Goal: Task Accomplishment & Management: Use online tool/utility

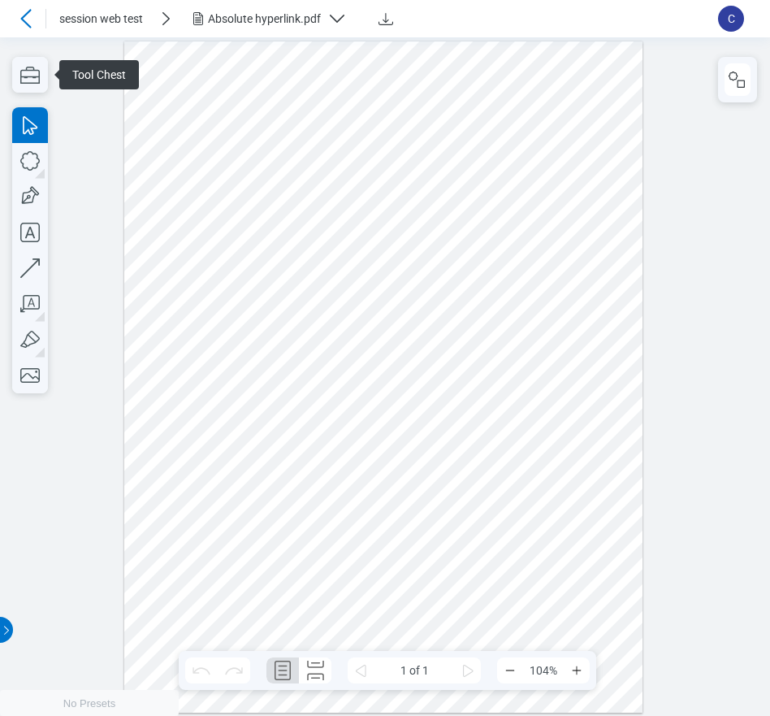
click at [340, 83] on span at bounding box center [317, 81] width 107 height 29
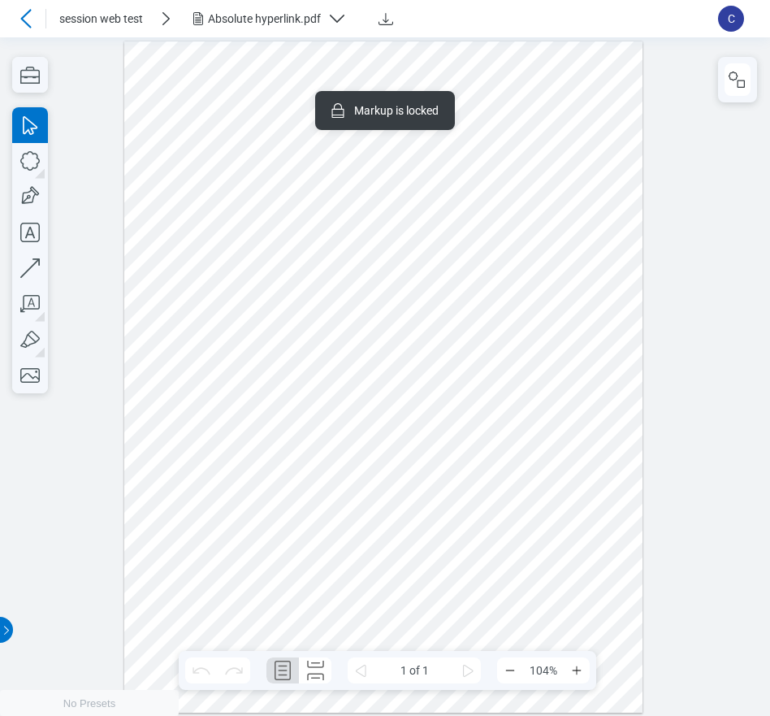
click at [355, 175] on span at bounding box center [357, 178] width 141 height 24
click at [533, 300] on div at bounding box center [383, 377] width 519 height 672
click at [339, 335] on div at bounding box center [383, 377] width 519 height 672
click at [24, 20] on icon at bounding box center [25, 18] width 11 height 19
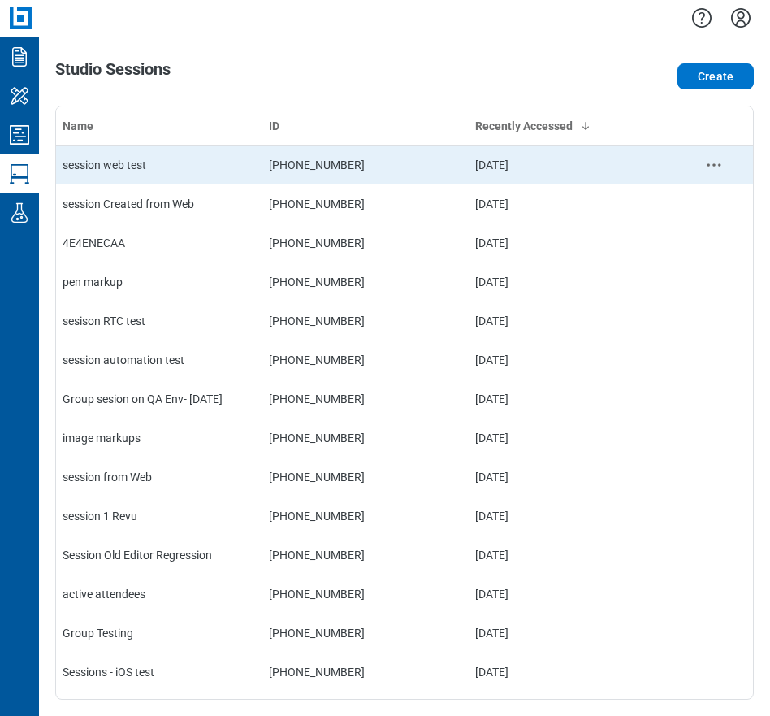
click at [103, 162] on div "session web test" at bounding box center [159, 165] width 193 height 16
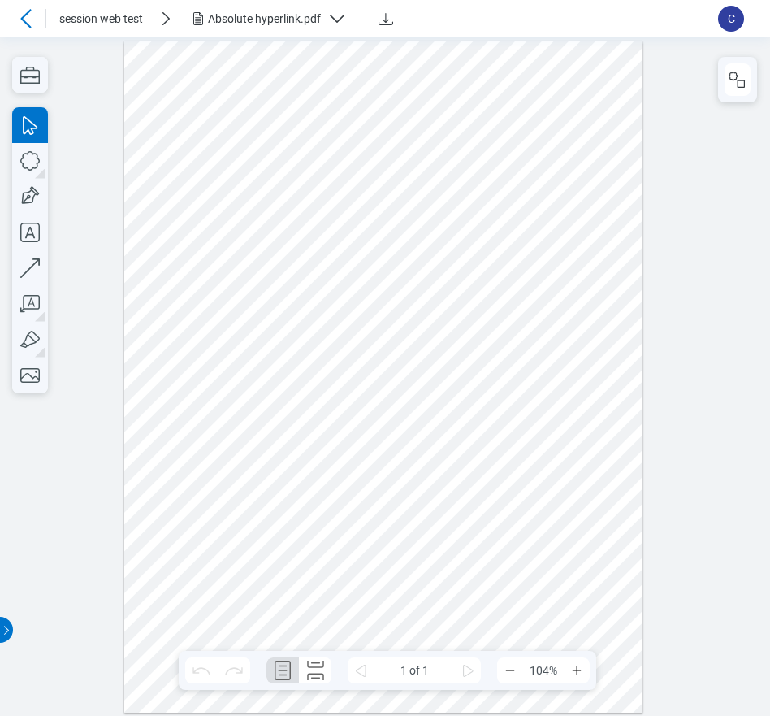
click at [250, 19] on div "Absolute hyperlink.pdf" at bounding box center [264, 19] width 113 height 16
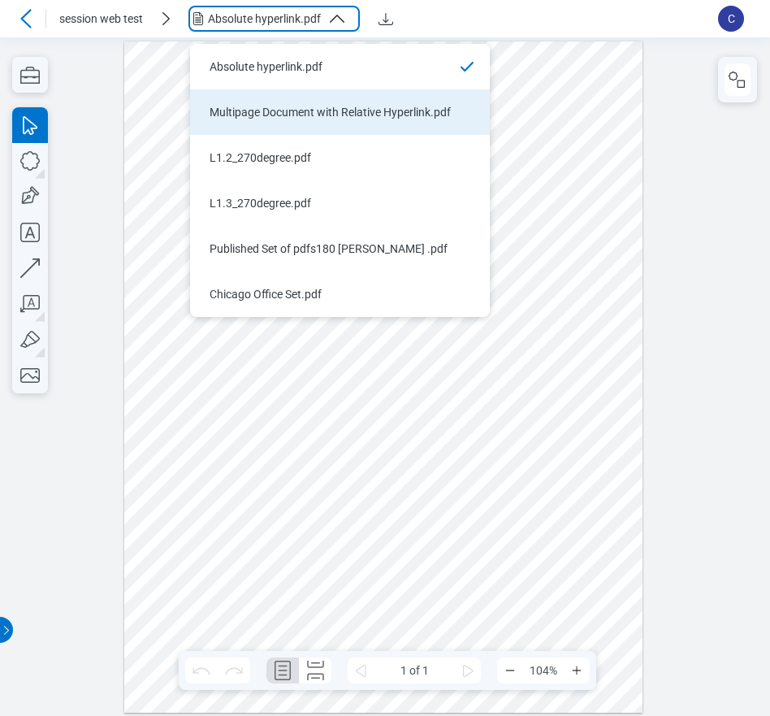
click at [258, 119] on div "Multipage Document with Relative Hyperlink.pdf" at bounding box center [330, 112] width 241 height 16
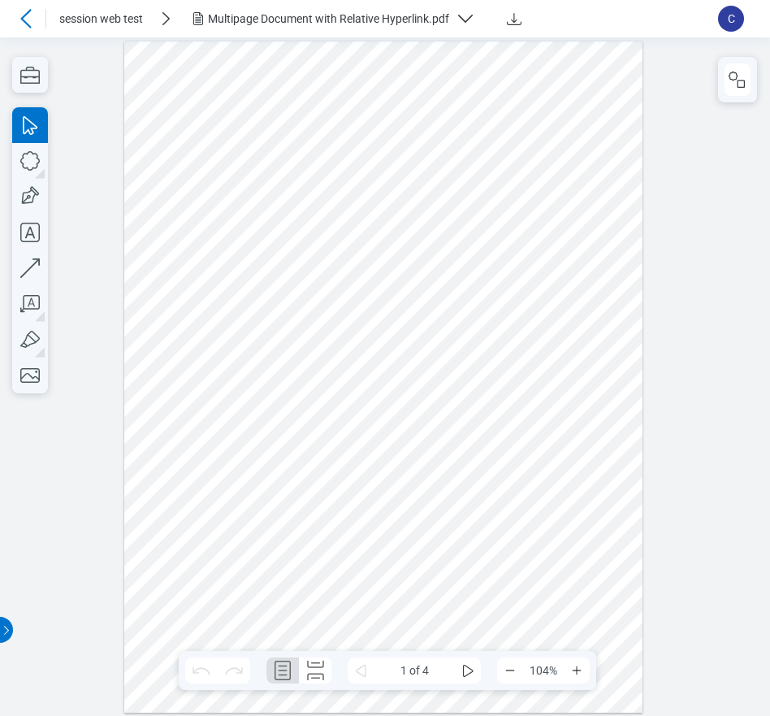
click at [253, 15] on div "Multipage Document with Relative Hyperlink.pdf" at bounding box center [328, 19] width 241 height 16
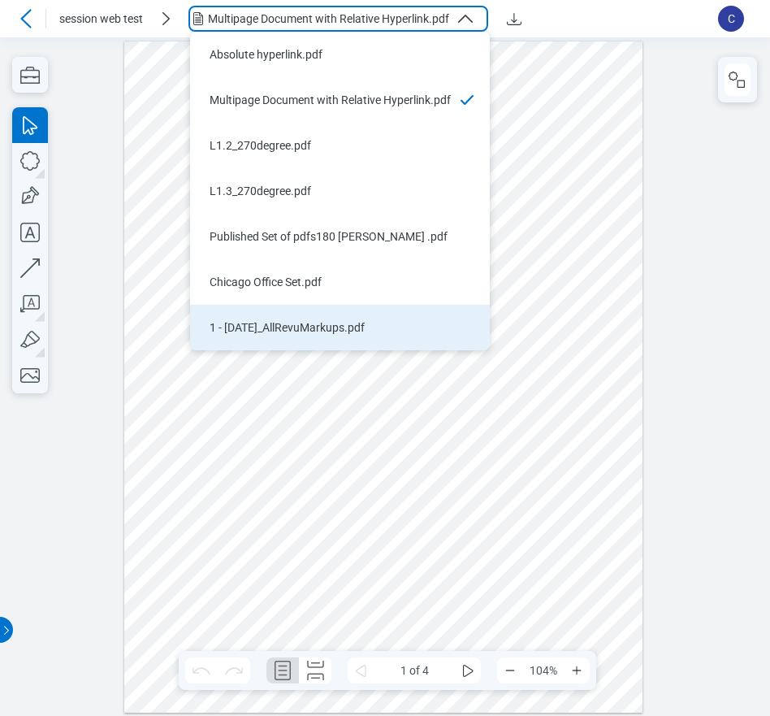
click at [240, 324] on div "1 - 12.7.2020_AllRevuMarkups.pdf" at bounding box center [330, 327] width 241 height 16
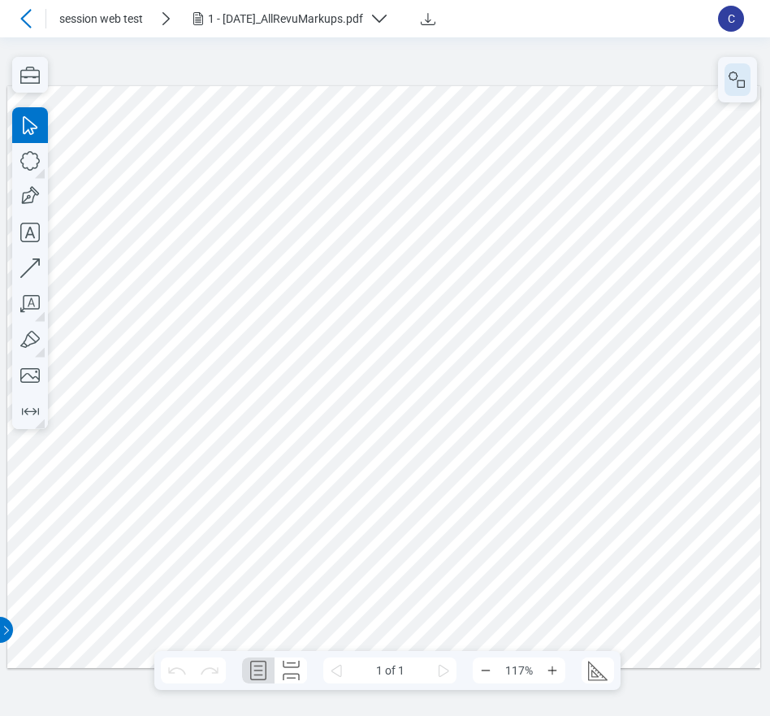
click at [741, 89] on icon "button" at bounding box center [737, 79] width 19 height 19
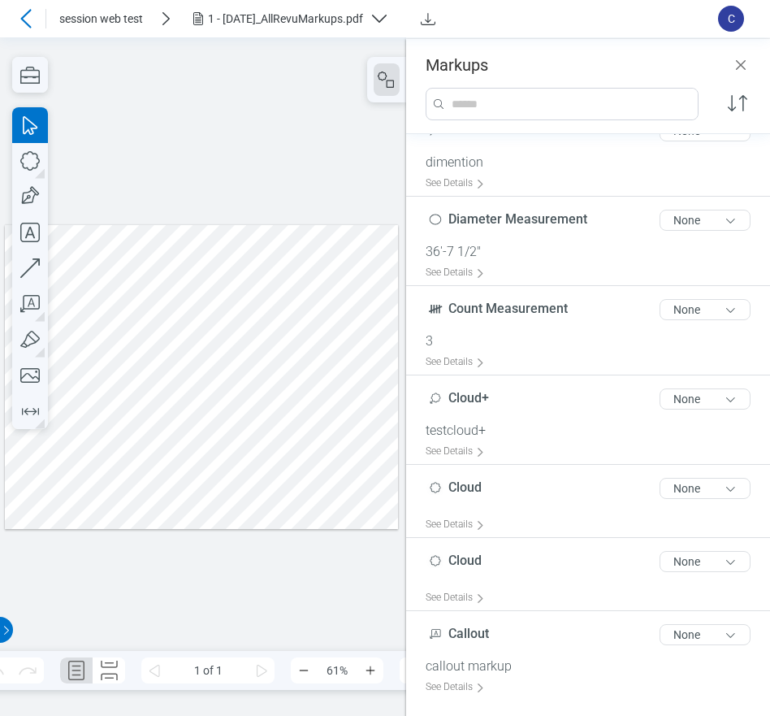
scroll to position [2356, 0]
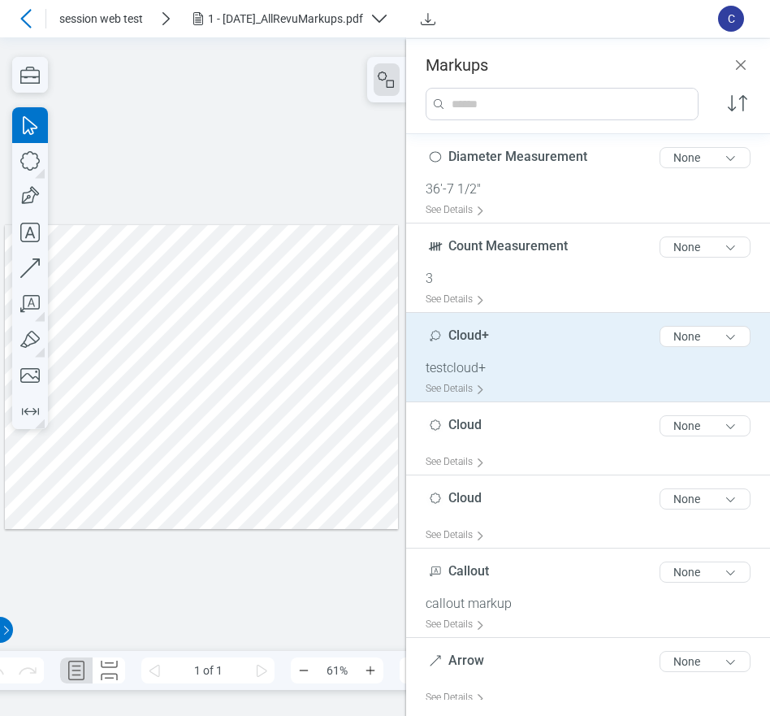
click at [496, 345] on div "Cloud+ 6 of 300 characters None" at bounding box center [595, 339] width 338 height 41
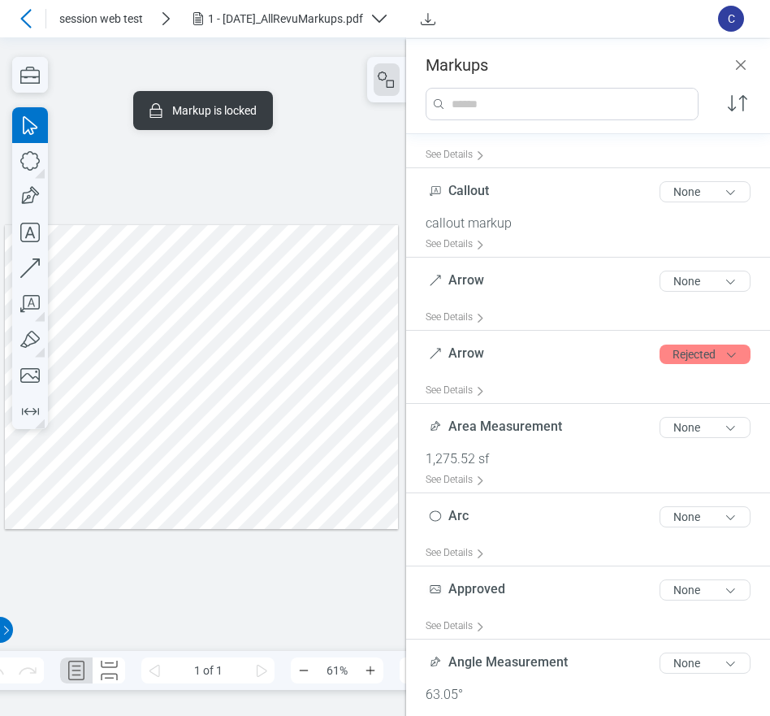
scroll to position [2824, 0]
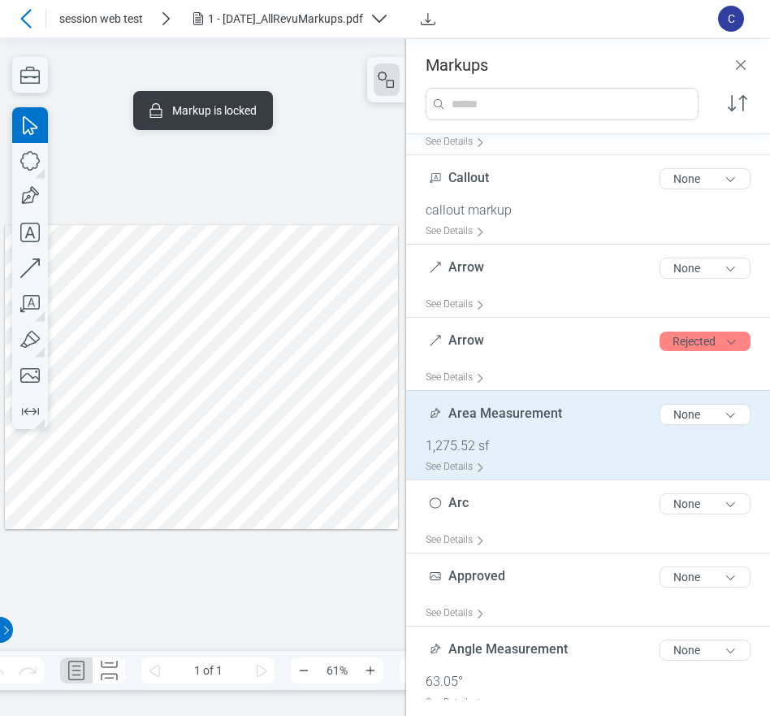
click at [561, 441] on div "1,275.52 sf" at bounding box center [595, 446] width 338 height 16
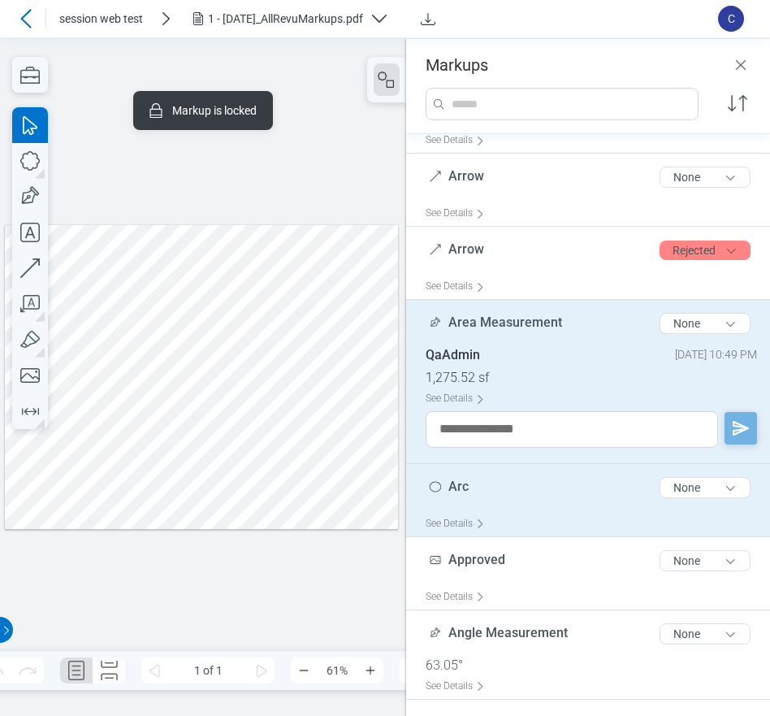
click at [534, 506] on div "Arc 3 of 300 characters None" at bounding box center [595, 490] width 338 height 41
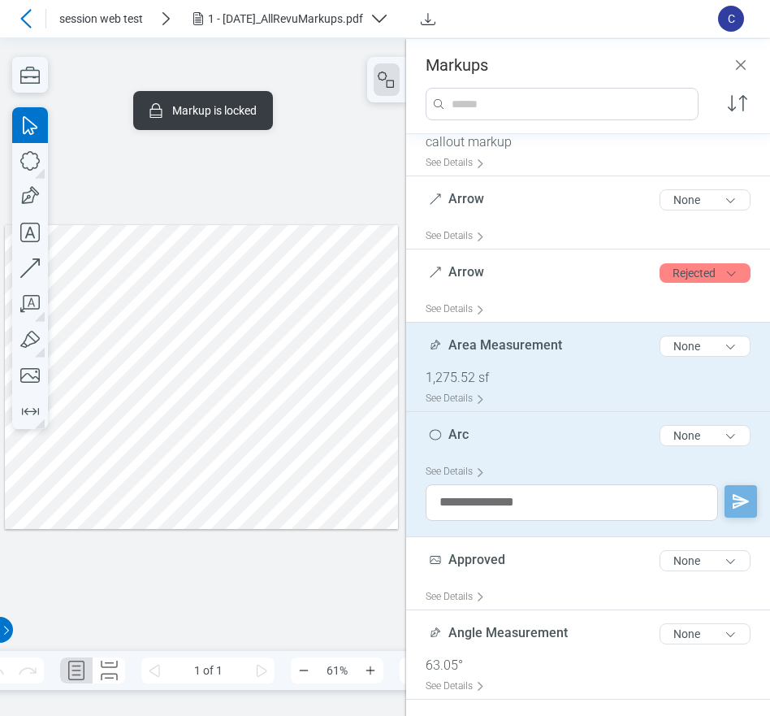
scroll to position [2892, 0]
click at [492, 375] on div "1,275.52 sf" at bounding box center [595, 378] width 338 height 16
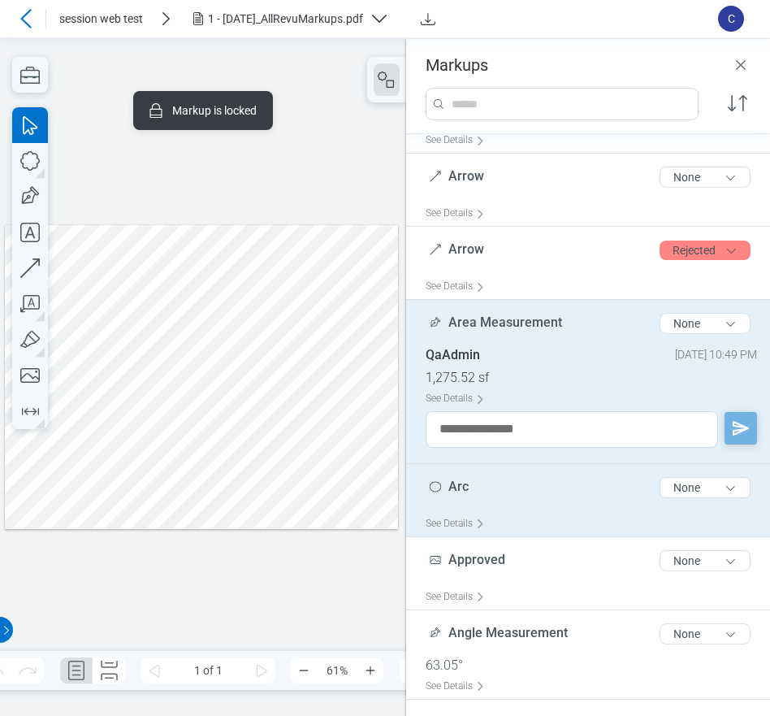
click at [481, 498] on div "Arc 3 of 300 characters None" at bounding box center [595, 490] width 338 height 41
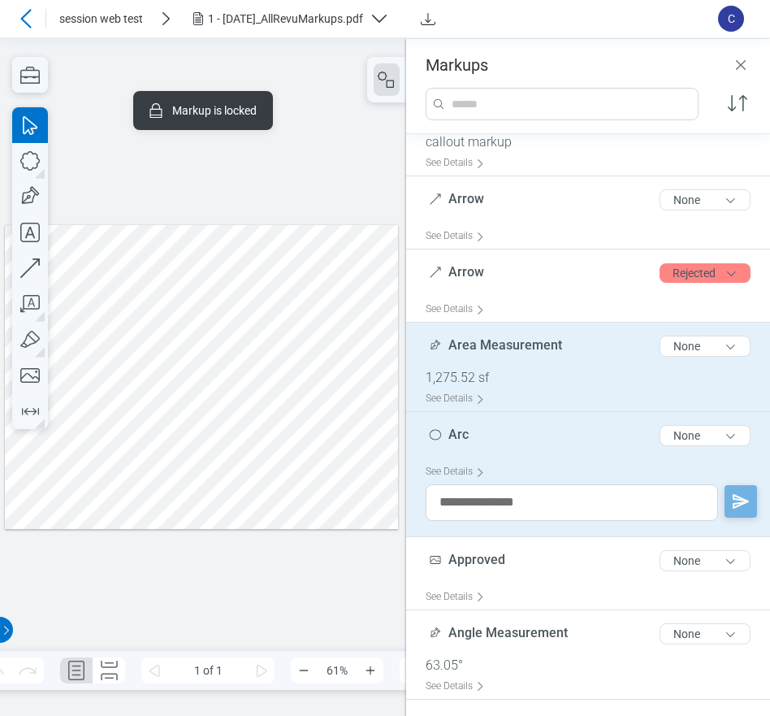
scroll to position [2892, 0]
click at [171, 271] on div at bounding box center [201, 376] width 393 height 304
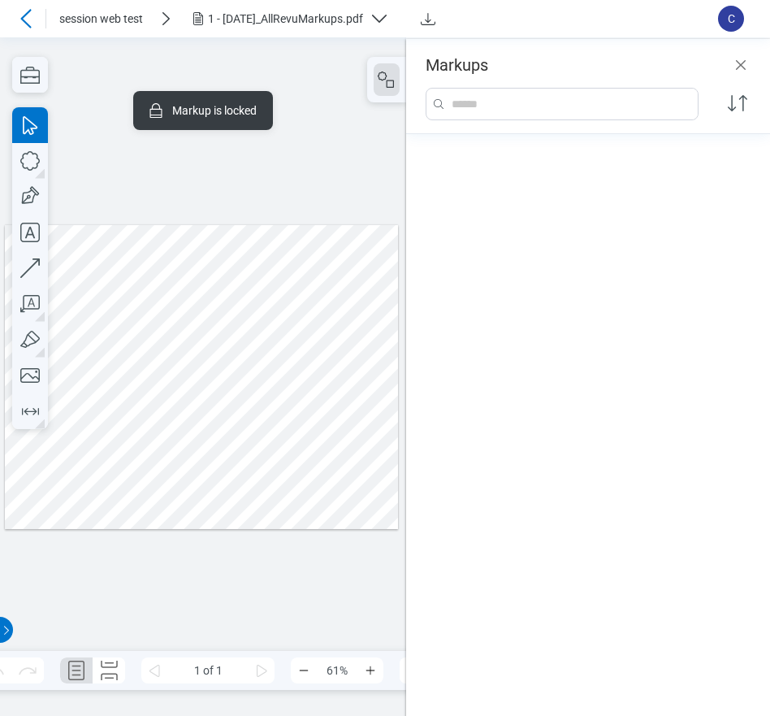
scroll to position [788, 0]
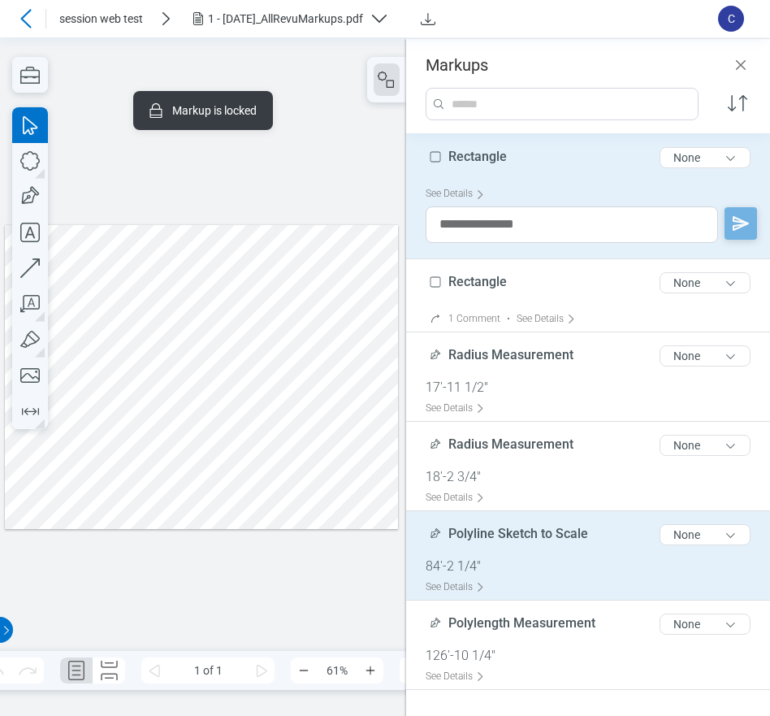
click at [513, 552] on div "Polyline Sketch to Scale 24 of 300 characters None" at bounding box center [595, 538] width 338 height 41
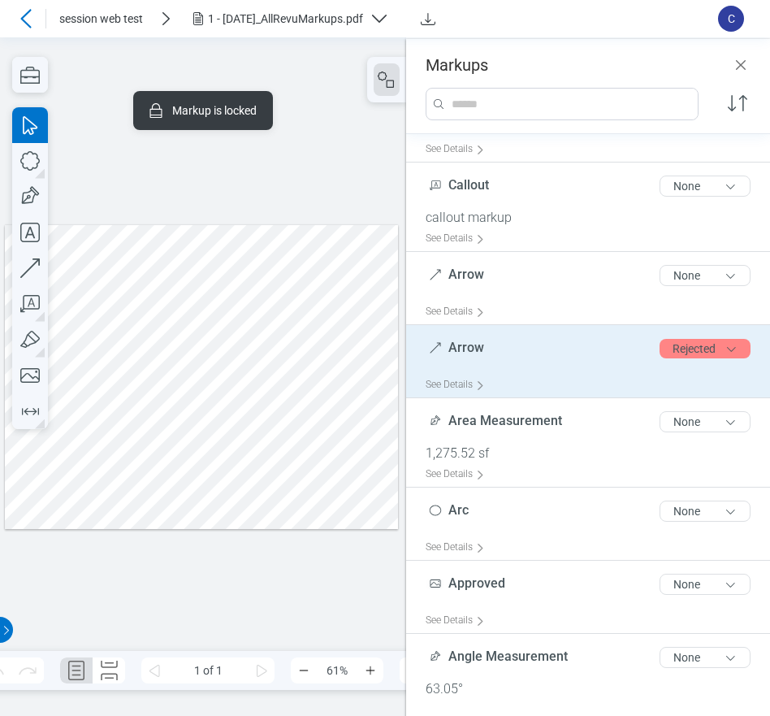
scroll to position [2819, 0]
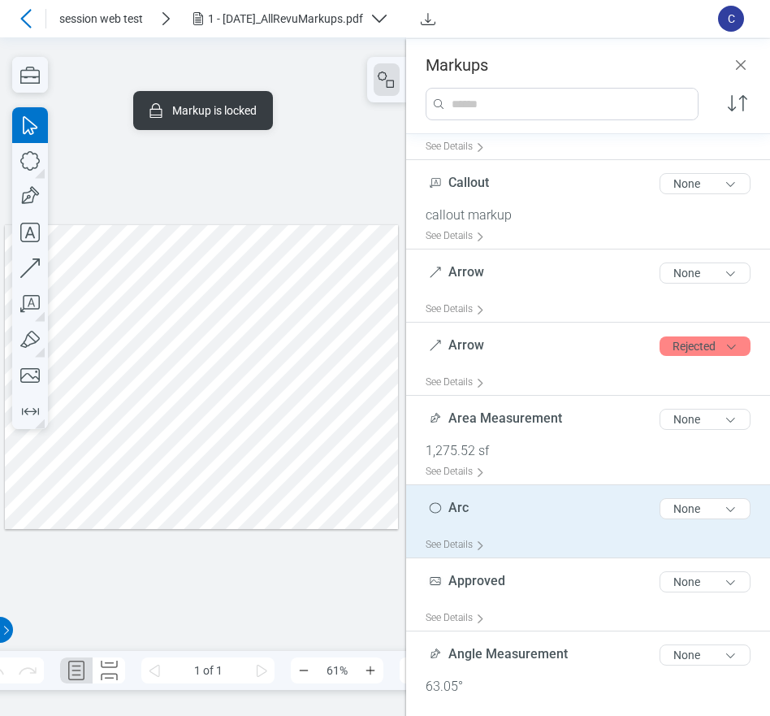
click at [505, 523] on div "Arc 3 of 300 characters None" at bounding box center [595, 512] width 338 height 41
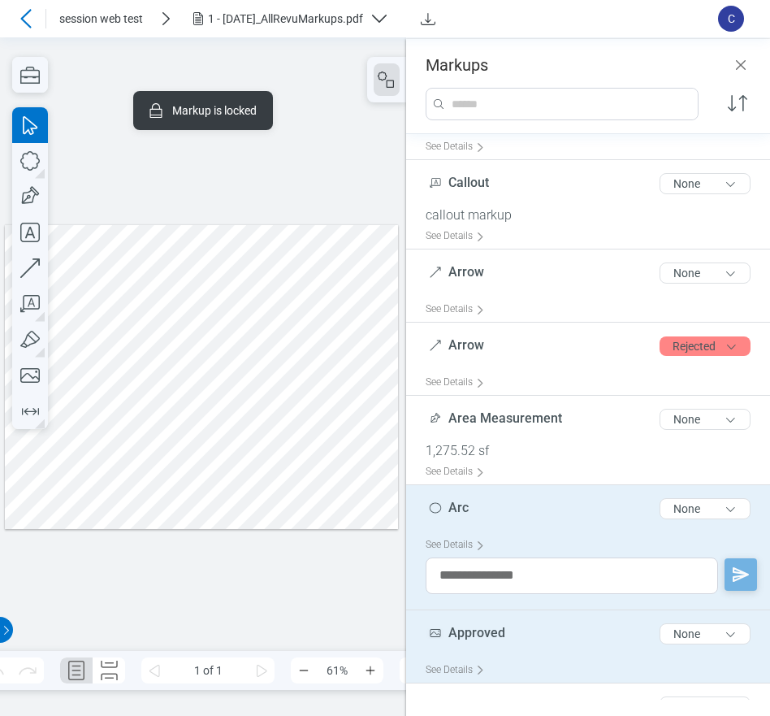
click at [463, 635] on span "Approved" at bounding box center [476, 632] width 57 height 15
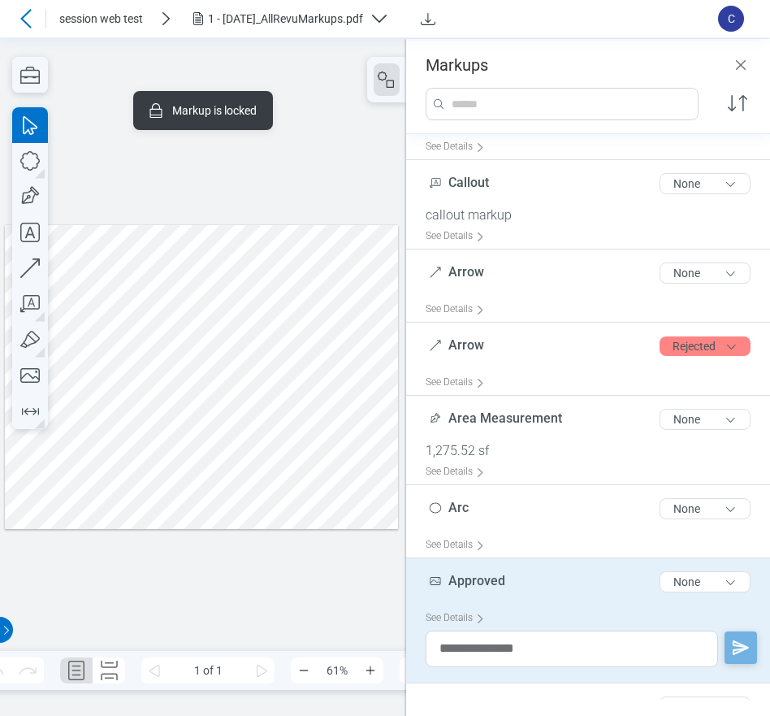
click at [96, 325] on div at bounding box center [201, 376] width 393 height 304
click at [670, 582] on button "None" at bounding box center [705, 581] width 91 height 21
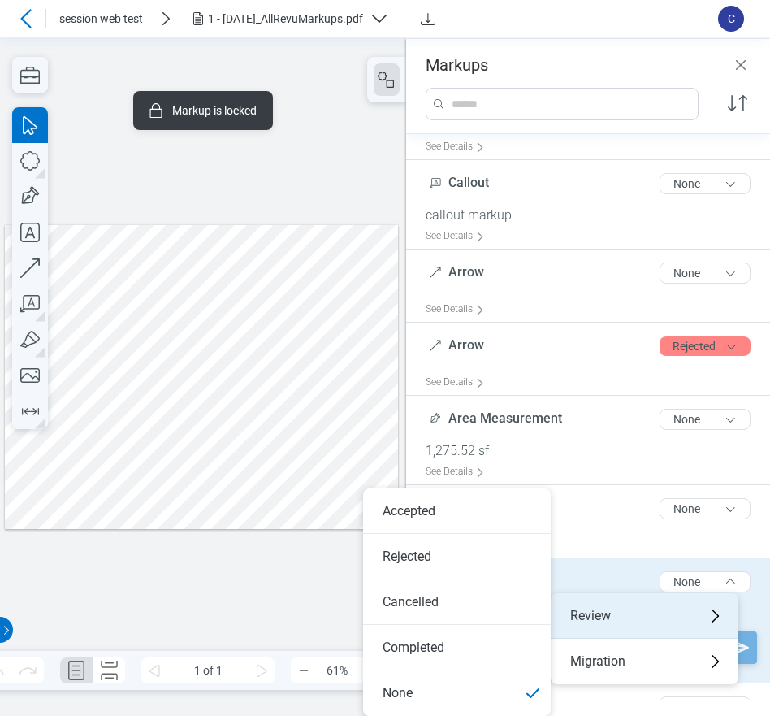
click at [587, 605] on div "Review" at bounding box center [645, 615] width 188 height 45
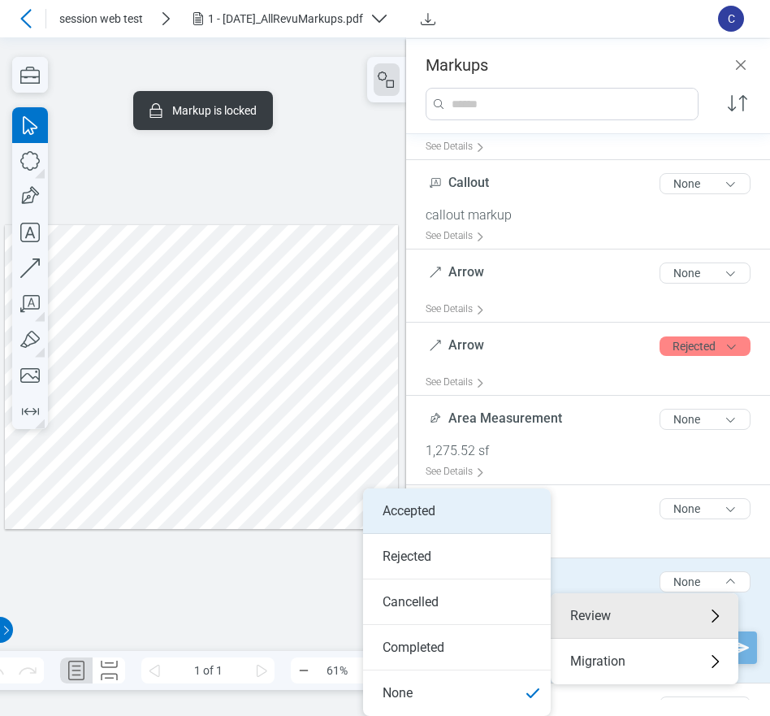
click at [421, 510] on li "Accepted" at bounding box center [457, 510] width 188 height 45
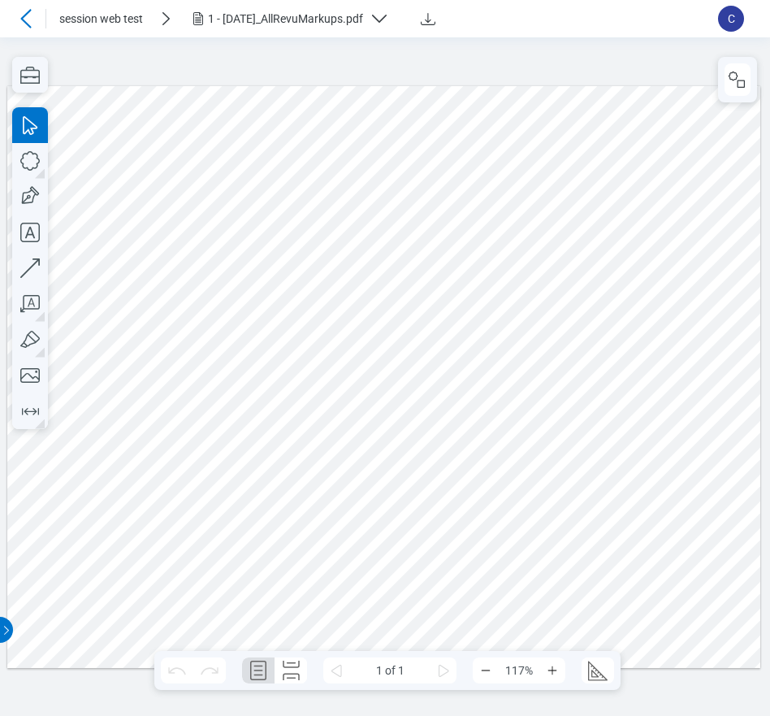
click at [167, 420] on div at bounding box center [383, 376] width 753 height 583
click at [728, 83] on icon "button" at bounding box center [737, 79] width 19 height 19
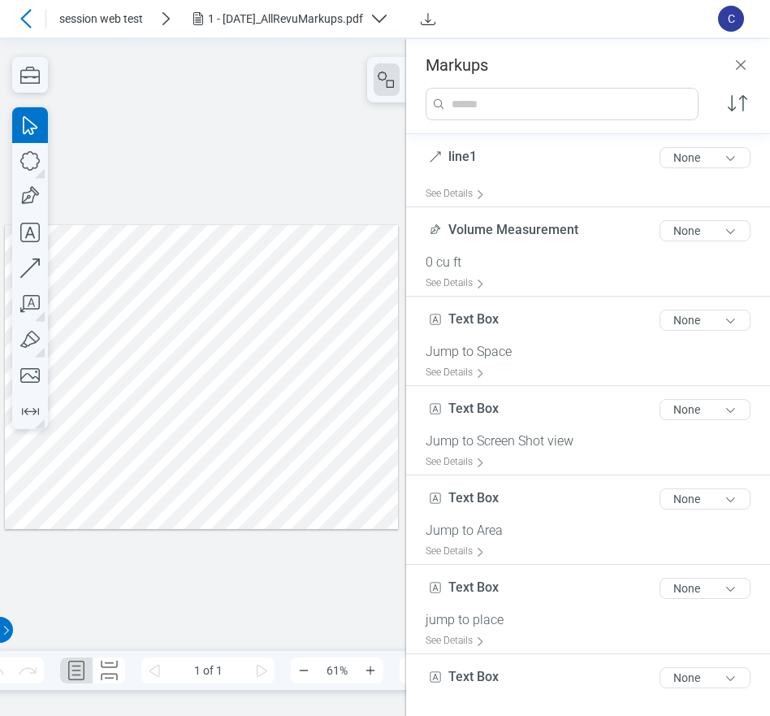
click at [90, 401] on div at bounding box center [201, 376] width 393 height 304
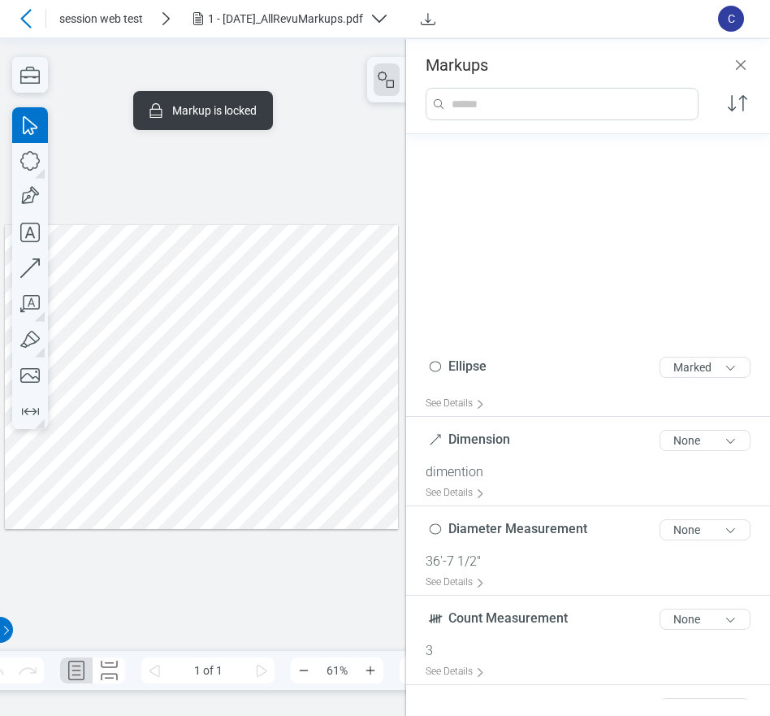
scroll to position [2038, 0]
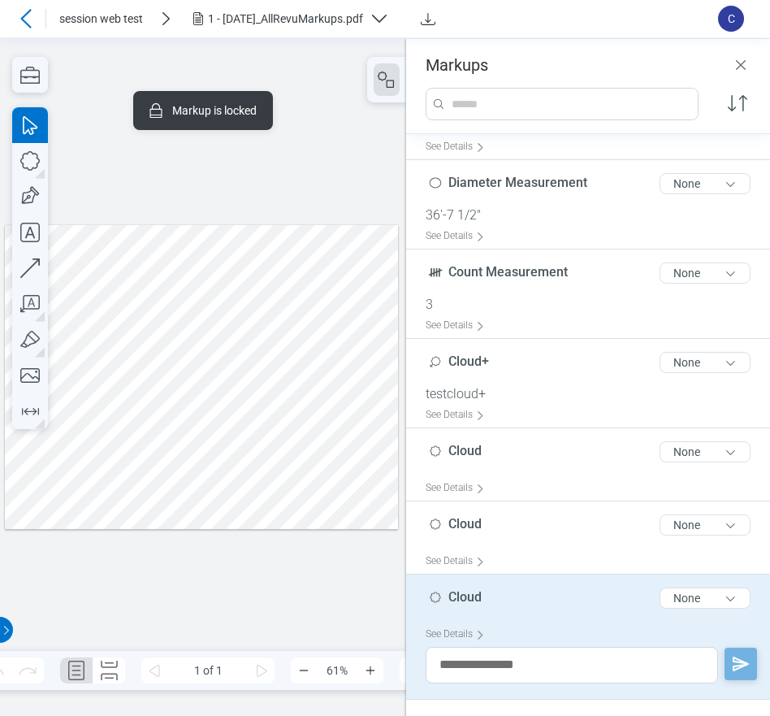
click at [83, 403] on div at bounding box center [201, 376] width 393 height 304
click at [127, 362] on div at bounding box center [201, 376] width 393 height 304
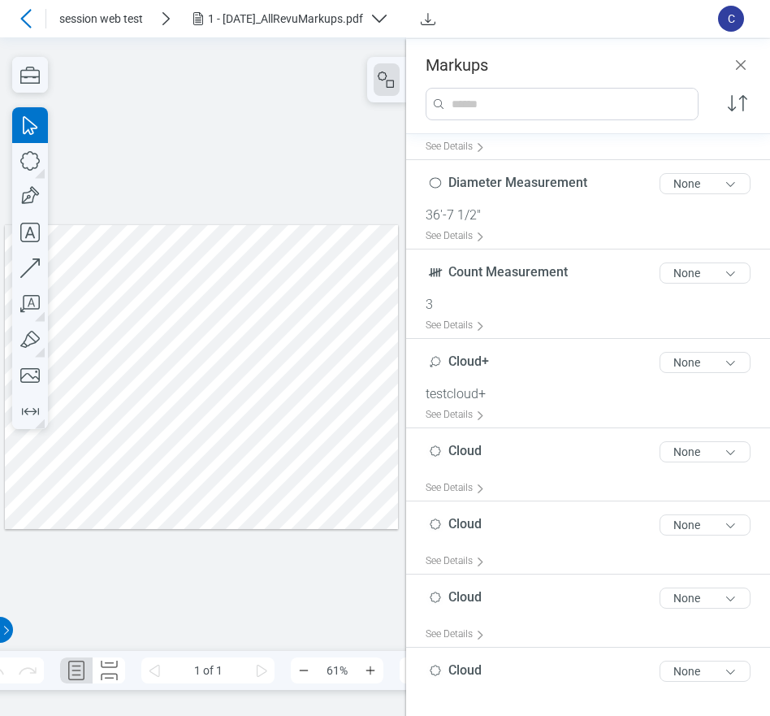
click at [98, 392] on div at bounding box center [201, 376] width 393 height 304
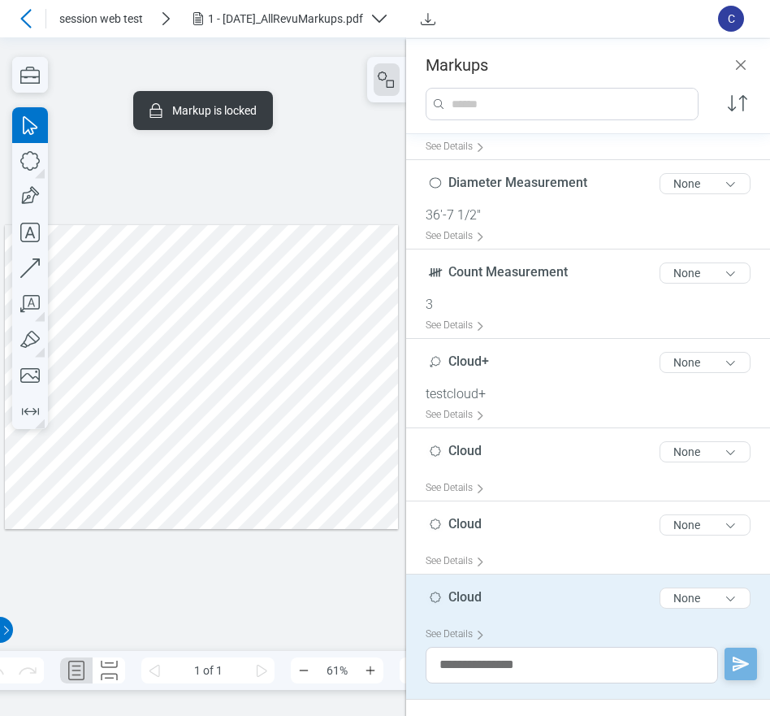
click at [77, 396] on div at bounding box center [201, 376] width 393 height 304
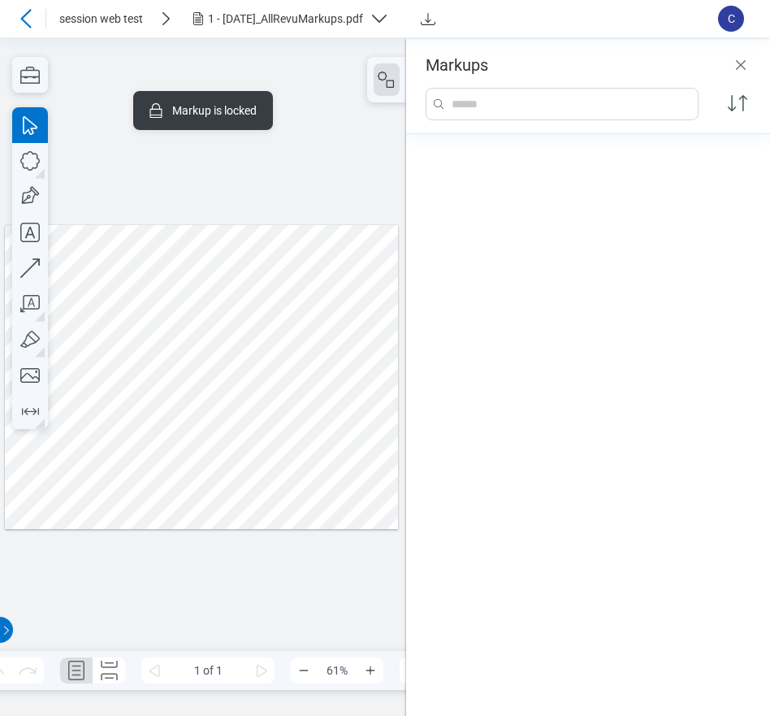
scroll to position [0, 0]
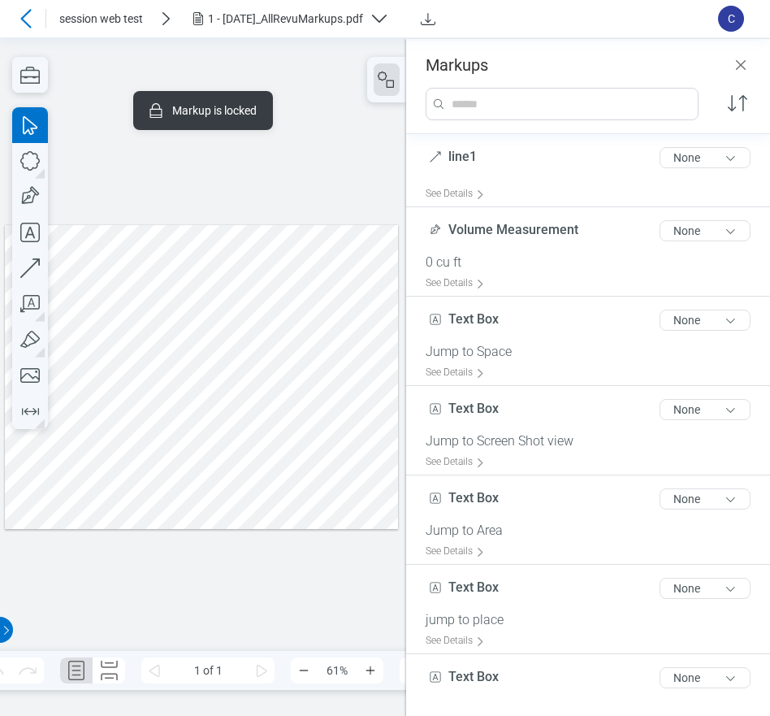
click at [141, 352] on div at bounding box center [201, 376] width 393 height 304
click at [97, 394] on div at bounding box center [201, 376] width 393 height 304
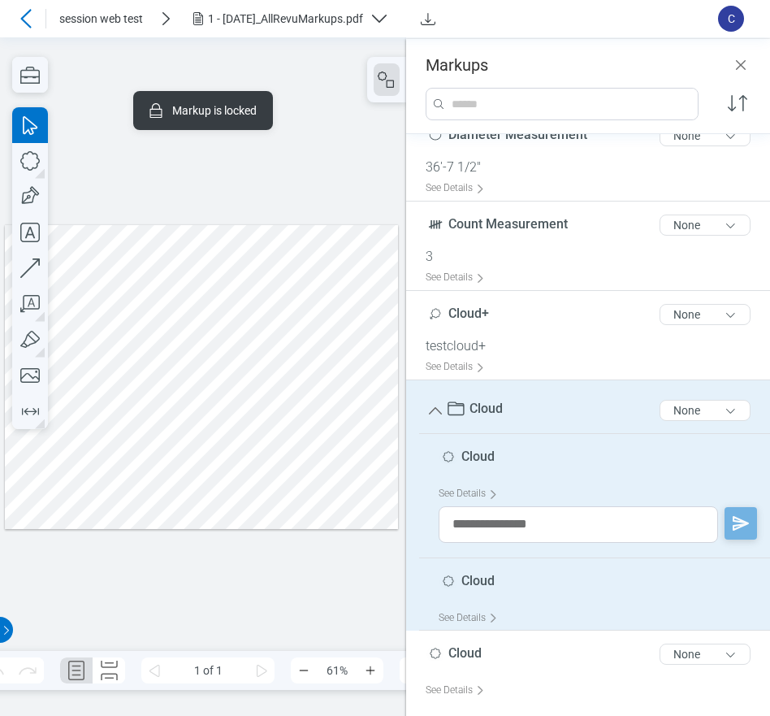
scroll to position [2375, 0]
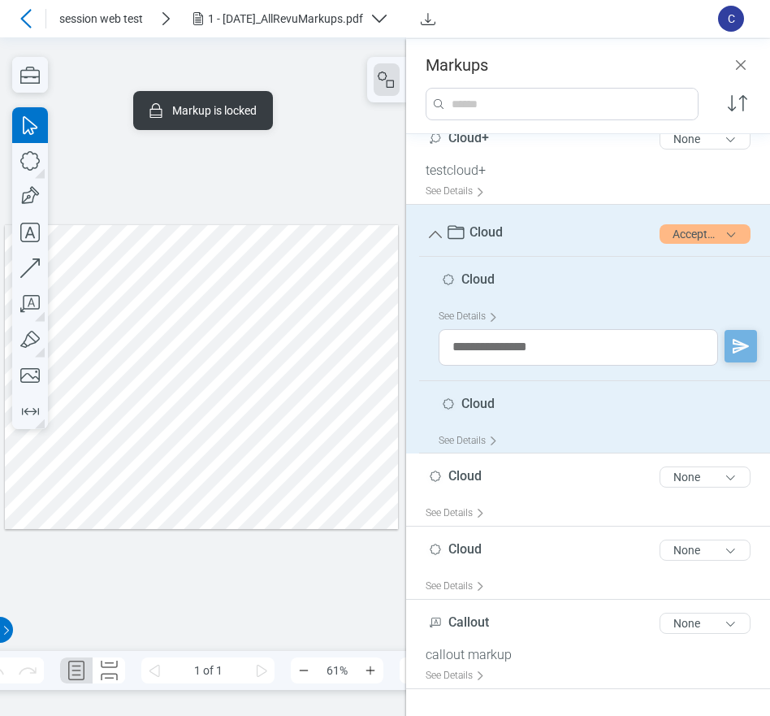
click at [289, 11] on div "1 - 12.7.2020_AllRevuMarkups.pdf" at bounding box center [285, 19] width 155 height 16
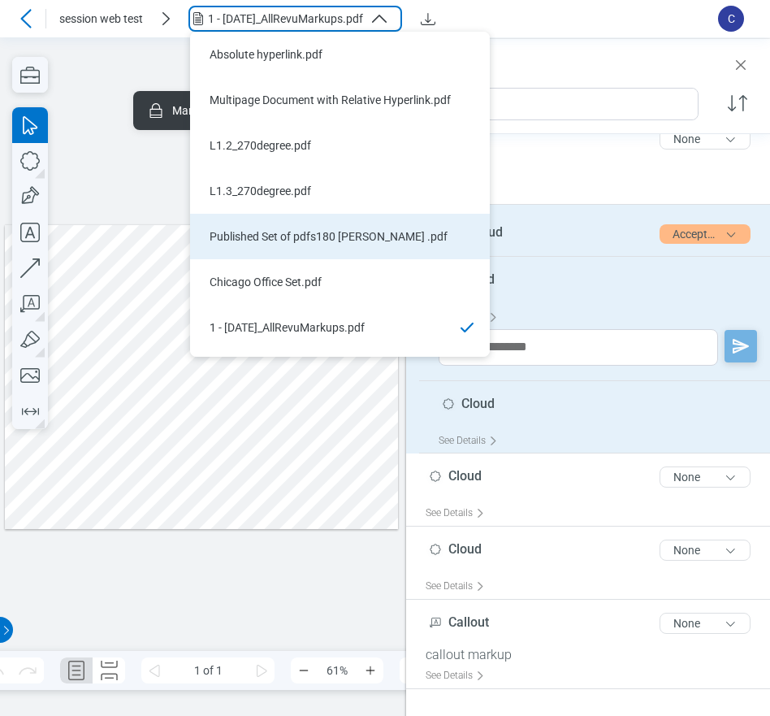
scroll to position [39, 0]
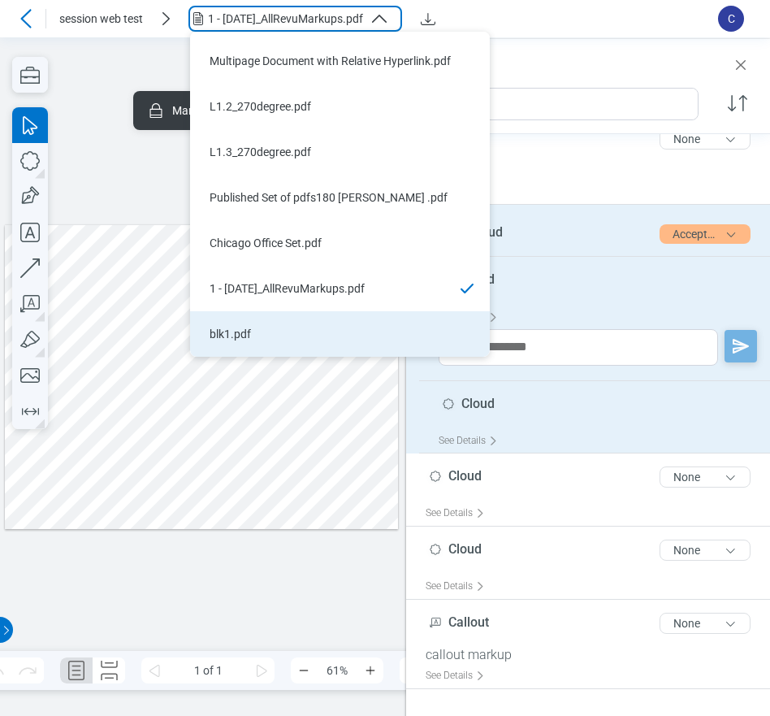
click at [227, 341] on div "blk1.pdf" at bounding box center [330, 334] width 241 height 16
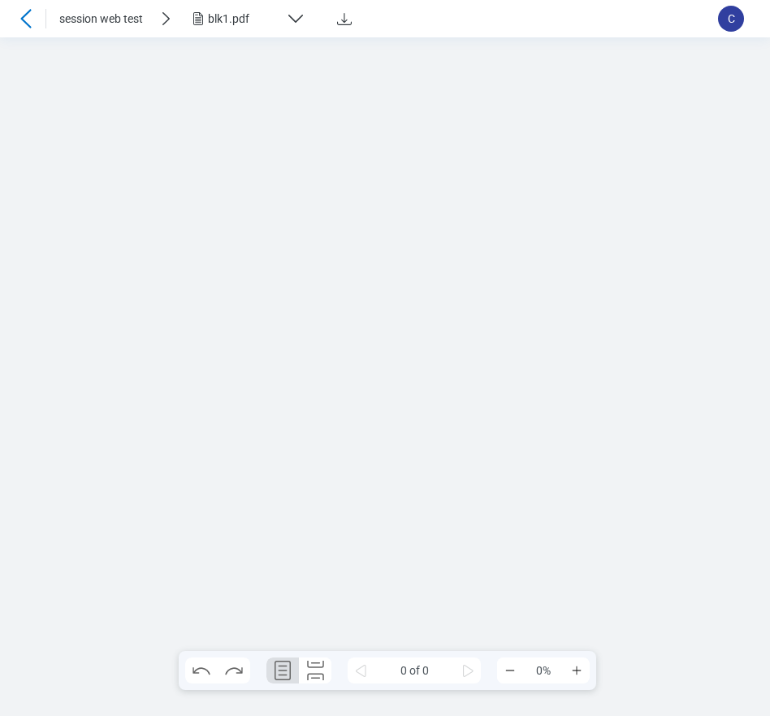
scroll to position [0, 0]
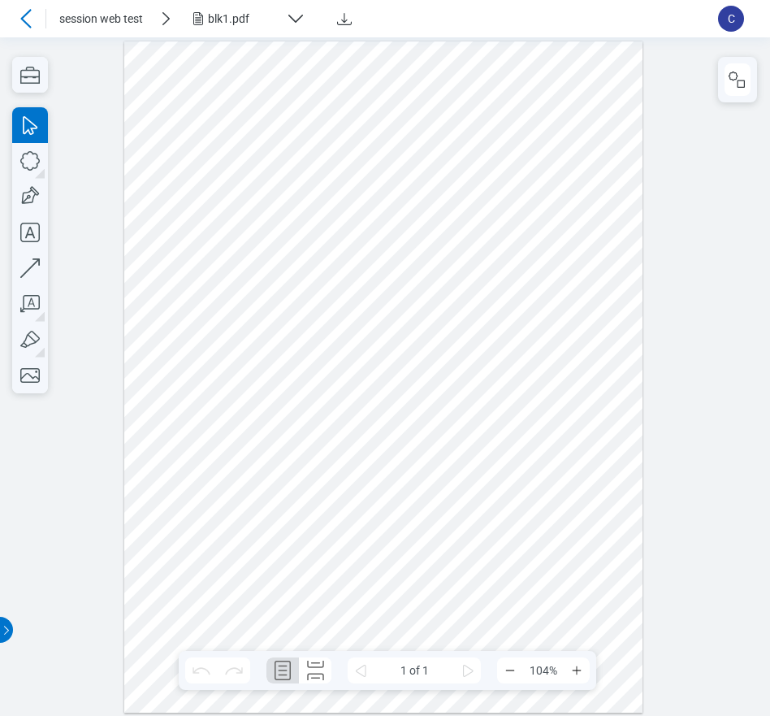
click at [302, 125] on div at bounding box center [383, 377] width 519 height 672
click at [740, 73] on icon "button" at bounding box center [737, 79] width 19 height 19
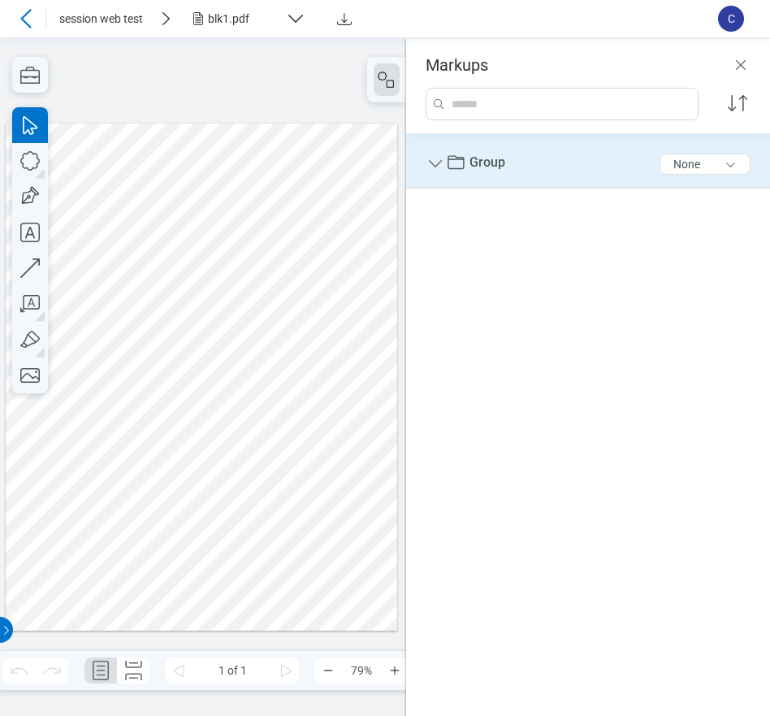
click at [440, 165] on icon "Group" at bounding box center [435, 163] width 19 height 19
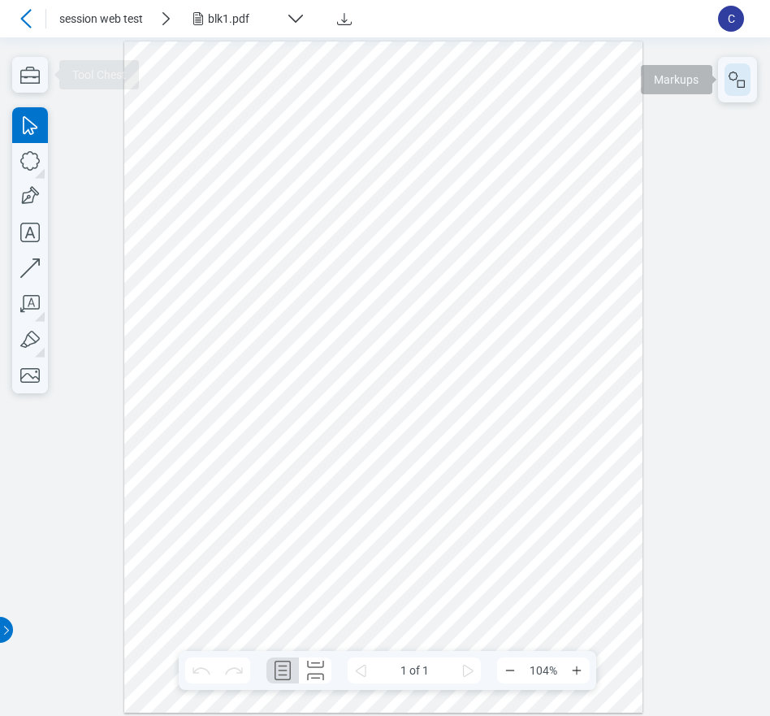
click at [744, 82] on rect "button" at bounding box center [741, 83] width 7 height 7
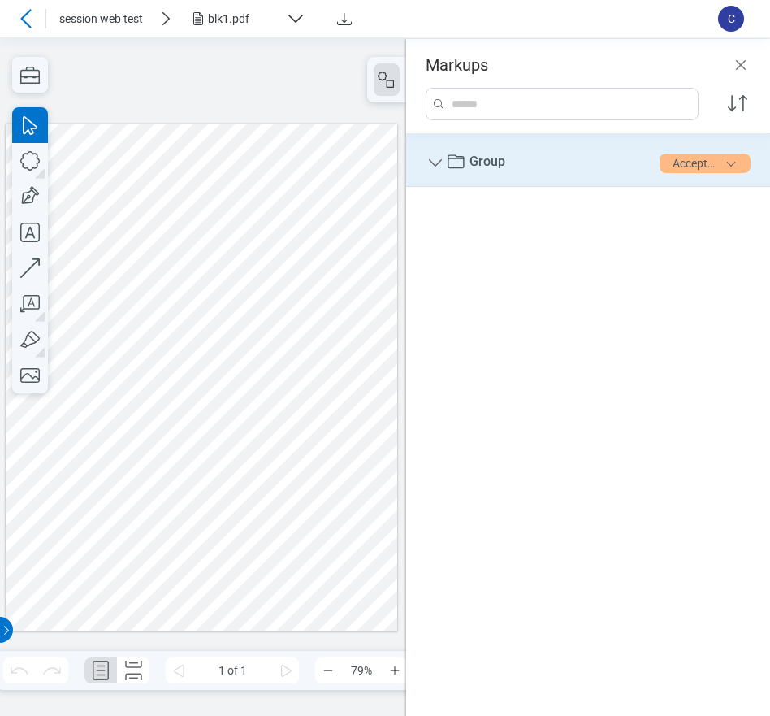
click at [440, 169] on icon "Group" at bounding box center [435, 163] width 19 height 19
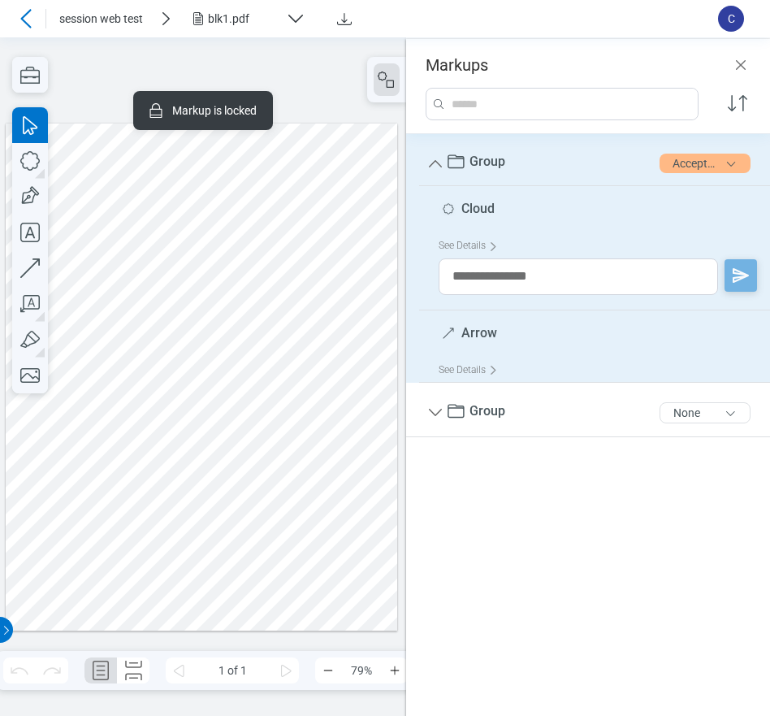
click at [261, 250] on div at bounding box center [202, 377] width 392 height 508
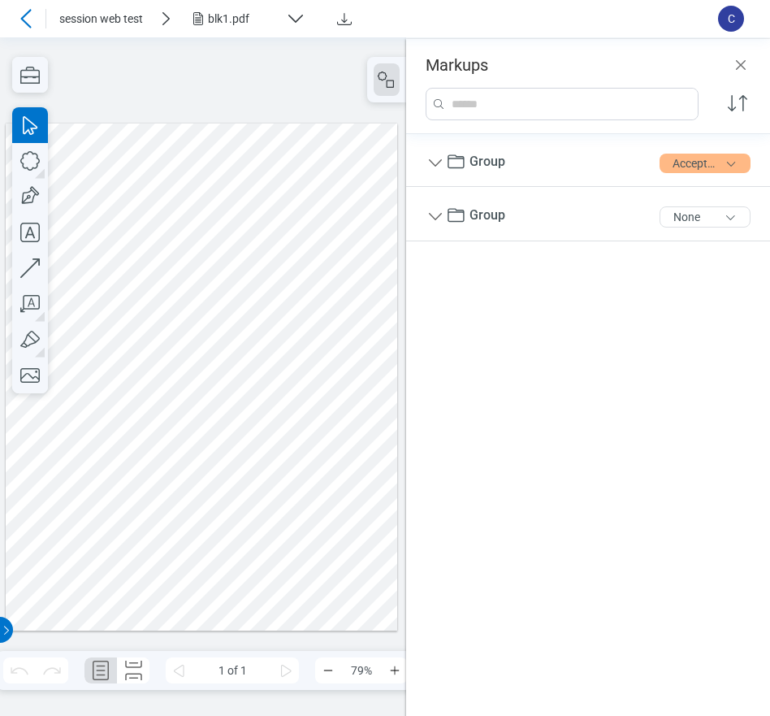
click at [259, 240] on div at bounding box center [202, 377] width 392 height 508
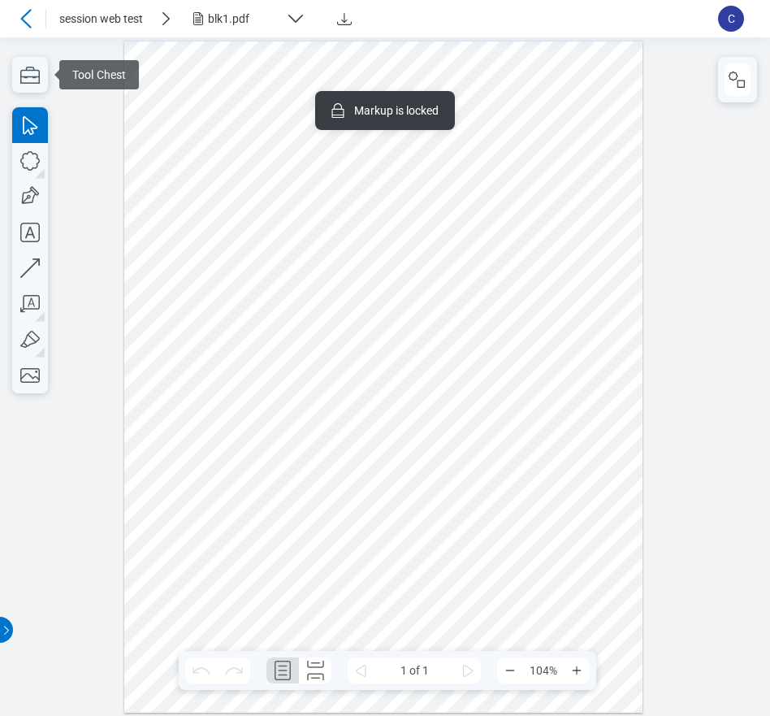
drag, startPoint x: 441, startPoint y: 198, endPoint x: 453, endPoint y: 199, distance: 12.2
click at [442, 198] on div at bounding box center [383, 377] width 519 height 672
click at [735, 93] on button "button" at bounding box center [738, 79] width 26 height 32
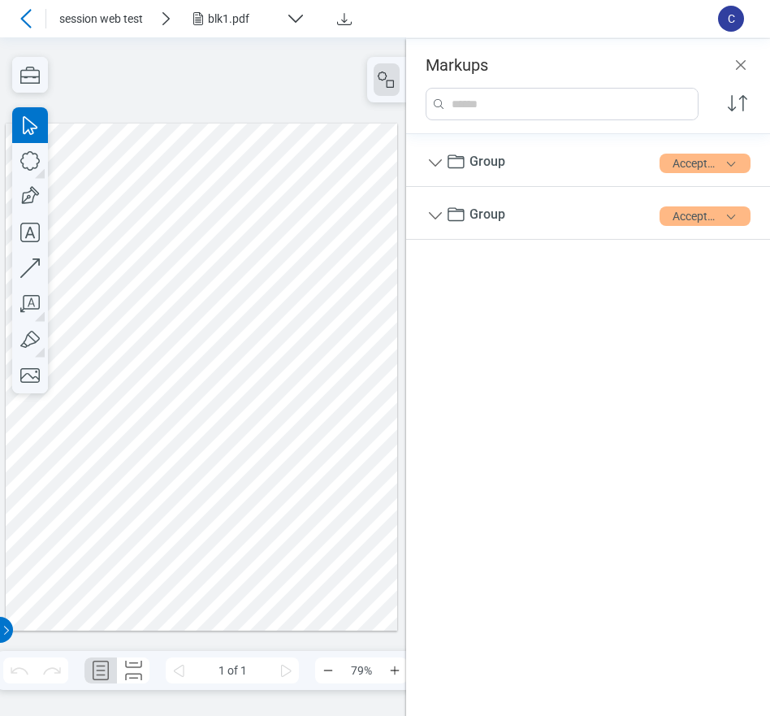
click at [240, 232] on div at bounding box center [202, 377] width 392 height 508
click at [256, 245] on div at bounding box center [202, 377] width 392 height 508
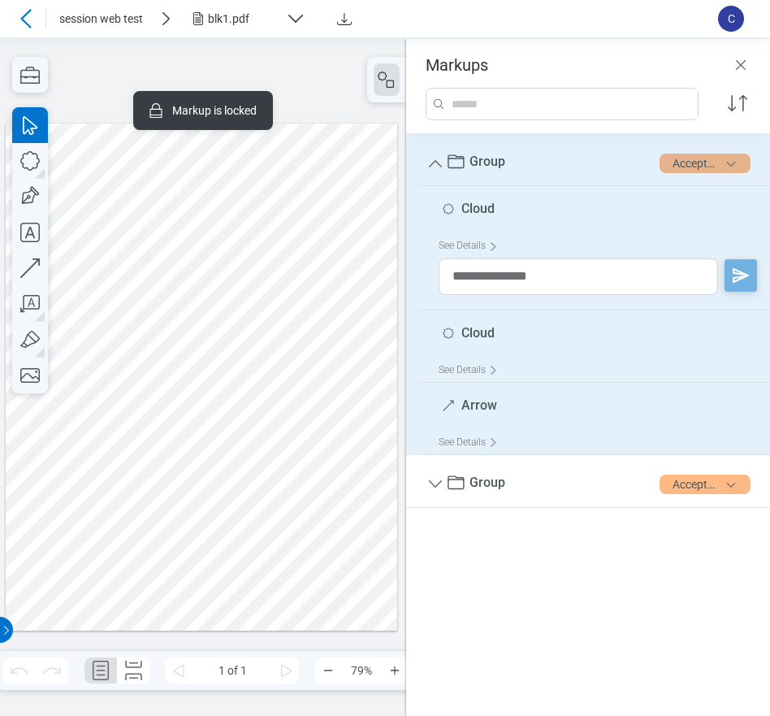
click at [680, 162] on button "Accepted" at bounding box center [705, 163] width 91 height 19
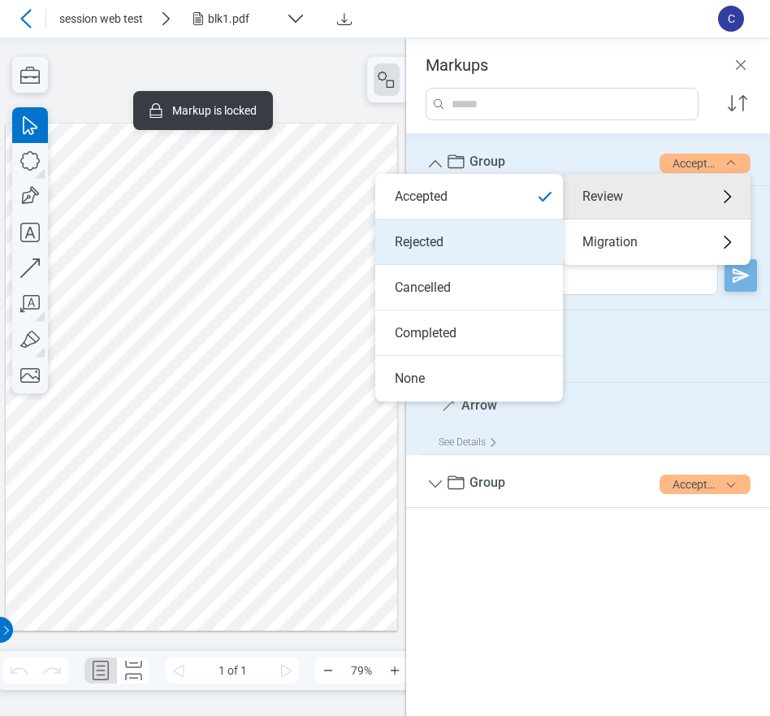
click at [435, 245] on li "Rejected" at bounding box center [469, 241] width 188 height 45
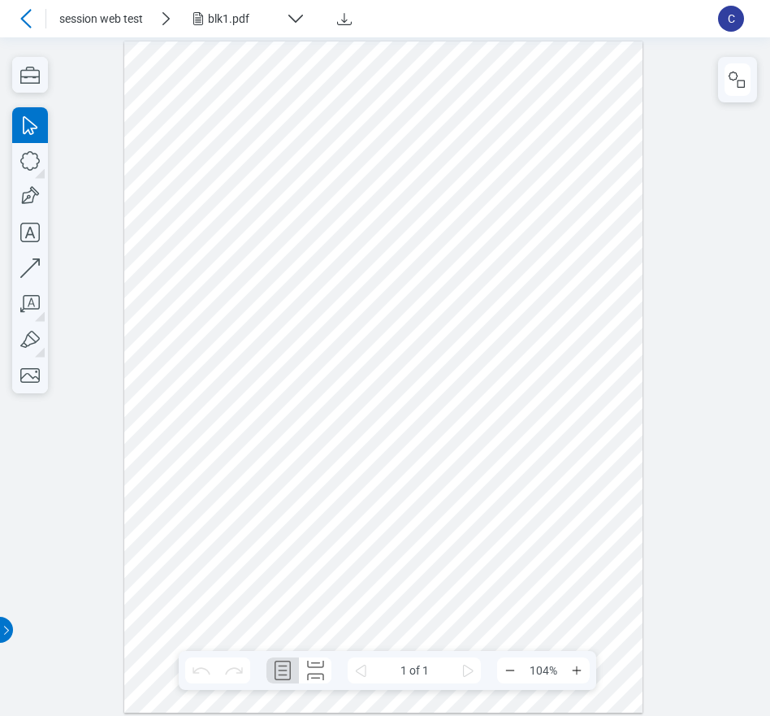
click at [421, 188] on div at bounding box center [383, 377] width 519 height 672
click at [737, 91] on button "button" at bounding box center [738, 79] width 26 height 32
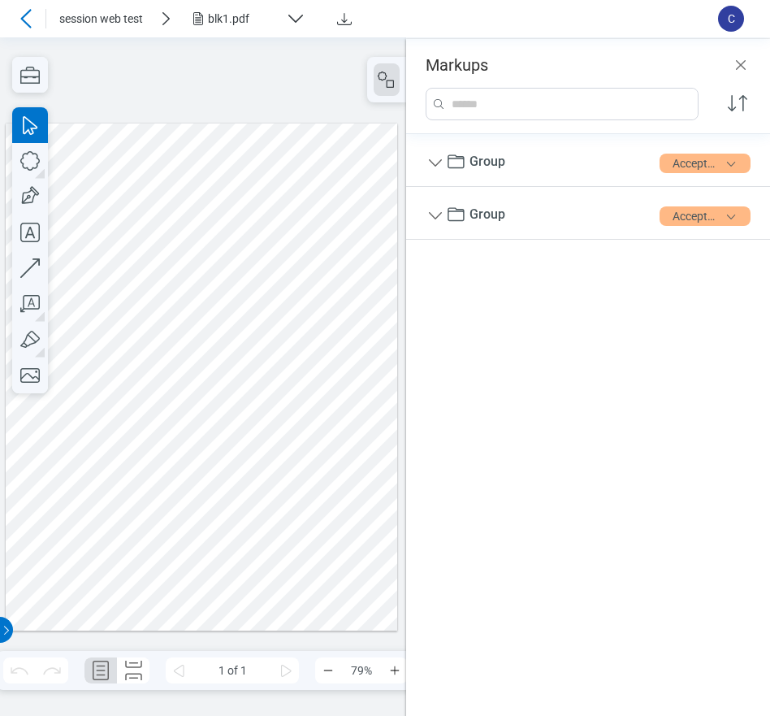
click at [266, 250] on div at bounding box center [202, 377] width 392 height 508
click at [262, 247] on div at bounding box center [202, 377] width 392 height 508
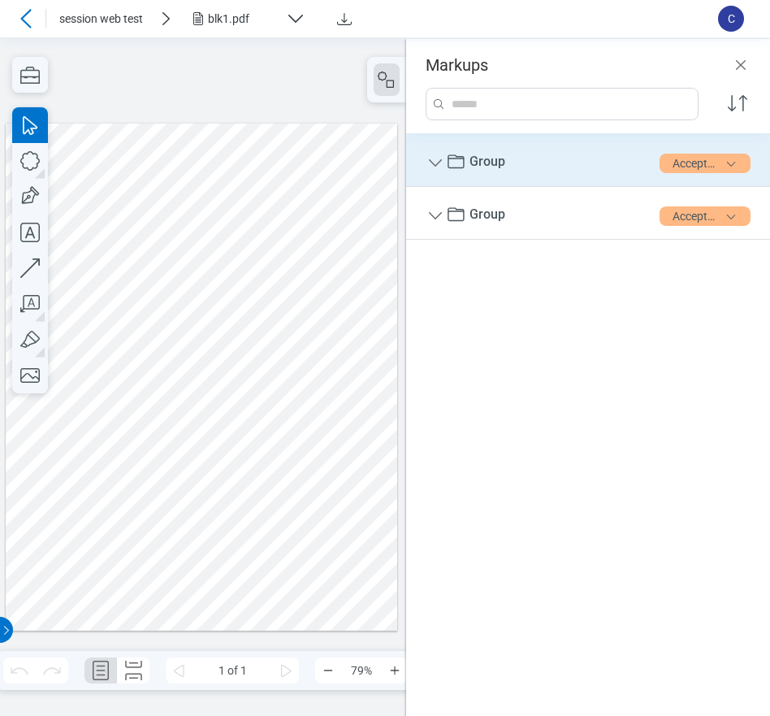
click at [440, 164] on icon "Group" at bounding box center [435, 163] width 19 height 19
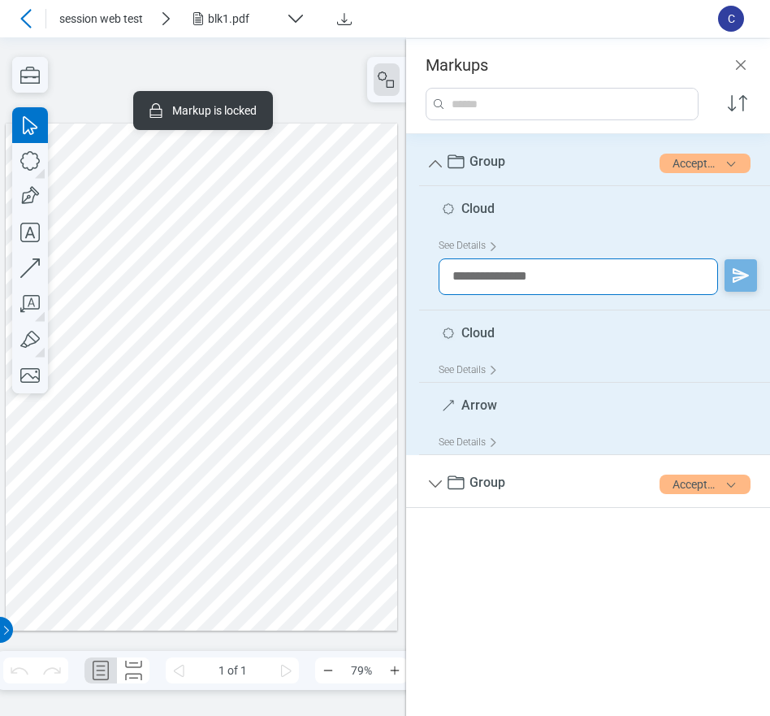
click at [500, 275] on textarea at bounding box center [578, 276] width 279 height 37
type textarea "**********"
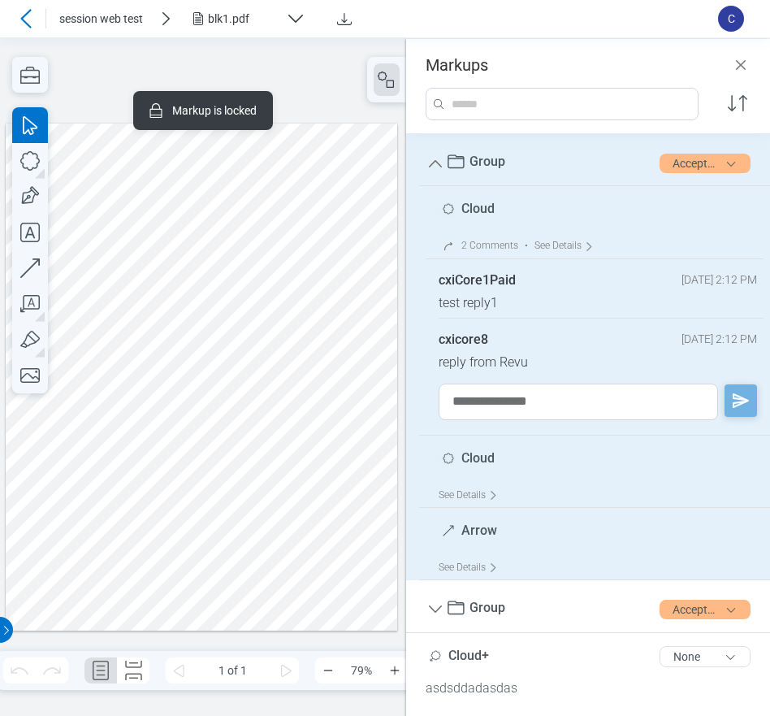
click at [144, 278] on div at bounding box center [202, 377] width 392 height 508
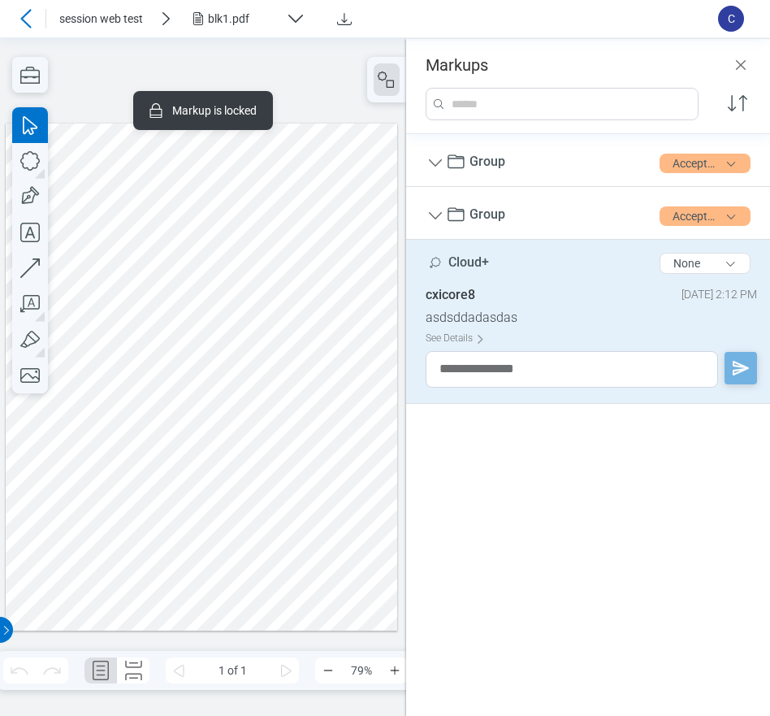
click at [144, 273] on div at bounding box center [202, 377] width 392 height 508
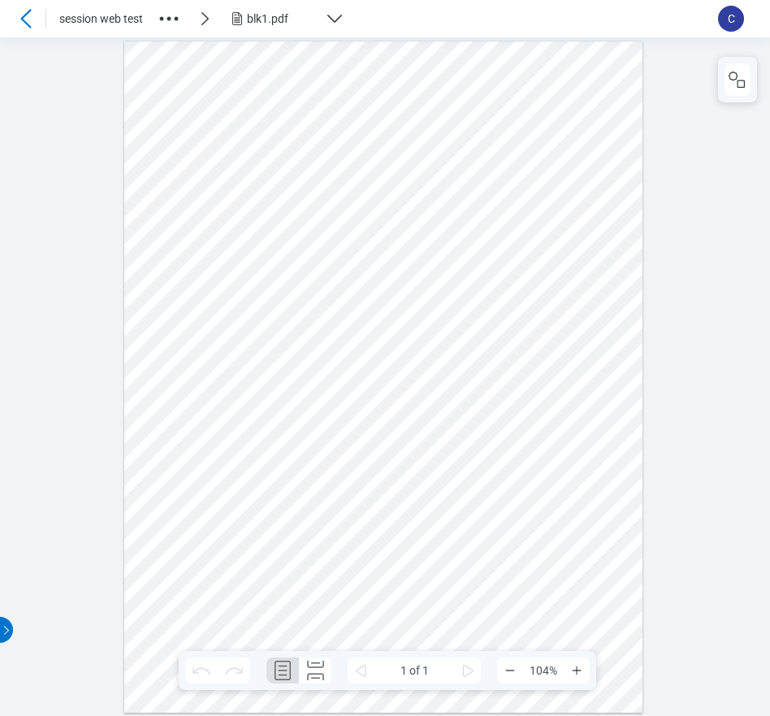
click at [175, 14] on icon "button" at bounding box center [169, 19] width 26 height 26
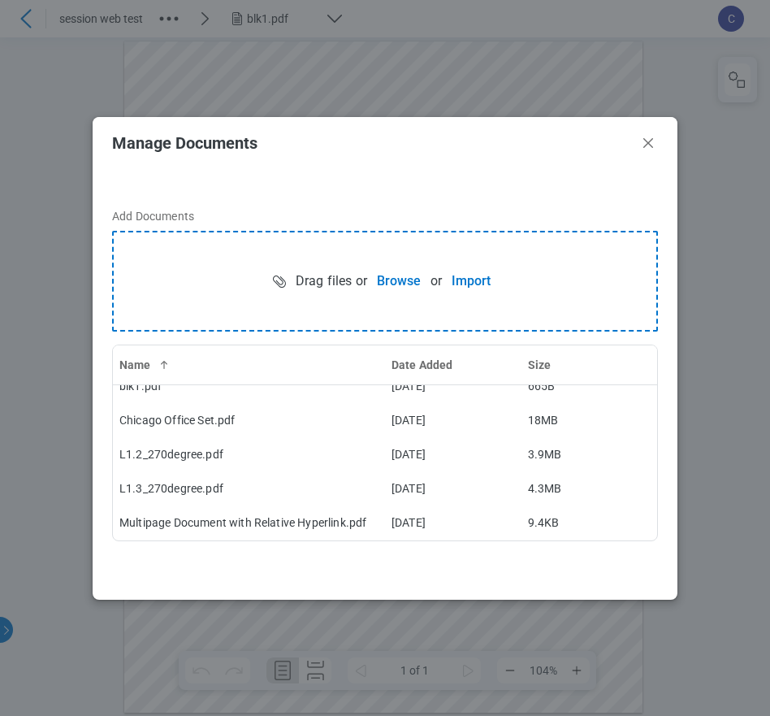
scroll to position [117, 0]
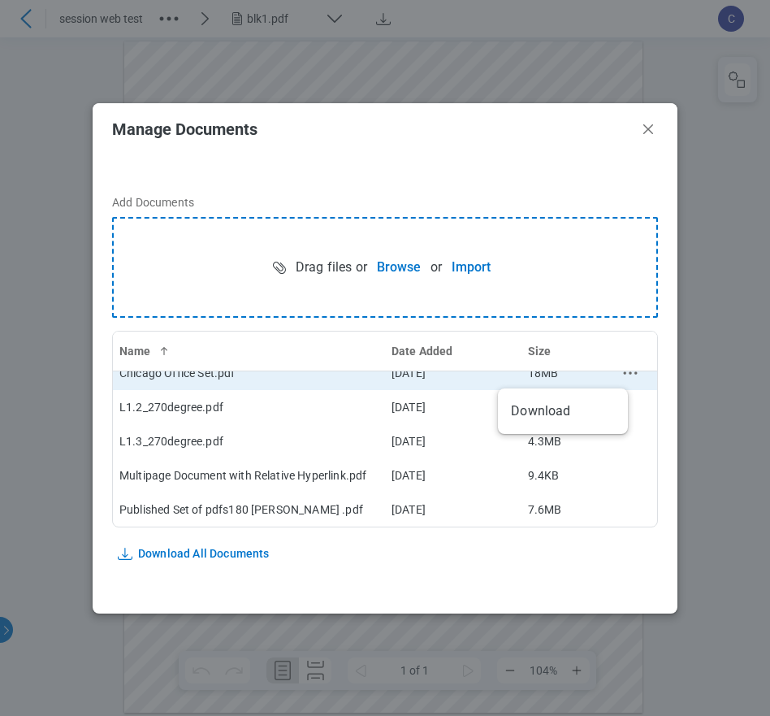
click at [621, 376] on icon "context-menu" at bounding box center [630, 372] width 19 height 19
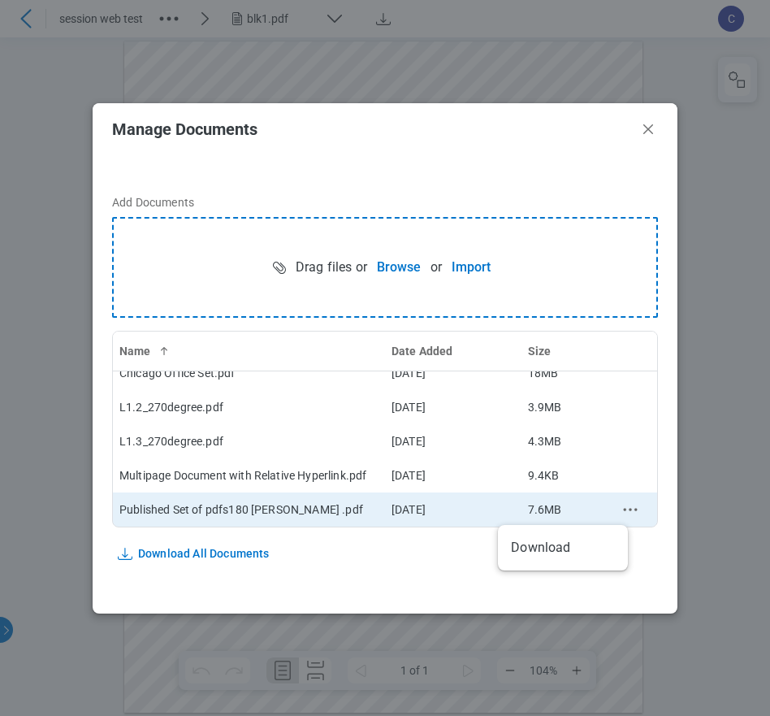
click at [621, 509] on icon "context-menu" at bounding box center [630, 509] width 19 height 19
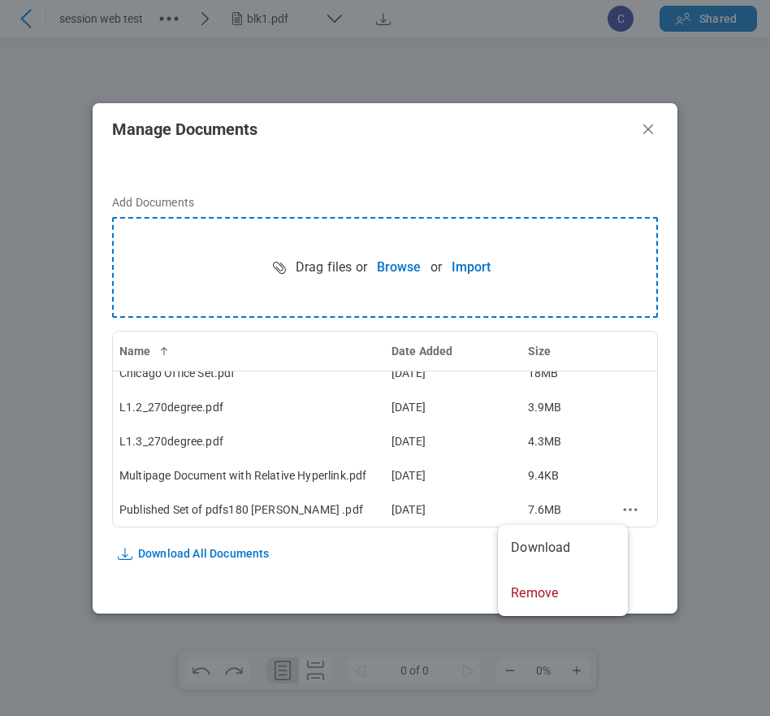
scroll to position [0, 0]
click at [649, 131] on icon "Close" at bounding box center [648, 128] width 19 height 19
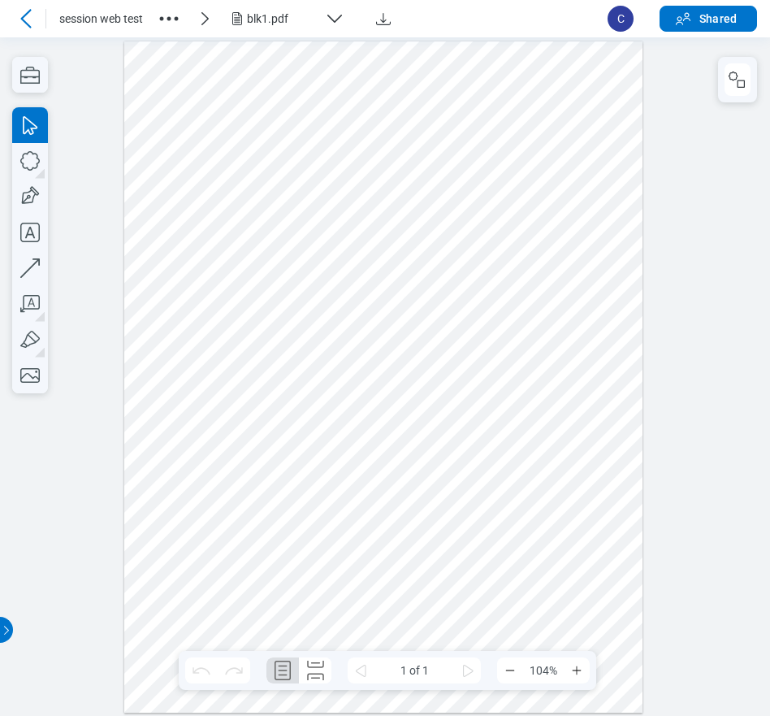
click at [174, 15] on icon "button" at bounding box center [169, 19] width 26 height 26
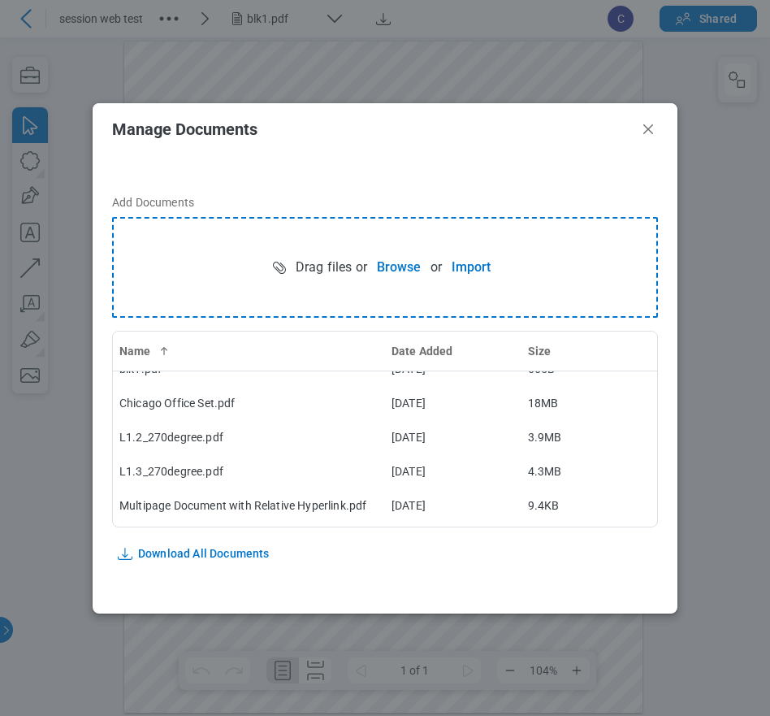
scroll to position [117, 0]
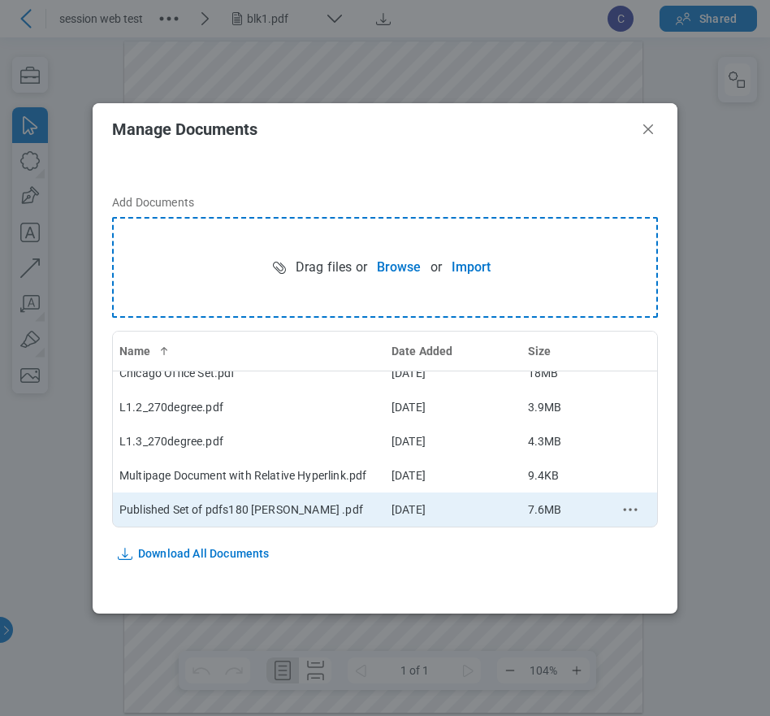
click at [624, 507] on icon "context-menu" at bounding box center [630, 509] width 19 height 19
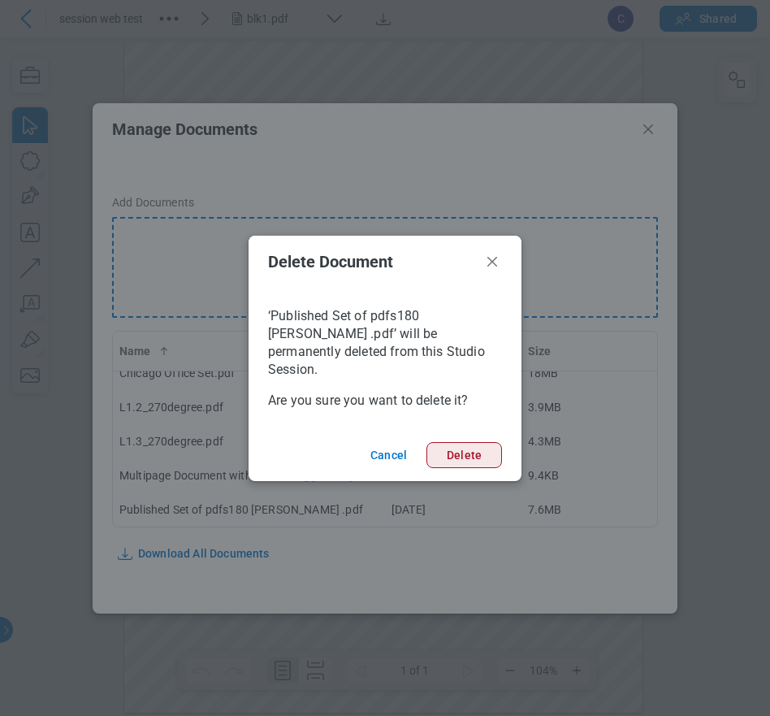
click at [465, 442] on button "Delete" at bounding box center [465, 455] width 76 height 26
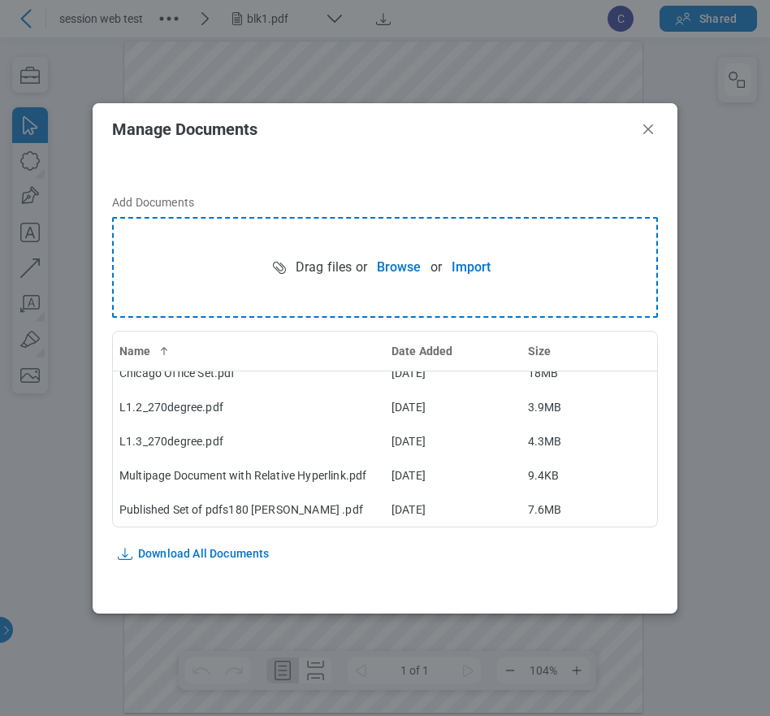
scroll to position [83, 0]
click at [649, 132] on icon "Close" at bounding box center [648, 128] width 19 height 19
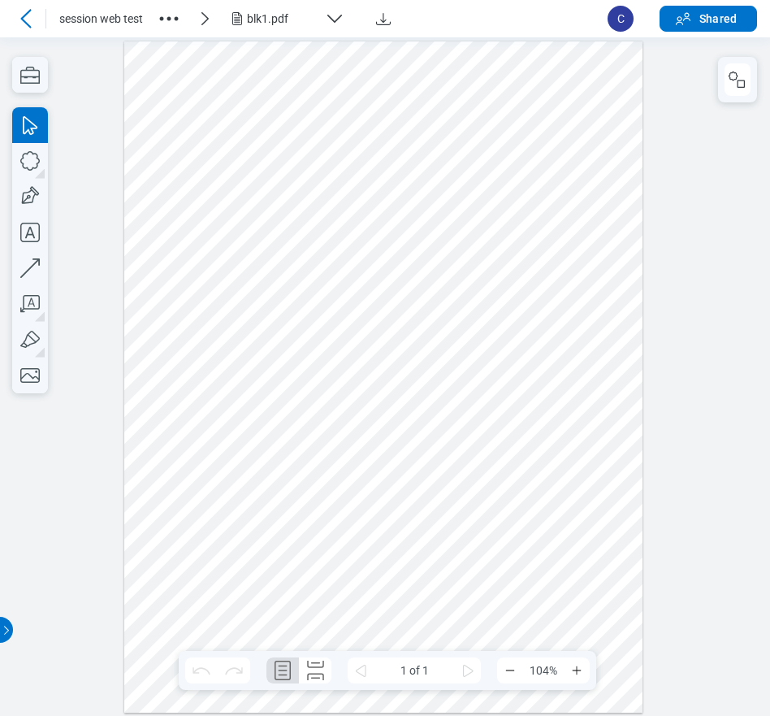
click at [538, 236] on div at bounding box center [383, 377] width 519 height 672
click at [406, 184] on div at bounding box center [383, 377] width 519 height 672
click at [566, 232] on div at bounding box center [383, 377] width 519 height 672
click at [428, 438] on div at bounding box center [383, 377] width 519 height 672
click at [413, 278] on div at bounding box center [383, 377] width 519 height 672
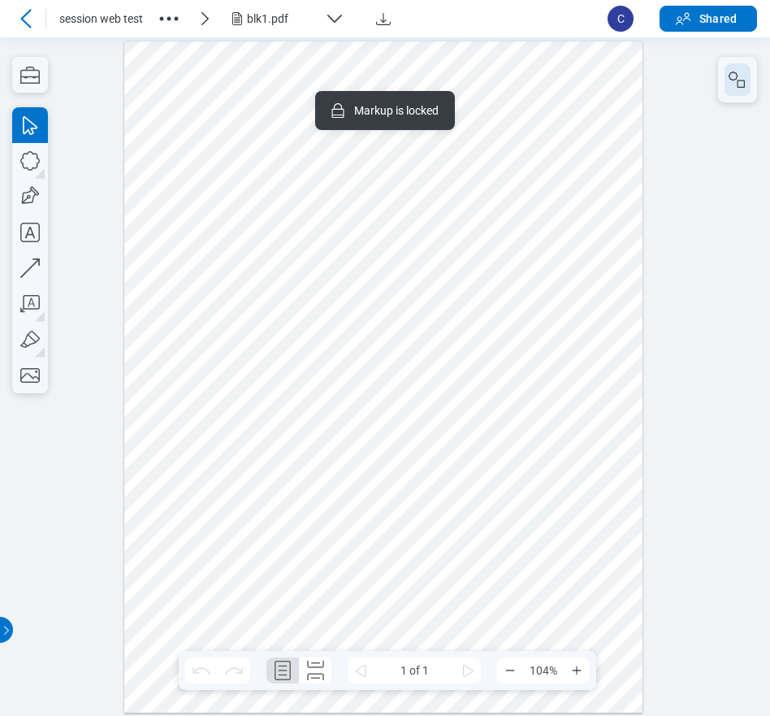
click at [735, 80] on icon "button" at bounding box center [737, 79] width 19 height 19
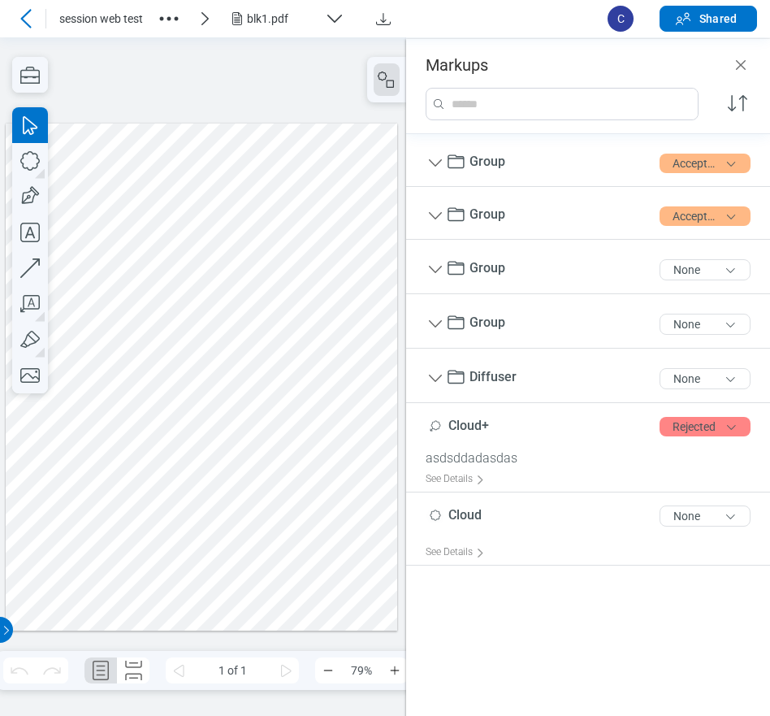
click at [225, 310] on div at bounding box center [202, 377] width 392 height 508
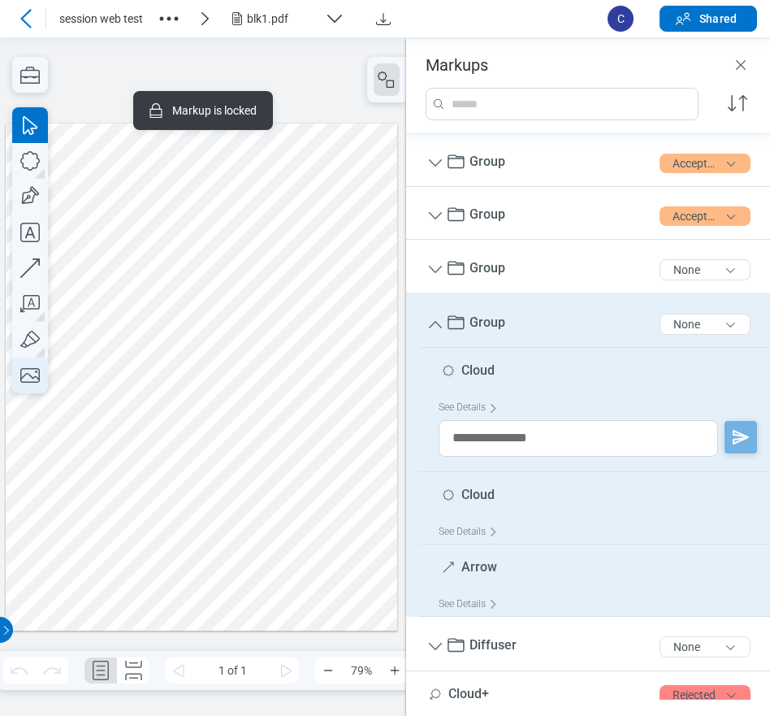
click at [35, 375] on icon "button" at bounding box center [30, 375] width 36 height 36
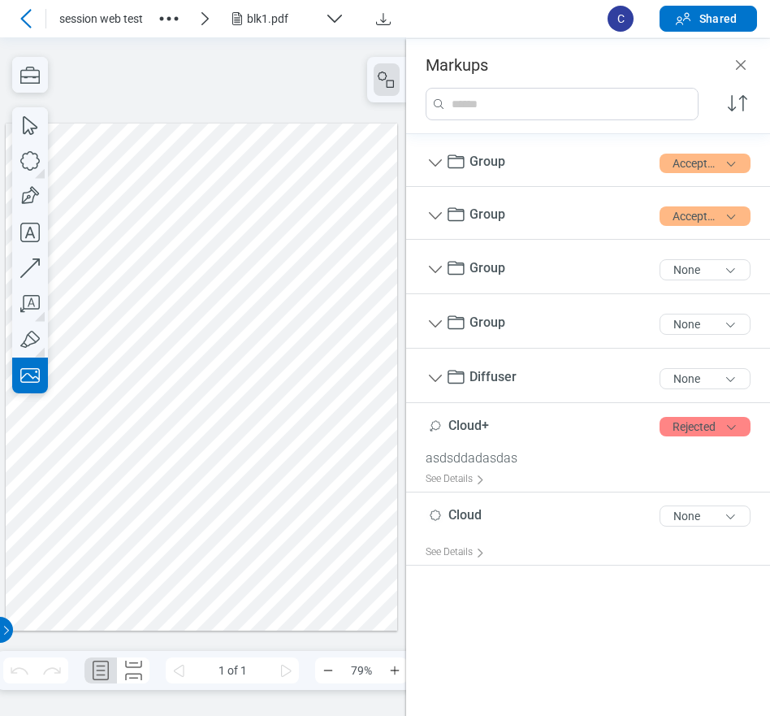
drag, startPoint x: 116, startPoint y: 436, endPoint x: 188, endPoint y: 532, distance: 119.6
click at [188, 532] on div at bounding box center [202, 377] width 392 height 508
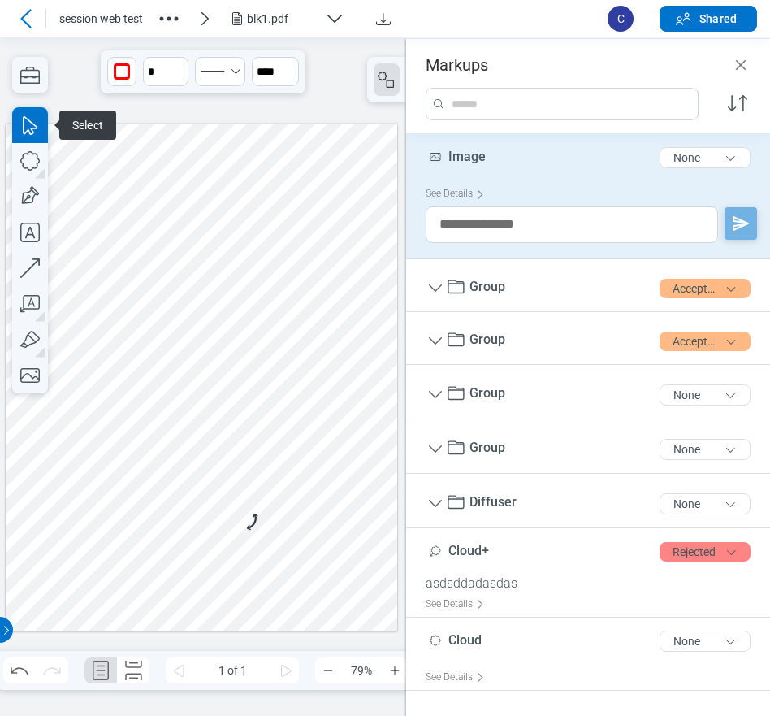
drag, startPoint x: 299, startPoint y: 423, endPoint x: 286, endPoint y: 427, distance: 13.6
click at [299, 422] on div at bounding box center [202, 377] width 392 height 508
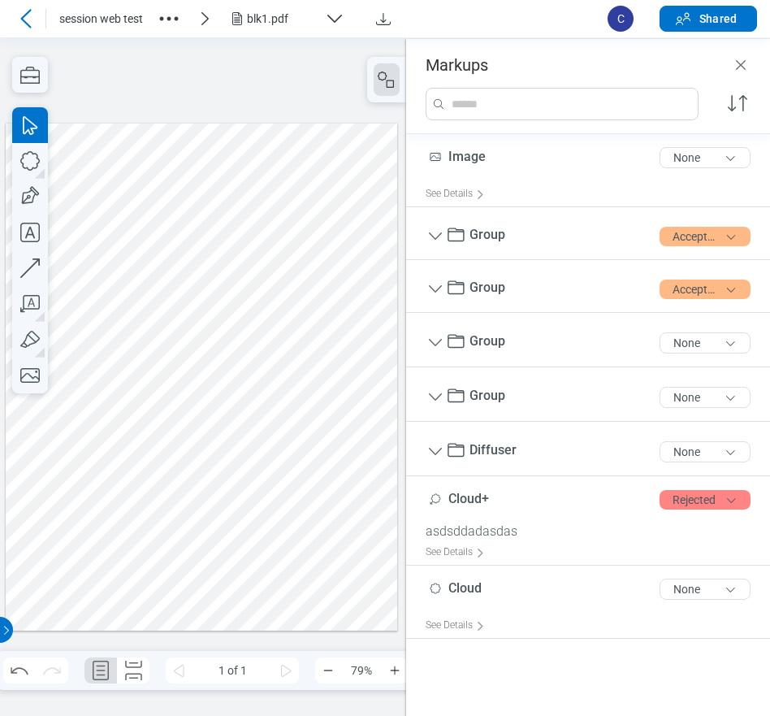
click at [145, 479] on div at bounding box center [202, 377] width 392 height 508
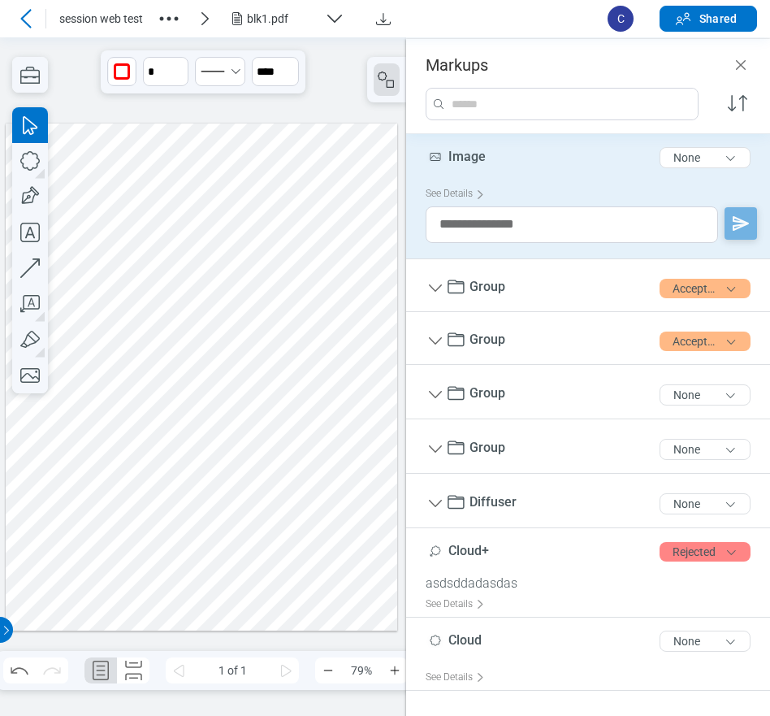
drag, startPoint x: 232, startPoint y: 414, endPoint x: 171, endPoint y: 443, distance: 66.9
click at [171, 443] on div at bounding box center [202, 377] width 392 height 508
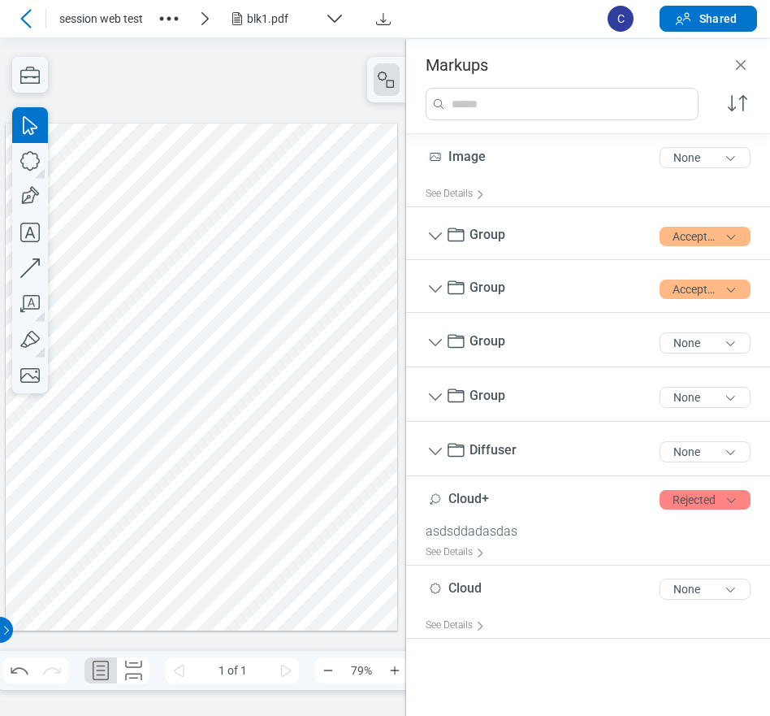
click at [253, 440] on div at bounding box center [202, 377] width 392 height 508
click at [131, 472] on div at bounding box center [202, 377] width 392 height 508
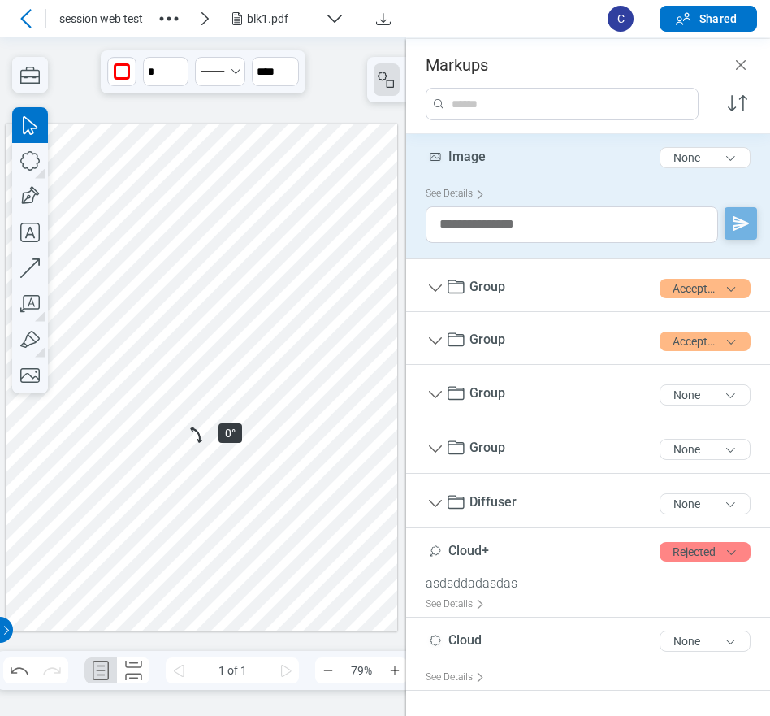
drag, startPoint x: 201, startPoint y: 441, endPoint x: 131, endPoint y: 467, distance: 74.6
click at [131, 467] on div at bounding box center [202, 377] width 392 height 508
click at [168, 465] on div at bounding box center [202, 377] width 392 height 508
drag, startPoint x: 193, startPoint y: 527, endPoint x: 108, endPoint y: 530, distance: 84.5
click at [108, 530] on div at bounding box center [202, 377] width 392 height 508
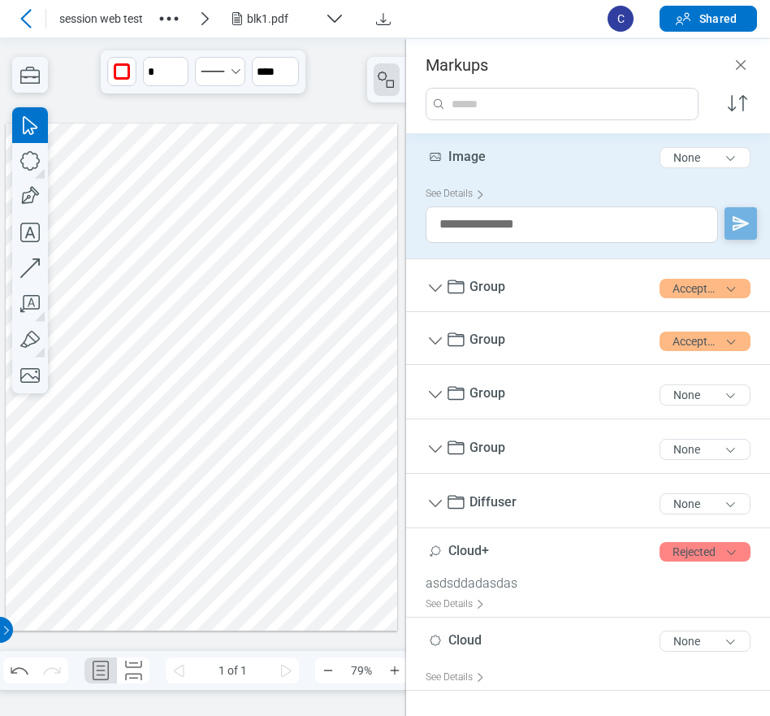
click at [219, 513] on div at bounding box center [202, 377] width 392 height 508
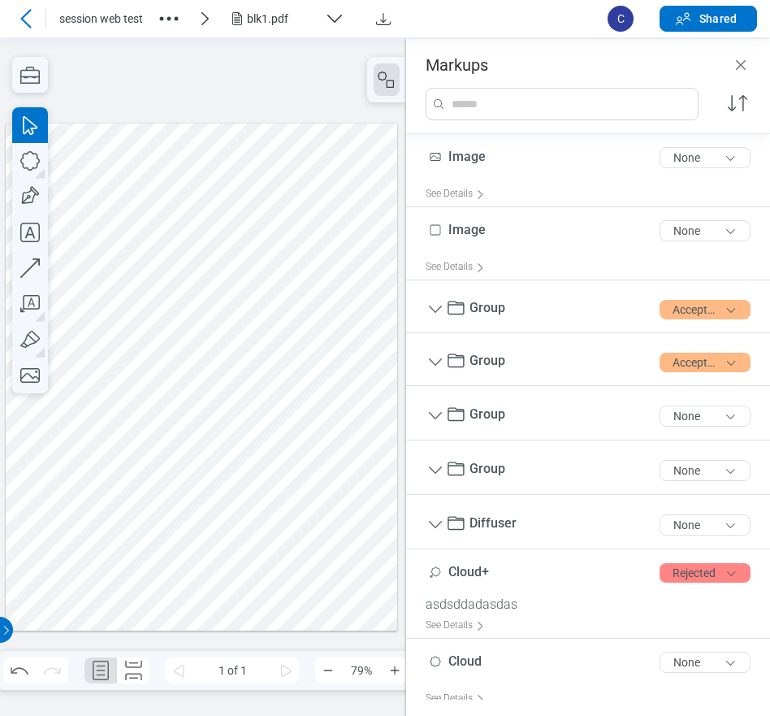
click at [258, 444] on div at bounding box center [202, 377] width 392 height 508
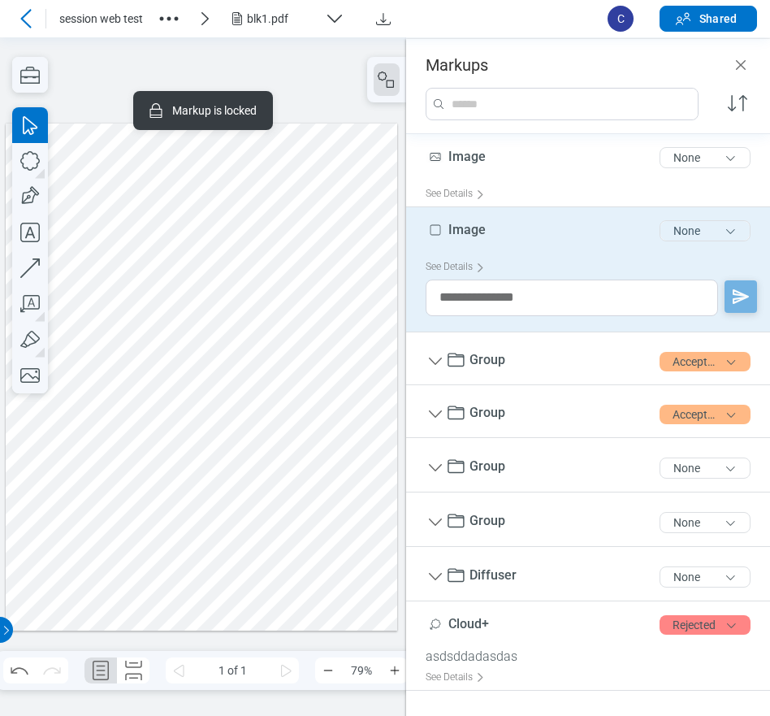
click at [668, 233] on button "None" at bounding box center [705, 230] width 91 height 21
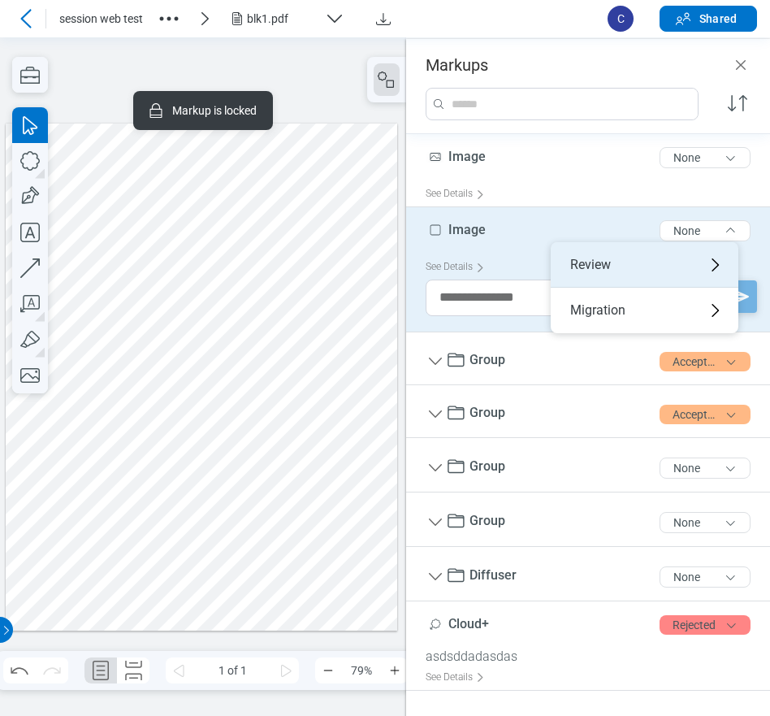
click at [609, 260] on div "Review" at bounding box center [645, 264] width 188 height 45
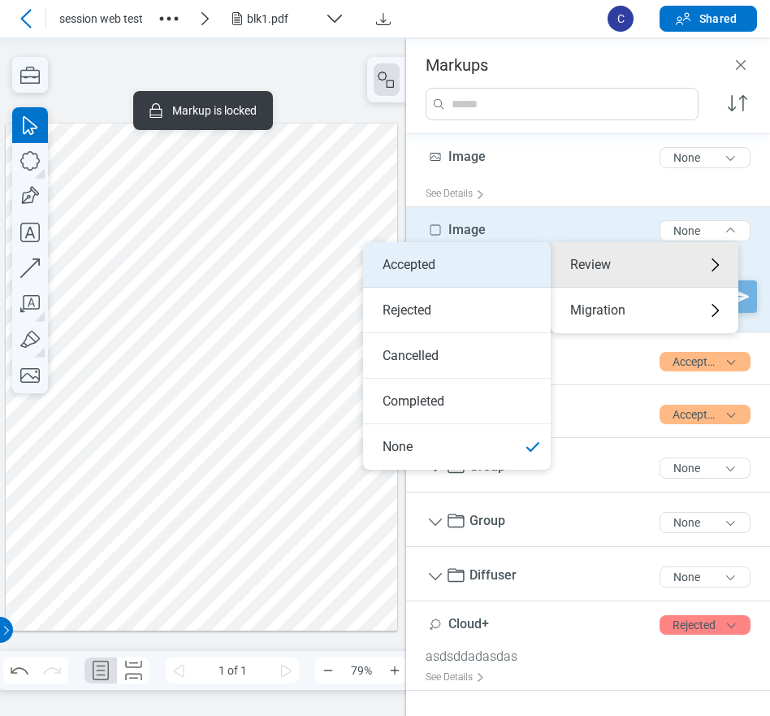
click at [466, 271] on li "Accepted" at bounding box center [457, 264] width 188 height 45
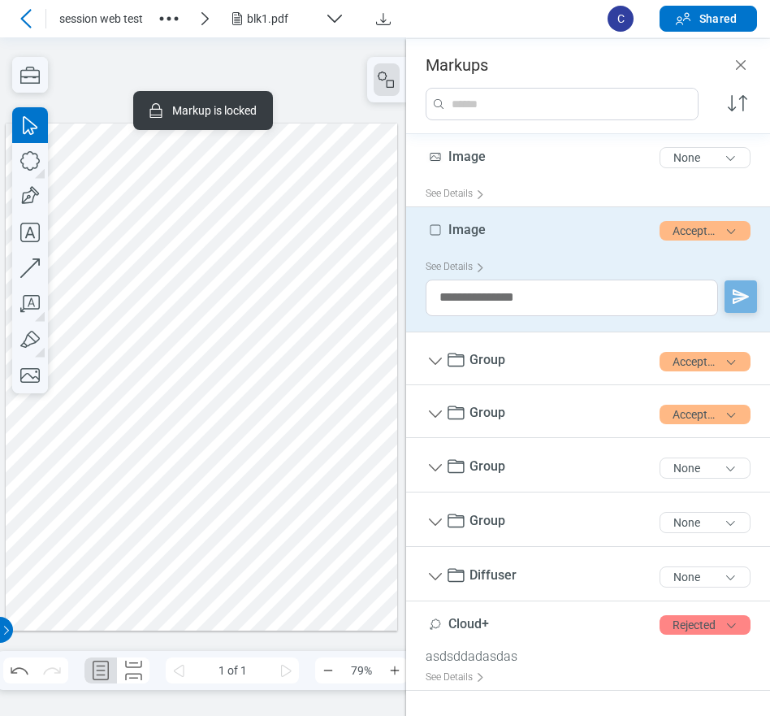
click at [134, 500] on div at bounding box center [202, 377] width 392 height 508
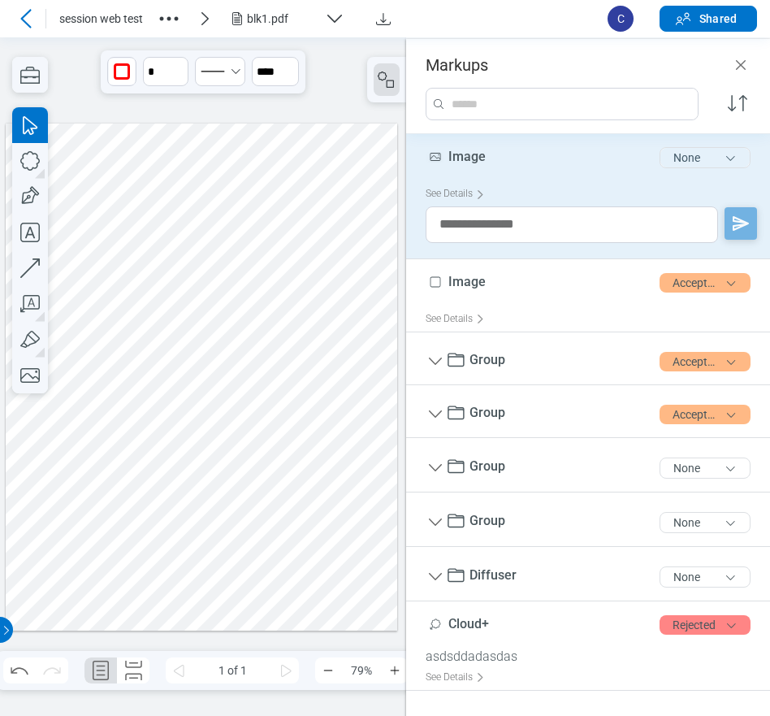
click at [674, 158] on button "None" at bounding box center [705, 157] width 91 height 21
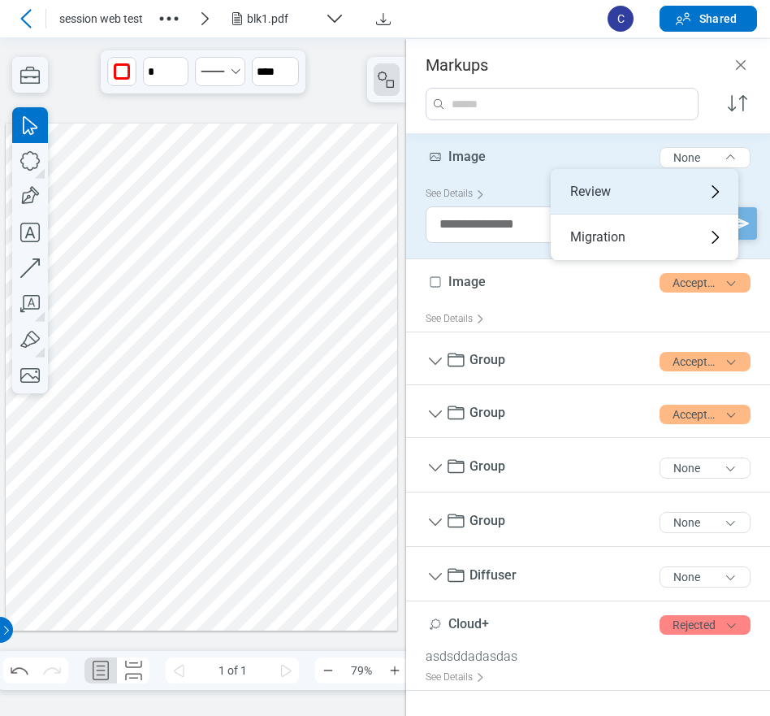
click at [612, 186] on div "Review" at bounding box center [645, 191] width 188 height 45
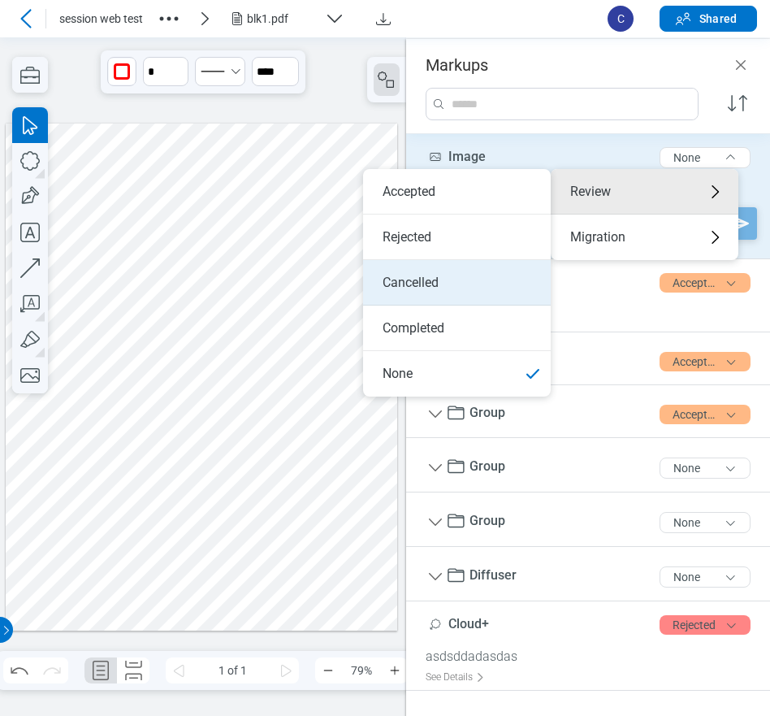
click at [425, 291] on li "Cancelled" at bounding box center [457, 282] width 188 height 45
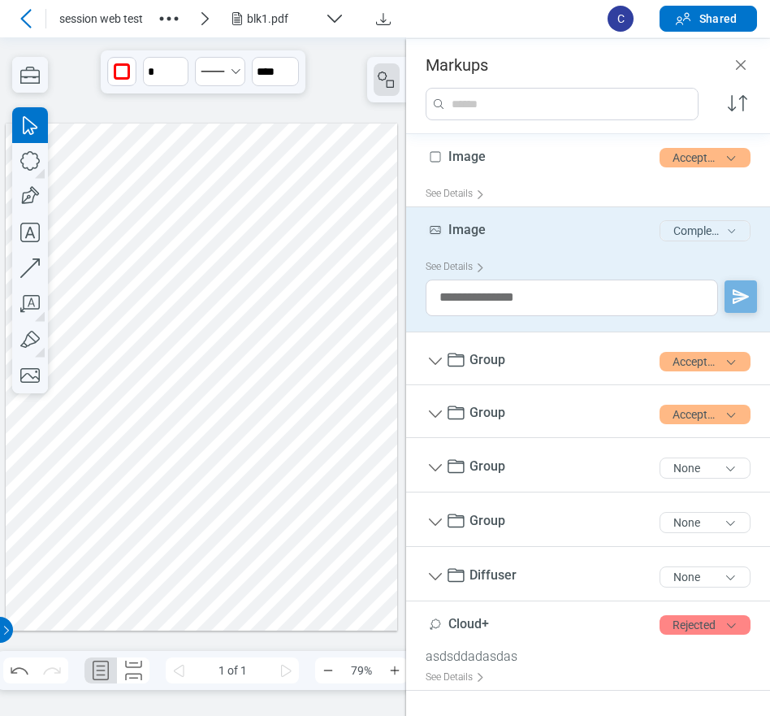
click at [691, 233] on button "Completed" at bounding box center [705, 230] width 91 height 21
click at [452, 266] on div "See Details" at bounding box center [459, 266] width 66 height 25
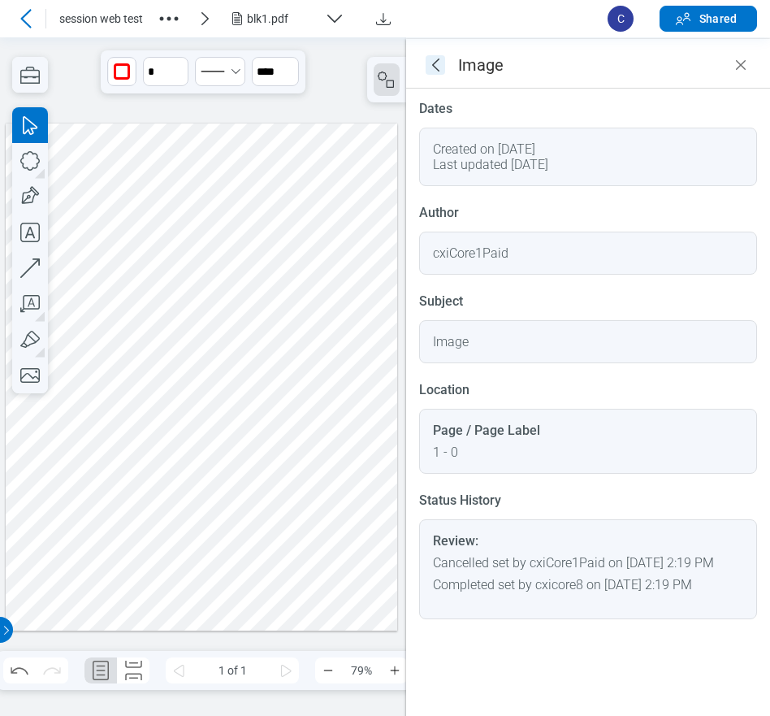
click at [431, 69] on icon "goBack" at bounding box center [435, 64] width 19 height 19
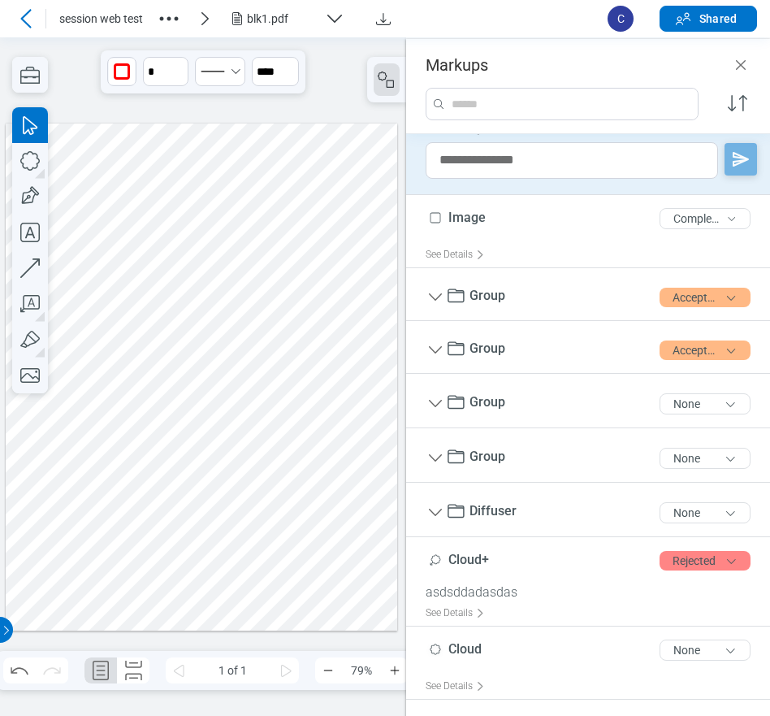
scroll to position [0, 0]
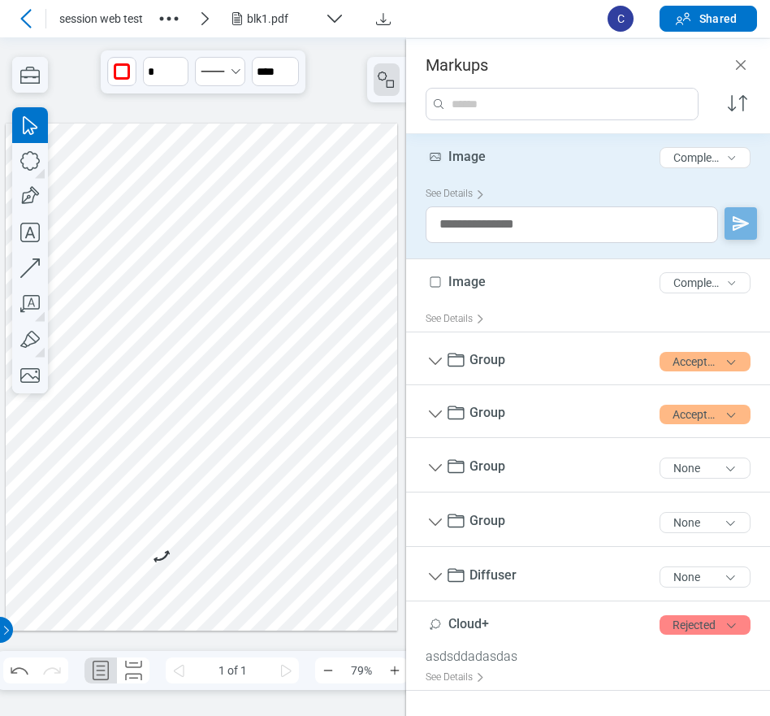
click at [279, 539] on div at bounding box center [202, 377] width 392 height 508
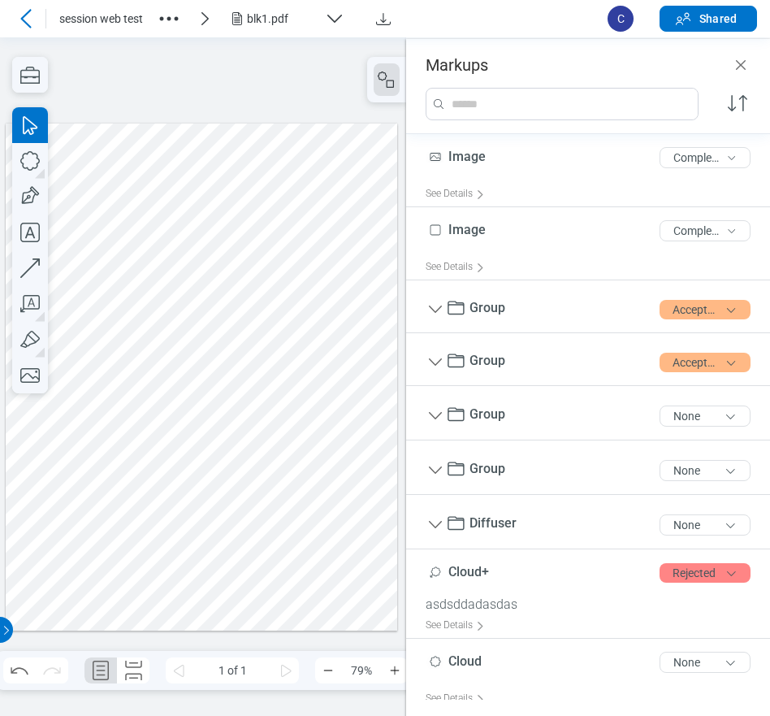
click at [125, 453] on div at bounding box center [202, 377] width 392 height 508
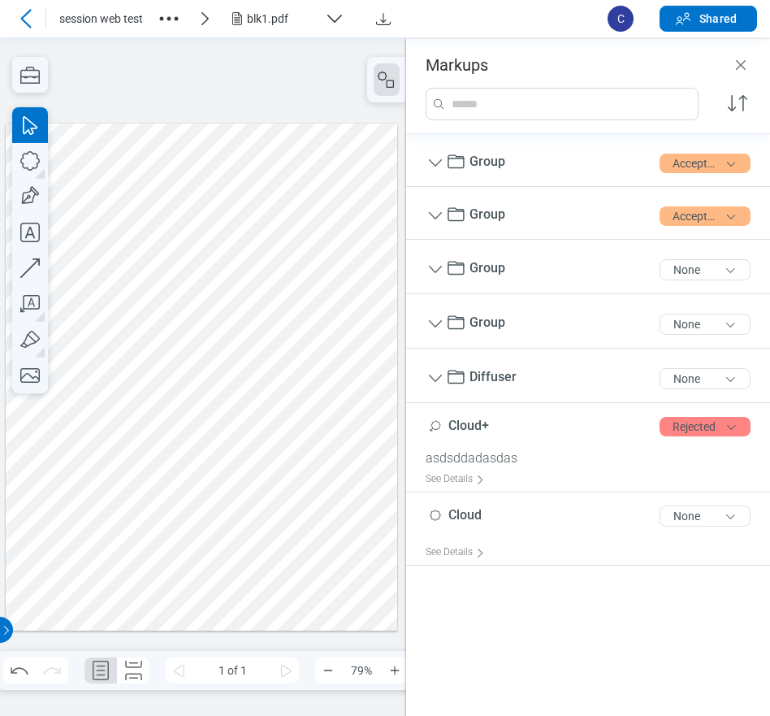
click at [28, 22] on icon at bounding box center [25, 18] width 19 height 19
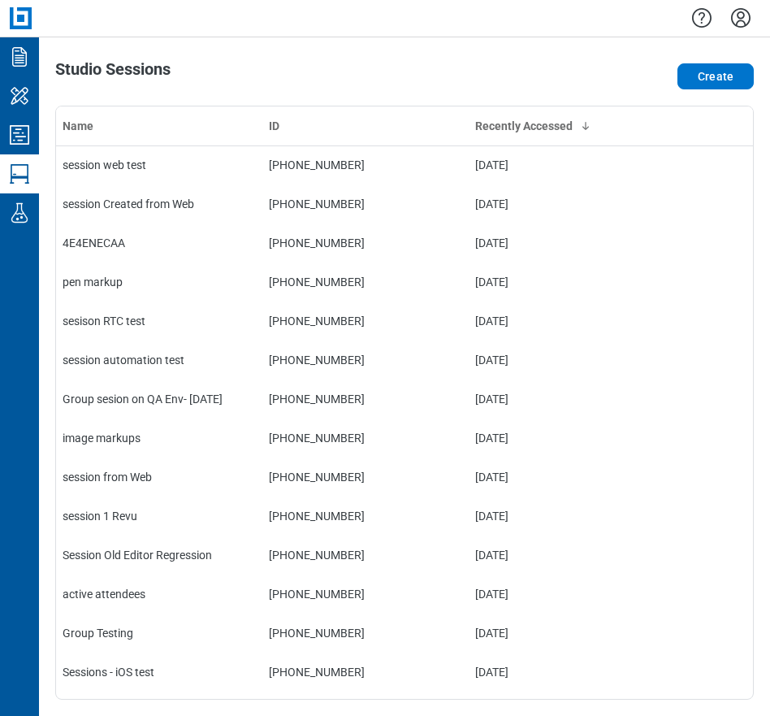
drag, startPoint x: 509, startPoint y: 65, endPoint x: 495, endPoint y: 85, distance: 24.6
click at [508, 67] on div "Create" at bounding box center [613, 76] width 279 height 32
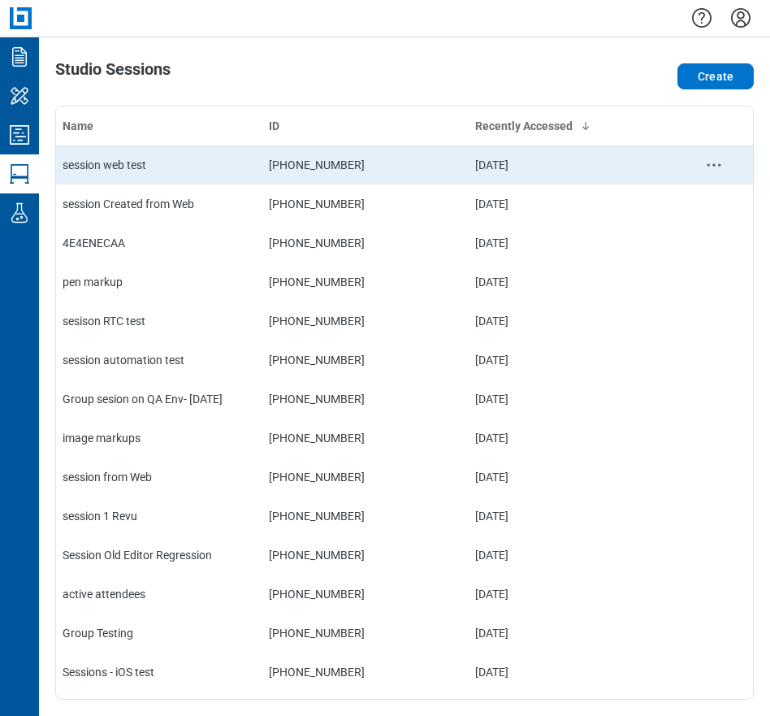
click at [129, 168] on div "session web test" at bounding box center [159, 165] width 193 height 16
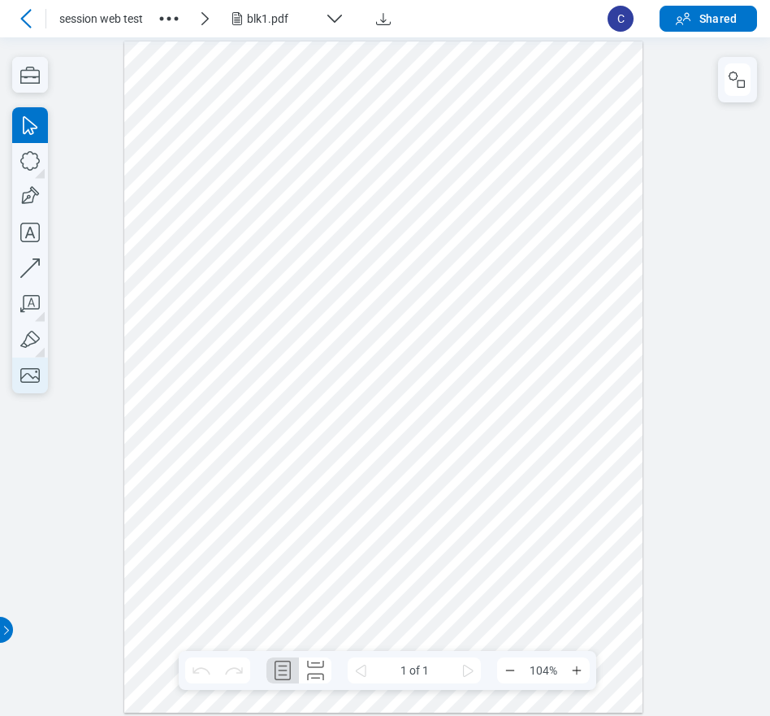
click at [28, 379] on icon "button" at bounding box center [30, 375] width 36 height 36
drag, startPoint x: 233, startPoint y: 374, endPoint x: 468, endPoint y: 515, distance: 274.1
click at [468, 515] on div at bounding box center [383, 377] width 519 height 672
click at [499, 480] on div at bounding box center [383, 377] width 519 height 672
click at [742, 86] on icon "button" at bounding box center [737, 79] width 19 height 19
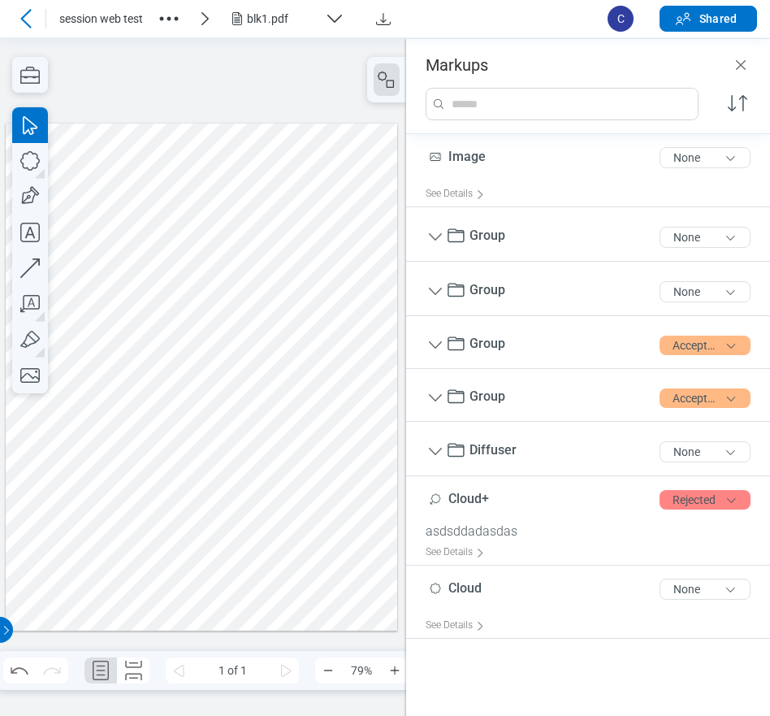
click at [173, 504] on div at bounding box center [202, 377] width 392 height 508
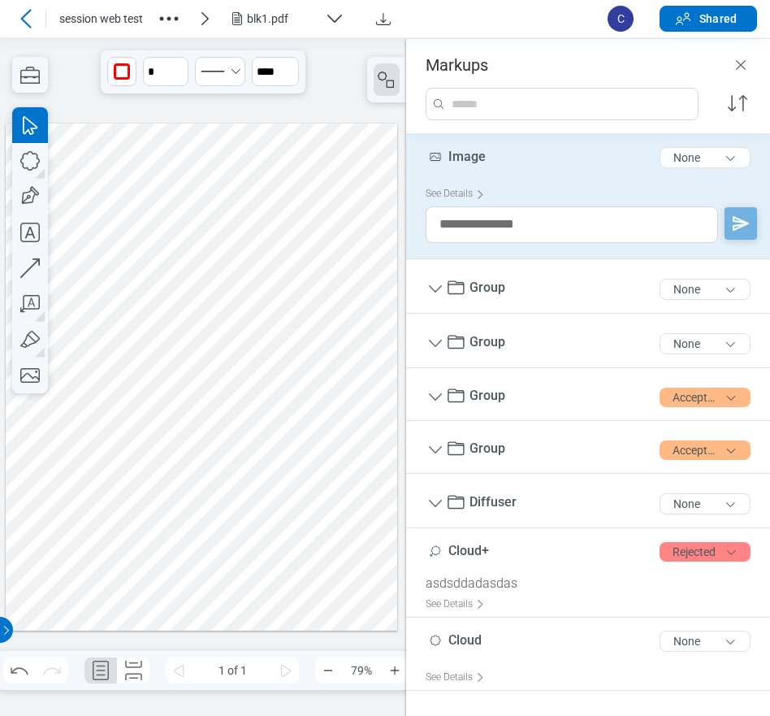
click at [271, 455] on div at bounding box center [202, 377] width 392 height 508
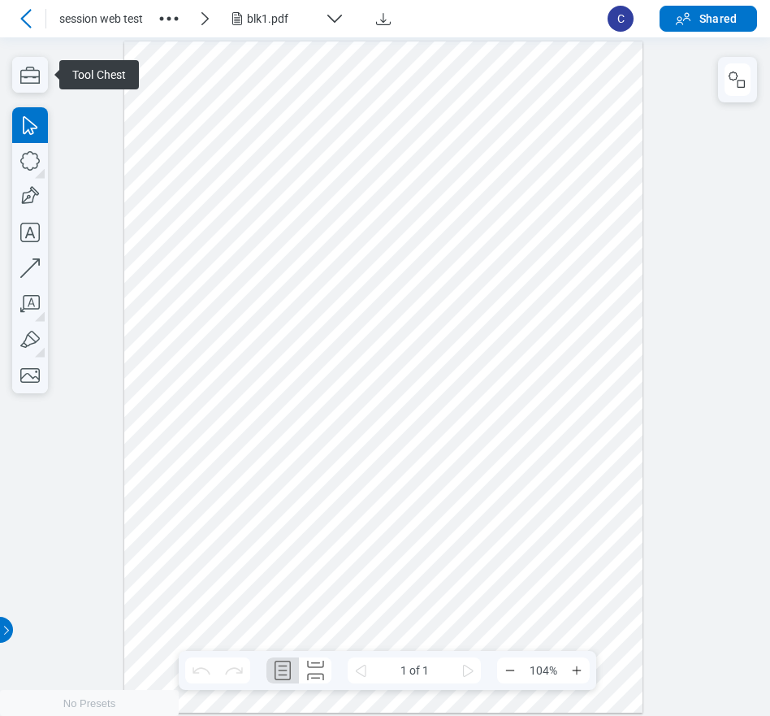
click at [316, 479] on div at bounding box center [383, 377] width 519 height 672
click at [739, 83] on icon "button" at bounding box center [737, 79] width 19 height 19
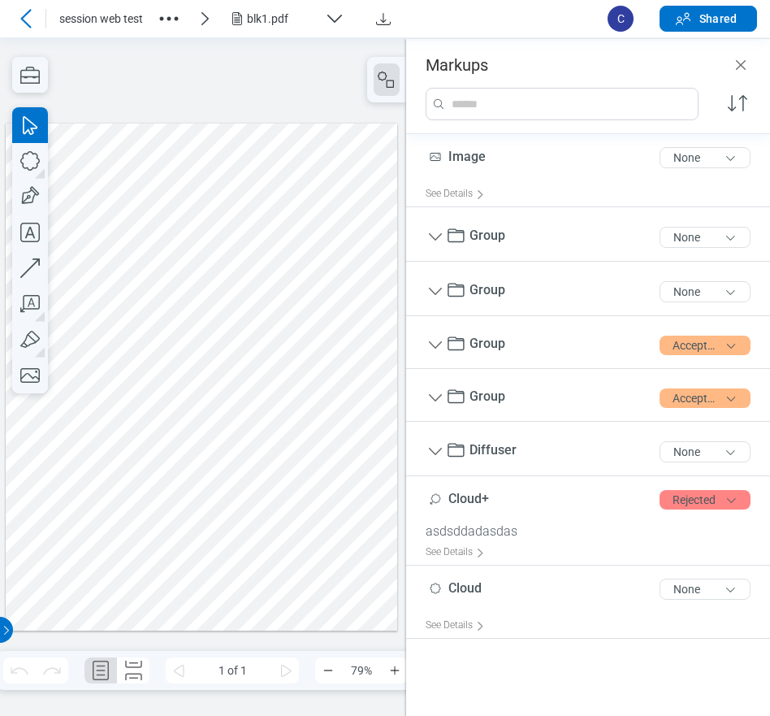
click at [180, 434] on div at bounding box center [202, 377] width 392 height 508
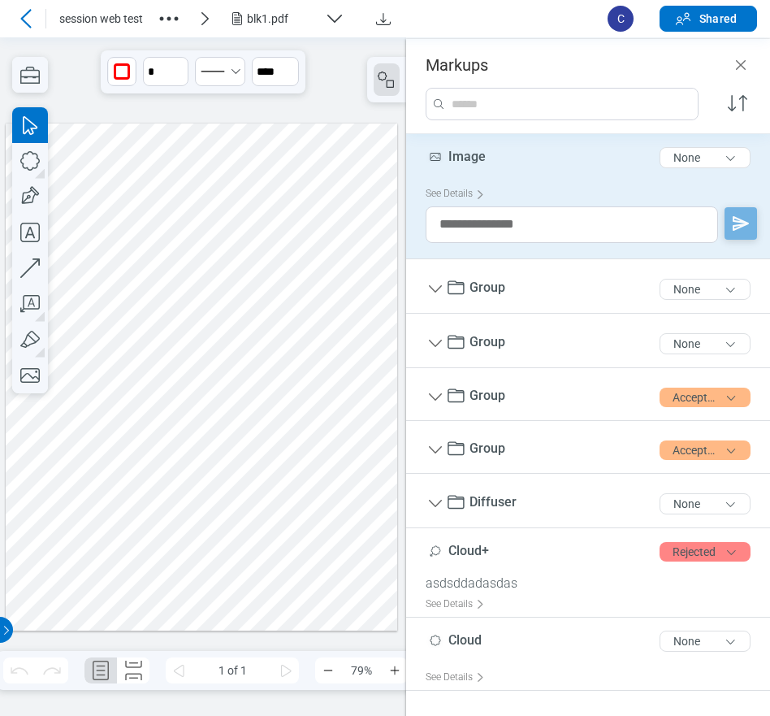
click at [292, 434] on div at bounding box center [202, 377] width 392 height 508
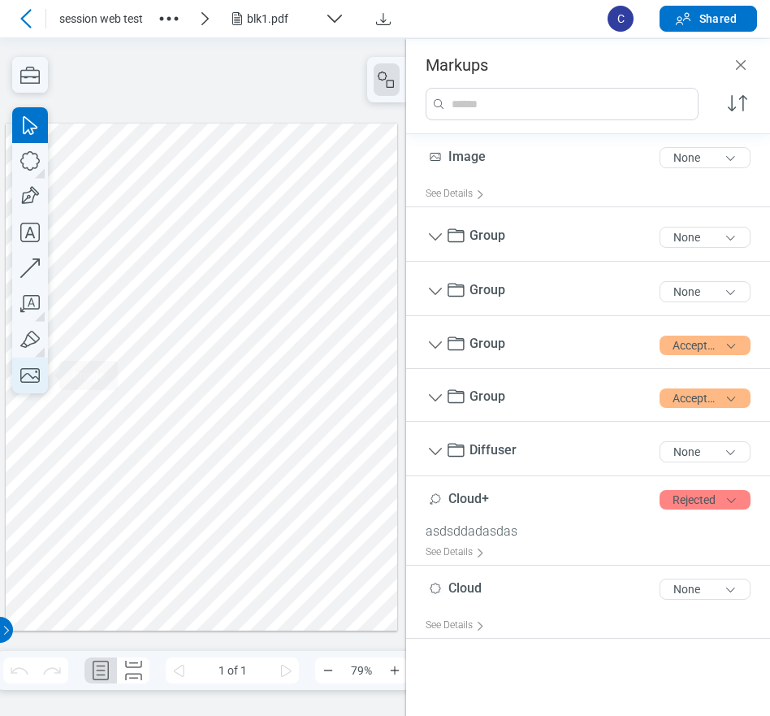
click at [32, 374] on icon "button" at bounding box center [30, 375] width 36 height 36
drag, startPoint x: 289, startPoint y: 412, endPoint x: 340, endPoint y: 502, distance: 103.3
click at [340, 502] on div at bounding box center [202, 377] width 392 height 508
click at [300, 561] on div at bounding box center [202, 377] width 392 height 508
click at [316, 470] on div at bounding box center [202, 377] width 392 height 508
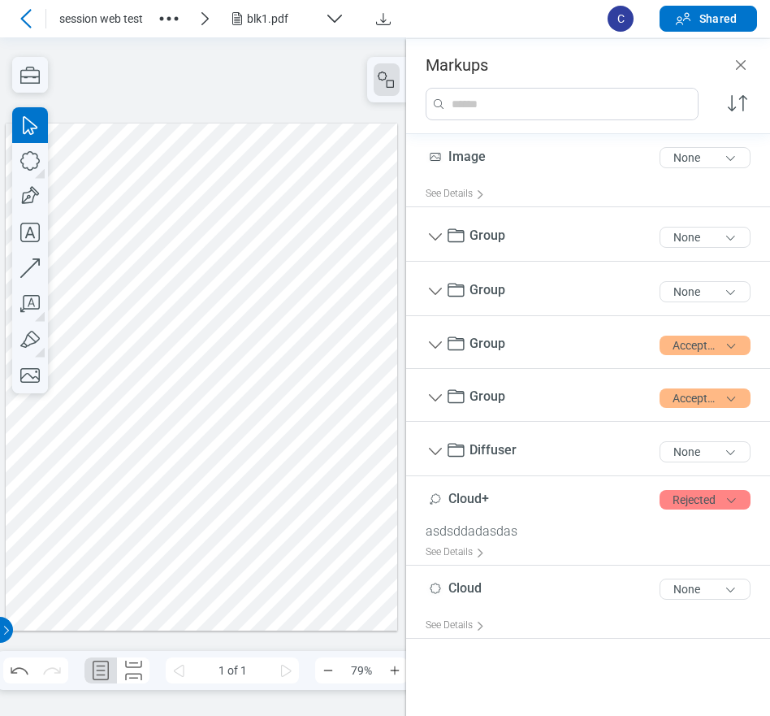
click at [328, 561] on div at bounding box center [202, 377] width 392 height 508
click at [739, 65] on icon "Close" at bounding box center [740, 64] width 19 height 19
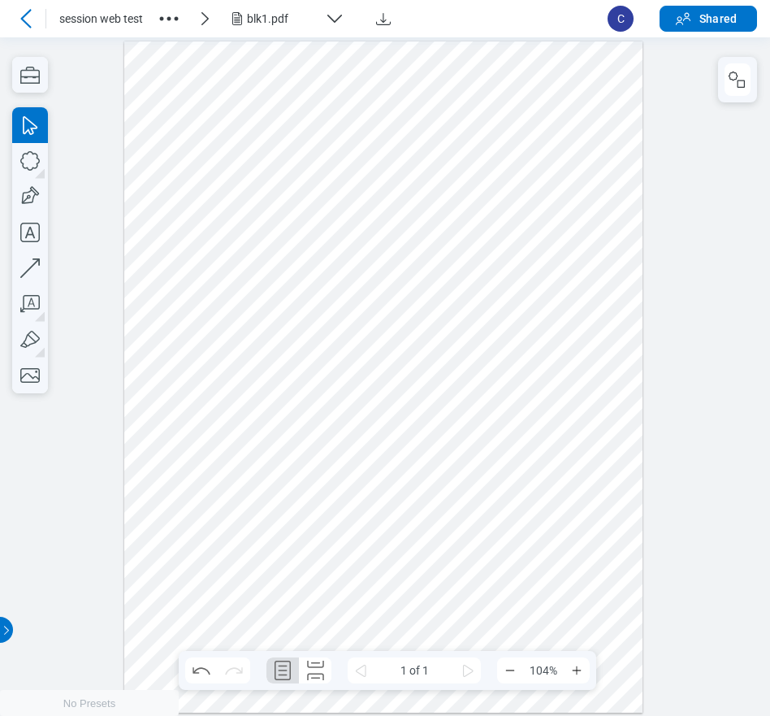
click at [500, 418] on div at bounding box center [383, 377] width 519 height 672
click at [747, 71] on icon "button" at bounding box center [737, 79] width 19 height 19
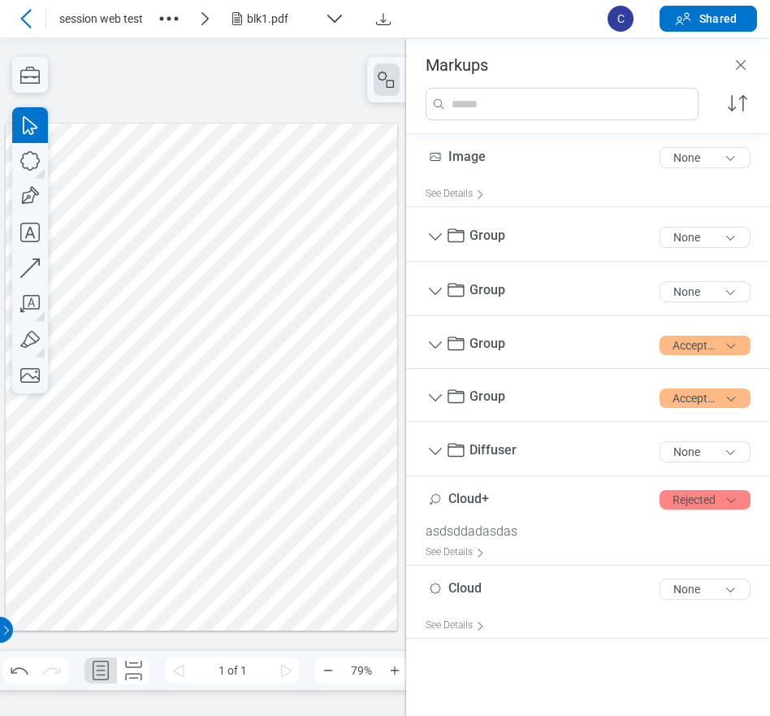
click at [253, 350] on div at bounding box center [202, 377] width 392 height 508
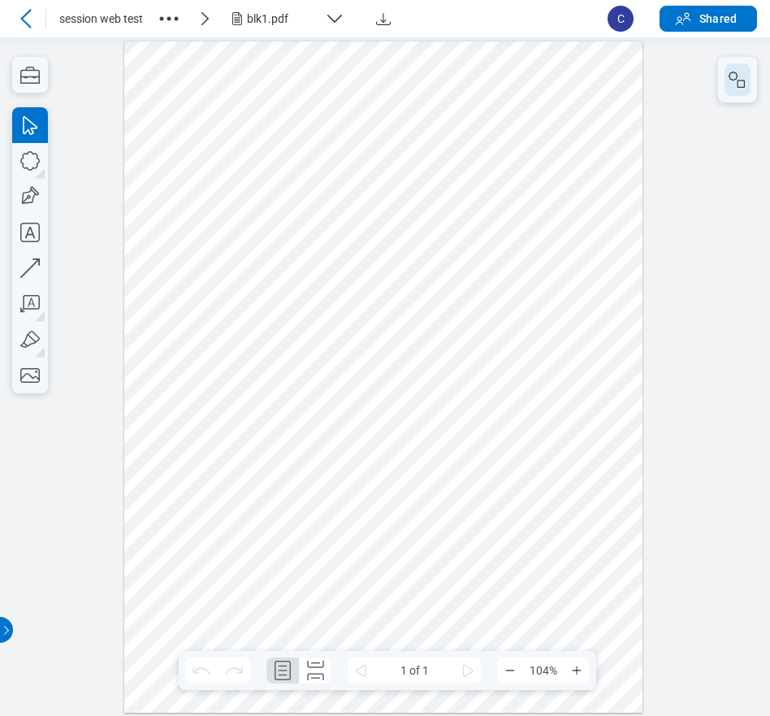
click at [742, 76] on icon "button" at bounding box center [737, 79] width 19 height 19
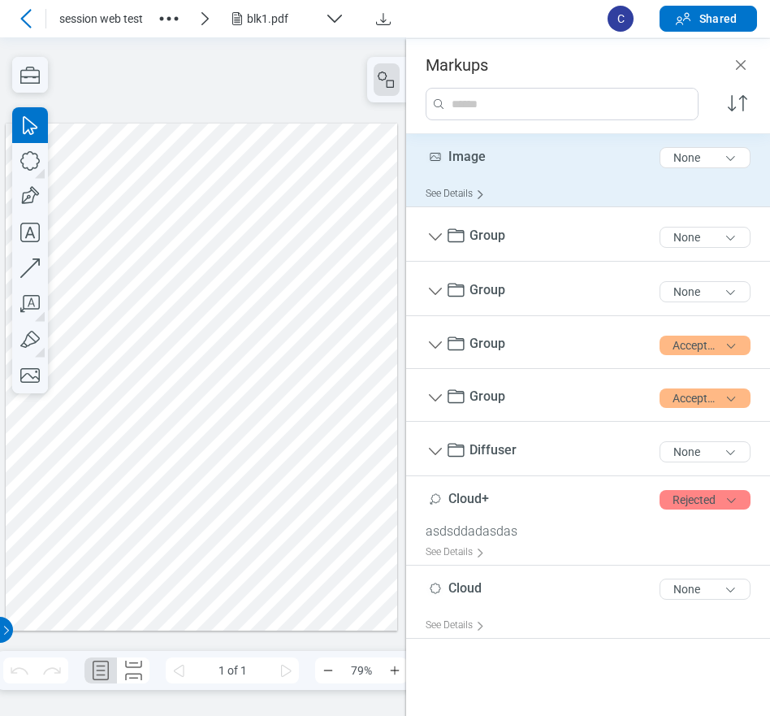
click at [449, 196] on div "See Details" at bounding box center [459, 193] width 66 height 25
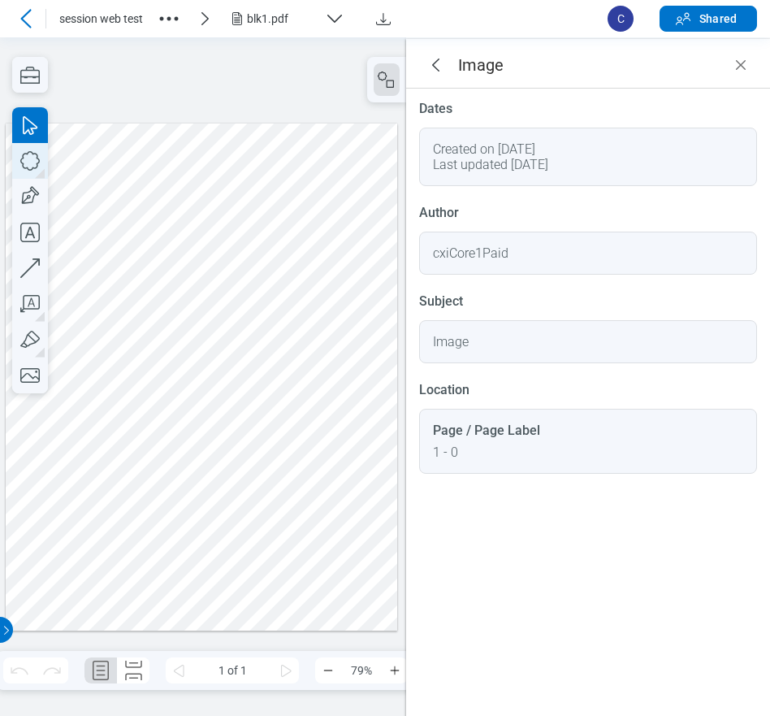
click at [34, 157] on icon "button" at bounding box center [30, 161] width 36 height 36
drag, startPoint x: 284, startPoint y: 428, endPoint x: 304, endPoint y: 450, distance: 29.4
click at [304, 450] on div at bounding box center [202, 377] width 392 height 508
click at [32, 167] on icon "button" at bounding box center [30, 161] width 36 height 36
click at [37, 161] on icon "button" at bounding box center [30, 161] width 36 height 36
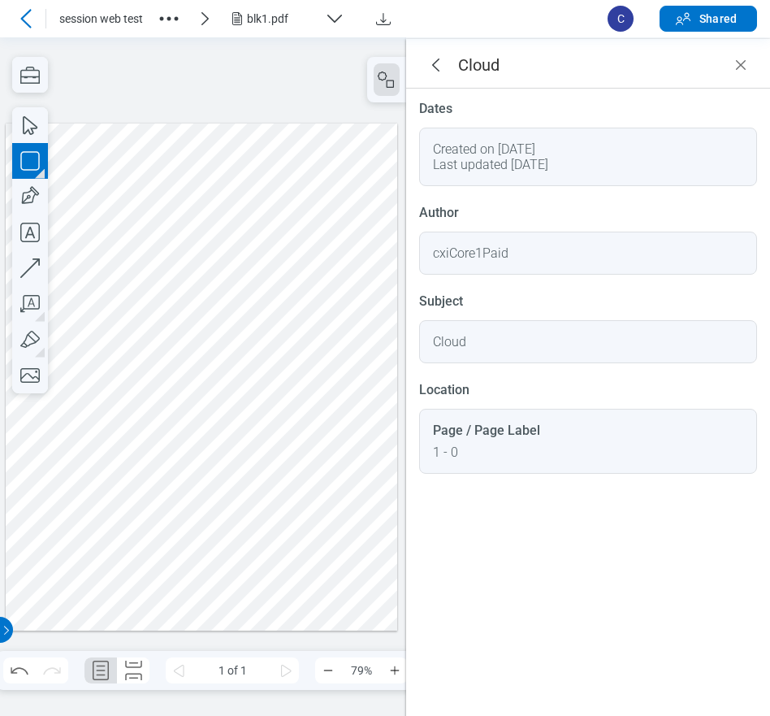
drag, startPoint x: 318, startPoint y: 414, endPoint x: 353, endPoint y: 448, distance: 48.8
click at [353, 453] on div at bounding box center [202, 377] width 392 height 508
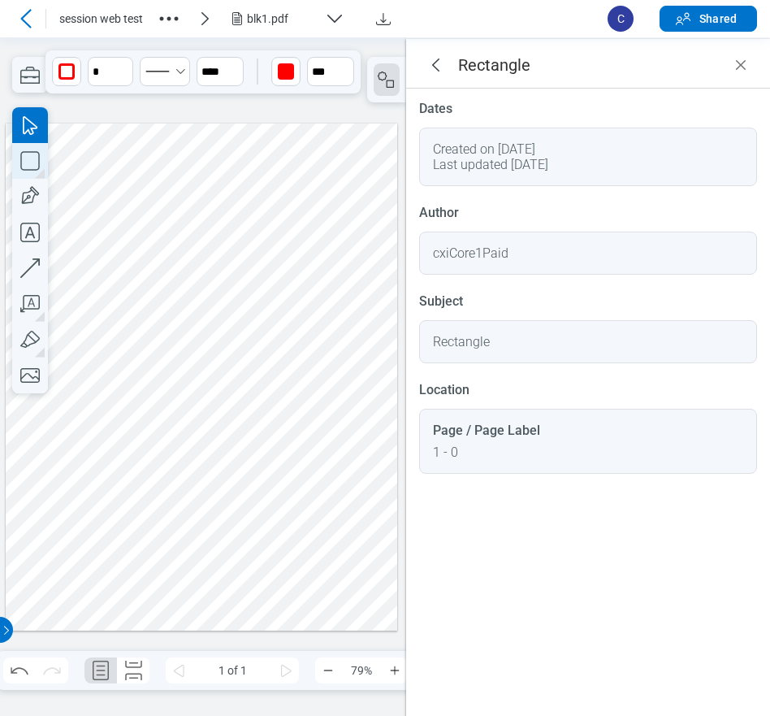
click at [35, 156] on icon "button" at bounding box center [30, 161] width 36 height 36
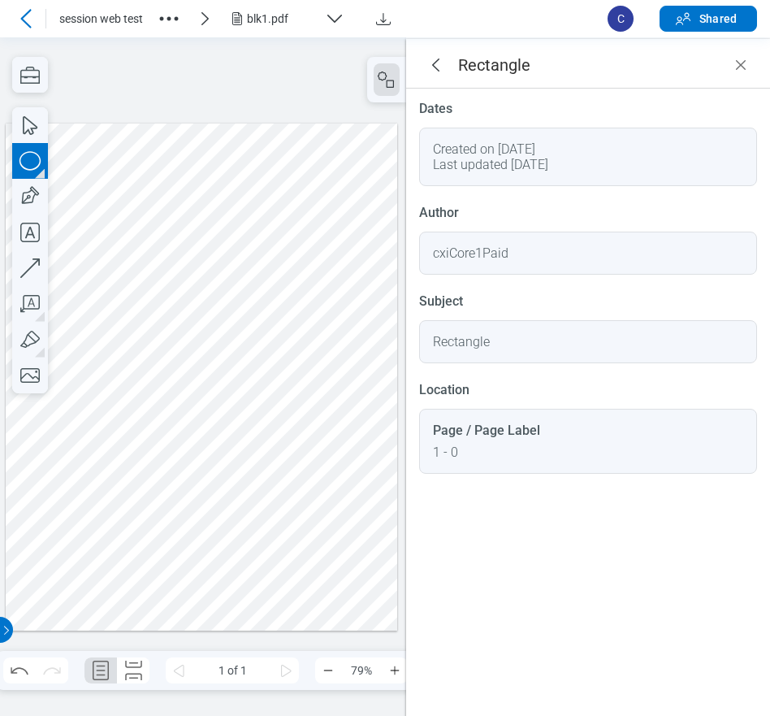
drag, startPoint x: 288, startPoint y: 476, endPoint x: 345, endPoint y: 514, distance: 68.5
click at [345, 514] on div at bounding box center [202, 377] width 392 height 508
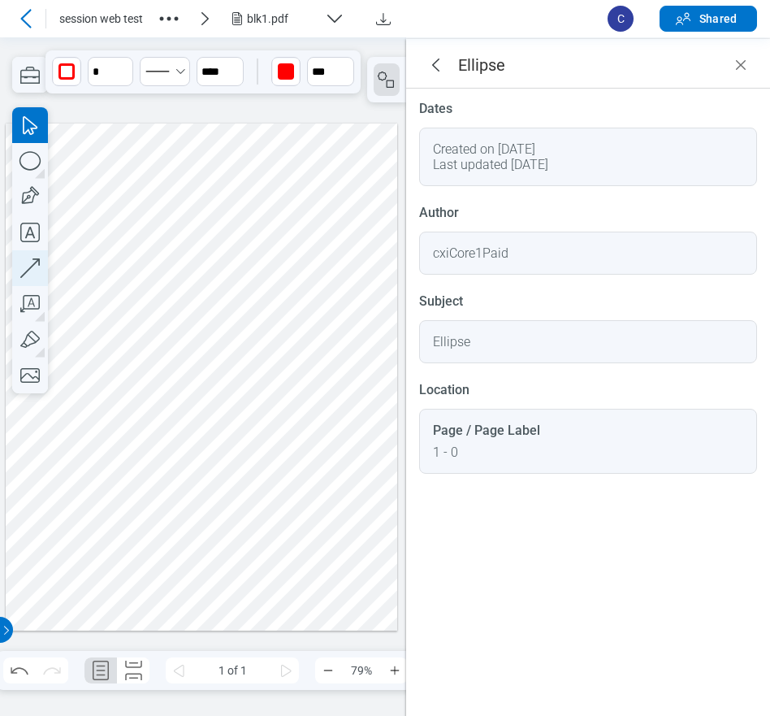
click at [36, 262] on icon "button" at bounding box center [29, 267] width 19 height 19
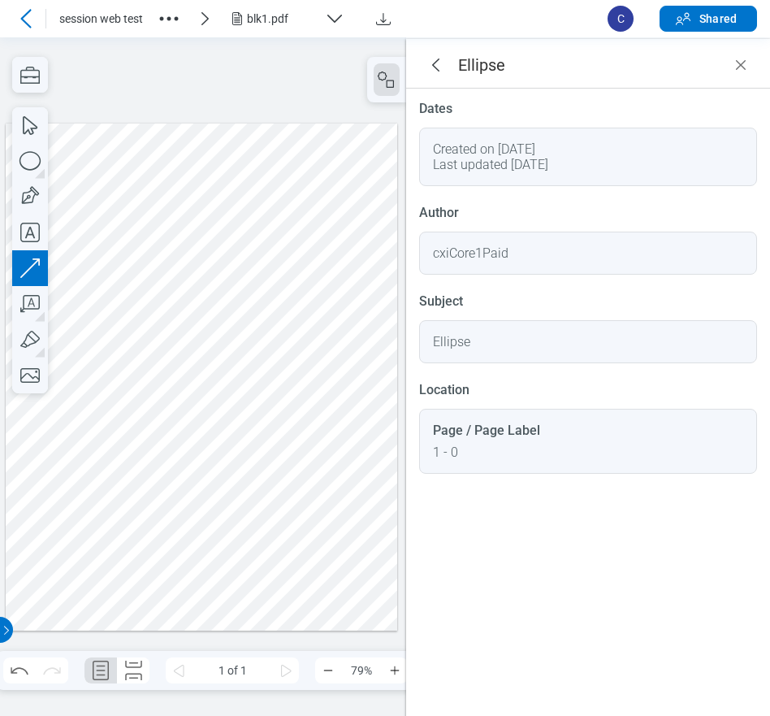
drag, startPoint x: 275, startPoint y: 572, endPoint x: 340, endPoint y: 542, distance: 72.4
click at [340, 542] on div at bounding box center [202, 377] width 392 height 508
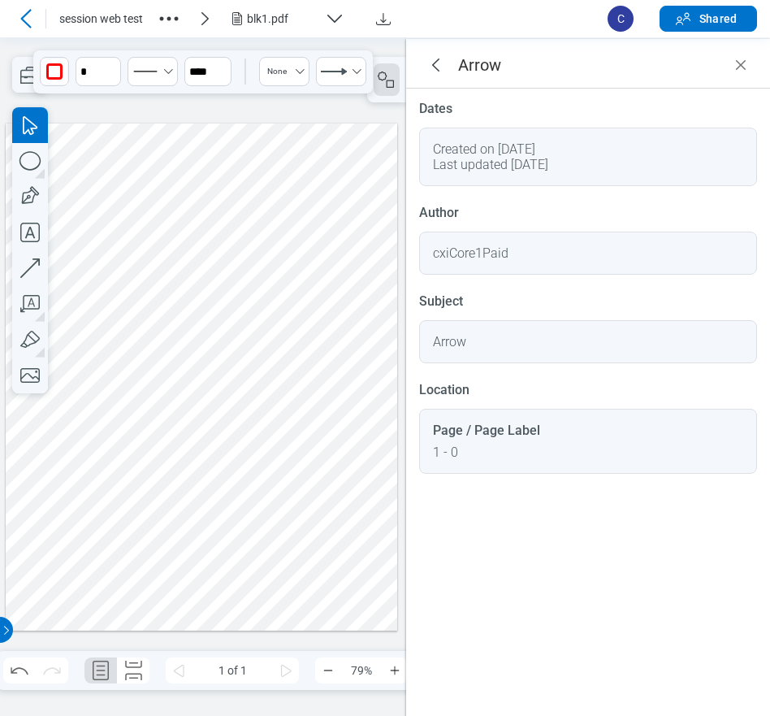
drag, startPoint x: 370, startPoint y: 519, endPoint x: 305, endPoint y: 444, distance: 98.5
click at [370, 517] on div at bounding box center [202, 377] width 392 height 508
drag, startPoint x: 240, startPoint y: 391, endPoint x: 367, endPoint y: 520, distance: 181.5
click at [367, 520] on div at bounding box center [202, 377] width 392 height 508
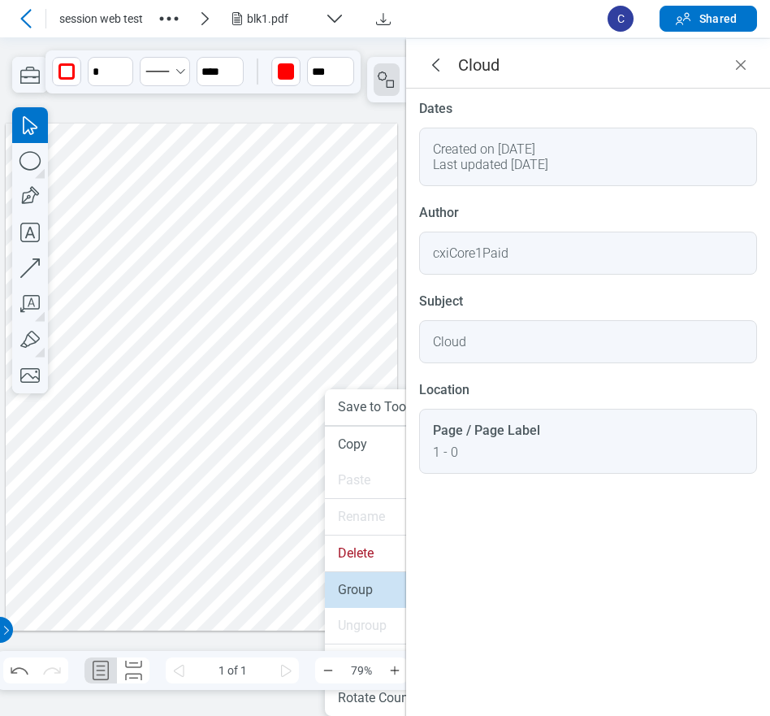
click at [356, 588] on li "Group" at bounding box center [419, 590] width 188 height 36
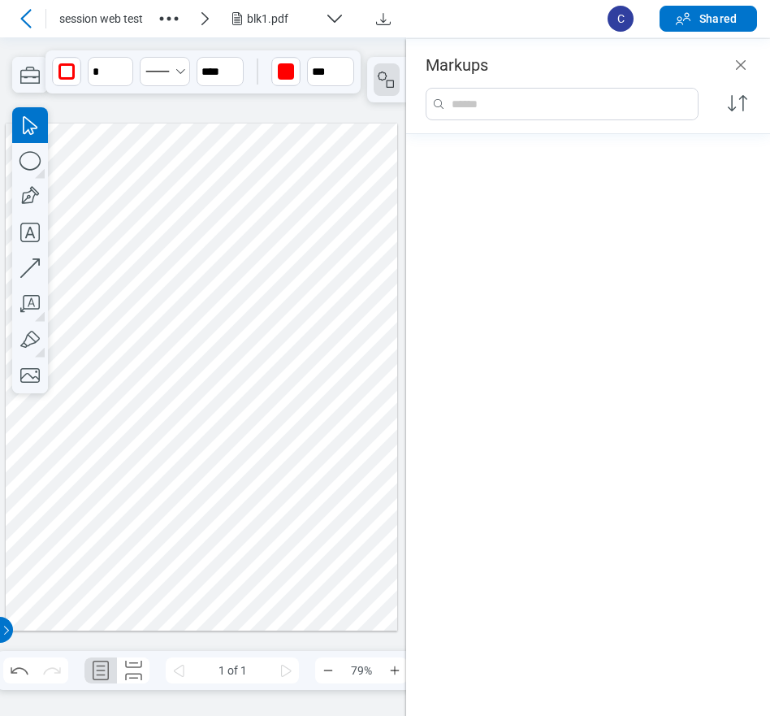
scroll to position [309, 0]
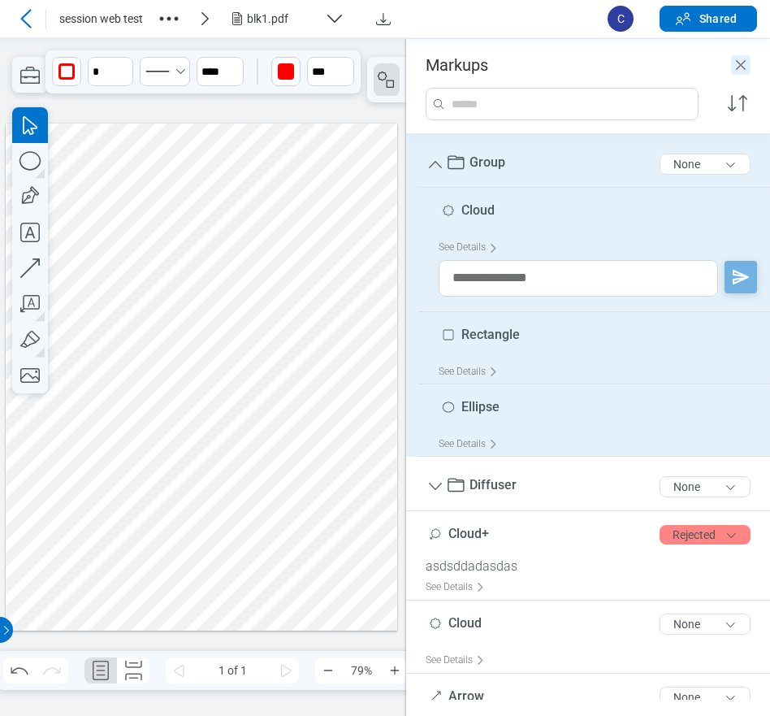
click at [742, 69] on icon "Close" at bounding box center [740, 64] width 19 height 19
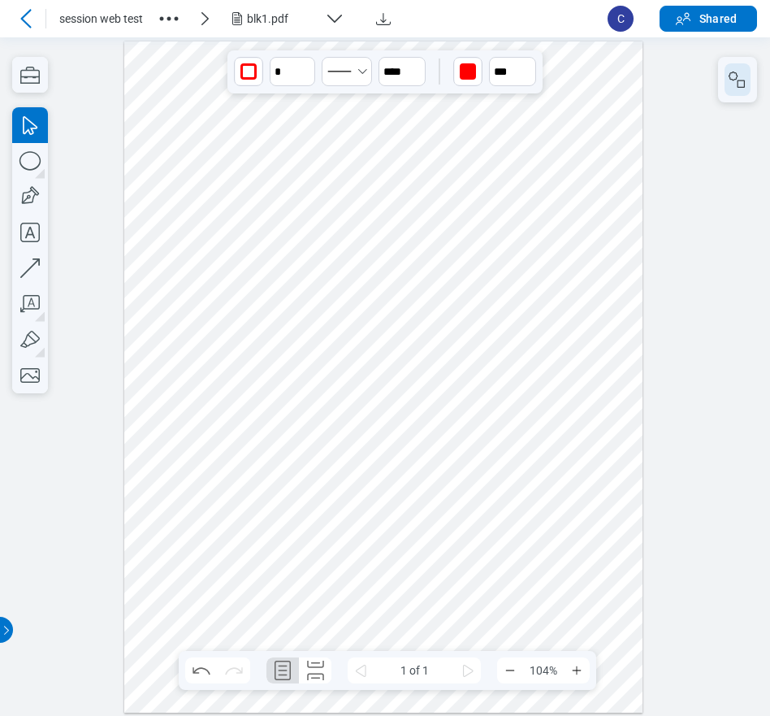
click at [739, 93] on button "button" at bounding box center [738, 79] width 26 height 32
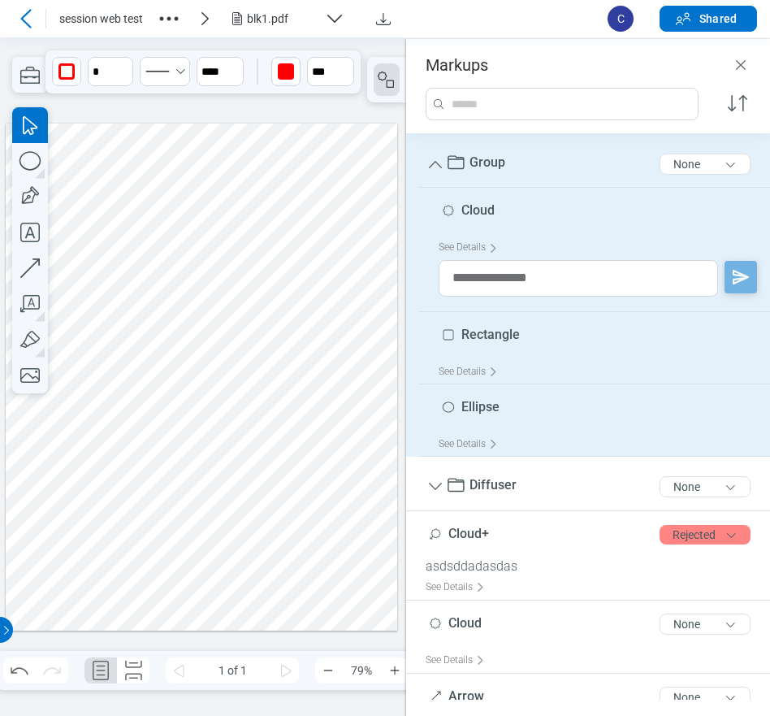
click at [287, 442] on div at bounding box center [202, 377] width 392 height 508
click at [482, 276] on textarea at bounding box center [578, 278] width 279 height 37
type textarea "**********"
click at [733, 279] on icon "button" at bounding box center [741, 277] width 16 height 15
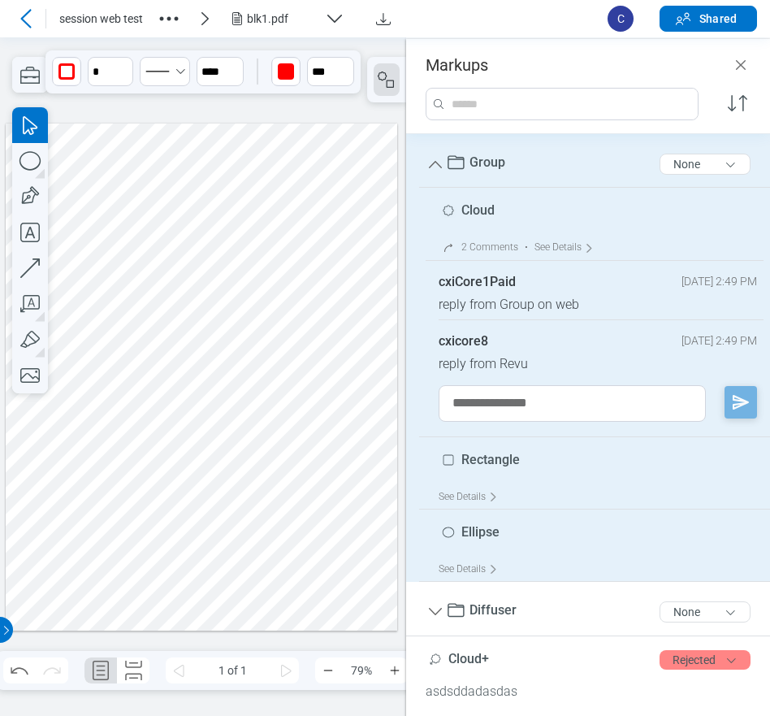
click at [288, 440] on div at bounding box center [202, 377] width 392 height 508
click at [21, 671] on icon "Undo" at bounding box center [19, 670] width 26 height 26
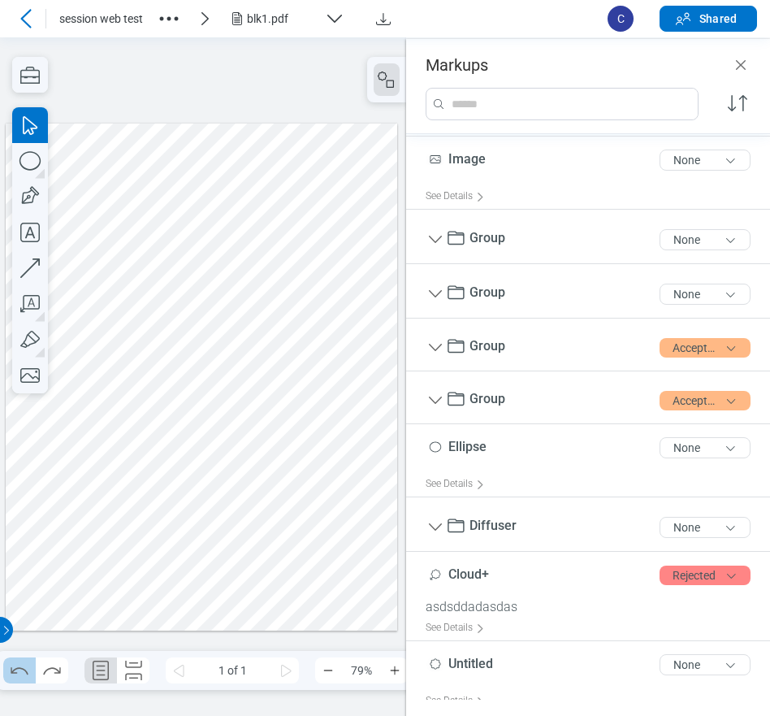
scroll to position [0, 0]
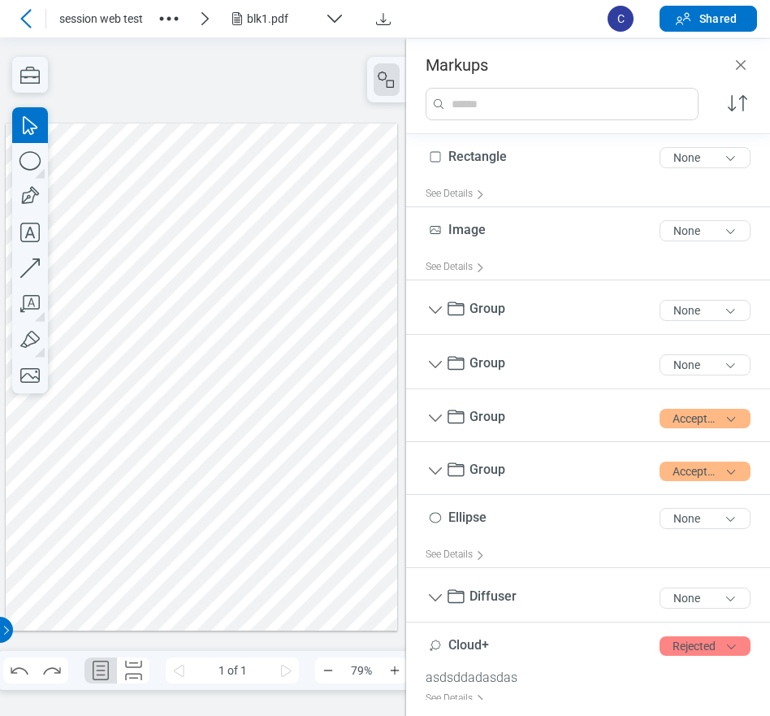
click at [300, 434] on div at bounding box center [202, 377] width 392 height 508
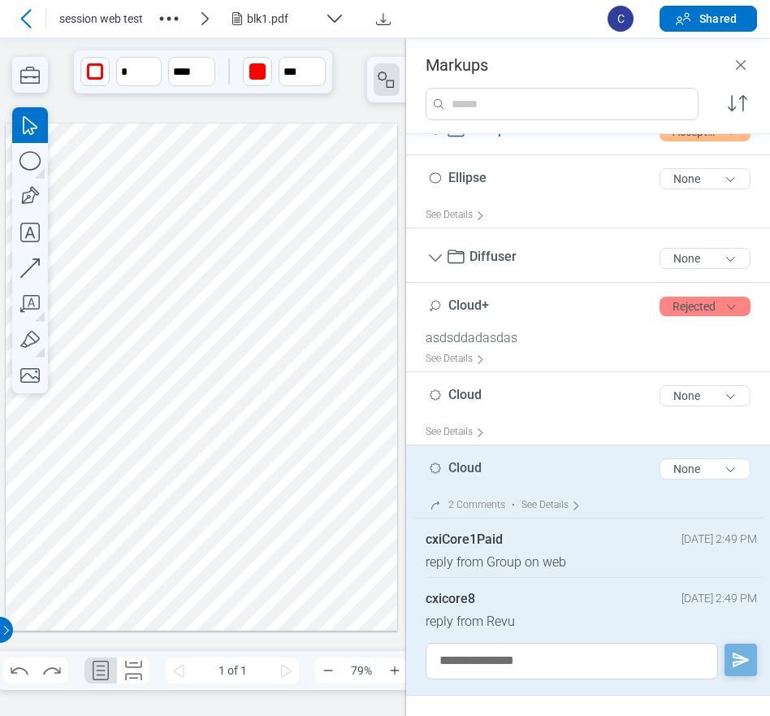
click at [344, 442] on div at bounding box center [202, 377] width 392 height 508
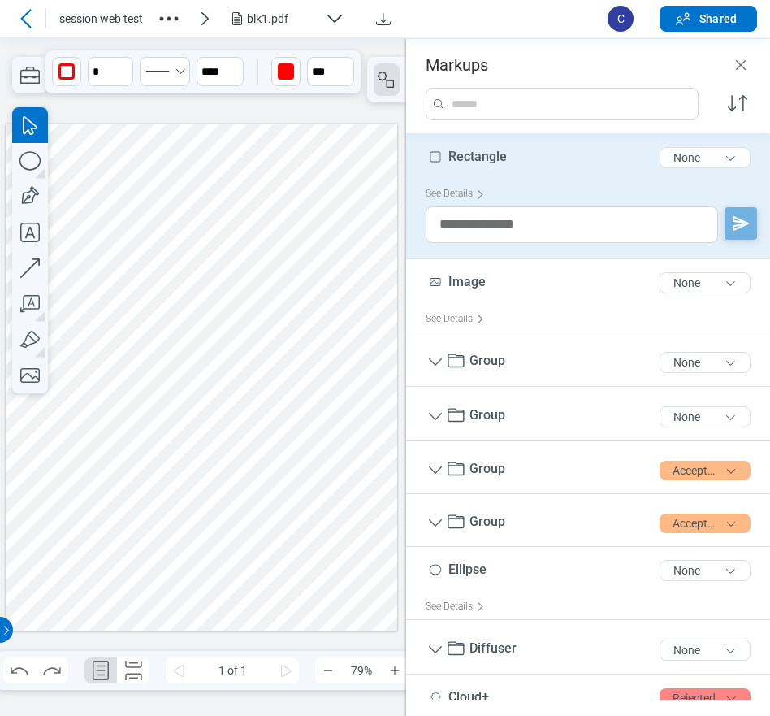
click at [330, 491] on div at bounding box center [202, 377] width 392 height 508
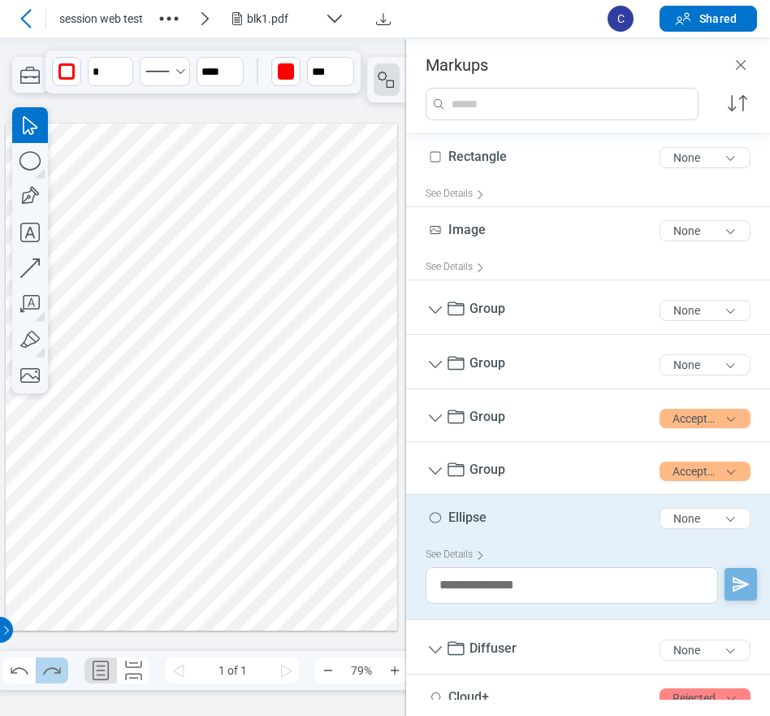
click at [58, 673] on icon "Redo" at bounding box center [51, 670] width 17 height 7
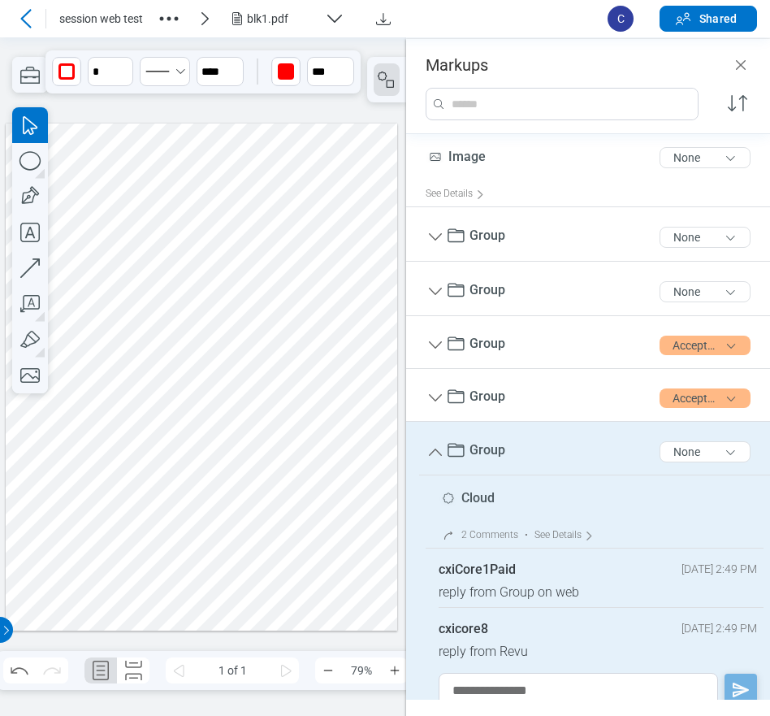
click at [303, 364] on div at bounding box center [202, 377] width 392 height 508
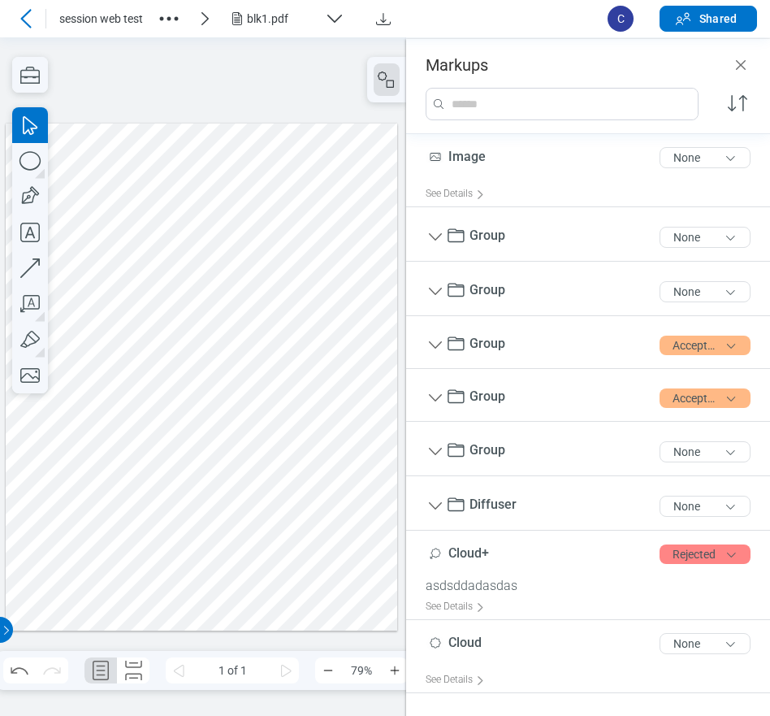
click at [314, 423] on div at bounding box center [202, 377] width 392 height 508
click at [296, 451] on div at bounding box center [202, 377] width 392 height 508
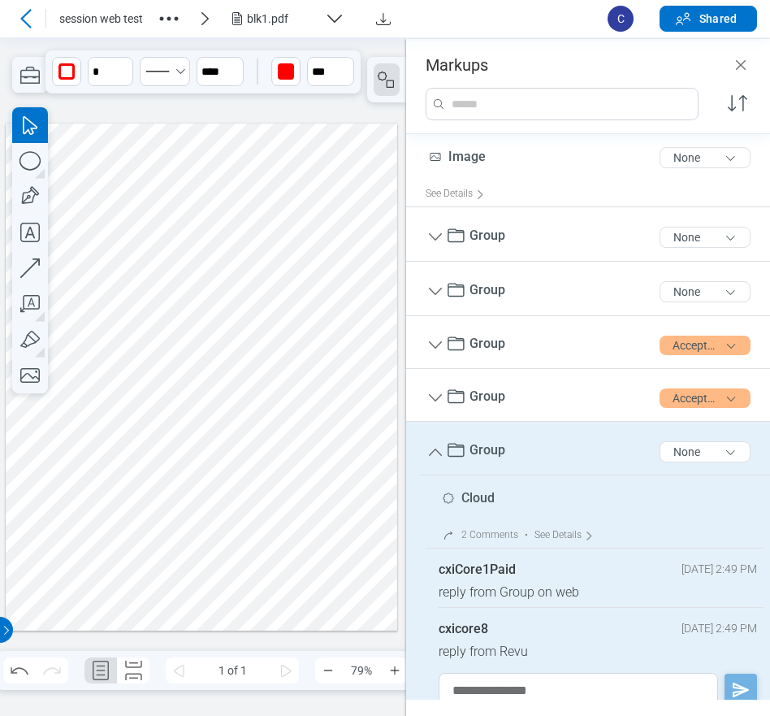
click at [317, 552] on div at bounding box center [202, 377] width 392 height 508
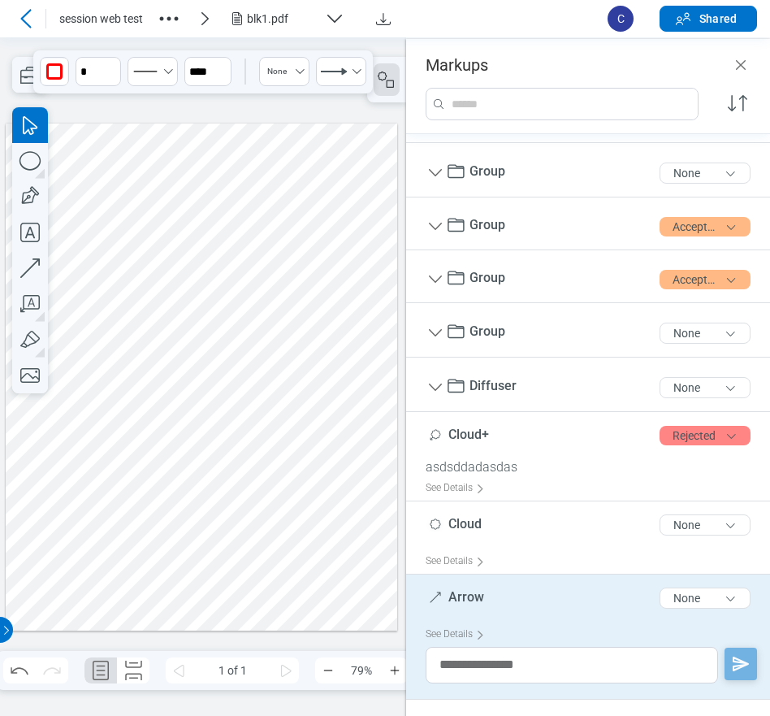
click at [288, 439] on div at bounding box center [202, 377] width 392 height 508
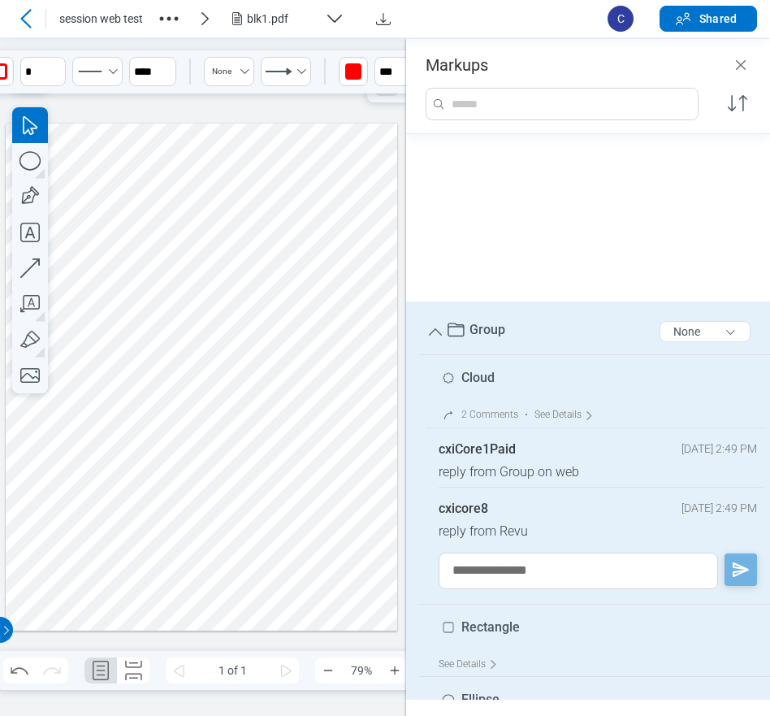
click at [306, 556] on div at bounding box center [202, 377] width 392 height 508
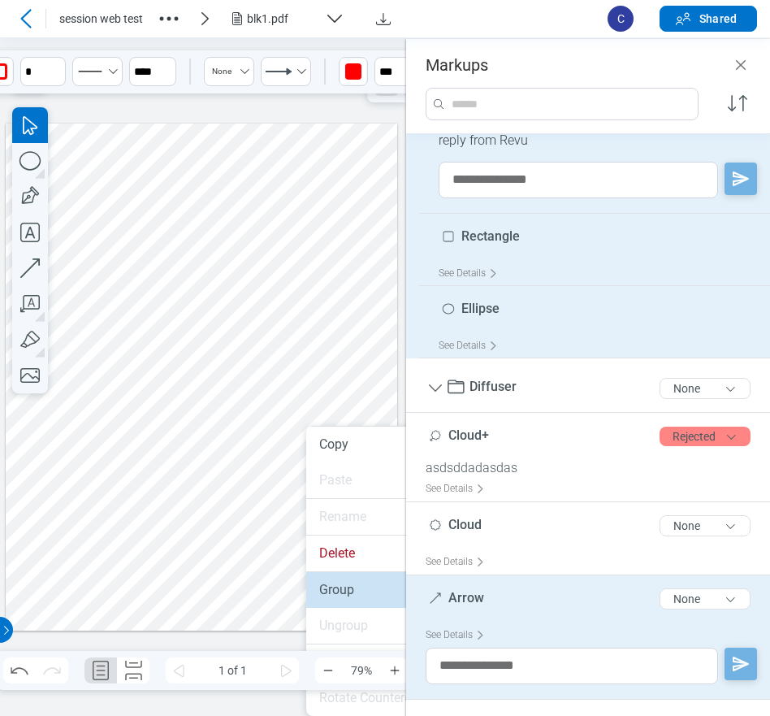
click at [347, 582] on li "Group" at bounding box center [400, 590] width 188 height 36
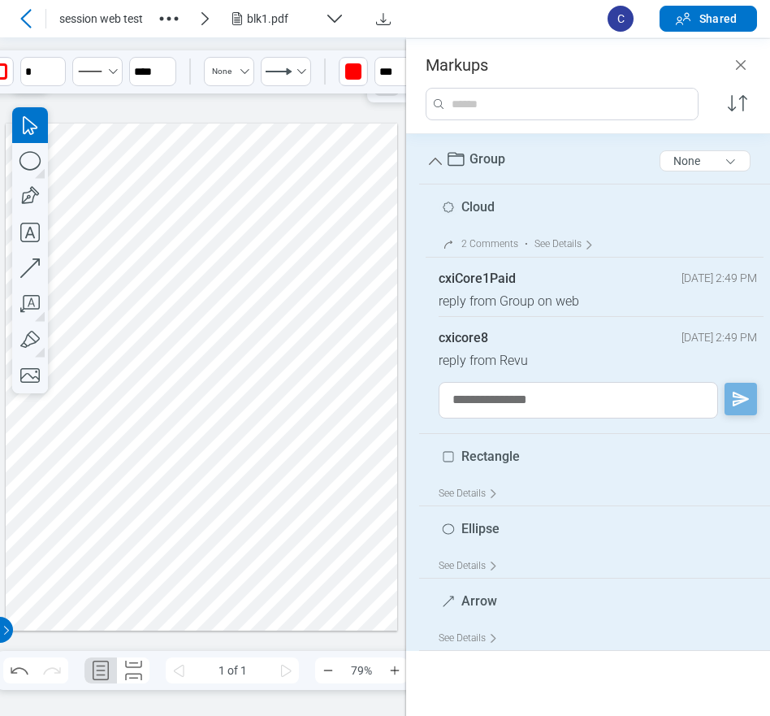
scroll to position [0, 0]
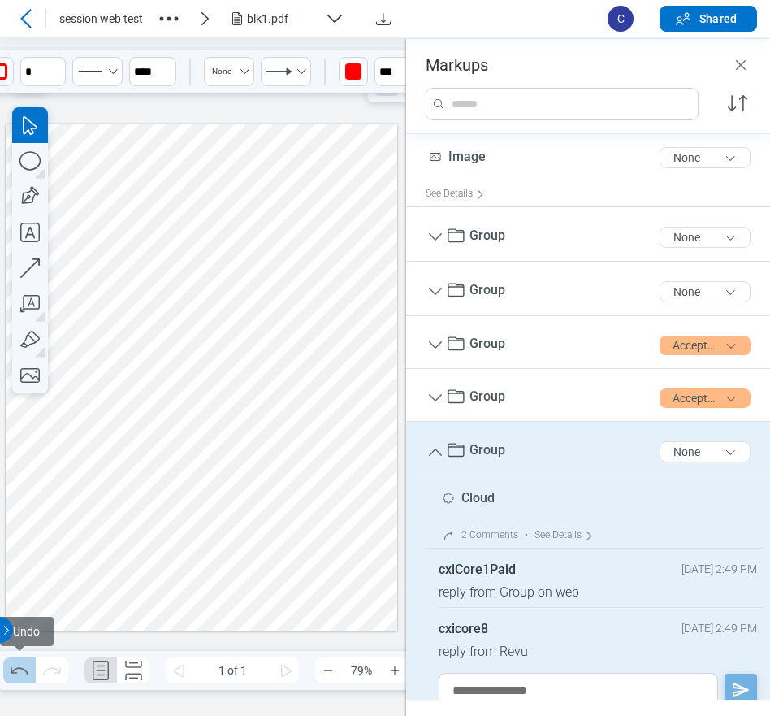
click at [24, 670] on icon "Undo" at bounding box center [19, 670] width 17 height 7
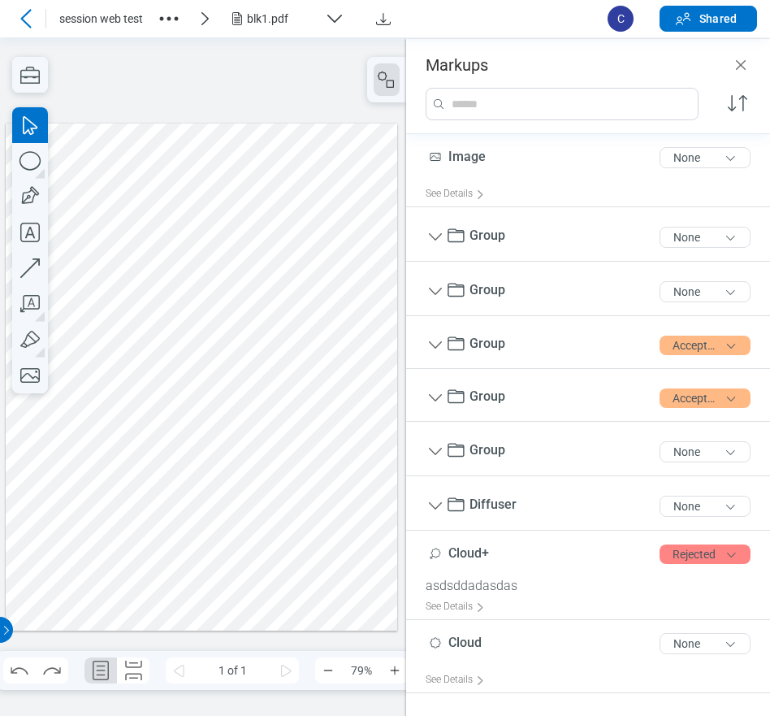
click at [318, 489] on div at bounding box center [202, 377] width 392 height 508
click at [314, 548] on div at bounding box center [202, 377] width 392 height 508
click at [51, 669] on icon "Redo" at bounding box center [52, 670] width 26 height 26
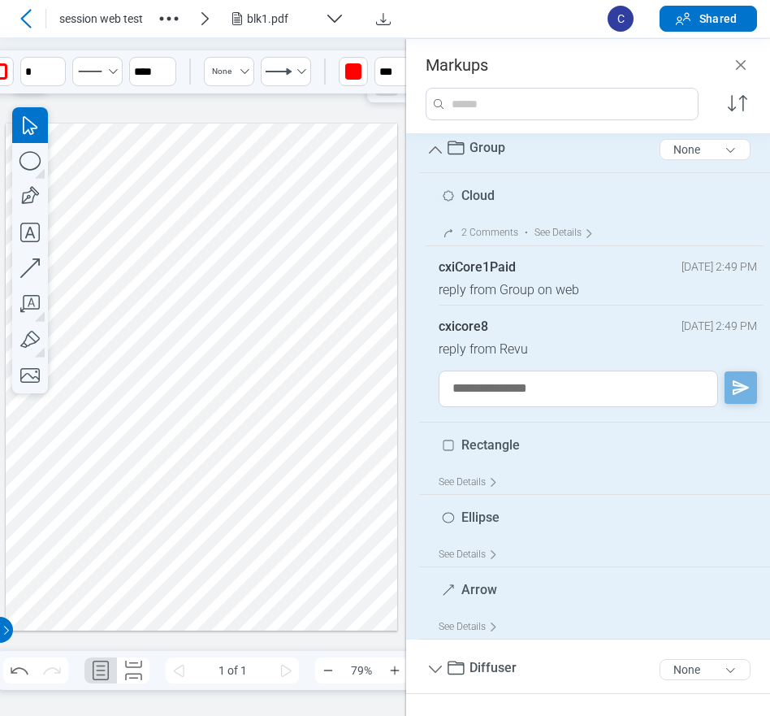
scroll to position [406, 0]
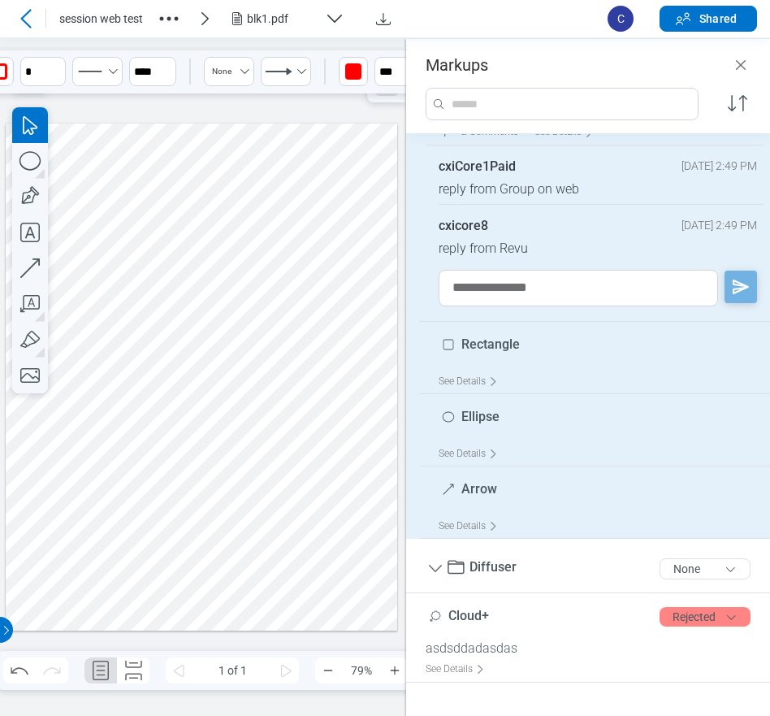
click at [210, 566] on div at bounding box center [202, 377] width 392 height 508
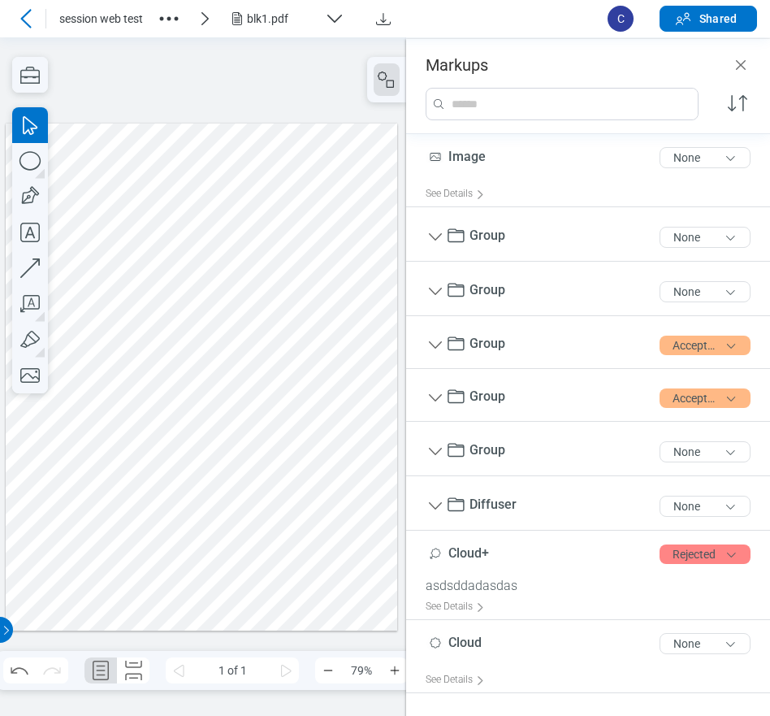
click at [314, 485] on div at bounding box center [202, 377] width 392 height 508
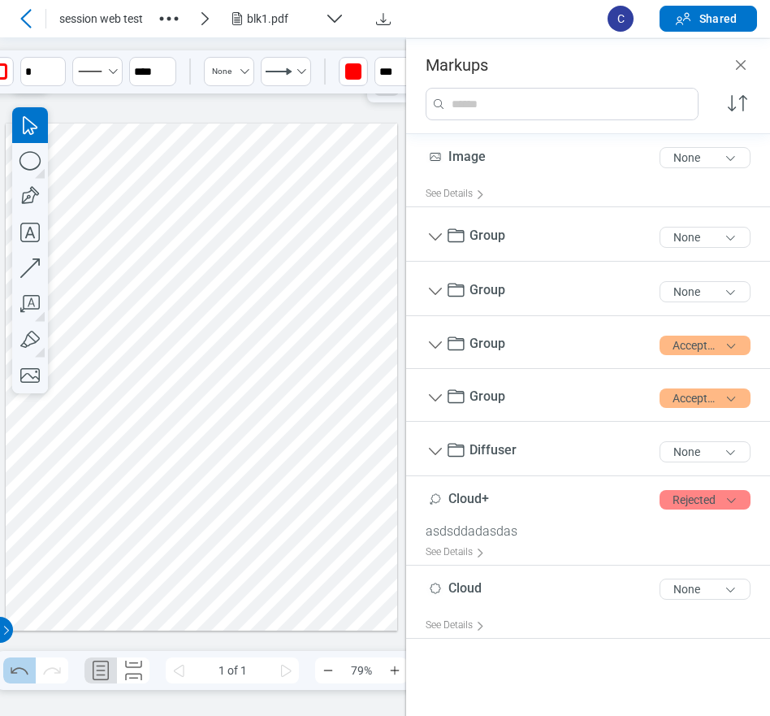
click at [19, 674] on icon "Undo" at bounding box center [19, 670] width 26 height 26
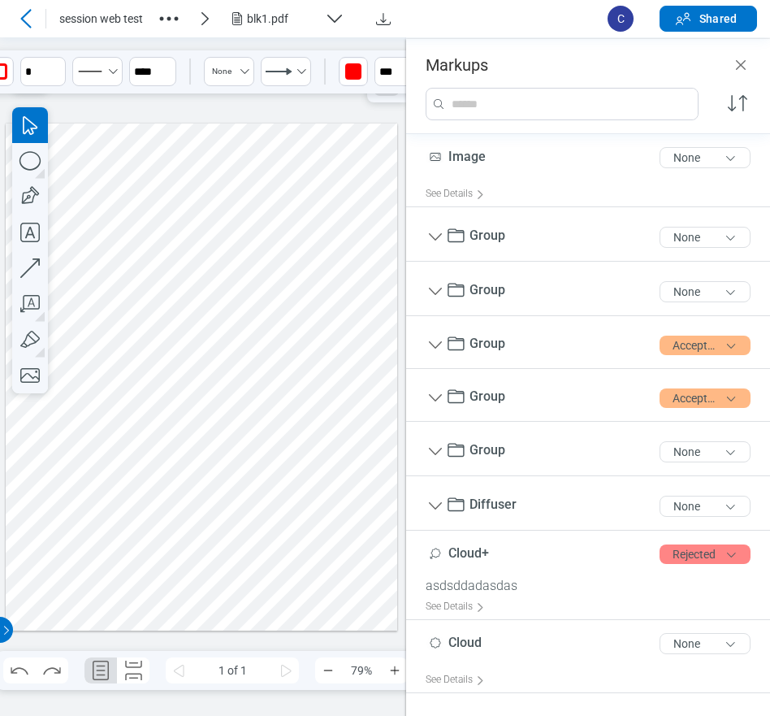
click at [362, 377] on div at bounding box center [202, 377] width 392 height 508
click at [312, 431] on div at bounding box center [202, 377] width 392 height 508
click at [290, 427] on div at bounding box center [202, 377] width 392 height 508
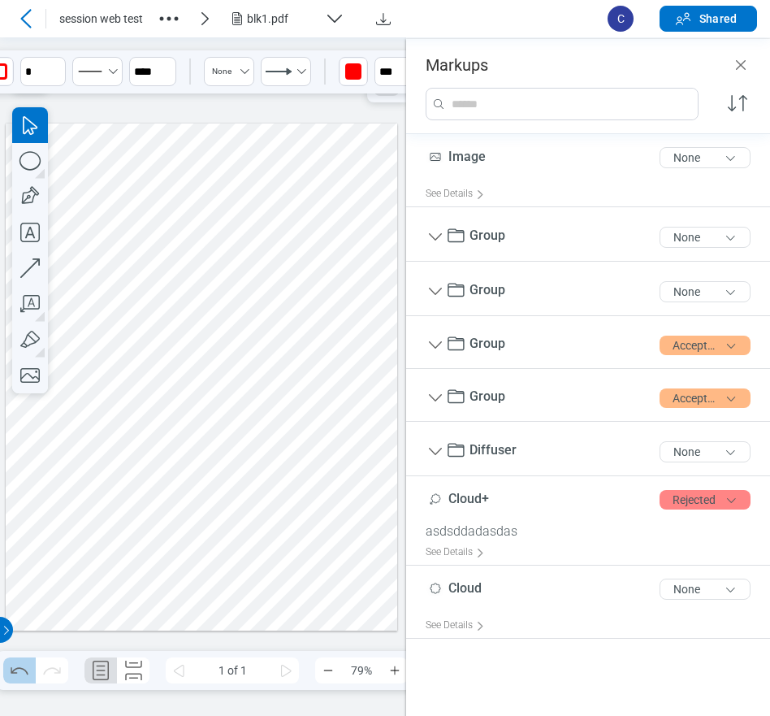
click at [20, 678] on icon "Undo" at bounding box center [19, 670] width 26 height 26
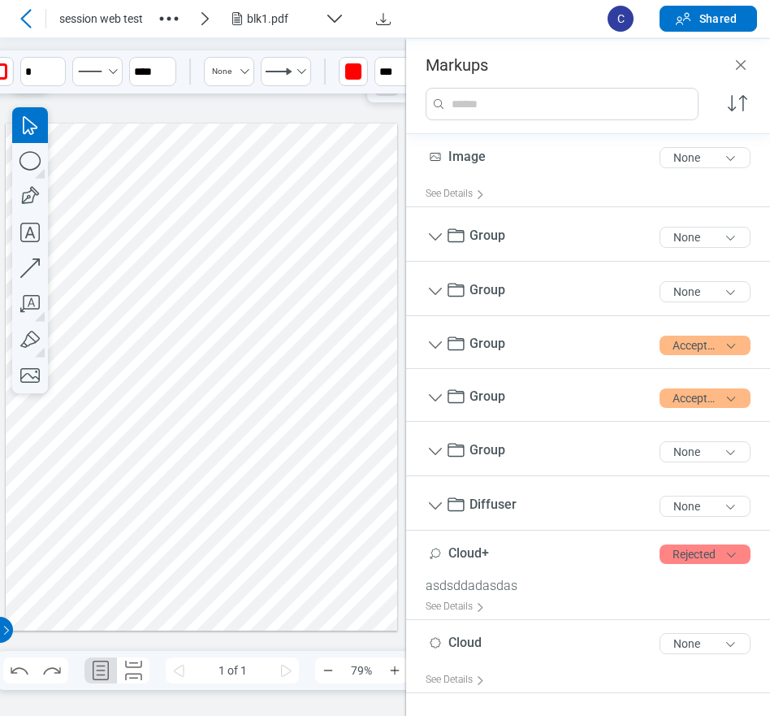
click at [269, 341] on div at bounding box center [202, 377] width 392 height 508
click at [39, 76] on icon "button" at bounding box center [29, 75] width 19 height 17
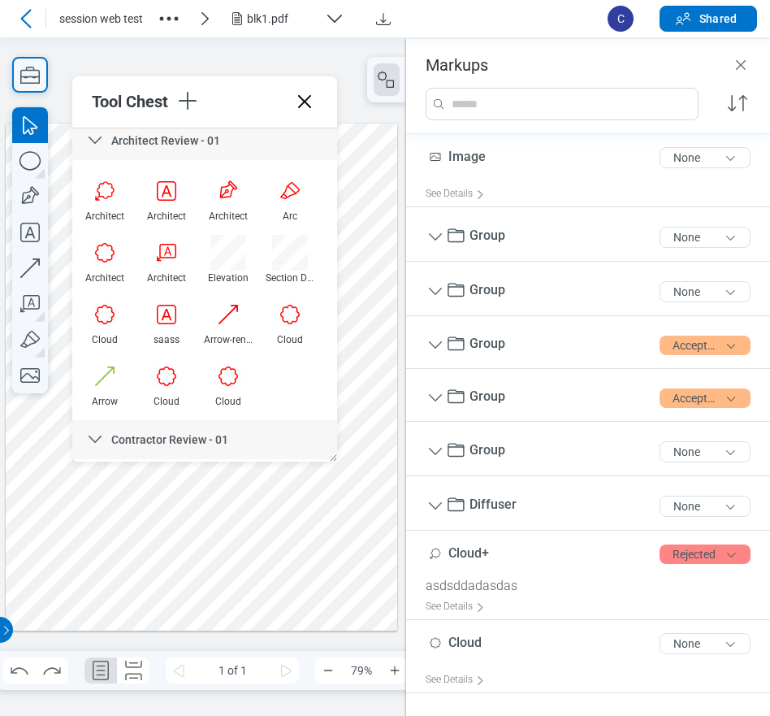
scroll to position [650, 0]
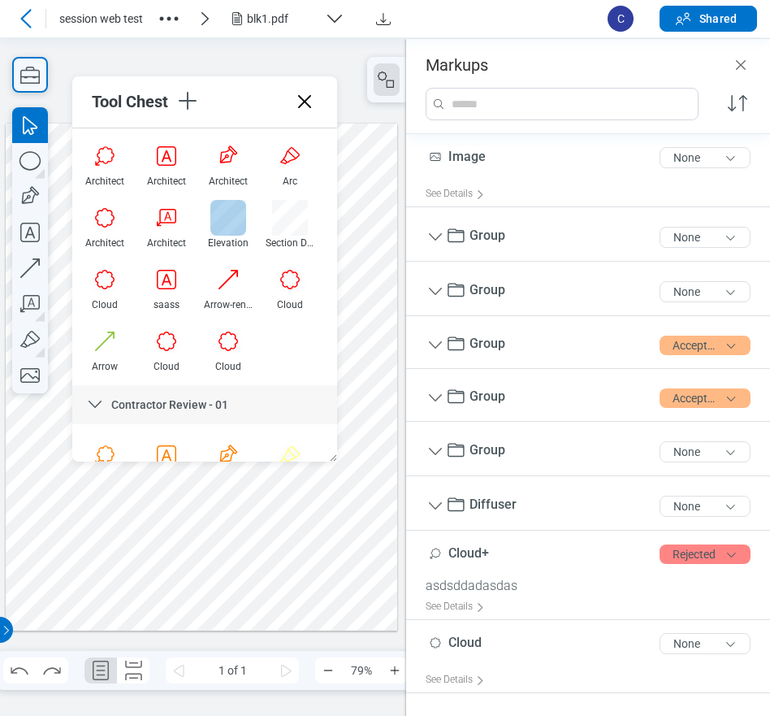
click at [232, 224] on div at bounding box center [228, 218] width 36 height 36
drag, startPoint x: 72, startPoint y: 579, endPoint x: 193, endPoint y: 574, distance: 121.2
click at [193, 574] on div at bounding box center [202, 377] width 392 height 508
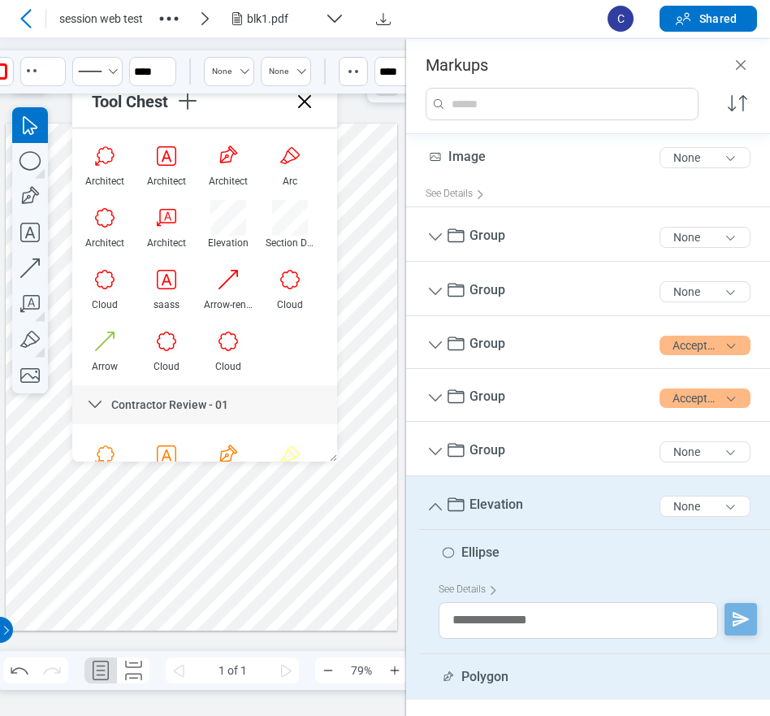
click at [328, 587] on div at bounding box center [202, 377] width 392 height 508
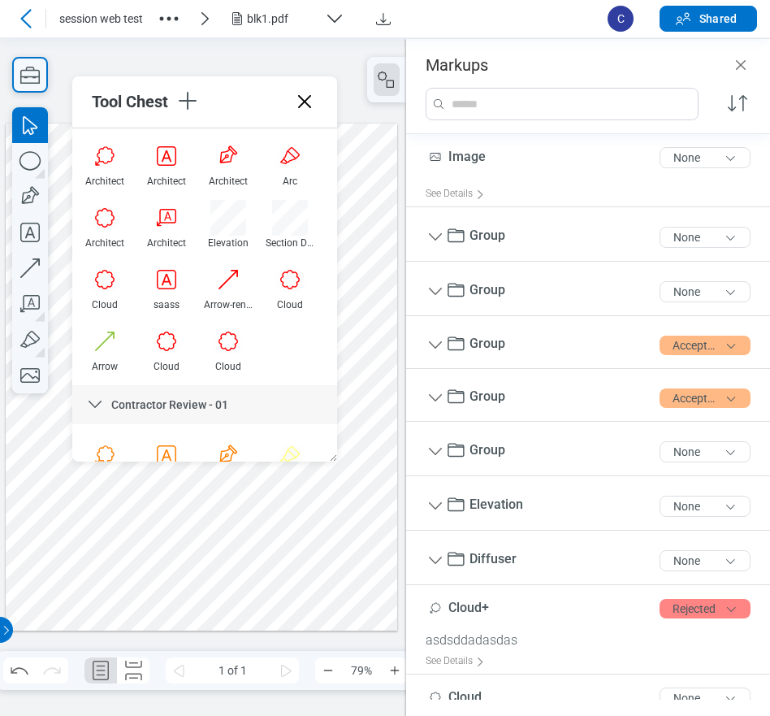
click at [221, 582] on div at bounding box center [202, 377] width 392 height 508
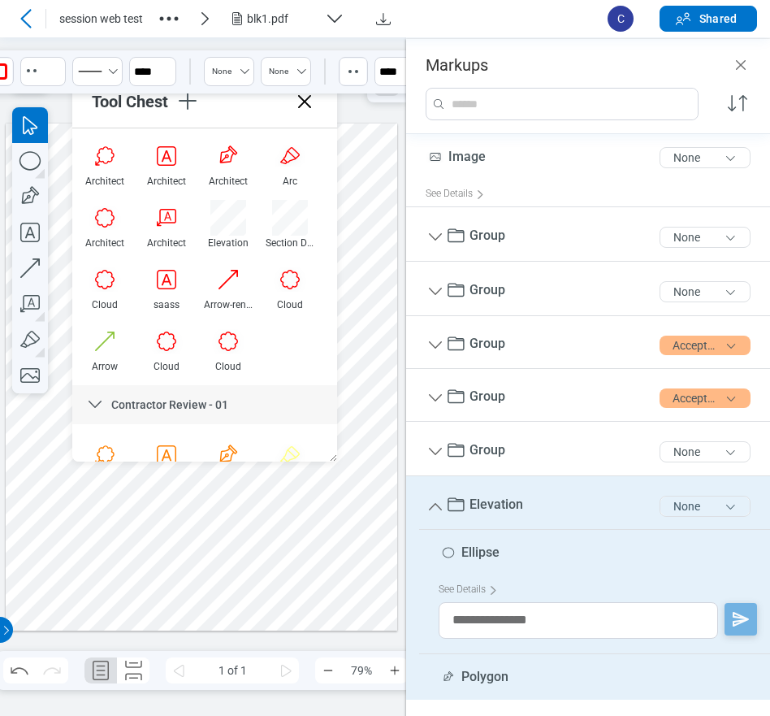
click at [671, 509] on button "None" at bounding box center [705, 506] width 91 height 21
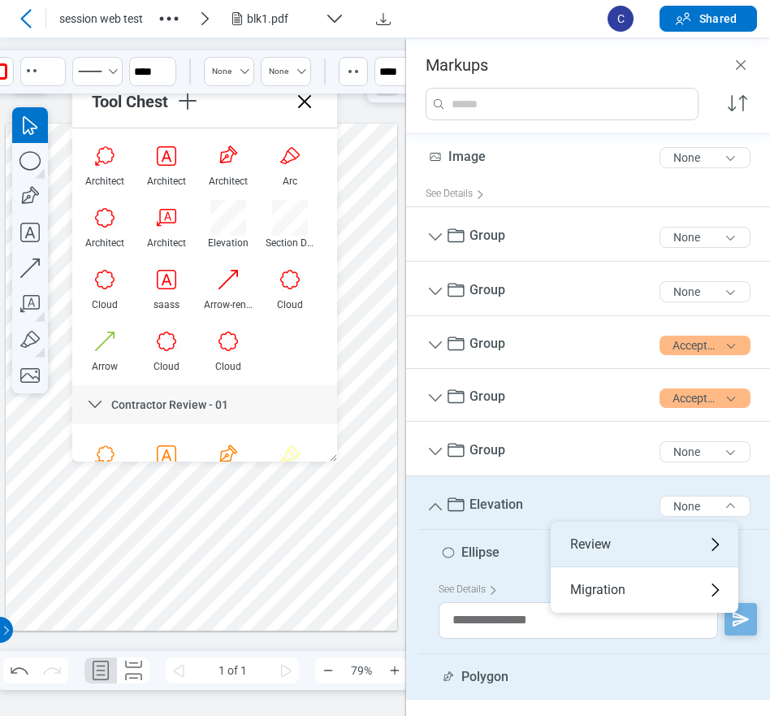
click at [626, 537] on div "Review" at bounding box center [645, 544] width 188 height 45
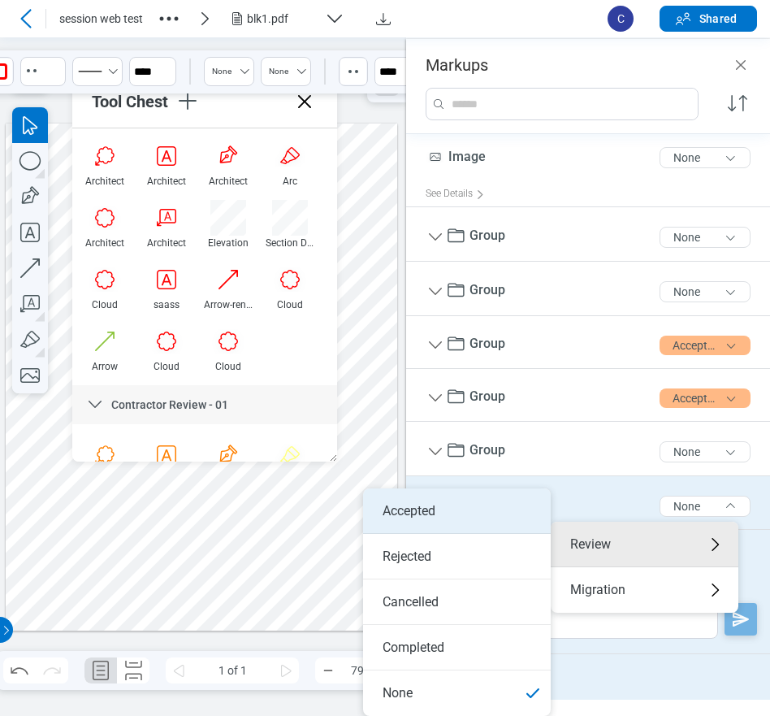
click at [417, 513] on li "Accepted" at bounding box center [457, 510] width 188 height 45
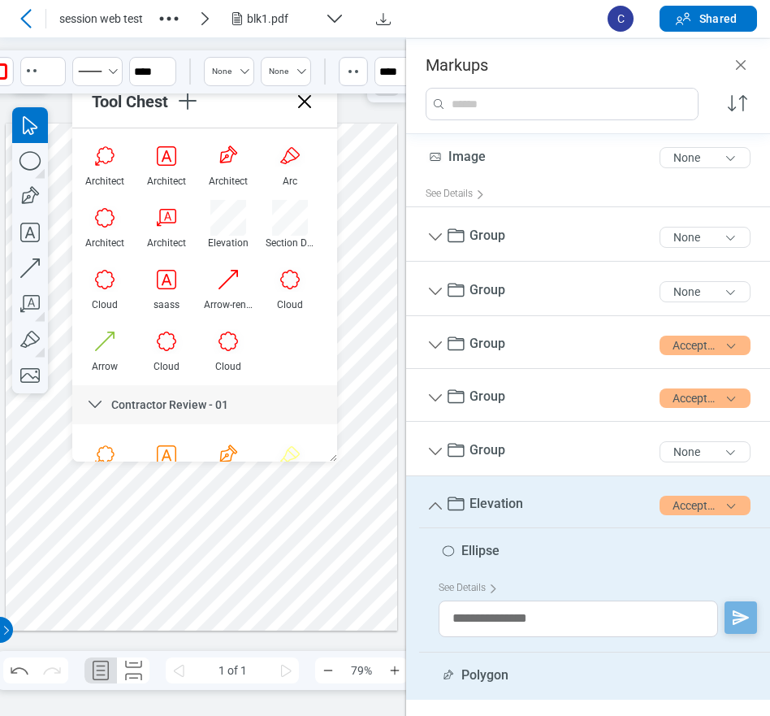
click at [314, 580] on div at bounding box center [202, 377] width 392 height 508
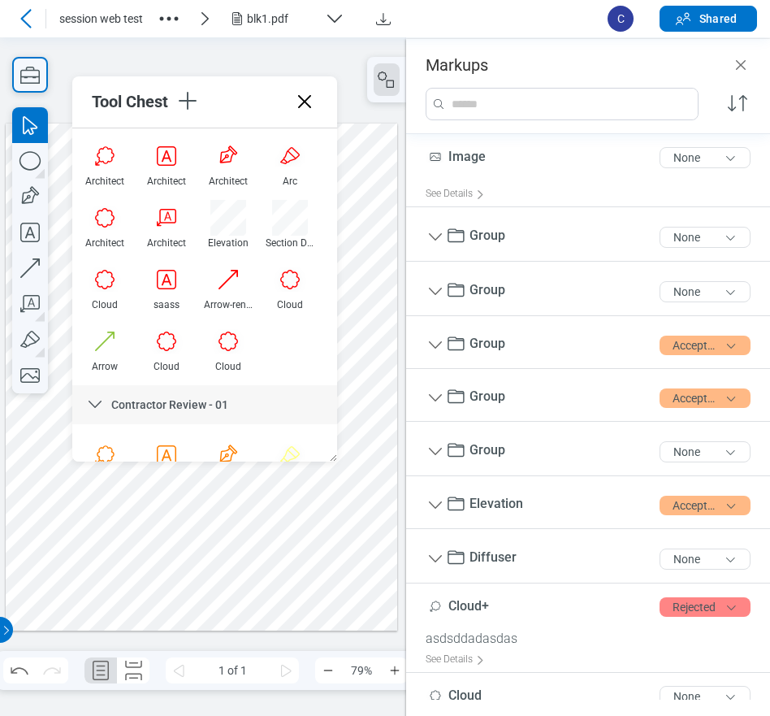
click at [220, 578] on div at bounding box center [202, 377] width 392 height 508
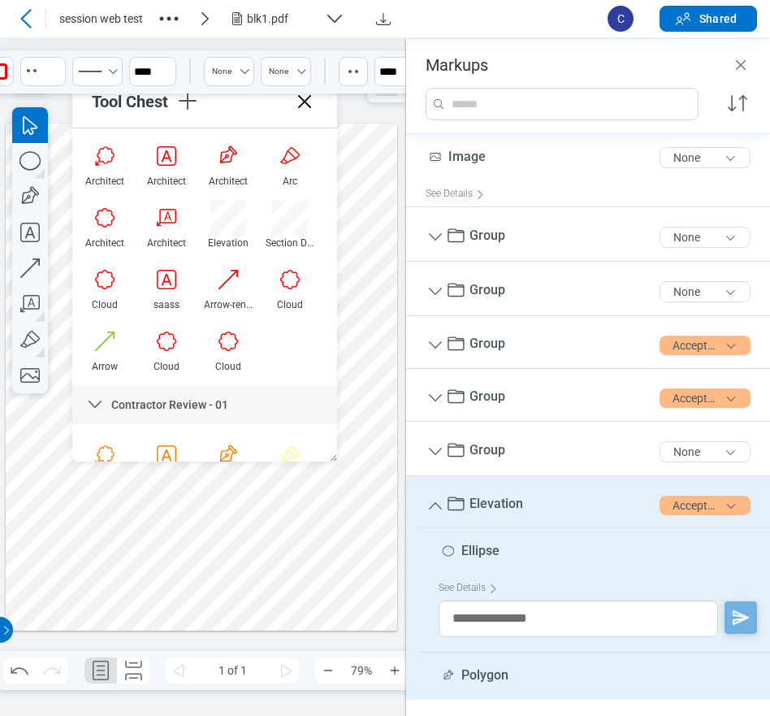
drag, startPoint x: 239, startPoint y: 598, endPoint x: 144, endPoint y: 605, distance: 95.3
click at [144, 605] on div at bounding box center [202, 377] width 392 height 508
click at [191, 590] on div at bounding box center [202, 377] width 392 height 508
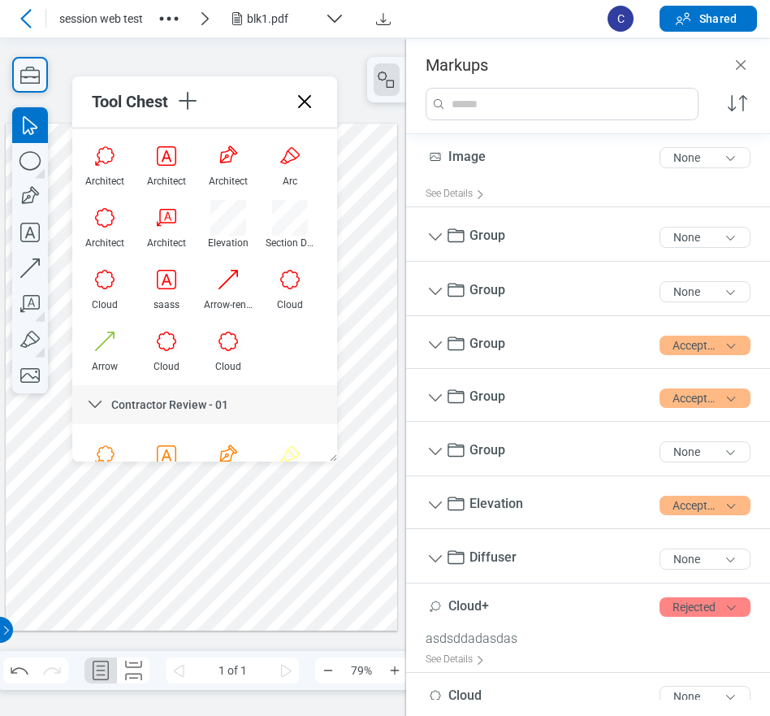
click at [128, 571] on div at bounding box center [202, 377] width 392 height 508
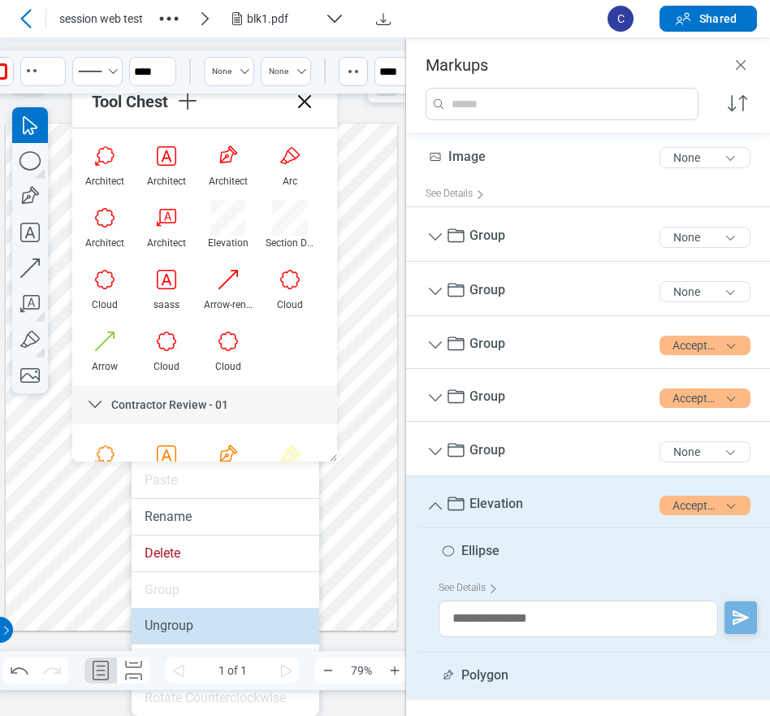
click at [178, 624] on li "Ungroup" at bounding box center [226, 626] width 188 height 36
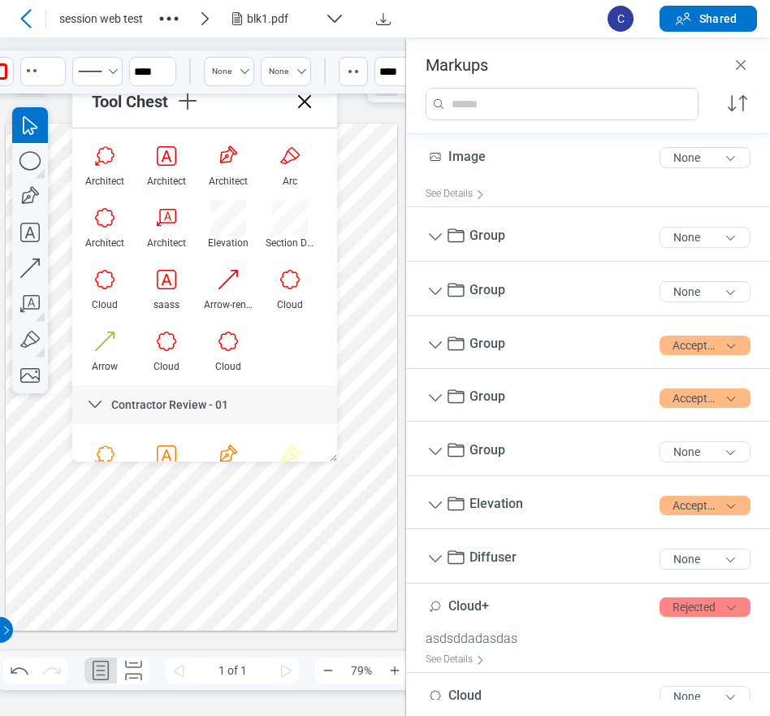
scroll to position [250, 0]
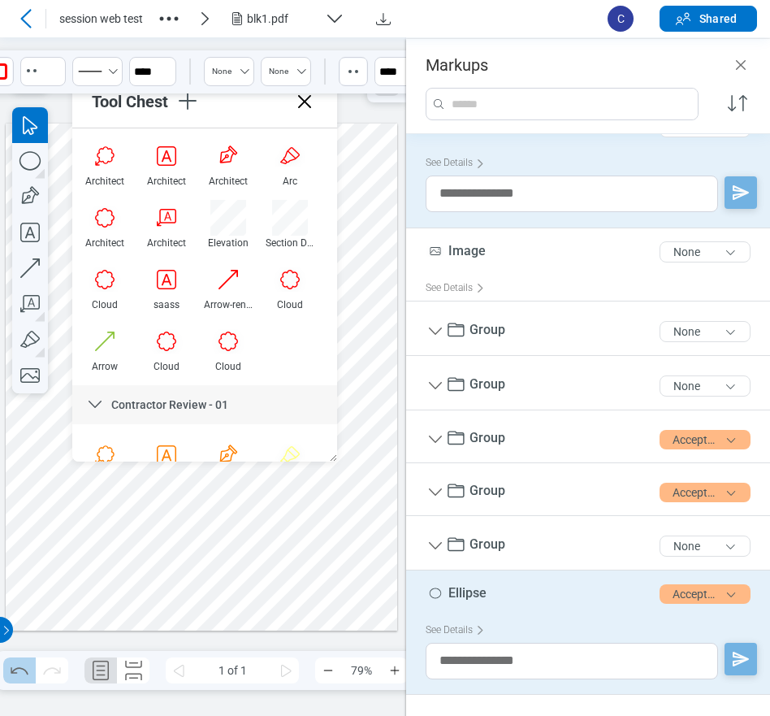
click at [27, 670] on icon "Undo" at bounding box center [19, 670] width 26 height 26
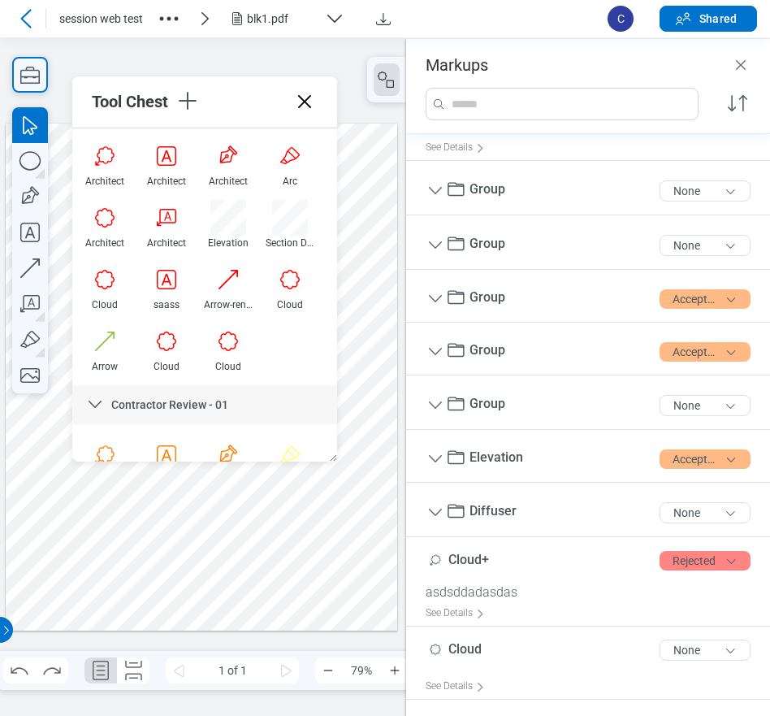
scroll to position [0, 0]
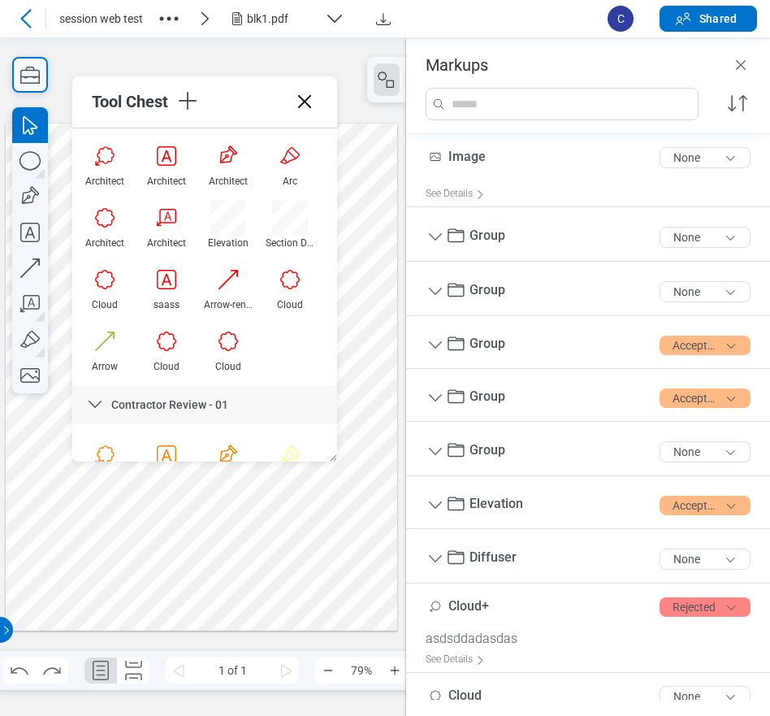
click at [188, 581] on div at bounding box center [202, 377] width 392 height 508
click at [139, 574] on div at bounding box center [202, 377] width 392 height 508
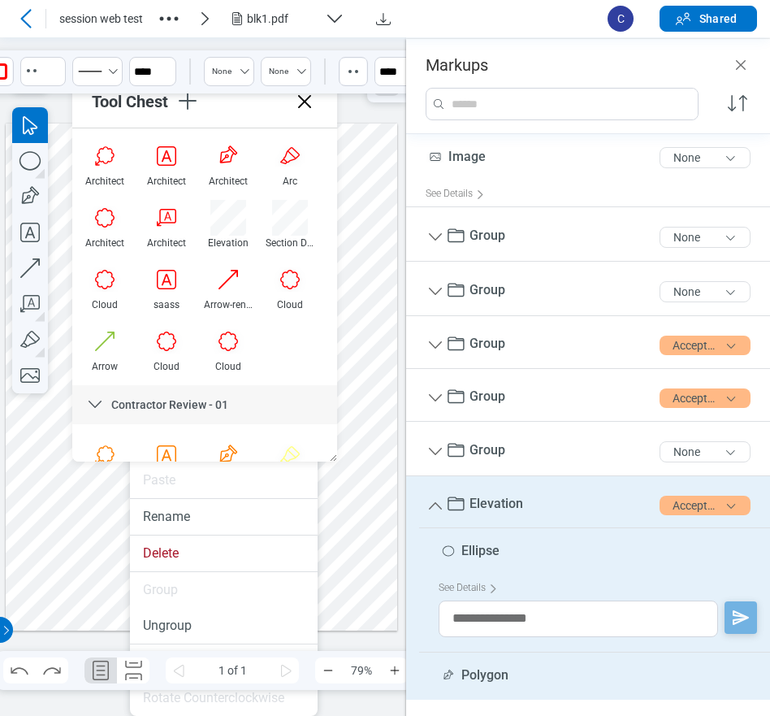
click at [360, 496] on div at bounding box center [202, 377] width 392 height 508
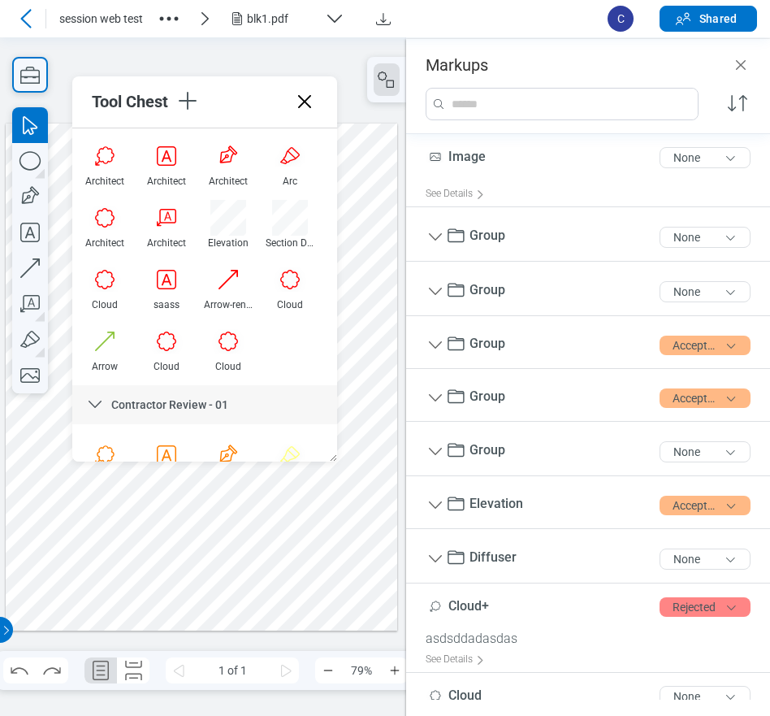
click at [124, 570] on div at bounding box center [202, 377] width 392 height 508
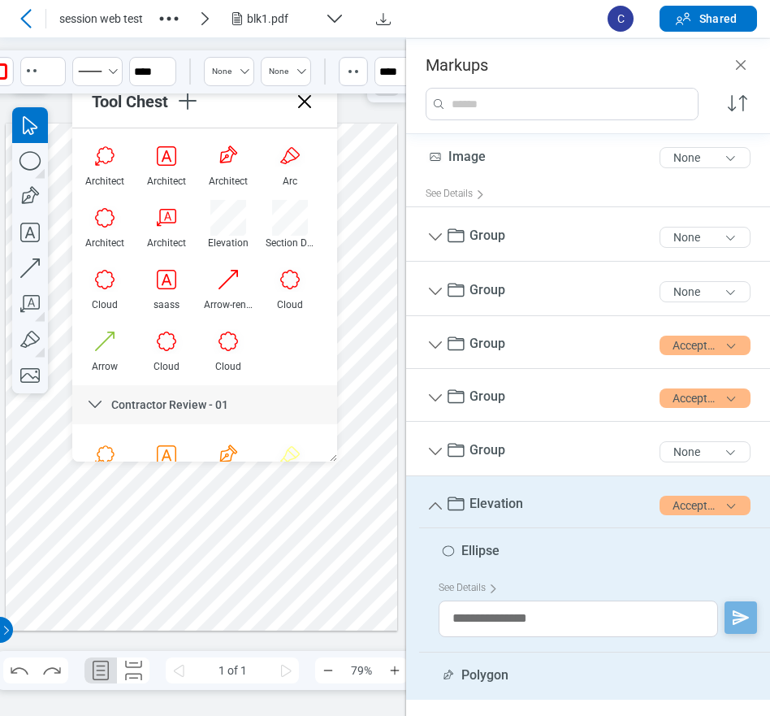
click at [306, 105] on icon at bounding box center [305, 102] width 26 height 26
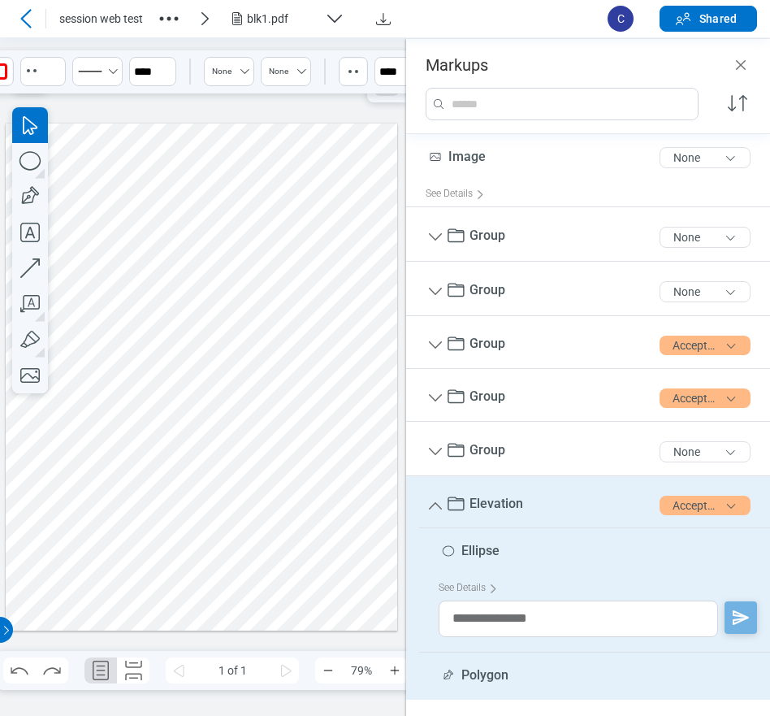
drag, startPoint x: 129, startPoint y: 571, endPoint x: 175, endPoint y: 571, distance: 45.5
click at [130, 571] on div at bounding box center [202, 377] width 392 height 508
click at [199, 570] on div at bounding box center [202, 377] width 392 height 508
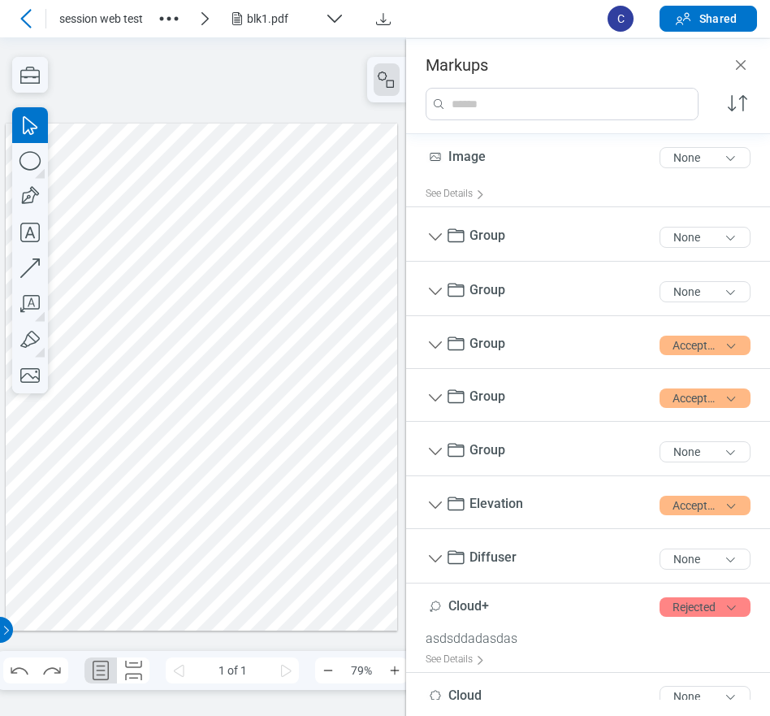
click at [131, 568] on div at bounding box center [202, 377] width 392 height 508
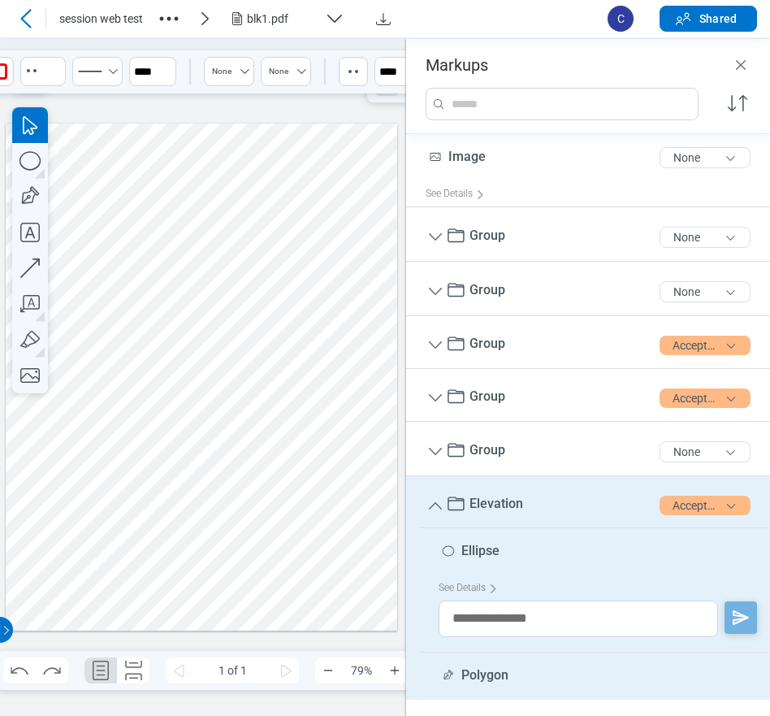
drag, startPoint x: 129, startPoint y: 571, endPoint x: 141, endPoint y: 329, distance: 242.4
click at [141, 329] on div at bounding box center [202, 377] width 392 height 508
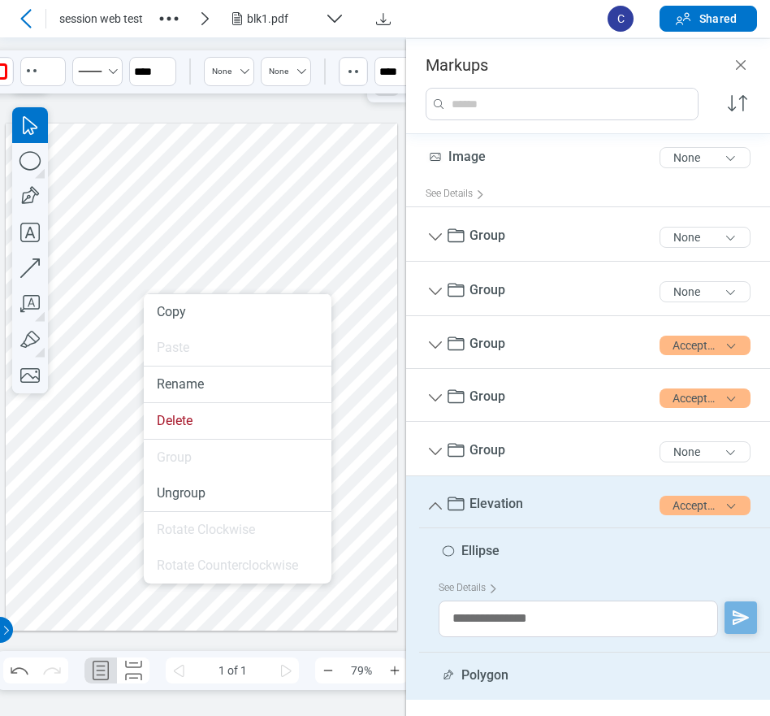
click at [109, 572] on div at bounding box center [202, 377] width 392 height 508
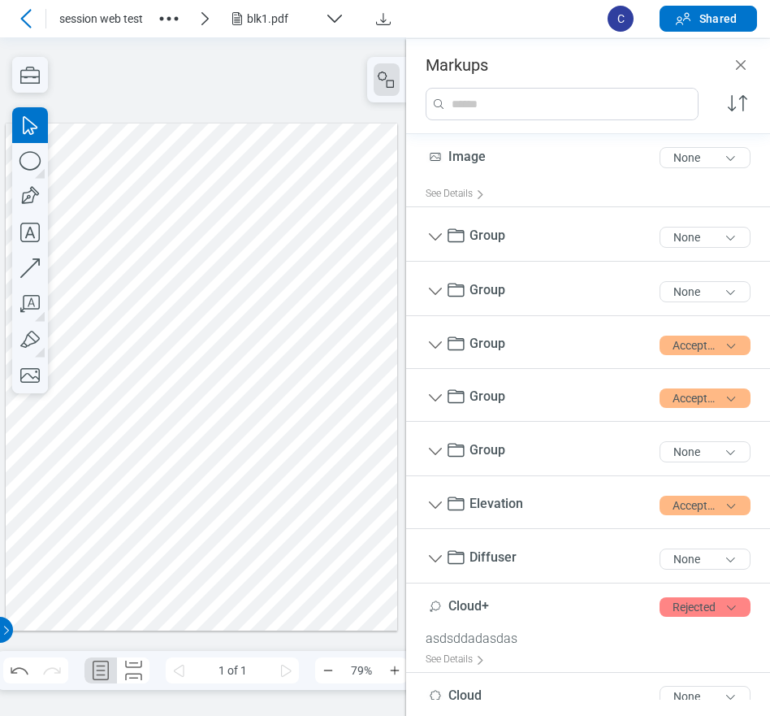
click at [292, 439] on div at bounding box center [202, 377] width 392 height 508
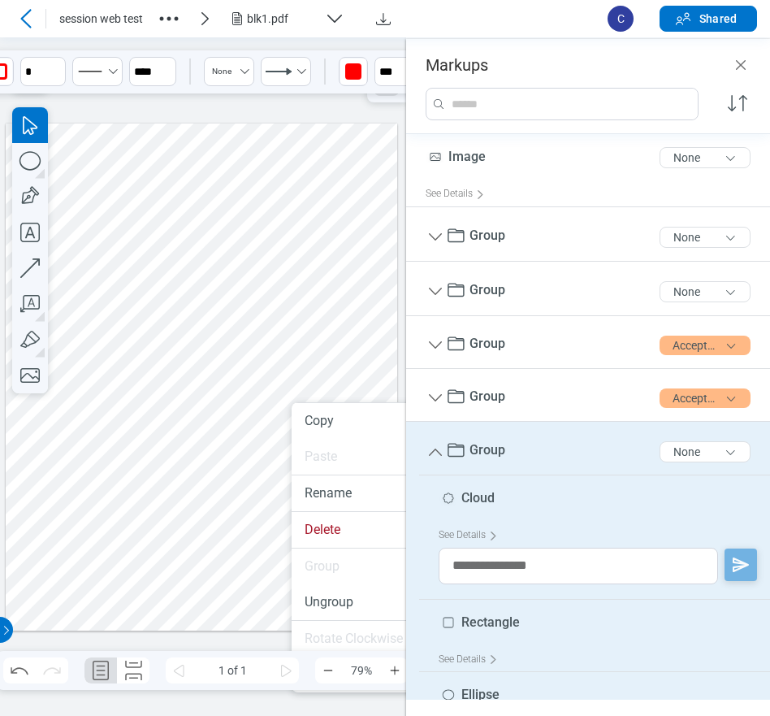
drag, startPoint x: 71, startPoint y: 570, endPoint x: 194, endPoint y: 569, distance: 122.7
click at [73, 570] on div at bounding box center [202, 377] width 392 height 508
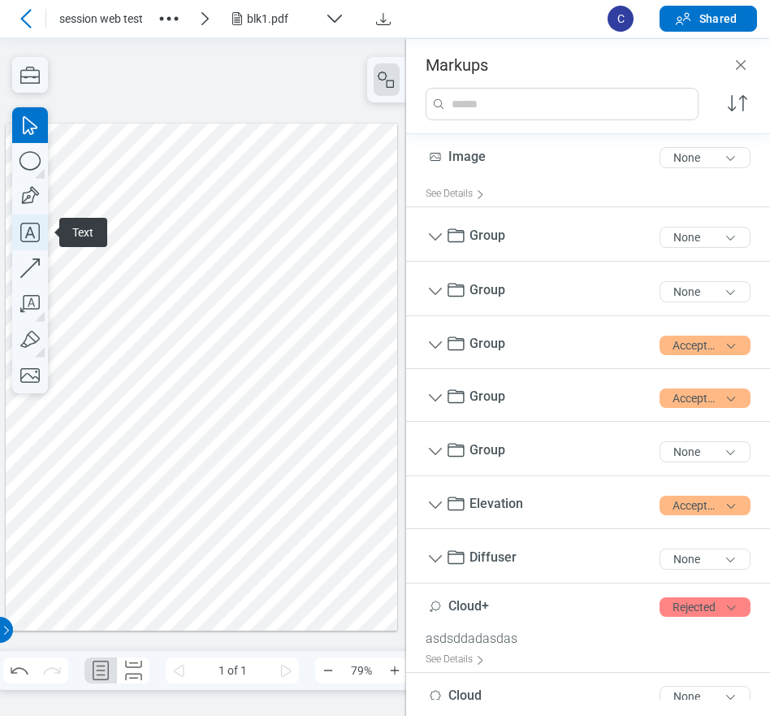
click at [33, 237] on icon "button" at bounding box center [30, 232] width 36 height 36
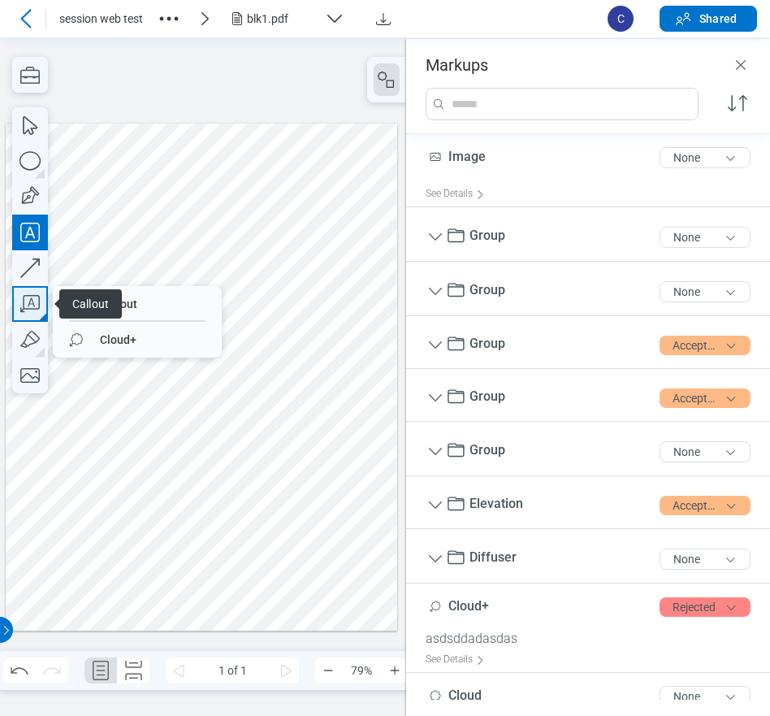
click at [35, 306] on icon "button" at bounding box center [30, 304] width 36 height 36
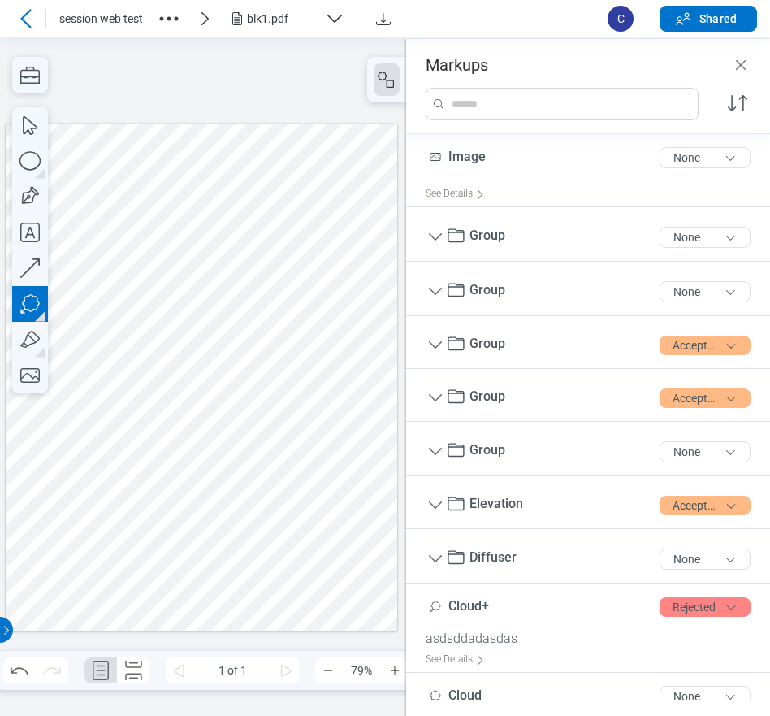
drag, startPoint x: 92, startPoint y: 564, endPoint x: 124, endPoint y: 587, distance: 40.1
click at [120, 586] on div at bounding box center [202, 377] width 392 height 508
click at [142, 592] on div at bounding box center [202, 377] width 392 height 508
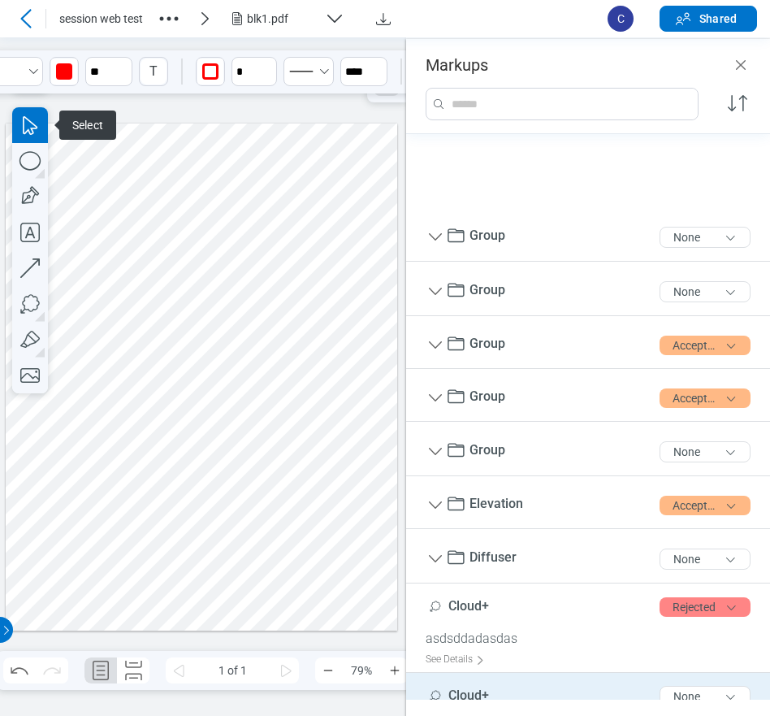
scroll to position [143, 0]
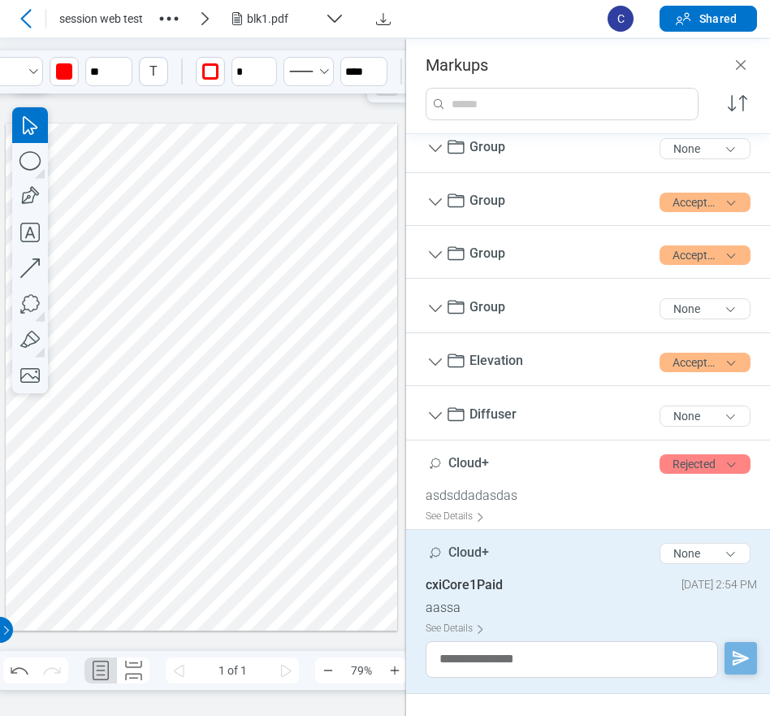
click at [262, 12] on div "blk1.pdf" at bounding box center [282, 19] width 71 height 16
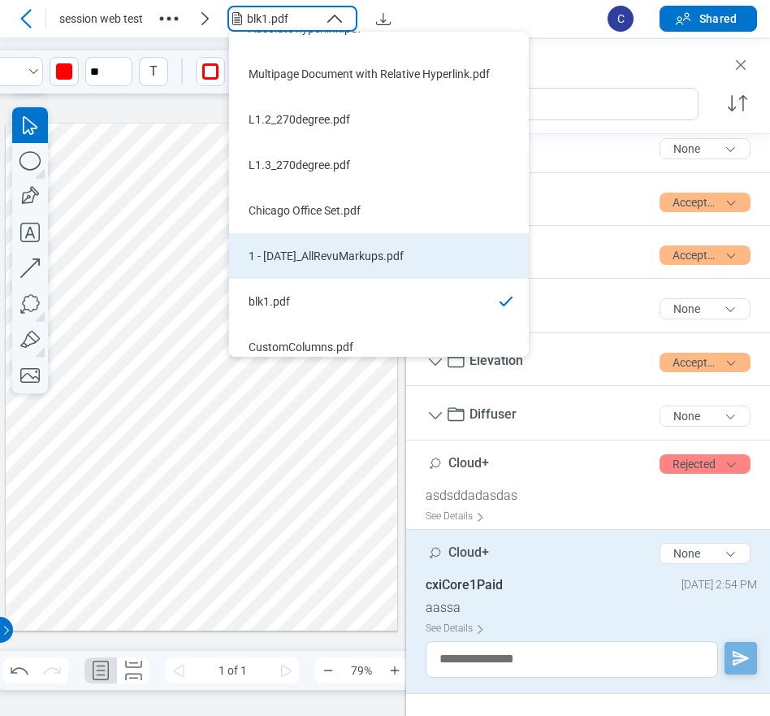
scroll to position [39, 0]
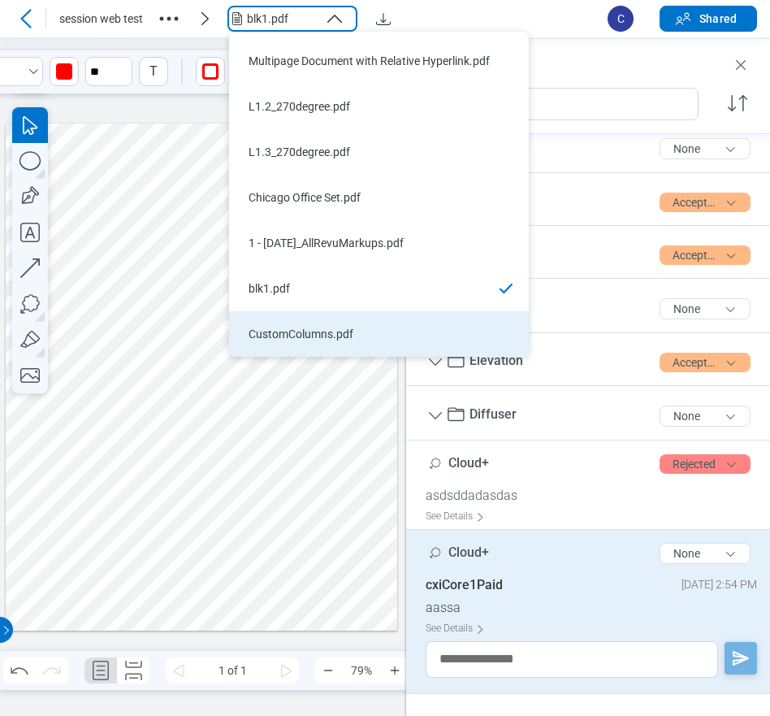
click at [296, 336] on div "CustomColumns.pdf" at bounding box center [369, 334] width 241 height 16
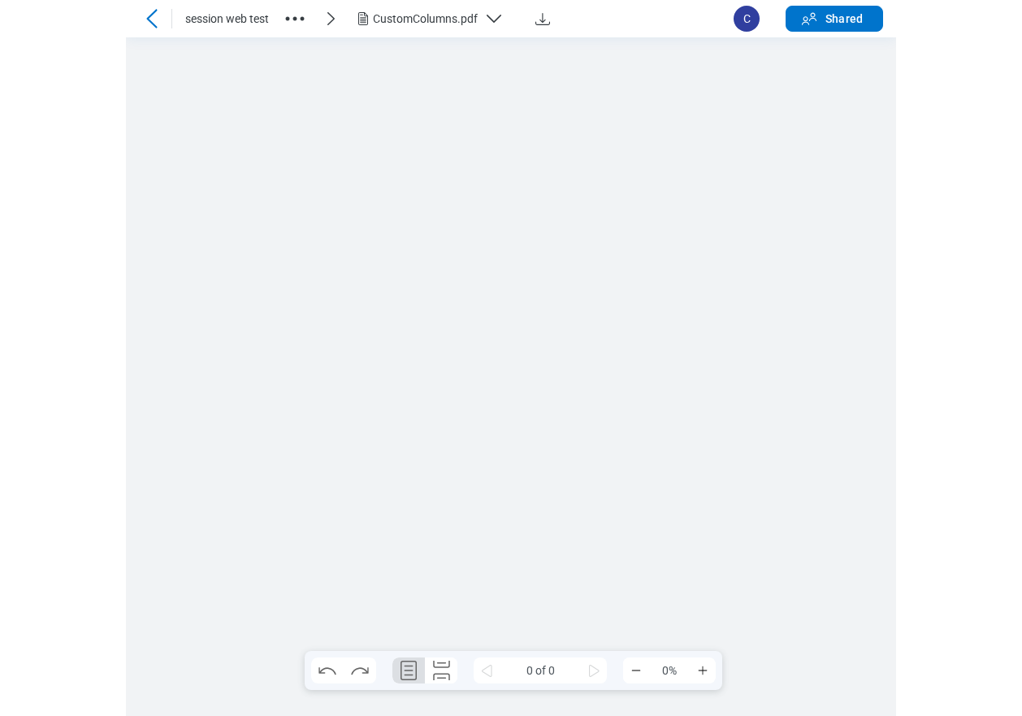
scroll to position [0, 0]
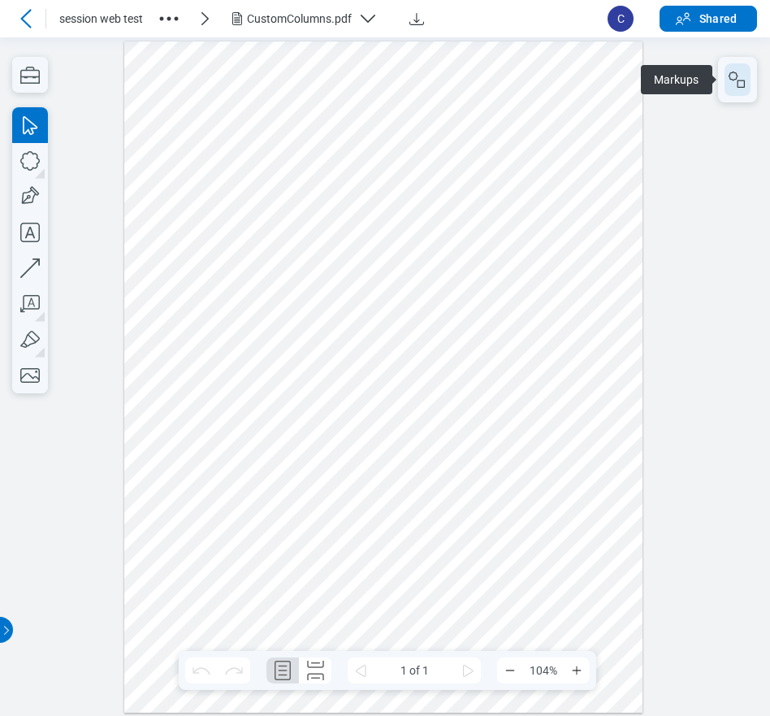
click at [750, 71] on button "button" at bounding box center [738, 79] width 26 height 32
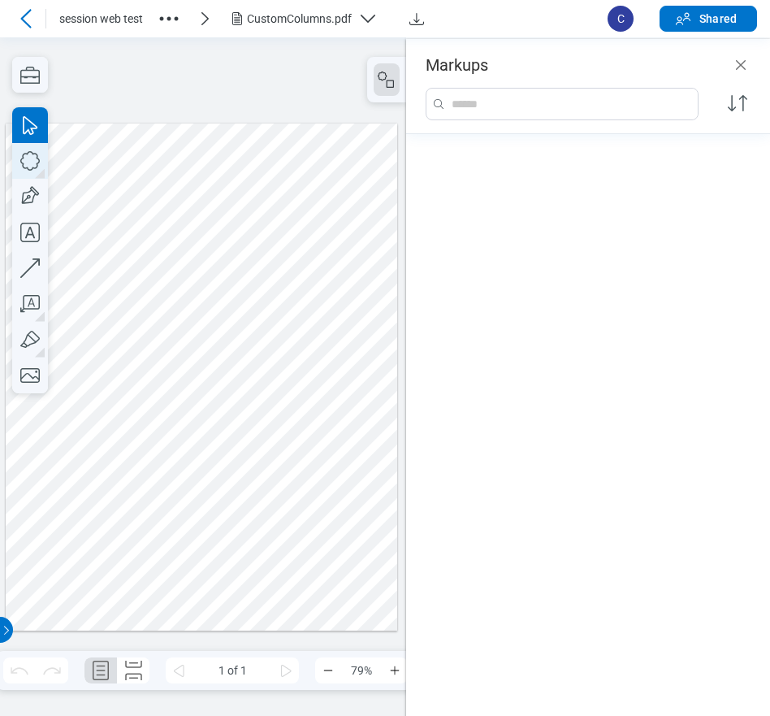
click at [34, 162] on icon "button" at bounding box center [30, 161] width 36 height 36
drag, startPoint x: 232, startPoint y: 245, endPoint x: 272, endPoint y: 292, distance: 62.2
click at [272, 292] on div at bounding box center [202, 377] width 392 height 508
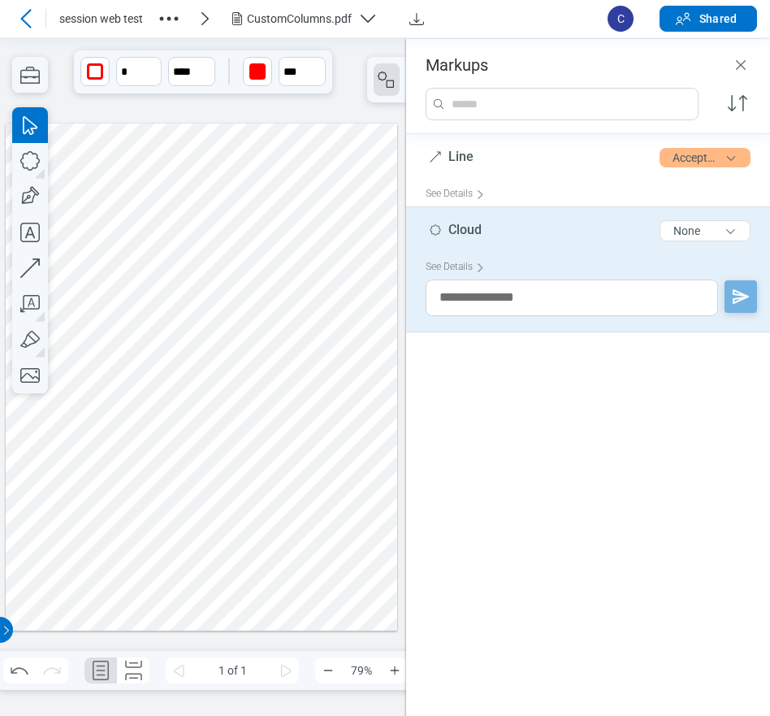
click at [238, 381] on div at bounding box center [202, 377] width 392 height 508
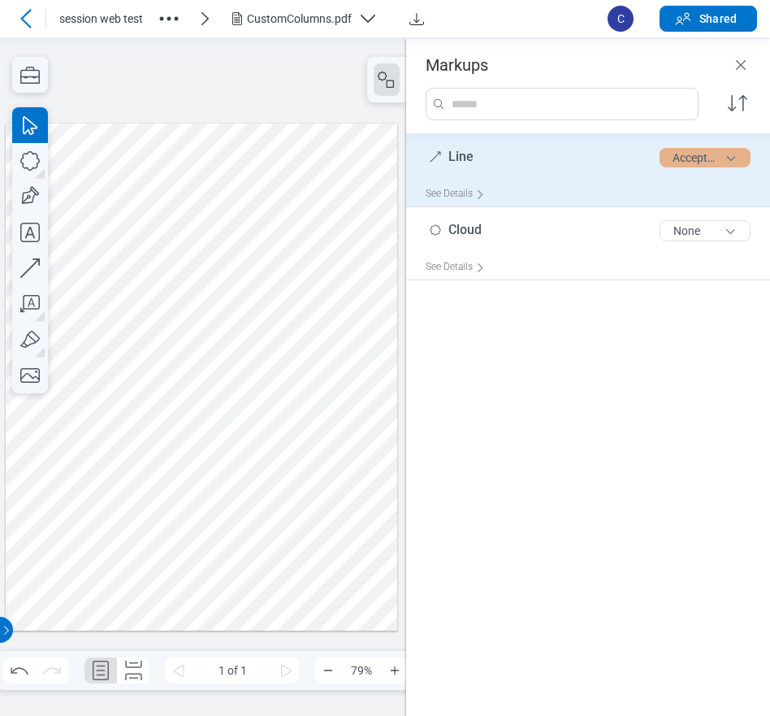
click at [706, 163] on button "Accepted" at bounding box center [705, 157] width 91 height 19
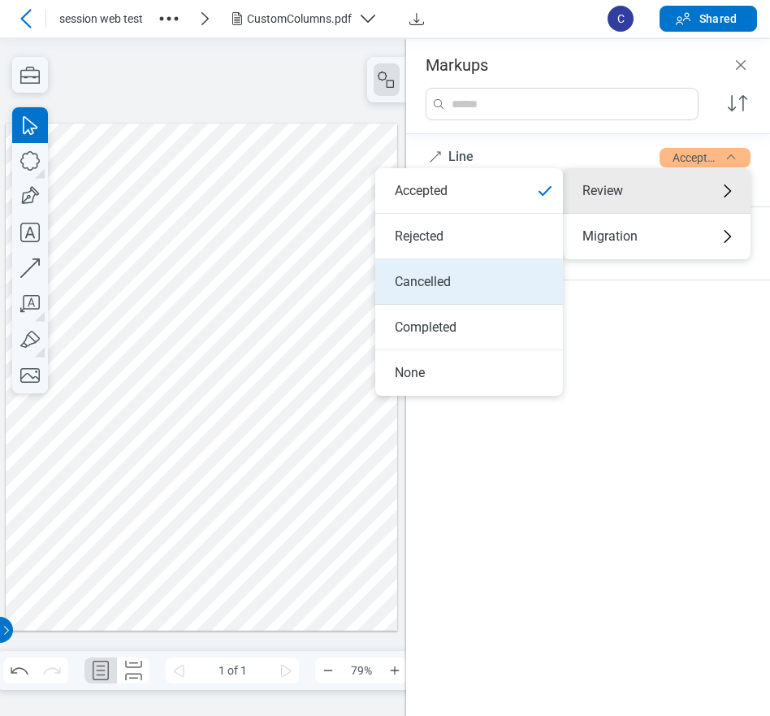
click at [461, 282] on li "Cancelled" at bounding box center [469, 281] width 188 height 45
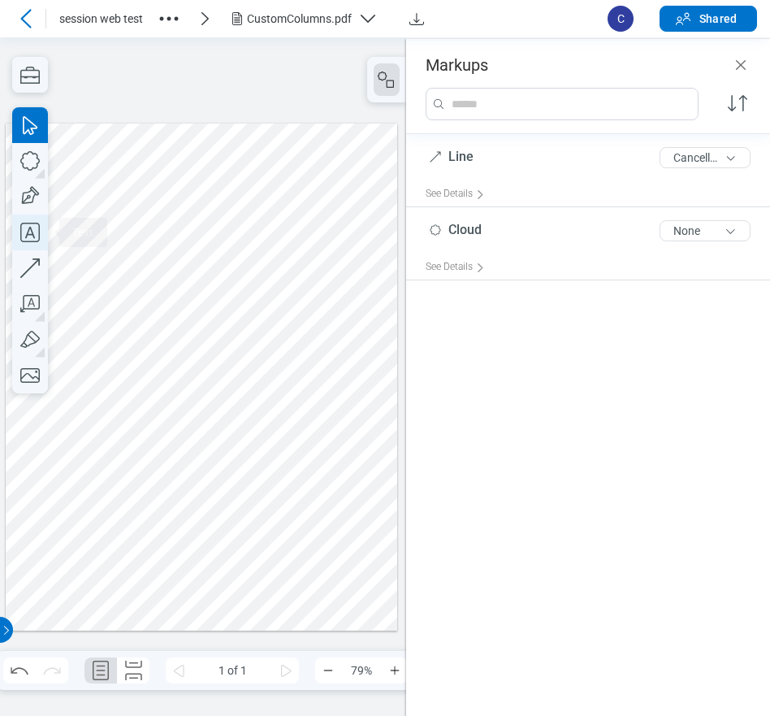
click at [34, 236] on icon "button" at bounding box center [29, 232] width 19 height 19
click at [173, 373] on div at bounding box center [202, 377] width 392 height 508
click at [329, 392] on div at bounding box center [202, 377] width 392 height 508
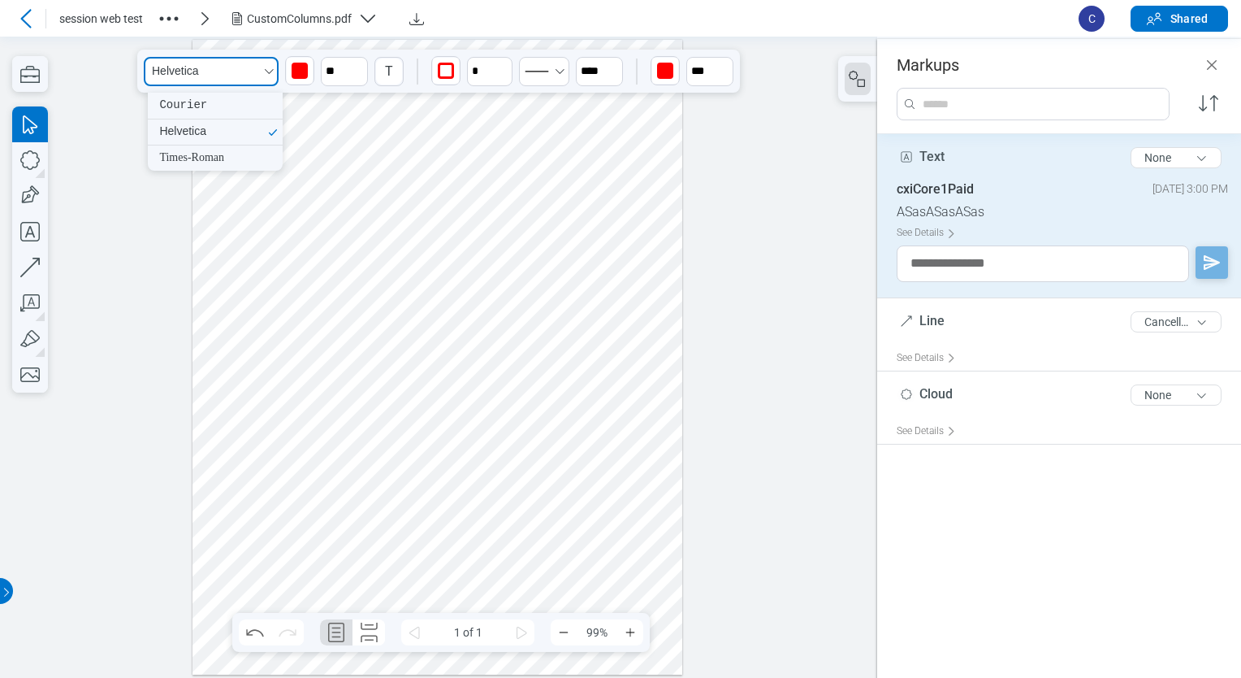
click at [210, 74] on button "Helvetica" at bounding box center [211, 71] width 135 height 29
click at [191, 137] on div "Helvetica" at bounding box center [215, 131] width 135 height 25
click at [273, 73] on icon "Select Helvetica" at bounding box center [268, 71] width 13 height 13
click at [194, 159] on div "Times-Roman" at bounding box center [216, 157] width 134 height 25
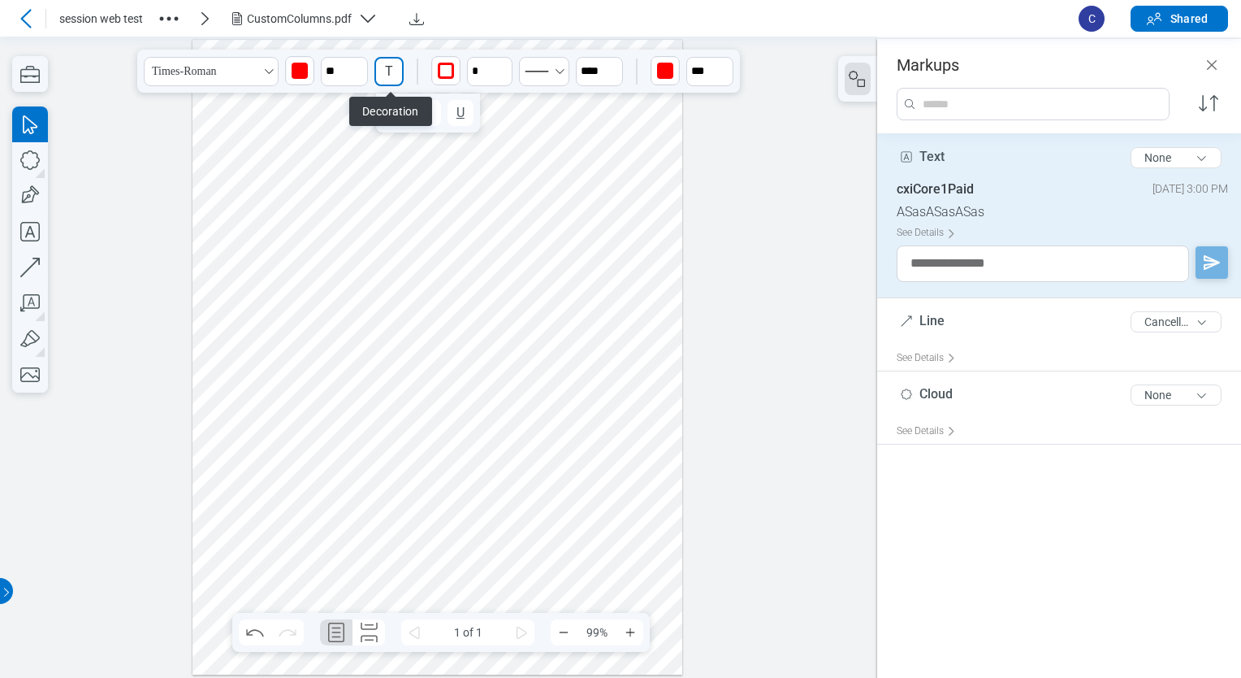
click at [388, 68] on div "T" at bounding box center [389, 71] width 26 height 26
click at [394, 110] on div "B" at bounding box center [396, 112] width 8 height 19
click at [428, 114] on div "I" at bounding box center [428, 112] width 3 height 19
click at [464, 111] on div "U" at bounding box center [461, 112] width 8 height 19
click at [588, 292] on div at bounding box center [438, 357] width 491 height 635
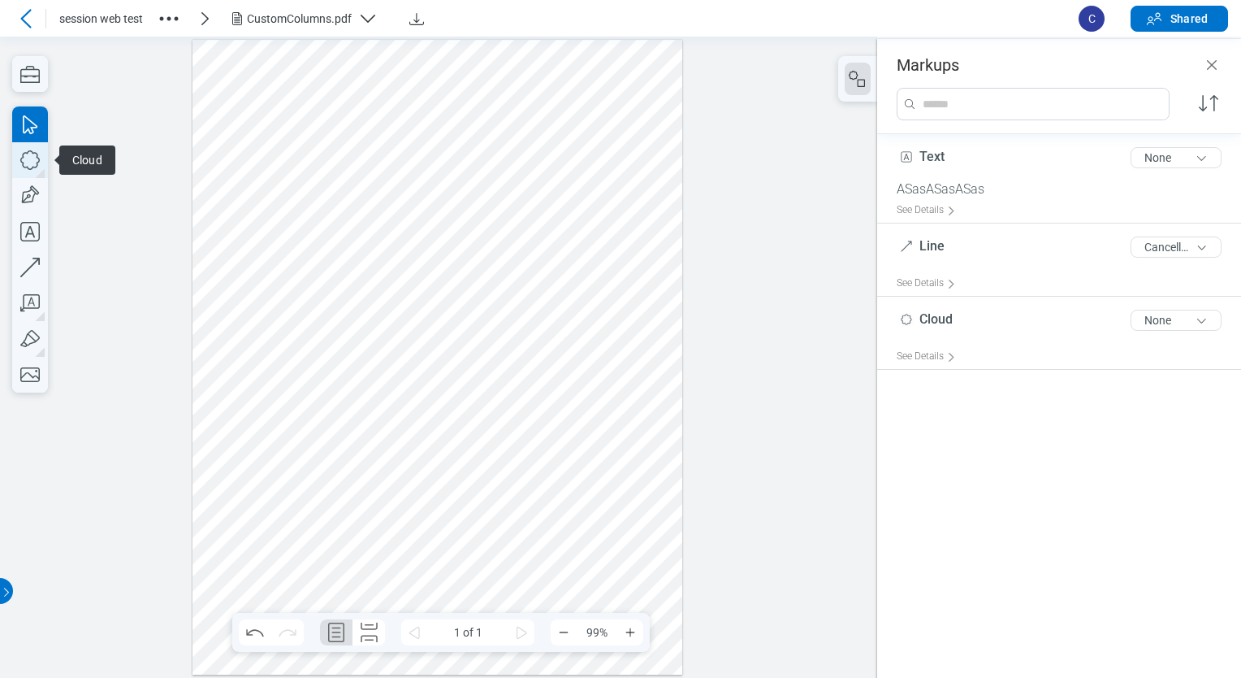
click at [36, 160] on icon "button" at bounding box center [30, 160] width 36 height 36
drag, startPoint x: 340, startPoint y: 451, endPoint x: 368, endPoint y: 496, distance: 53.2
click at [368, 496] on div at bounding box center [438, 357] width 491 height 635
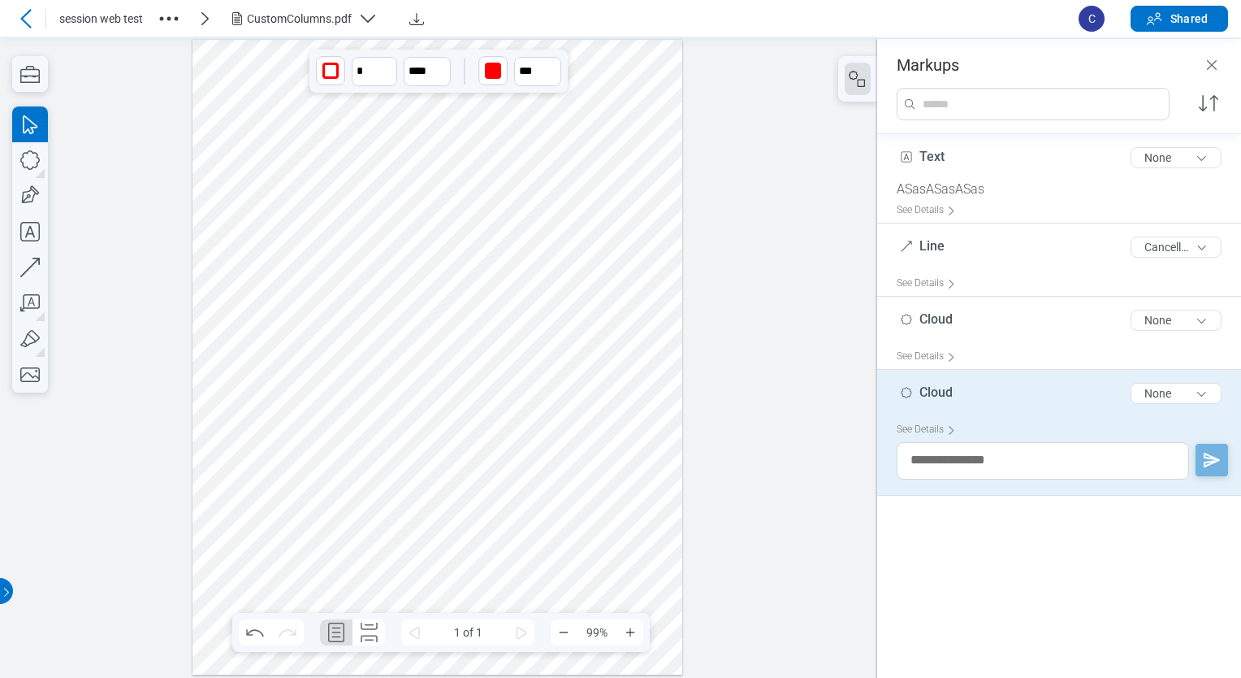
click at [497, 78] on div "button" at bounding box center [493, 71] width 16 height 16
click at [513, 126] on div at bounding box center [511, 129] width 13 height 13
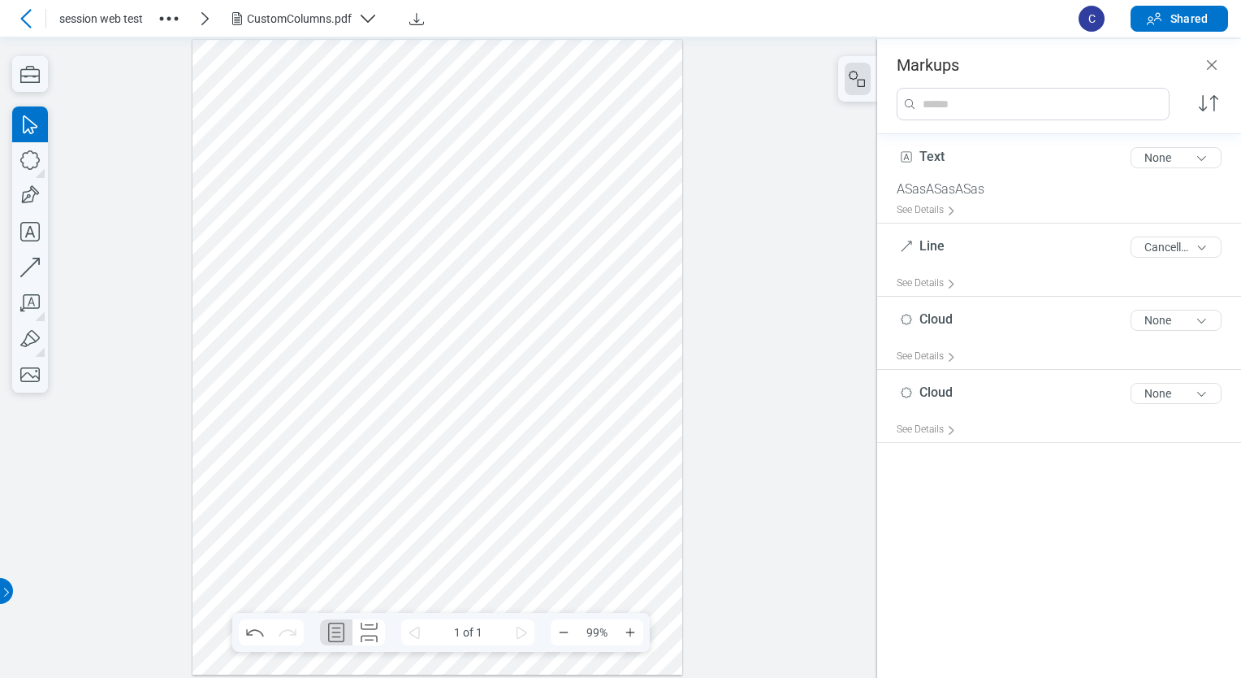
click at [435, 433] on div at bounding box center [438, 357] width 491 height 635
click at [337, 452] on div at bounding box center [438, 357] width 491 height 635
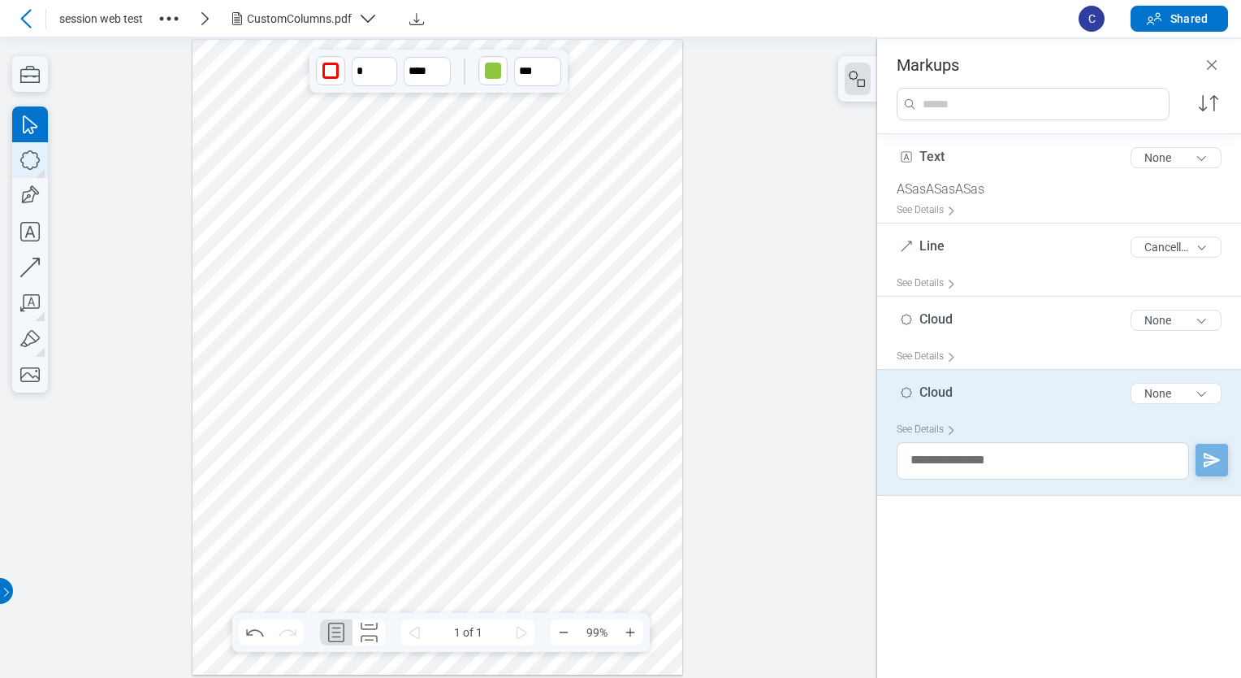
click at [30, 158] on icon "button" at bounding box center [30, 160] width 36 height 36
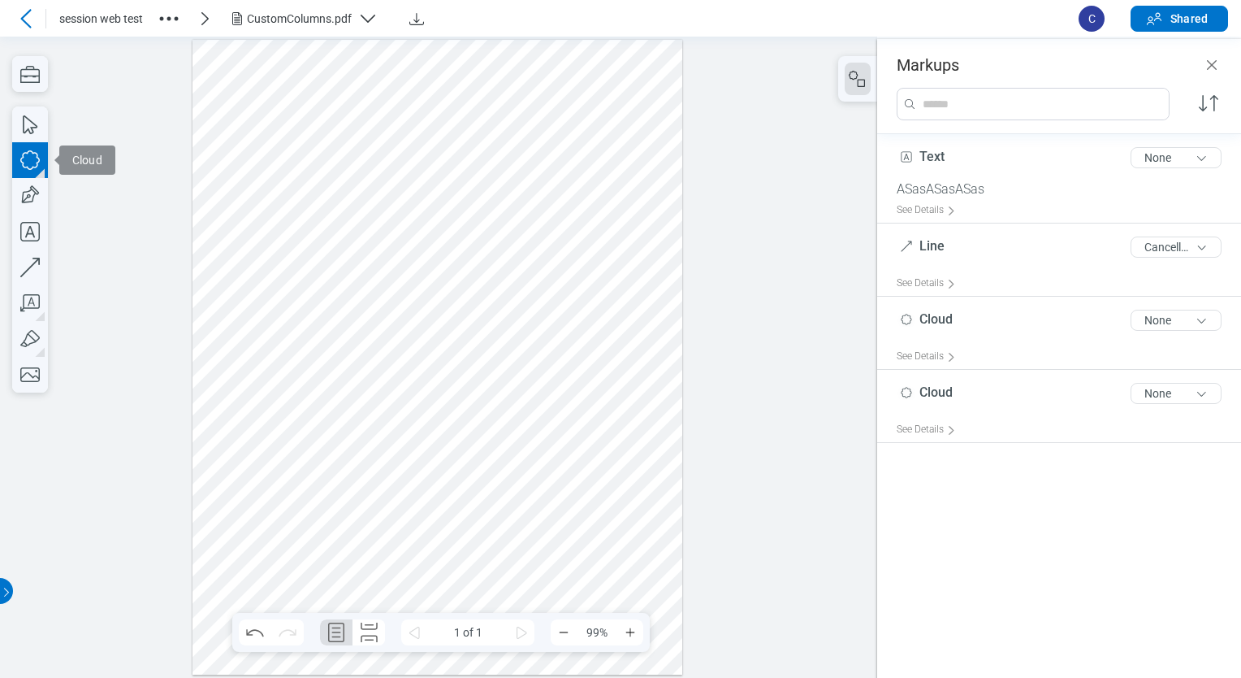
drag, startPoint x: 515, startPoint y: 479, endPoint x: 531, endPoint y: 497, distance: 24.2
click at [531, 496] on div at bounding box center [438, 357] width 491 height 635
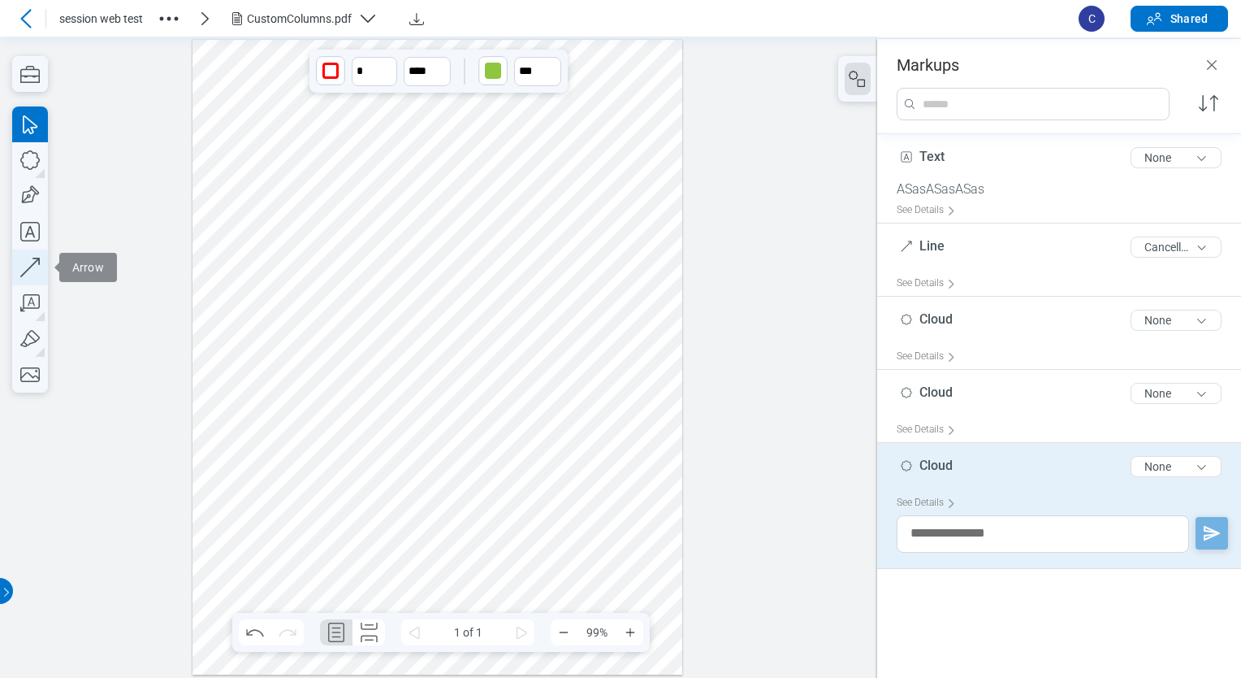
click at [32, 270] on icon "button" at bounding box center [30, 267] width 36 height 36
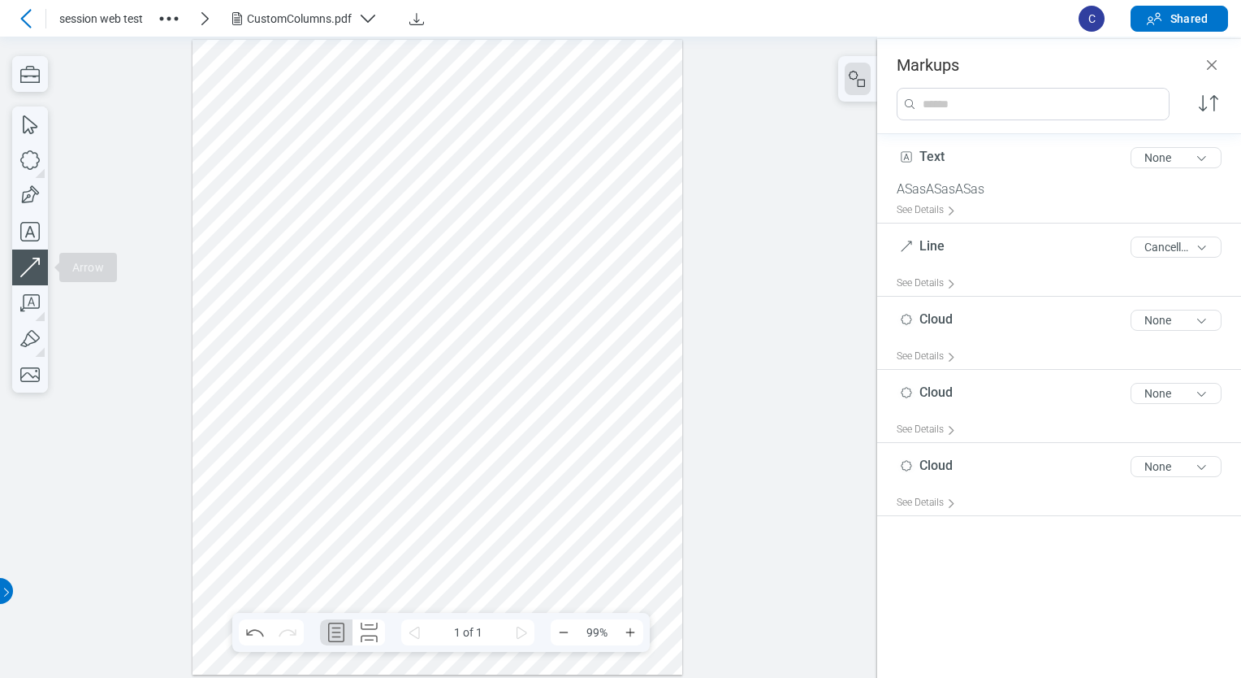
drag, startPoint x: 276, startPoint y: 341, endPoint x: 324, endPoint y: 294, distance: 67.2
click at [324, 294] on div at bounding box center [438, 357] width 491 height 635
drag, startPoint x: 312, startPoint y: 369, endPoint x: 353, endPoint y: 335, distance: 53.7
click at [353, 331] on div at bounding box center [438, 357] width 491 height 635
click at [371, 362] on div at bounding box center [438, 357] width 491 height 635
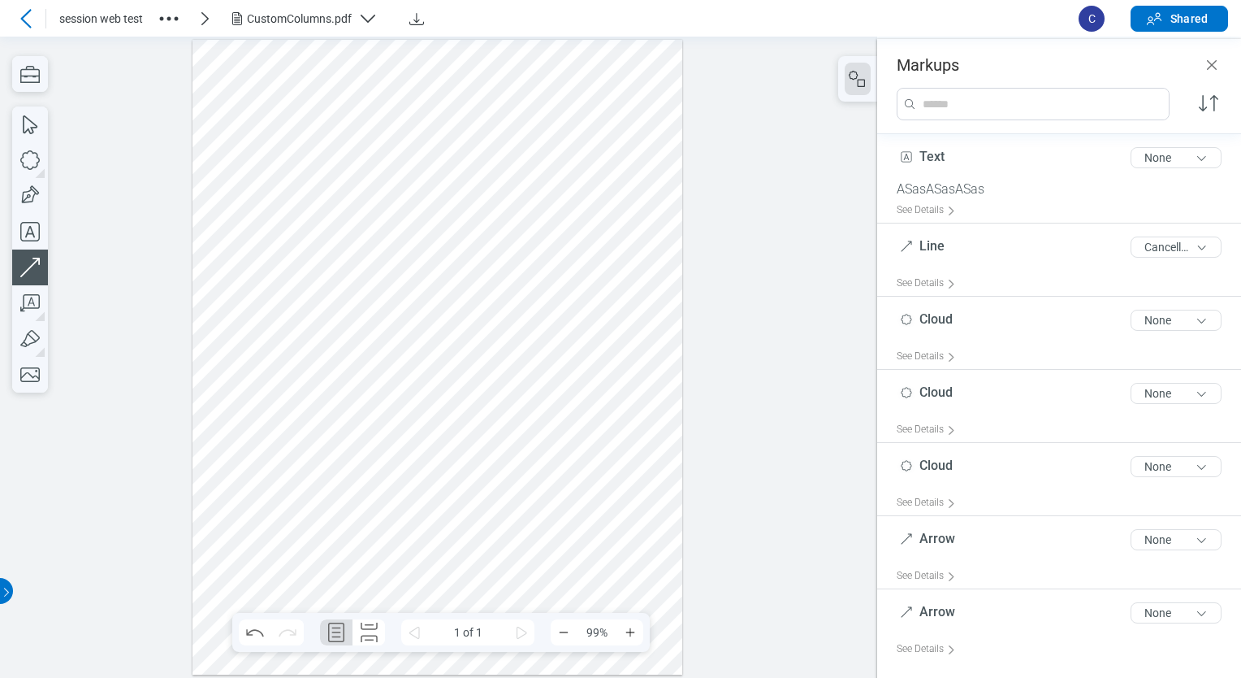
drag, startPoint x: 405, startPoint y: 392, endPoint x: 421, endPoint y: 394, distance: 16.3
click at [418, 386] on div at bounding box center [438, 357] width 491 height 635
click at [466, 403] on div at bounding box center [438, 357] width 491 height 635
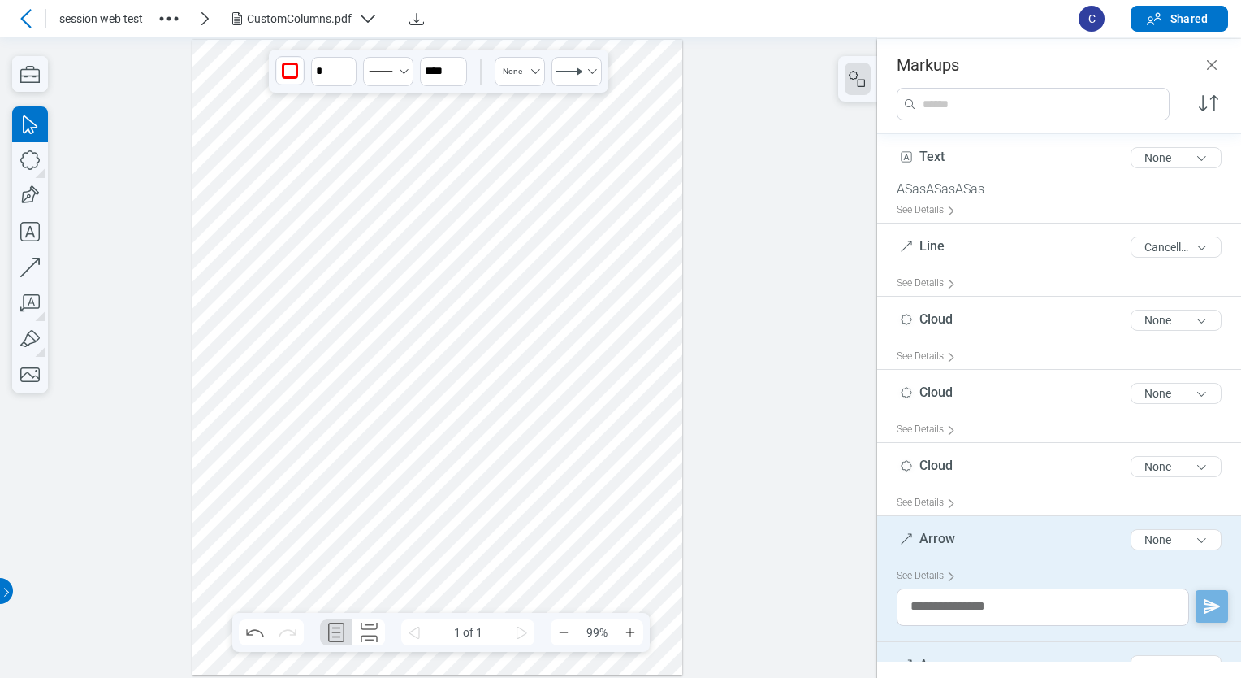
drag, startPoint x: 699, startPoint y: 304, endPoint x: 665, endPoint y: 311, distance: 34.1
click at [699, 305] on div at bounding box center [438, 357] width 877 height 641
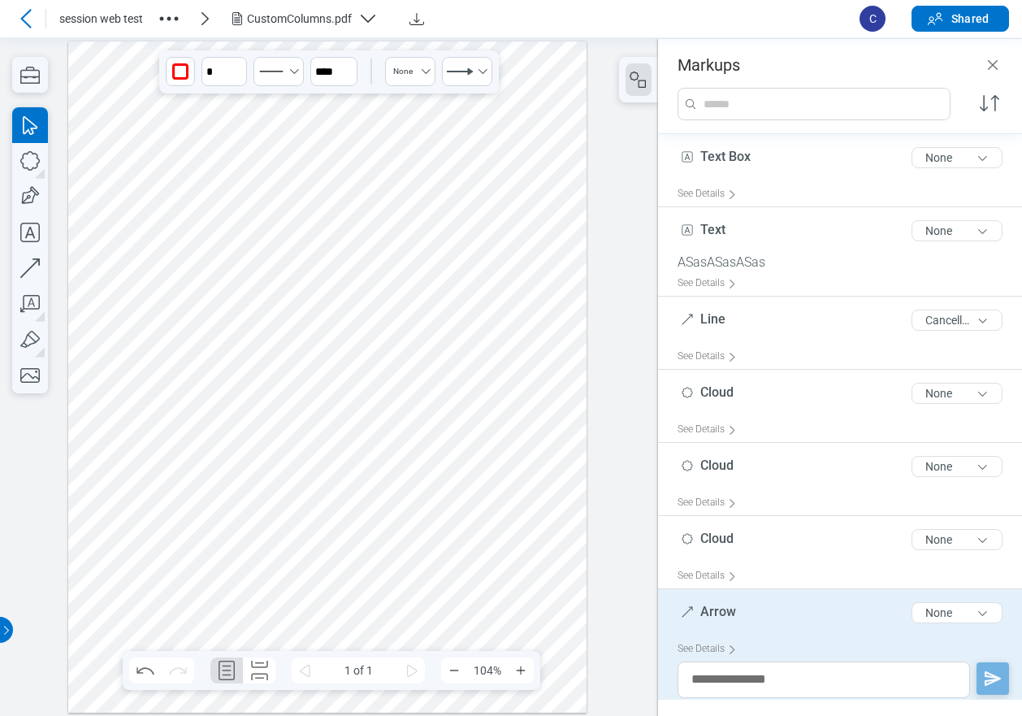
scroll to position [15, 0]
click at [519, 197] on div at bounding box center [327, 377] width 519 height 672
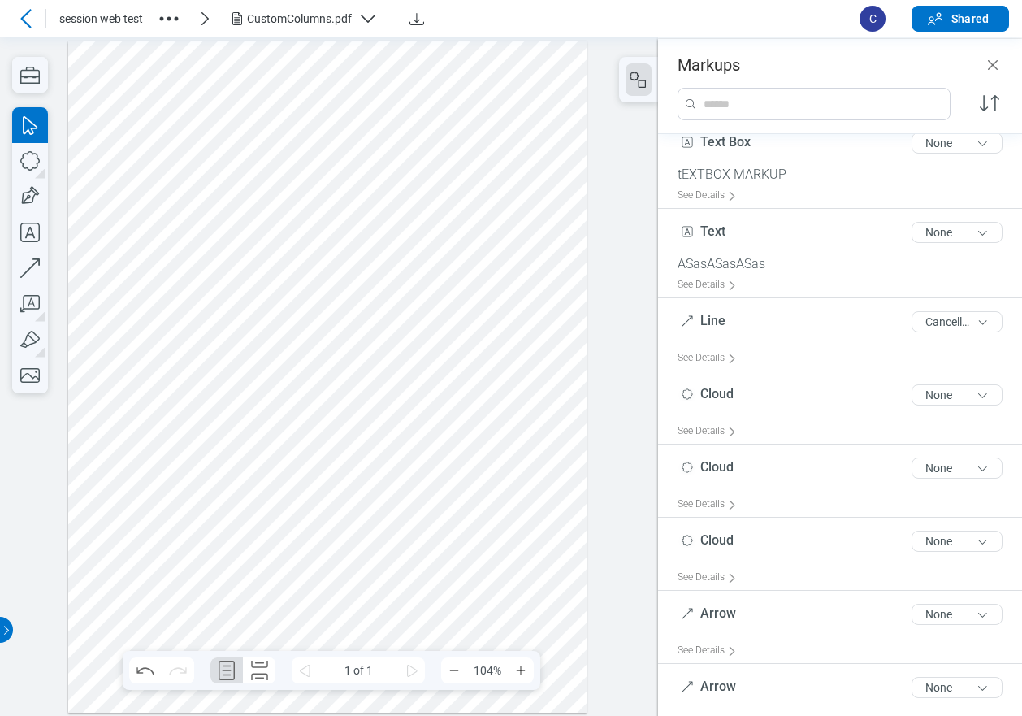
click at [279, 91] on div at bounding box center [327, 377] width 519 height 672
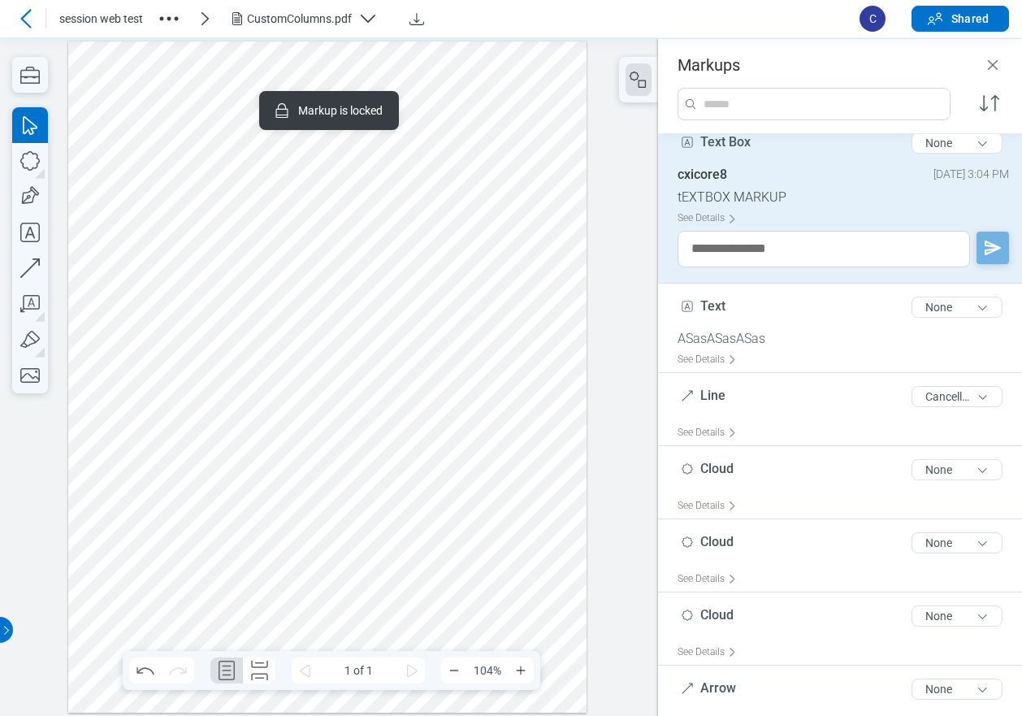
scroll to position [0, 0]
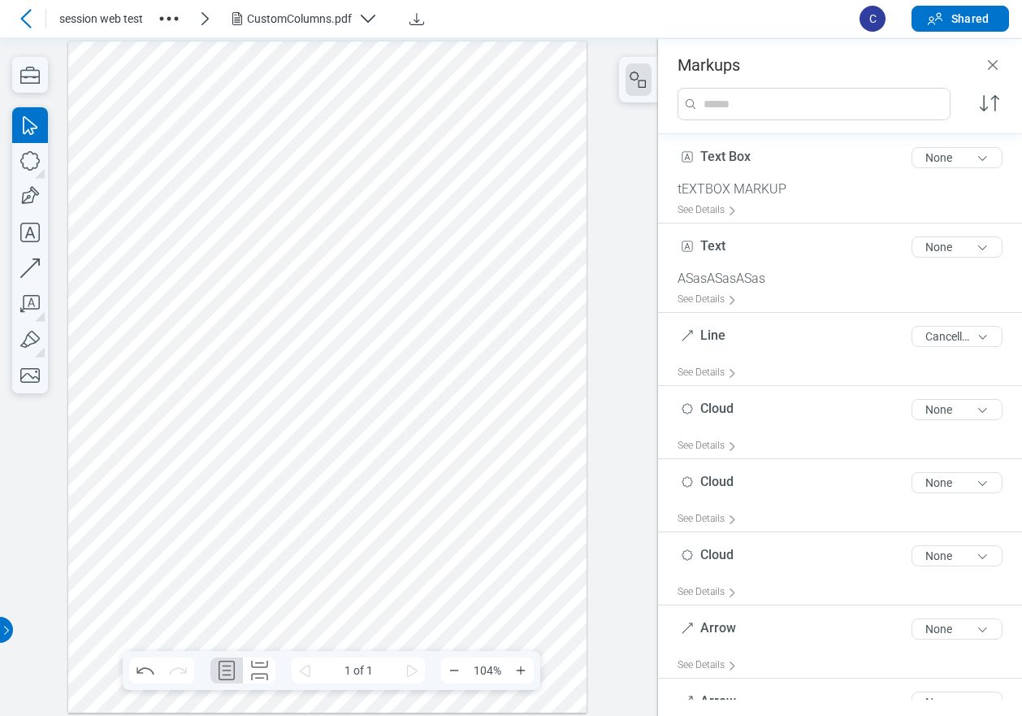
drag, startPoint x: 435, startPoint y: 69, endPoint x: 407, endPoint y: 69, distance: 27.6
click at [434, 69] on div at bounding box center [327, 377] width 519 height 672
click at [301, 85] on div at bounding box center [327, 377] width 519 height 672
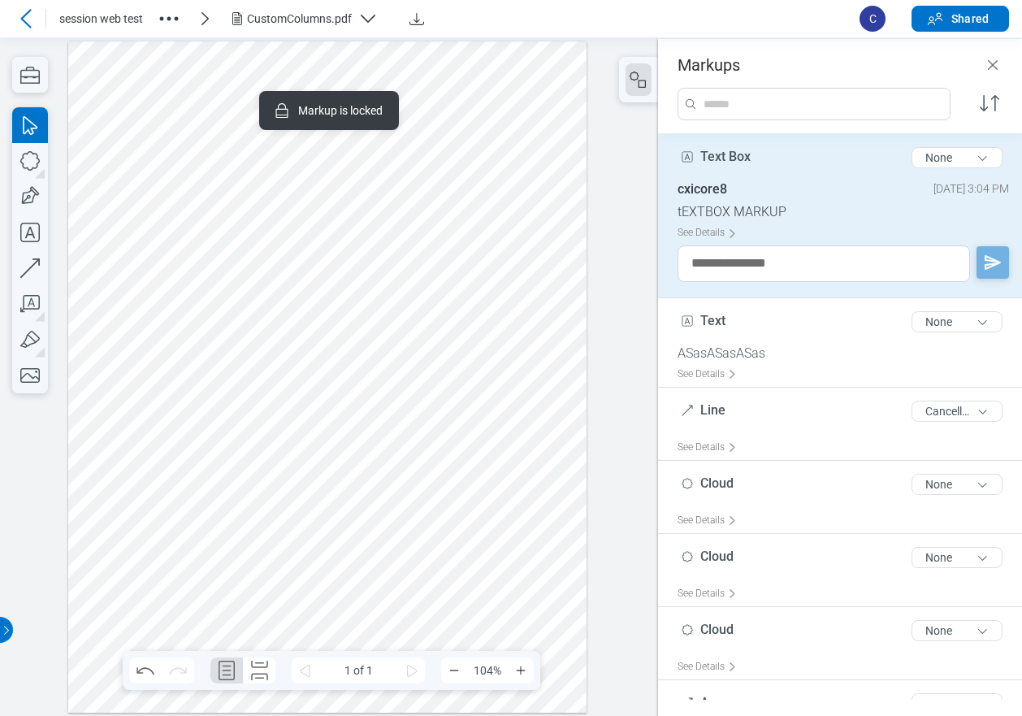
click at [492, 133] on div at bounding box center [327, 377] width 519 height 672
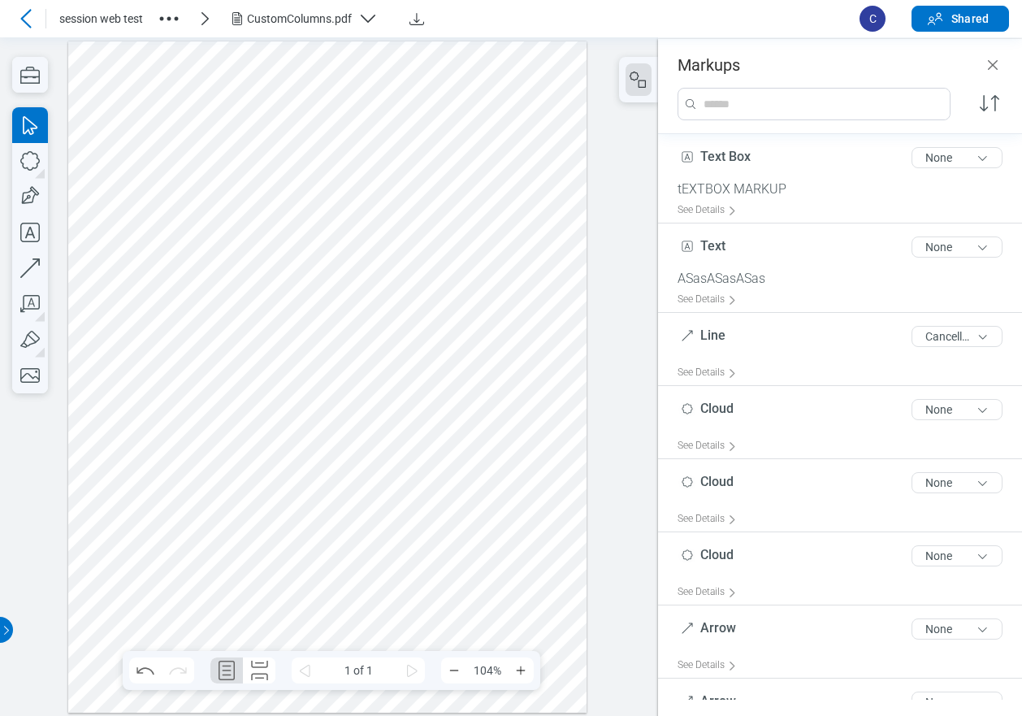
click at [466, 91] on div at bounding box center [327, 377] width 519 height 672
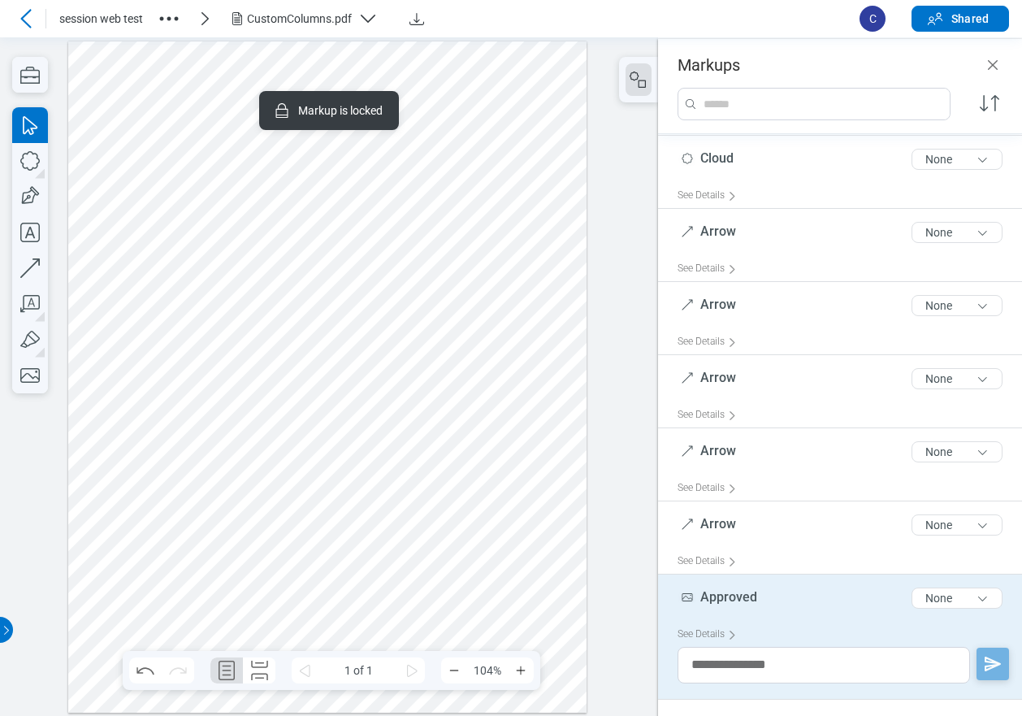
scroll to position [762, 0]
drag, startPoint x: 490, startPoint y: 253, endPoint x: 491, endPoint y: 245, distance: 8.2
click at [490, 253] on div at bounding box center [327, 377] width 519 height 672
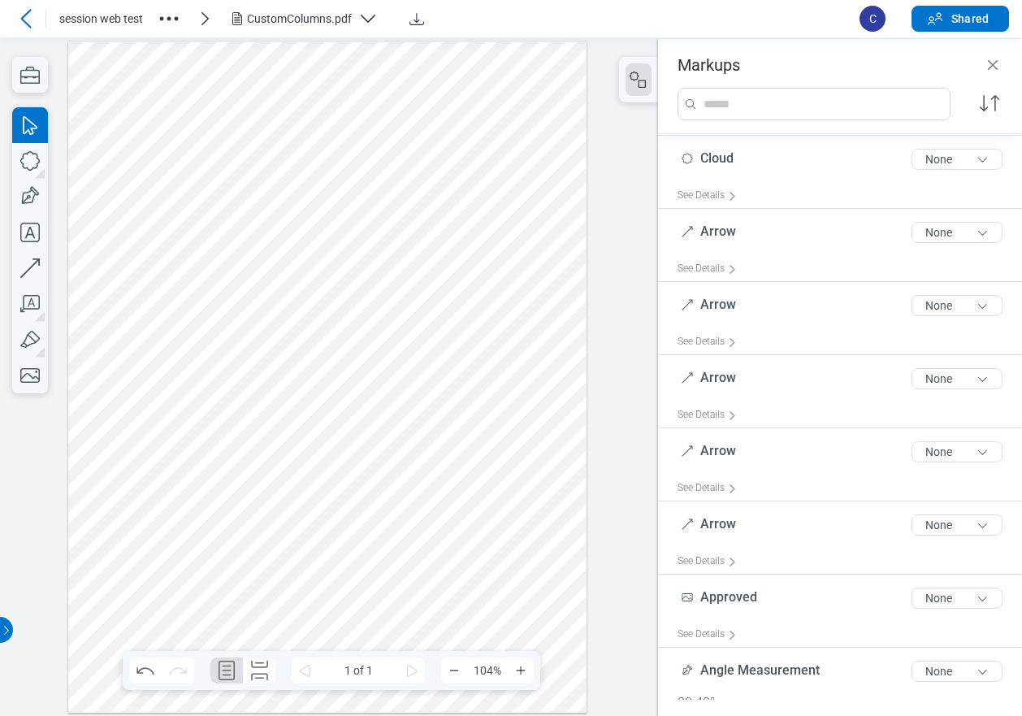
click at [173, 89] on div at bounding box center [327, 377] width 519 height 672
click at [308, 104] on div at bounding box center [327, 377] width 519 height 672
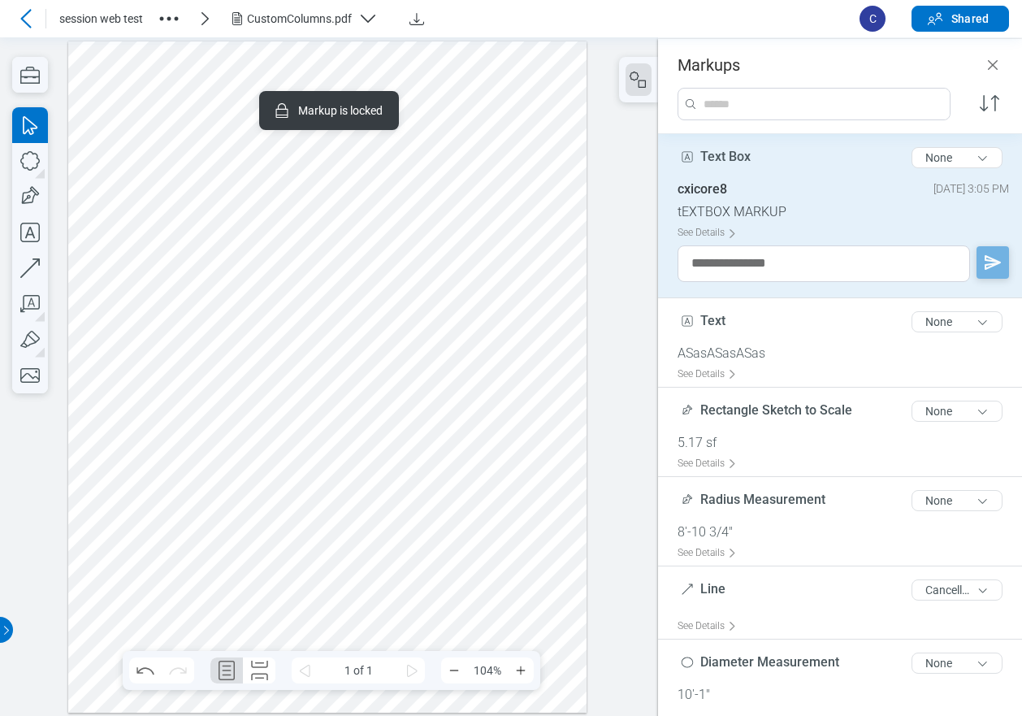
click at [466, 290] on div at bounding box center [327, 377] width 519 height 672
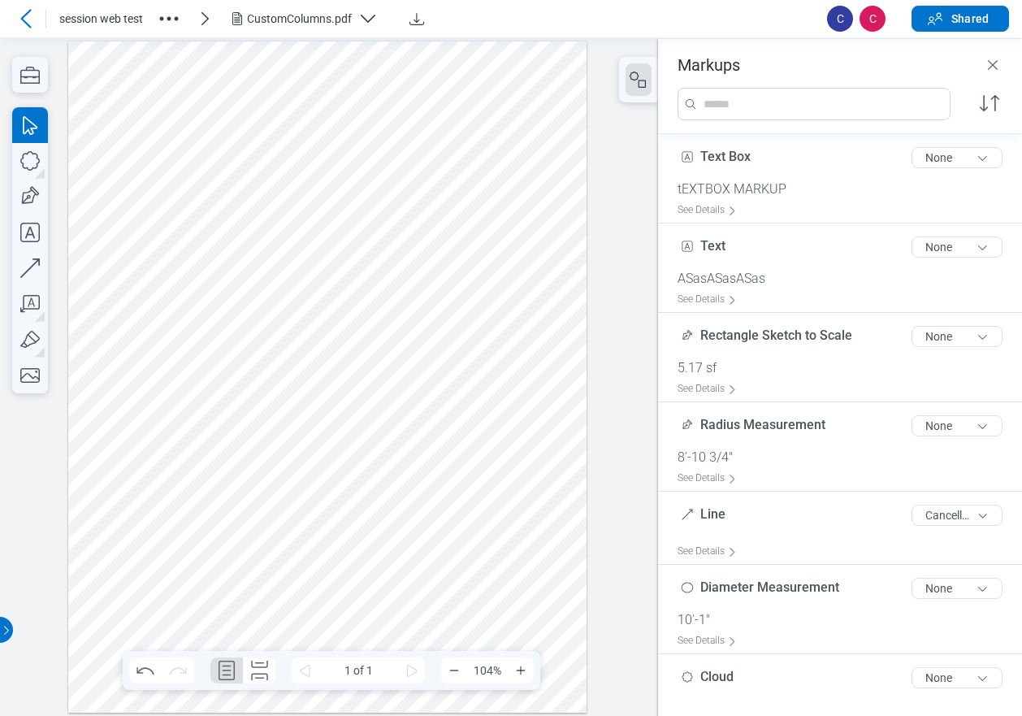
click at [354, 369] on div at bounding box center [327, 377] width 519 height 672
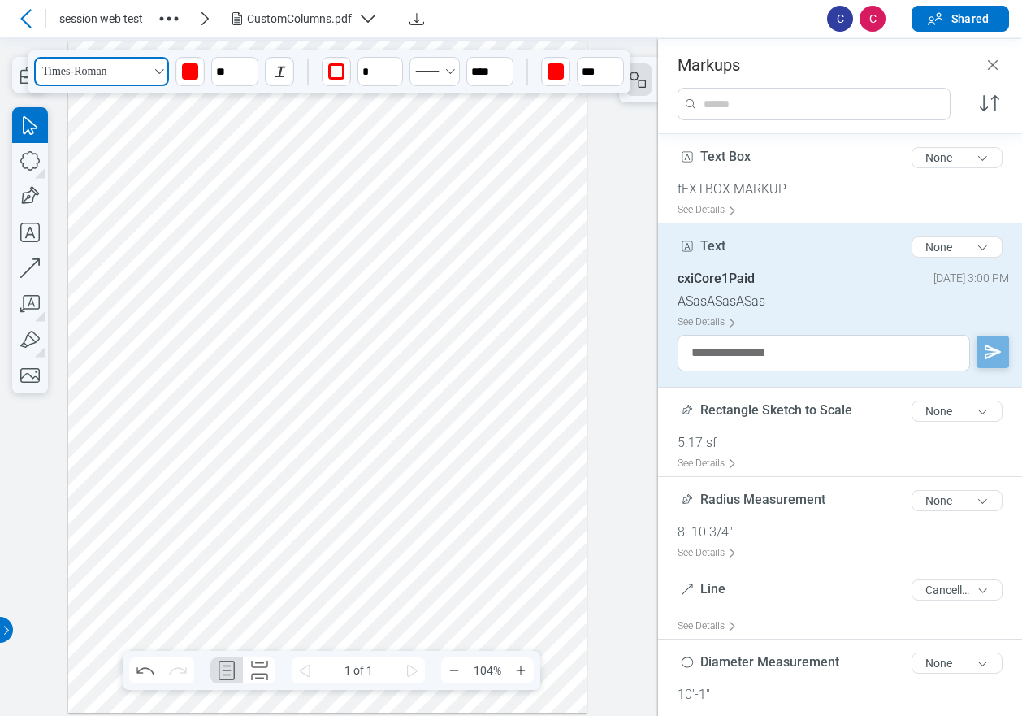
click at [128, 73] on button "Times-Roman" at bounding box center [101, 71] width 135 height 29
click at [440, 361] on div at bounding box center [327, 377] width 519 height 672
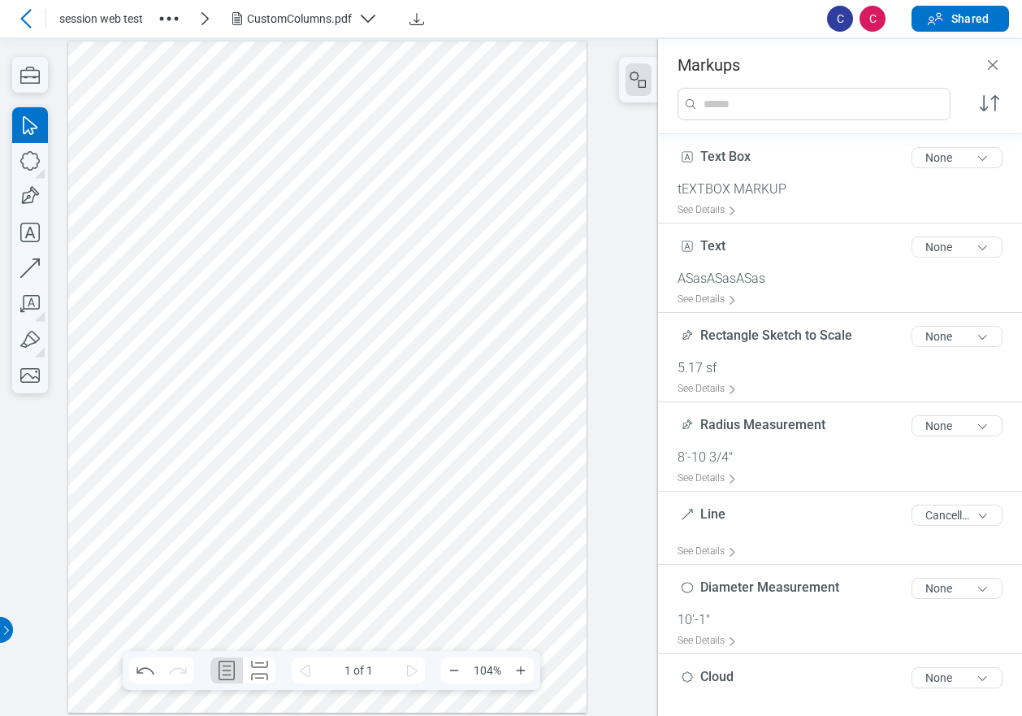
click at [254, 95] on div at bounding box center [327, 377] width 519 height 672
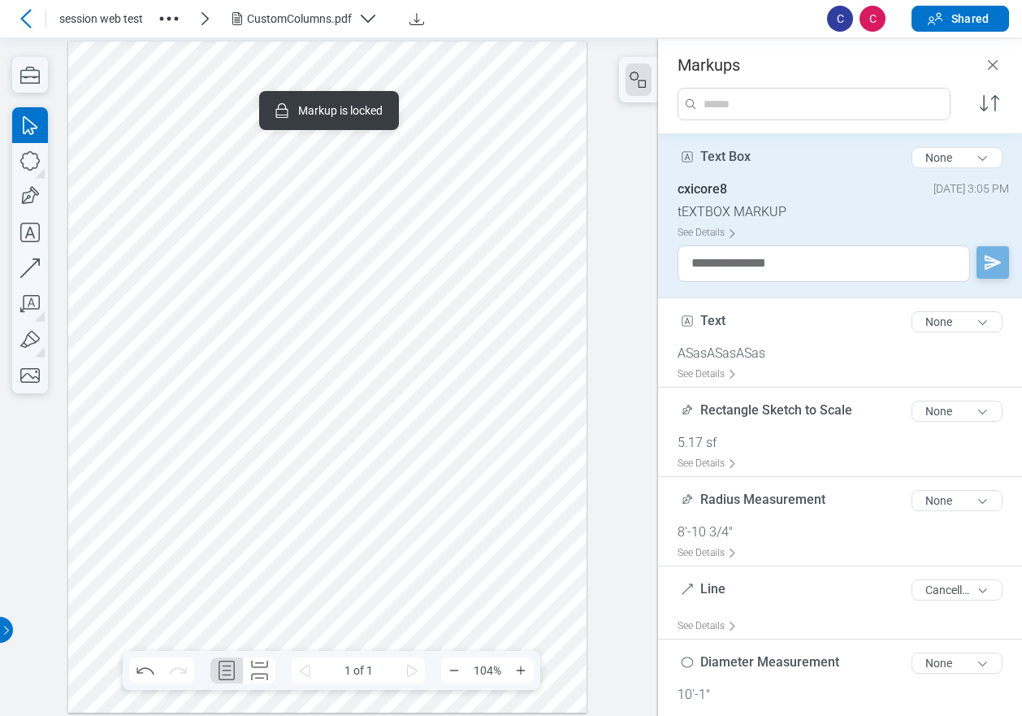
click at [495, 366] on div at bounding box center [327, 377] width 519 height 672
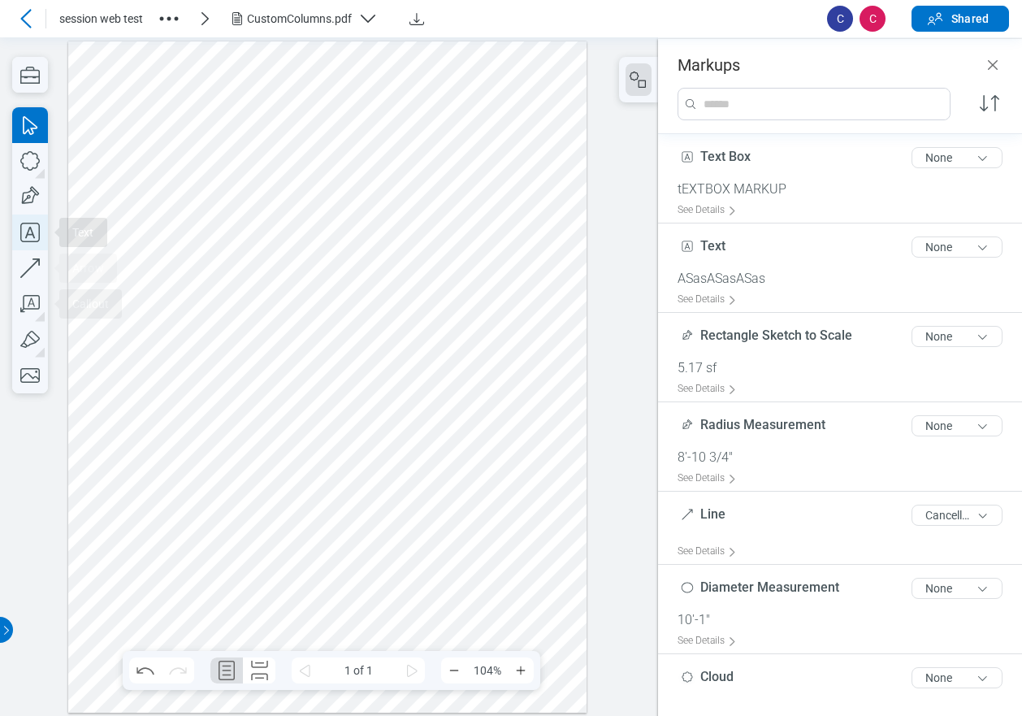
click at [24, 232] on icon "button" at bounding box center [30, 232] width 36 height 36
click at [431, 412] on div at bounding box center [327, 377] width 519 height 672
click at [493, 470] on div at bounding box center [327, 377] width 519 height 672
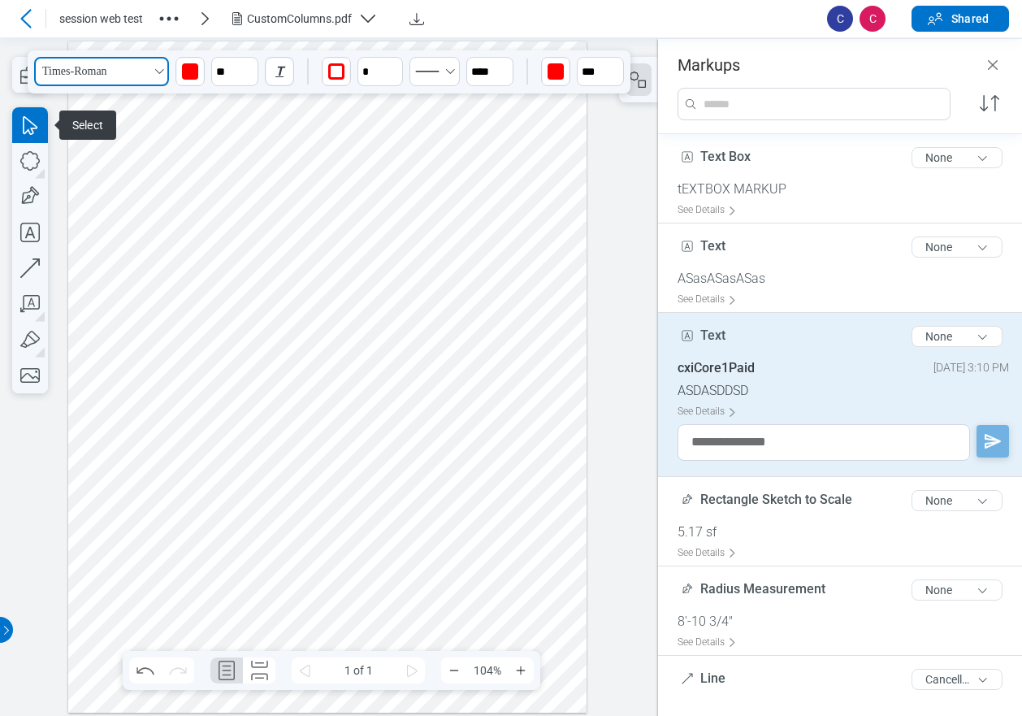
click at [127, 72] on button "Times-Roman" at bounding box center [101, 71] width 135 height 29
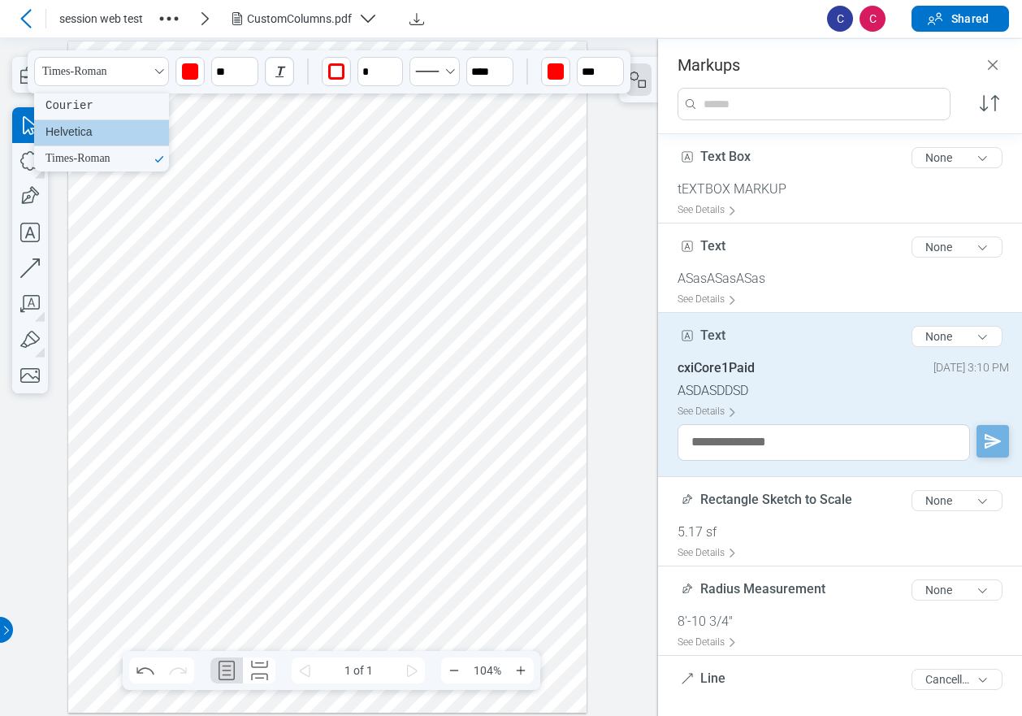
click at [122, 136] on div "Helvetica" at bounding box center [101, 132] width 135 height 25
click at [516, 503] on div at bounding box center [327, 377] width 519 height 672
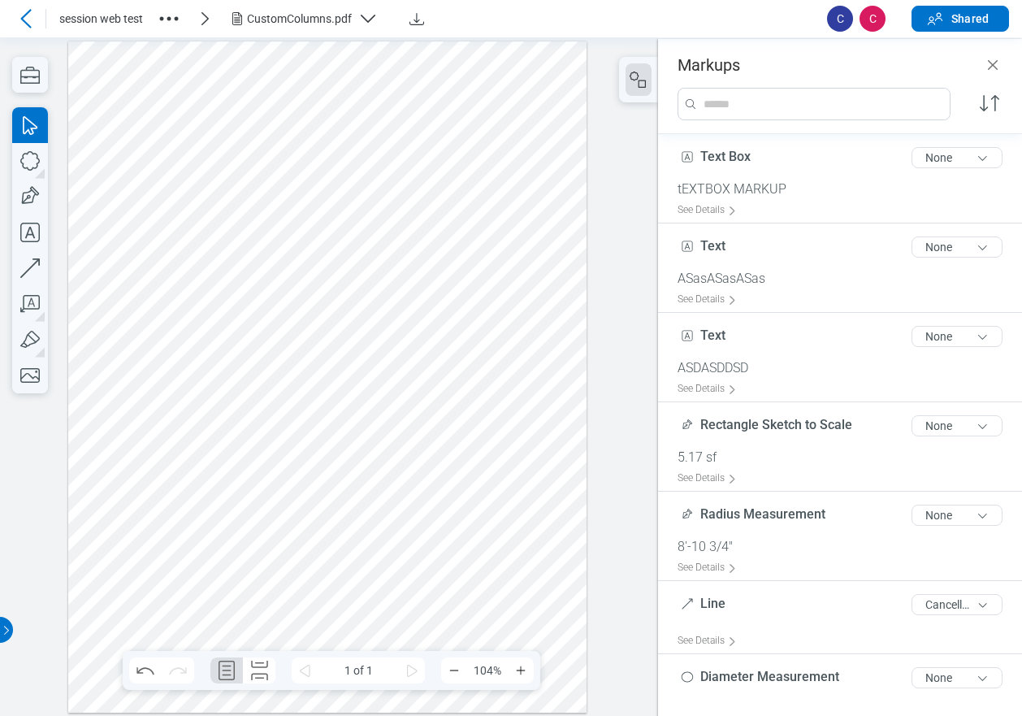
drag, startPoint x: 375, startPoint y: 185, endPoint x: 410, endPoint y: 238, distance: 63.3
click at [375, 185] on div at bounding box center [327, 377] width 519 height 672
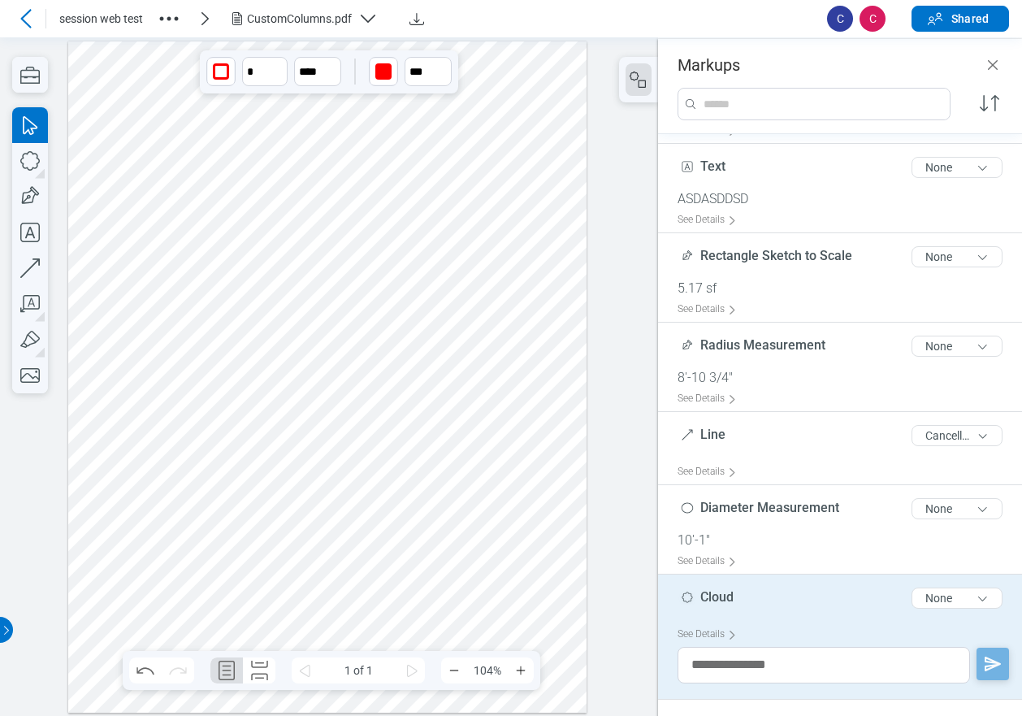
click at [329, 373] on div at bounding box center [327, 377] width 519 height 672
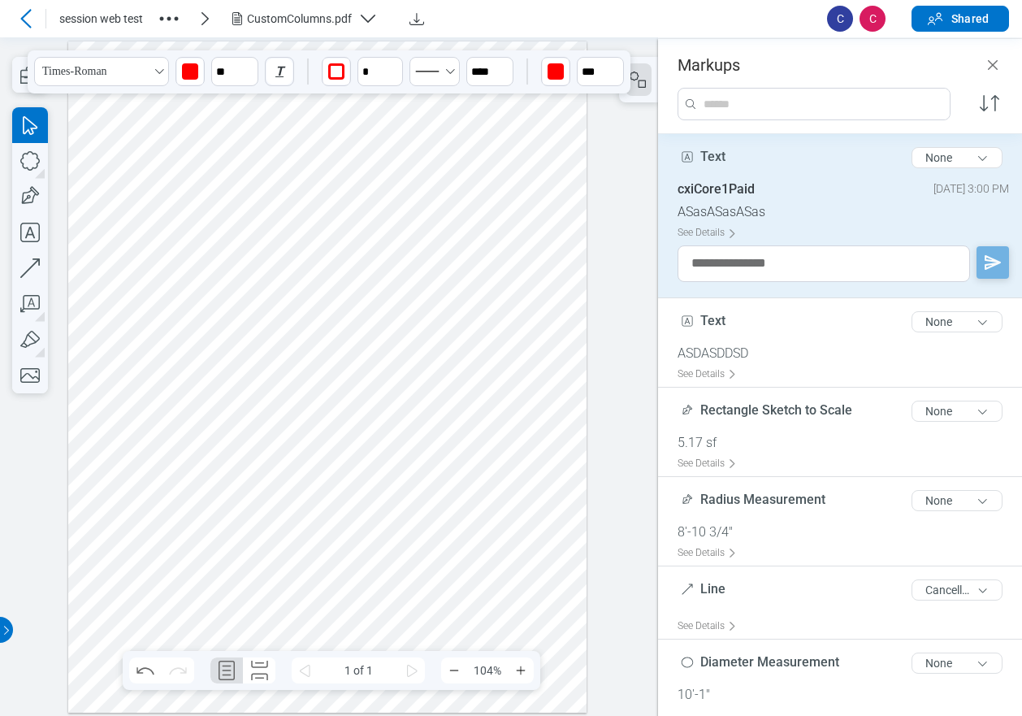
click at [463, 351] on div at bounding box center [327, 377] width 519 height 672
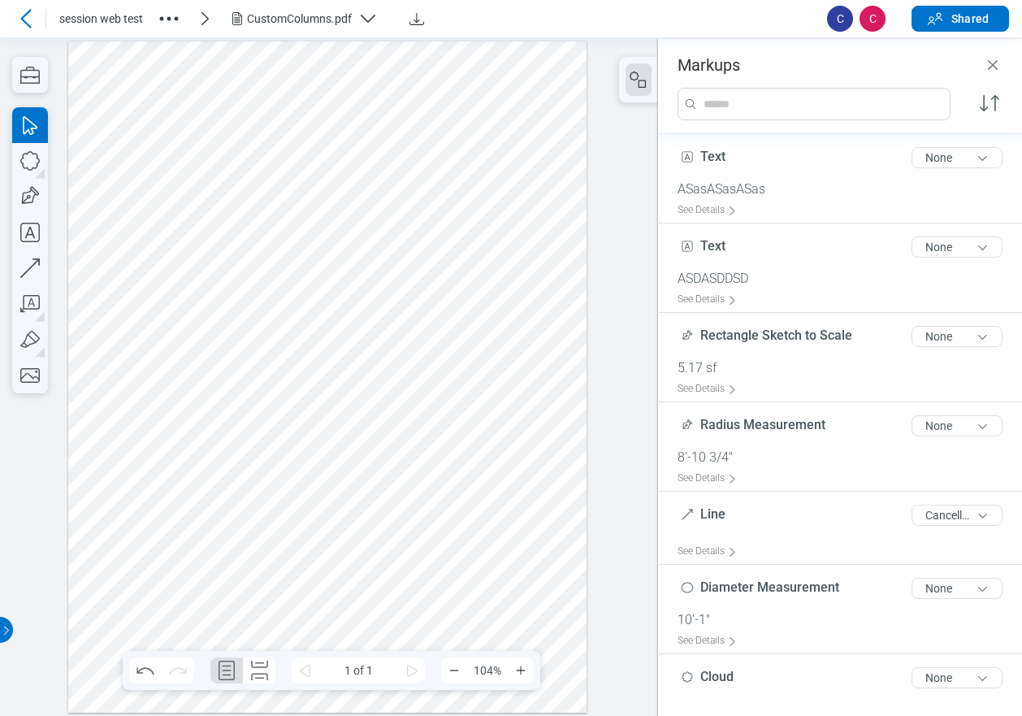
click at [323, 18] on div "CustomColumns.pdf" at bounding box center [299, 19] width 105 height 16
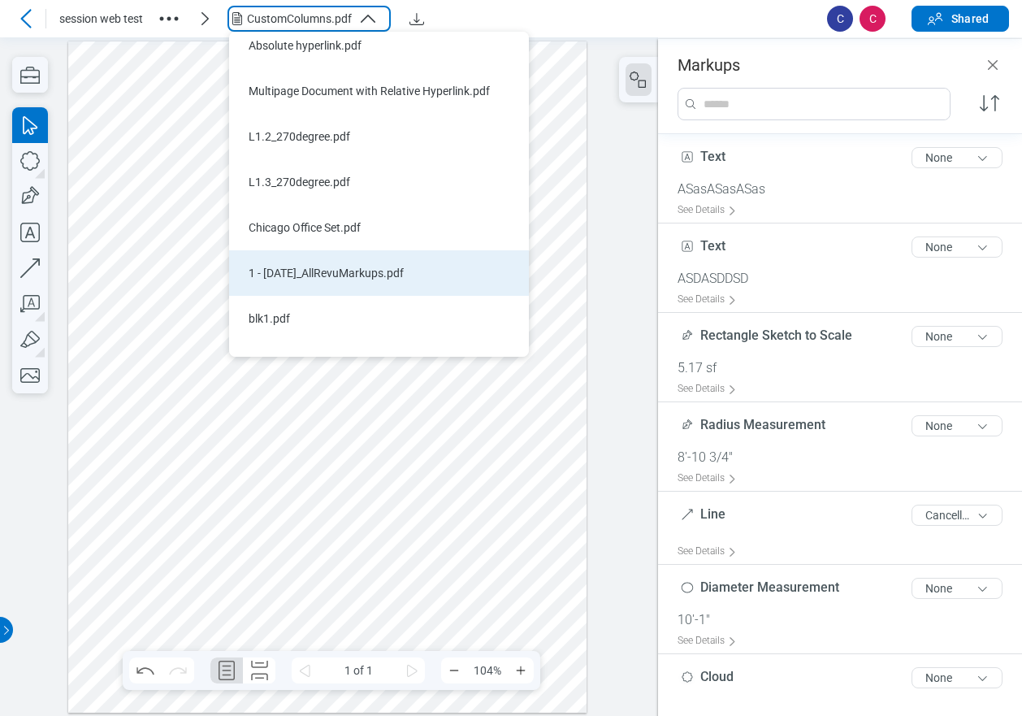
scroll to position [0, 0]
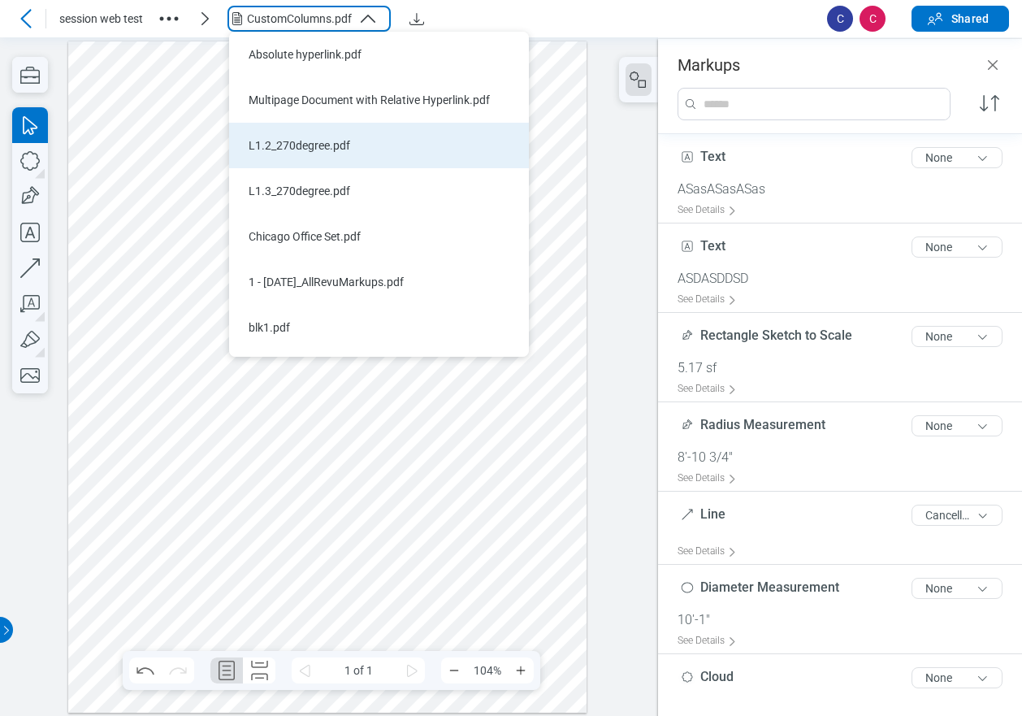
click at [317, 150] on div "L1.2_270degree.pdf" at bounding box center [369, 145] width 241 height 16
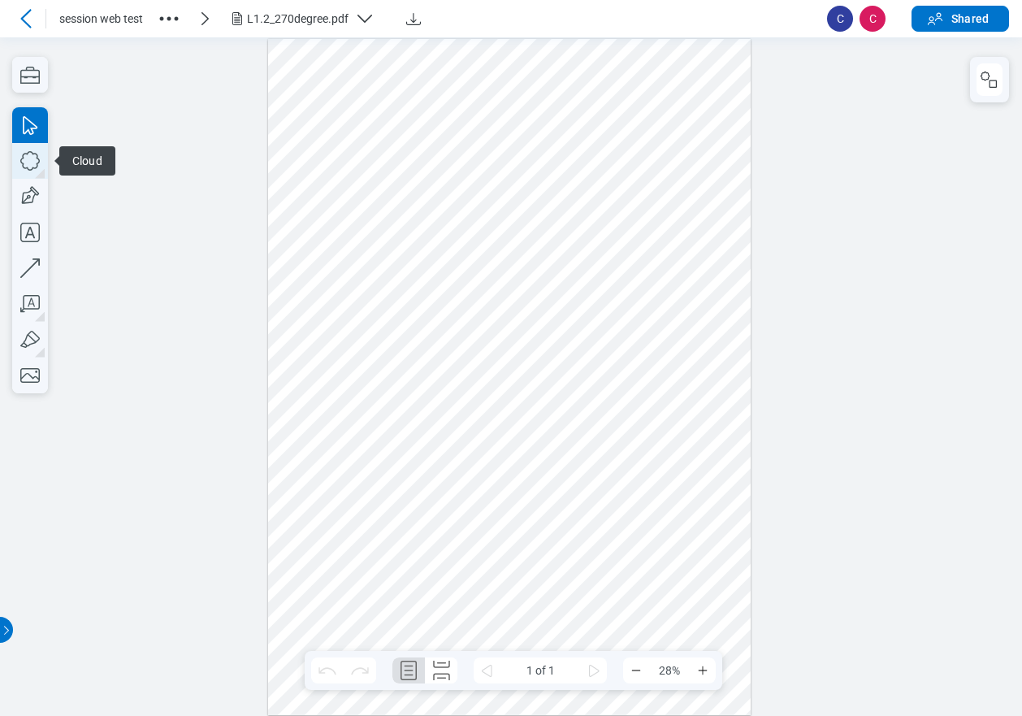
click at [32, 160] on icon "button" at bounding box center [30, 161] width 36 height 36
drag, startPoint x: 387, startPoint y: 146, endPoint x: 479, endPoint y: 197, distance: 105.1
click at [479, 197] on div at bounding box center [509, 376] width 483 height 677
click at [33, 167] on icon "button" at bounding box center [30, 161] width 36 height 36
drag, startPoint x: 530, startPoint y: 165, endPoint x: 587, endPoint y: 214, distance: 75.4
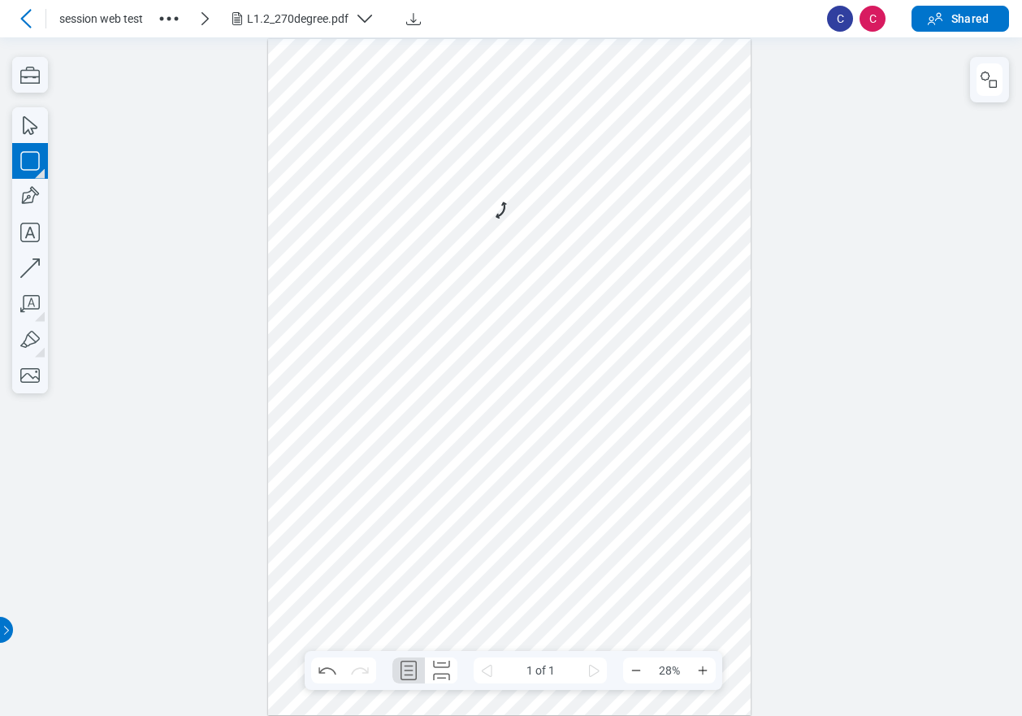
click at [587, 214] on div at bounding box center [509, 376] width 483 height 677
click at [29, 171] on icon "button" at bounding box center [30, 161] width 36 height 36
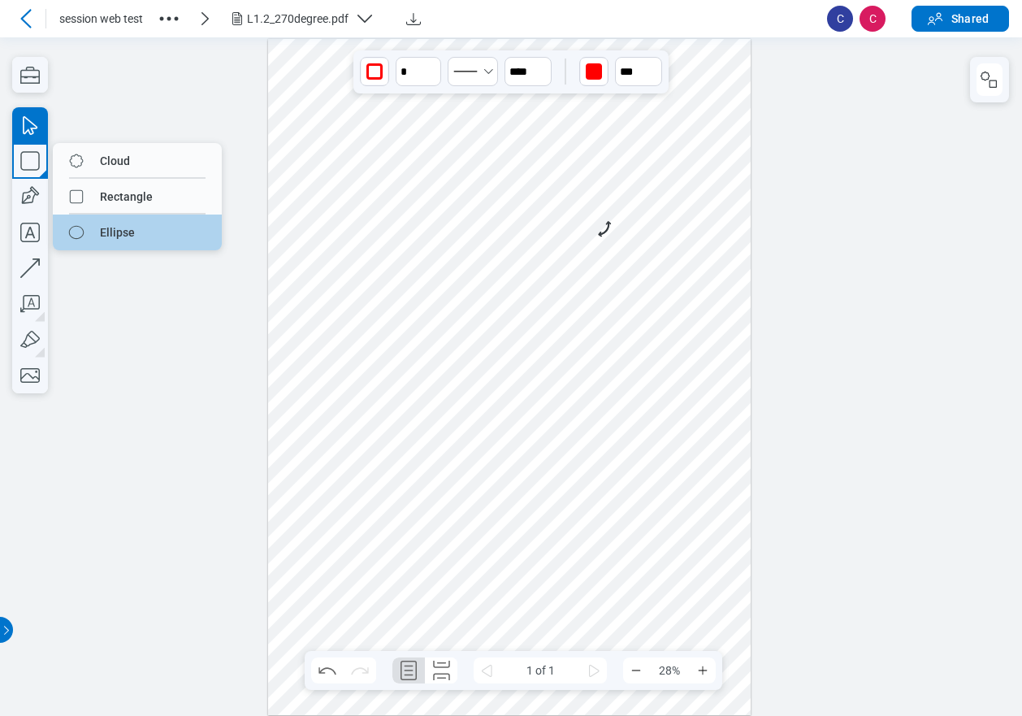
drag, startPoint x: 112, startPoint y: 227, endPoint x: 124, endPoint y: 190, distance: 39.3
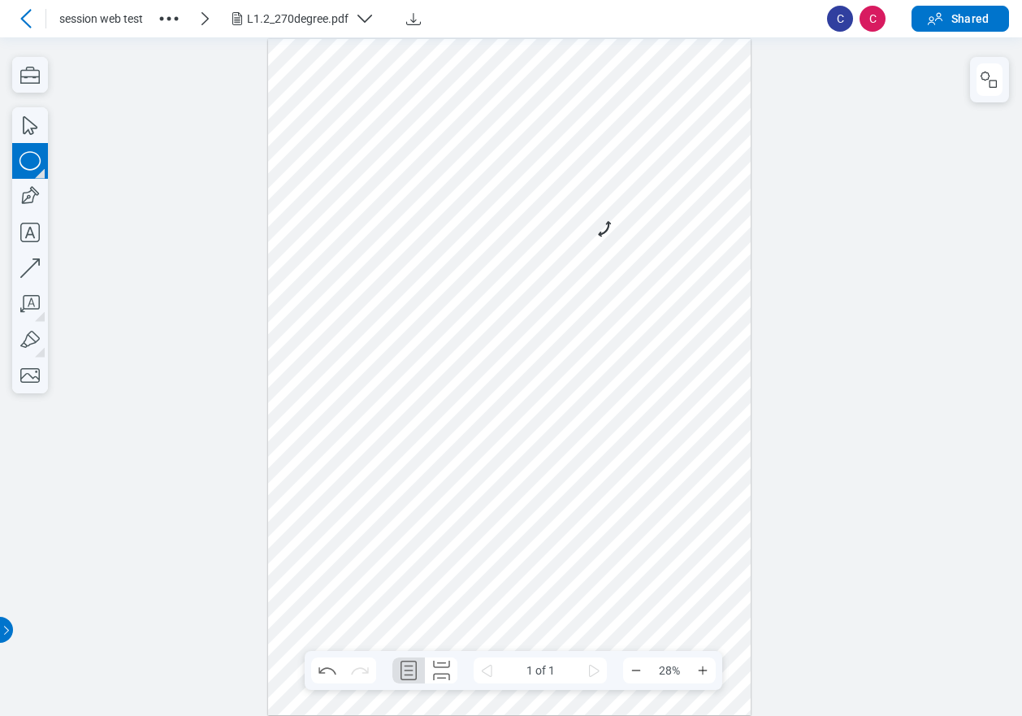
drag, startPoint x: 450, startPoint y: 227, endPoint x: 489, endPoint y: 271, distance: 58.7
click at [489, 271] on div at bounding box center [509, 376] width 483 height 677
click at [516, 270] on div at bounding box center [509, 376] width 483 height 677
drag, startPoint x: 340, startPoint y: 135, endPoint x: 658, endPoint y: 305, distance: 361.3
click at [658, 305] on div at bounding box center [509, 376] width 483 height 677
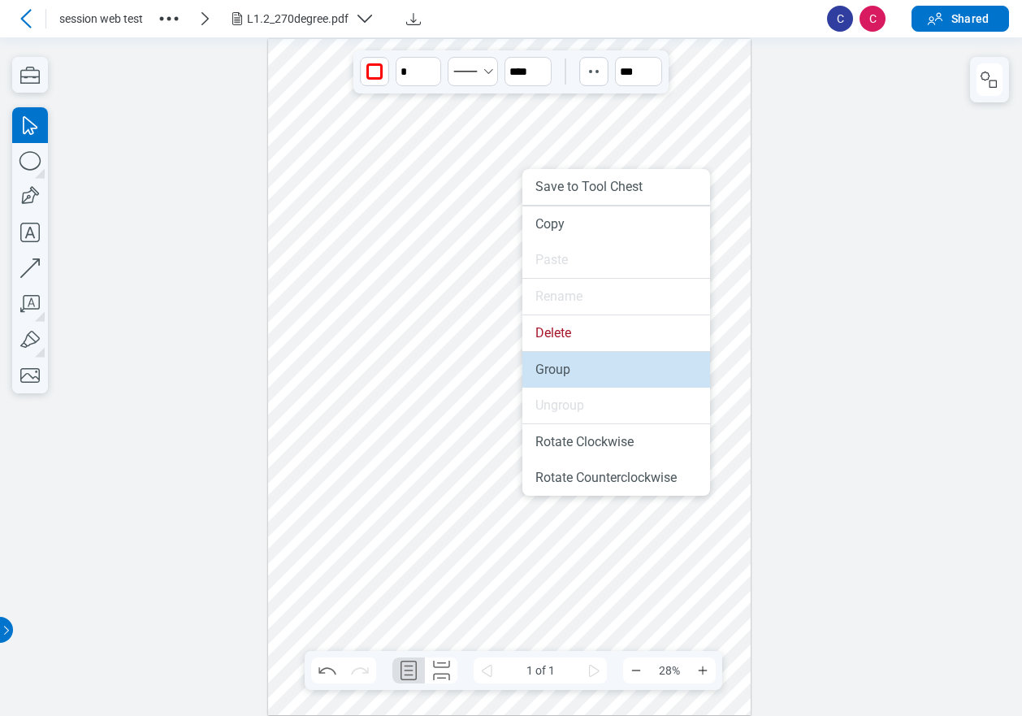
drag, startPoint x: 557, startPoint y: 367, endPoint x: 558, endPoint y: 337, distance: 30.1
click at [557, 367] on li "Group" at bounding box center [616, 370] width 188 height 36
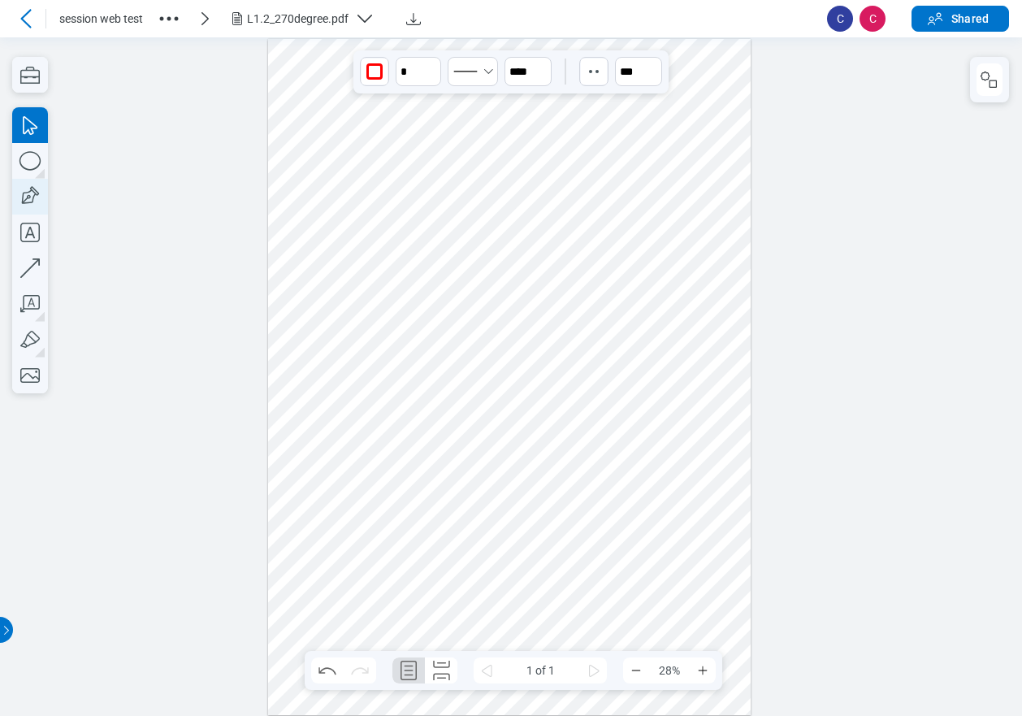
click at [31, 202] on icon "button" at bounding box center [29, 196] width 24 height 24
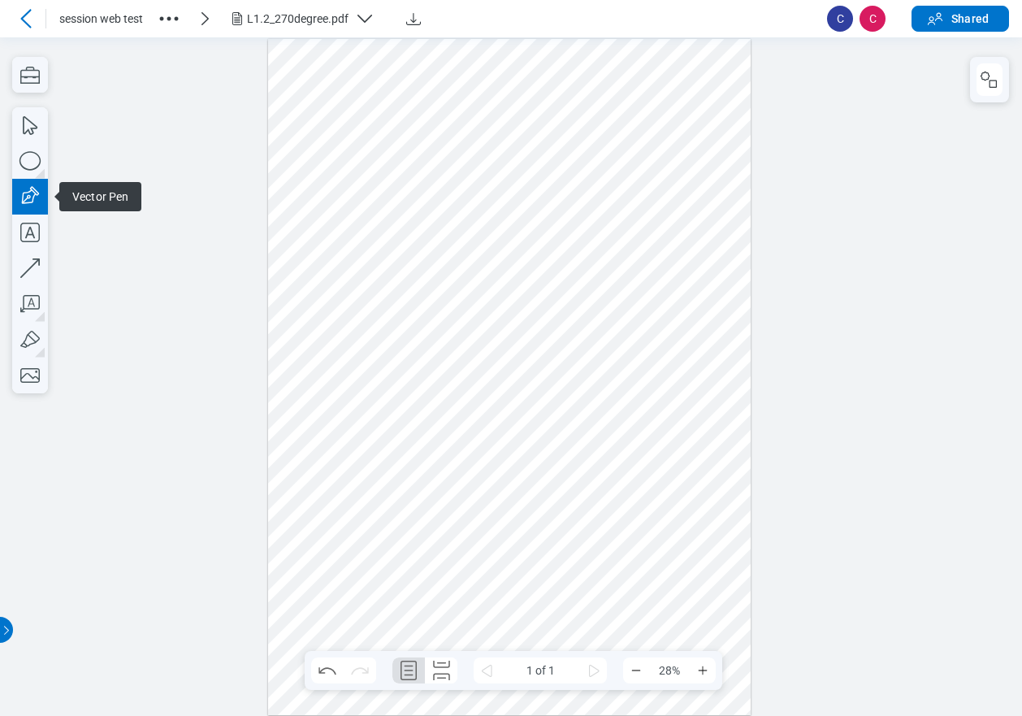
drag, startPoint x: 366, startPoint y: 331, endPoint x: 419, endPoint y: 288, distance: 68.8
click at [367, 331] on div at bounding box center [509, 376] width 483 height 677
click at [434, 270] on div at bounding box center [509, 376] width 483 height 677
click at [449, 345] on div at bounding box center [509, 376] width 483 height 677
drag, startPoint x: 356, startPoint y: 395, endPoint x: 359, endPoint y: 355, distance: 39.9
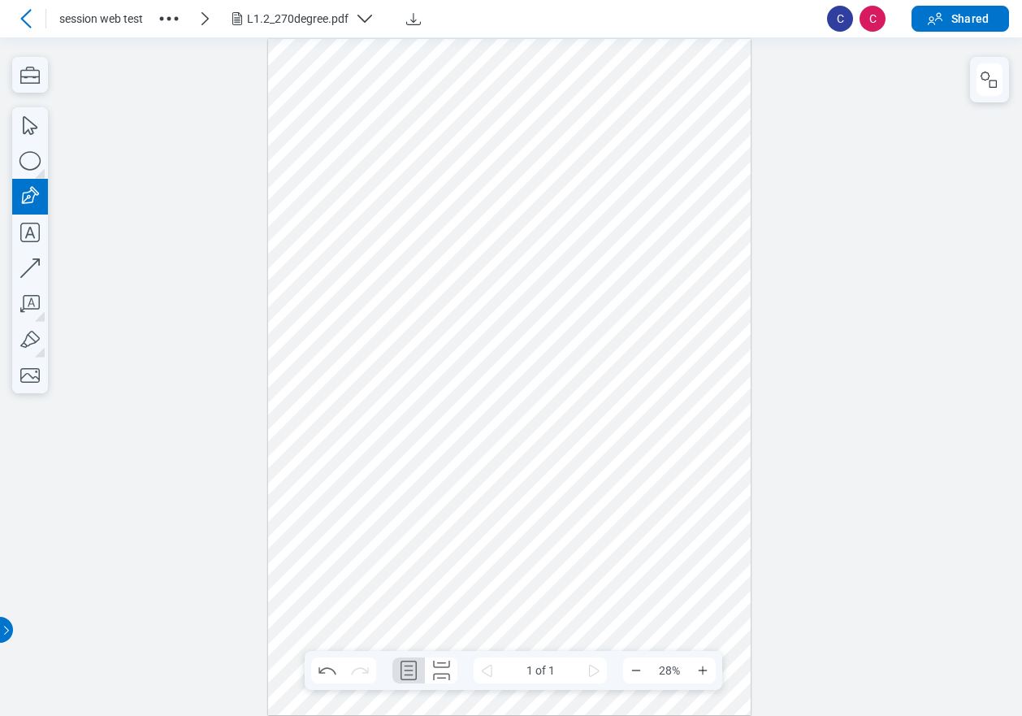
click at [356, 391] on div at bounding box center [509, 376] width 483 height 677
click at [369, 327] on div at bounding box center [509, 376] width 483 height 677
click at [368, 331] on div at bounding box center [509, 376] width 483 height 677
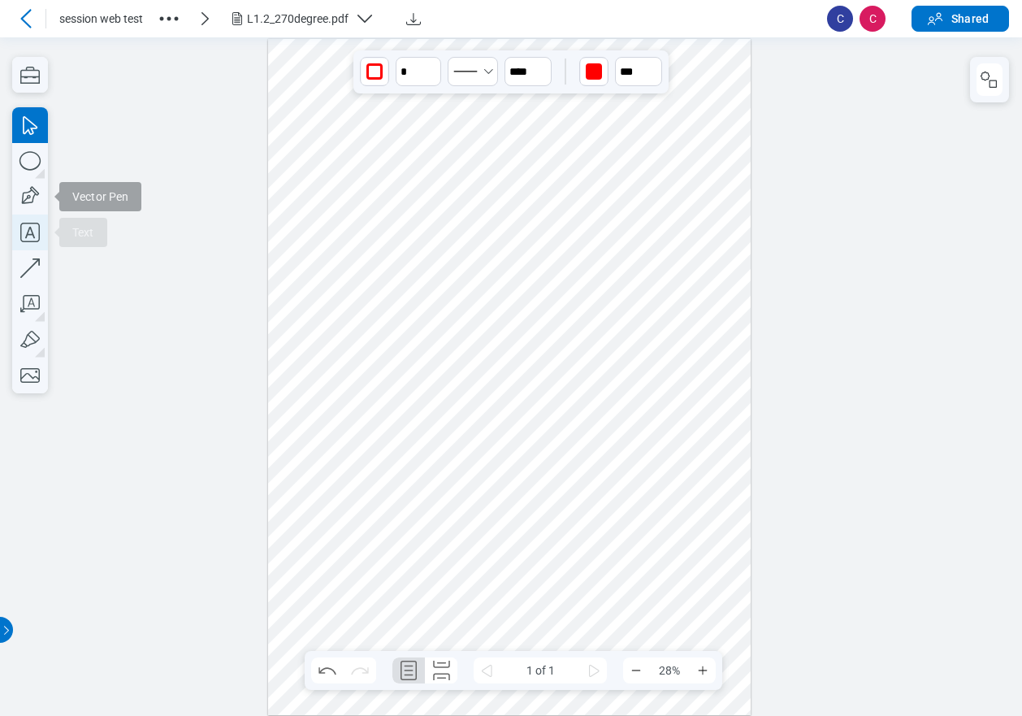
click at [38, 230] on icon "button" at bounding box center [30, 232] width 36 height 36
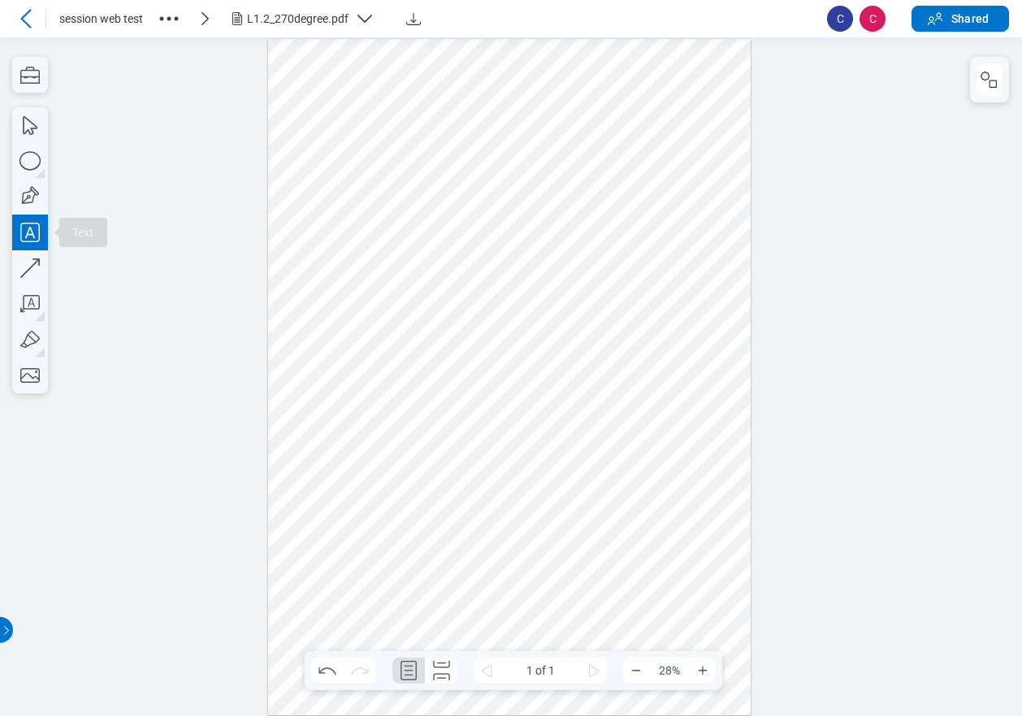
click at [507, 260] on div at bounding box center [509, 376] width 483 height 677
click at [635, 292] on div at bounding box center [509, 376] width 483 height 677
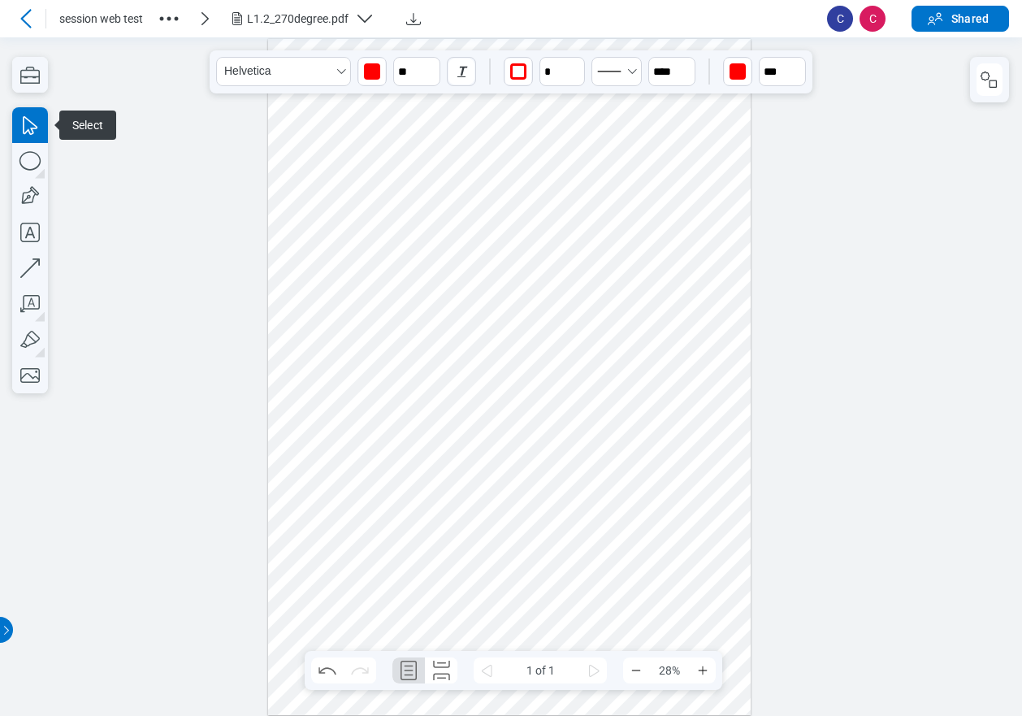
drag, startPoint x: 583, startPoint y: 263, endPoint x: 606, endPoint y: 293, distance: 37.7
click at [606, 293] on div at bounding box center [509, 376] width 483 height 677
click at [649, 290] on div at bounding box center [509, 376] width 483 height 677
click at [544, 287] on div at bounding box center [509, 376] width 483 height 677
click at [33, 274] on icon "button" at bounding box center [30, 268] width 36 height 36
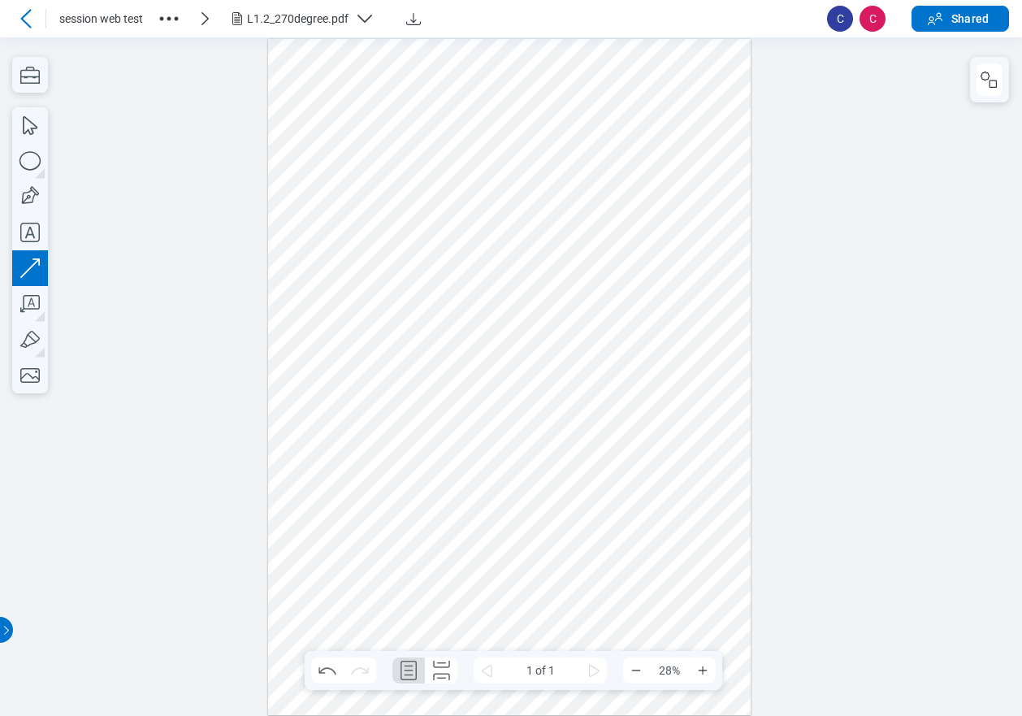
drag, startPoint x: 357, startPoint y: 367, endPoint x: 458, endPoint y: 393, distance: 104.8
click at [458, 393] on div at bounding box center [509, 376] width 483 height 677
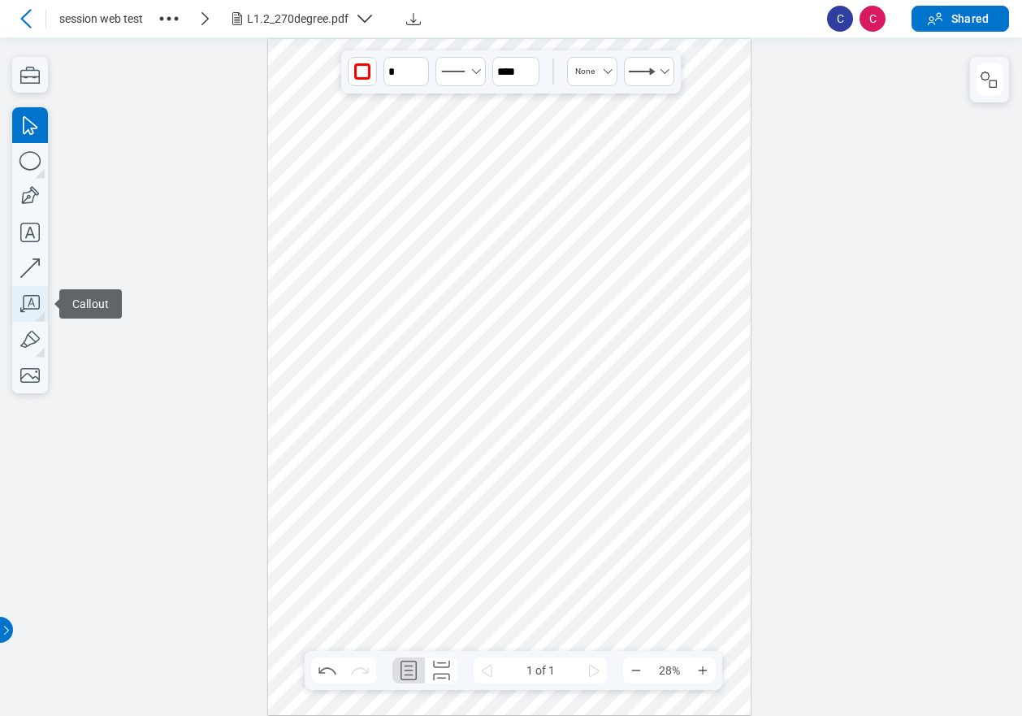
click at [32, 301] on icon "button" at bounding box center [30, 304] width 36 height 36
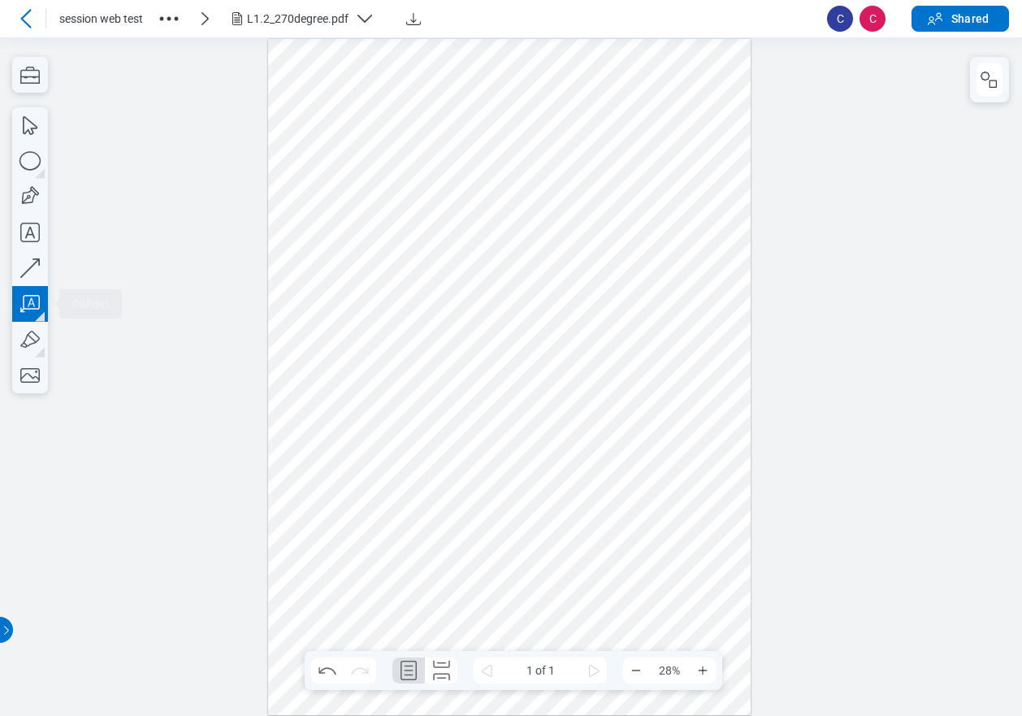
drag, startPoint x: 503, startPoint y: 366, endPoint x: 552, endPoint y: 409, distance: 65.6
click at [552, 409] on div at bounding box center [509, 376] width 483 height 677
click at [646, 427] on div at bounding box center [509, 376] width 483 height 677
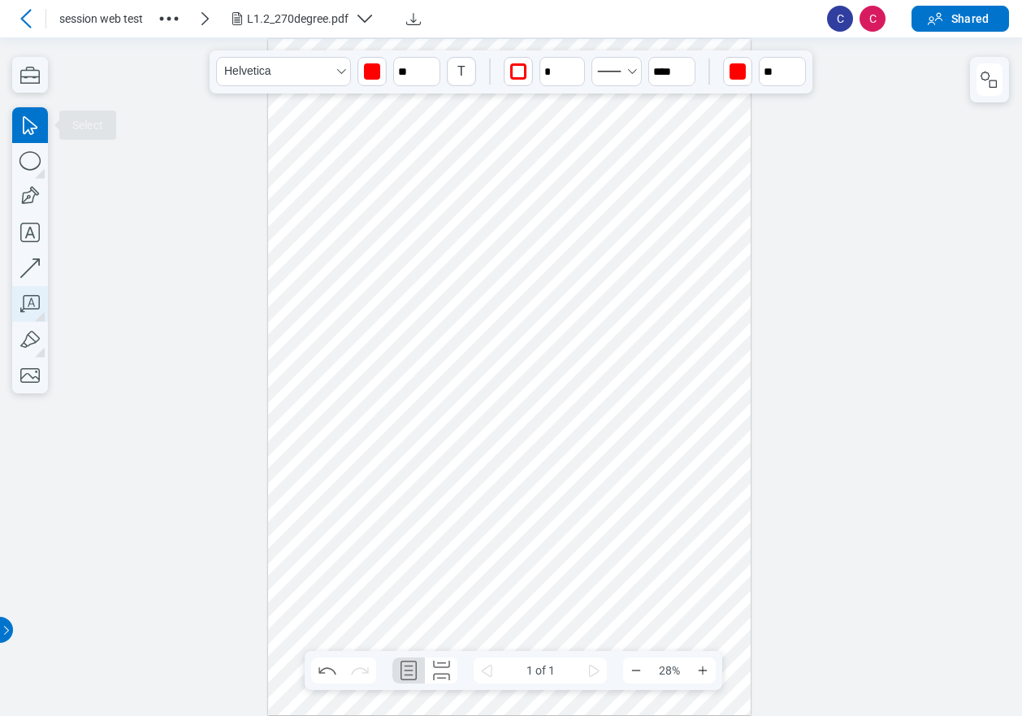
click at [28, 304] on icon "button" at bounding box center [30, 304] width 36 height 36
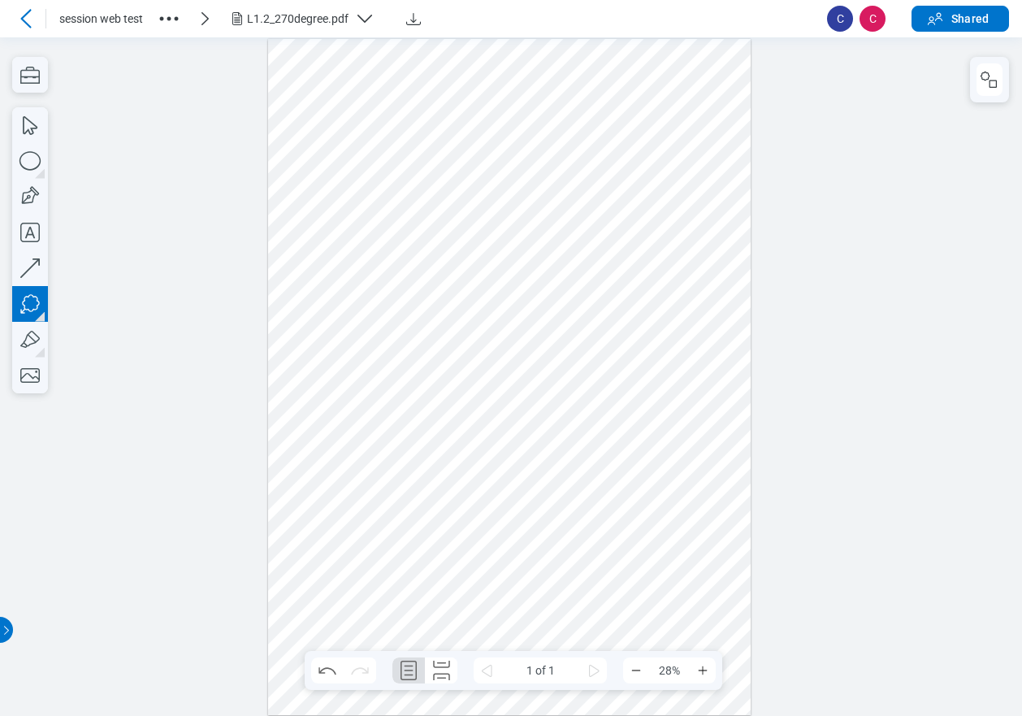
drag, startPoint x: 613, startPoint y: 349, endPoint x: 658, endPoint y: 401, distance: 68.6
click at [658, 401] on div at bounding box center [509, 376] width 483 height 677
click at [652, 427] on div at bounding box center [509, 376] width 483 height 677
drag, startPoint x: 669, startPoint y: 388, endPoint x: 702, endPoint y: 388, distance: 32.5
click at [670, 388] on div at bounding box center [509, 376] width 483 height 677
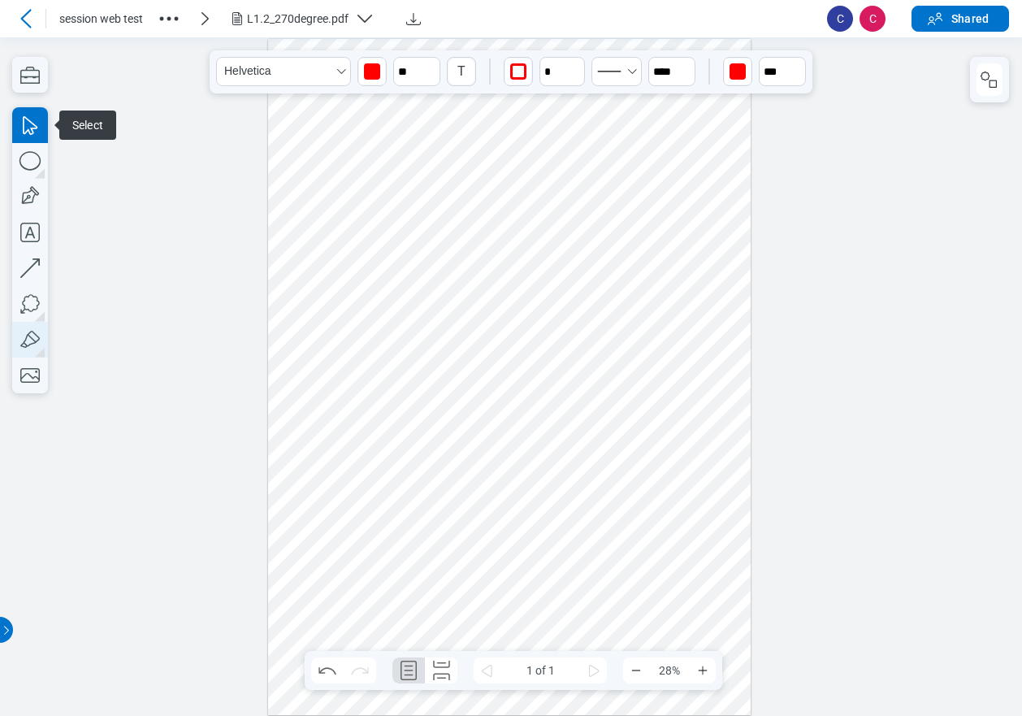
click at [37, 340] on icon "button" at bounding box center [29, 339] width 19 height 17
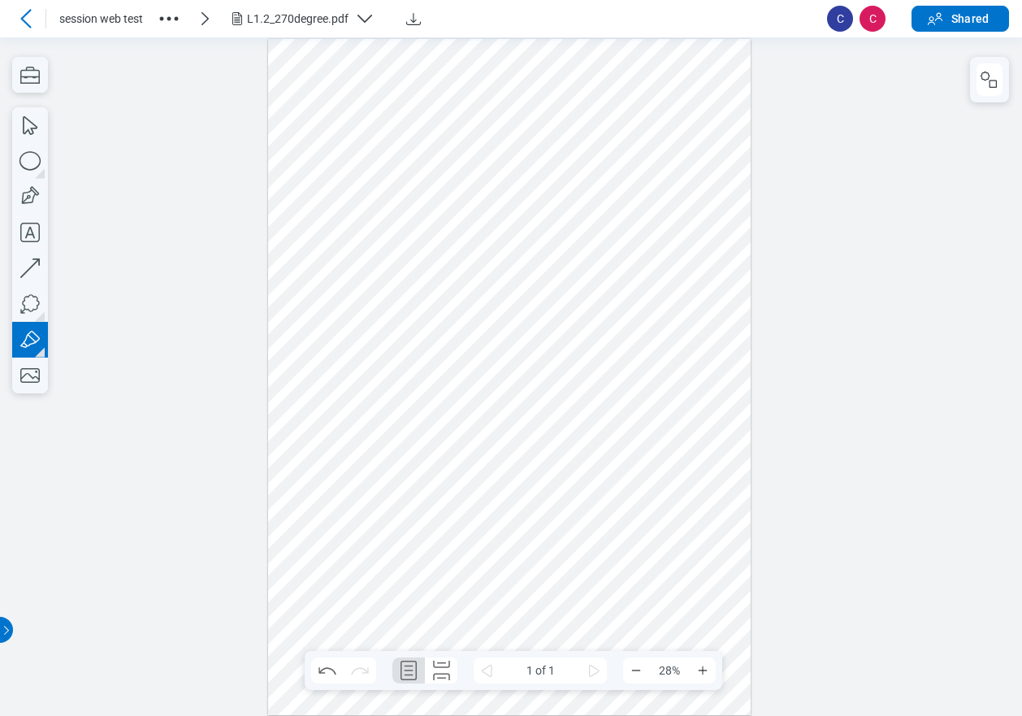
drag, startPoint x: 329, startPoint y: 465, endPoint x: 362, endPoint y: 451, distance: 36.1
click at [363, 449] on div at bounding box center [509, 376] width 483 height 677
click at [32, 349] on icon "button" at bounding box center [30, 340] width 36 height 36
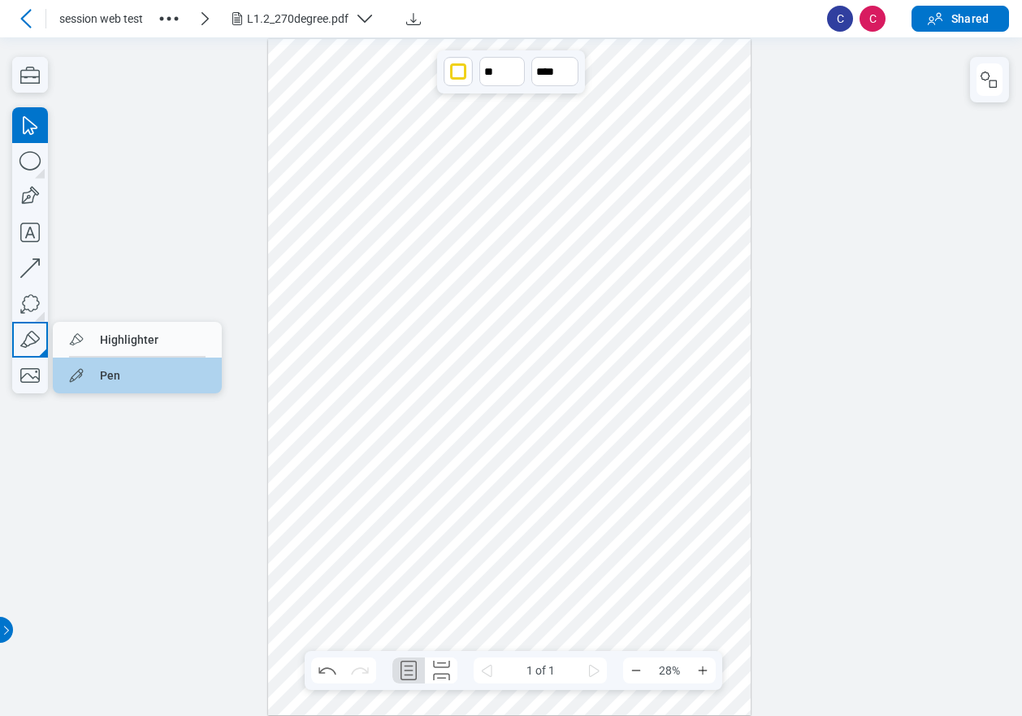
drag, startPoint x: 135, startPoint y: 383, endPoint x: 348, endPoint y: 401, distance: 213.6
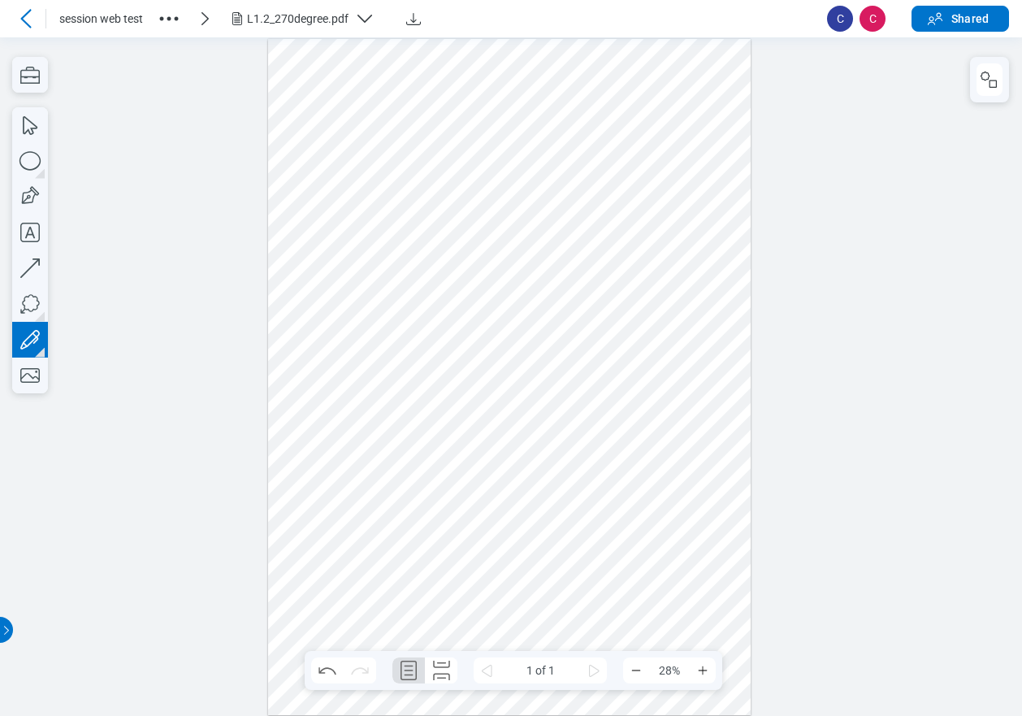
drag, startPoint x: 519, startPoint y: 523, endPoint x: 545, endPoint y: 500, distance: 34.5
click at [542, 497] on div at bounding box center [509, 376] width 483 height 677
click at [28, 381] on icon "button" at bounding box center [30, 375] width 36 height 36
drag, startPoint x: 604, startPoint y: 437, endPoint x: 660, endPoint y: 541, distance: 118.1
click at [635, 586] on div at bounding box center [509, 376] width 483 height 677
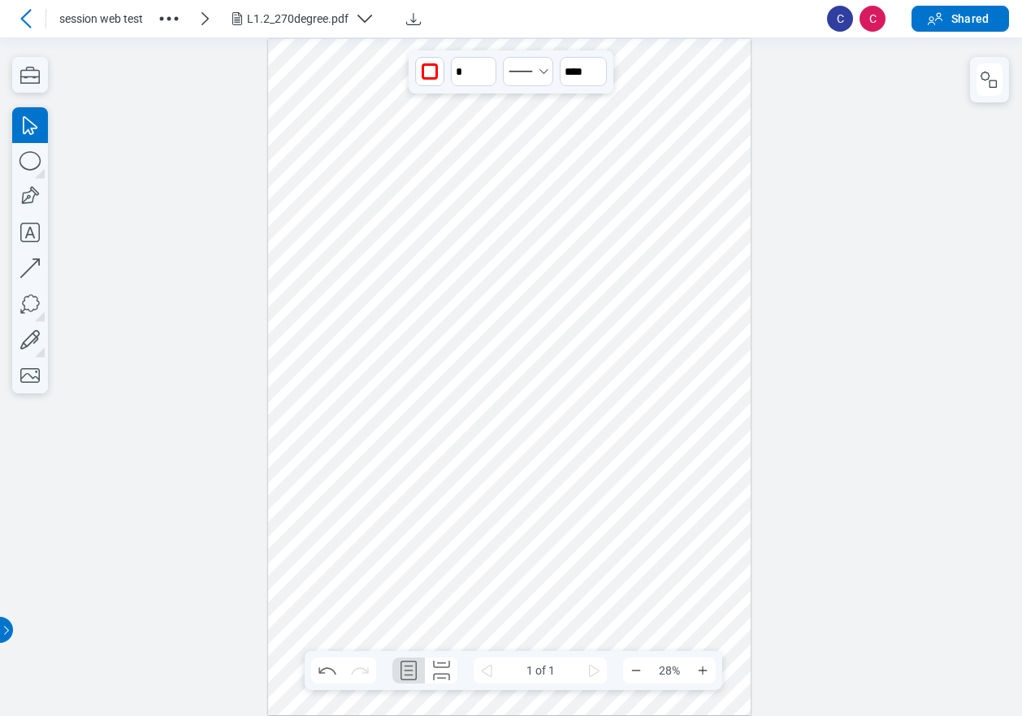
drag, startPoint x: 682, startPoint y: 507, endPoint x: 615, endPoint y: 602, distance: 116.5
click at [615, 602] on div at bounding box center [509, 376] width 483 height 677
click at [685, 512] on div at bounding box center [509, 376] width 483 height 677
click at [24, 24] on icon at bounding box center [25, 18] width 19 height 19
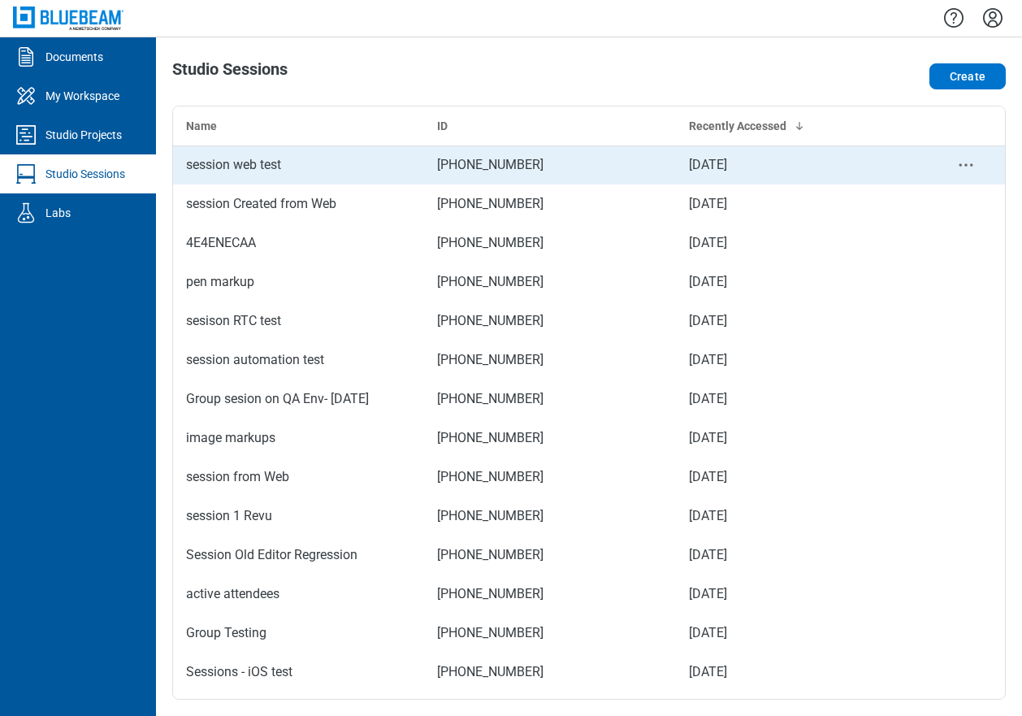
click at [264, 170] on div "session web test" at bounding box center [298, 164] width 225 height 19
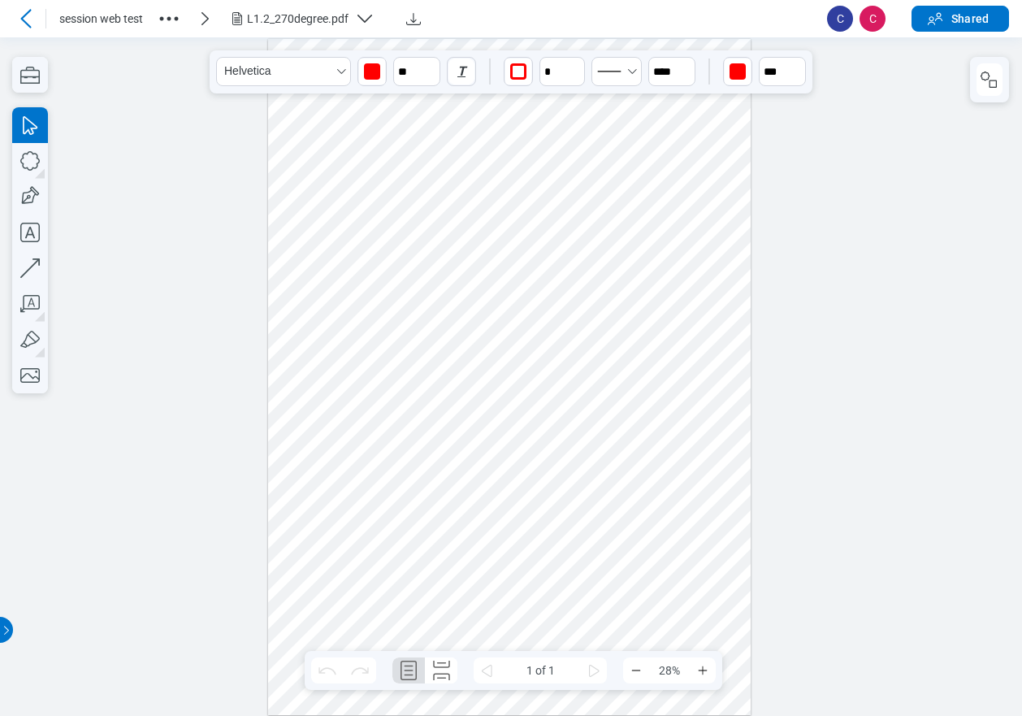
click at [531, 284] on div at bounding box center [509, 376] width 483 height 677
click at [409, 192] on div at bounding box center [509, 376] width 483 height 677
click at [548, 193] on div at bounding box center [509, 376] width 483 height 677
click at [645, 369] on div at bounding box center [509, 376] width 483 height 677
drag, startPoint x: 674, startPoint y: 434, endPoint x: 683, endPoint y: 451, distance: 19.7
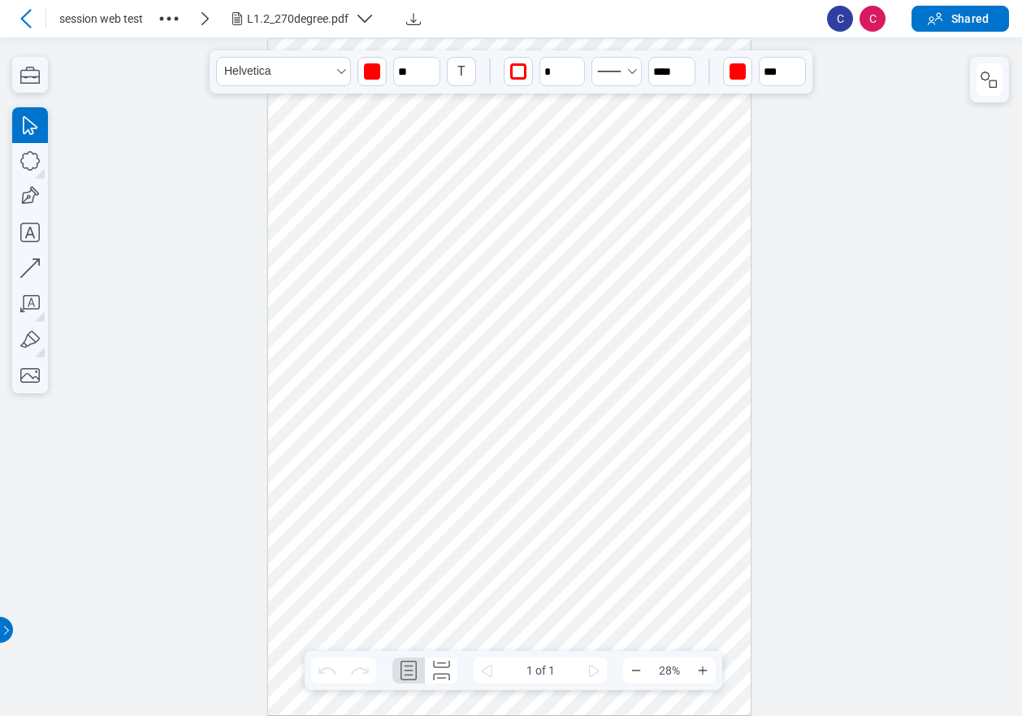
click at [683, 451] on div at bounding box center [509, 376] width 483 height 677
click at [715, 446] on div at bounding box center [509, 376] width 483 height 677
click at [396, 509] on div at bounding box center [509, 376] width 483 height 677
click at [455, 498] on div at bounding box center [509, 376] width 483 height 677
click at [625, 592] on div at bounding box center [509, 376] width 483 height 677
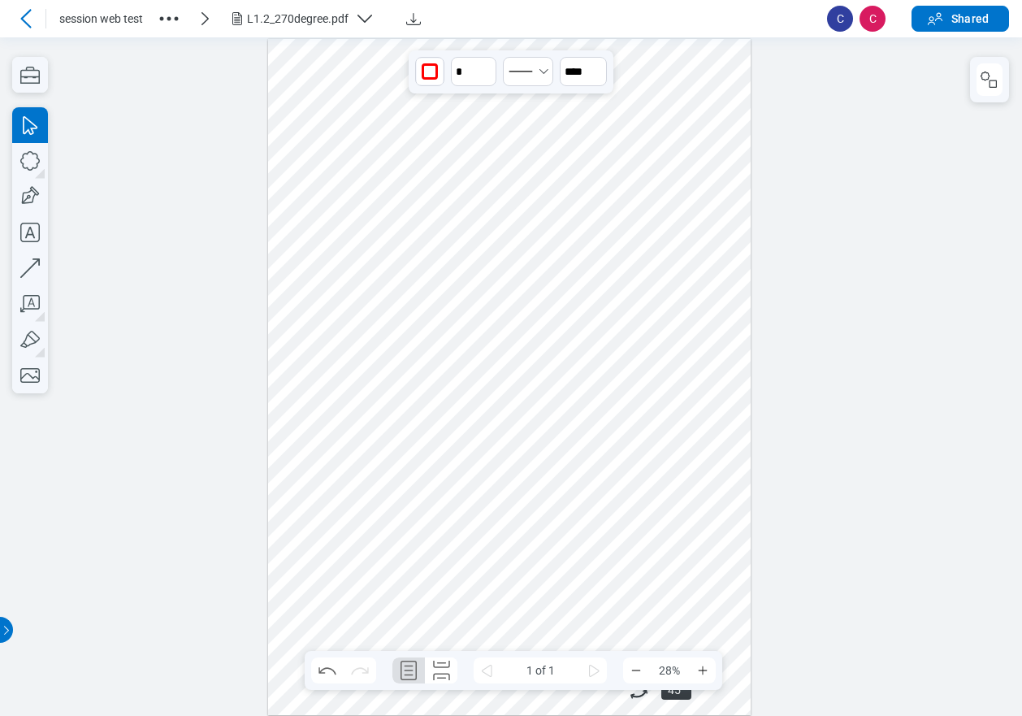
drag, startPoint x: 706, startPoint y: 640, endPoint x: 628, endPoint y: 649, distance: 78.5
click at [628, 649] on div at bounding box center [509, 376] width 483 height 677
click at [695, 588] on div at bounding box center [509, 376] width 483 height 677
drag, startPoint x: 414, startPoint y: 23, endPoint x: 433, endPoint y: 28, distance: 19.5
click at [414, 23] on icon "Download" at bounding box center [413, 18] width 19 height 19
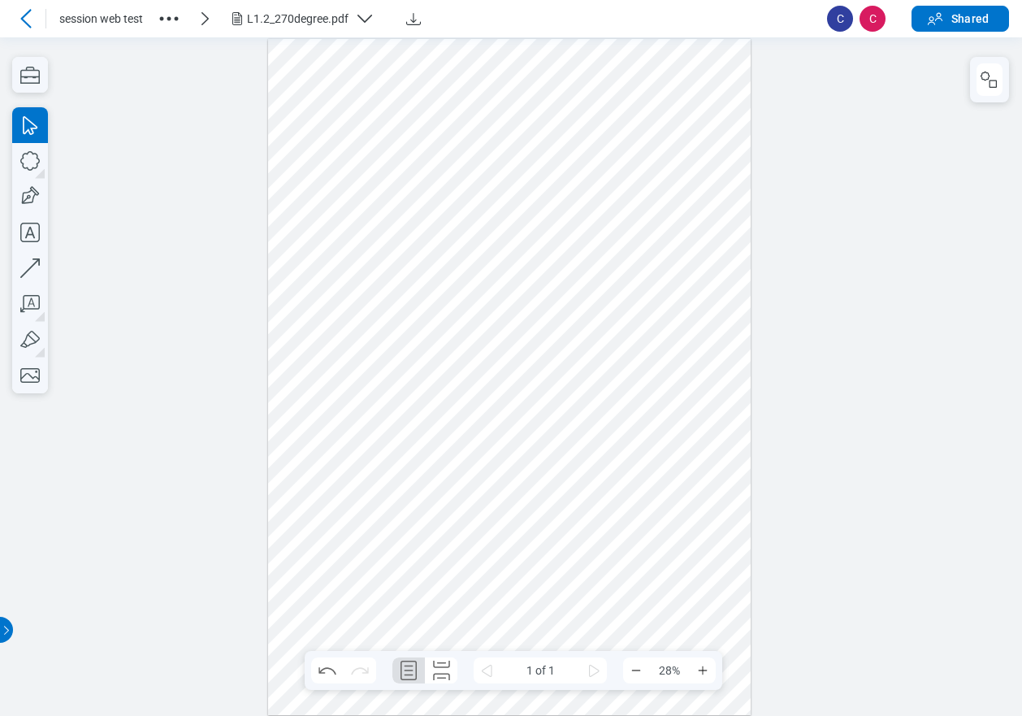
click at [624, 301] on div at bounding box center [509, 376] width 483 height 677
click at [172, 19] on icon "button" at bounding box center [169, 19] width 26 height 26
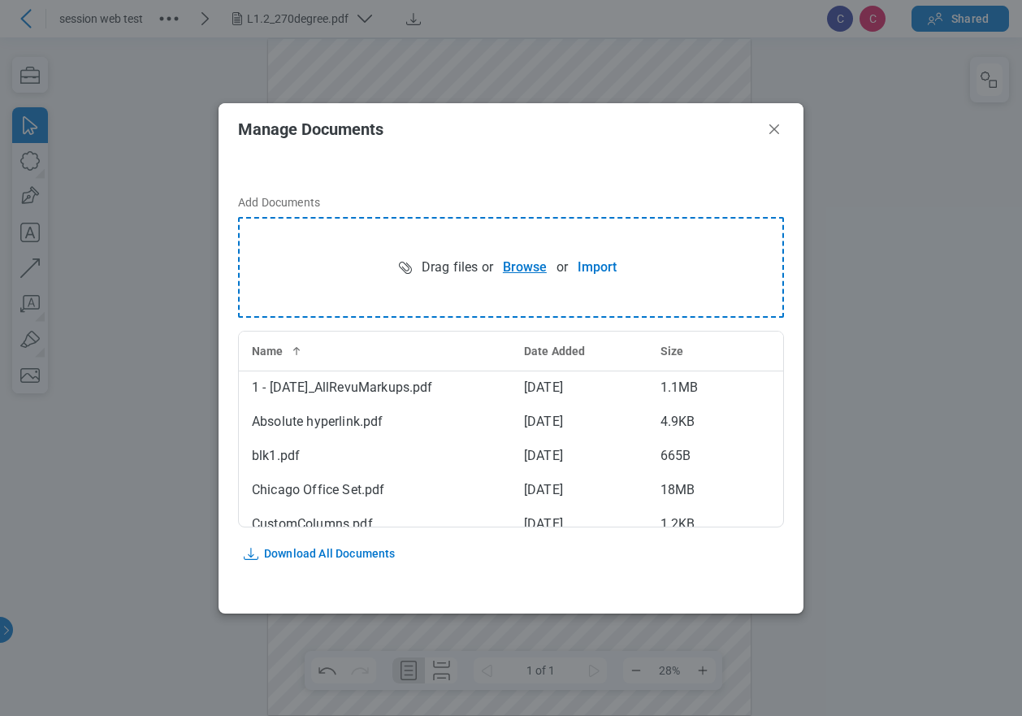
click at [530, 266] on button "Browse" at bounding box center [524, 267] width 63 height 32
drag, startPoint x: 773, startPoint y: 128, endPoint x: 813, endPoint y: 111, distance: 43.3
click at [769, 128] on icon "Close" at bounding box center [774, 129] width 10 height 10
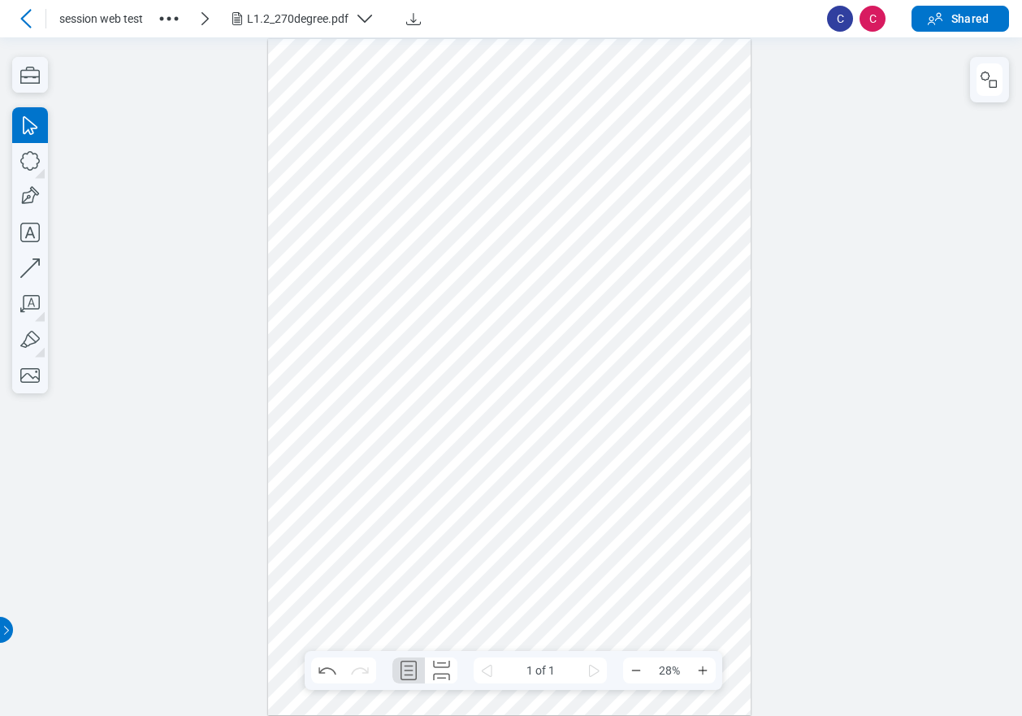
click at [128, 179] on div at bounding box center [511, 376] width 1022 height 678
click at [28, 23] on icon at bounding box center [25, 18] width 19 height 19
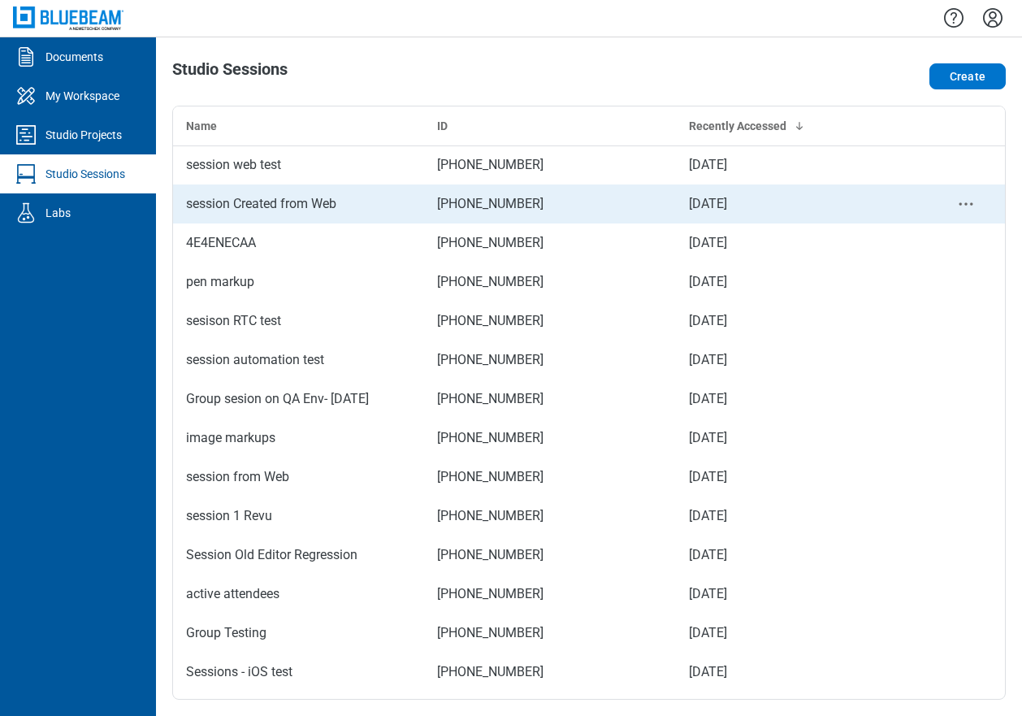
click at [274, 213] on div "session Created from Web" at bounding box center [298, 203] width 225 height 19
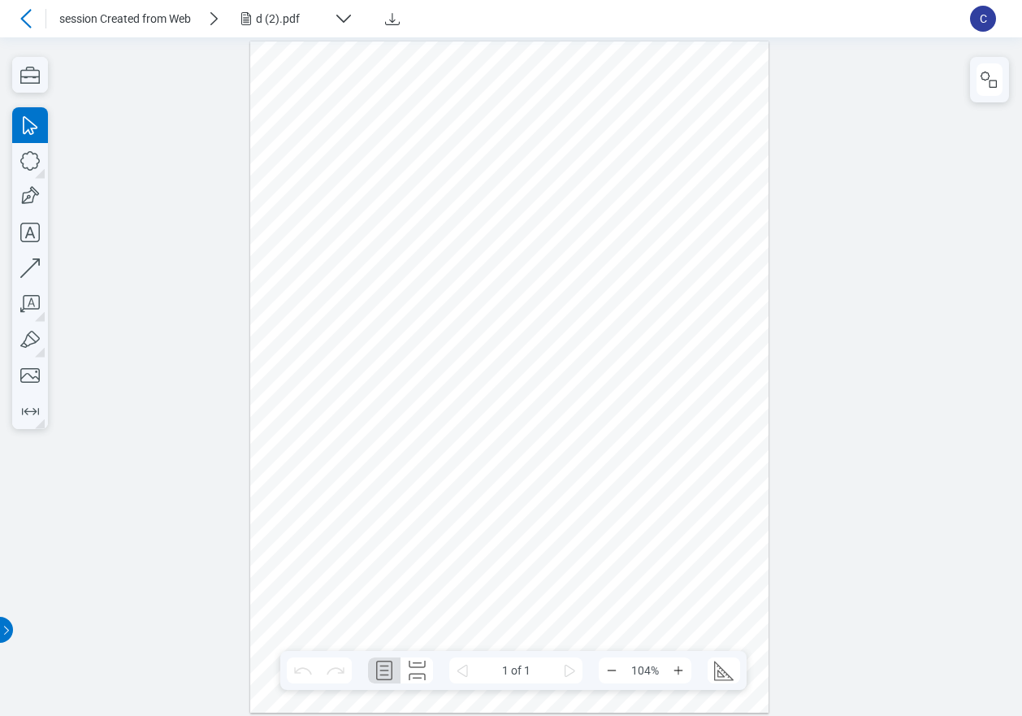
click at [28, 20] on icon at bounding box center [25, 18] width 19 height 19
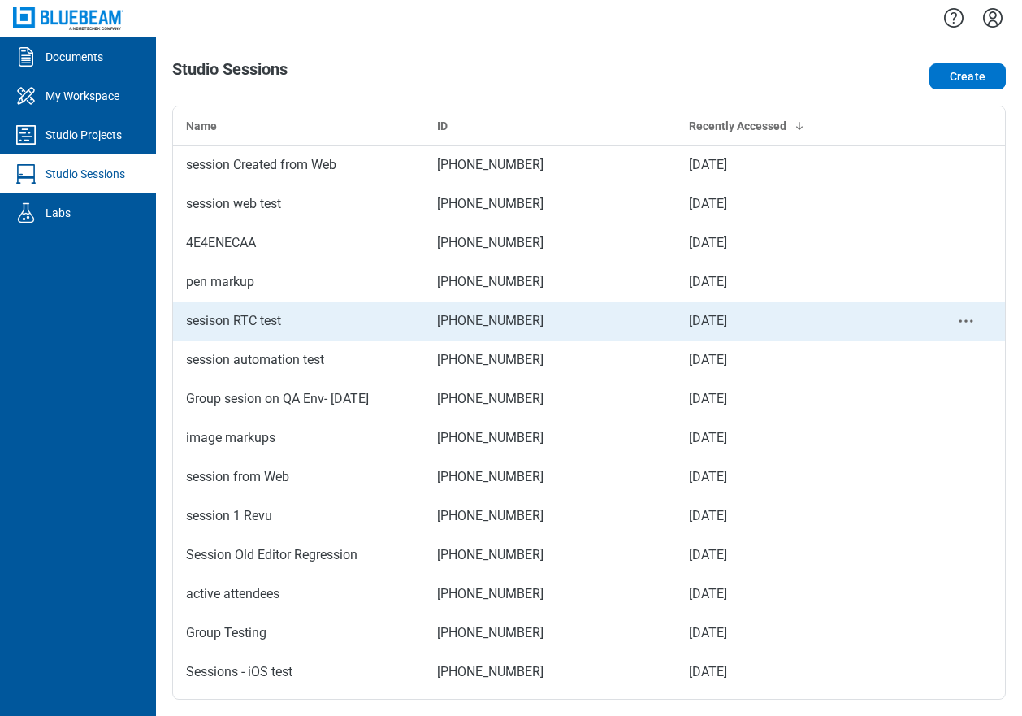
click at [240, 323] on div "sesison RTC test" at bounding box center [298, 320] width 225 height 19
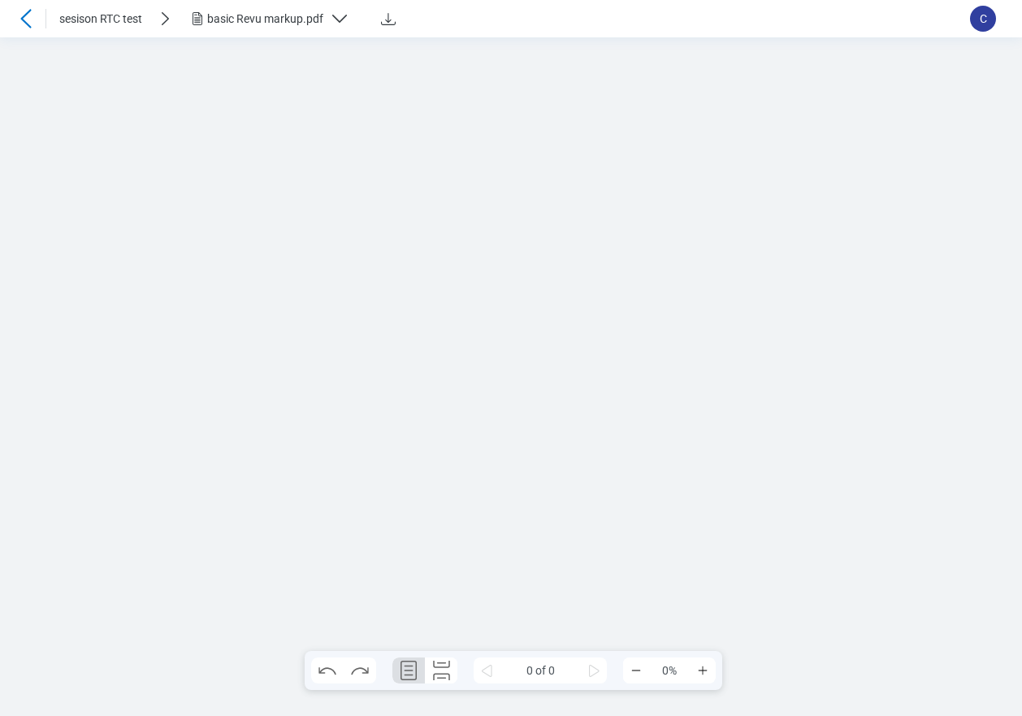
click at [25, 18] on icon at bounding box center [25, 18] width 19 height 19
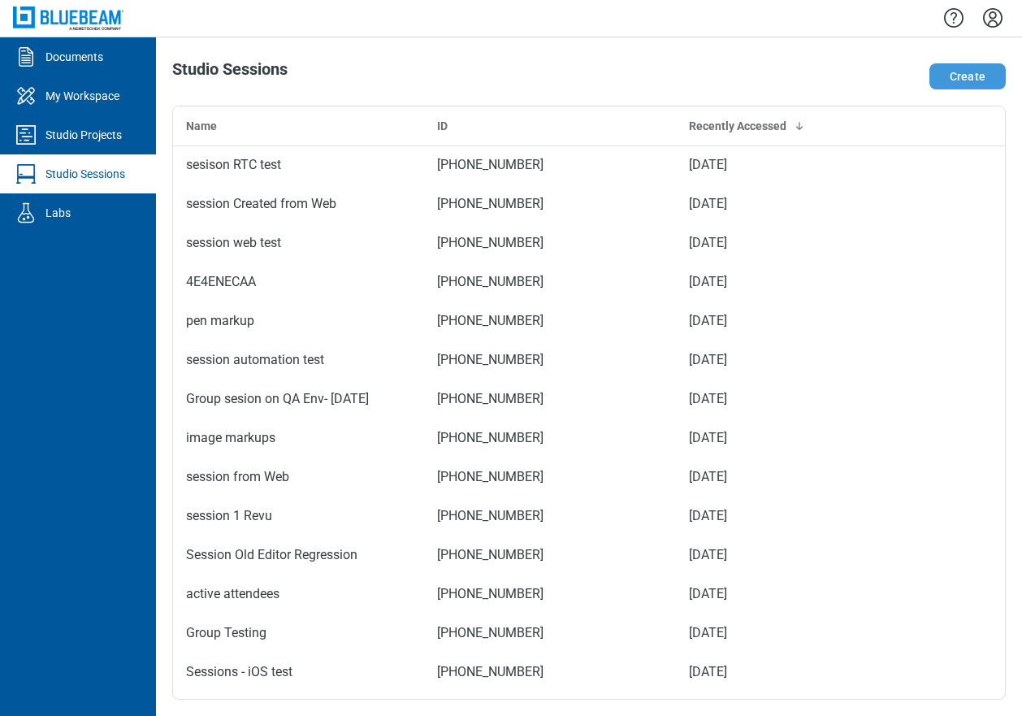
click at [769, 80] on button "Create" at bounding box center [967, 76] width 76 height 26
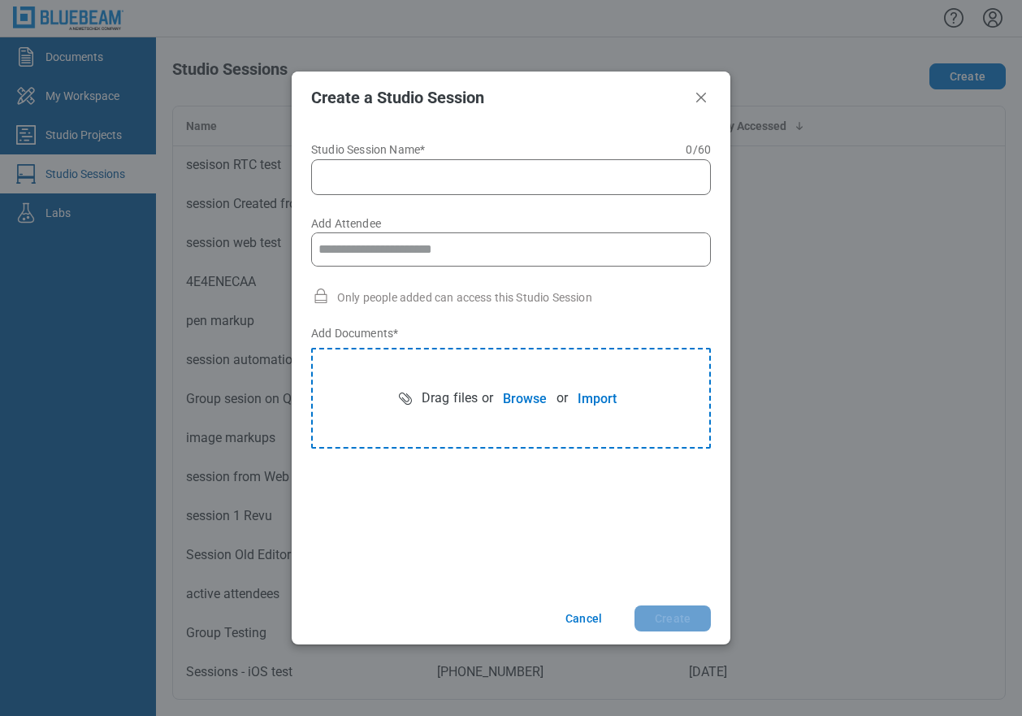
click at [495, 182] on input "Studio Session Name* 0 of 60 characters 0 / 60" at bounding box center [514, 176] width 379 height 19
click at [408, 188] on div "****" at bounding box center [511, 177] width 400 height 36
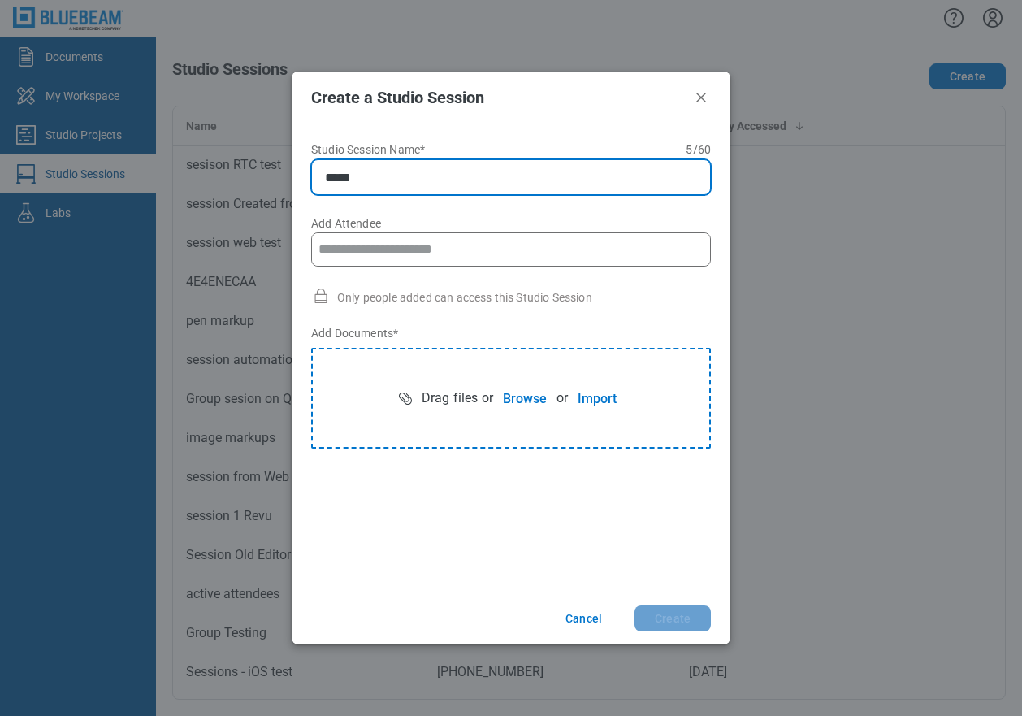
click at [396, 173] on input "****" at bounding box center [514, 176] width 379 height 19
type input "**********"
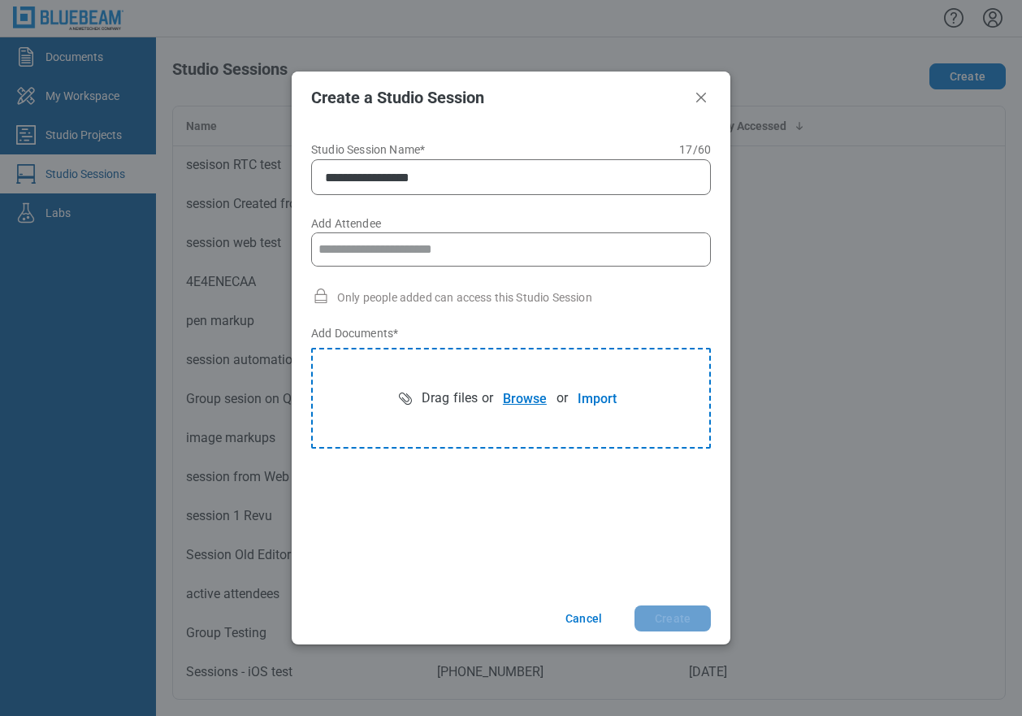
click at [513, 398] on button "Browse" at bounding box center [524, 398] width 63 height 32
click at [673, 619] on button "Create" at bounding box center [673, 618] width 76 height 26
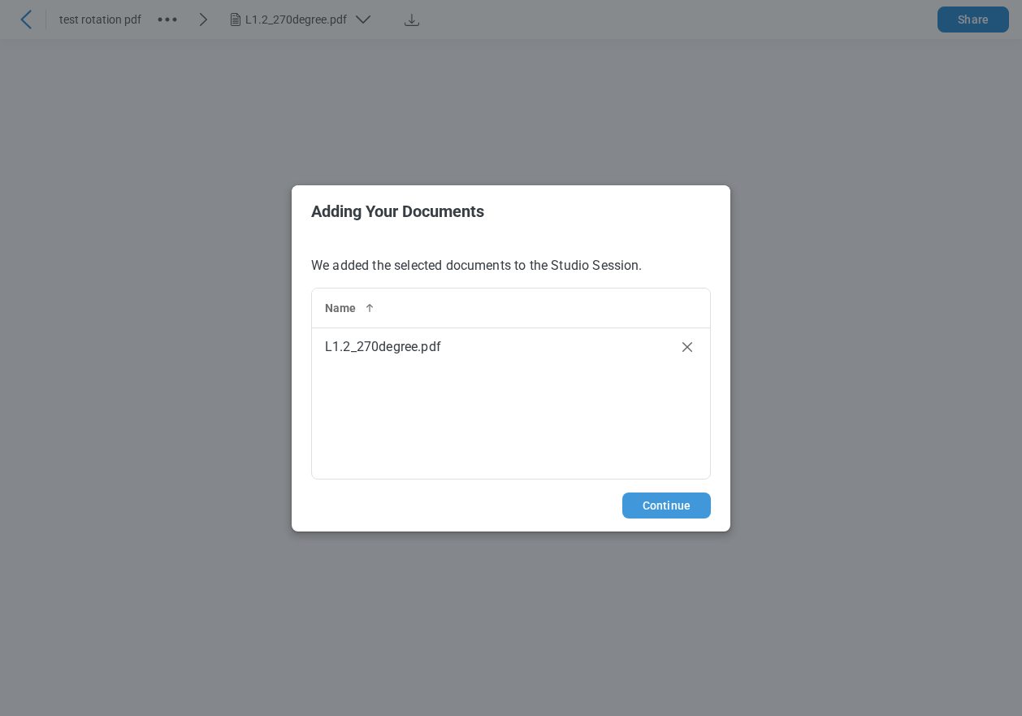
click at [669, 501] on button "Continue" at bounding box center [666, 505] width 89 height 26
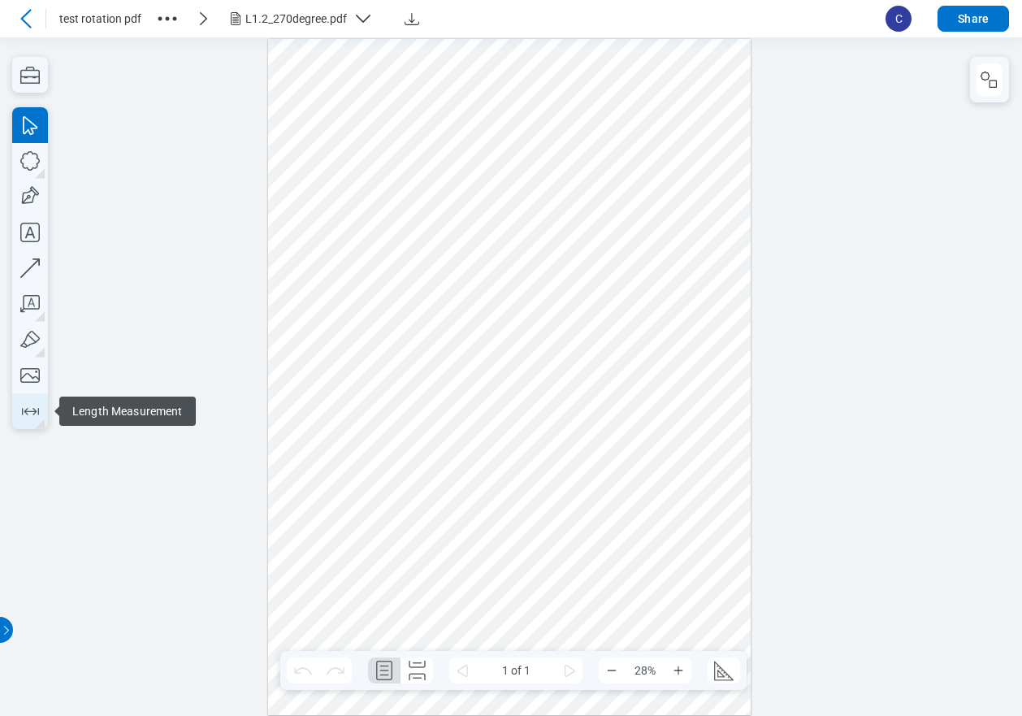
click at [30, 408] on icon "button" at bounding box center [30, 411] width 26 height 26
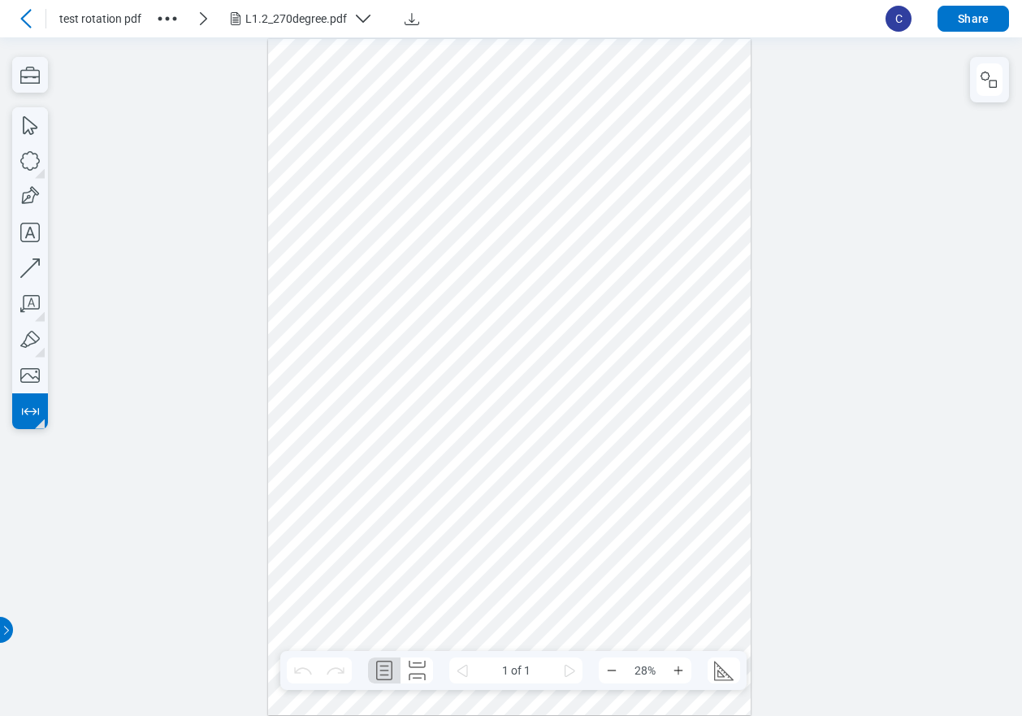
drag, startPoint x: 334, startPoint y: 238, endPoint x: 465, endPoint y: 239, distance: 130.8
click at [465, 239] on div at bounding box center [509, 376] width 483 height 677
click at [31, 405] on icon "button" at bounding box center [30, 411] width 26 height 26
drag, startPoint x: 392, startPoint y: 596, endPoint x: 464, endPoint y: 592, distance: 72.4
click at [464, 592] on div at bounding box center [509, 376] width 483 height 677
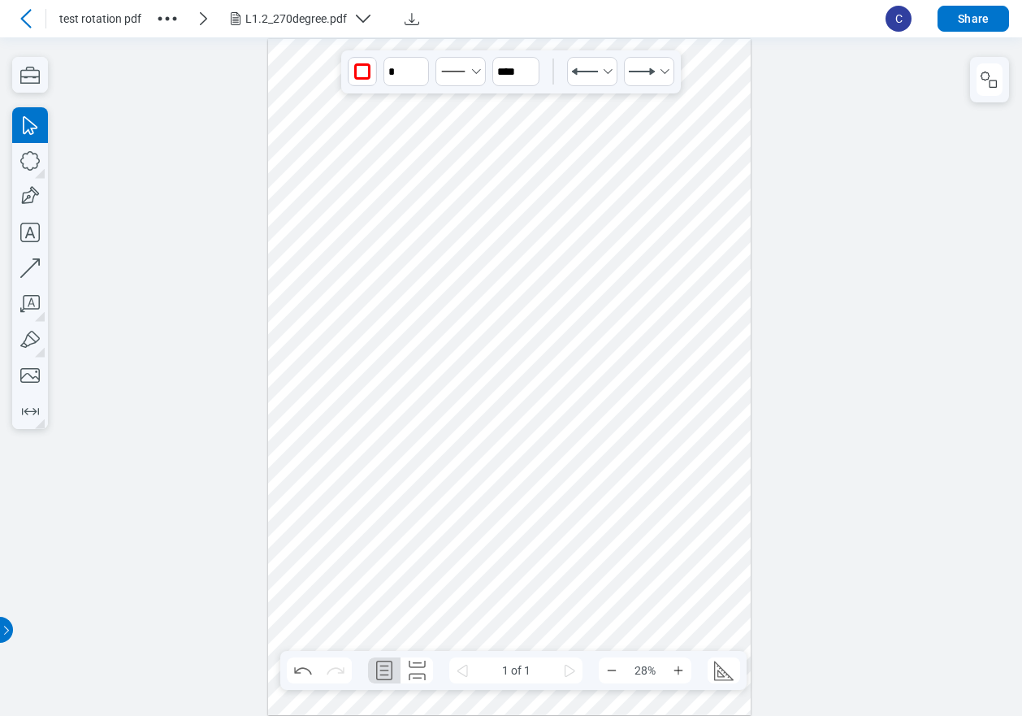
click at [492, 587] on div at bounding box center [509, 376] width 483 height 677
click at [391, 591] on div at bounding box center [509, 376] width 483 height 677
click at [418, 64] on icon "undefined_increment" at bounding box center [420, 64] width 13 height 13
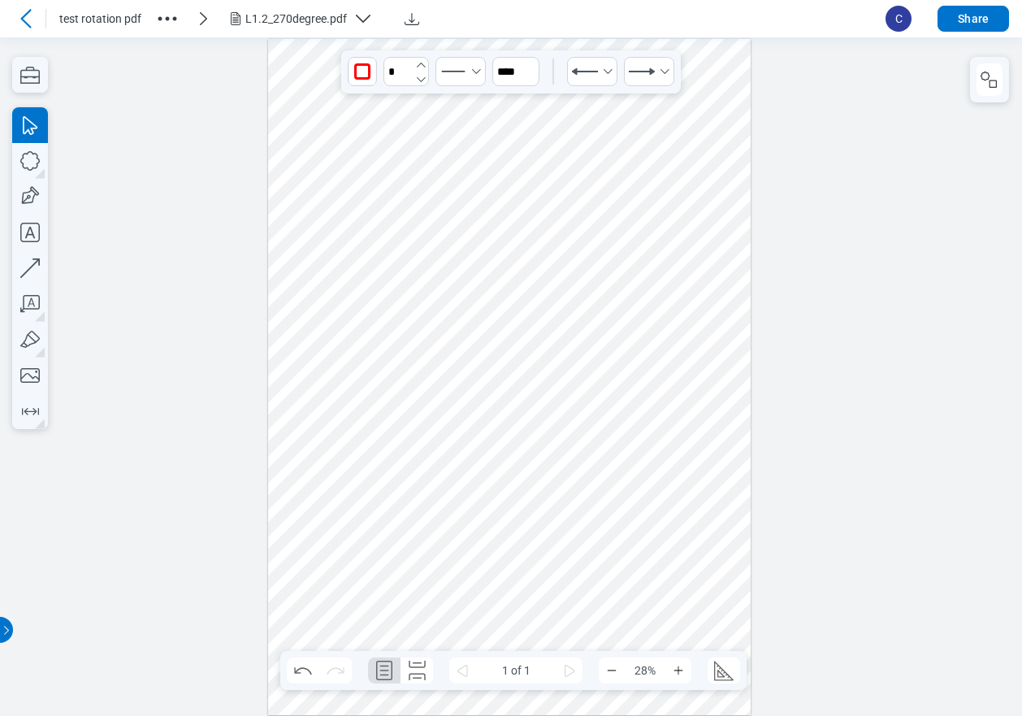
click at [418, 64] on icon "undefined_increment" at bounding box center [420, 64] width 13 height 13
click at [420, 80] on icon "undefined_decrement" at bounding box center [421, 78] width 9 height 5
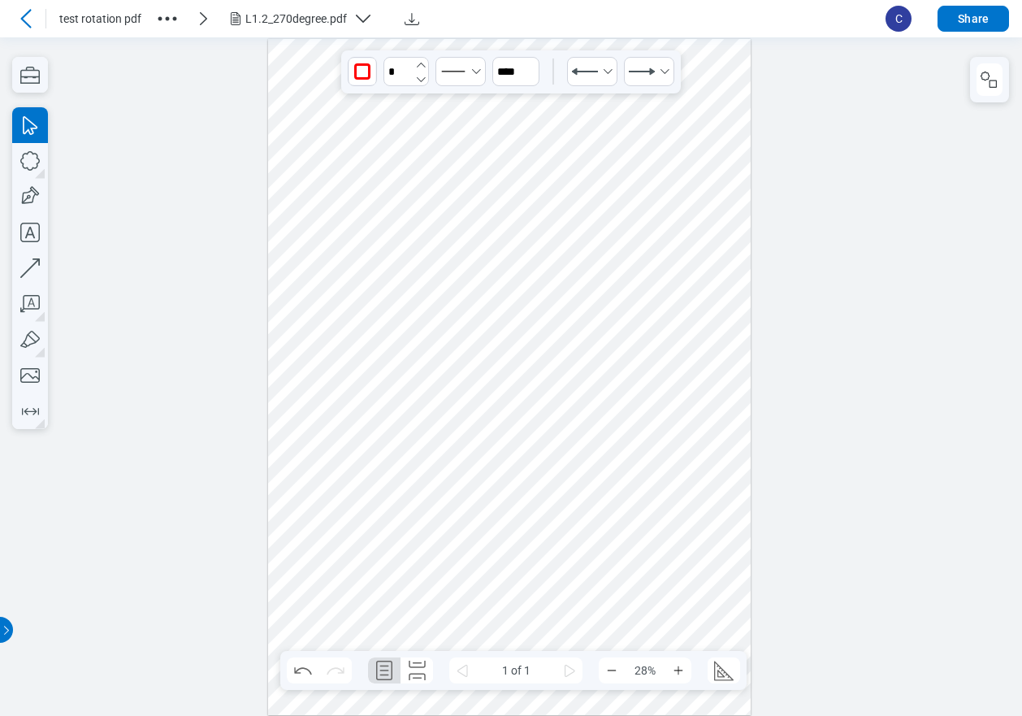
type input "*"
click at [420, 80] on icon "undefined_decrement" at bounding box center [421, 78] width 9 height 5
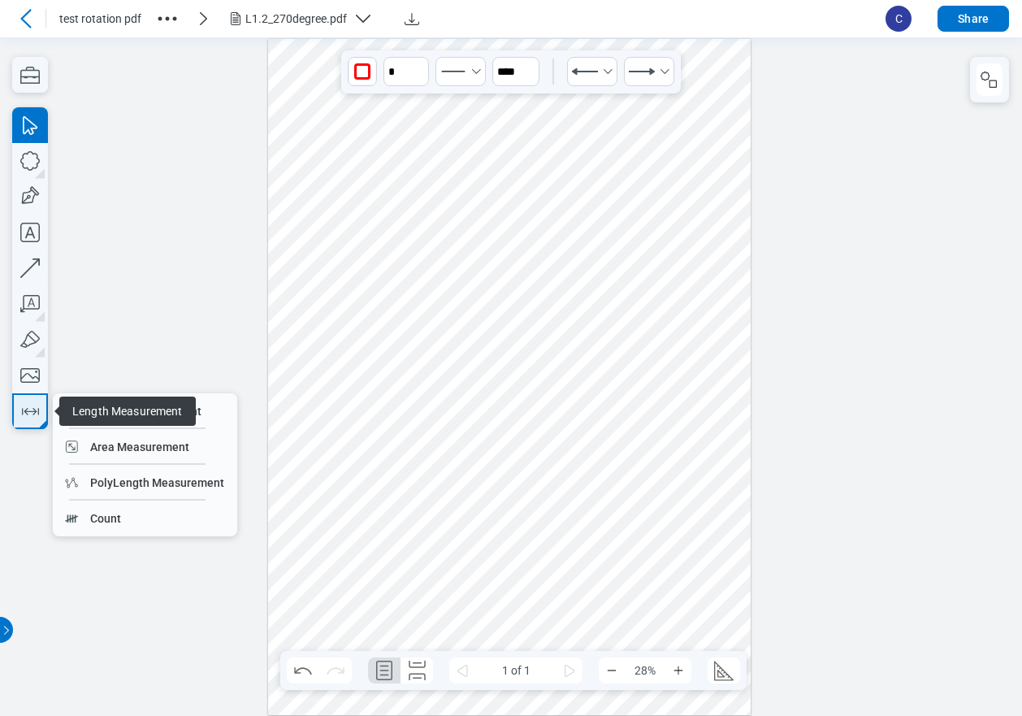
click at [31, 414] on icon "button" at bounding box center [30, 411] width 26 height 26
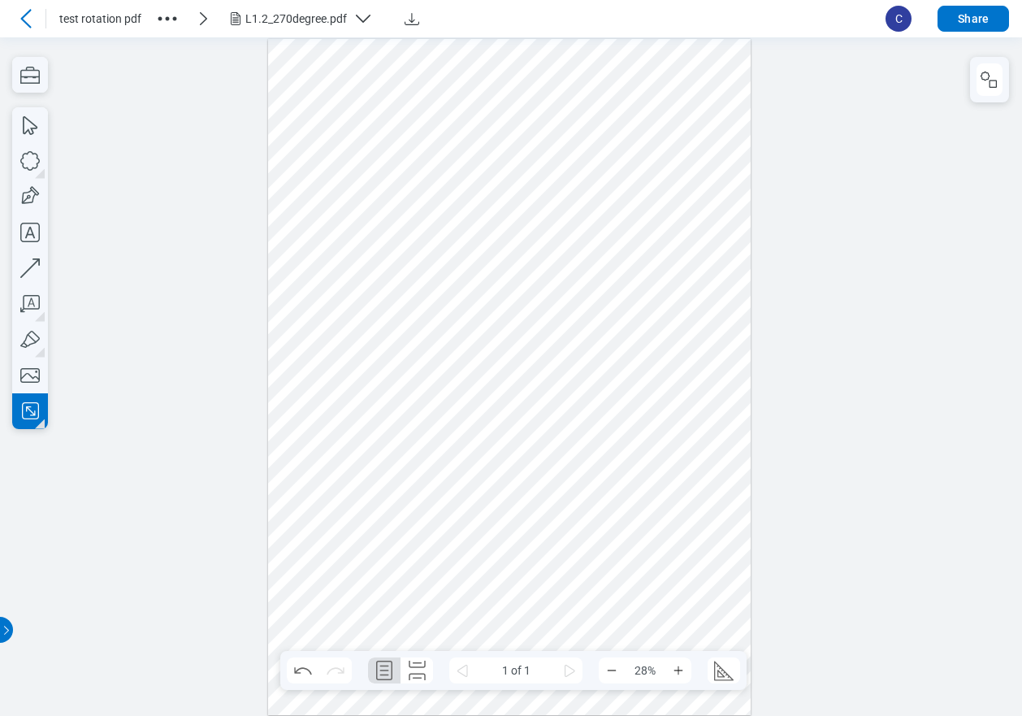
drag, startPoint x: 653, startPoint y: 500, endPoint x: 704, endPoint y: 537, distance: 62.7
click at [704, 537] on div at bounding box center [509, 376] width 483 height 677
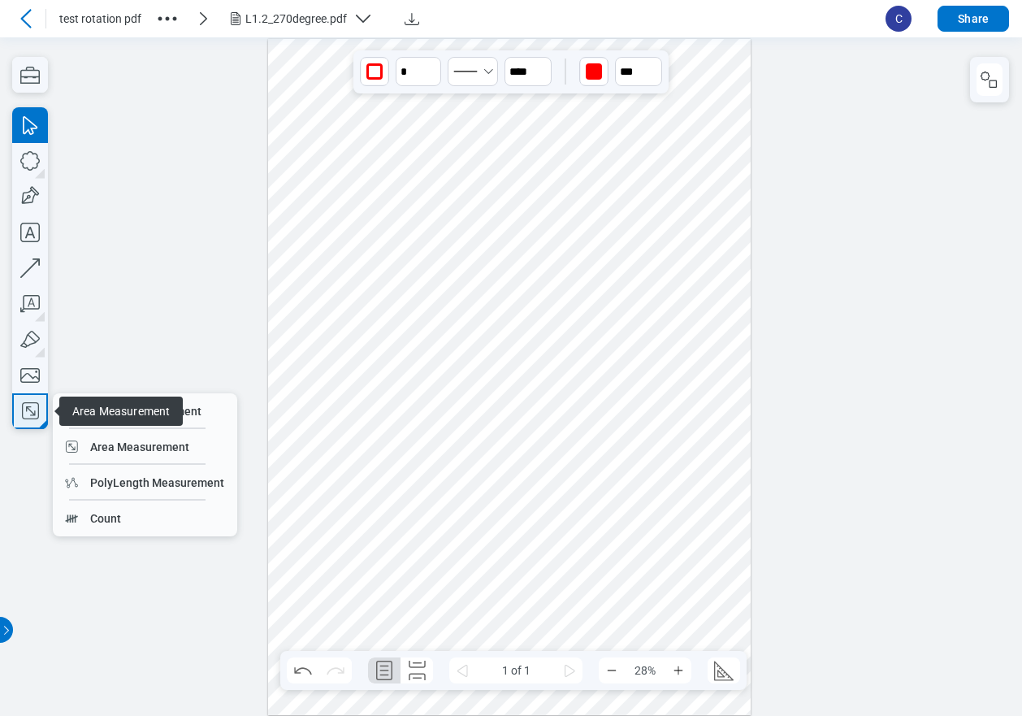
click at [37, 411] on icon "button" at bounding box center [30, 411] width 26 height 26
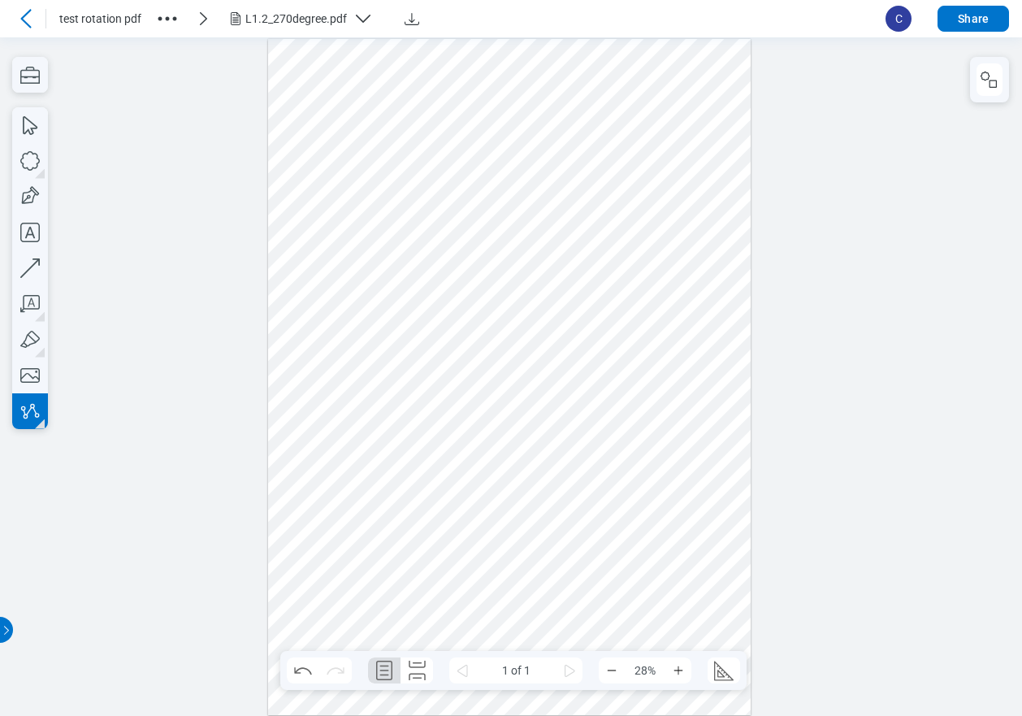
drag, startPoint x: 314, startPoint y: 409, endPoint x: 318, endPoint y: 390, distance: 19.9
click at [314, 408] on div at bounding box center [509, 376] width 483 height 677
click at [323, 373] on div at bounding box center [509, 376] width 483 height 677
click at [330, 412] on div at bounding box center [509, 376] width 483 height 677
click at [374, 414] on div at bounding box center [509, 376] width 483 height 677
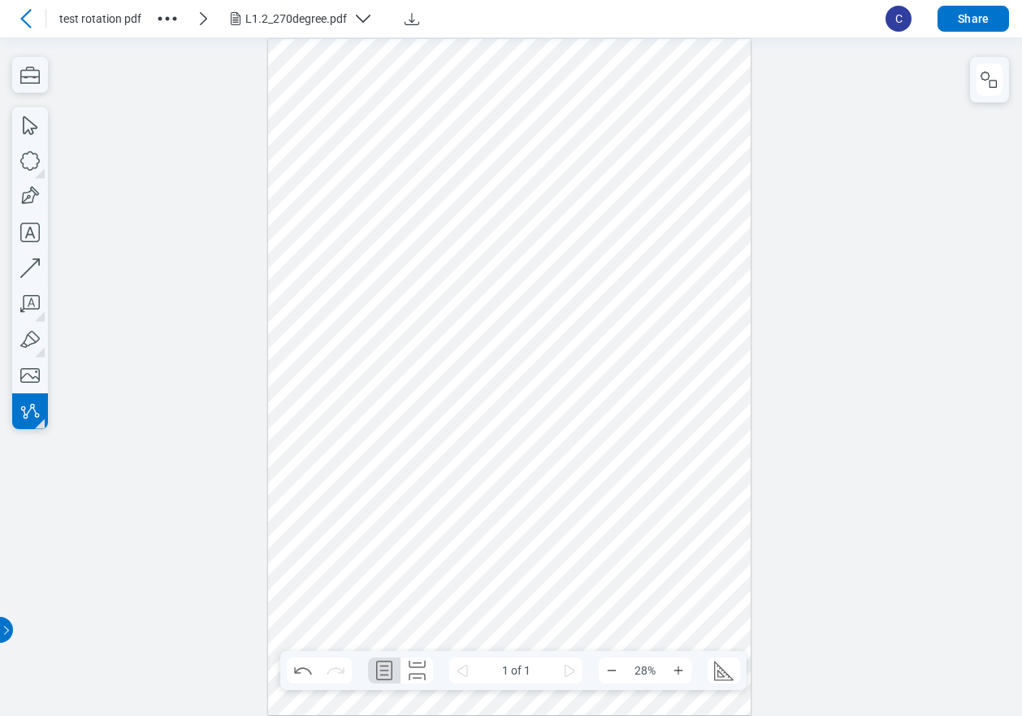
click at [389, 414] on div at bounding box center [509, 376] width 483 height 677
click at [413, 439] on div at bounding box center [509, 376] width 483 height 677
click at [37, 412] on icon "button" at bounding box center [30, 411] width 26 height 26
click at [32, 414] on icon "button" at bounding box center [30, 411] width 26 height 26
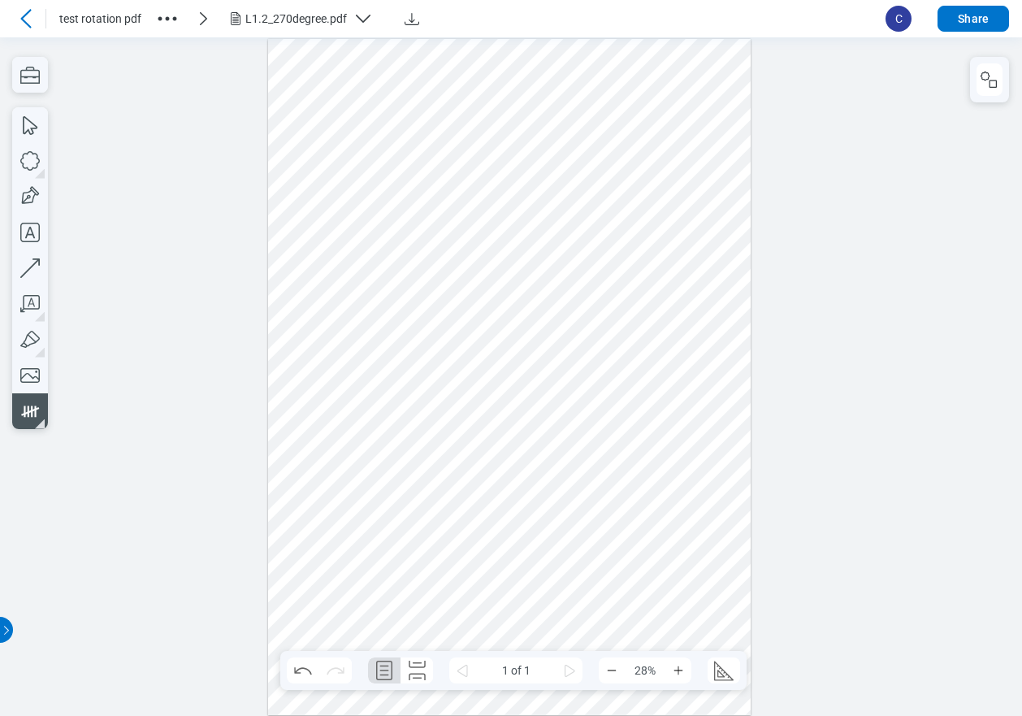
click at [449, 625] on div at bounding box center [509, 376] width 483 height 677
click at [485, 609] on div at bounding box center [509, 376] width 483 height 677
click at [468, 632] on div at bounding box center [509, 376] width 483 height 677
drag, startPoint x: 481, startPoint y: 632, endPoint x: 515, endPoint y: 626, distance: 34.6
click at [498, 631] on div at bounding box center [509, 376] width 483 height 677
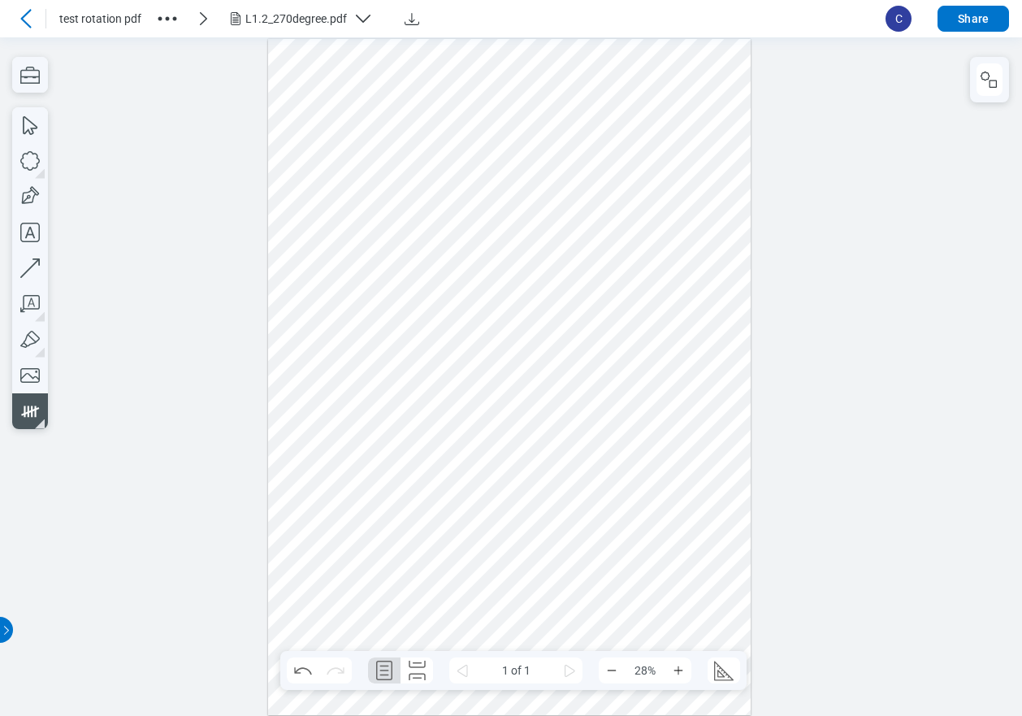
click at [514, 609] on div at bounding box center [509, 376] width 483 height 677
click at [485, 609] on div at bounding box center [509, 376] width 483 height 677
click at [522, 632] on div at bounding box center [509, 376] width 483 height 677
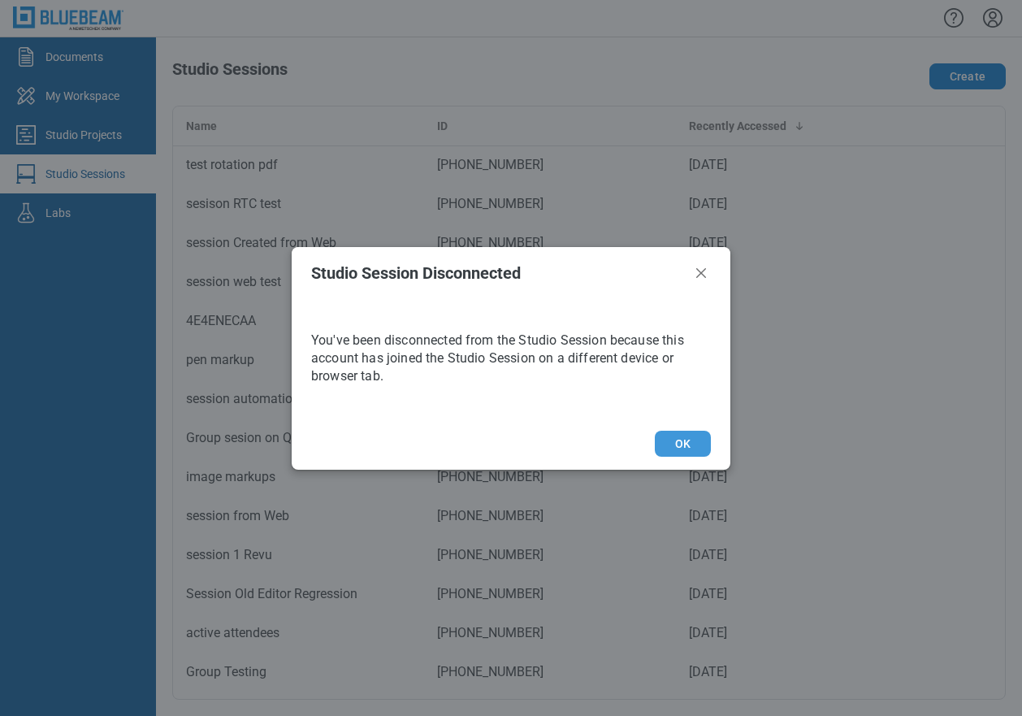
click at [683, 449] on button "OK" at bounding box center [683, 444] width 56 height 26
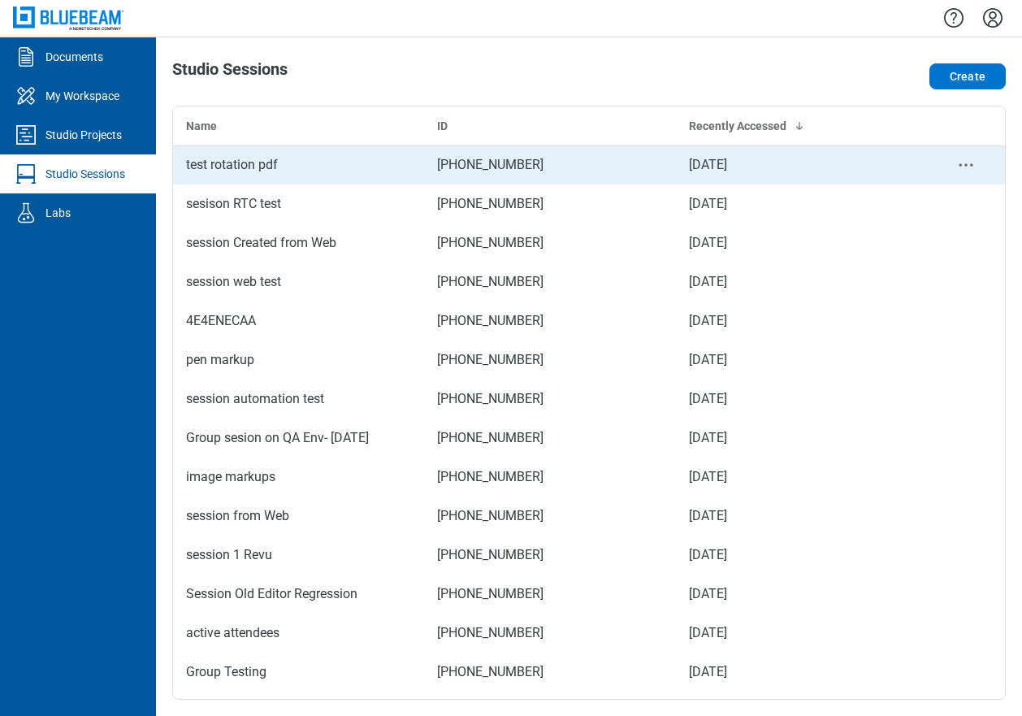
click at [252, 170] on div "test rotation pdf" at bounding box center [298, 164] width 225 height 19
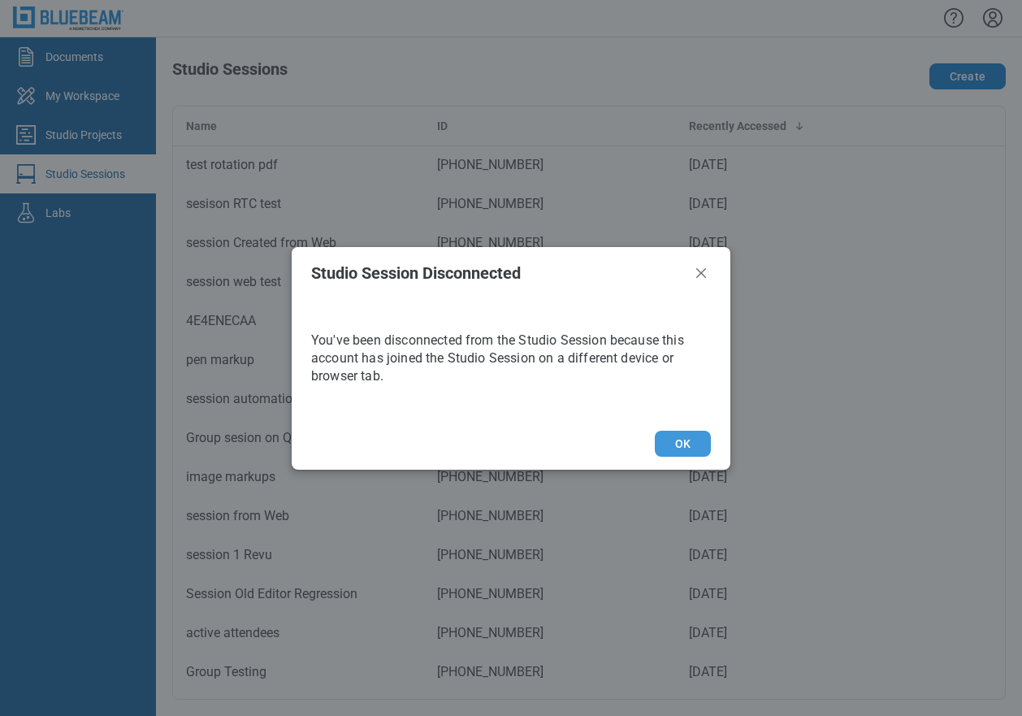
click at [666, 440] on button "OK" at bounding box center [683, 444] width 56 height 26
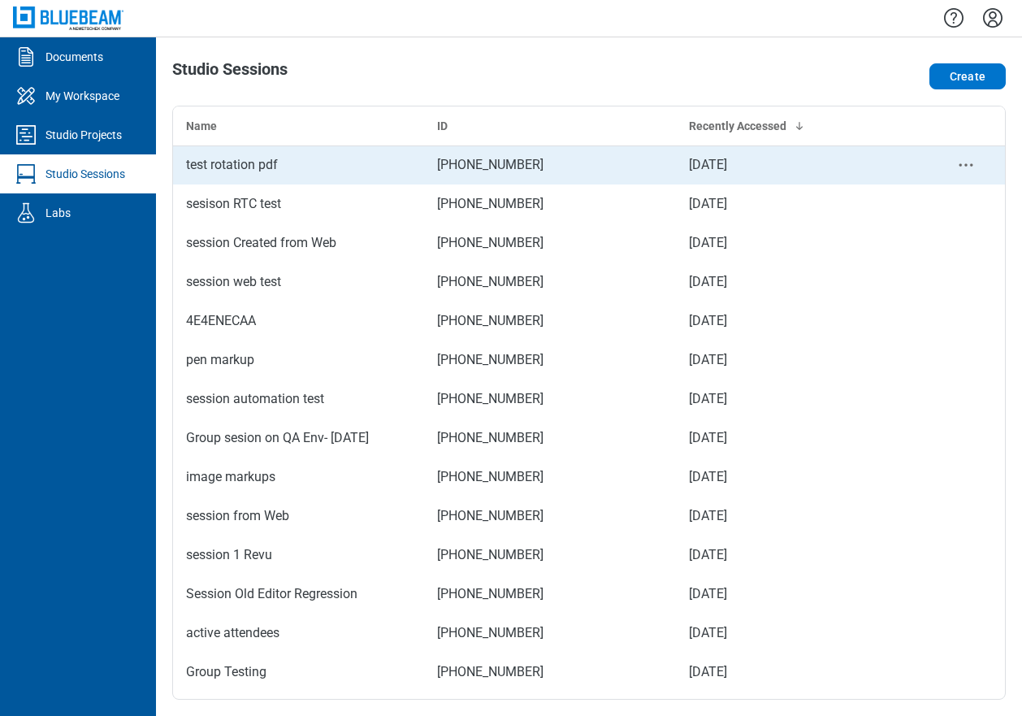
click at [255, 177] on td "test rotation pdf" at bounding box center [298, 164] width 251 height 39
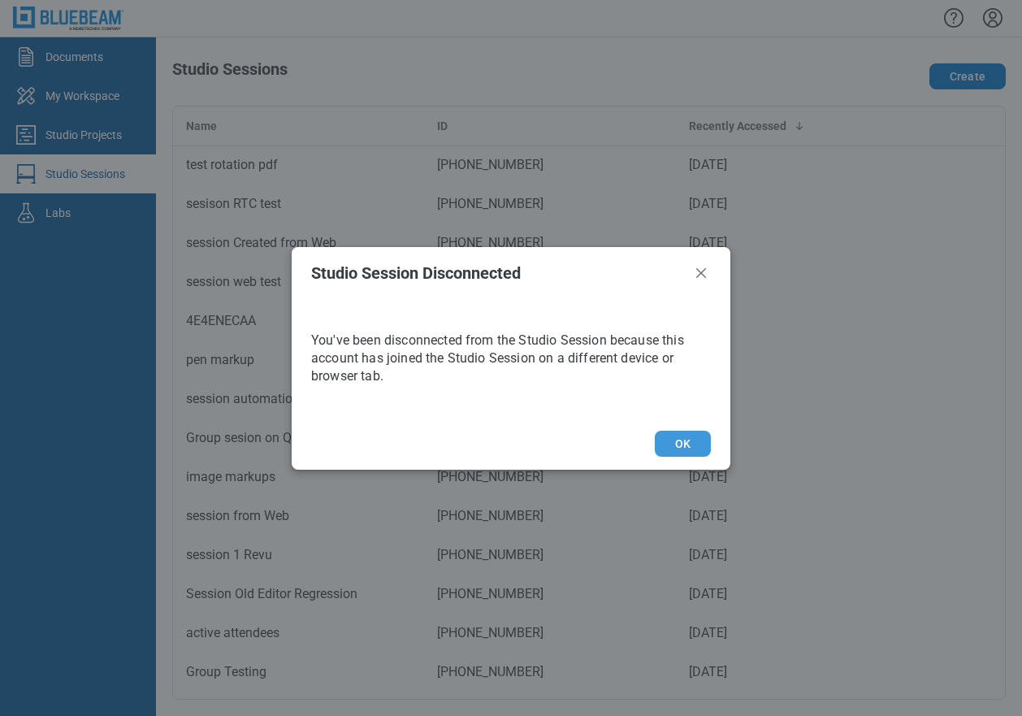
click at [680, 442] on button "OK" at bounding box center [683, 444] width 56 height 26
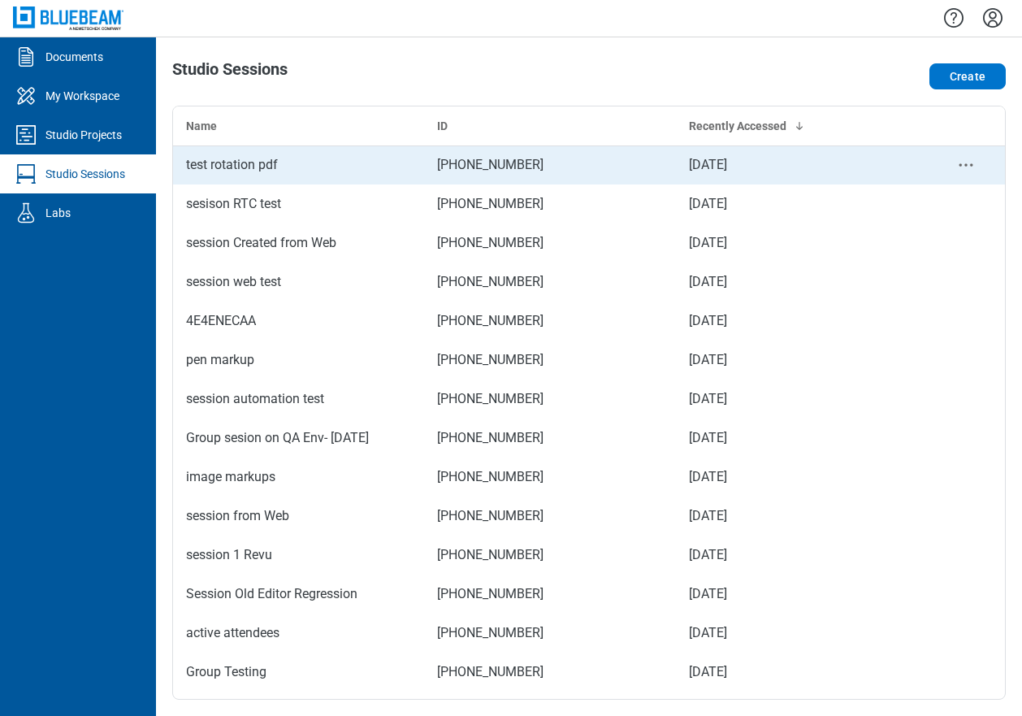
click at [225, 173] on div "test rotation pdf" at bounding box center [298, 164] width 225 height 19
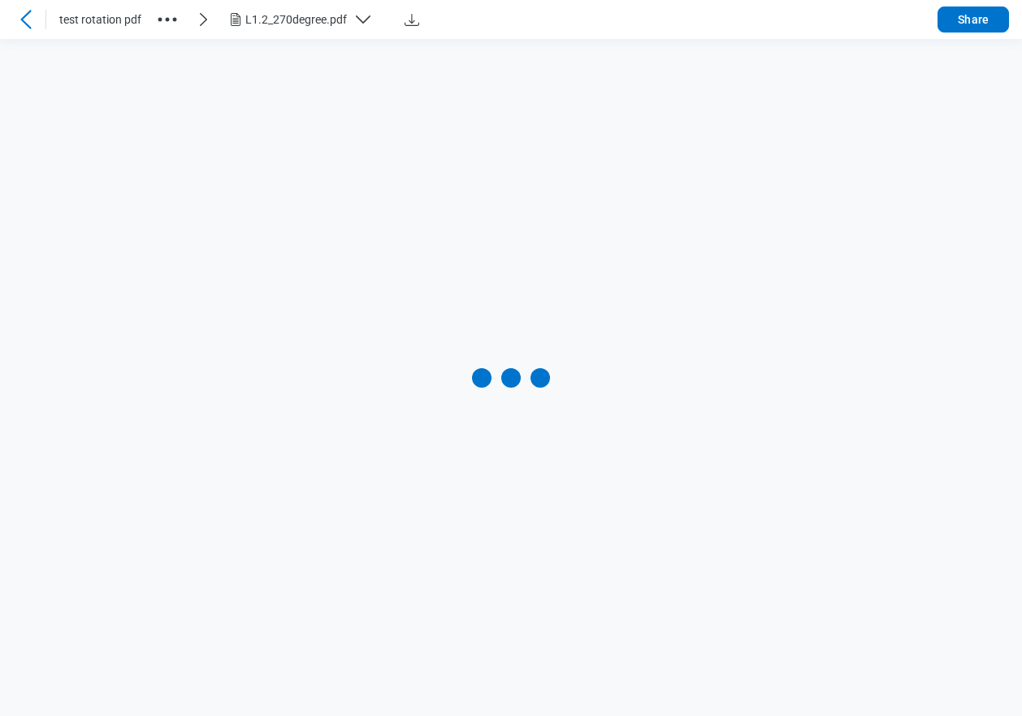
click at [22, 22] on icon at bounding box center [25, 19] width 19 height 19
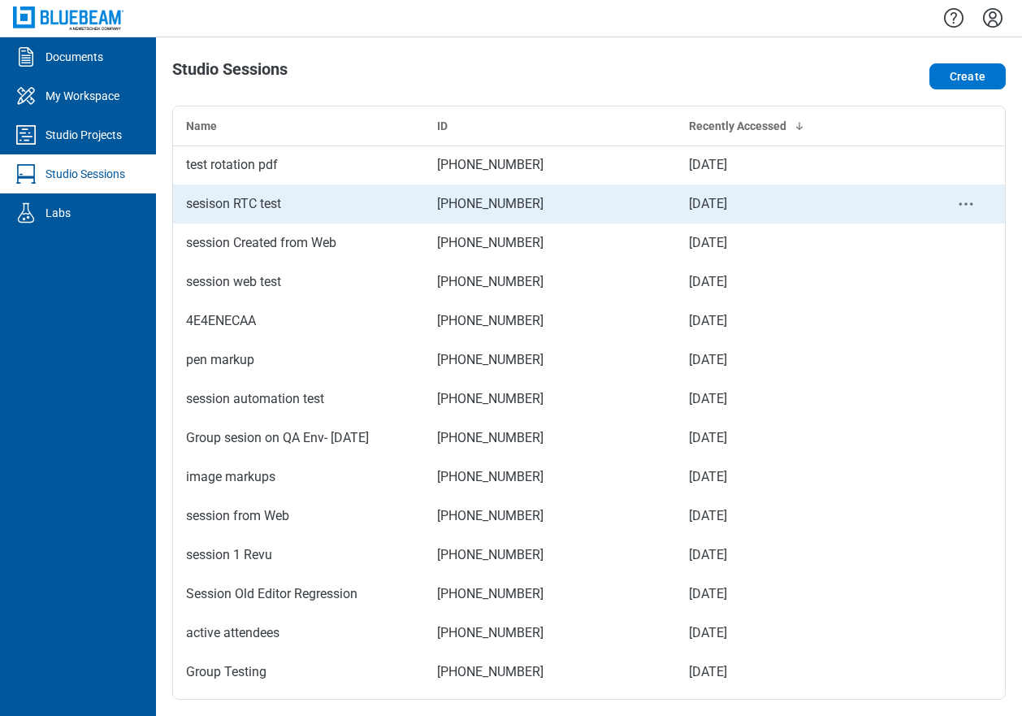
click at [247, 198] on div "sesison RTC test" at bounding box center [298, 203] width 225 height 19
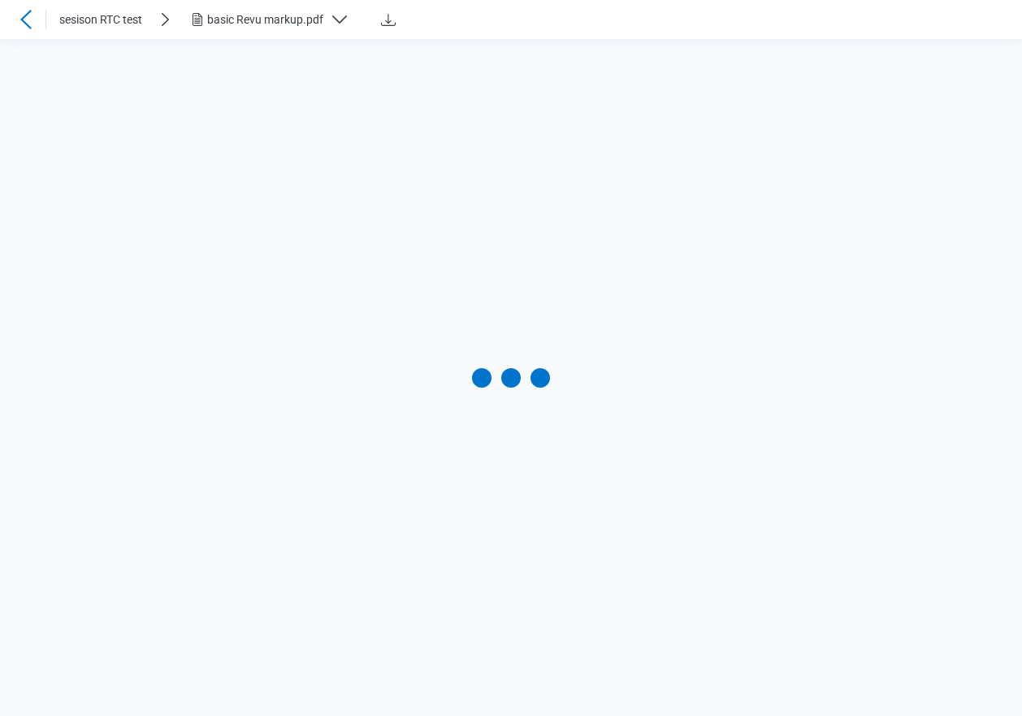
click at [25, 18] on icon at bounding box center [25, 19] width 19 height 19
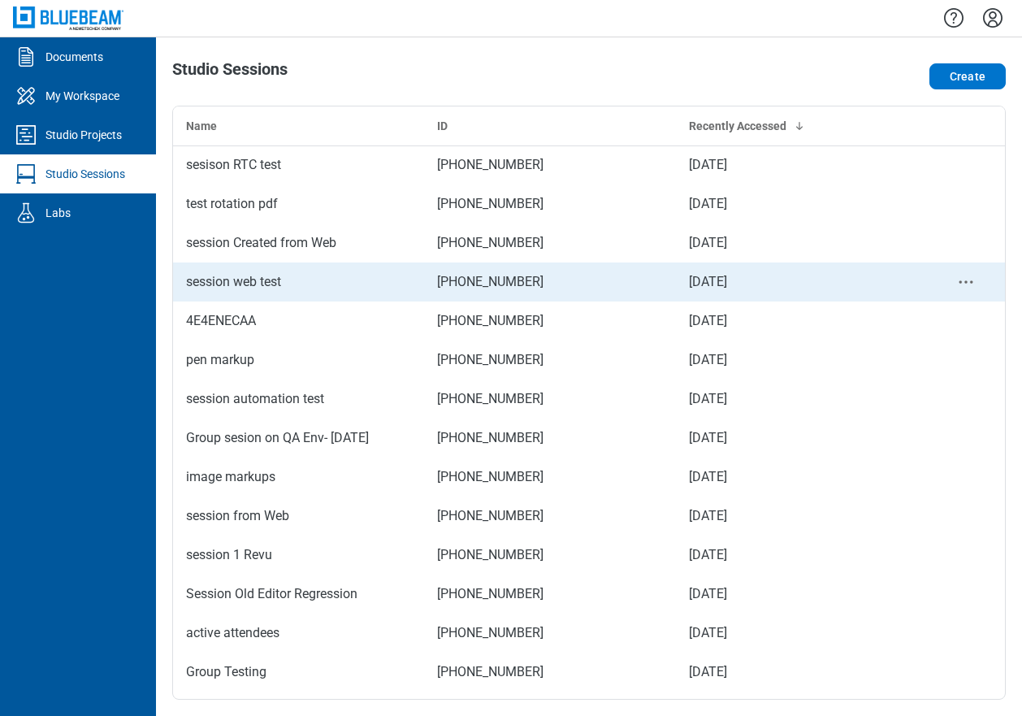
click at [247, 279] on div "session web test" at bounding box center [298, 281] width 225 height 19
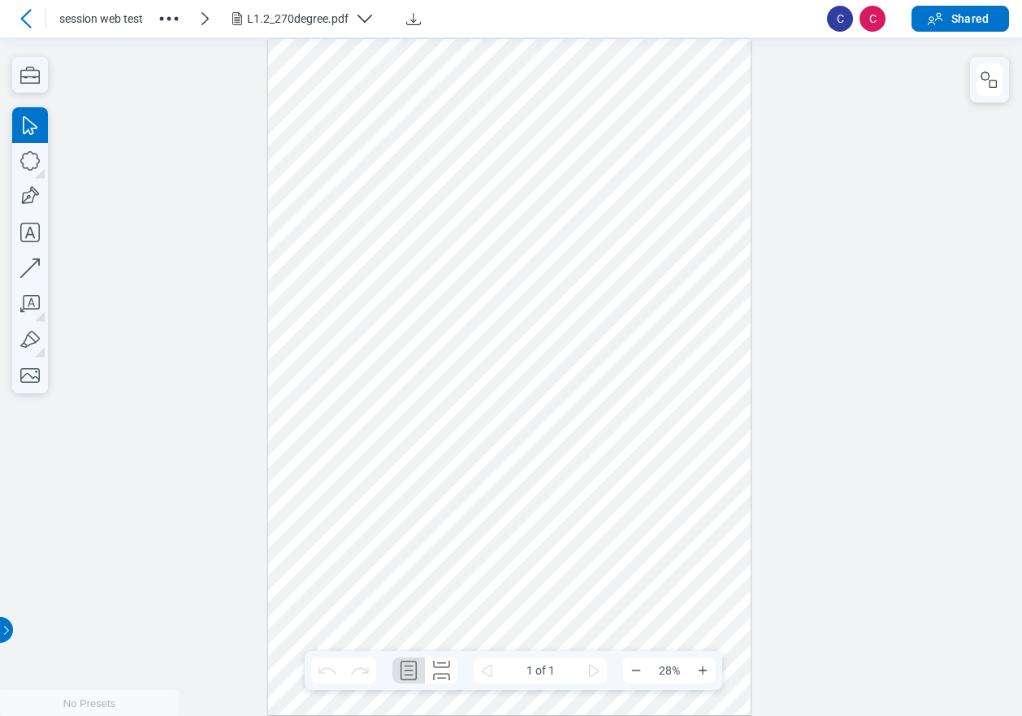
click at [324, 197] on div at bounding box center [509, 376] width 483 height 677
click at [323, 201] on div at bounding box center [509, 376] width 483 height 677
click at [366, 219] on div at bounding box center [509, 376] width 483 height 677
click at [36, 267] on icon "button" at bounding box center [30, 268] width 36 height 36
click at [424, 583] on div at bounding box center [509, 376] width 483 height 677
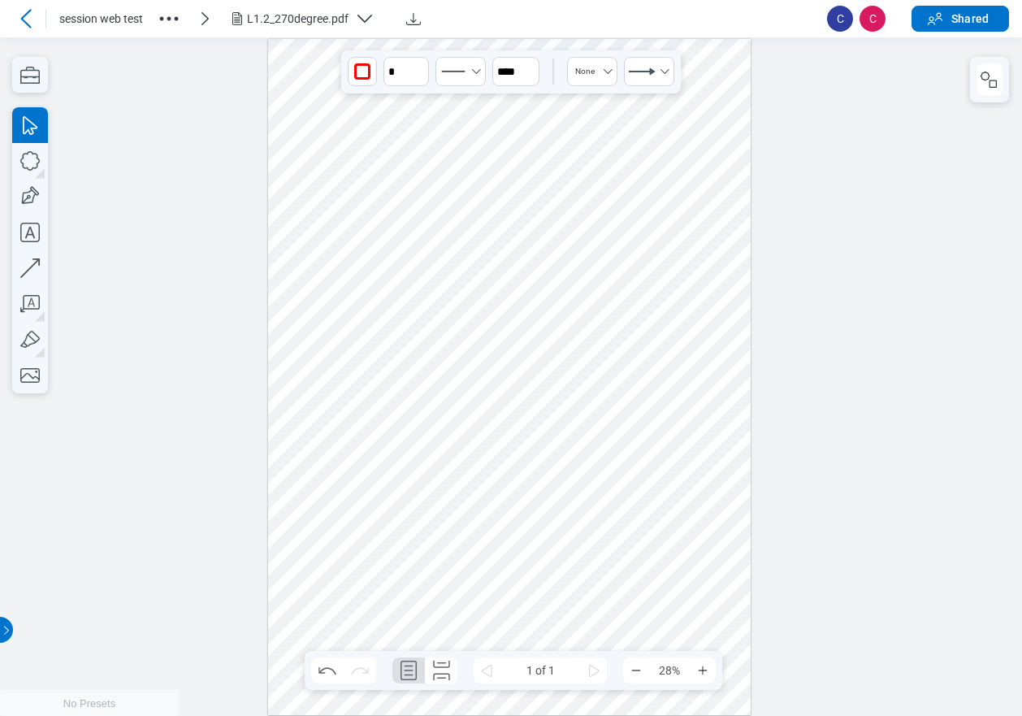
click at [482, 586] on div at bounding box center [509, 376] width 483 height 677
click at [351, 24] on div "L1.2_270degree.pdf" at bounding box center [307, 18] width 160 height 19
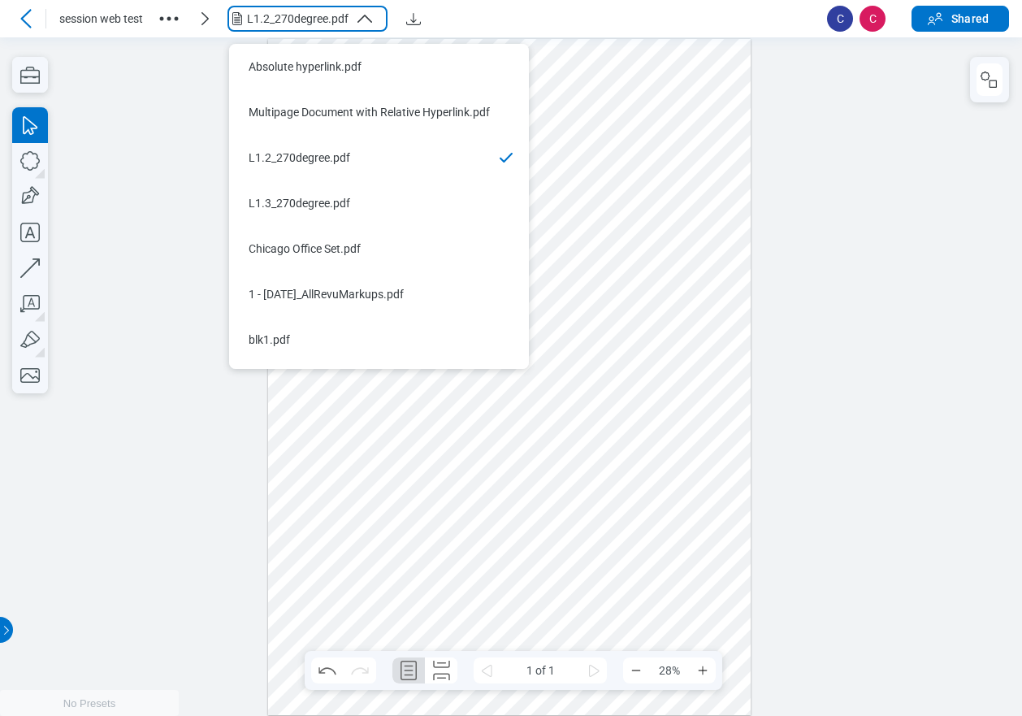
drag, startPoint x: 158, startPoint y: 81, endPoint x: 142, endPoint y: 74, distance: 17.1
click at [158, 81] on div at bounding box center [511, 376] width 1022 height 678
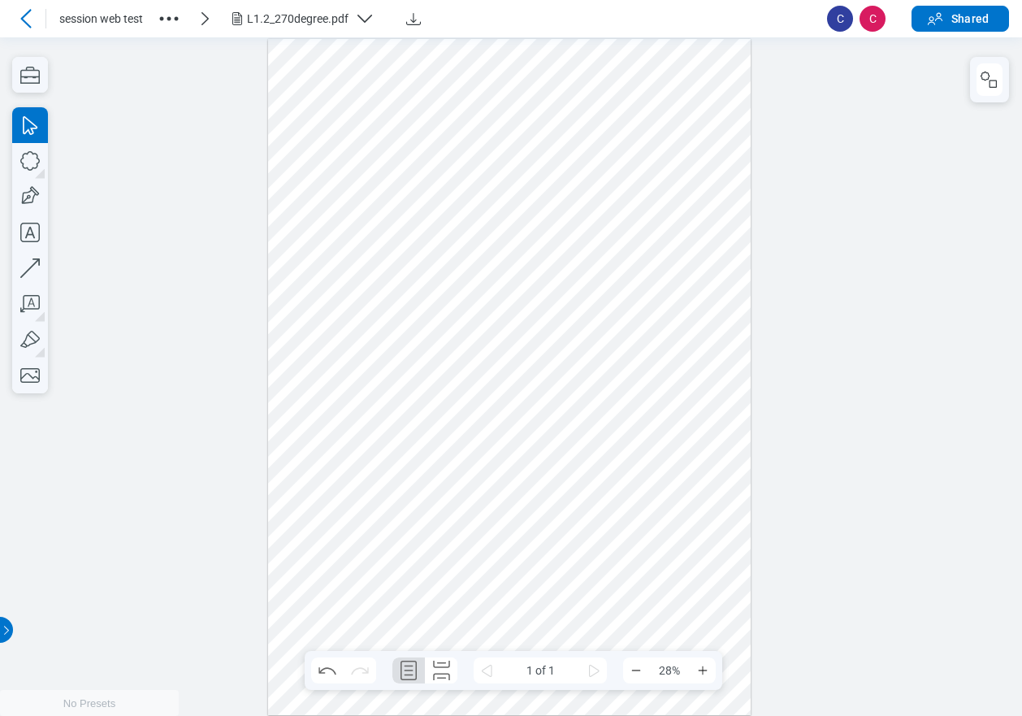
click at [32, 21] on icon at bounding box center [25, 18] width 19 height 19
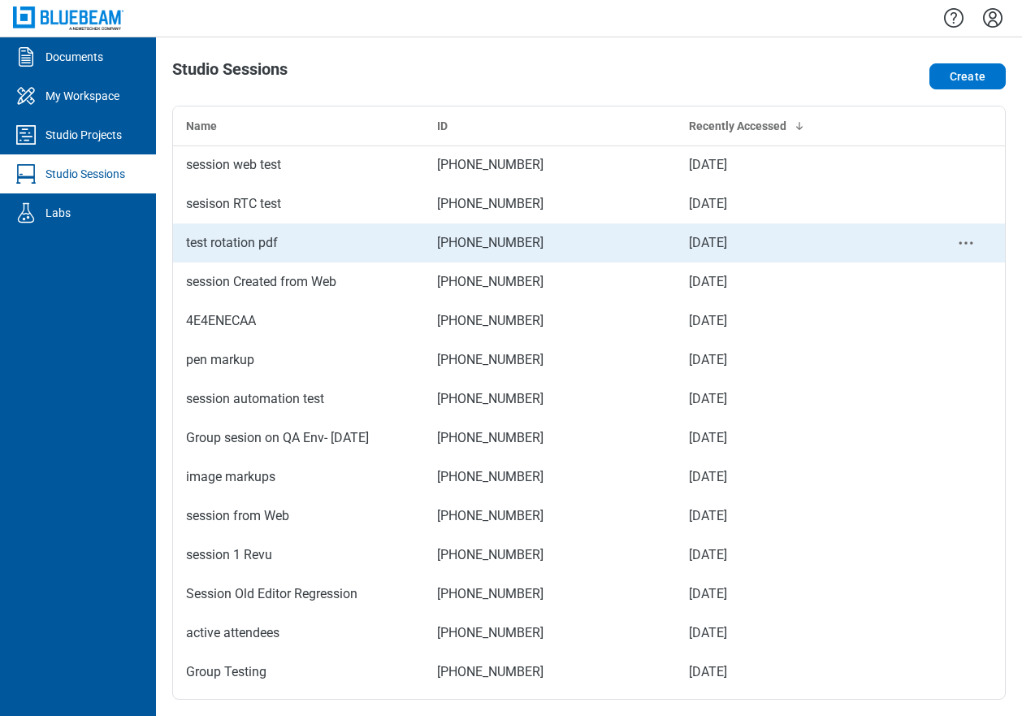
click at [275, 238] on div "test rotation pdf" at bounding box center [298, 242] width 225 height 19
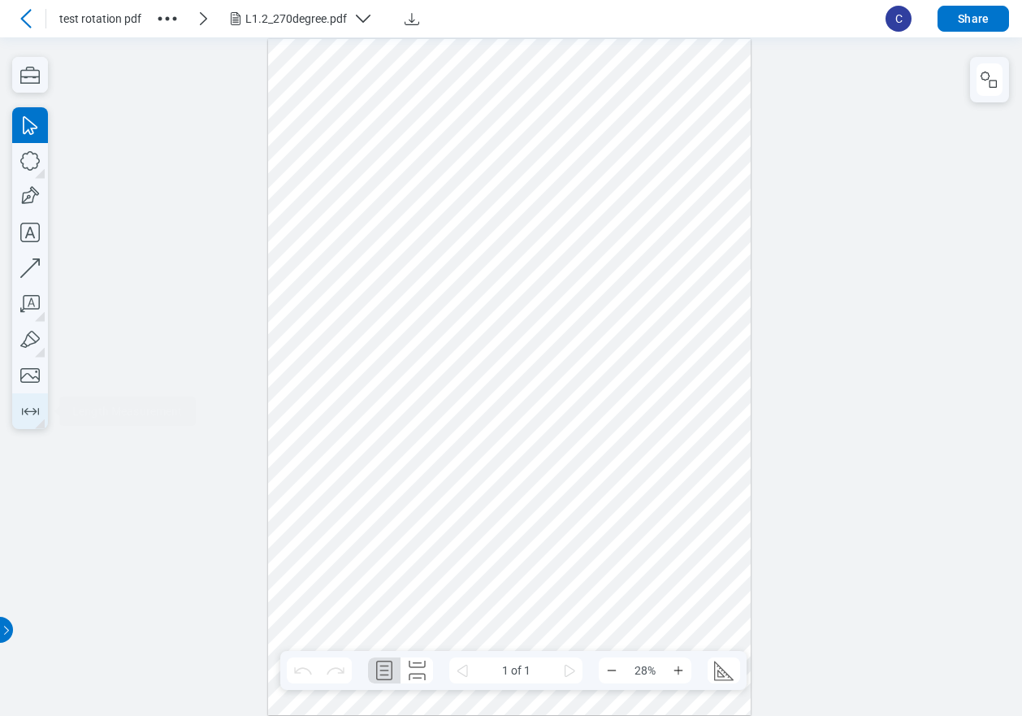
click at [28, 412] on icon "button" at bounding box center [30, 411] width 26 height 26
drag, startPoint x: 441, startPoint y: 113, endPoint x: 592, endPoint y: 115, distance: 151.1
click at [592, 115] on div at bounding box center [509, 376] width 483 height 677
click at [624, 144] on div at bounding box center [509, 376] width 483 height 677
click at [28, 408] on icon "button" at bounding box center [30, 411] width 26 height 26
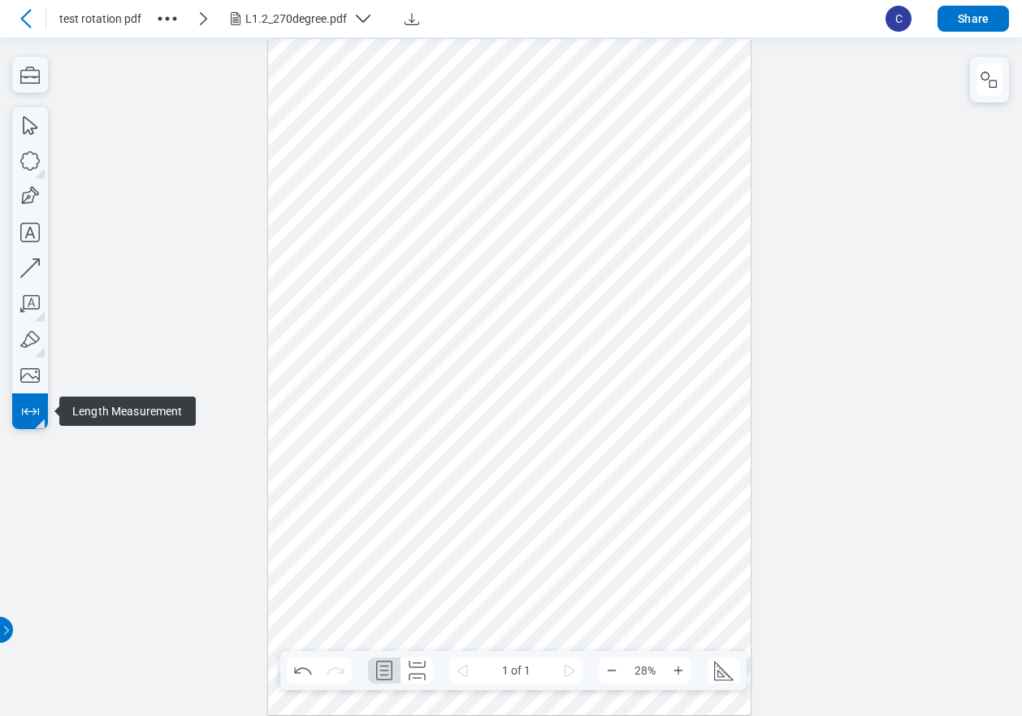
click at [32, 418] on icon "button" at bounding box center [30, 411] width 26 height 26
drag, startPoint x: 617, startPoint y: 130, endPoint x: 698, endPoint y: 236, distance: 133.4
click at [698, 236] on div at bounding box center [509, 376] width 483 height 677
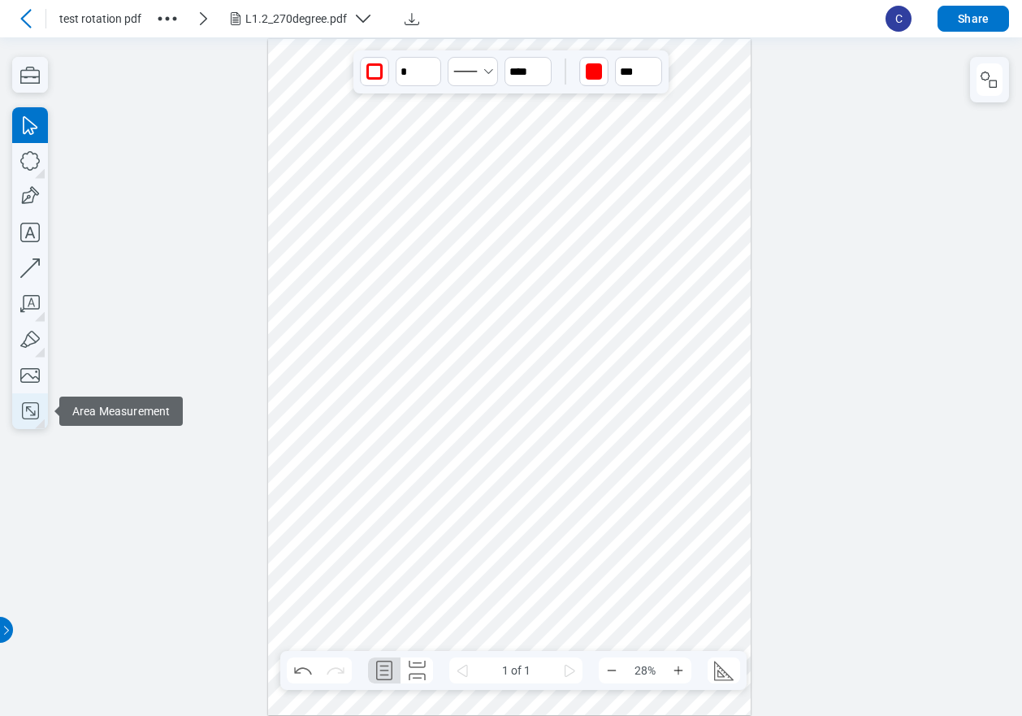
click at [25, 414] on icon "button" at bounding box center [30, 411] width 26 height 26
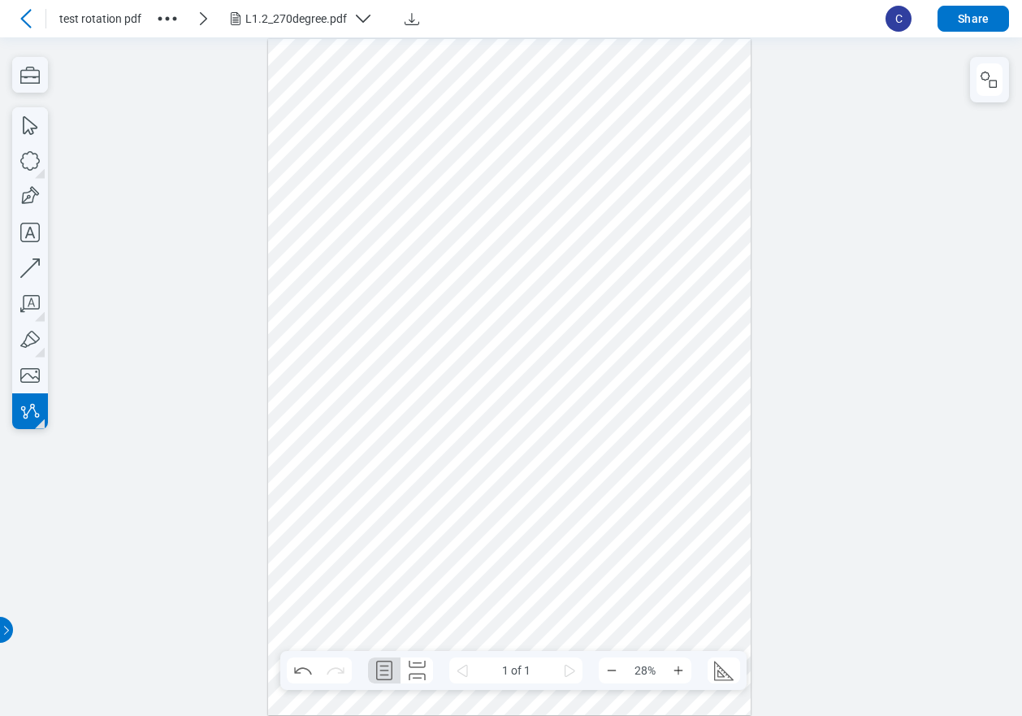
click at [656, 318] on div at bounding box center [509, 376] width 483 height 677
drag, startPoint x: 679, startPoint y: 302, endPoint x: 693, endPoint y: 329, distance: 30.2
click at [681, 303] on div at bounding box center [509, 376] width 483 height 677
click at [693, 330] on div at bounding box center [509, 376] width 483 height 677
click at [657, 340] on div at bounding box center [509, 376] width 483 height 677
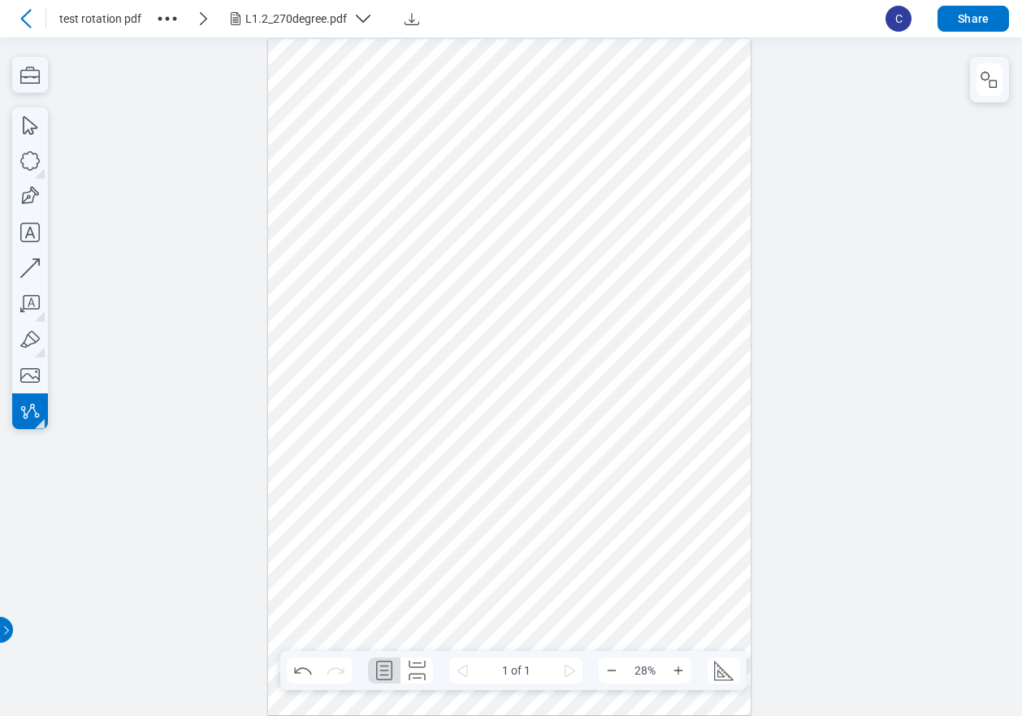
click at [657, 318] on div at bounding box center [509, 376] width 483 height 677
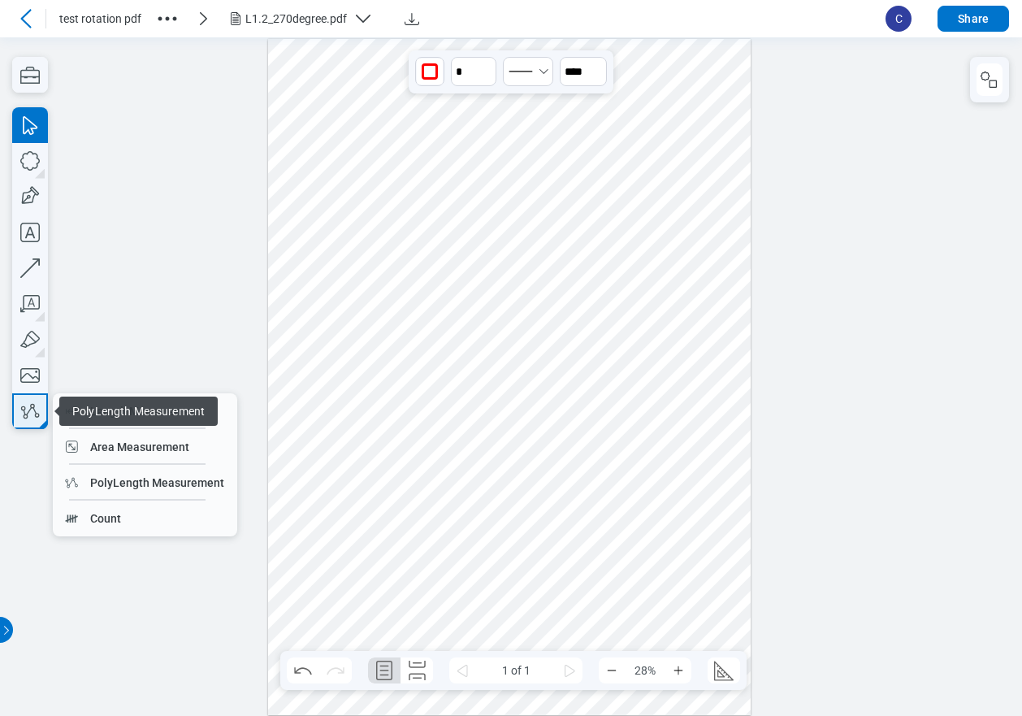
click at [26, 420] on icon "button" at bounding box center [30, 411] width 26 height 26
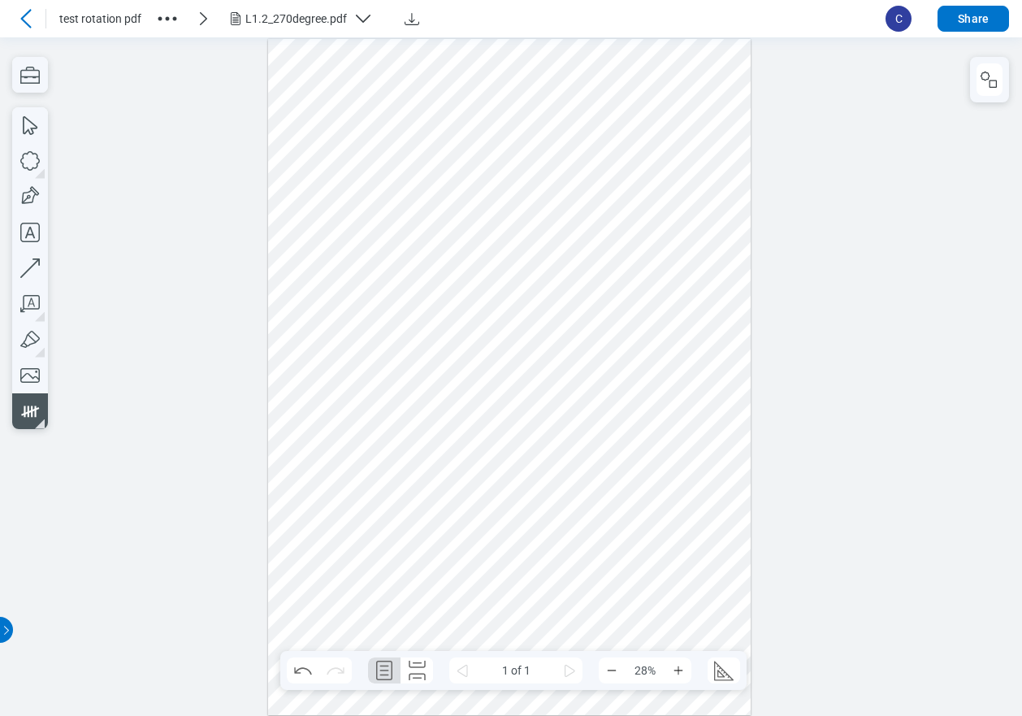
drag, startPoint x: 321, startPoint y: 169, endPoint x: 319, endPoint y: 148, distance: 21.2
click at [320, 167] on div at bounding box center [509, 376] width 483 height 677
click at [322, 138] on div at bounding box center [509, 376] width 483 height 677
drag, startPoint x: 327, startPoint y: 136, endPoint x: 337, endPoint y: 143, distance: 12.4
click at [328, 136] on div at bounding box center [509, 376] width 483 height 677
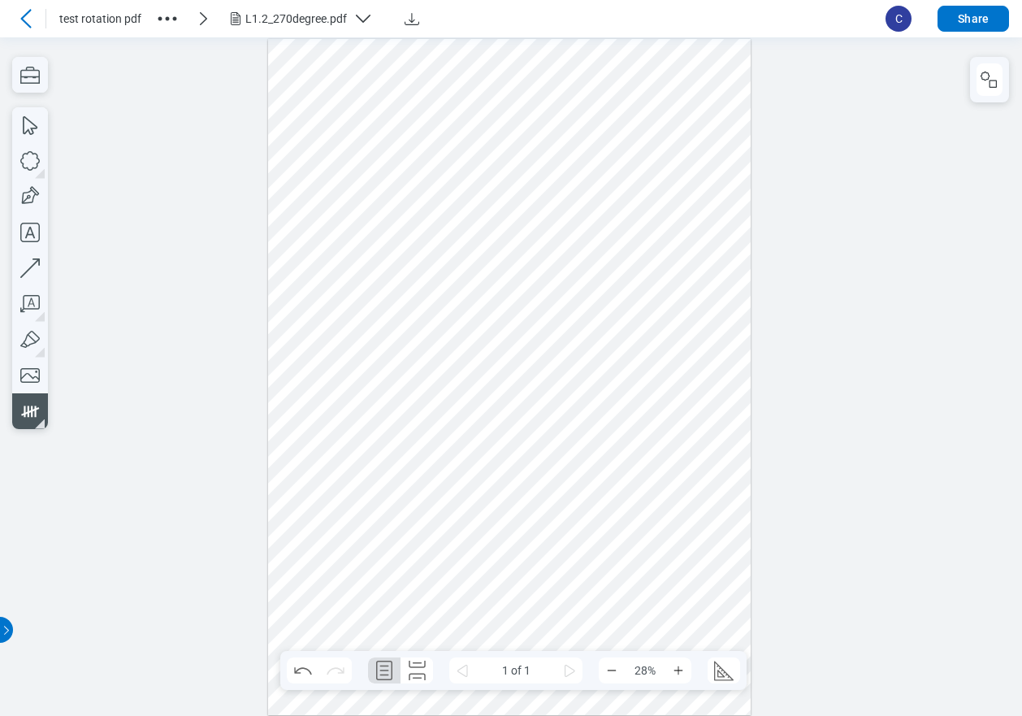
click at [341, 158] on div at bounding box center [509, 376] width 483 height 677
drag, startPoint x: 335, startPoint y: 176, endPoint x: 314, endPoint y: 190, distance: 24.6
click at [329, 182] on div at bounding box center [509, 376] width 483 height 677
drag, startPoint x: 314, startPoint y: 190, endPoint x: 344, endPoint y: 205, distance: 32.7
click at [315, 190] on div at bounding box center [509, 376] width 483 height 677
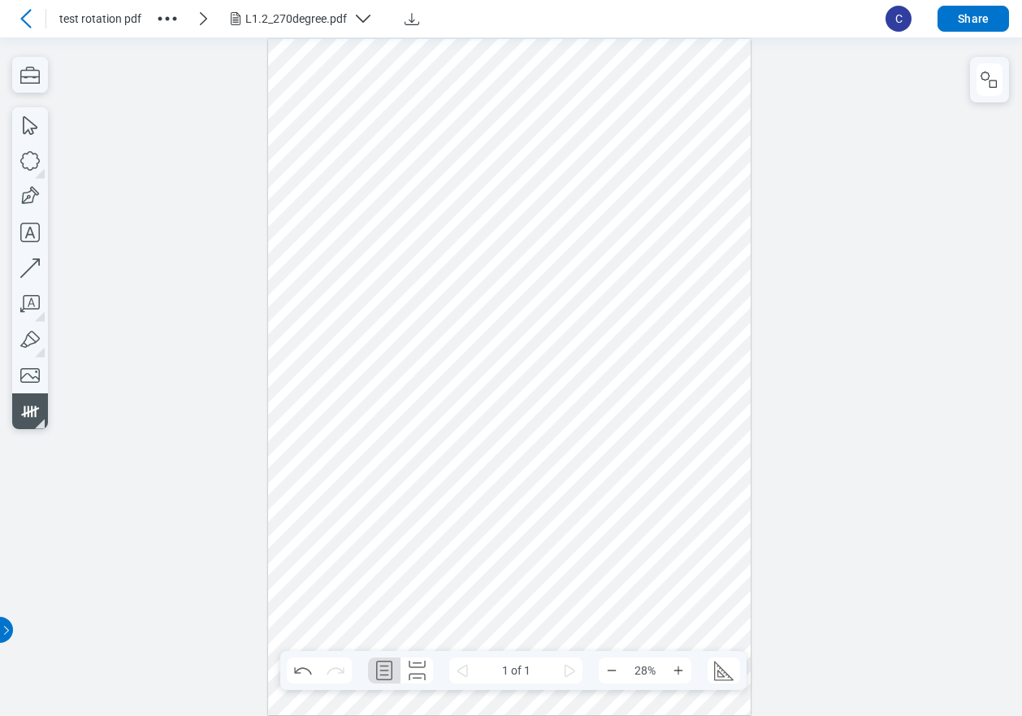
click at [344, 206] on div at bounding box center [509, 376] width 483 height 677
click at [407, 21] on icon "Download" at bounding box center [411, 18] width 19 height 19
click at [415, 16] on icon "Download" at bounding box center [411, 18] width 19 height 19
click at [824, 331] on div at bounding box center [511, 376] width 1022 height 678
click at [141, 105] on div at bounding box center [511, 376] width 1022 height 678
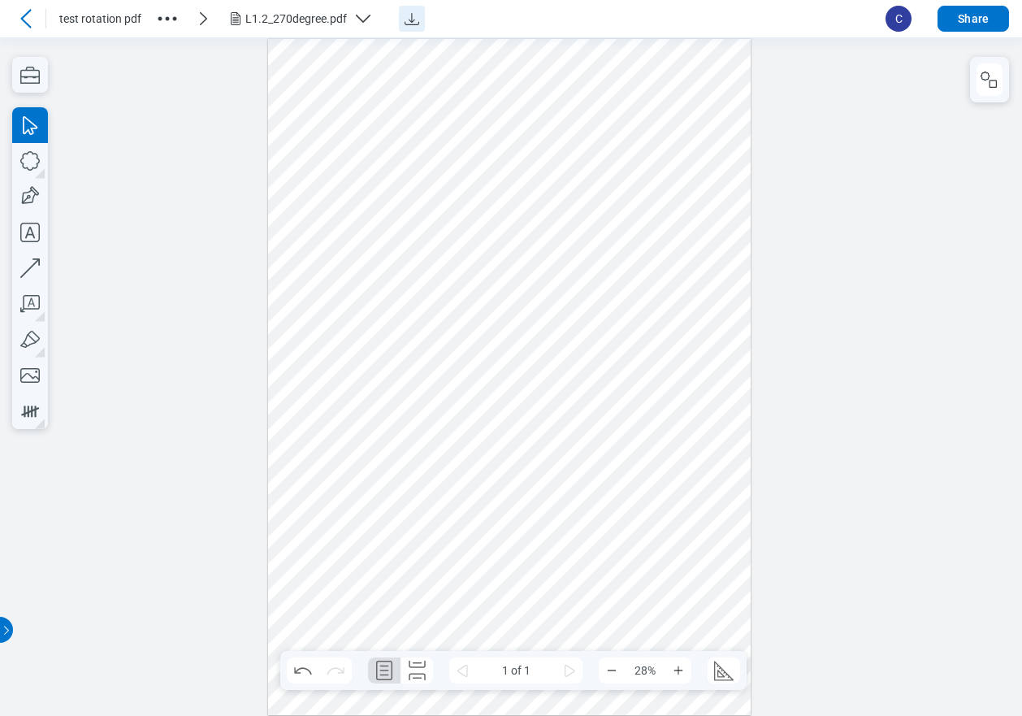
click at [29, 17] on icon at bounding box center [25, 18] width 19 height 19
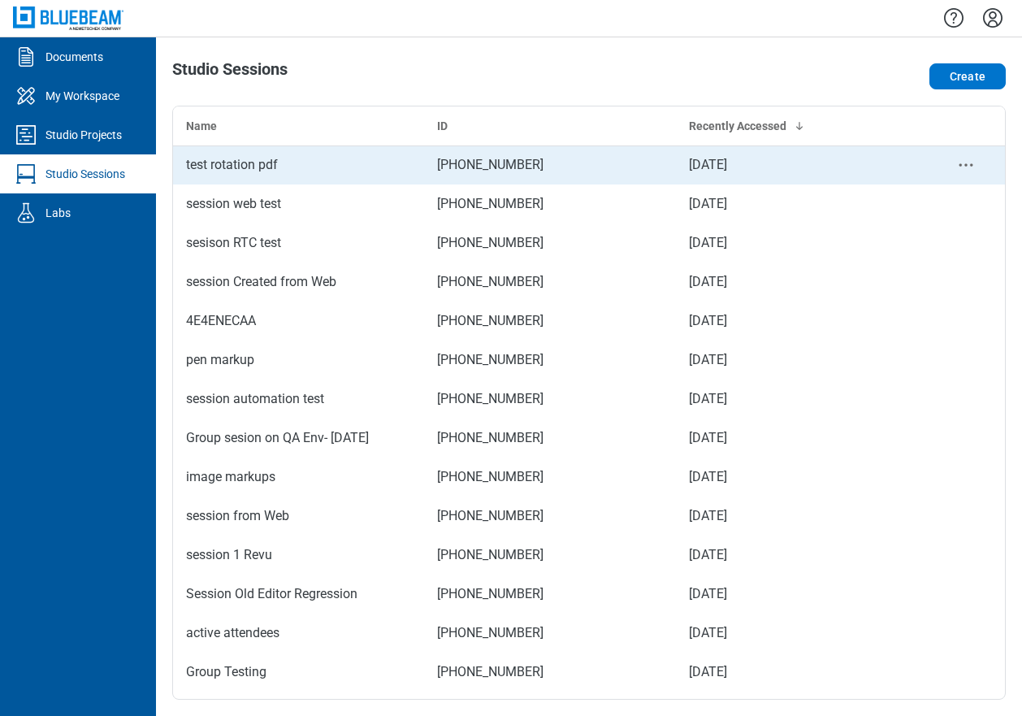
click at [266, 172] on div "test rotation pdf" at bounding box center [298, 164] width 225 height 19
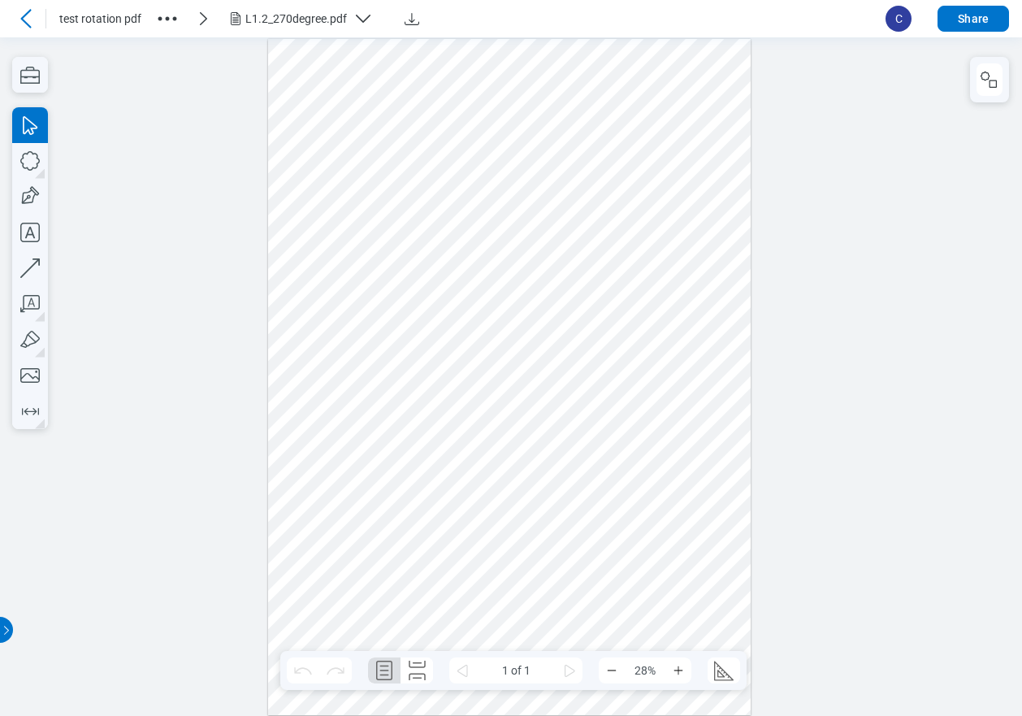
click at [318, 20] on div "L1.2_270degree.pdf" at bounding box center [296, 19] width 102 height 16
click at [31, 17] on icon at bounding box center [25, 18] width 19 height 19
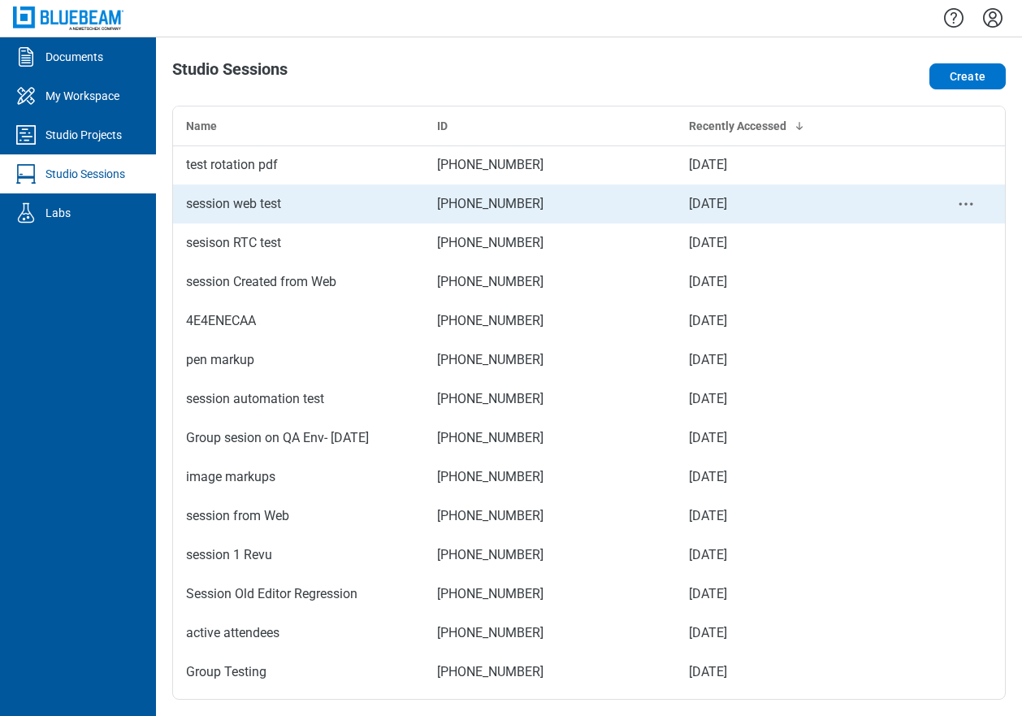
click at [253, 214] on td "session web test" at bounding box center [298, 203] width 251 height 39
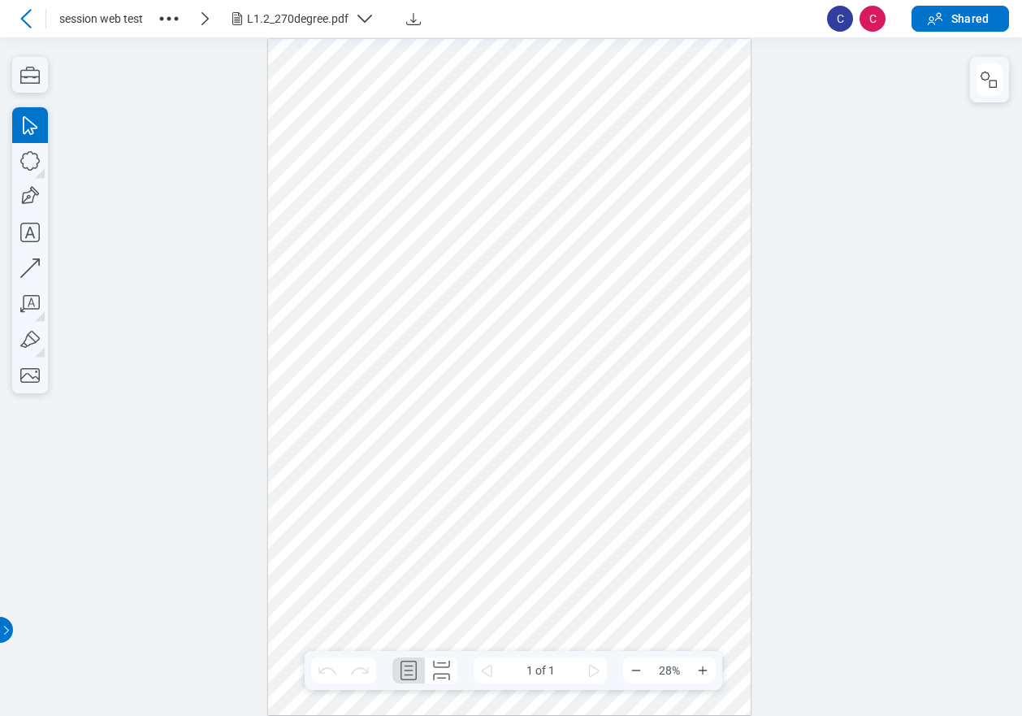
click at [306, 15] on div "L1.2_270degree.pdf" at bounding box center [298, 19] width 102 height 16
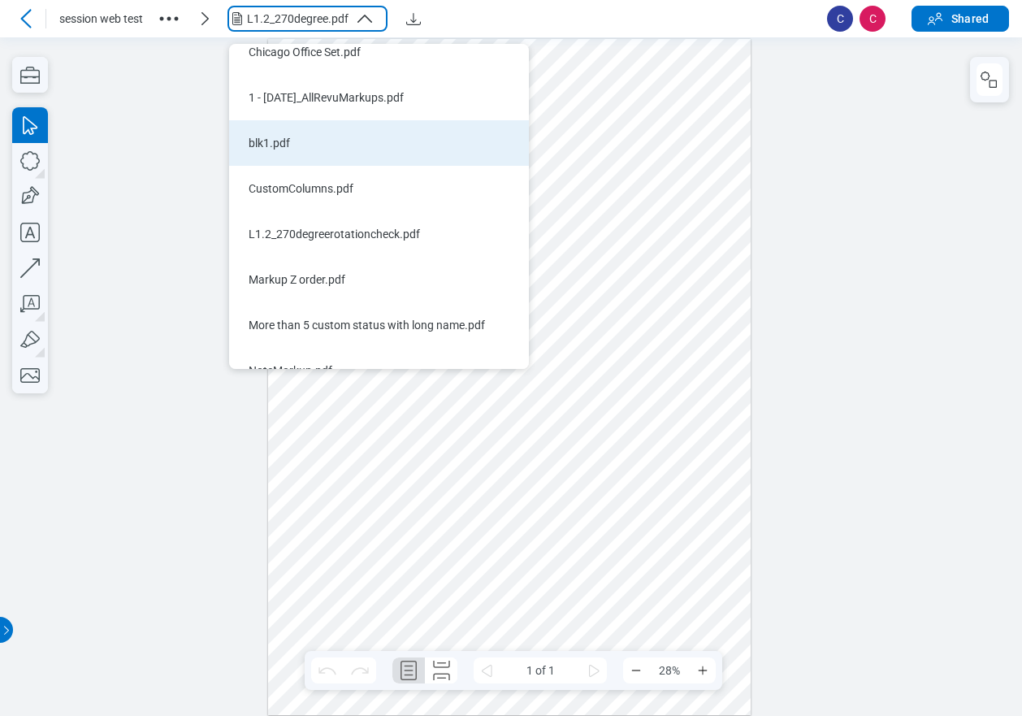
scroll to position [487, 0]
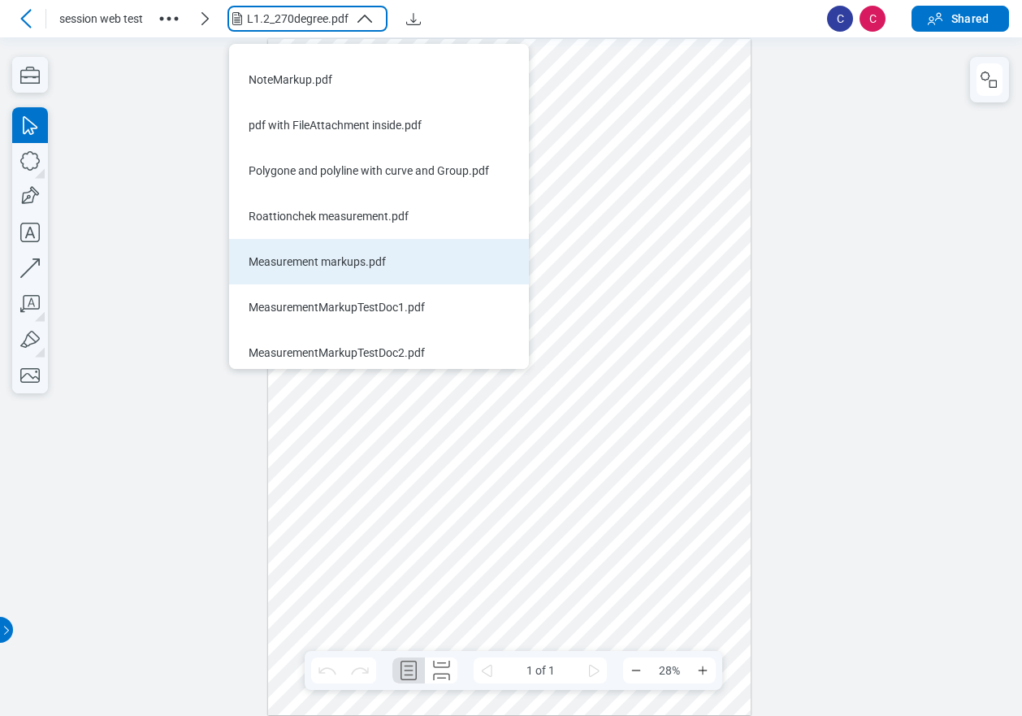
click at [336, 261] on div "Measurement markups.pdf" at bounding box center [369, 261] width 241 height 16
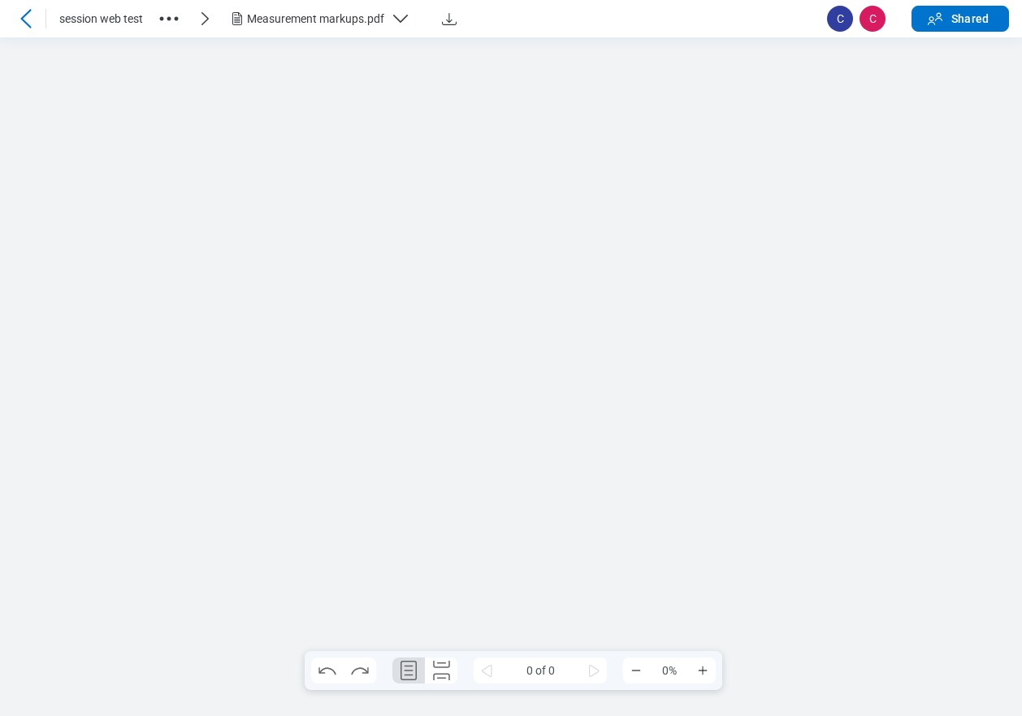
scroll to position [0, 0]
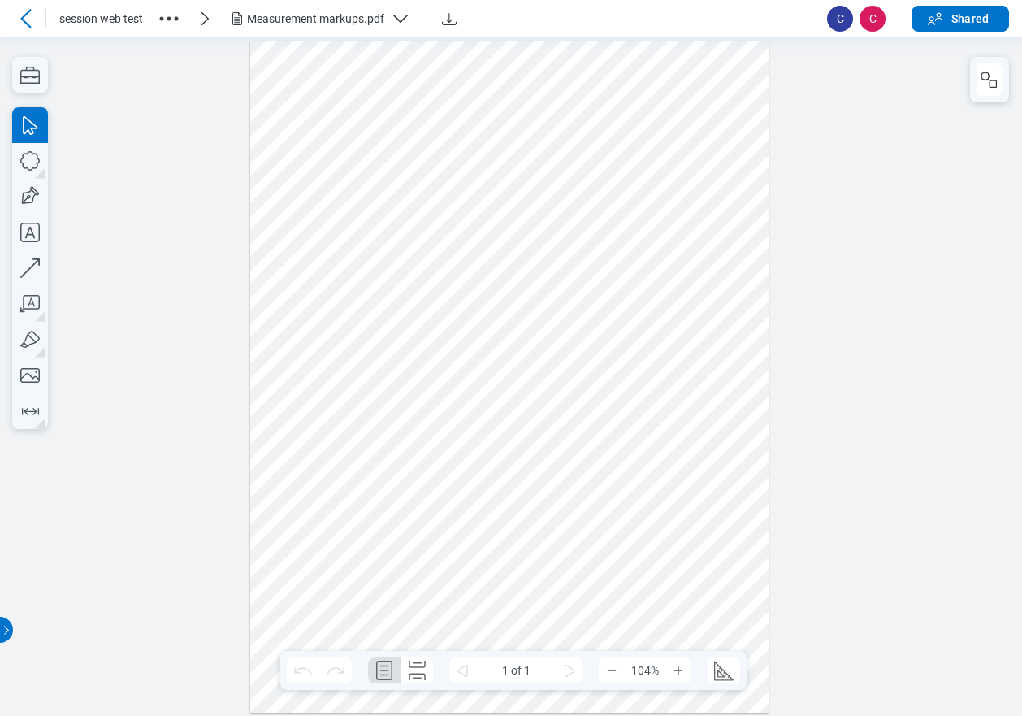
click at [340, 22] on div "Measurement markups.pdf" at bounding box center [315, 19] width 137 height 16
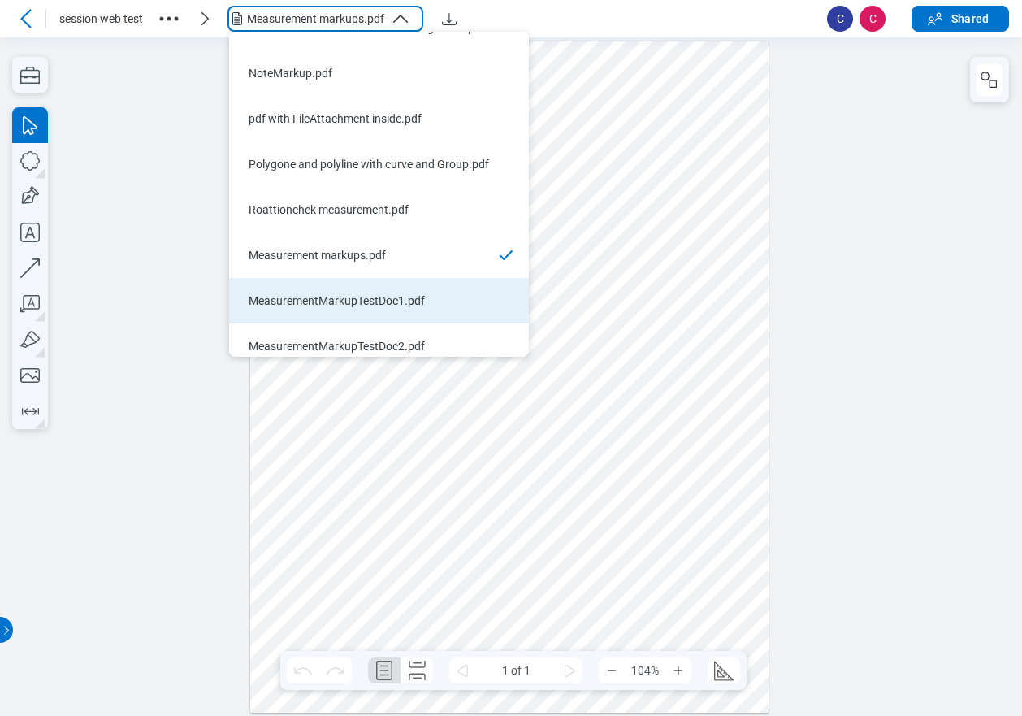
scroll to position [494, 0]
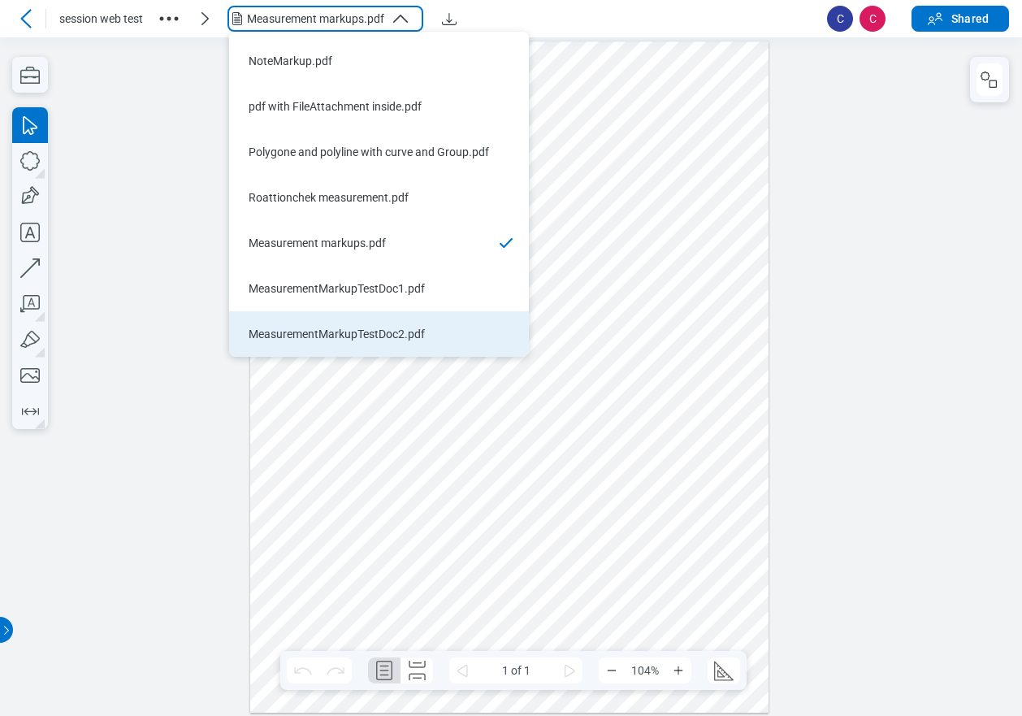
click at [400, 343] on li "MeasurementMarkupTestDoc2.pdf" at bounding box center [379, 333] width 300 height 45
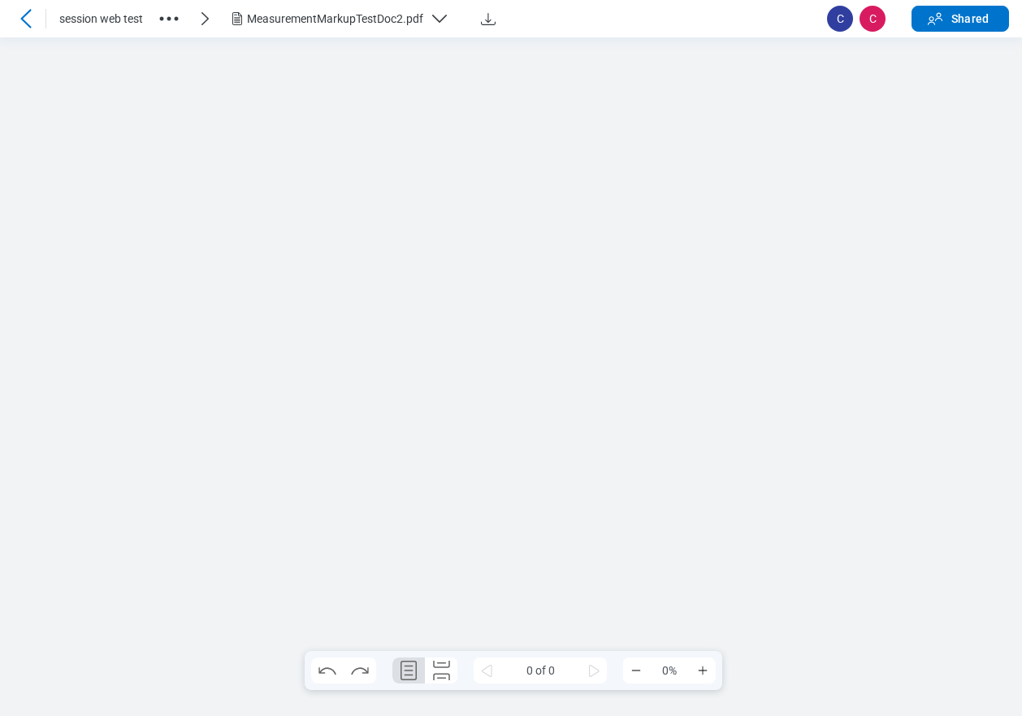
scroll to position [0, 0]
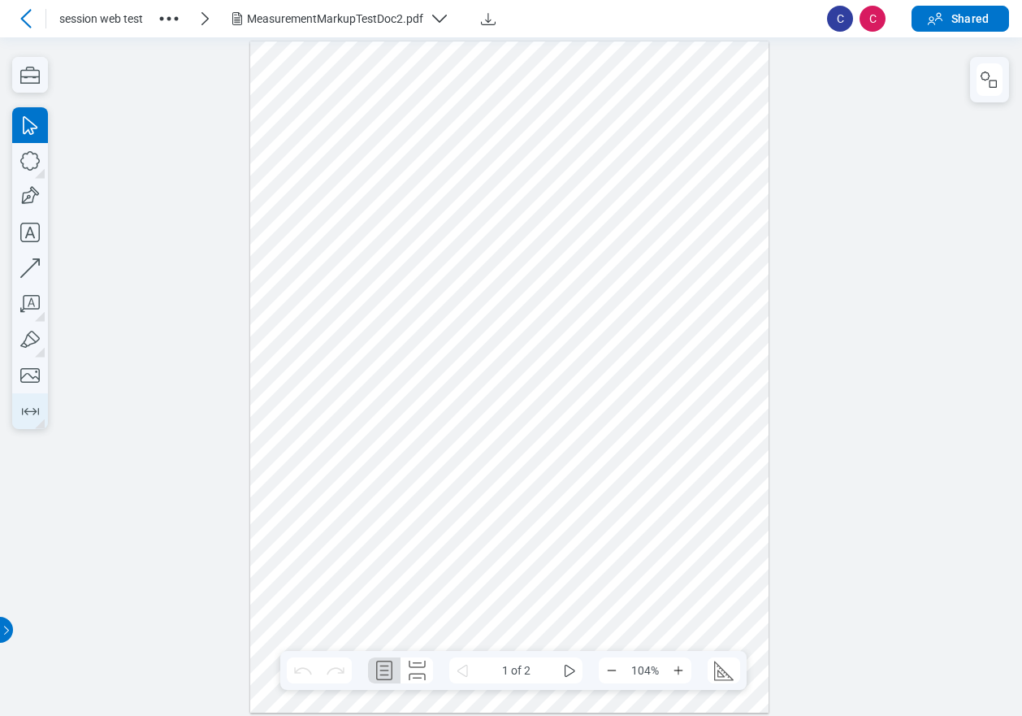
click at [23, 412] on icon "button" at bounding box center [30, 411] width 17 height 7
drag, startPoint x: 371, startPoint y: 375, endPoint x: 496, endPoint y: 378, distance: 125.2
click at [496, 378] on div at bounding box center [509, 377] width 519 height 672
click at [536, 418] on div at bounding box center [509, 377] width 519 height 672
click at [318, 21] on div "MeasurementMarkupTestDoc2.pdf" at bounding box center [335, 19] width 176 height 16
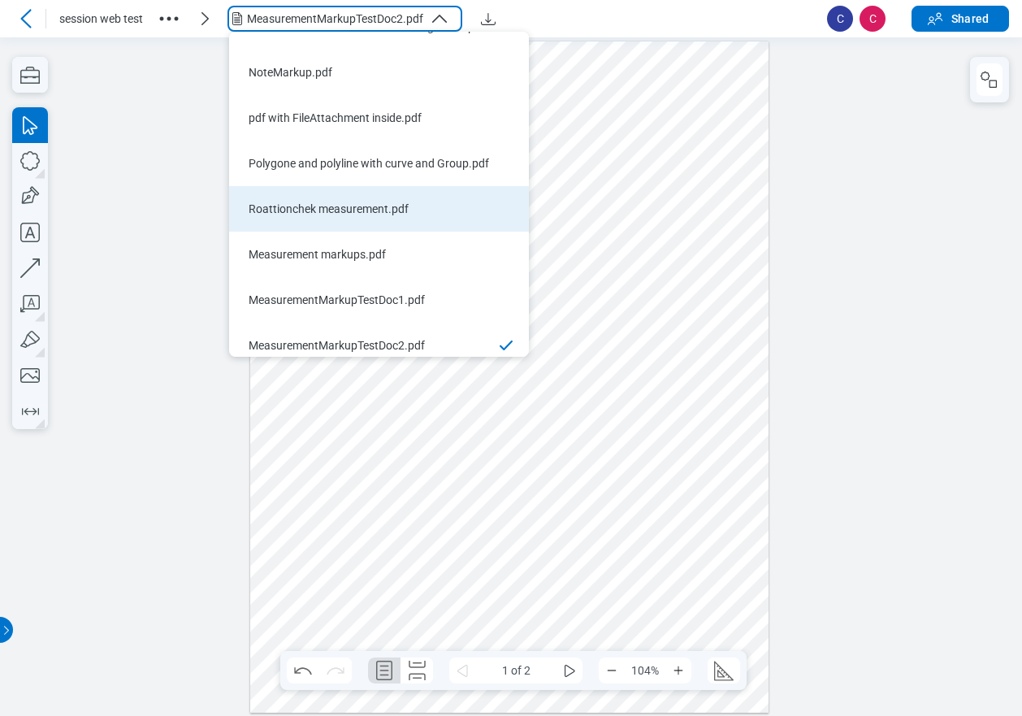
scroll to position [494, 0]
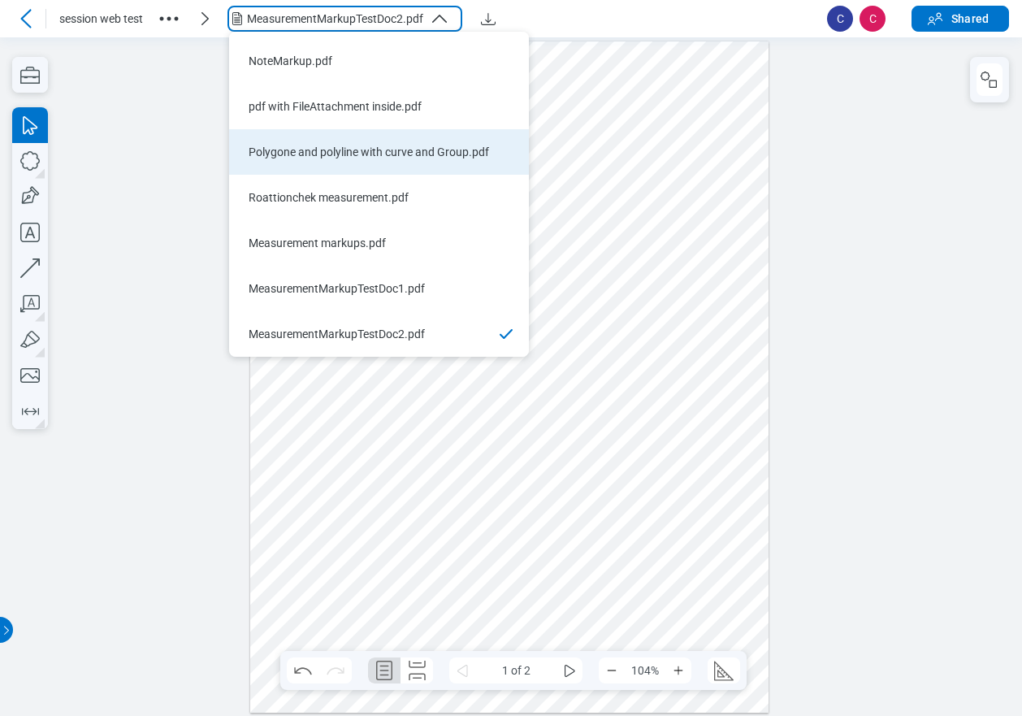
click at [361, 158] on div "Polygone and polyline with curve and Group.pdf" at bounding box center [369, 152] width 241 height 16
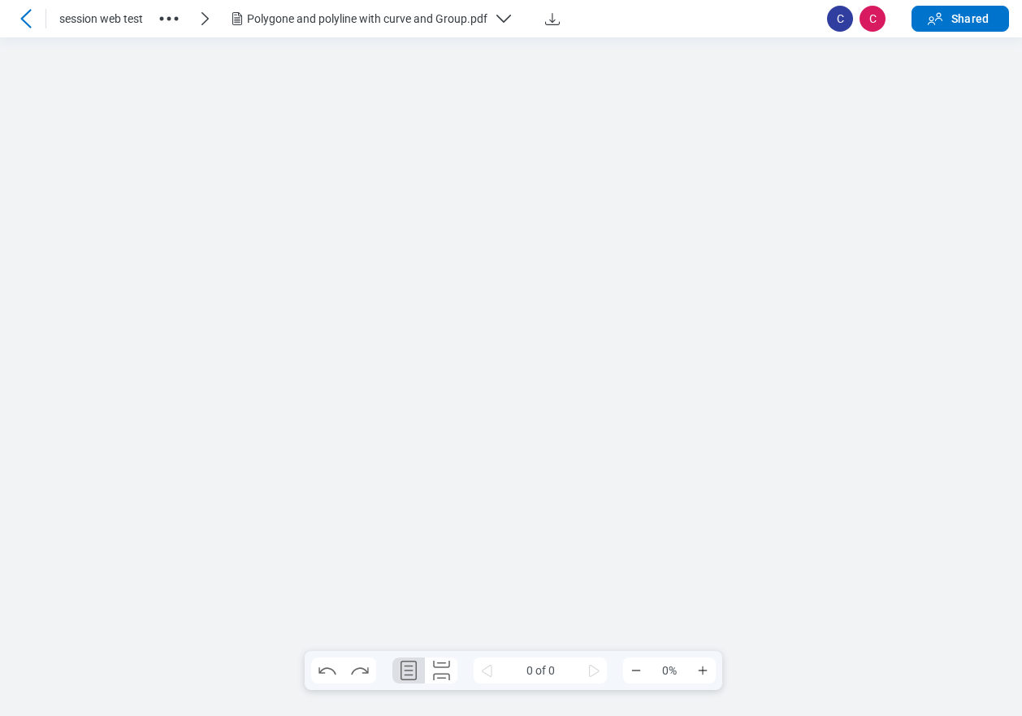
scroll to position [0, 0]
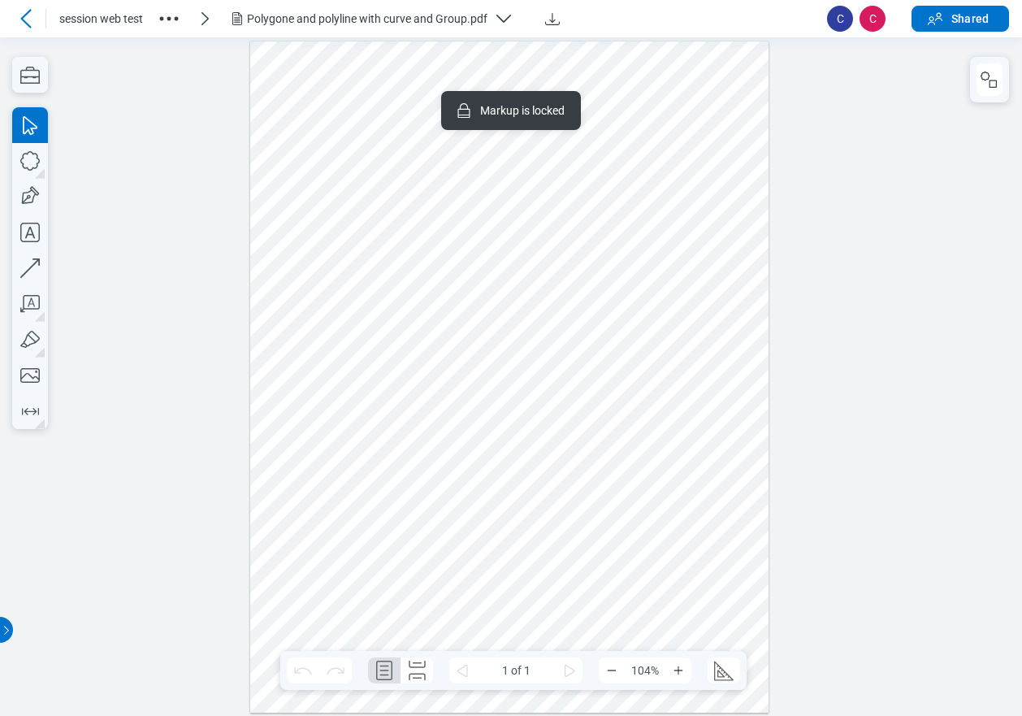
click at [604, 184] on div at bounding box center [509, 377] width 519 height 672
click at [383, 199] on div at bounding box center [509, 377] width 519 height 672
click at [989, 72] on icon "button" at bounding box center [989, 79] width 19 height 19
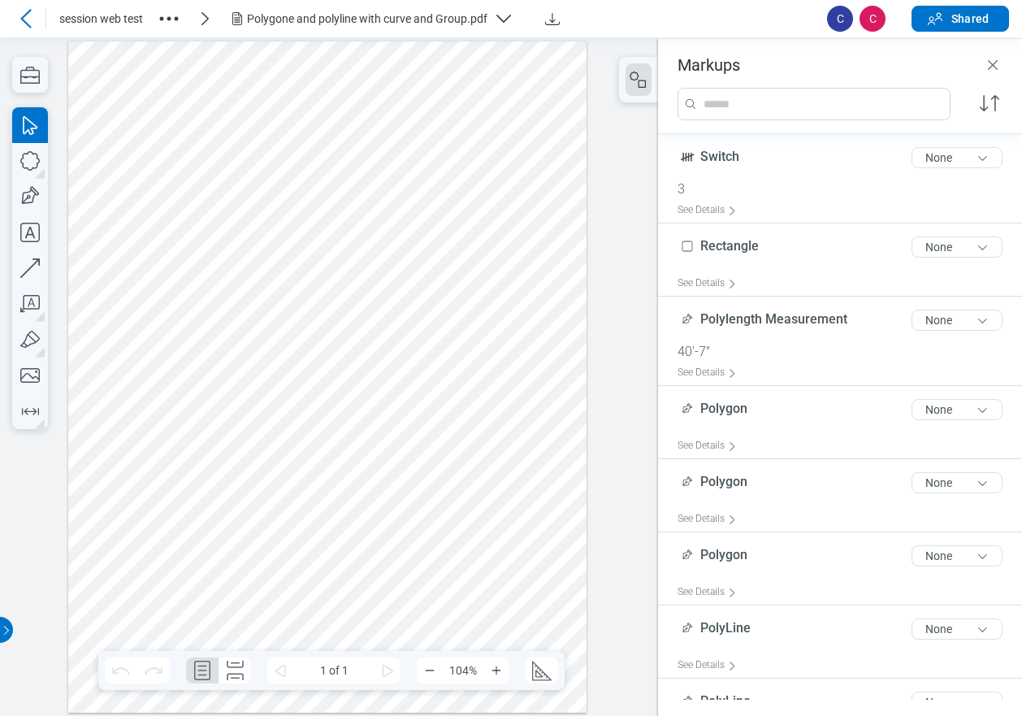
click at [458, 193] on div at bounding box center [327, 377] width 519 height 672
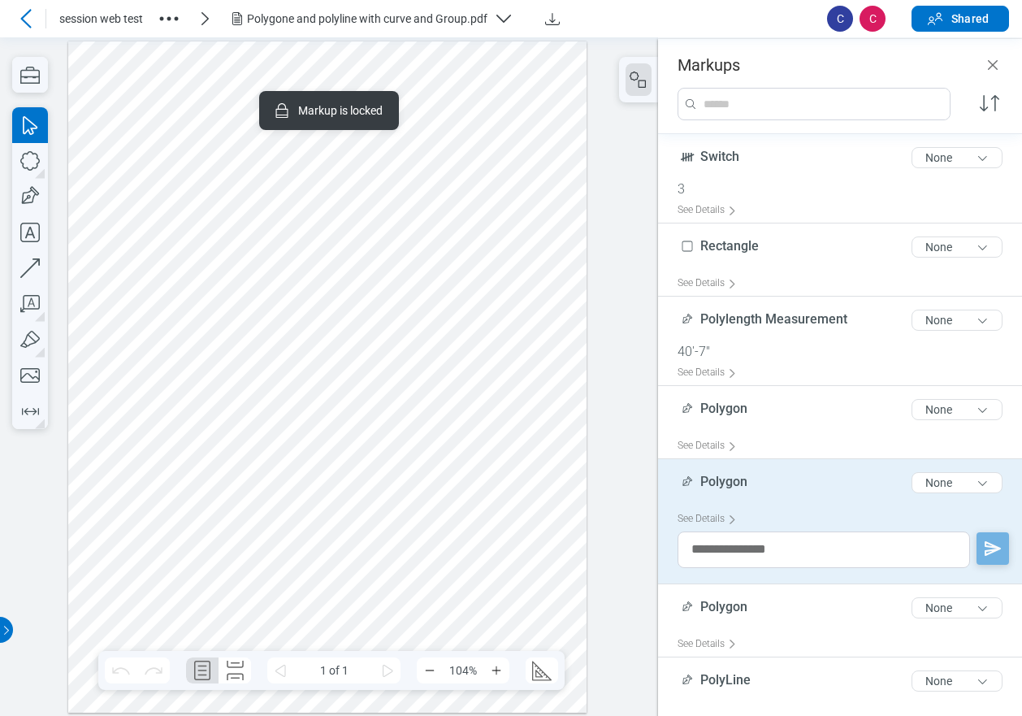
click at [205, 386] on div at bounding box center [327, 377] width 519 height 672
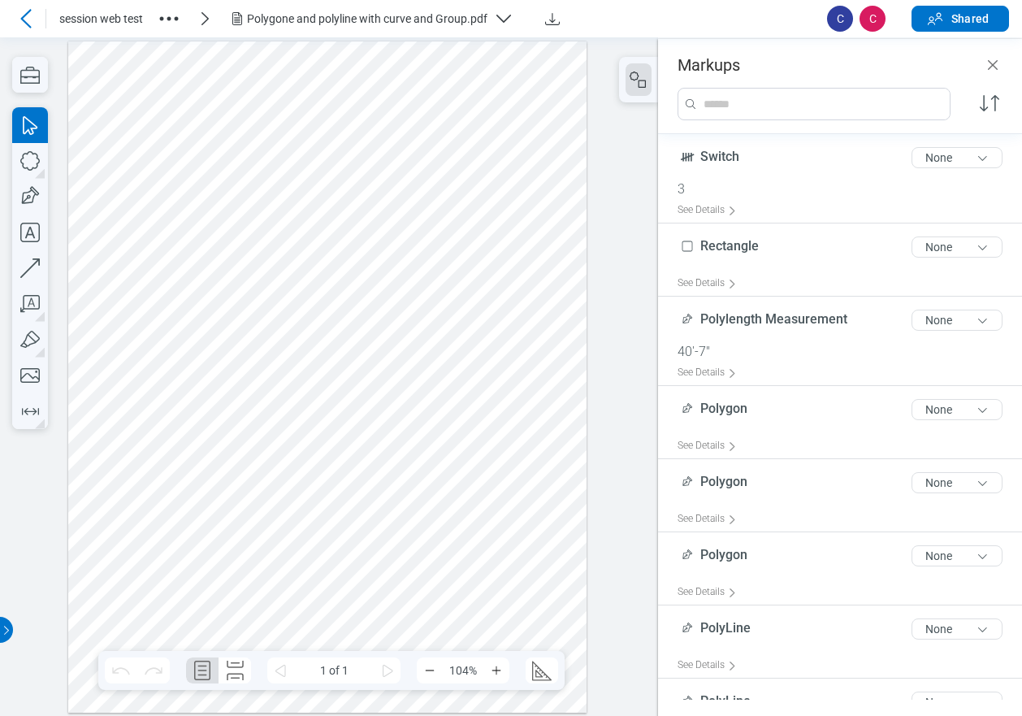
click at [373, 20] on div "Polygone and polyline with curve and Group.pdf" at bounding box center [367, 19] width 240 height 16
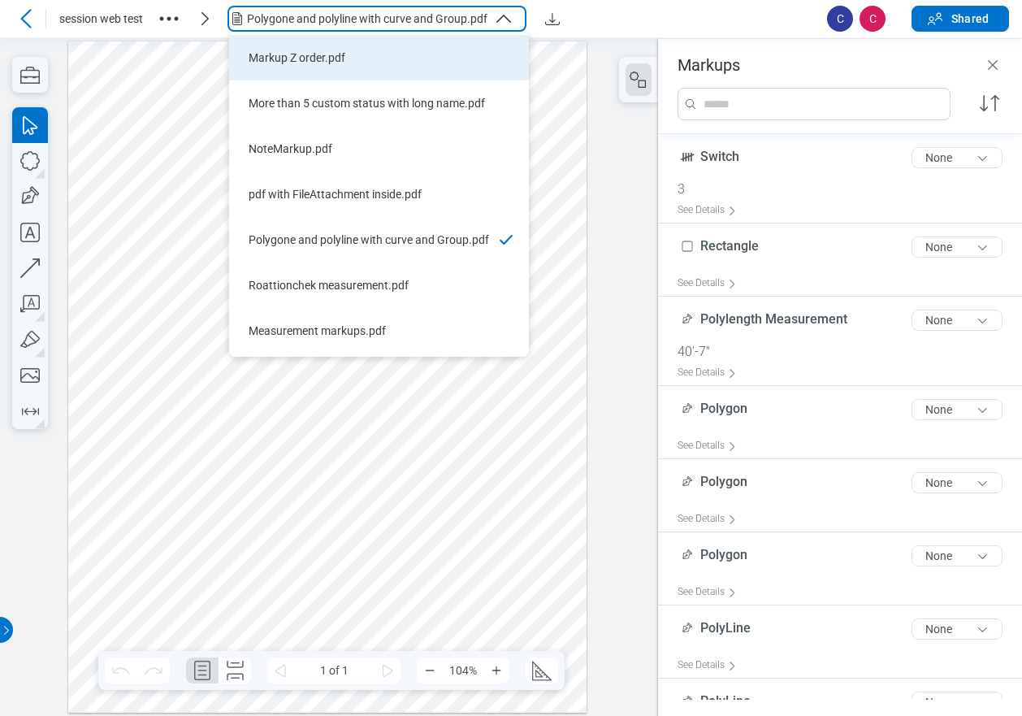
scroll to position [494, 0]
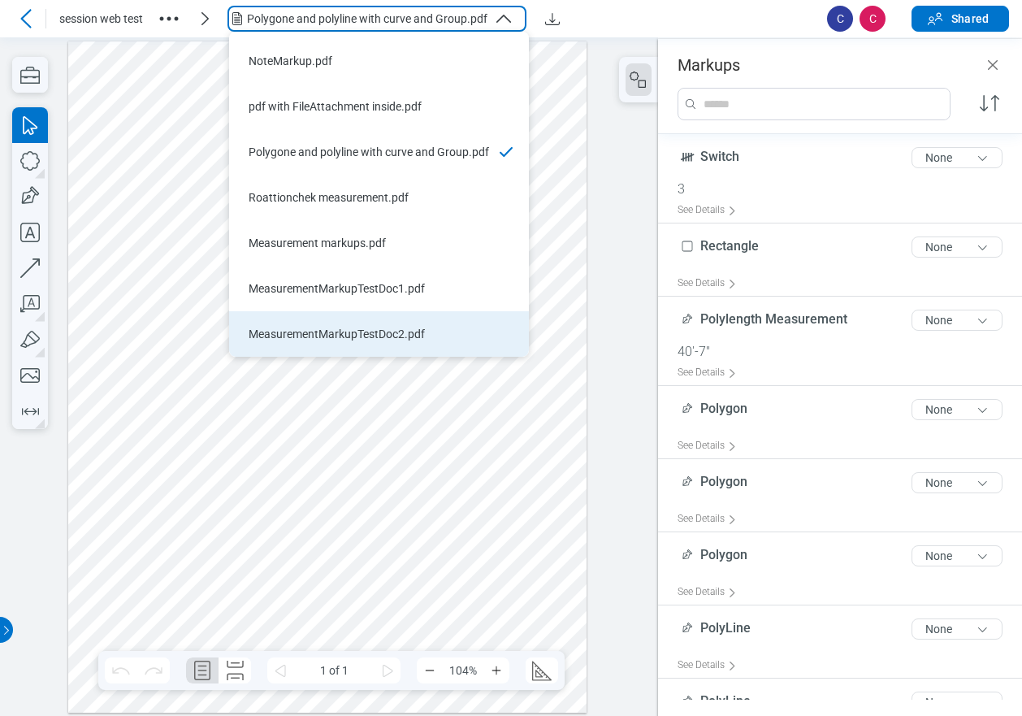
click at [366, 329] on div "MeasurementMarkupTestDoc2.pdf" at bounding box center [369, 334] width 241 height 16
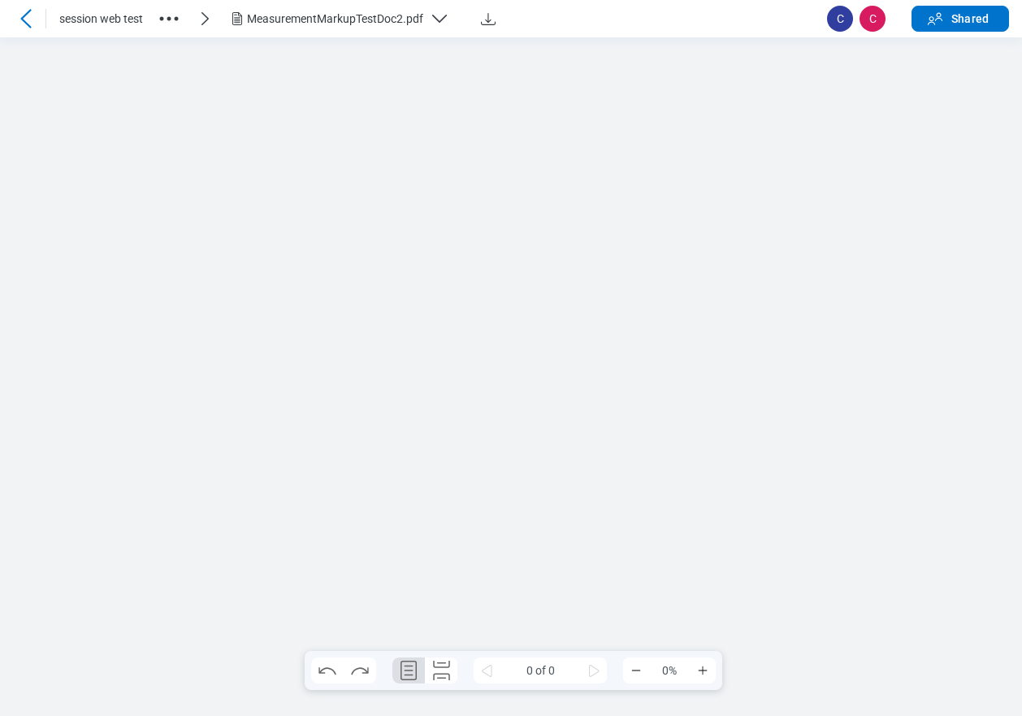
scroll to position [0, 0]
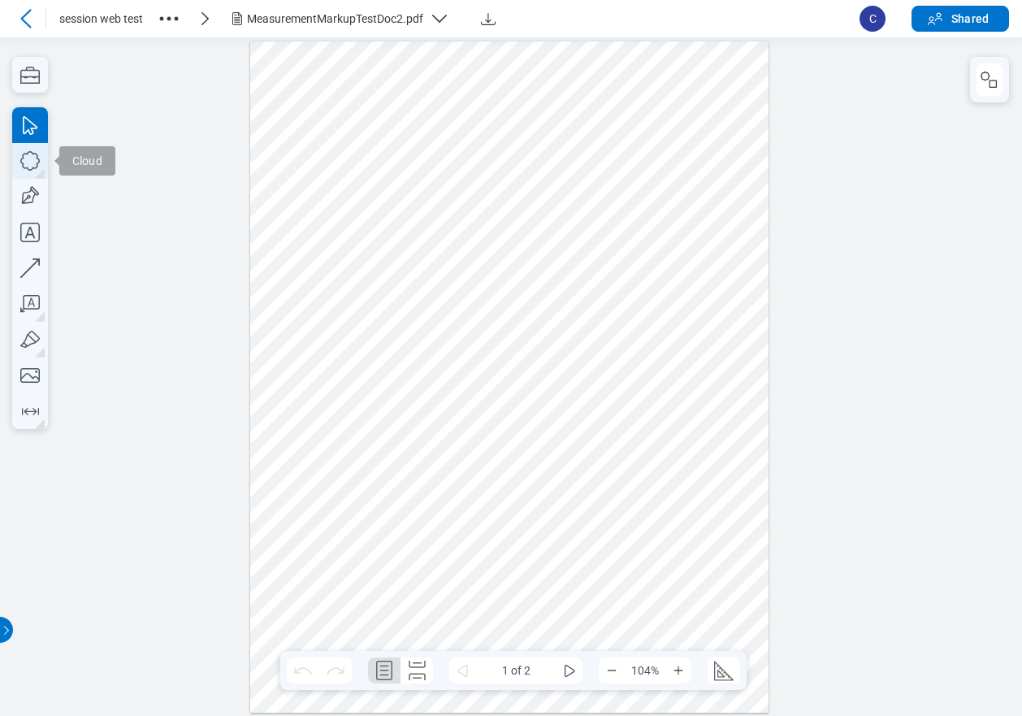
click at [33, 159] on icon "button" at bounding box center [30, 161] width 36 height 36
drag, startPoint x: 462, startPoint y: 290, endPoint x: 500, endPoint y: 322, distance: 49.6
click at [500, 322] on div at bounding box center [509, 377] width 519 height 672
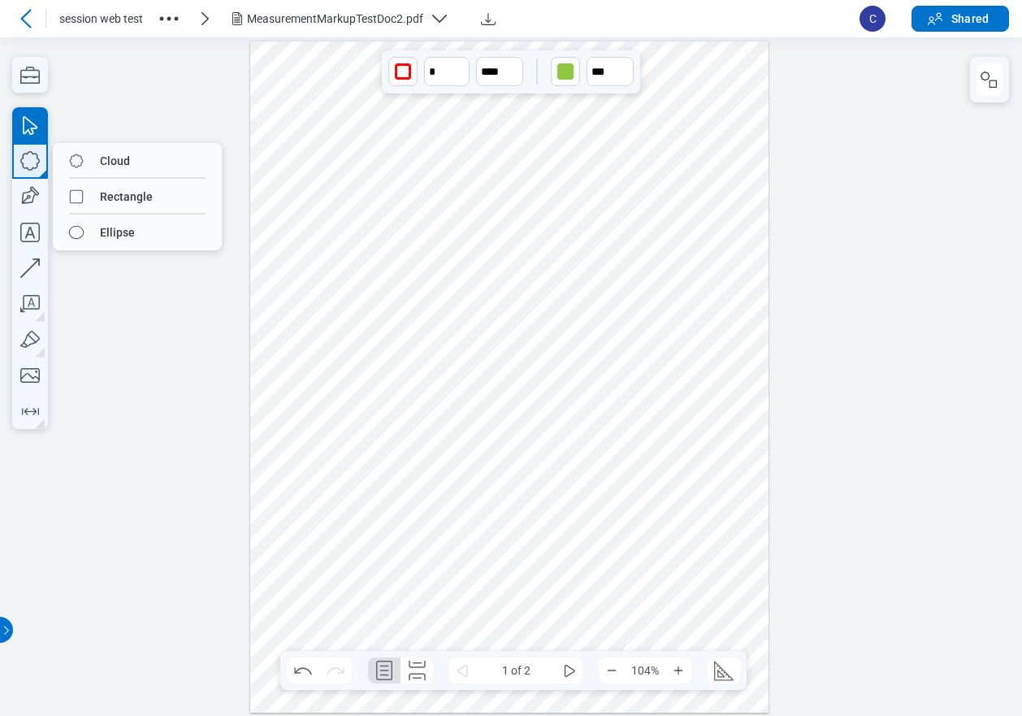
click at [35, 167] on icon "button" at bounding box center [30, 161] width 36 height 36
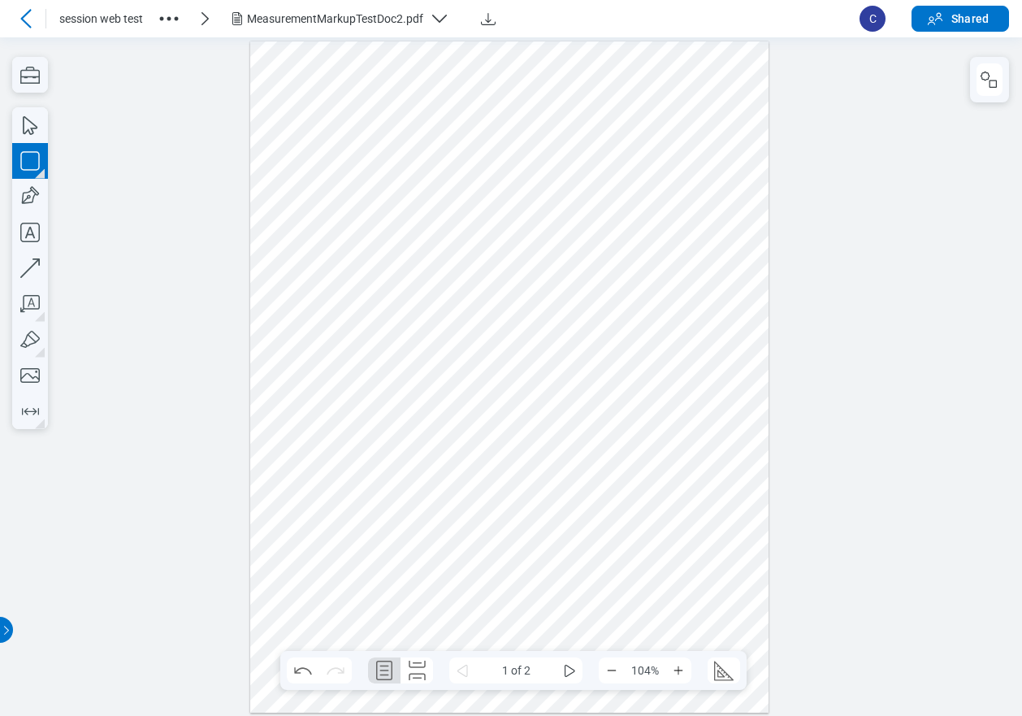
drag, startPoint x: 527, startPoint y: 283, endPoint x: 556, endPoint y: 319, distance: 46.3
click at [556, 319] on div at bounding box center [509, 377] width 519 height 672
click at [606, 321] on div at bounding box center [509, 377] width 519 height 672
click at [38, 169] on icon "button" at bounding box center [29, 160] width 19 height 19
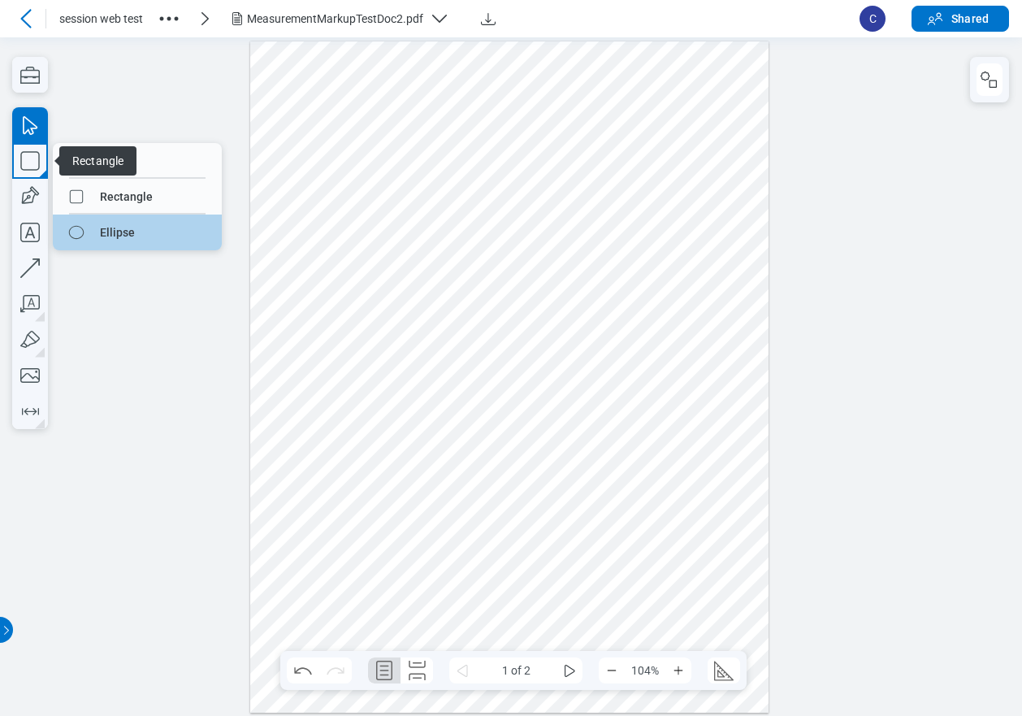
drag, startPoint x: 110, startPoint y: 235, endPoint x: 495, endPoint y: 279, distance: 387.7
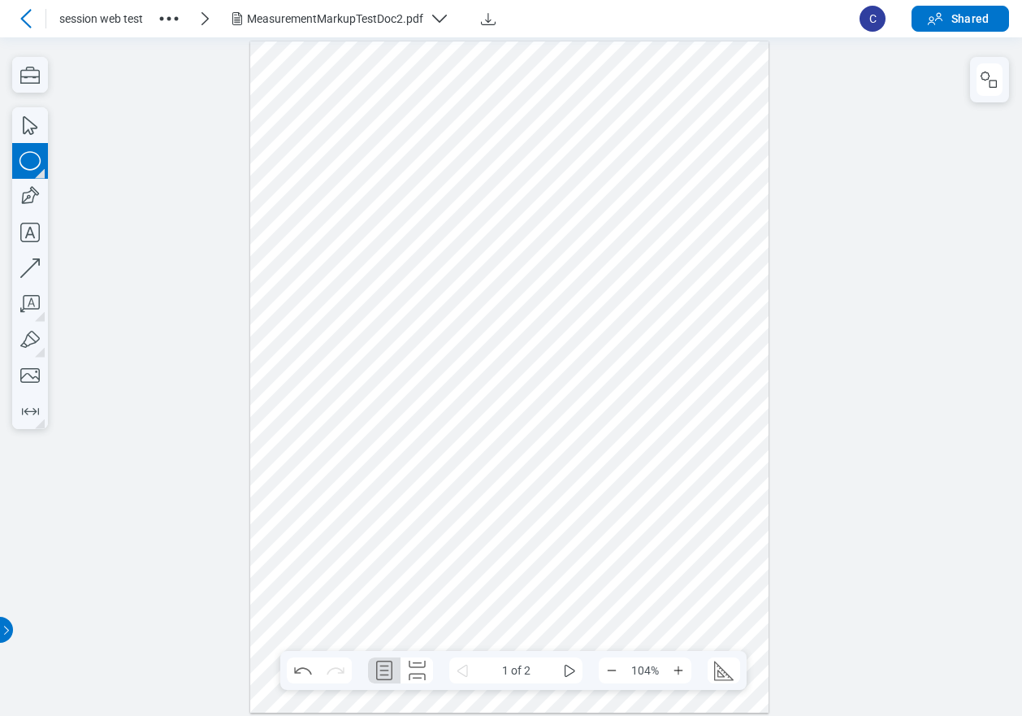
drag, startPoint x: 606, startPoint y: 310, endPoint x: 617, endPoint y: 332, distance: 24.3
click at [617, 332] on div at bounding box center [509, 377] width 519 height 672
click at [669, 379] on div at bounding box center [509, 377] width 519 height 672
drag, startPoint x: 416, startPoint y: 263, endPoint x: 643, endPoint y: 349, distance: 243.0
click at [643, 349] on div at bounding box center [509, 377] width 519 height 672
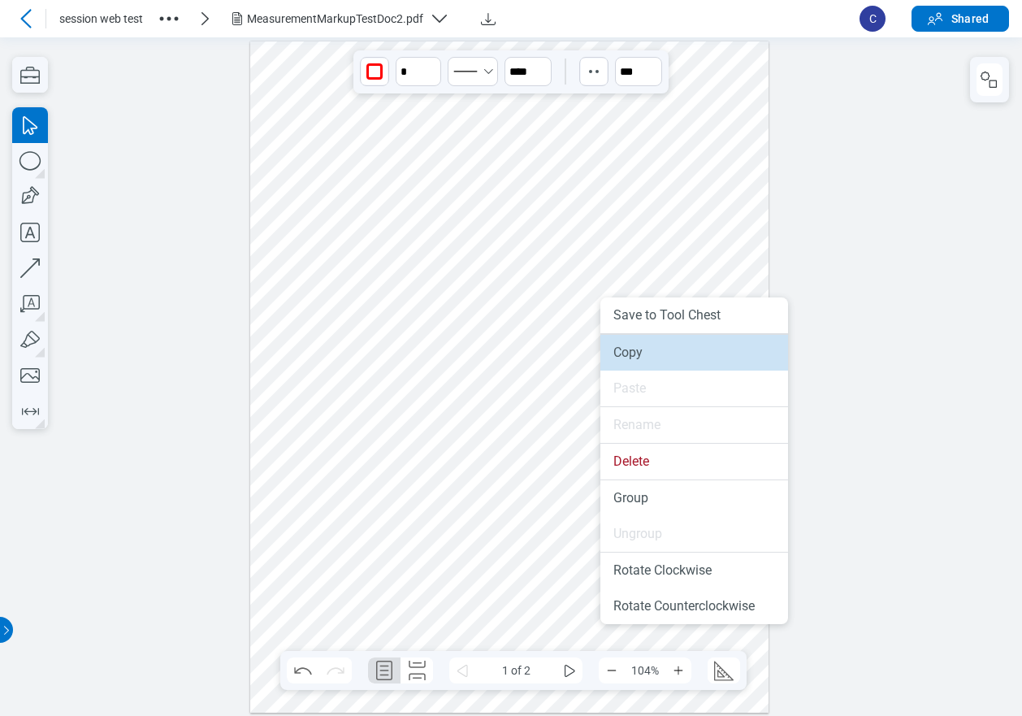
click at [630, 344] on li "Copy" at bounding box center [694, 353] width 188 height 36
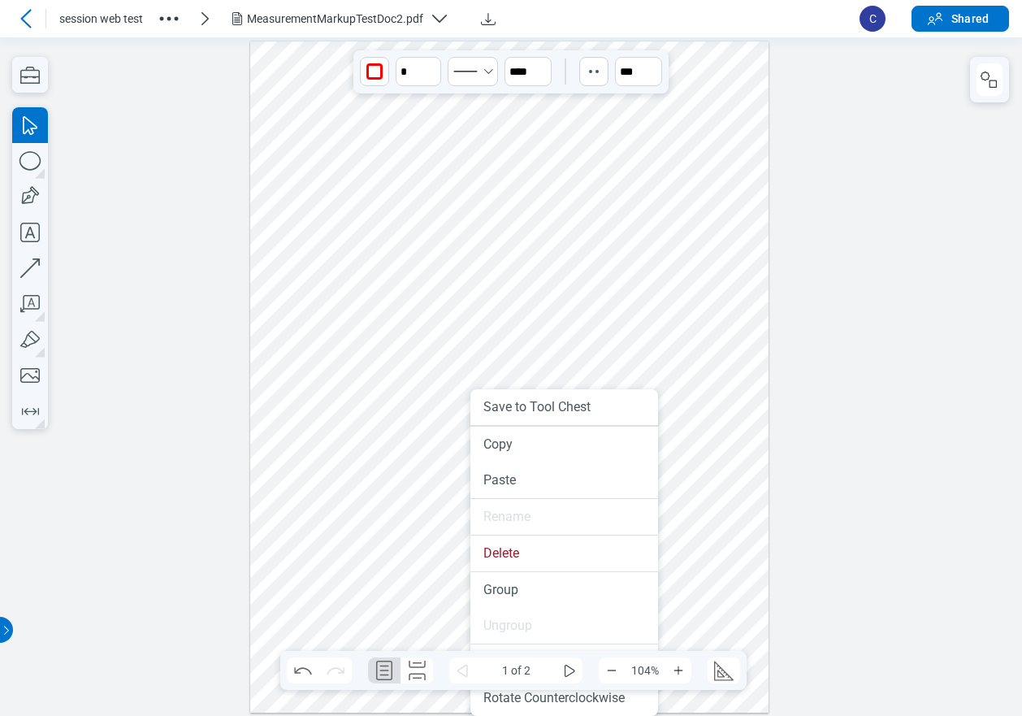
drag, startPoint x: 470, startPoint y: 458, endPoint x: 506, endPoint y: 503, distance: 57.2
click at [507, 480] on li "Paste" at bounding box center [564, 480] width 188 height 36
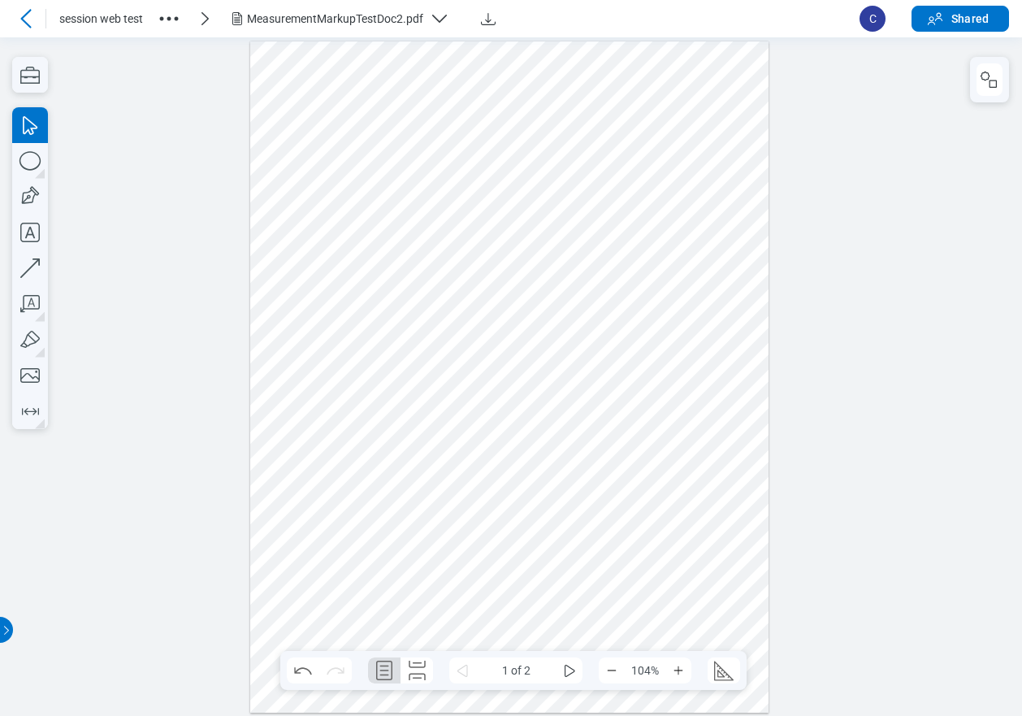
click at [599, 378] on div at bounding box center [509, 377] width 519 height 672
drag, startPoint x: 446, startPoint y: 280, endPoint x: 642, endPoint y: 346, distance: 206.6
click at [642, 346] on div at bounding box center [509, 377] width 519 height 672
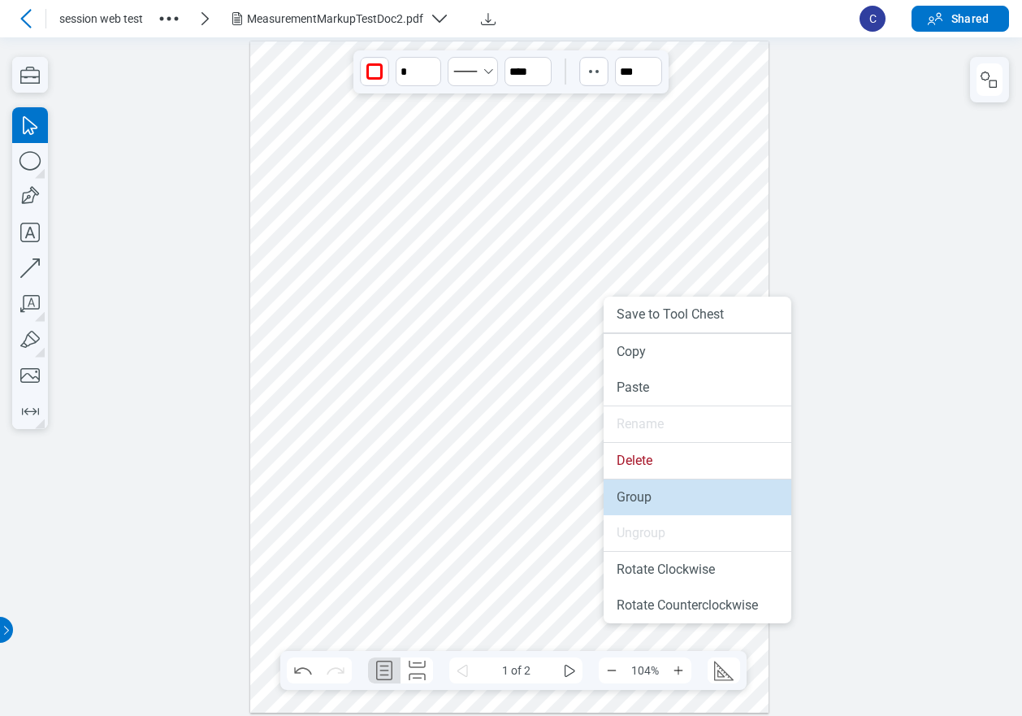
click at [632, 500] on li "Group" at bounding box center [698, 497] width 188 height 36
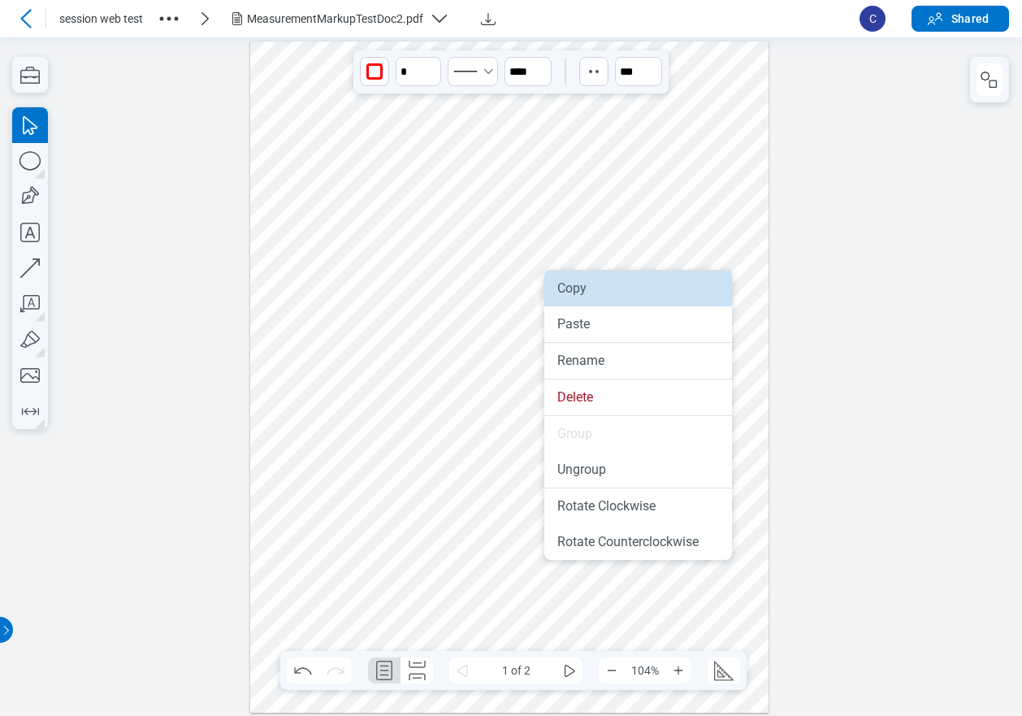
drag, startPoint x: 578, startPoint y: 295, endPoint x: 622, endPoint y: 328, distance: 55.1
click at [578, 295] on li "Copy" at bounding box center [638, 289] width 188 height 36
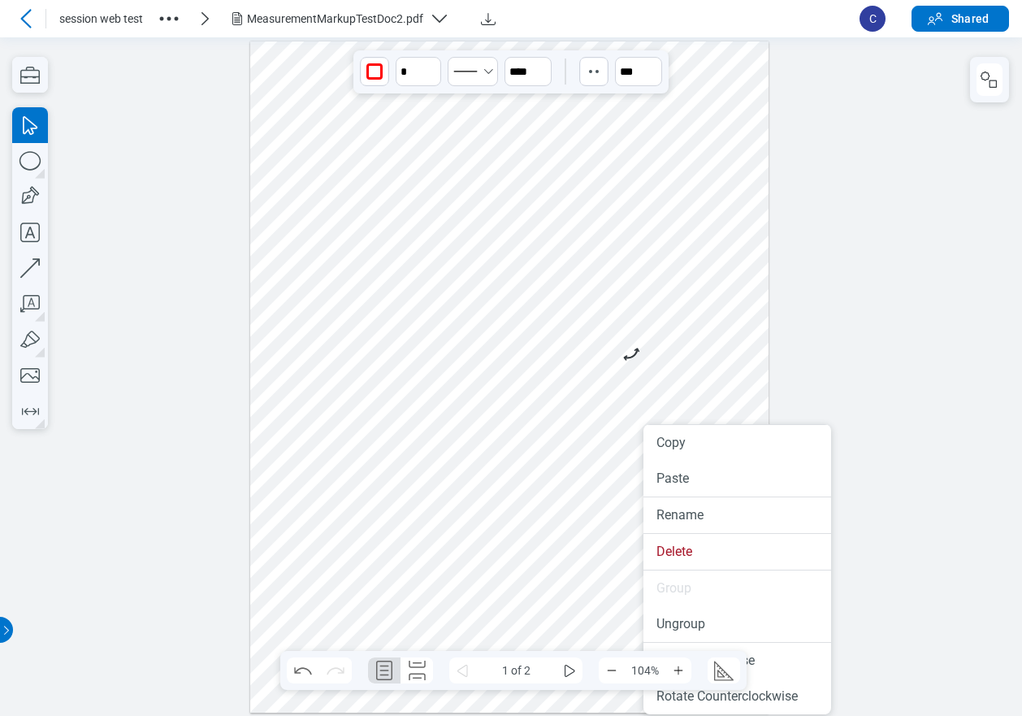
drag, startPoint x: 643, startPoint y: 461, endPoint x: 677, endPoint y: 498, distance: 50.1
click at [684, 487] on li "Paste" at bounding box center [737, 479] width 188 height 36
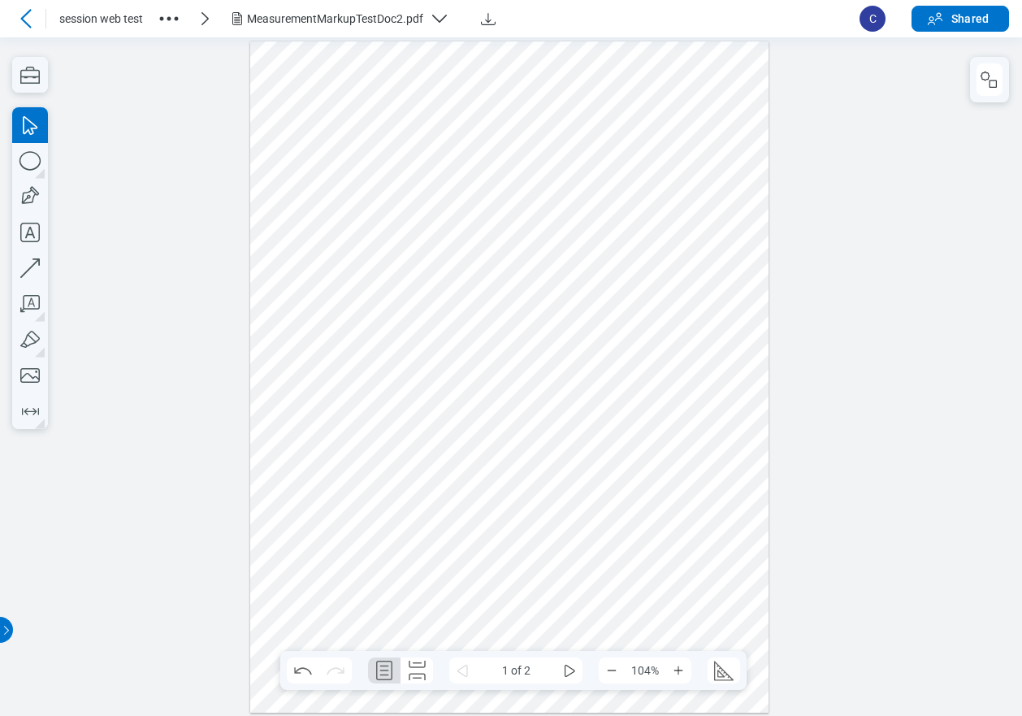
drag, startPoint x: 646, startPoint y: 463, endPoint x: 586, endPoint y: 541, distance: 98.5
click at [490, 567] on div at bounding box center [509, 377] width 519 height 672
click at [635, 522] on div at bounding box center [509, 377] width 519 height 672
click at [564, 674] on icon "some" at bounding box center [569, 670] width 19 height 19
click at [622, 383] on li "Paste" at bounding box center [668, 388] width 188 height 36
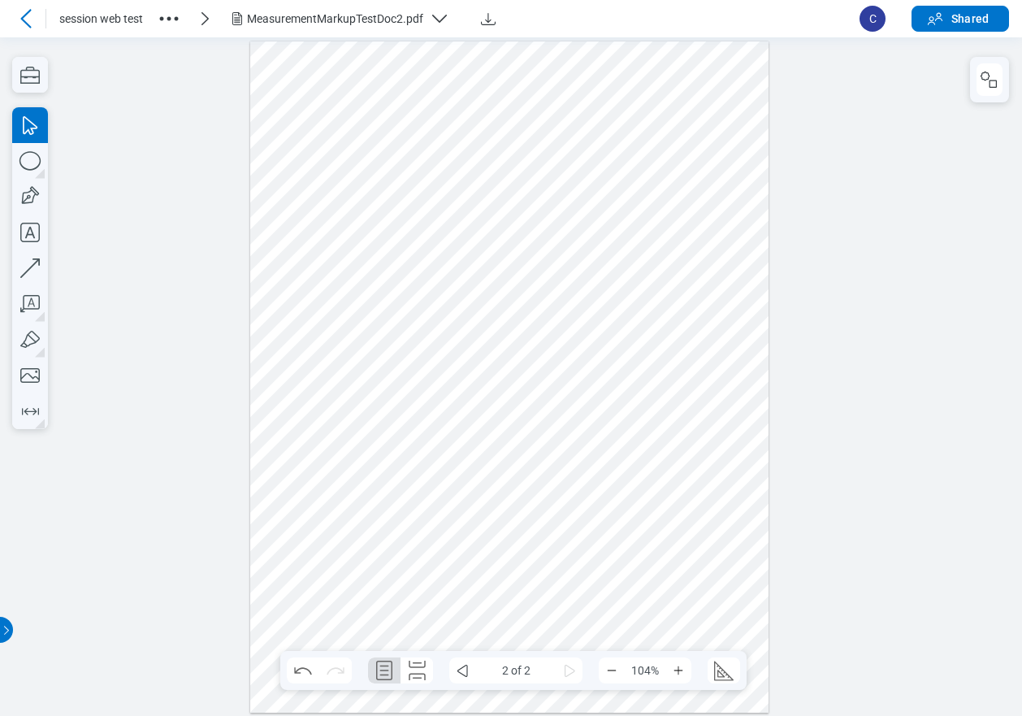
click at [559, 284] on div at bounding box center [509, 377] width 519 height 672
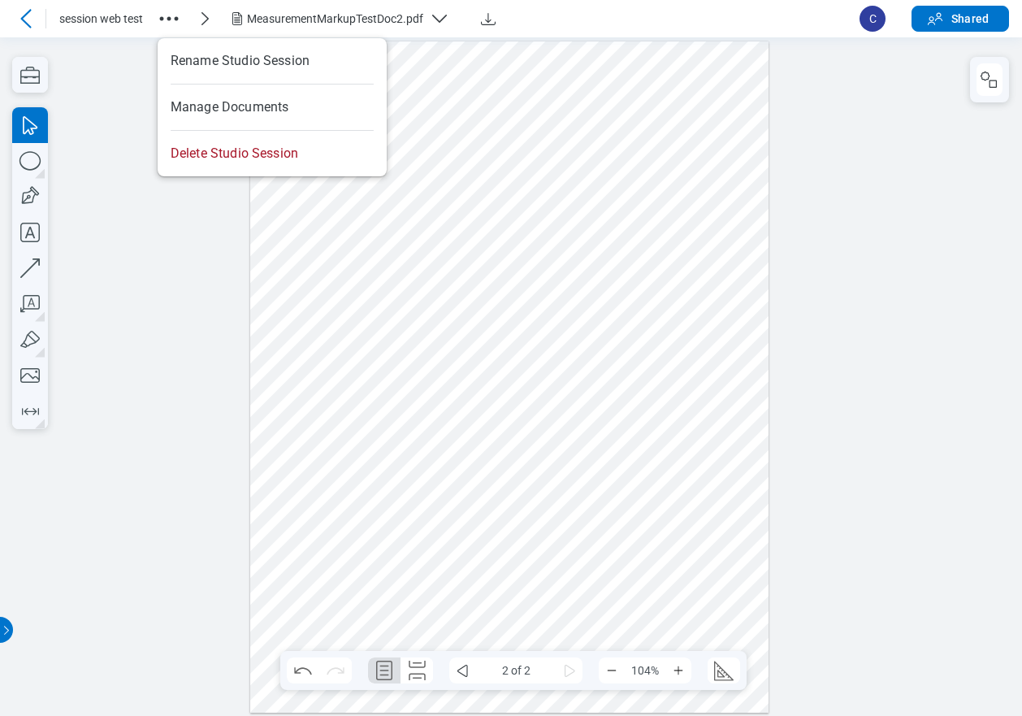
click at [171, 15] on icon "button" at bounding box center [169, 19] width 26 height 26
click at [28, 19] on icon at bounding box center [25, 18] width 19 height 19
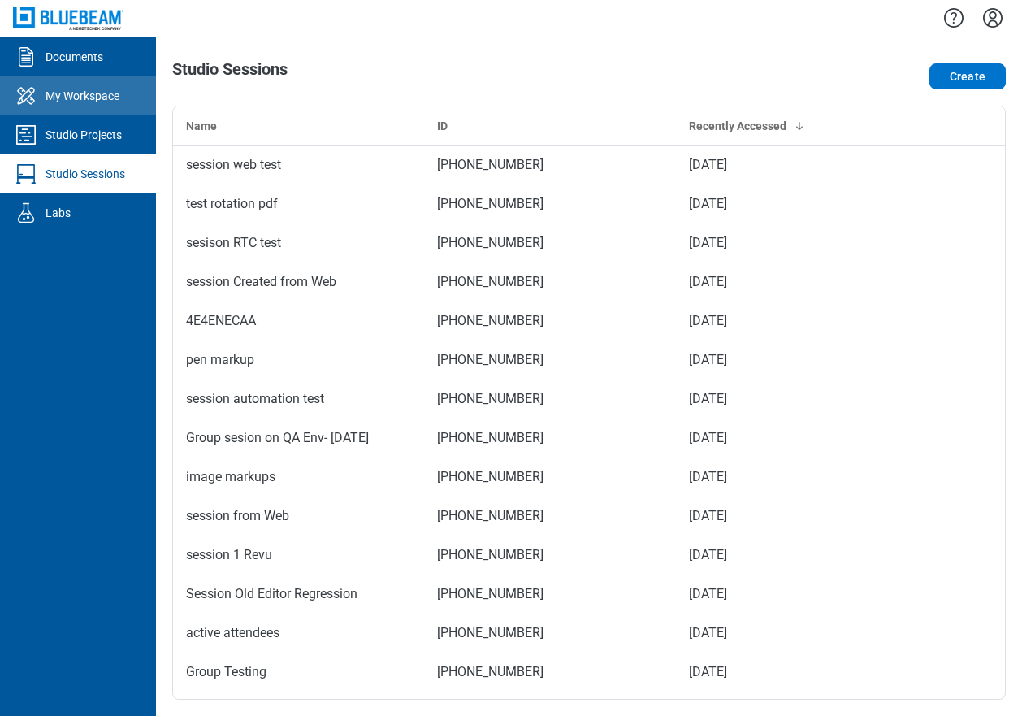
click at [101, 103] on div "My Workspace" at bounding box center [82, 96] width 74 height 16
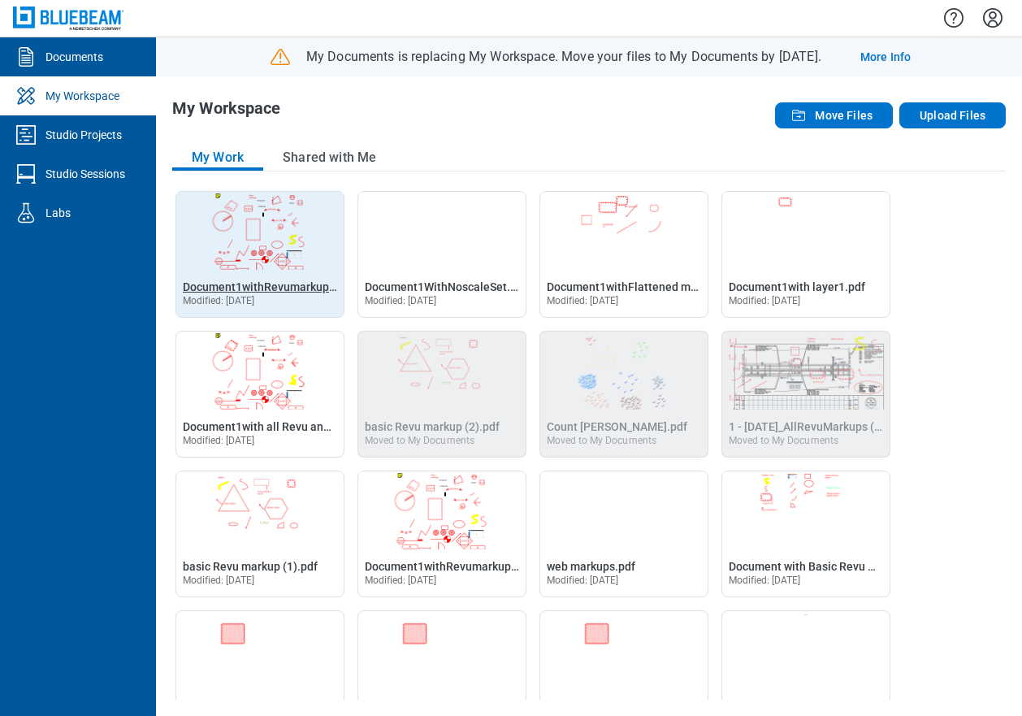
click at [254, 288] on span "Document1withRevumarkups (1).pdf" at bounding box center [277, 286] width 189 height 13
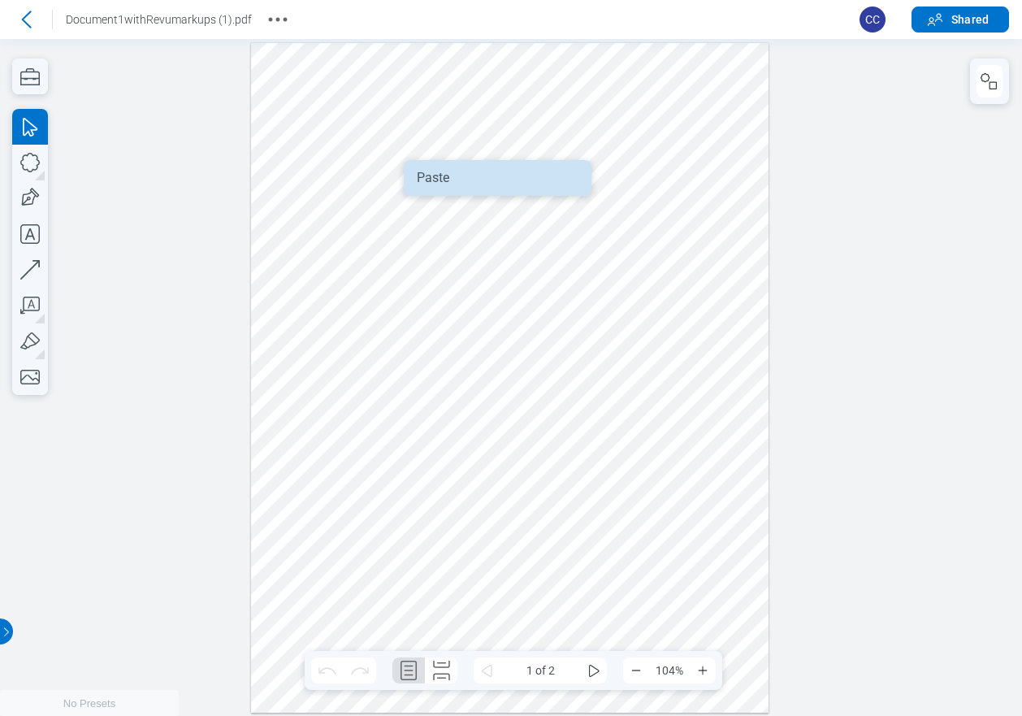
click at [448, 177] on li "Paste" at bounding box center [498, 178] width 188 height 36
click at [571, 235] on div at bounding box center [510, 378] width 518 height 670
click at [27, 25] on icon at bounding box center [26, 19] width 26 height 26
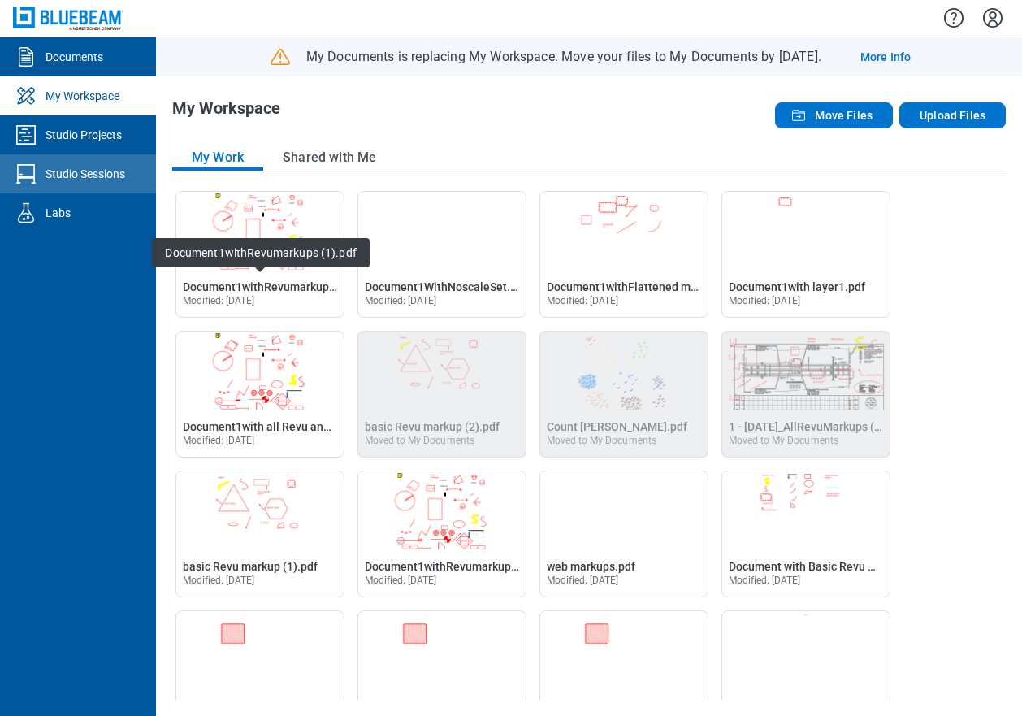
click at [74, 162] on link "Studio Sessions" at bounding box center [78, 173] width 156 height 39
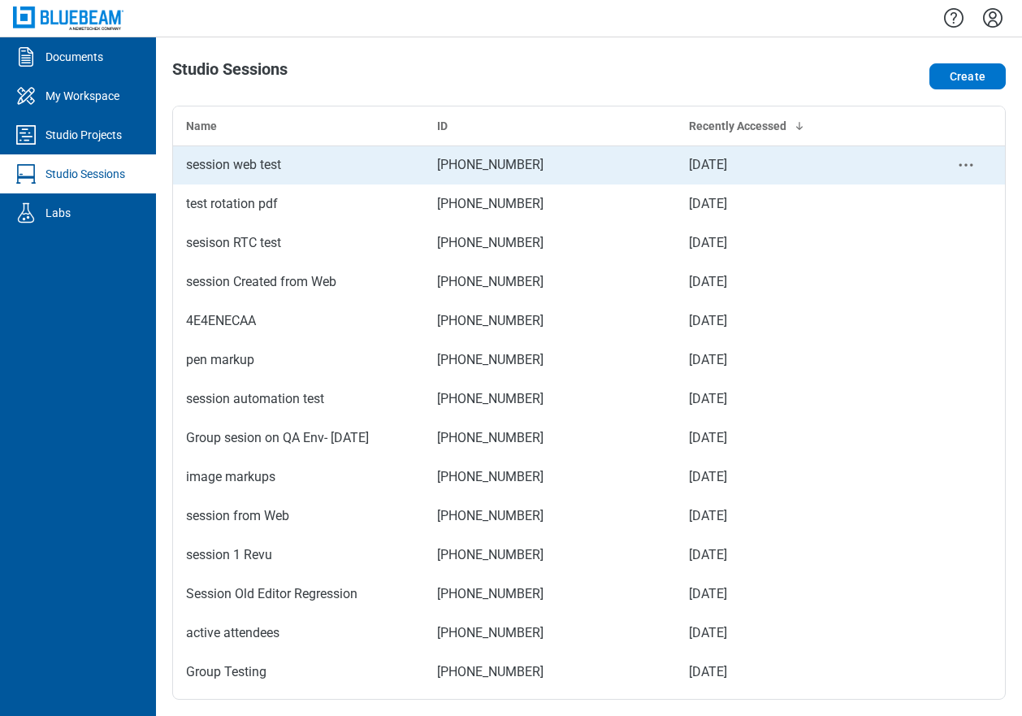
click at [215, 175] on td "session web test" at bounding box center [298, 164] width 251 height 39
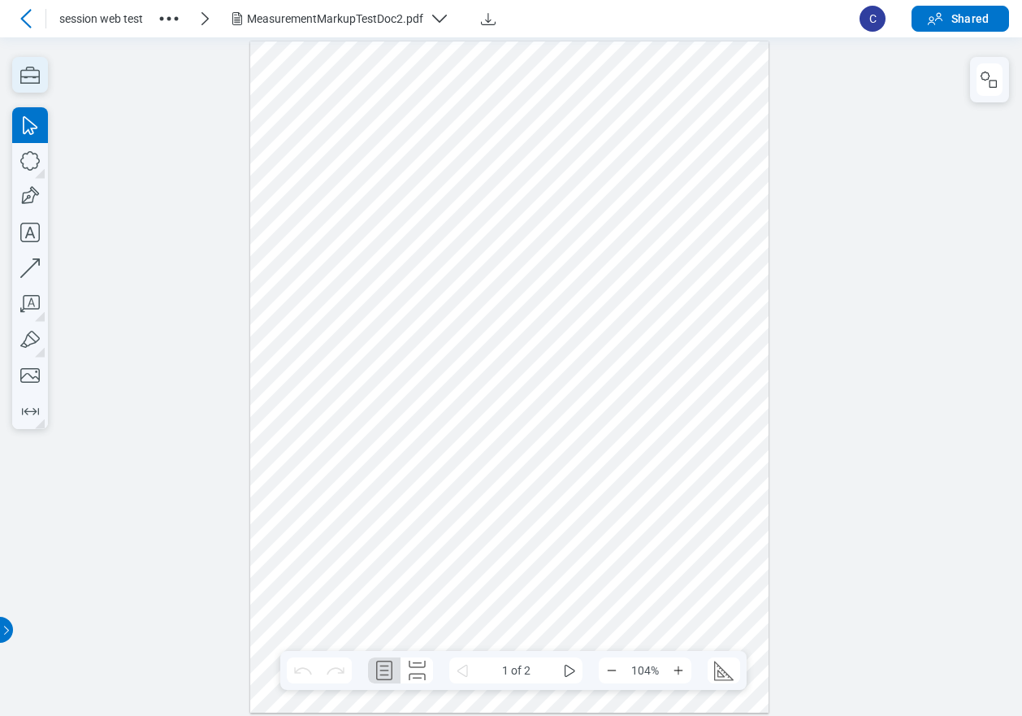
click at [33, 72] on icon "button" at bounding box center [30, 75] width 36 height 36
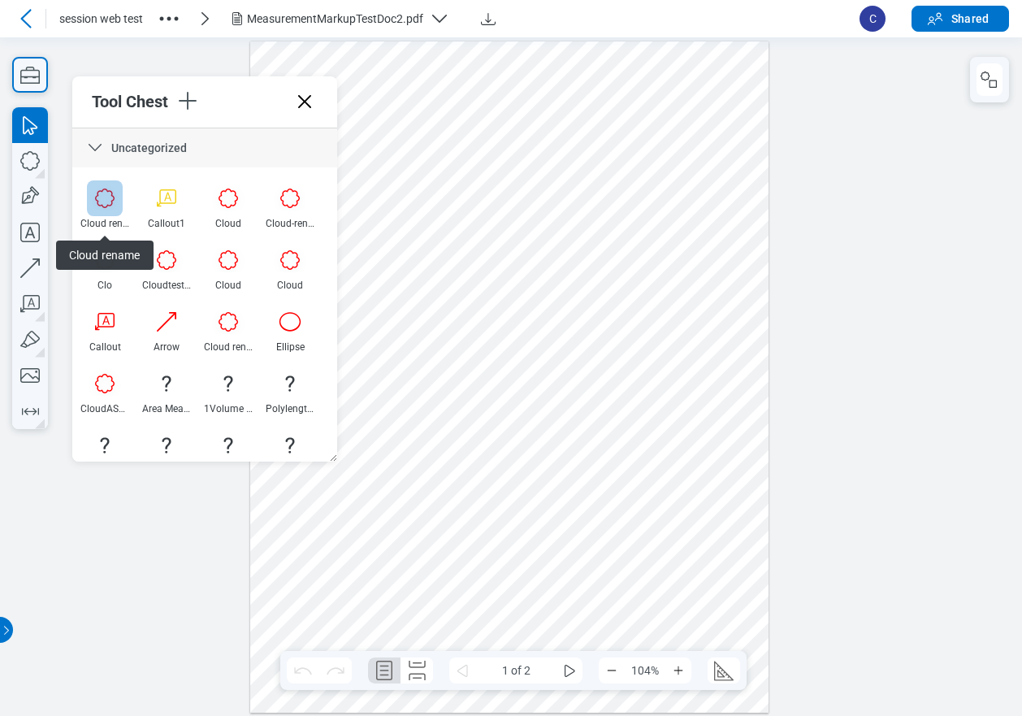
drag, startPoint x: 109, startPoint y: 193, endPoint x: 118, endPoint y: 194, distance: 9.0
click at [109, 193] on div at bounding box center [105, 198] width 36 height 36
drag, startPoint x: 577, startPoint y: 380, endPoint x: 669, endPoint y: 440, distance: 110.0
click at [669, 440] on div at bounding box center [509, 377] width 519 height 672
click at [713, 444] on div at bounding box center [509, 377] width 519 height 672
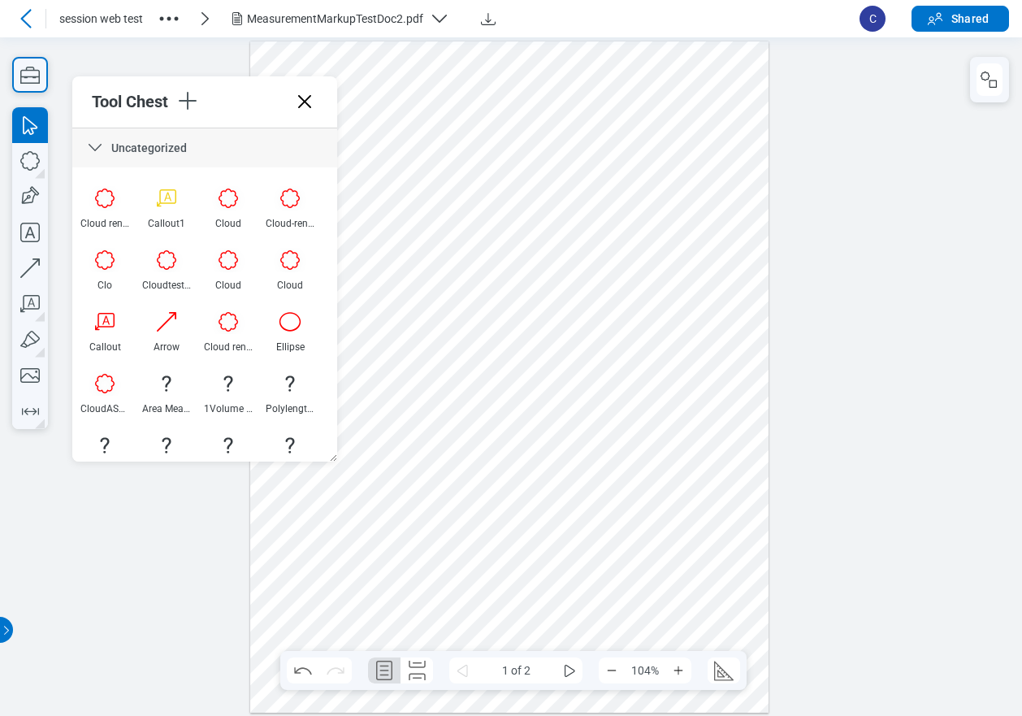
click at [634, 414] on div at bounding box center [509, 377] width 519 height 672
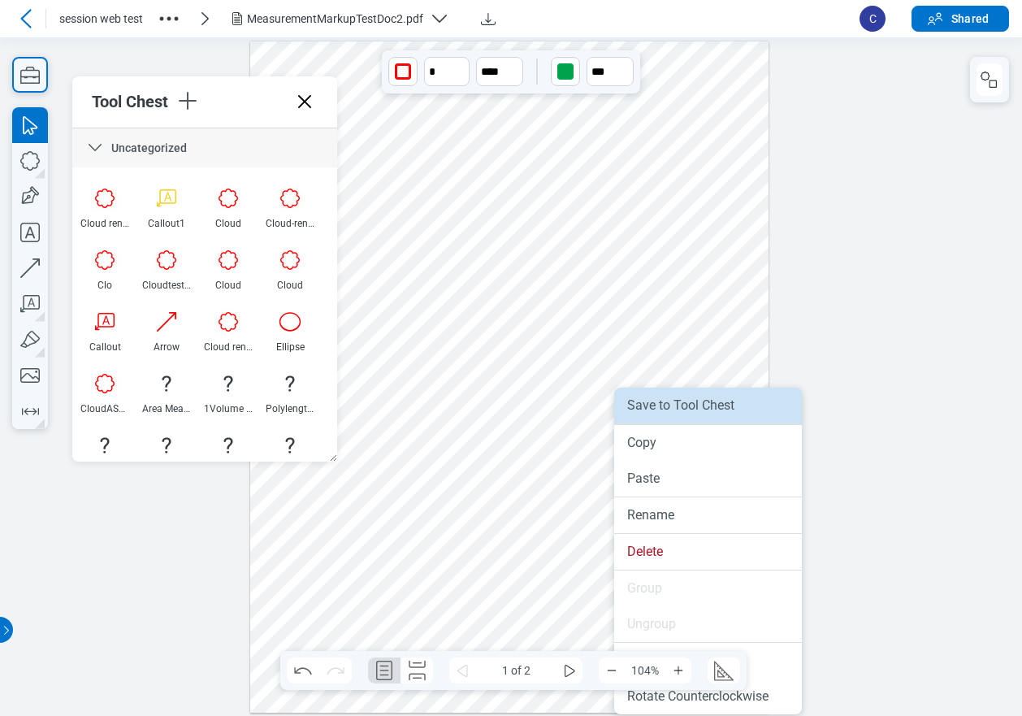
click at [645, 414] on li "Save to Tool Chest" at bounding box center [708, 406] width 188 height 36
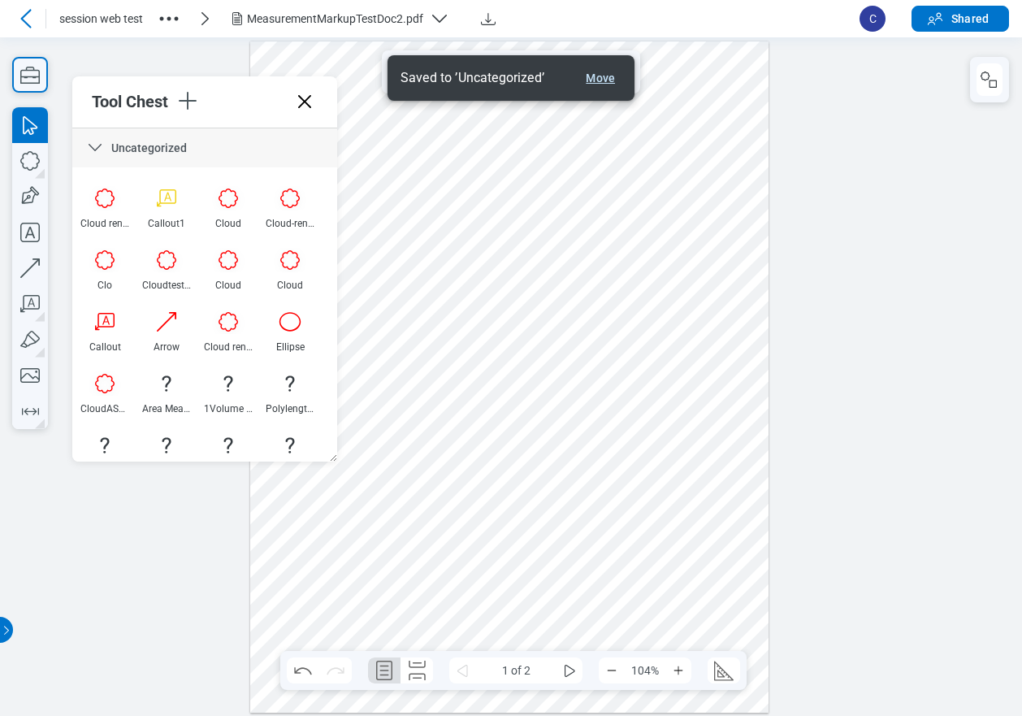
click at [609, 77] on button "Move" at bounding box center [600, 77] width 42 height 19
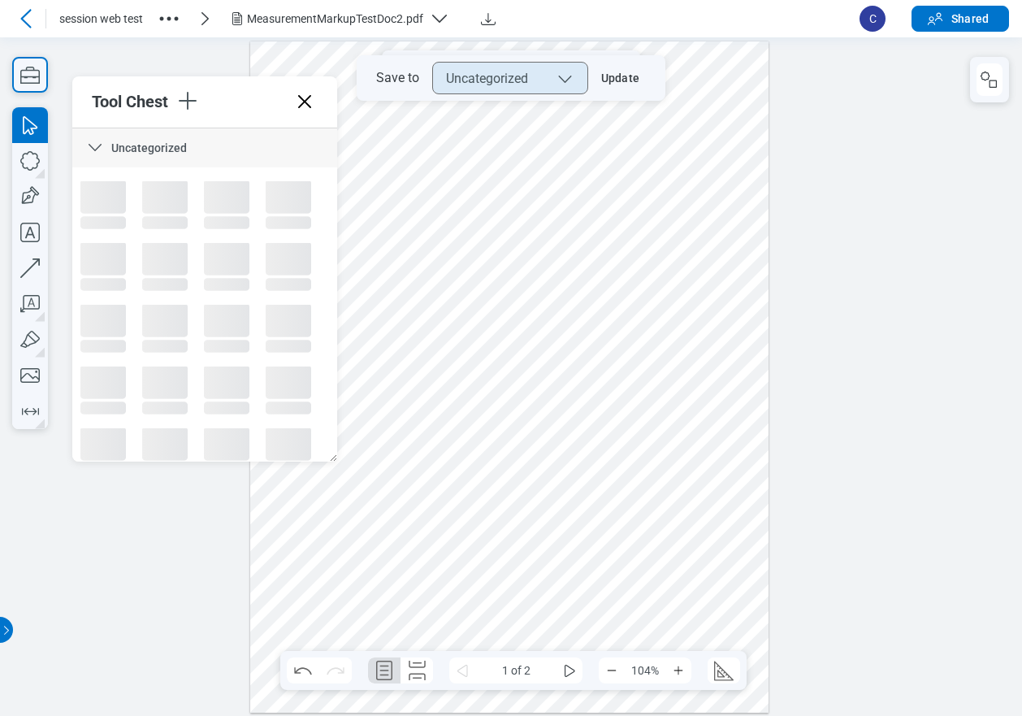
click at [583, 77] on button "Uncategorized" at bounding box center [510, 78] width 156 height 32
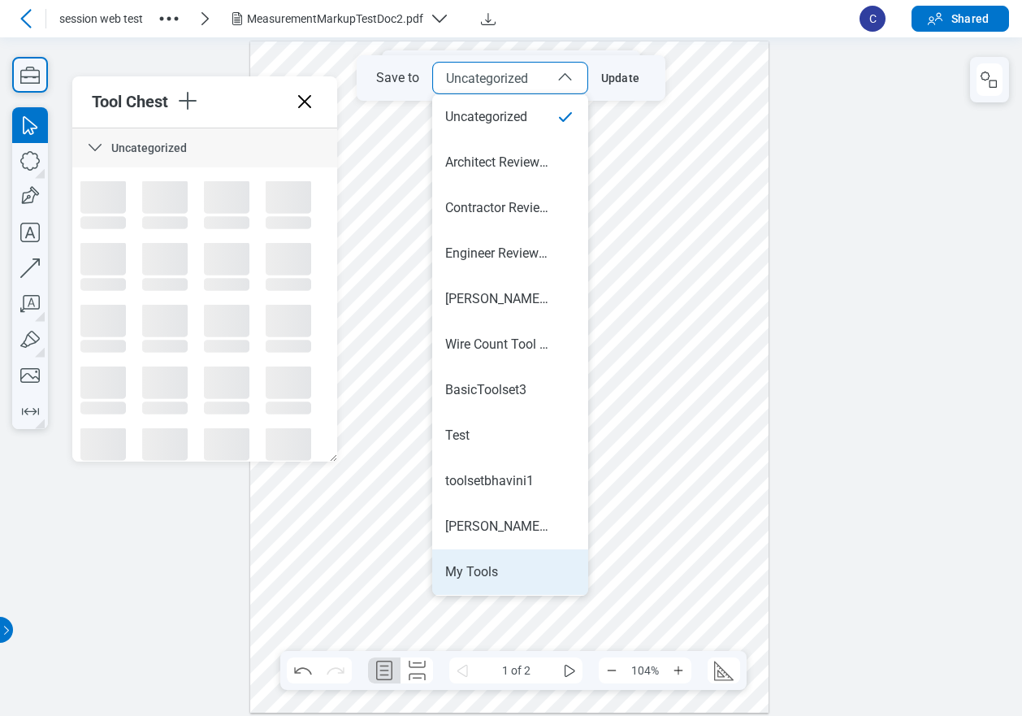
click at [493, 581] on li "My Tools" at bounding box center [510, 571] width 156 height 45
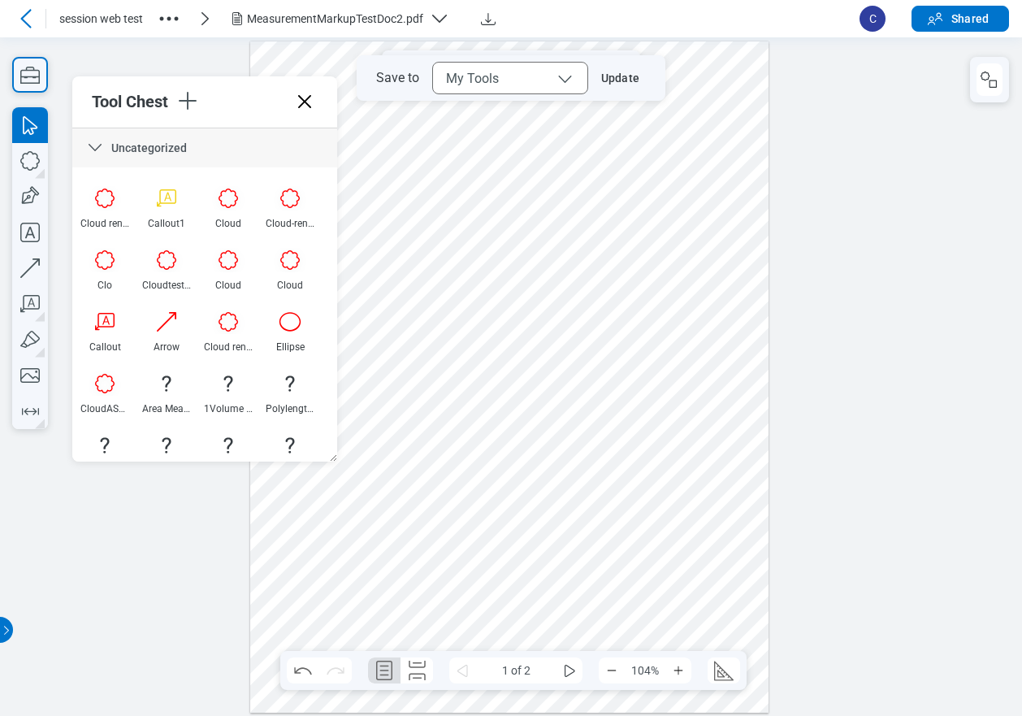
drag, startPoint x: 651, startPoint y: 133, endPoint x: 692, endPoint y: 97, distance: 54.7
click at [692, 97] on div at bounding box center [509, 377] width 519 height 672
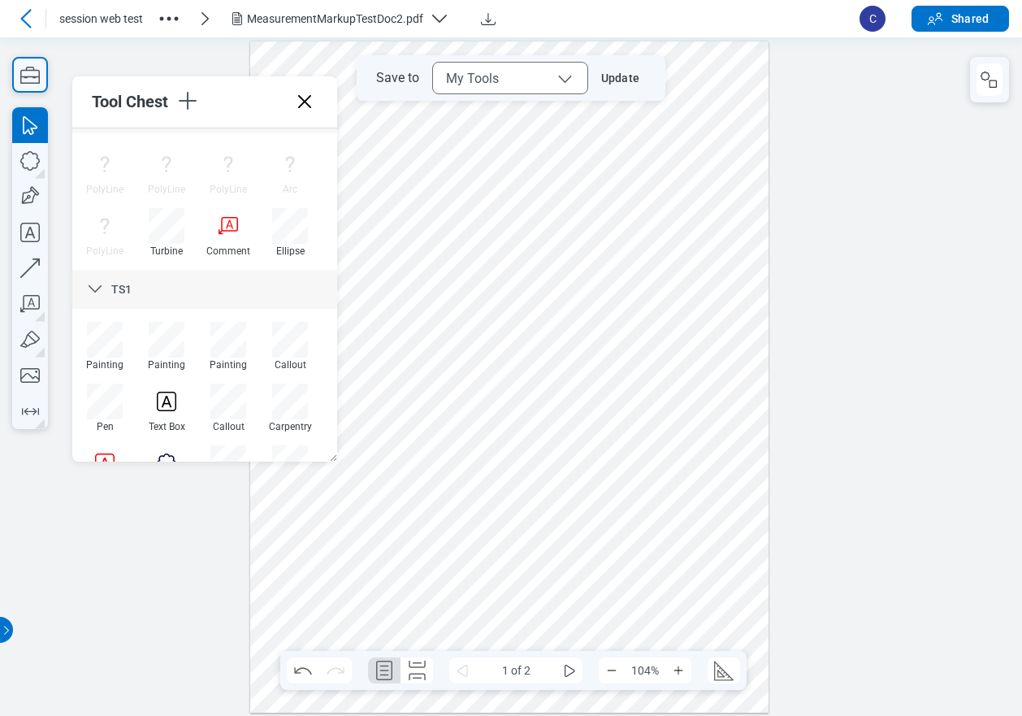
scroll to position [5858, 0]
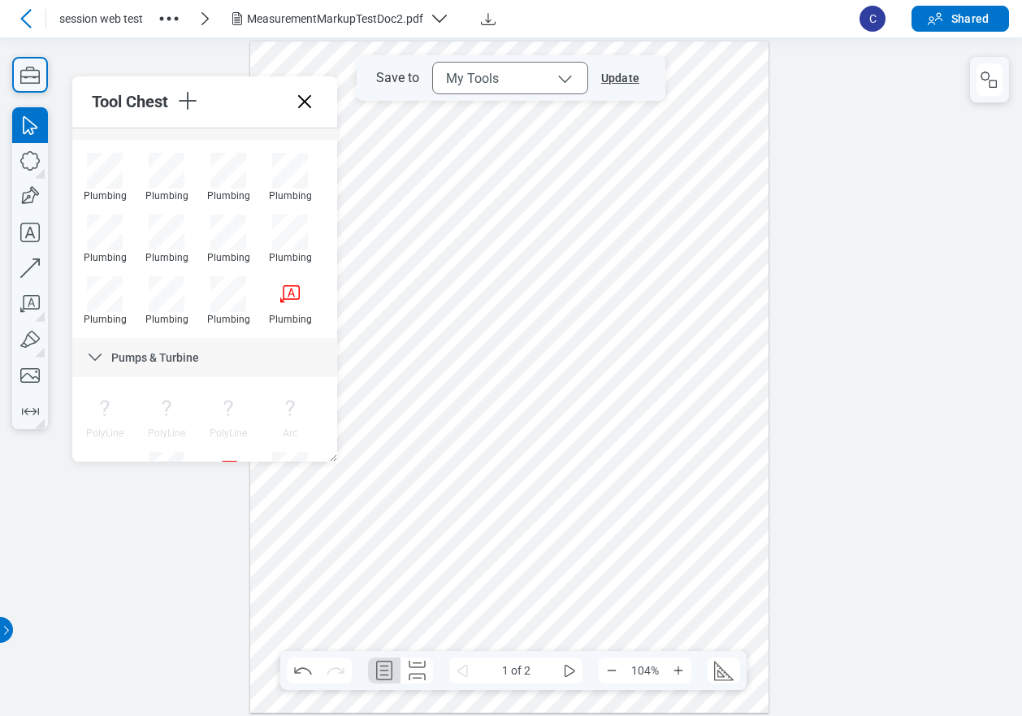
drag, startPoint x: 620, startPoint y: 79, endPoint x: 693, endPoint y: 200, distance: 141.4
click at [620, 79] on button "Update" at bounding box center [617, 78] width 58 height 26
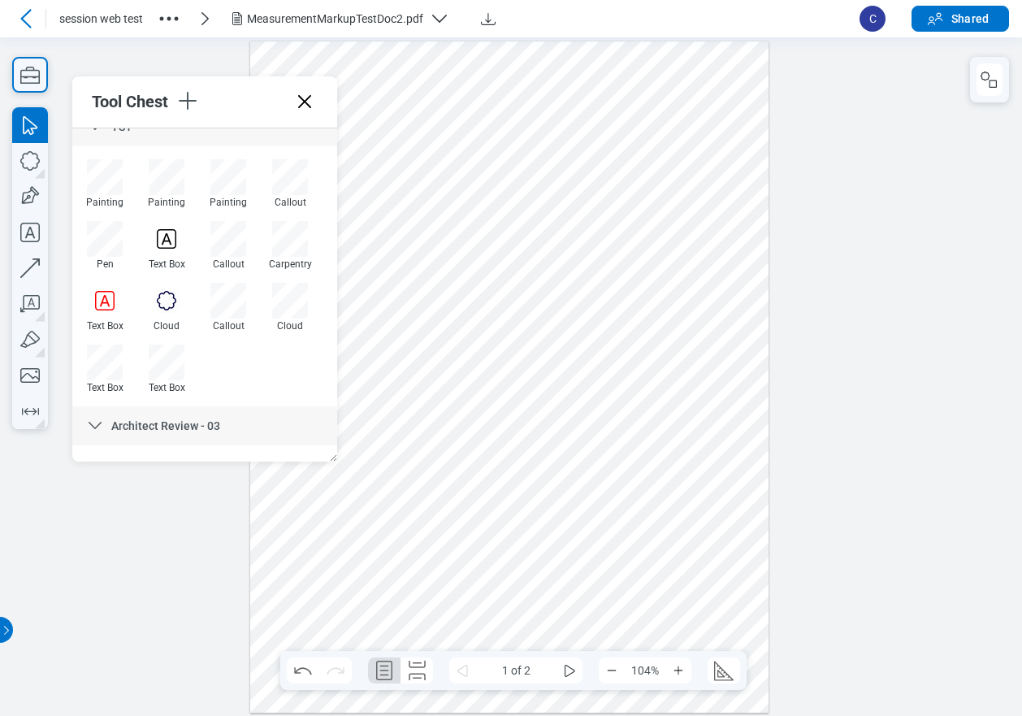
scroll to position [6102, 0]
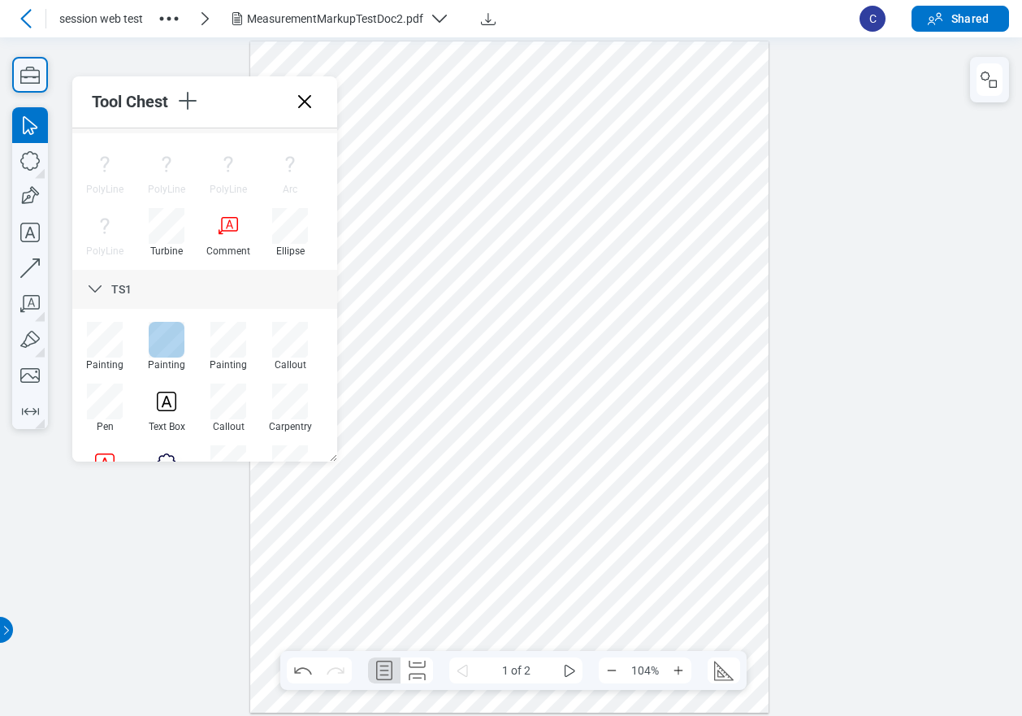
click at [167, 339] on div at bounding box center [167, 340] width 36 height 36
drag, startPoint x: 626, startPoint y: 499, endPoint x: 663, endPoint y: 548, distance: 62.1
click at [663, 548] on div at bounding box center [509, 377] width 519 height 672
click at [679, 514] on div at bounding box center [509, 377] width 519 height 672
click at [162, 348] on div at bounding box center [167, 340] width 36 height 36
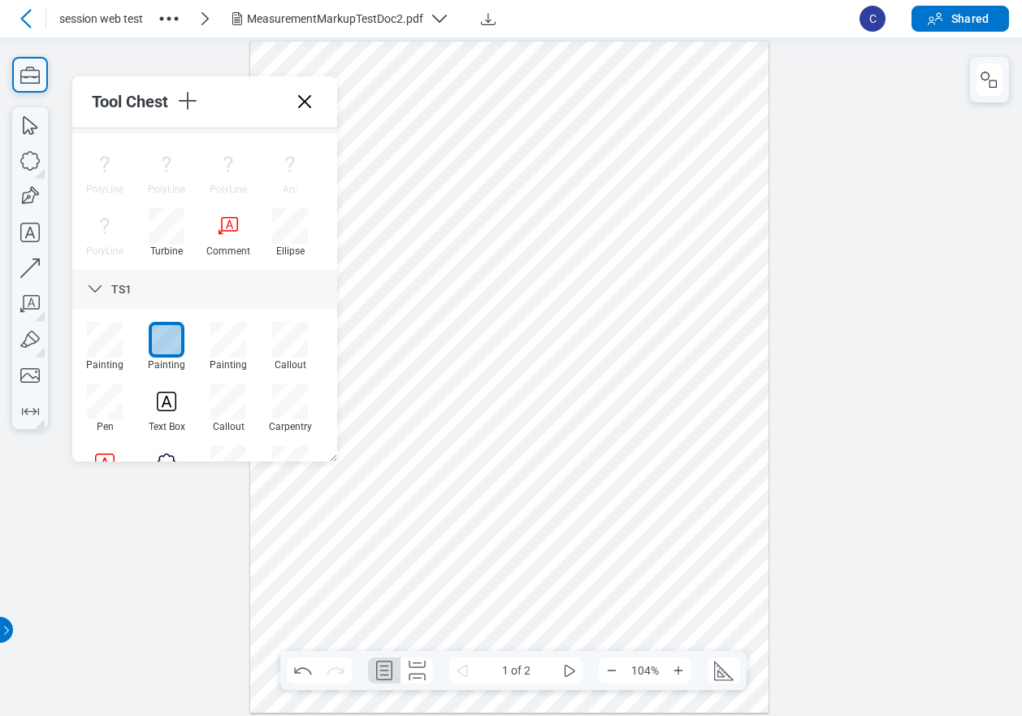
click at [680, 479] on div at bounding box center [509, 377] width 519 height 672
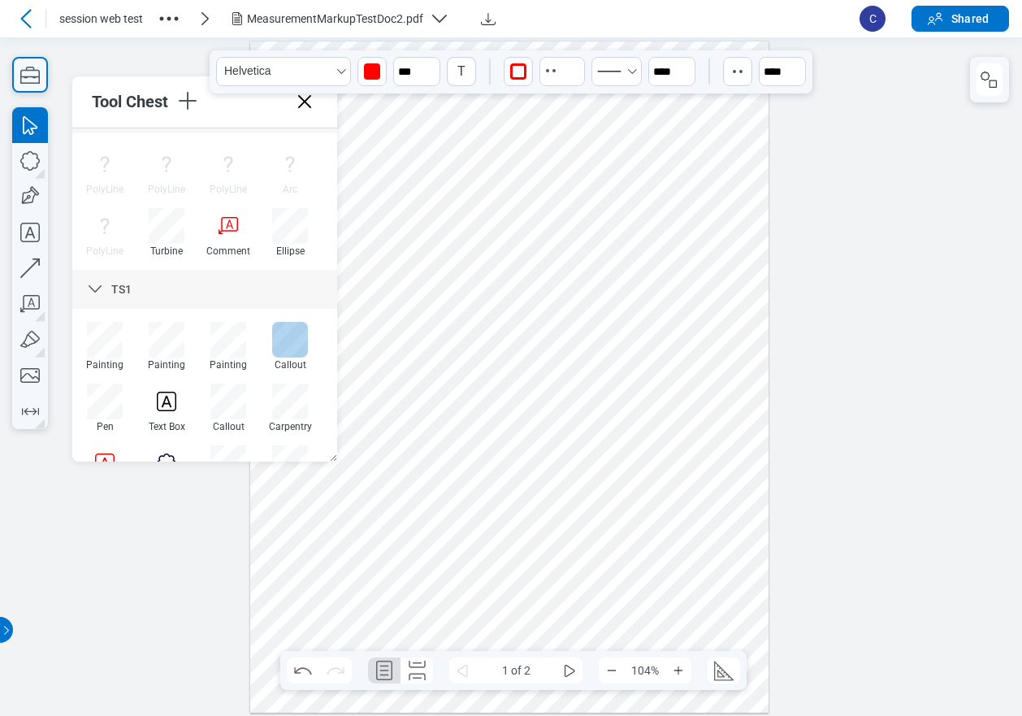
click at [288, 335] on div at bounding box center [290, 340] width 36 height 36
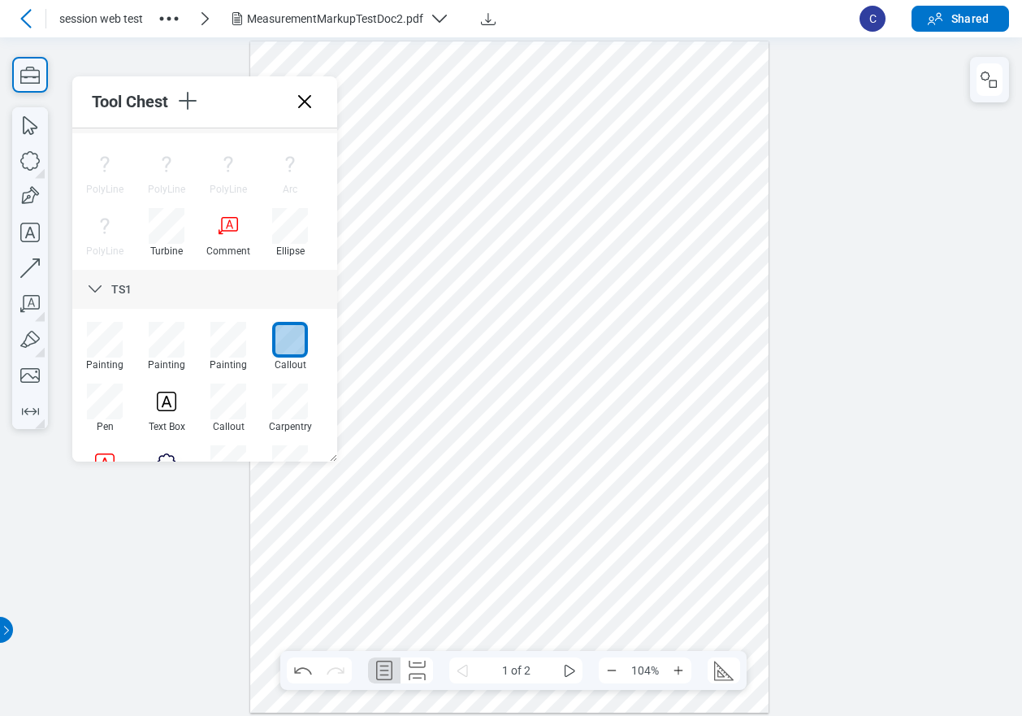
click at [663, 304] on div at bounding box center [509, 377] width 519 height 672
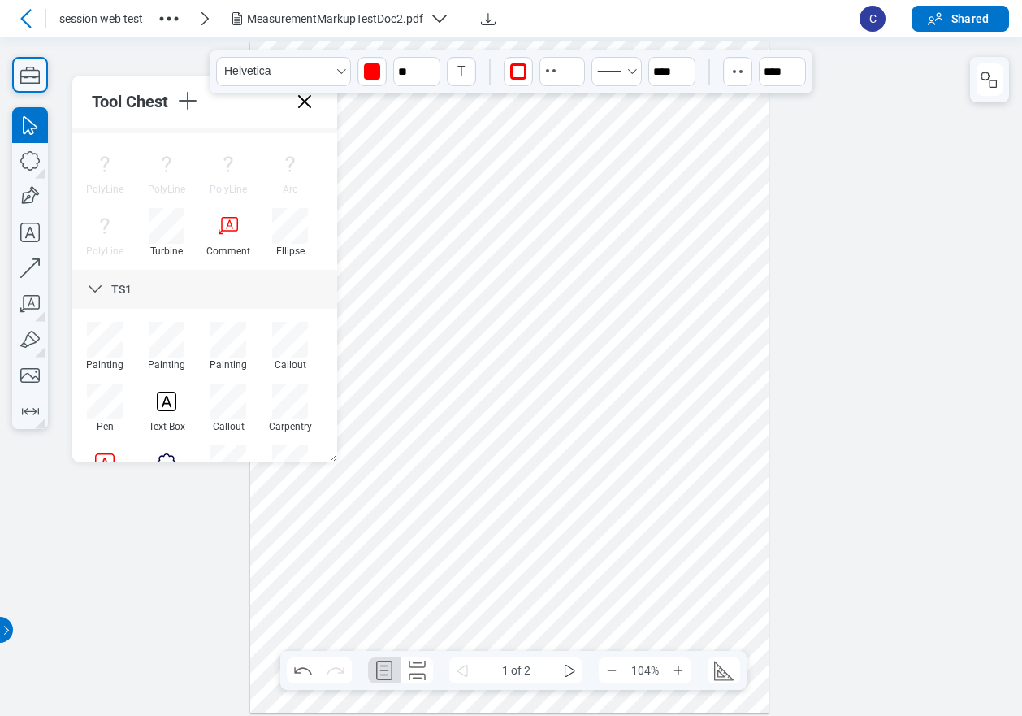
click at [705, 203] on div at bounding box center [509, 377] width 519 height 672
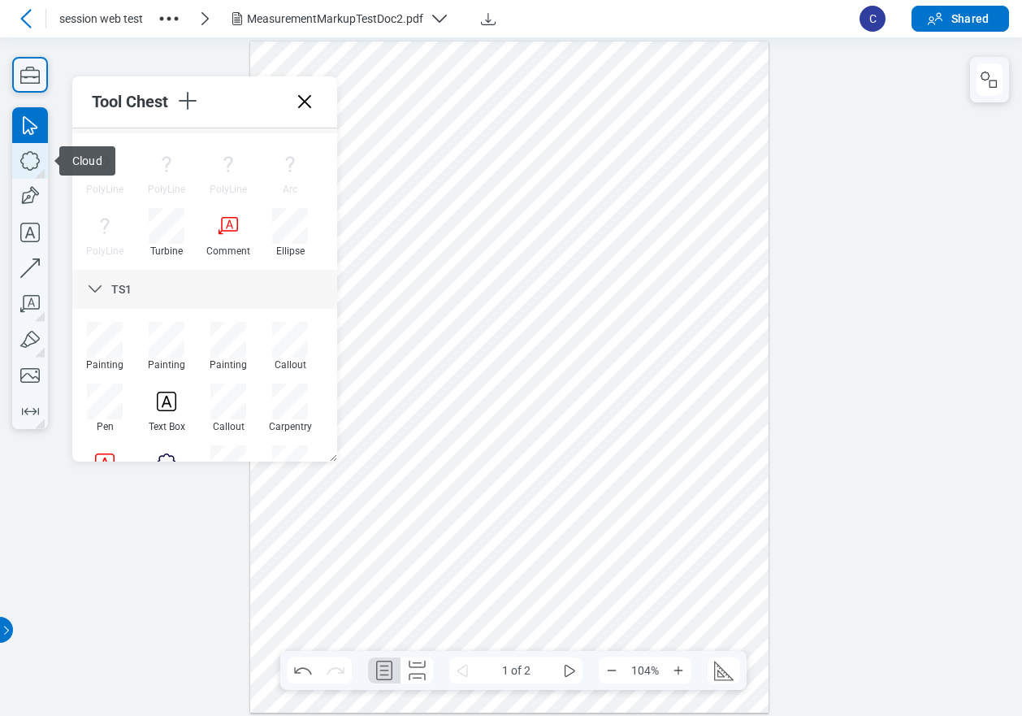
click at [37, 159] on icon "button" at bounding box center [30, 161] width 36 height 36
drag, startPoint x: 298, startPoint y: 526, endPoint x: 364, endPoint y: 580, distance: 85.4
click at [330, 579] on div at bounding box center [509, 377] width 519 height 672
click at [353, 510] on div at bounding box center [509, 377] width 519 height 672
click at [284, 533] on div at bounding box center [509, 377] width 519 height 672
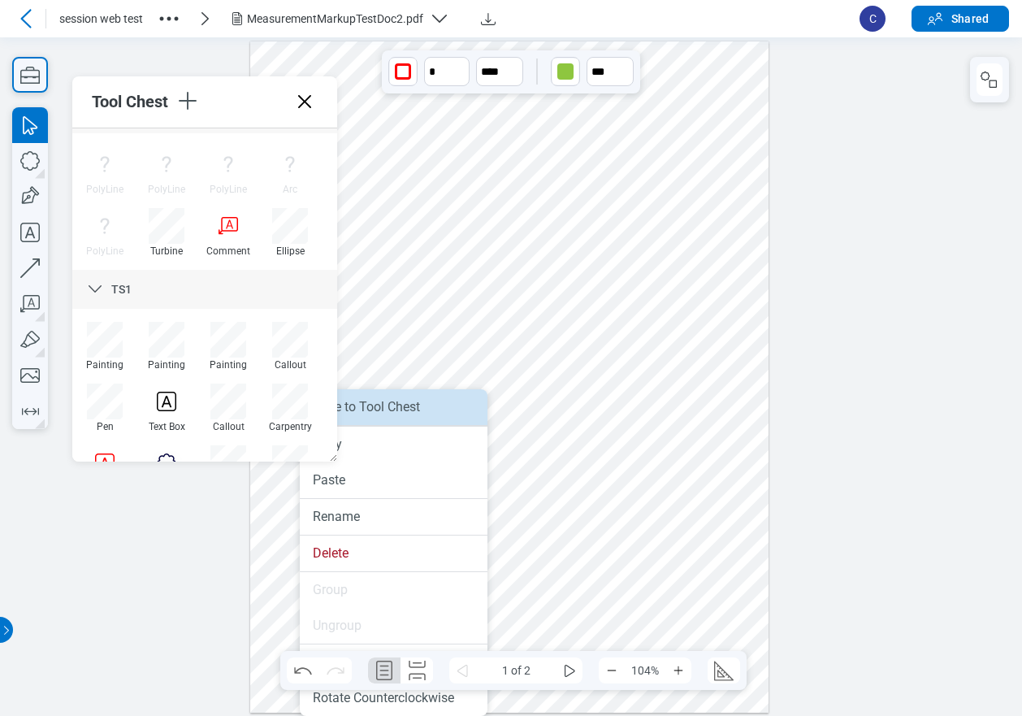
drag, startPoint x: 377, startPoint y: 412, endPoint x: 379, endPoint y: 380, distance: 31.8
click at [377, 412] on li "Save to Tool Chest" at bounding box center [394, 407] width 188 height 36
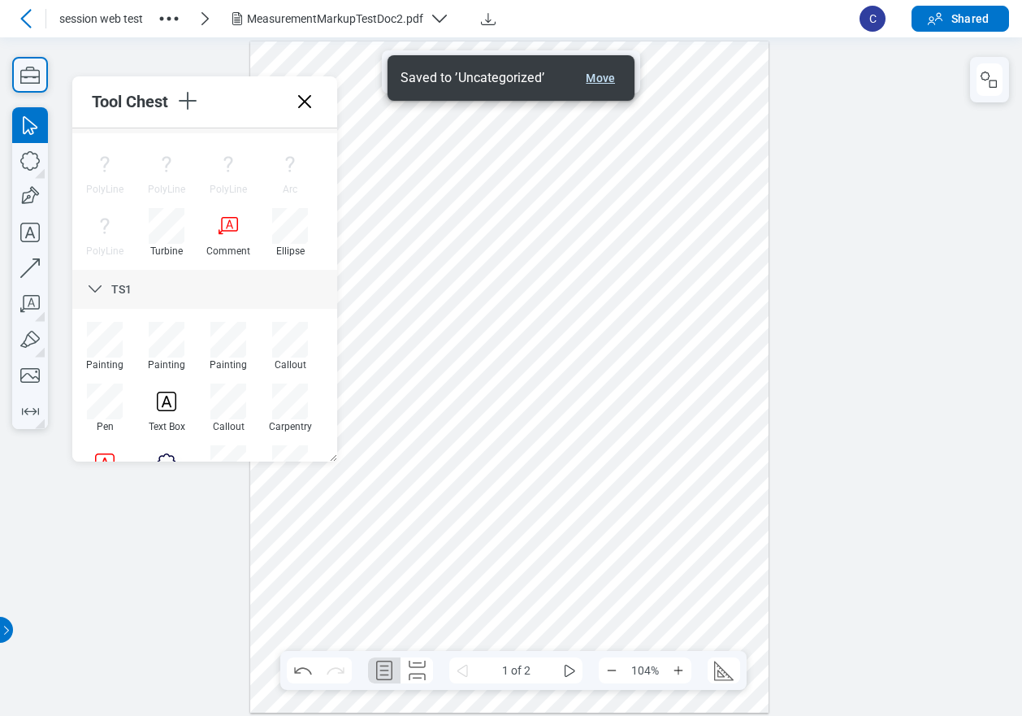
click at [602, 80] on button "Move" at bounding box center [600, 77] width 42 height 19
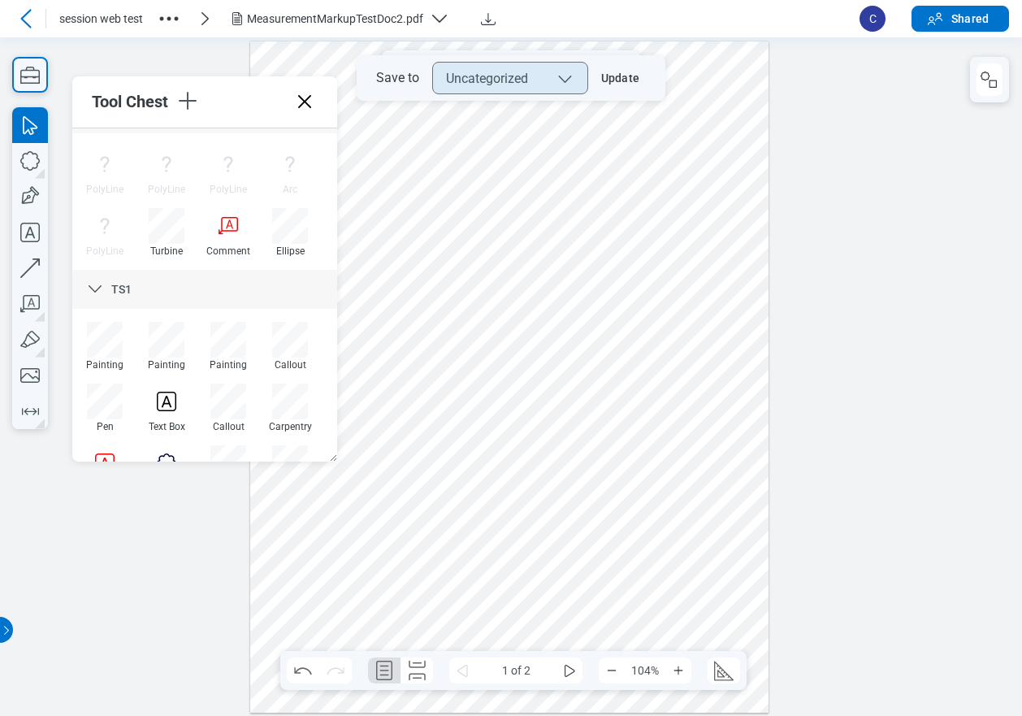
click at [533, 81] on button "Uncategorized" at bounding box center [510, 78] width 156 height 32
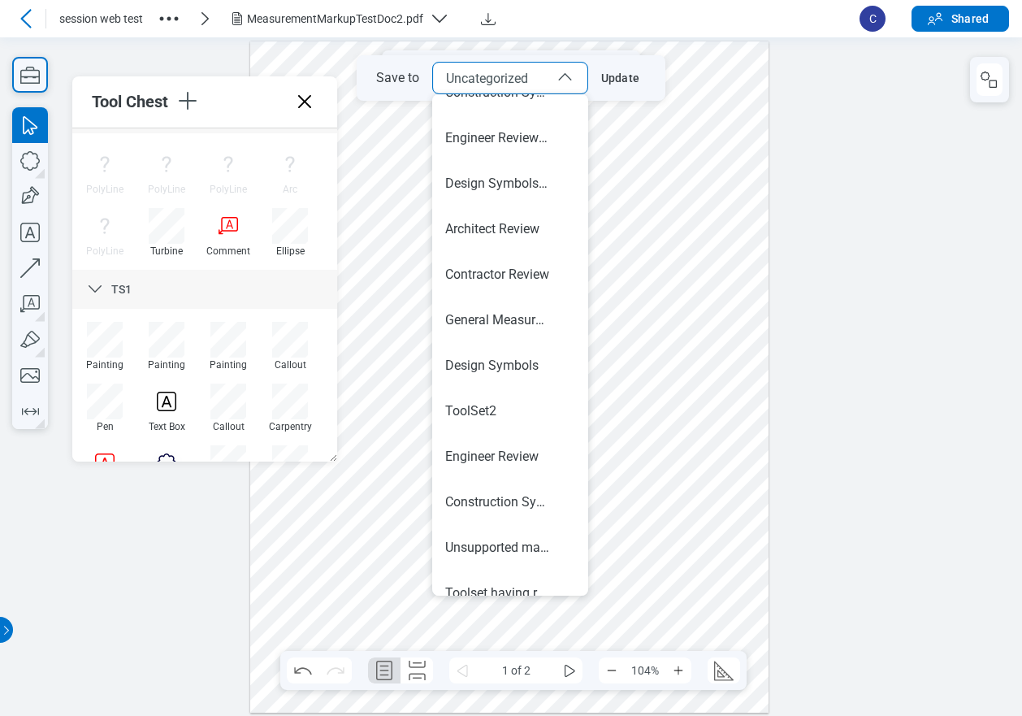
scroll to position [1637, 0]
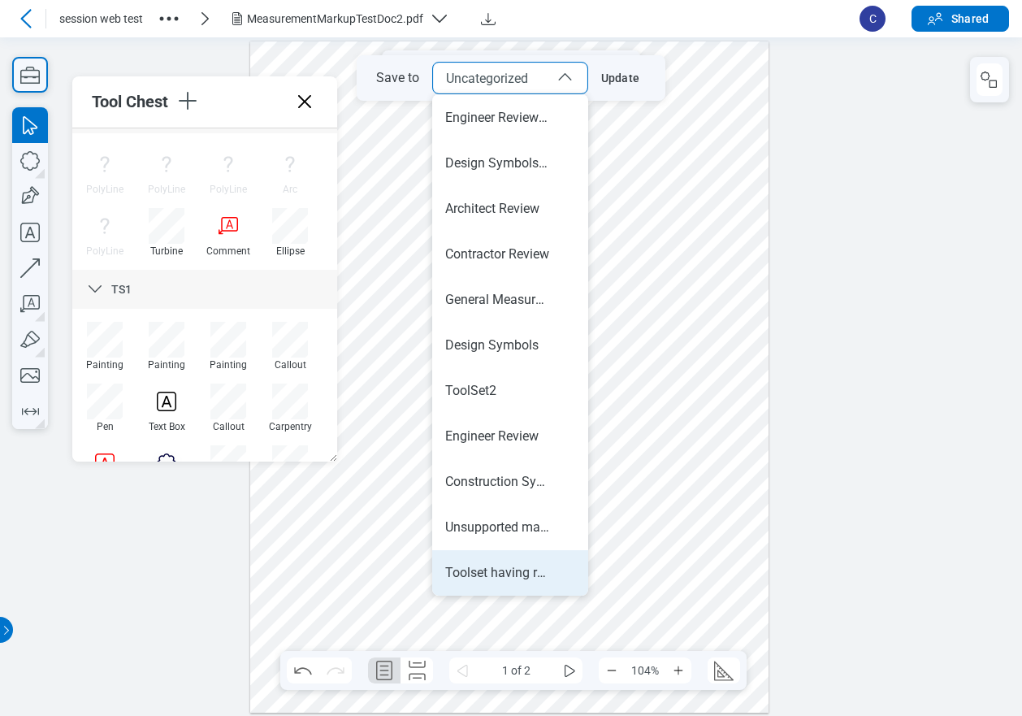
click at [504, 573] on div "Toolset having rotated markups and group markups" at bounding box center [497, 573] width 104 height 18
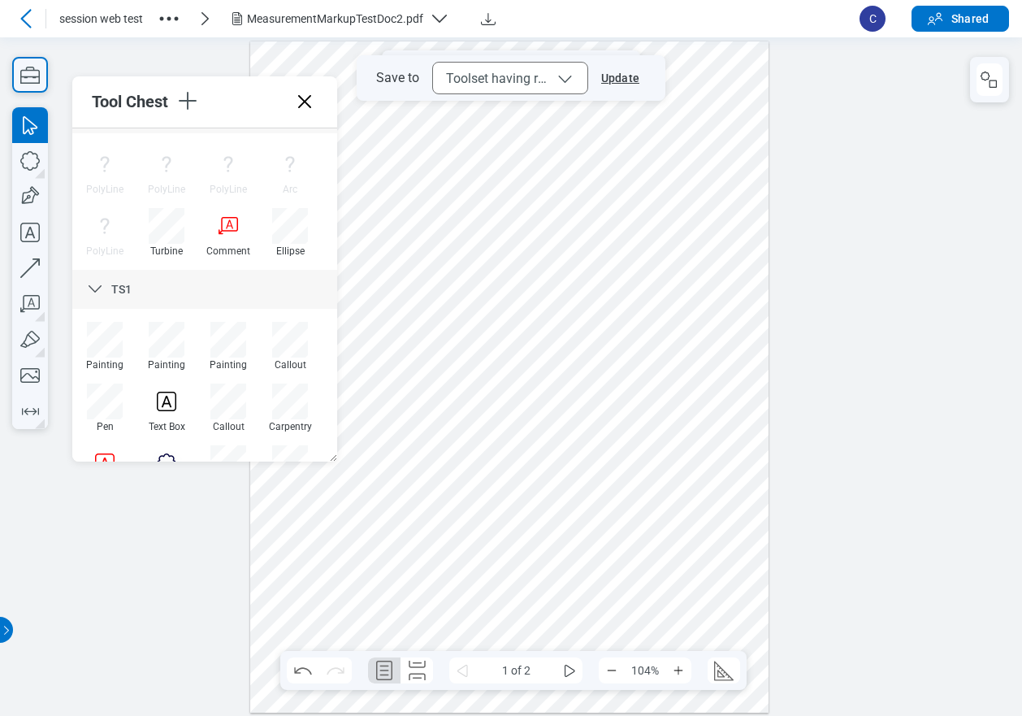
drag, startPoint x: 619, startPoint y: 74, endPoint x: 609, endPoint y: 240, distance: 166.0
click at [619, 74] on button "Update" at bounding box center [617, 78] width 58 height 26
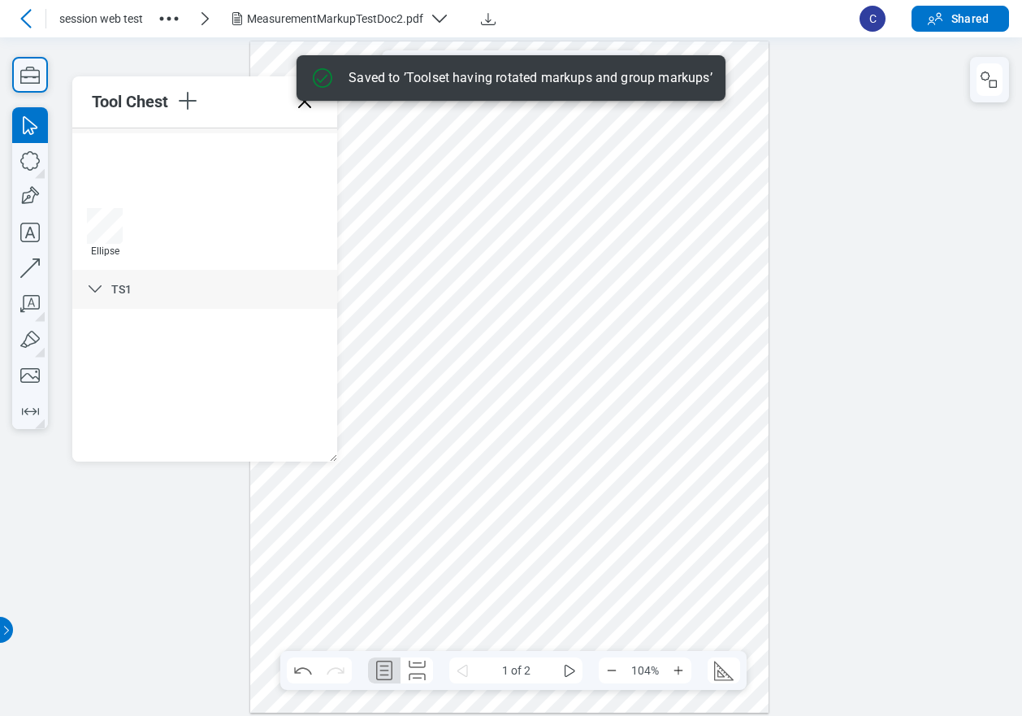
scroll to position [9027, 0]
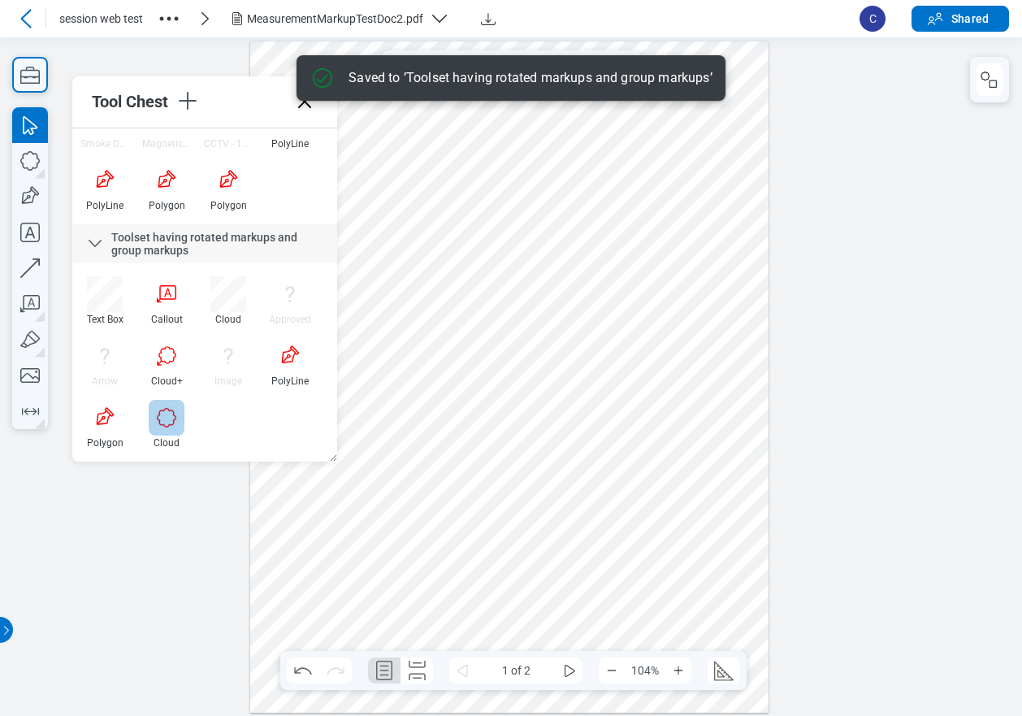
click at [170, 422] on div at bounding box center [167, 418] width 36 height 36
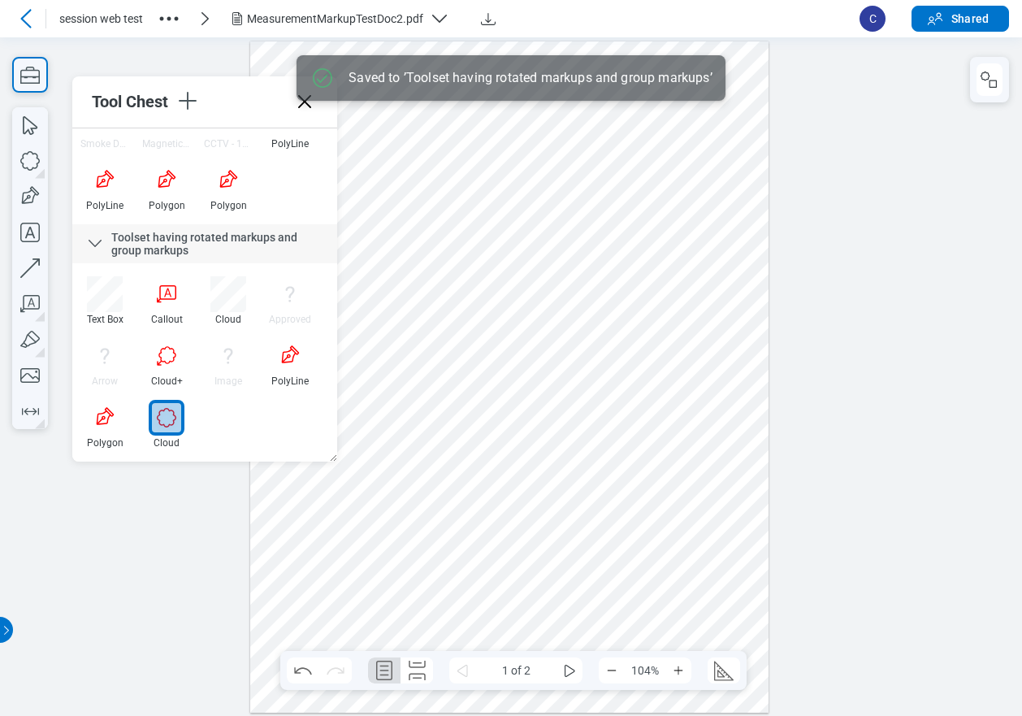
drag, startPoint x: 646, startPoint y: 613, endPoint x: 652, endPoint y: 623, distance: 11.7
click at [652, 623] on div at bounding box center [509, 377] width 519 height 672
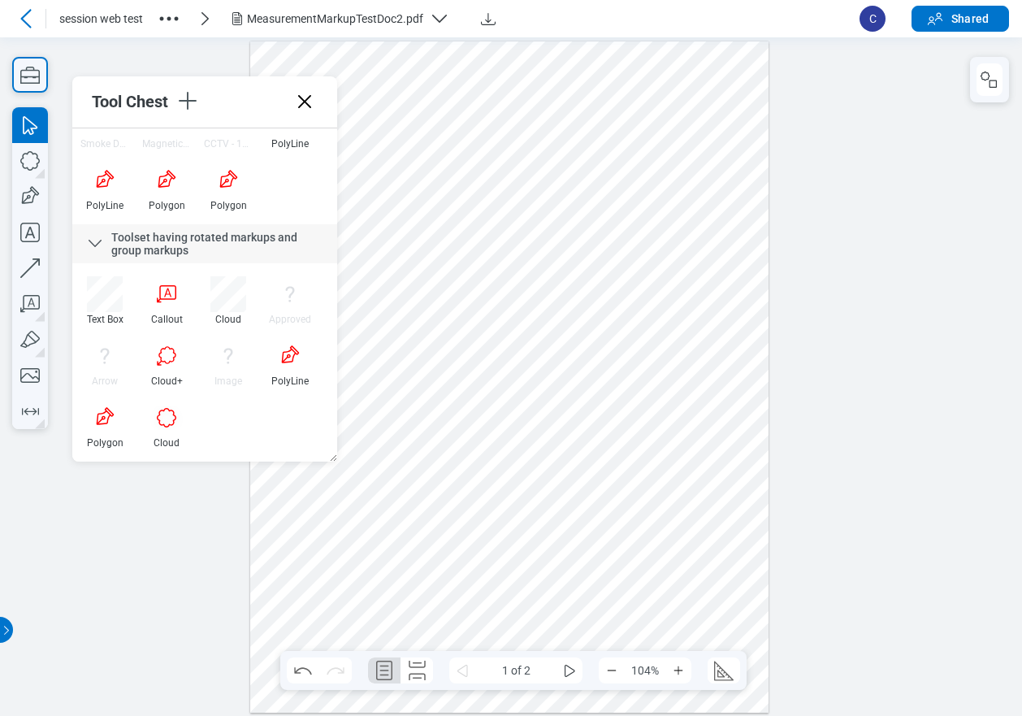
click at [710, 600] on div at bounding box center [509, 377] width 519 height 672
click at [165, 349] on div at bounding box center [167, 356] width 36 height 36
drag, startPoint x: 583, startPoint y: 478, endPoint x: 597, endPoint y: 496, distance: 23.2
click at [597, 496] on div at bounding box center [509, 377] width 519 height 672
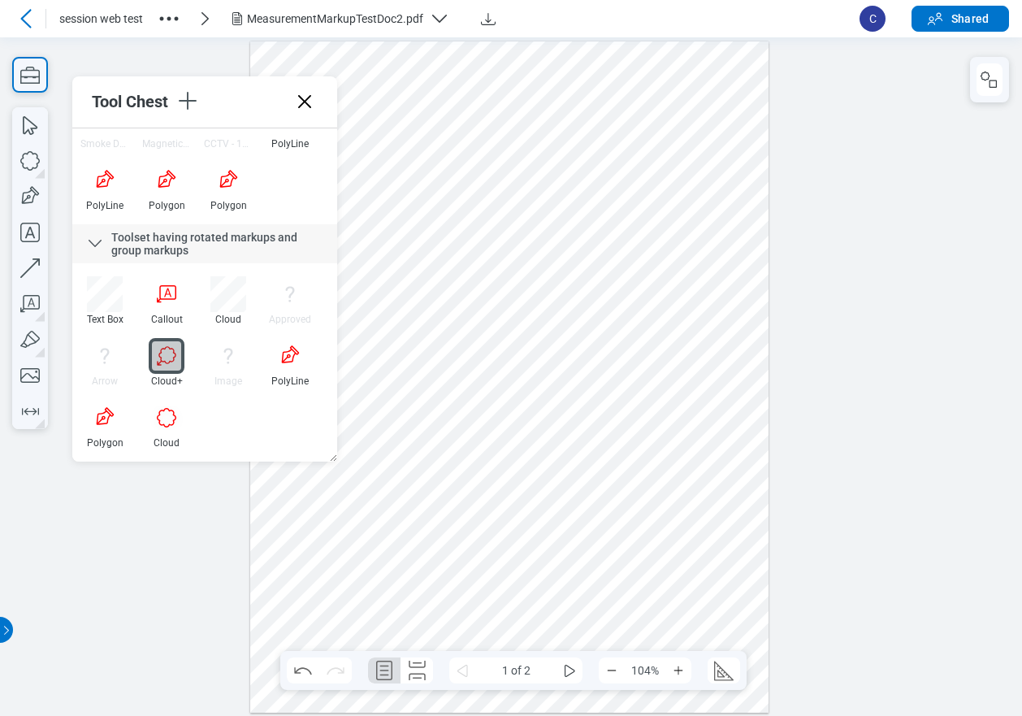
click at [619, 518] on div at bounding box center [509, 377] width 519 height 672
drag, startPoint x: 699, startPoint y: 579, endPoint x: 703, endPoint y: 591, distance: 12.1
click at [703, 591] on div at bounding box center [509, 377] width 519 height 672
drag, startPoint x: 695, startPoint y: 535, endPoint x: 722, endPoint y: 561, distance: 37.9
click at [722, 561] on div at bounding box center [509, 377] width 519 height 672
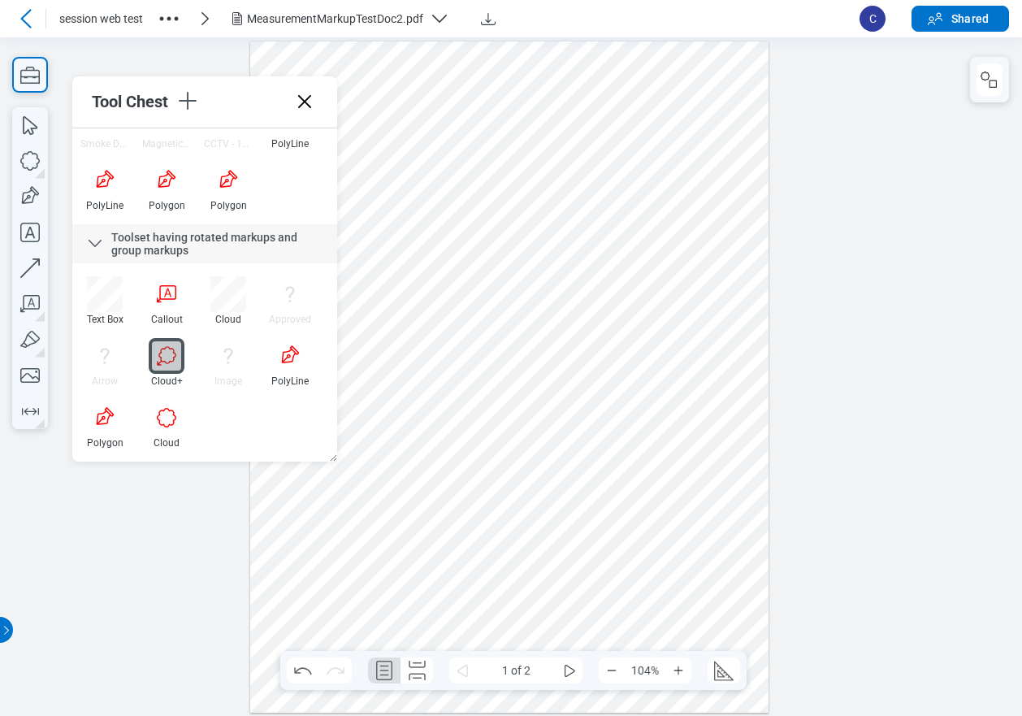
click at [721, 587] on div at bounding box center [509, 377] width 519 height 672
click at [728, 480] on div at bounding box center [509, 377] width 519 height 672
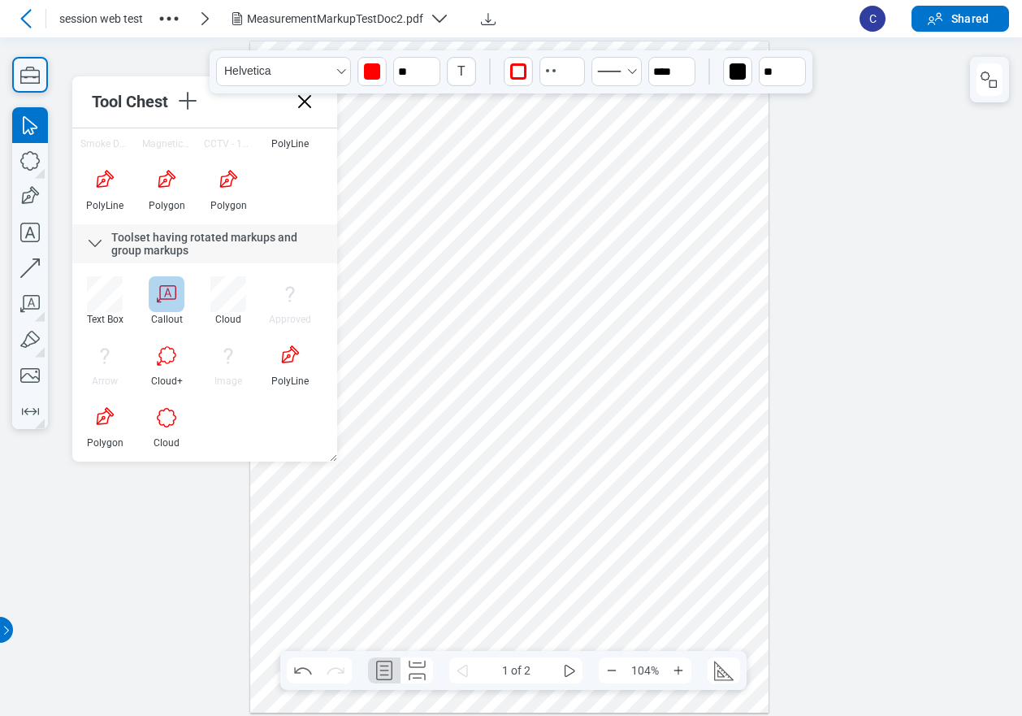
click at [161, 292] on div at bounding box center [167, 294] width 36 height 36
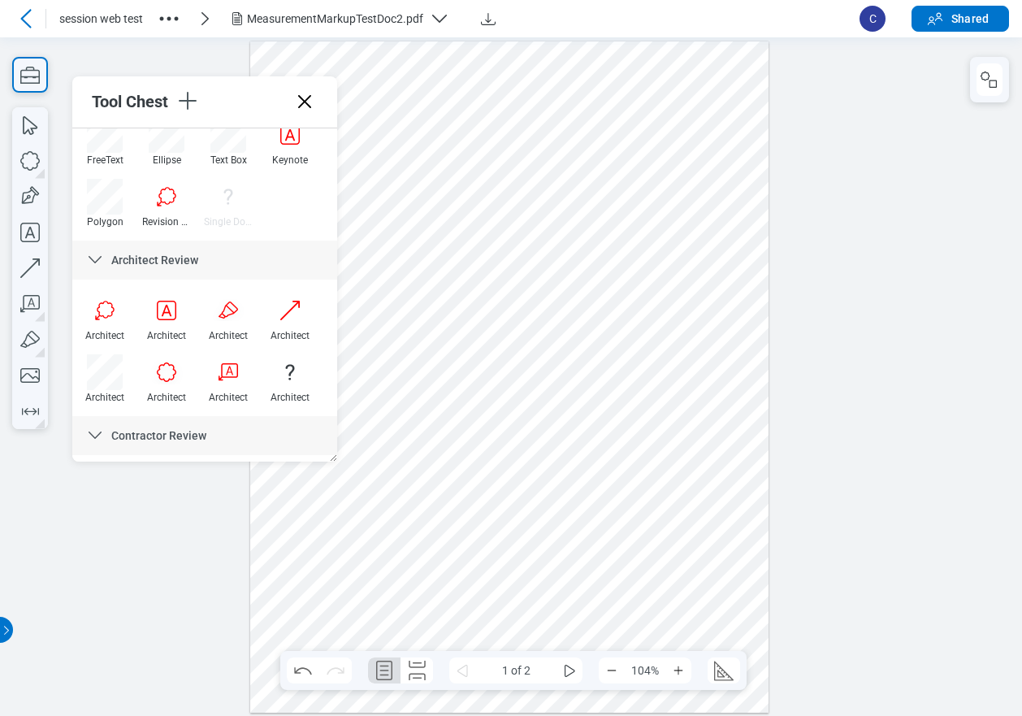
scroll to position [7402, 0]
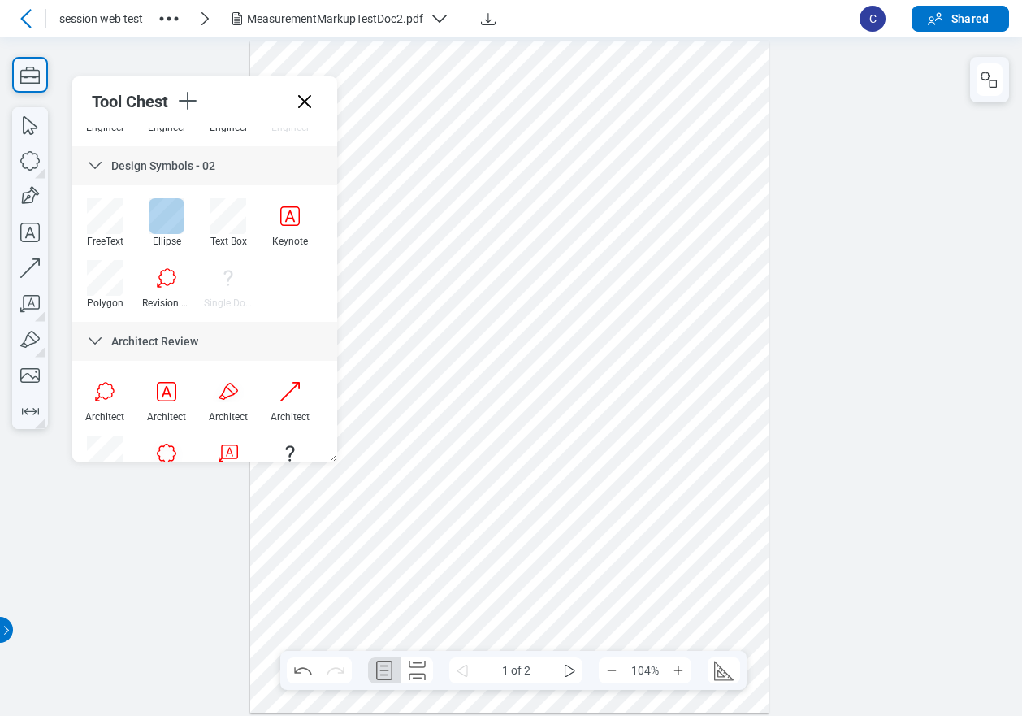
click at [174, 223] on div at bounding box center [167, 216] width 36 height 36
drag, startPoint x: 587, startPoint y: 125, endPoint x: 656, endPoint y: 126, distance: 69.1
click at [656, 126] on div at bounding box center [509, 377] width 519 height 672
click at [691, 176] on div at bounding box center [509, 377] width 519 height 672
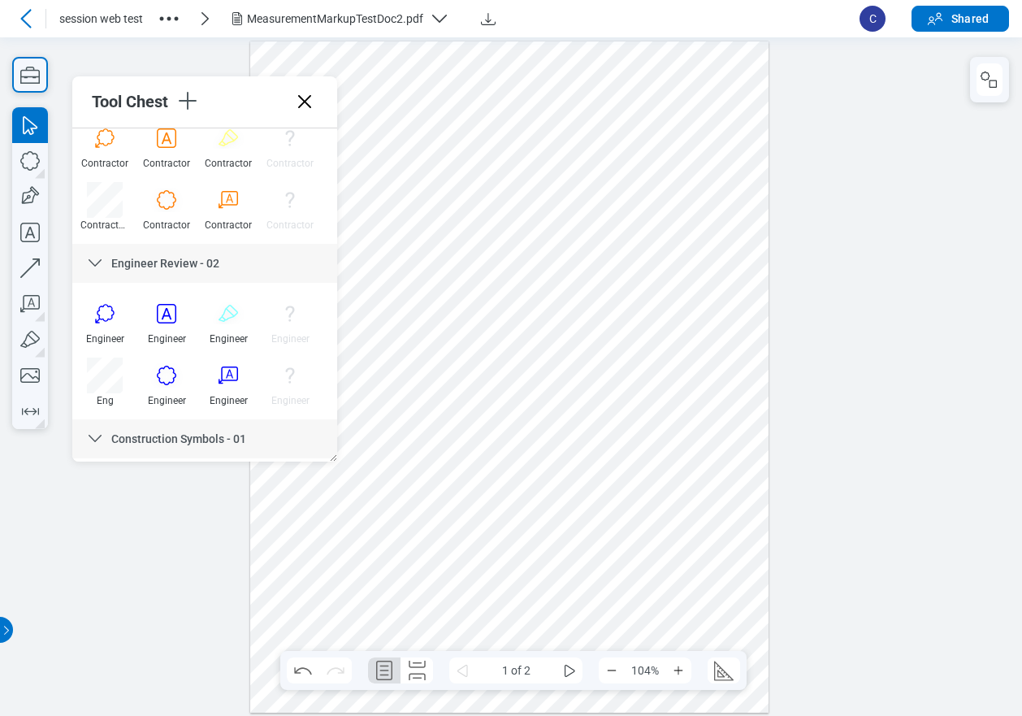
scroll to position [0, 0]
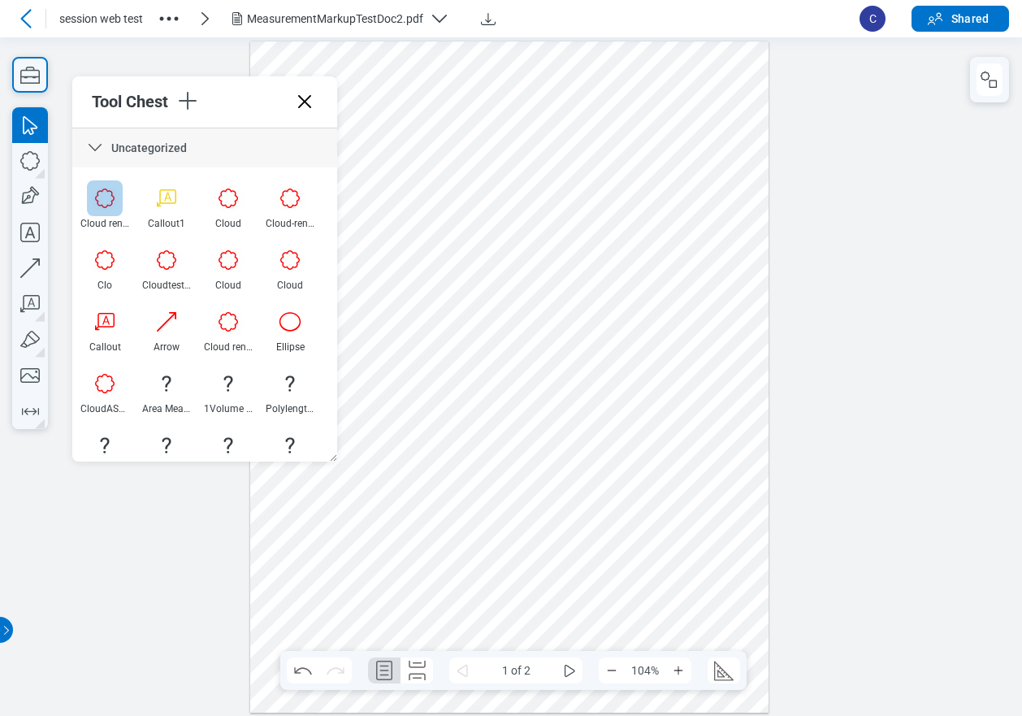
click at [110, 208] on div at bounding box center [105, 198] width 36 height 36
drag, startPoint x: 464, startPoint y: 117, endPoint x: 502, endPoint y: 147, distance: 48.6
click at [502, 147] on div at bounding box center [509, 377] width 519 height 672
click at [542, 145] on div at bounding box center [509, 377] width 519 height 672
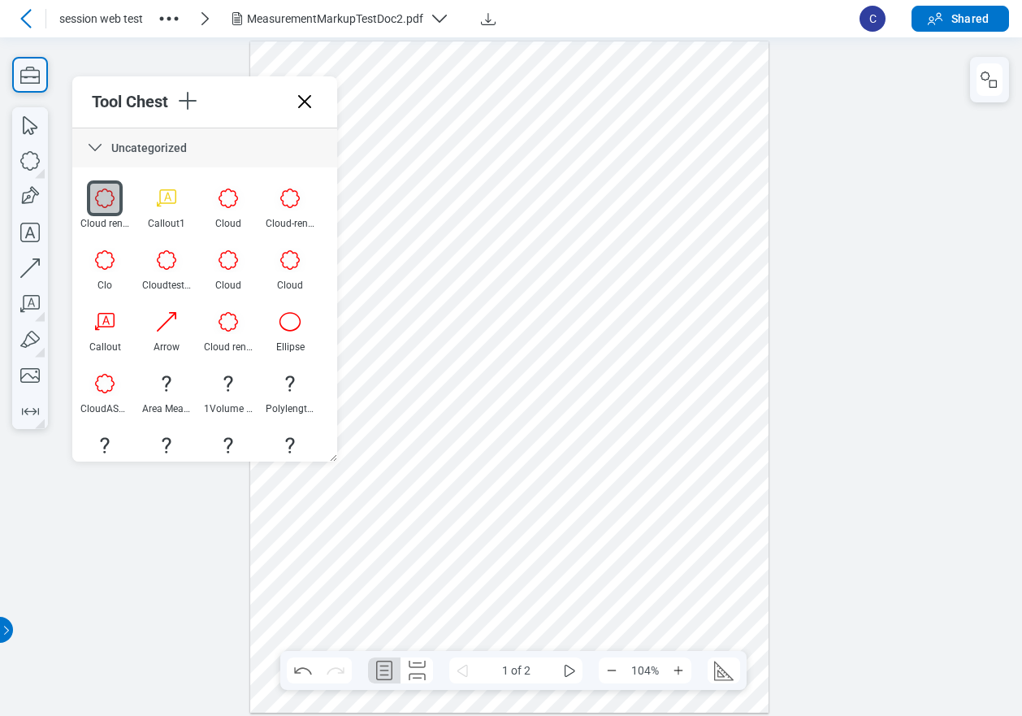
drag, startPoint x: 572, startPoint y: 115, endPoint x: 602, endPoint y: 96, distance: 35.8
click at [579, 125] on div at bounding box center [509, 377] width 519 height 672
drag, startPoint x: 603, startPoint y: 89, endPoint x: 639, endPoint y: 173, distance: 92.1
click at [613, 104] on div at bounding box center [509, 377] width 519 height 672
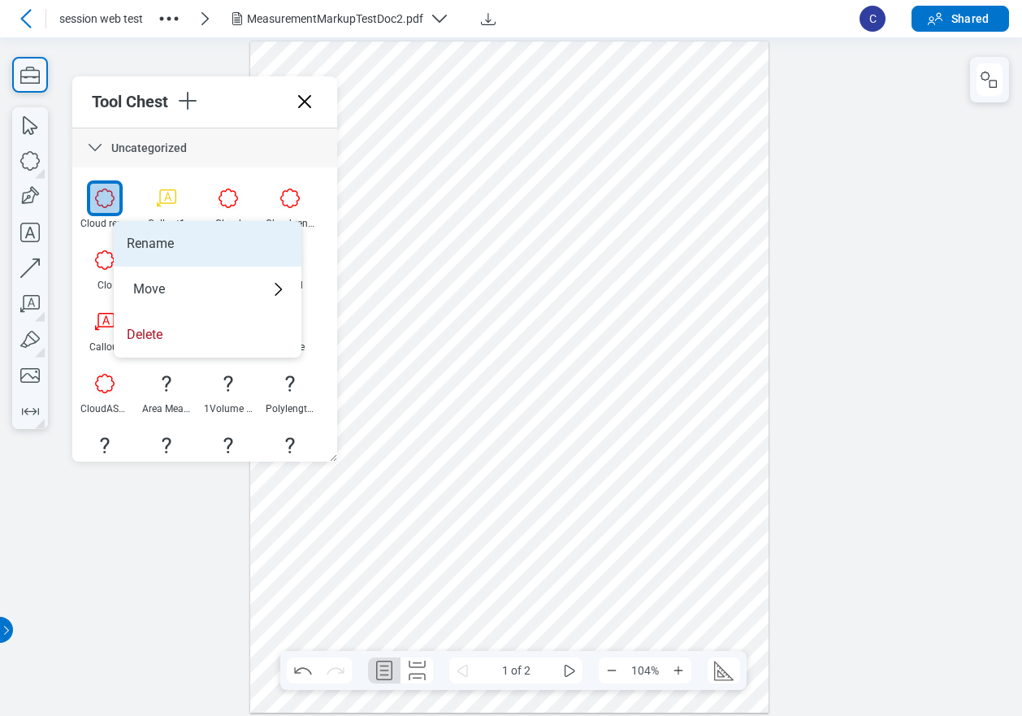
click at [141, 245] on li "Rename" at bounding box center [208, 243] width 188 height 45
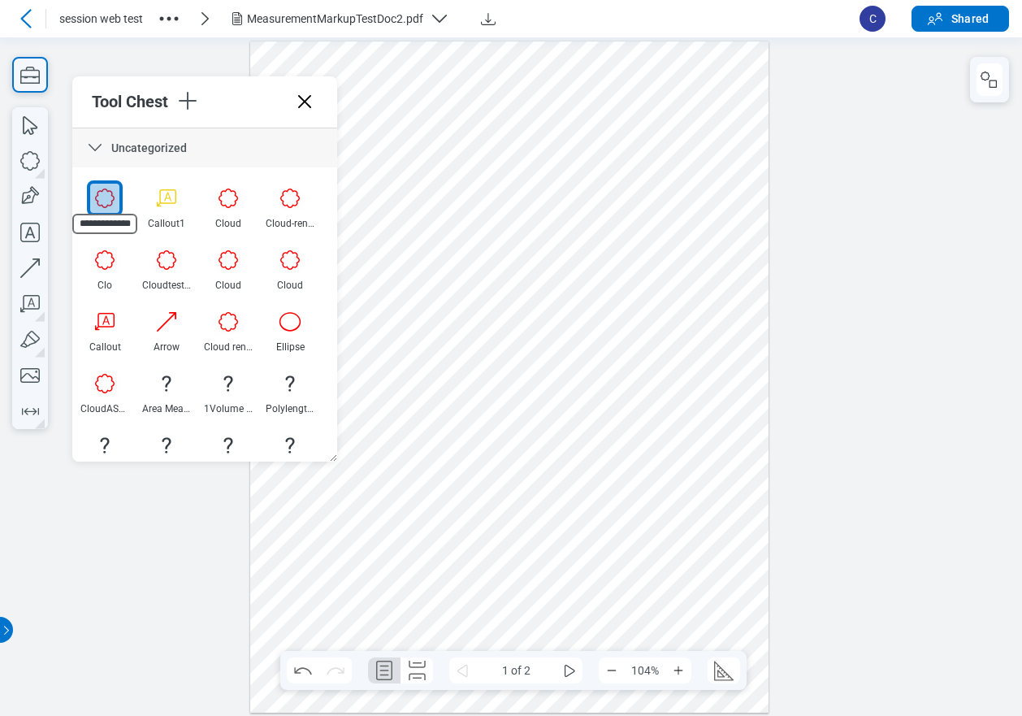
click at [130, 223] on input "**********" at bounding box center [104, 224] width 65 height 21
type input "**********"
click at [695, 194] on div at bounding box center [509, 377] width 519 height 672
click at [703, 222] on div at bounding box center [509, 377] width 519 height 672
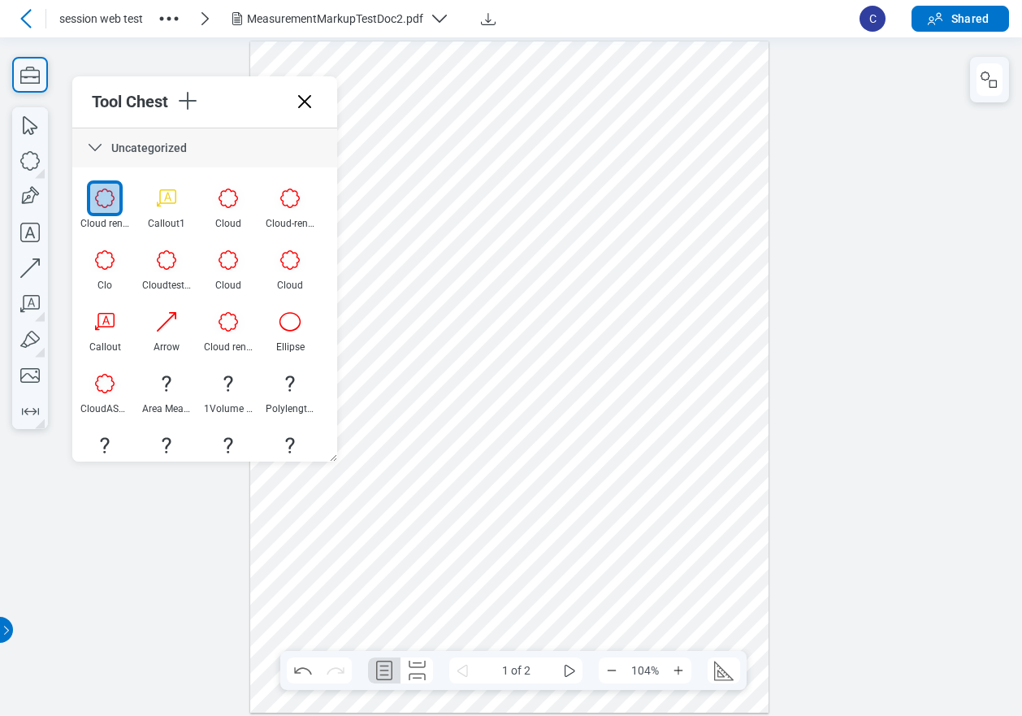
click at [736, 183] on div at bounding box center [509, 377] width 519 height 672
click at [712, 177] on div at bounding box center [509, 377] width 519 height 672
drag, startPoint x: 697, startPoint y: 188, endPoint x: 723, endPoint y: 197, distance: 27.5
click at [697, 189] on div at bounding box center [509, 377] width 519 height 672
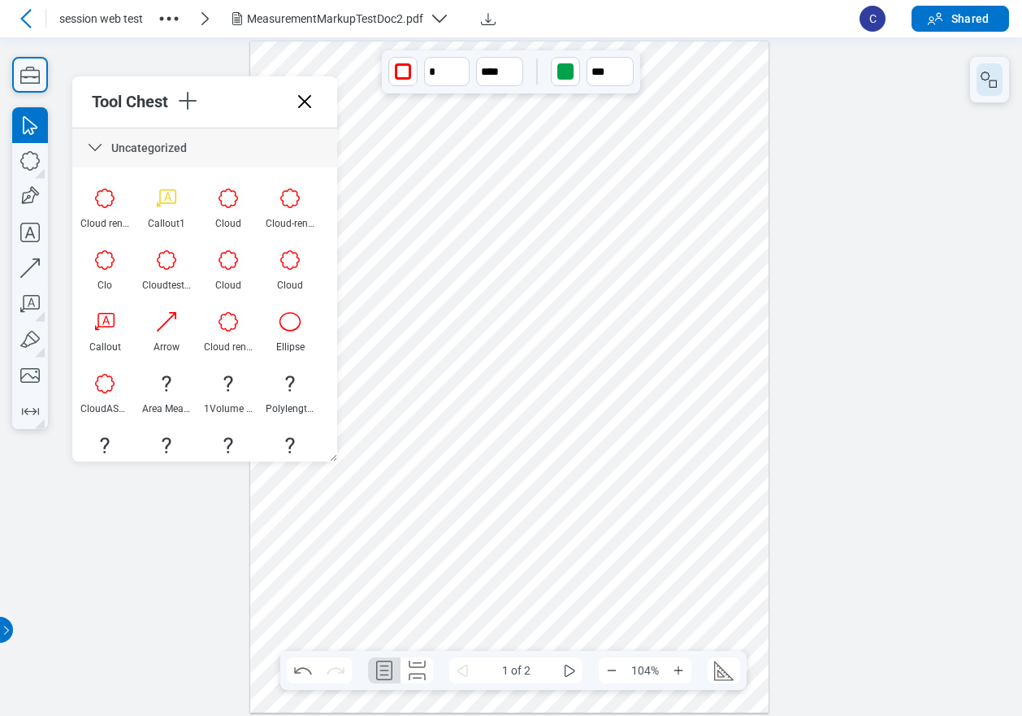
click at [981, 84] on icon "button" at bounding box center [989, 79] width 19 height 19
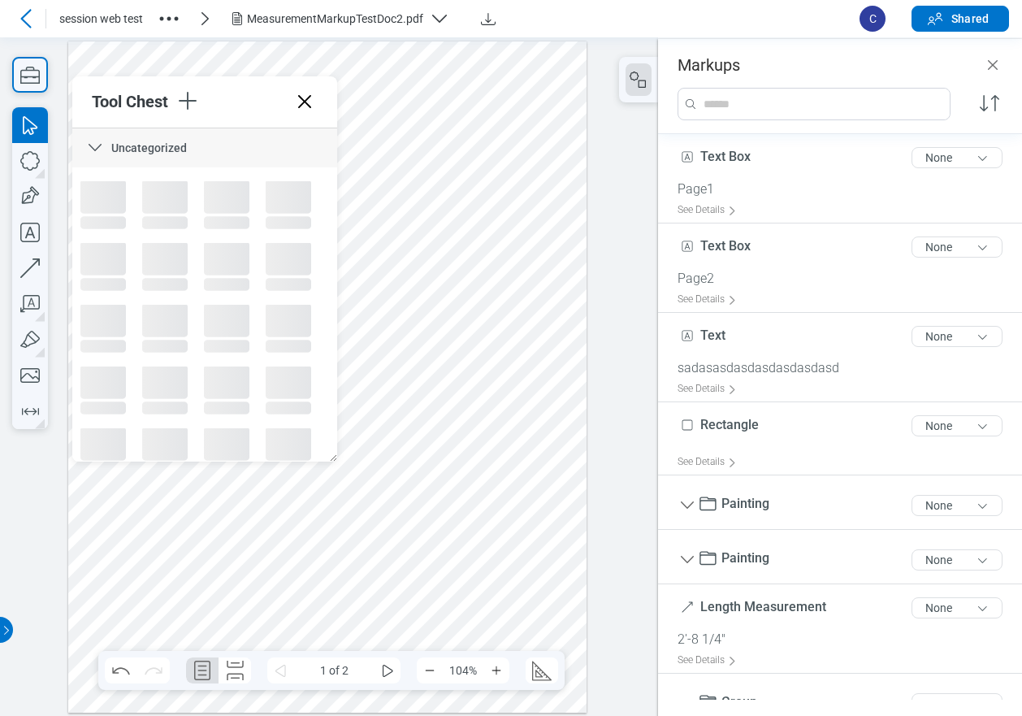
click at [519, 206] on div at bounding box center [327, 377] width 519 height 672
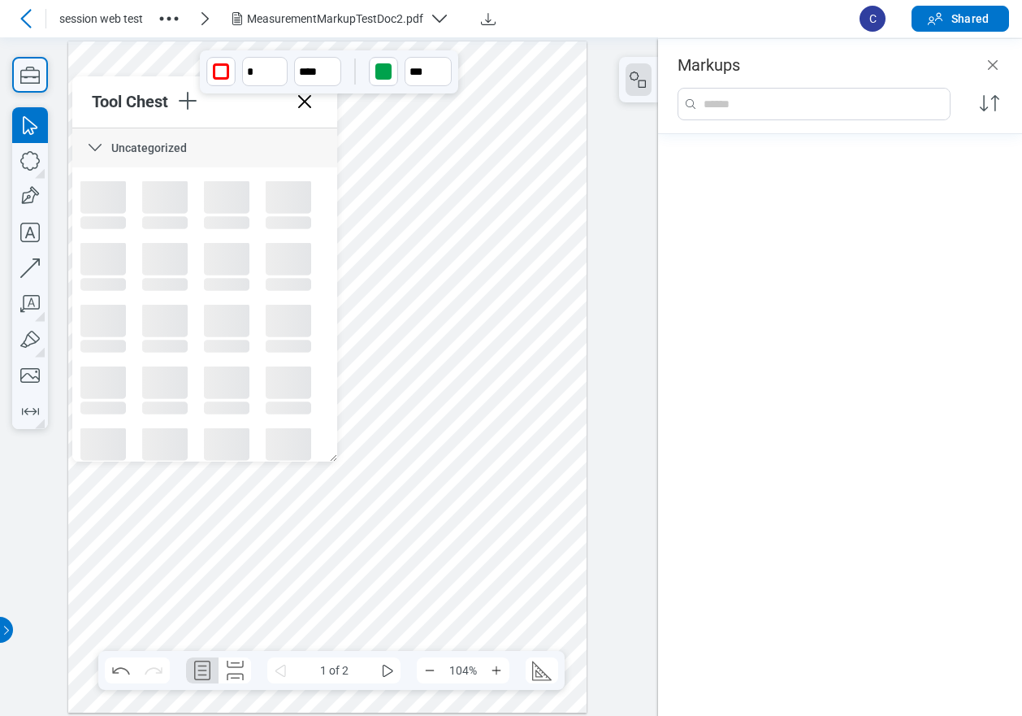
scroll to position [967, 0]
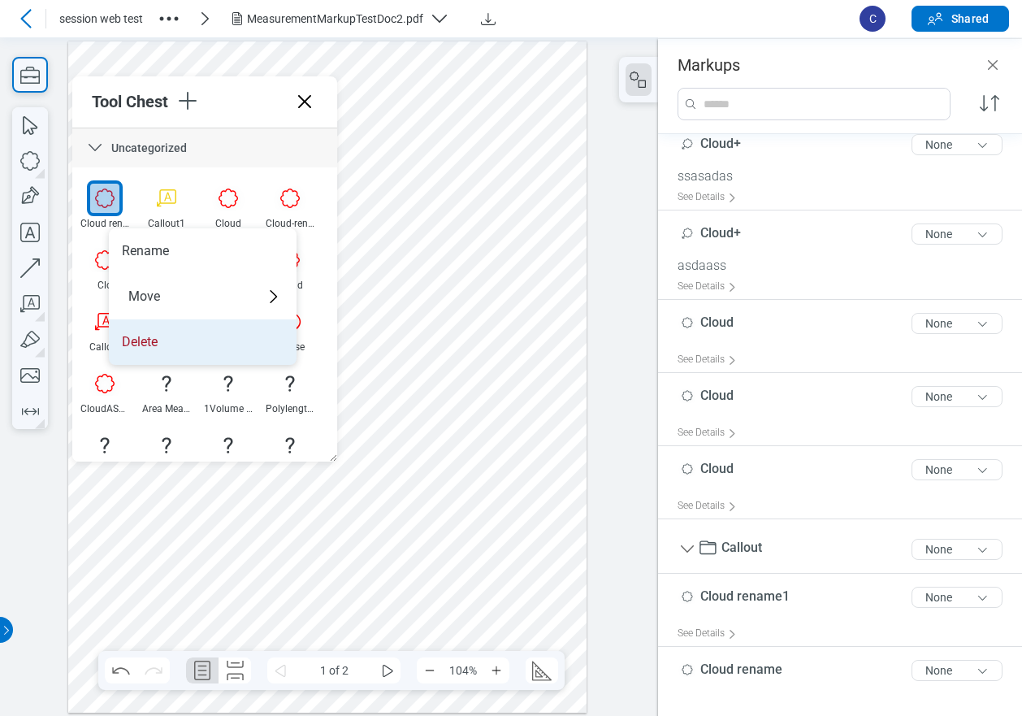
click at [150, 343] on li "Delete" at bounding box center [203, 341] width 188 height 45
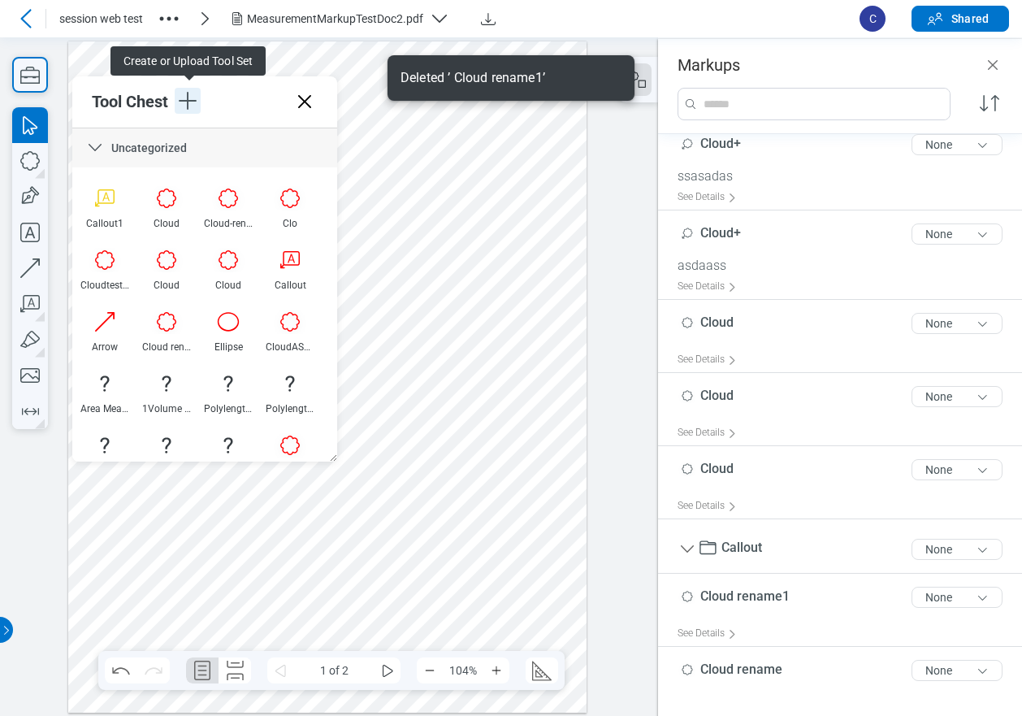
click at [195, 98] on icon "button" at bounding box center [188, 101] width 26 height 26
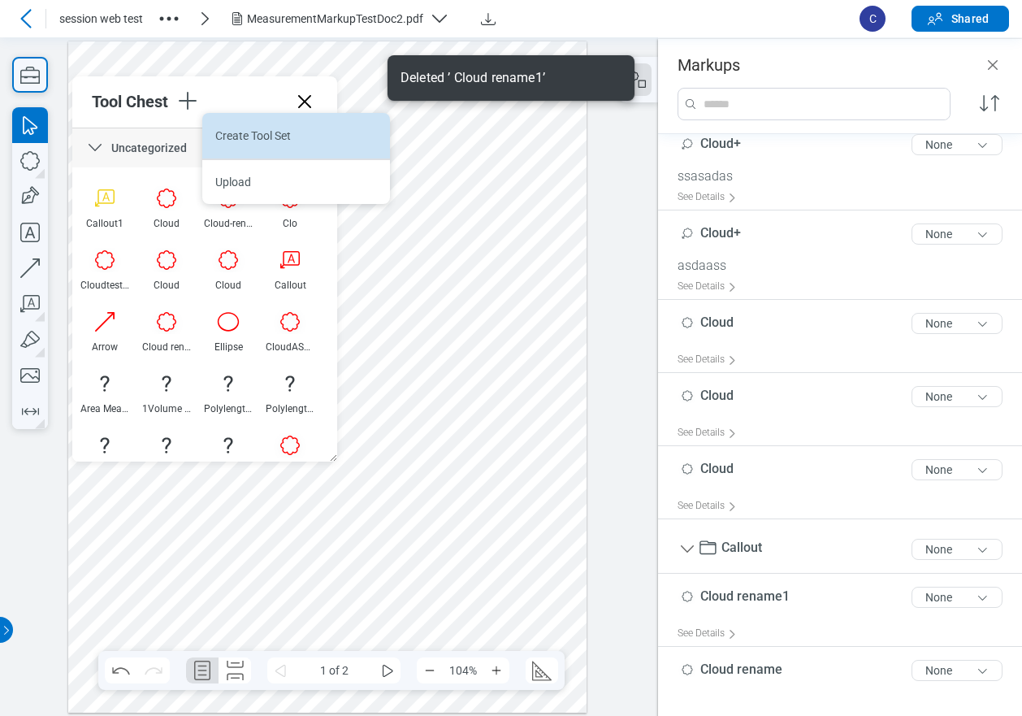
click at [253, 138] on li "Create Tool Set" at bounding box center [296, 135] width 188 height 45
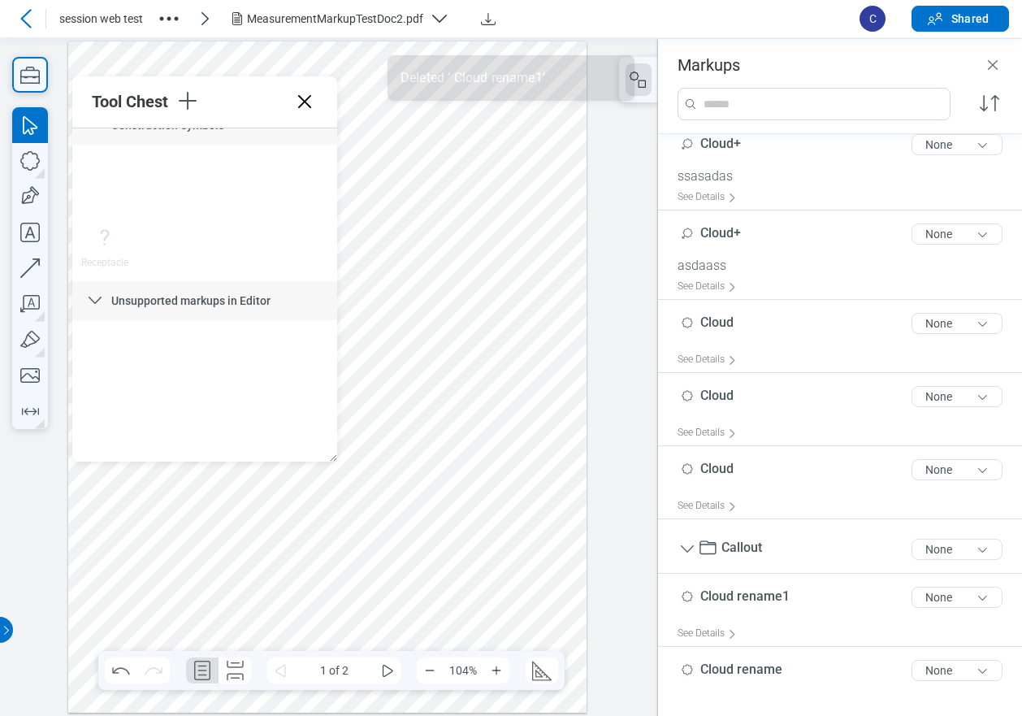
scroll to position [9298, 0]
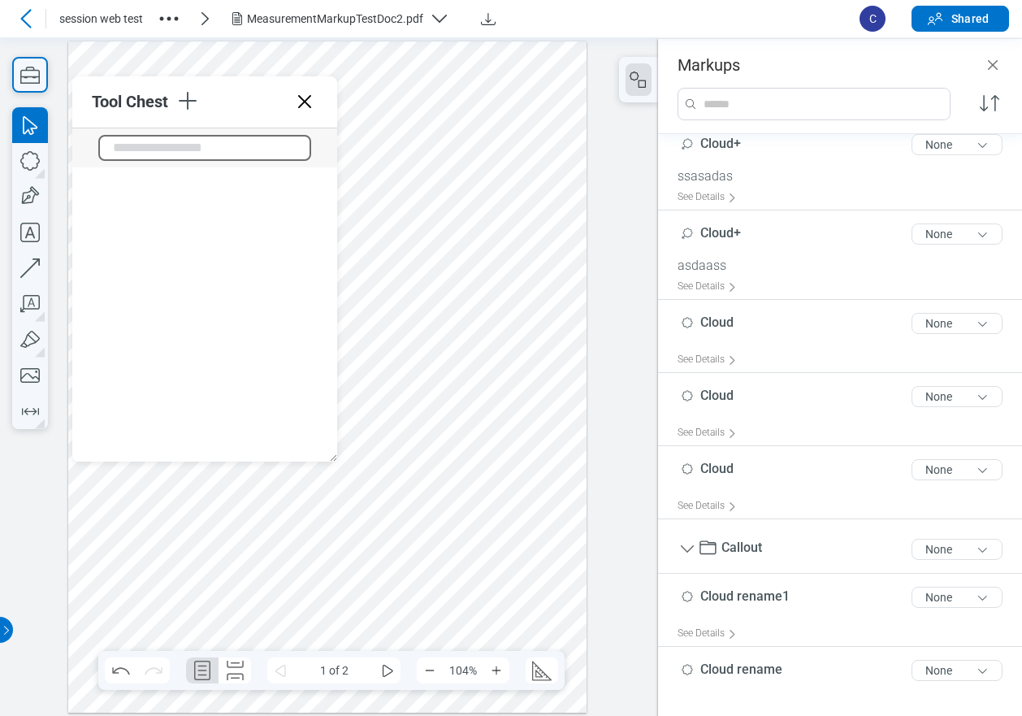
click at [136, 154] on input "text" at bounding box center [204, 148] width 213 height 26
type input "**********"
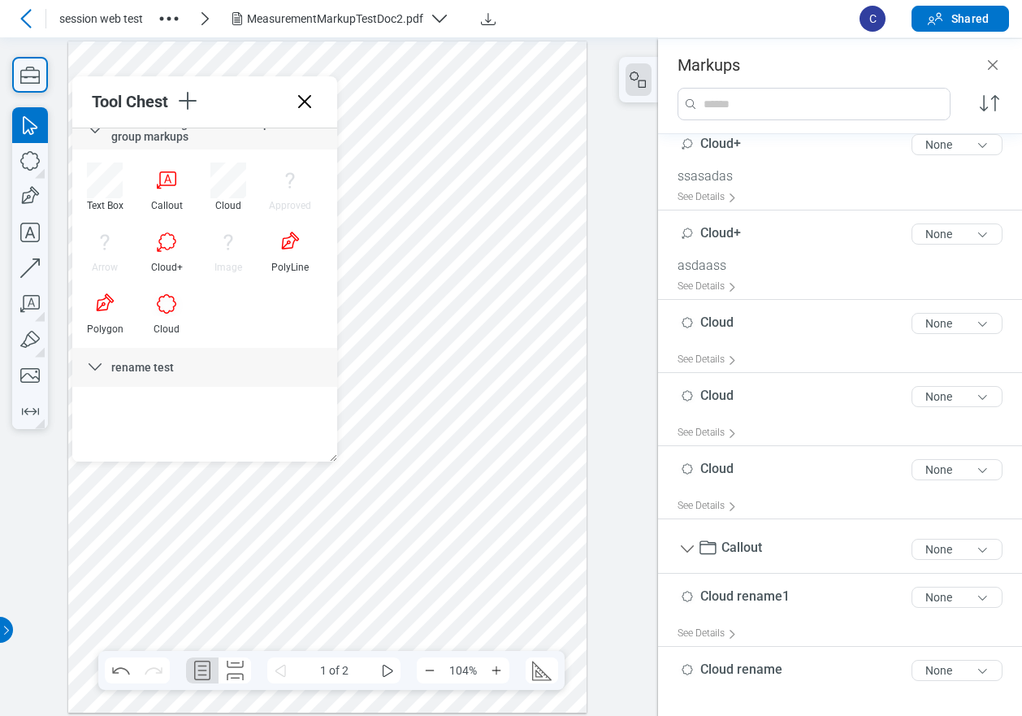
scroll to position [9079, 0]
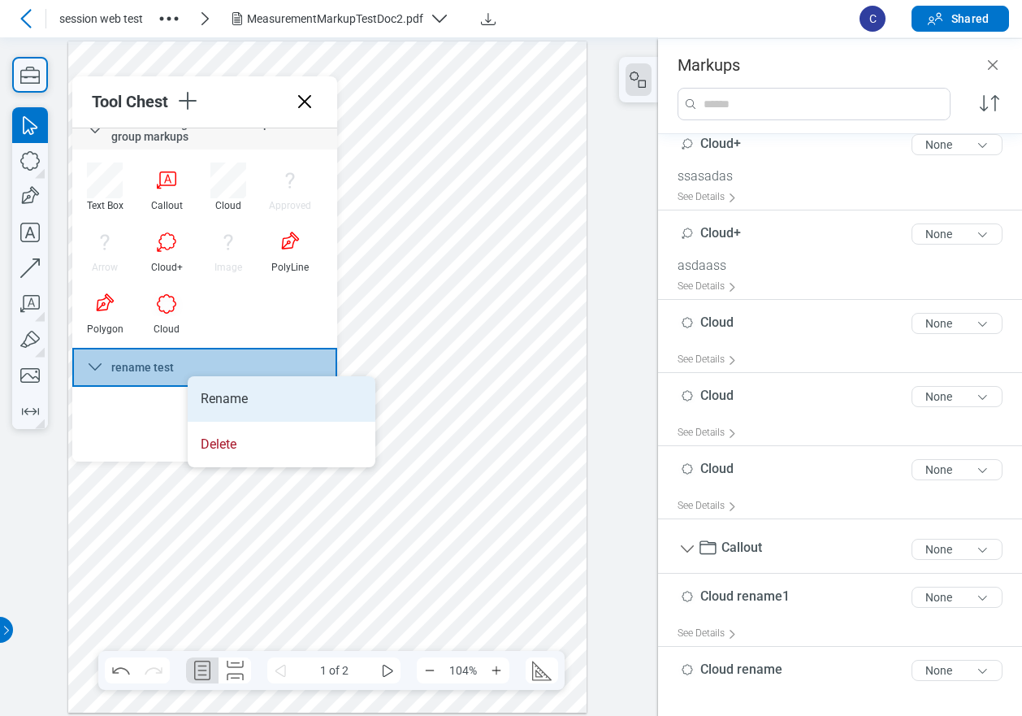
click at [238, 393] on li "Rename" at bounding box center [282, 398] width 188 height 45
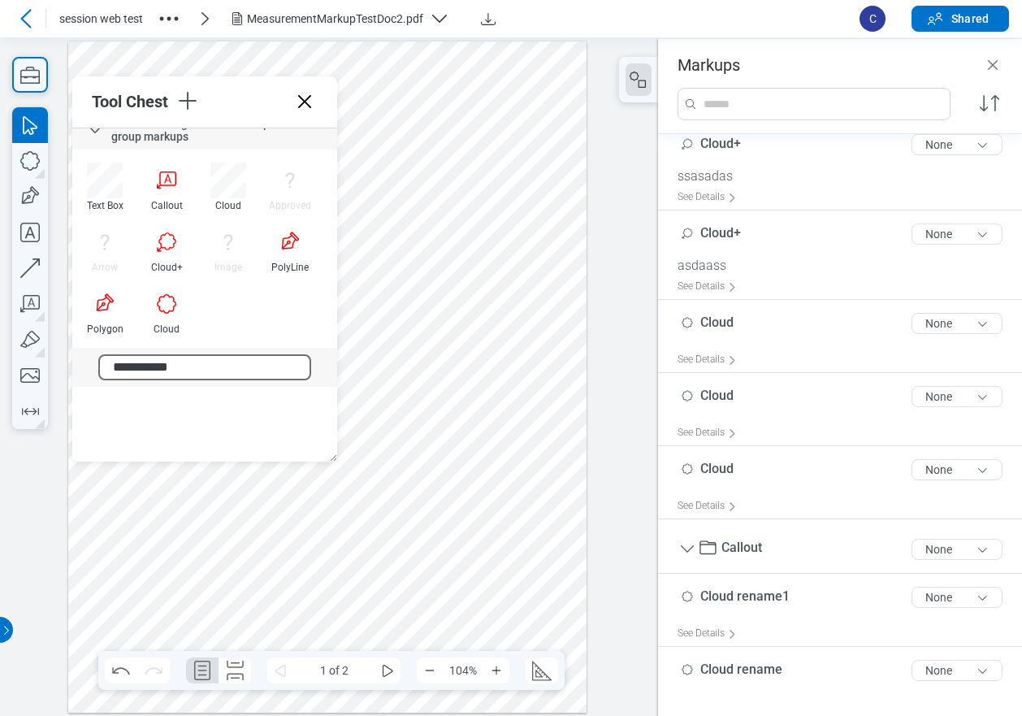
click at [207, 367] on input "**********" at bounding box center [204, 367] width 213 height 26
type input "**********"
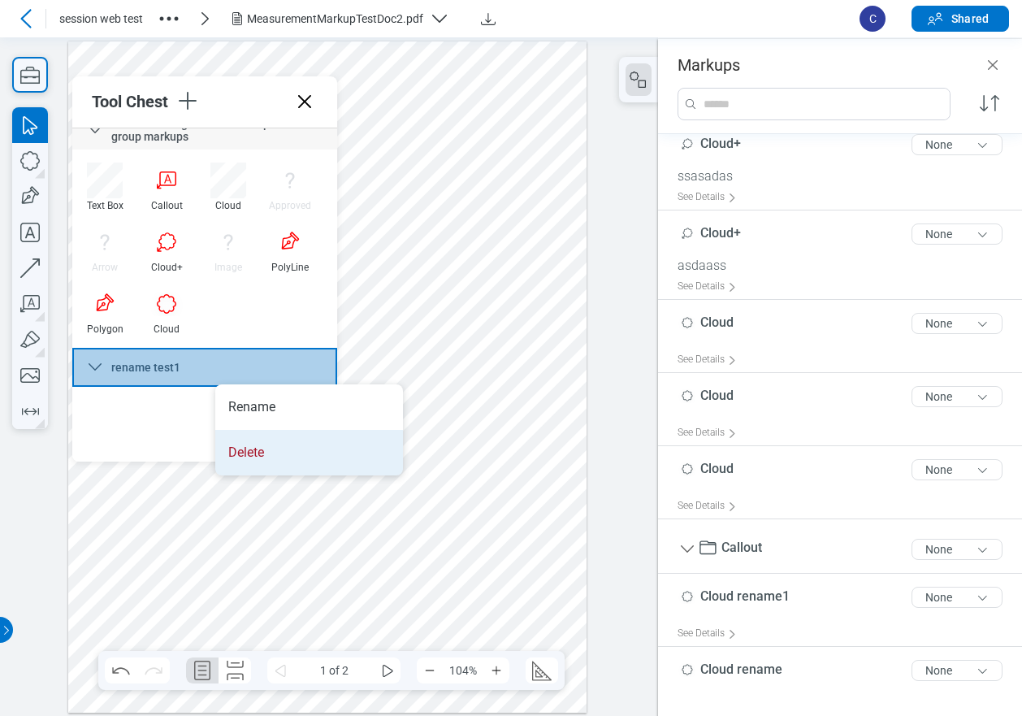
click at [260, 457] on li "Delete" at bounding box center [309, 452] width 188 height 45
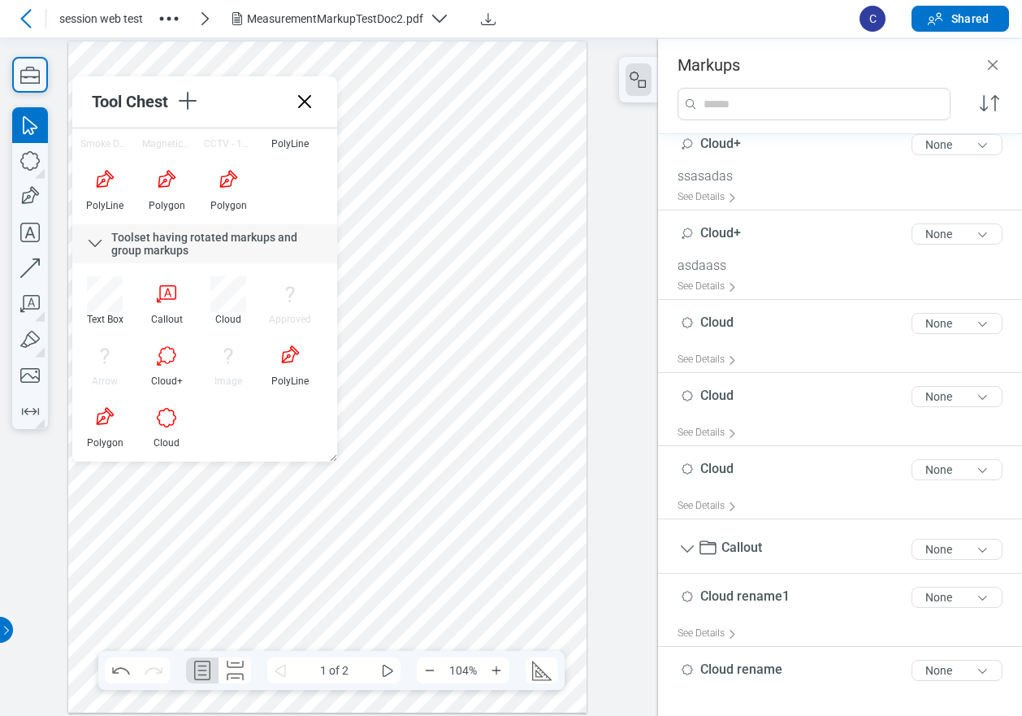
scroll to position [8965, 0]
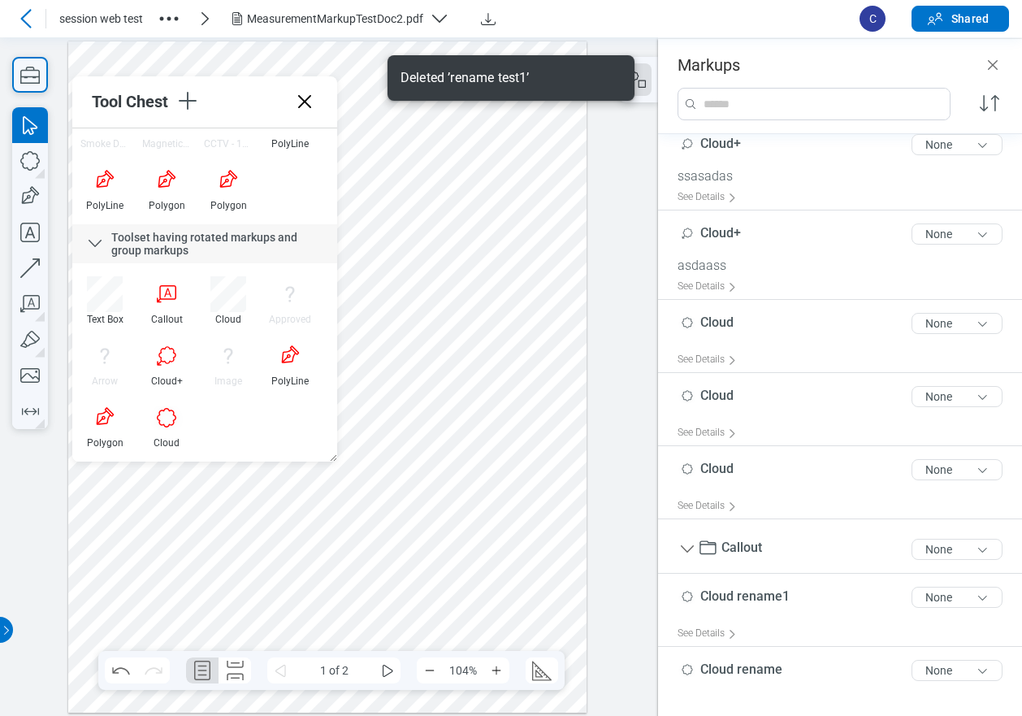
click at [546, 128] on div at bounding box center [327, 377] width 519 height 672
click at [309, 110] on icon at bounding box center [305, 102] width 26 height 26
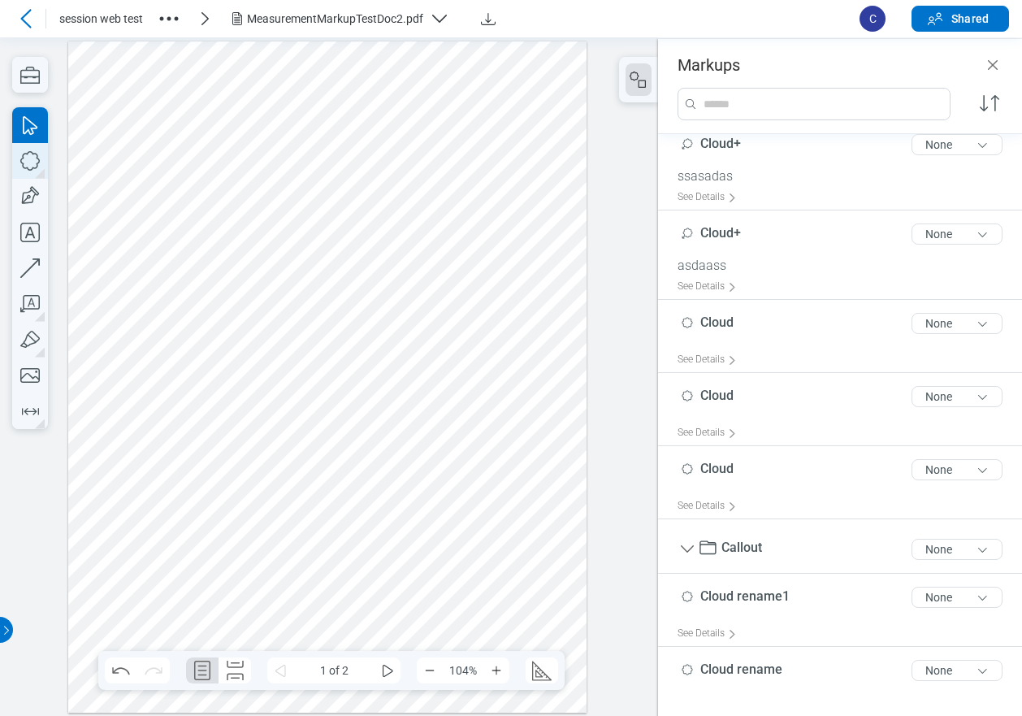
click at [31, 158] on icon "button" at bounding box center [30, 161] width 36 height 36
drag, startPoint x: 110, startPoint y: 223, endPoint x: 140, endPoint y: 254, distance: 42.5
click at [140, 254] on div at bounding box center [327, 377] width 519 height 672
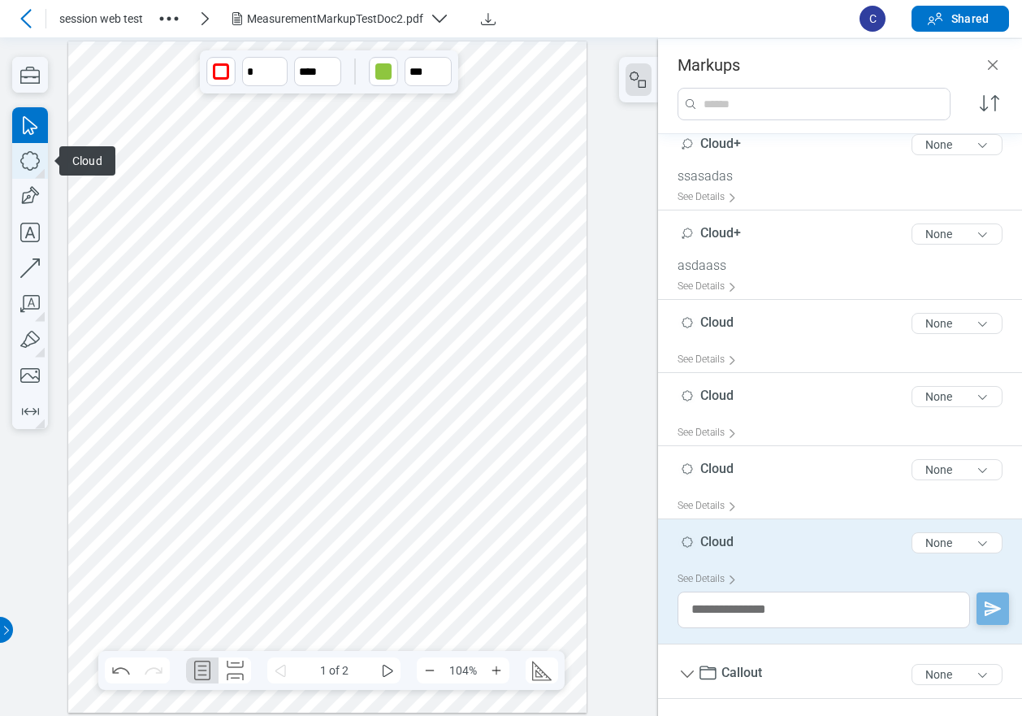
click at [35, 164] on icon "button" at bounding box center [30, 161] width 36 height 36
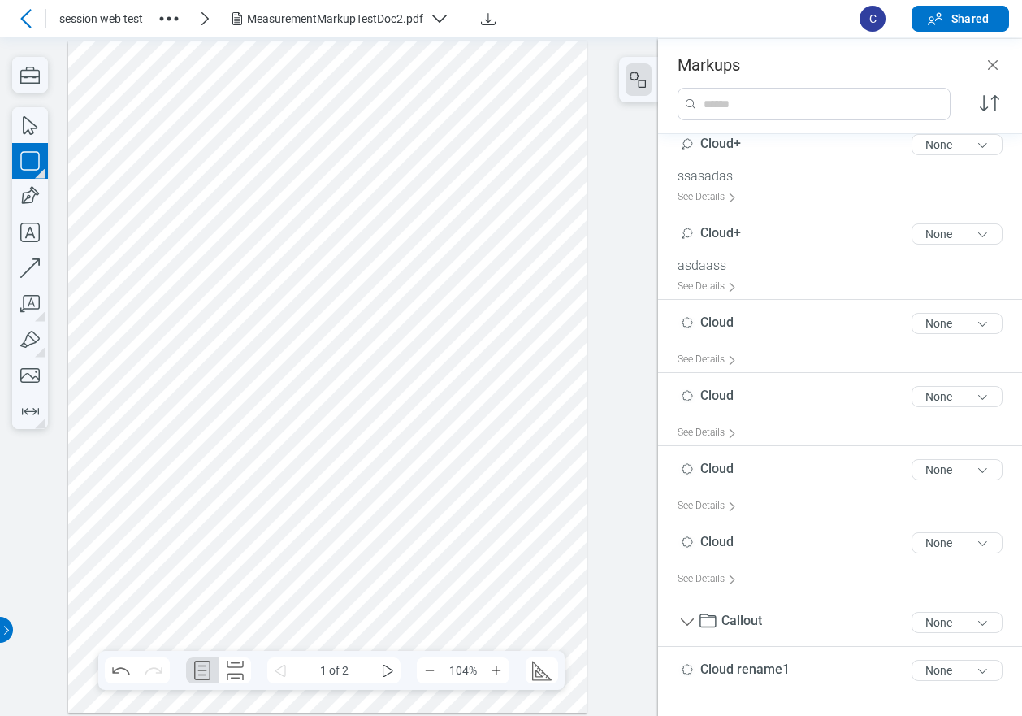
drag, startPoint x: 149, startPoint y: 224, endPoint x: 202, endPoint y: 259, distance: 64.0
click at [184, 253] on div at bounding box center [327, 377] width 519 height 672
click at [206, 259] on div at bounding box center [327, 377] width 519 height 672
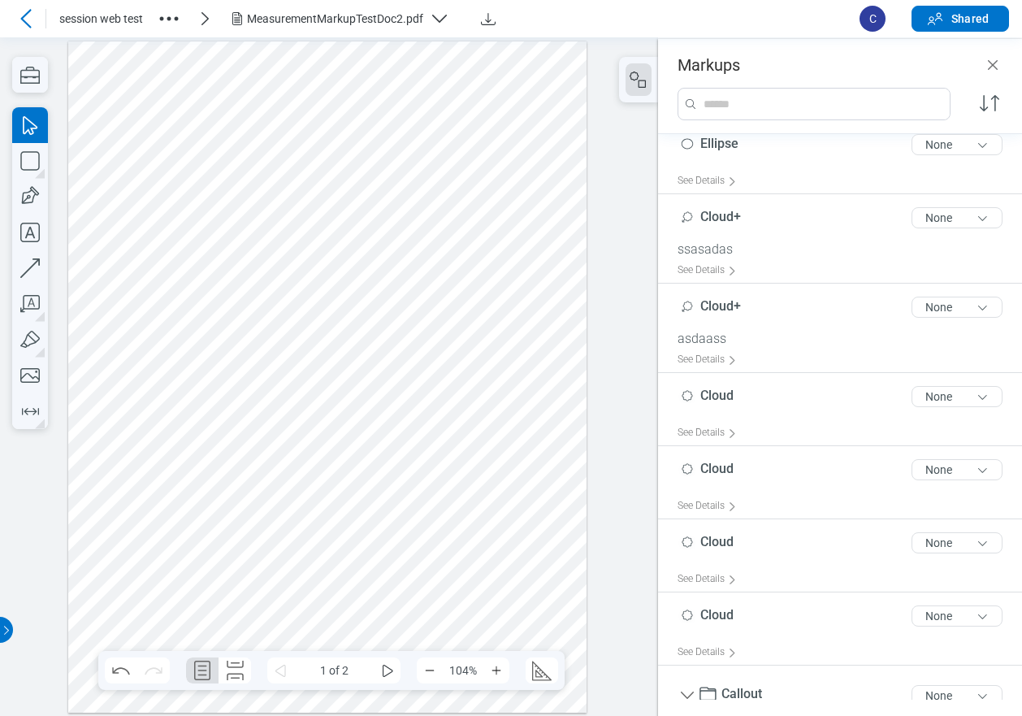
drag, startPoint x: 83, startPoint y: 196, endPoint x: 195, endPoint y: 268, distance: 133.4
click at [195, 268] on div at bounding box center [327, 377] width 519 height 672
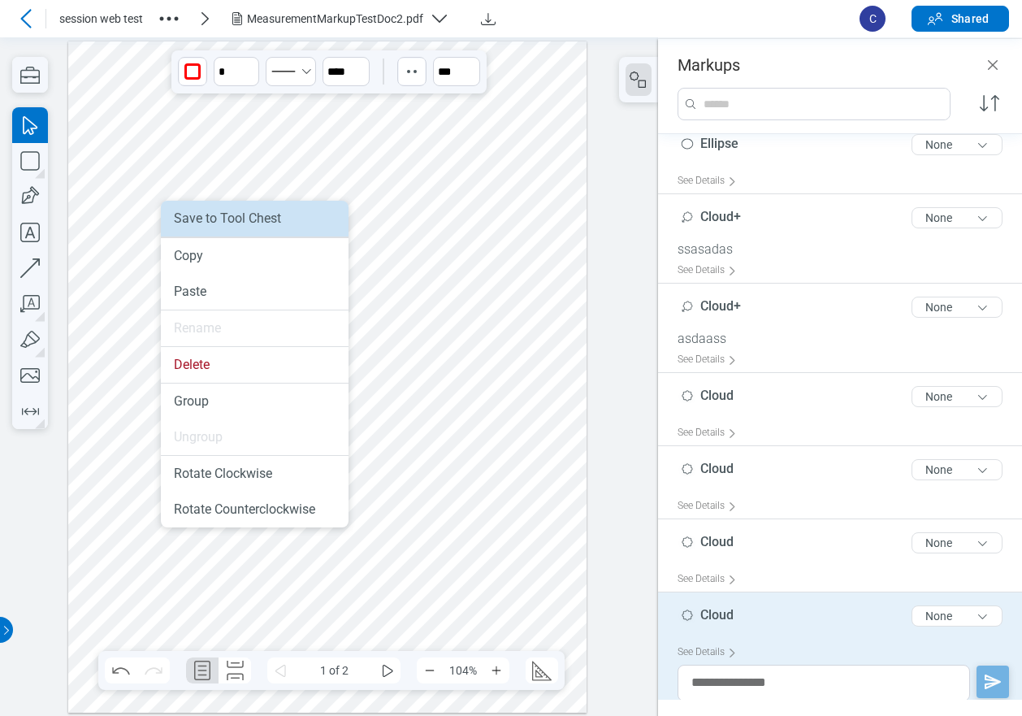
click at [203, 214] on li "Save to Tool Chest" at bounding box center [255, 219] width 188 height 36
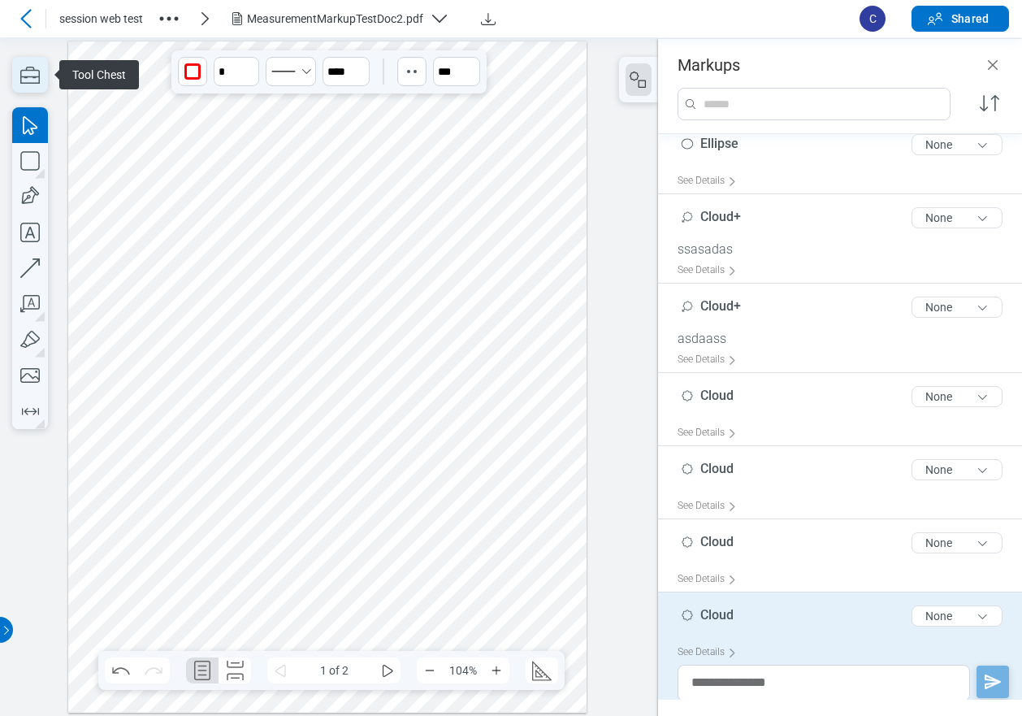
click at [30, 74] on icon "button" at bounding box center [30, 75] width 36 height 36
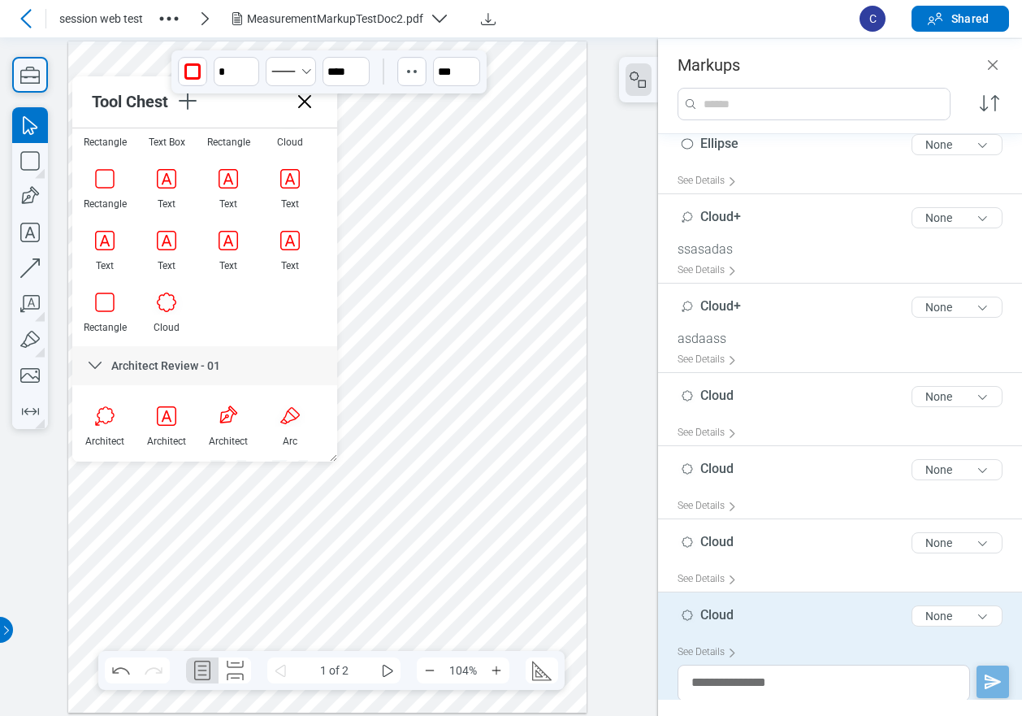
scroll to position [546, 0]
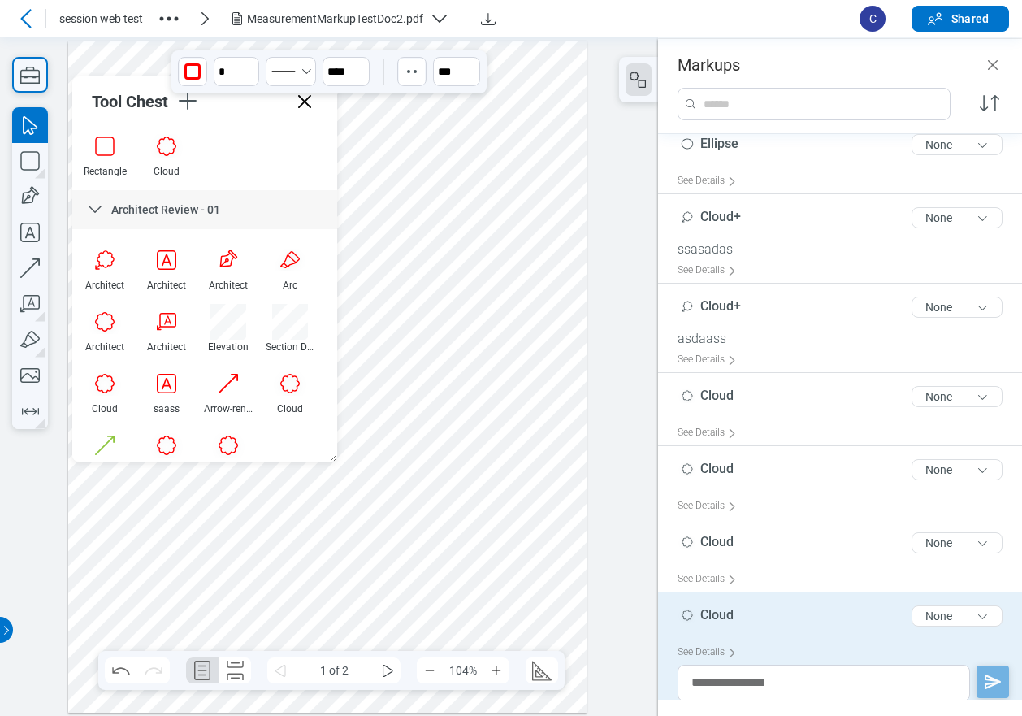
click at [381, 245] on div at bounding box center [327, 377] width 519 height 672
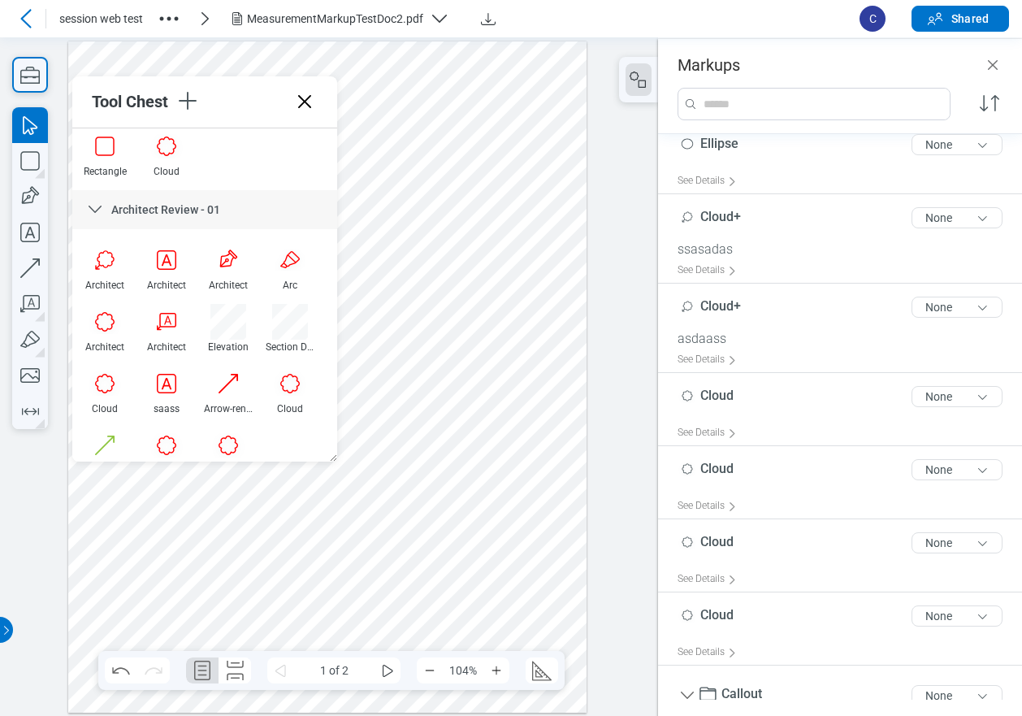
click at [302, 102] on icon at bounding box center [305, 102] width 26 height 26
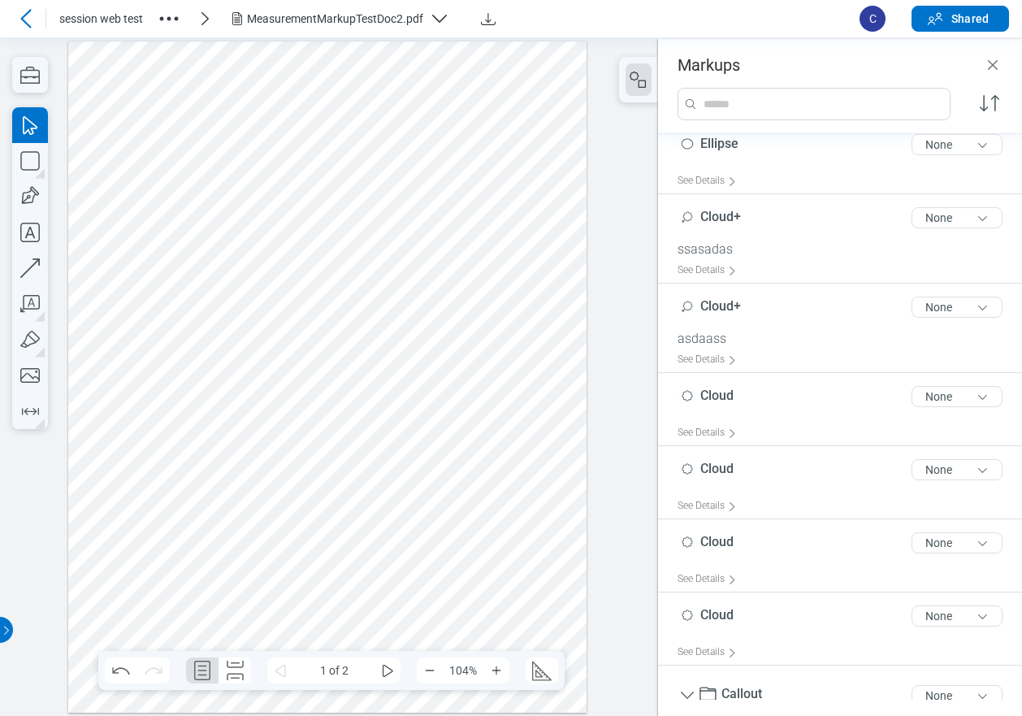
click at [127, 239] on div at bounding box center [327, 377] width 519 height 672
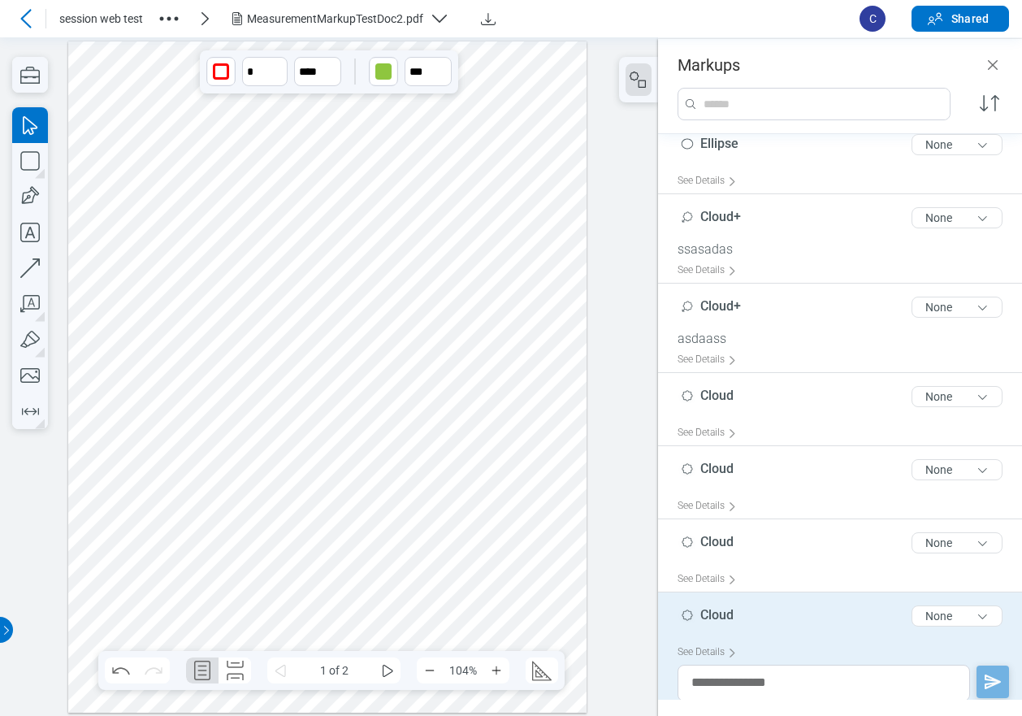
click at [165, 238] on div at bounding box center [327, 377] width 519 height 672
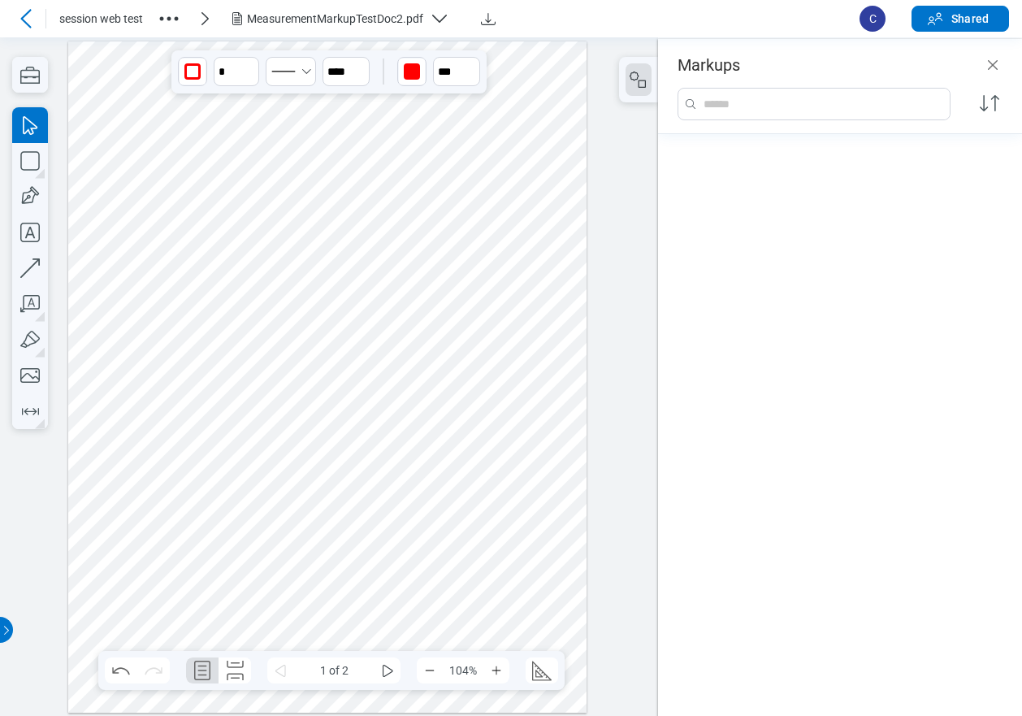
scroll to position [341, 0]
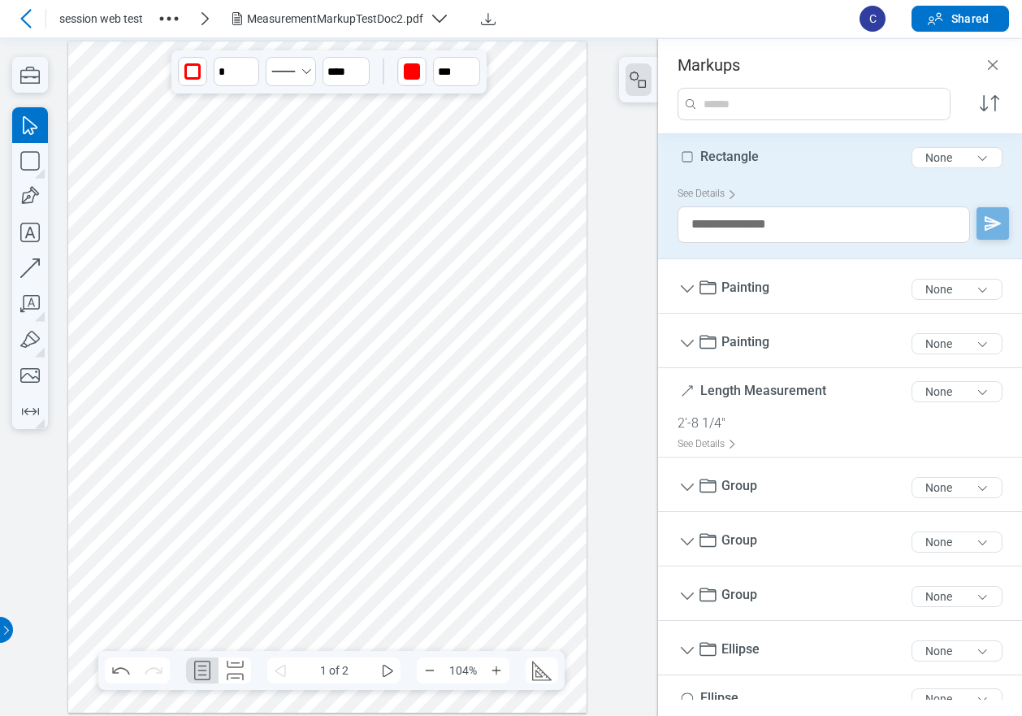
click at [175, 298] on div at bounding box center [327, 377] width 519 height 672
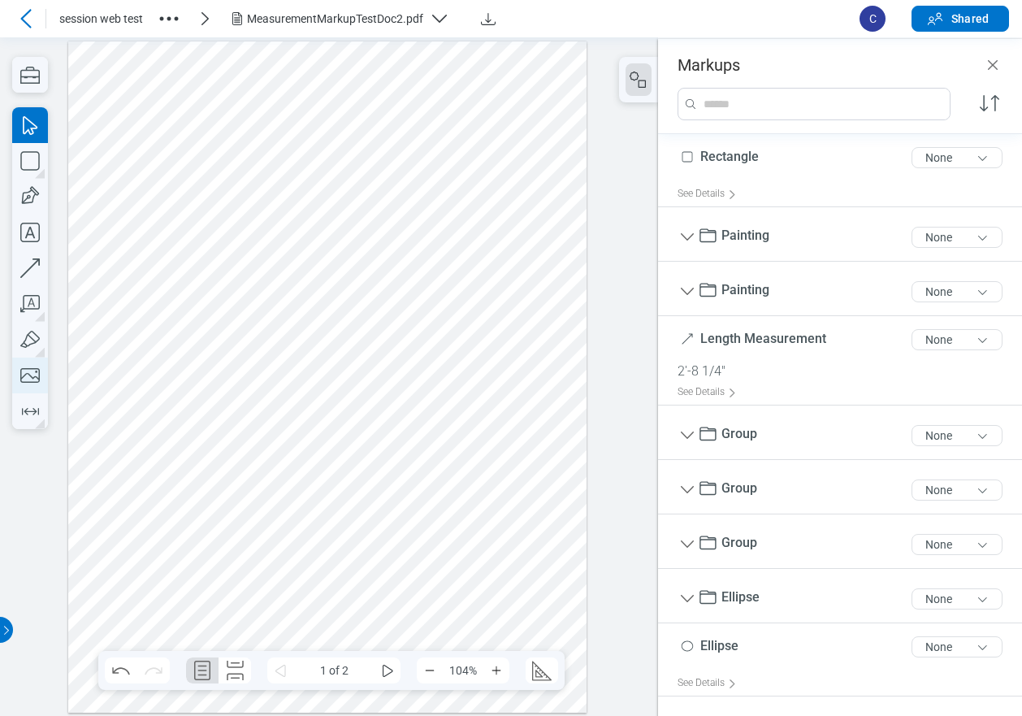
click at [28, 369] on icon "button" at bounding box center [29, 375] width 19 height 15
drag, startPoint x: 113, startPoint y: 280, endPoint x: 183, endPoint y: 332, distance: 87.1
click at [183, 332] on div at bounding box center [327, 377] width 519 height 672
click at [210, 300] on div at bounding box center [327, 377] width 519 height 672
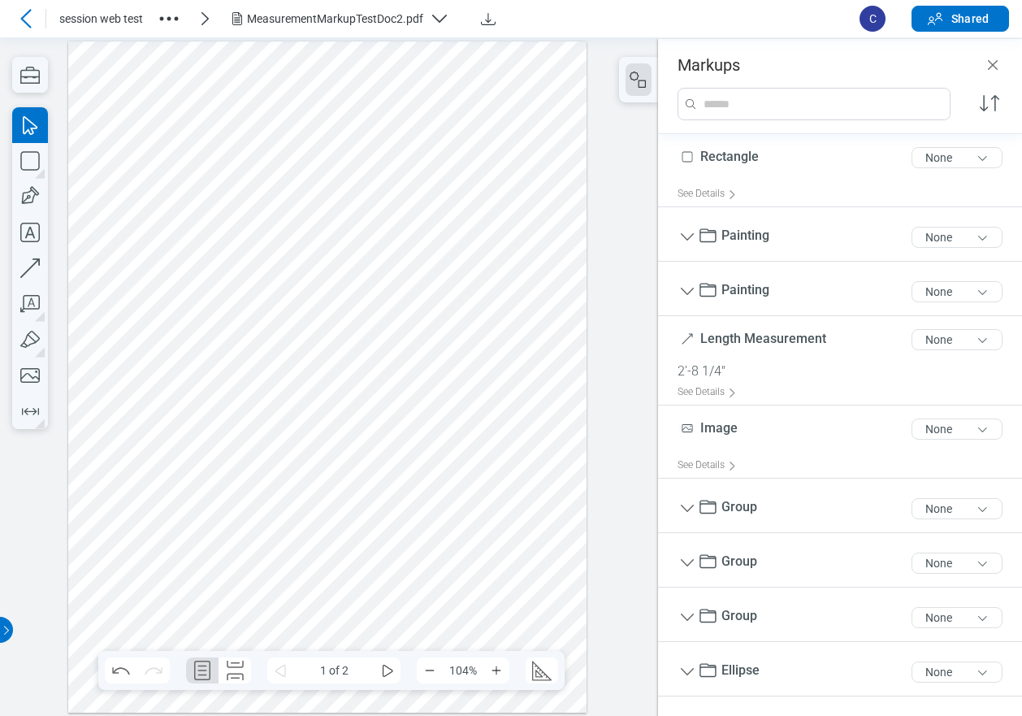
click at [205, 330] on div at bounding box center [327, 377] width 519 height 672
click at [153, 324] on div at bounding box center [327, 377] width 519 height 672
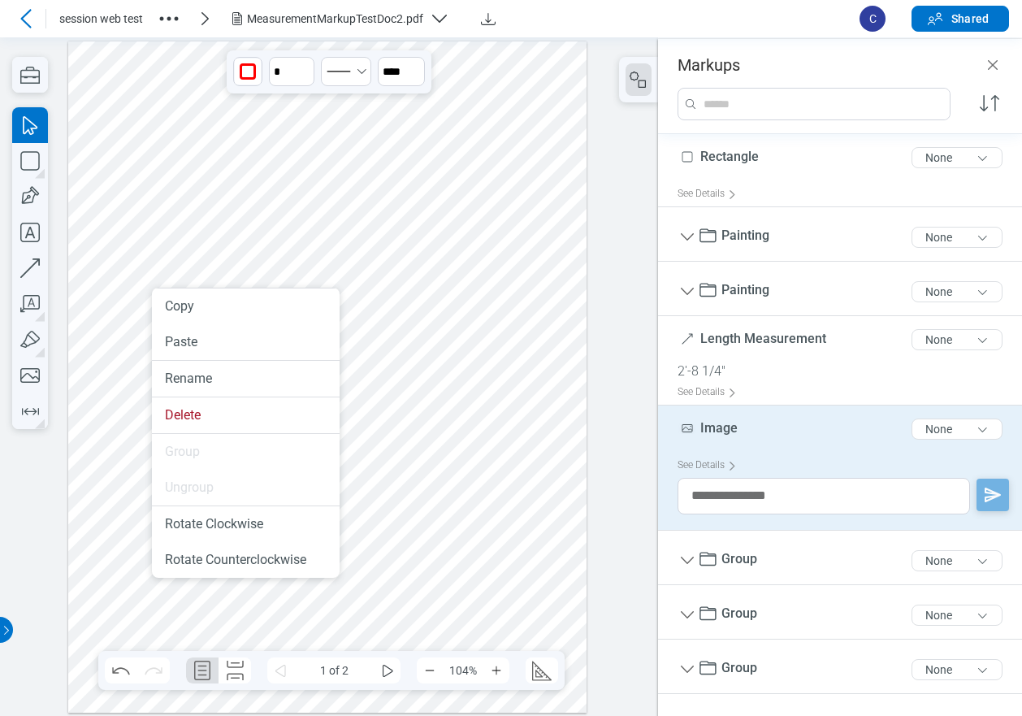
click at [230, 258] on div at bounding box center [327, 377] width 519 height 672
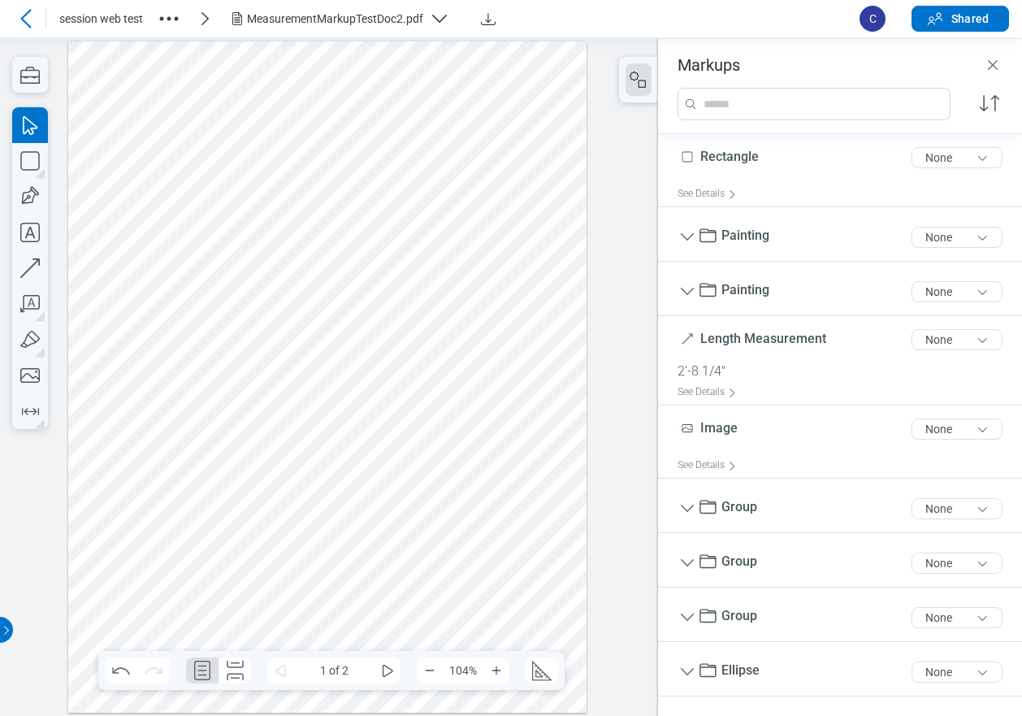
click at [145, 240] on div at bounding box center [327, 377] width 519 height 672
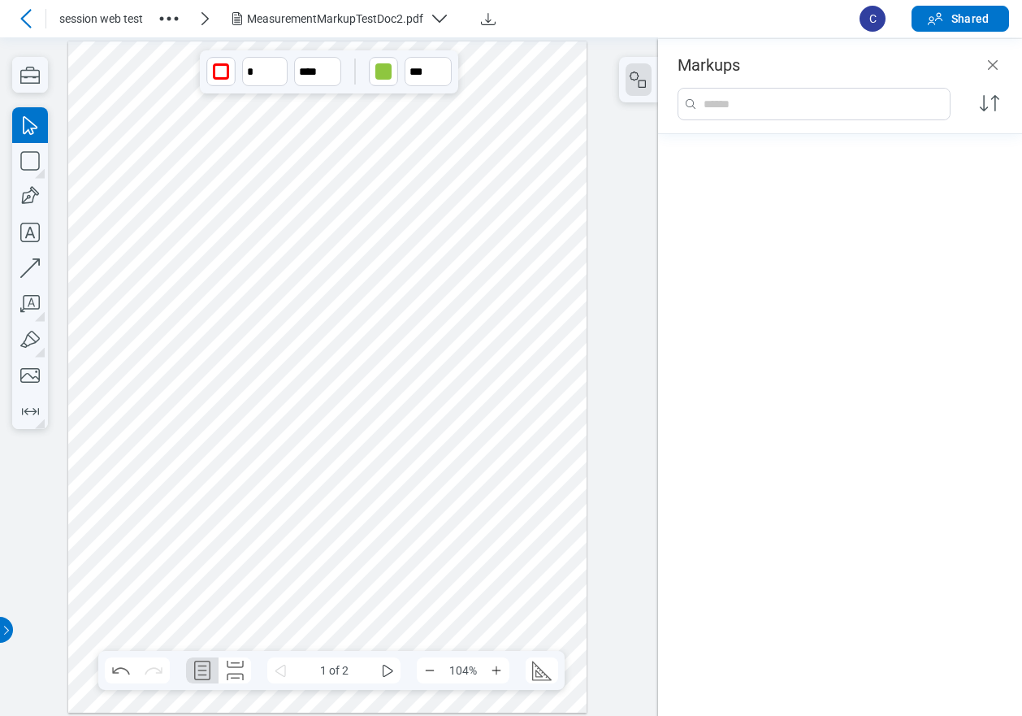
scroll to position [939, 0]
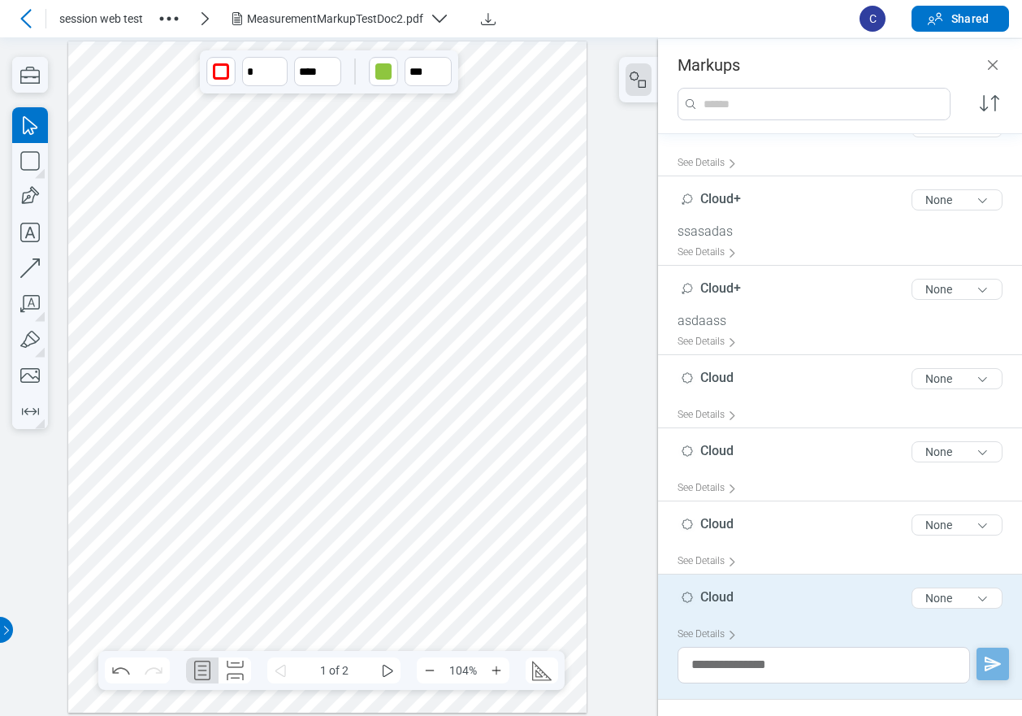
click at [207, 233] on div at bounding box center [327, 377] width 519 height 672
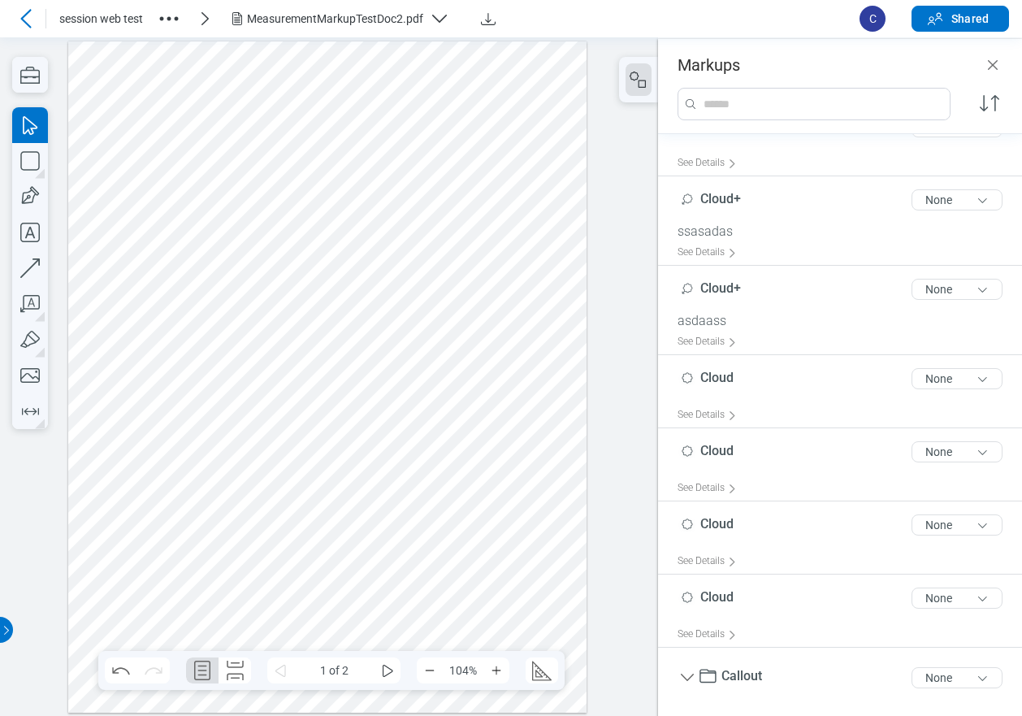
click at [136, 232] on div at bounding box center [327, 377] width 519 height 672
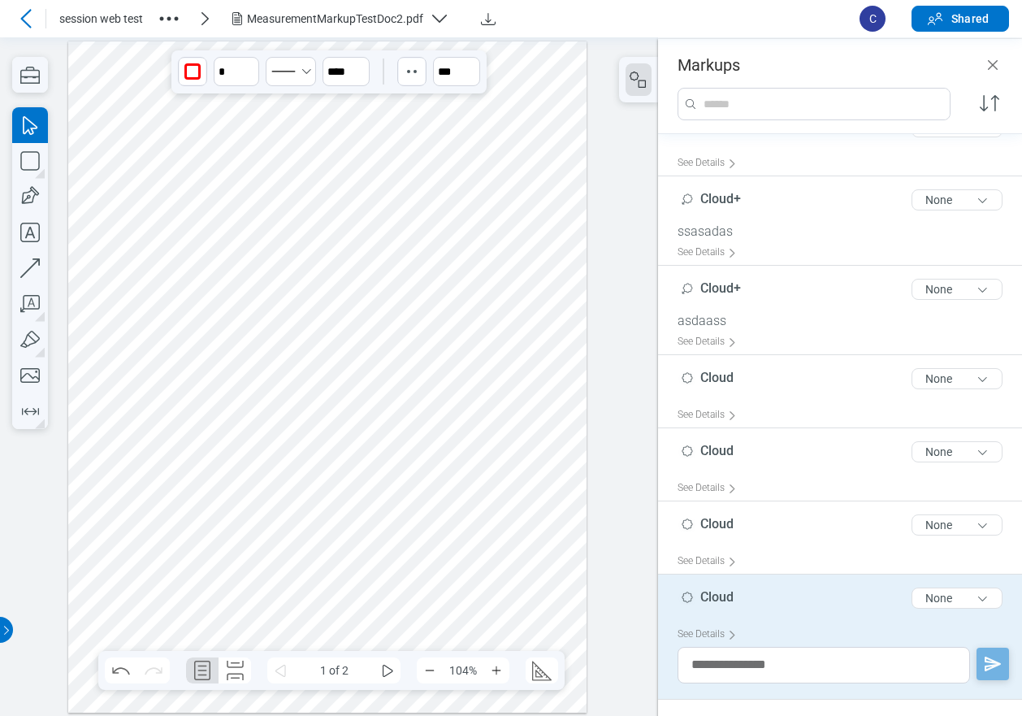
click at [175, 240] on div at bounding box center [327, 377] width 519 height 672
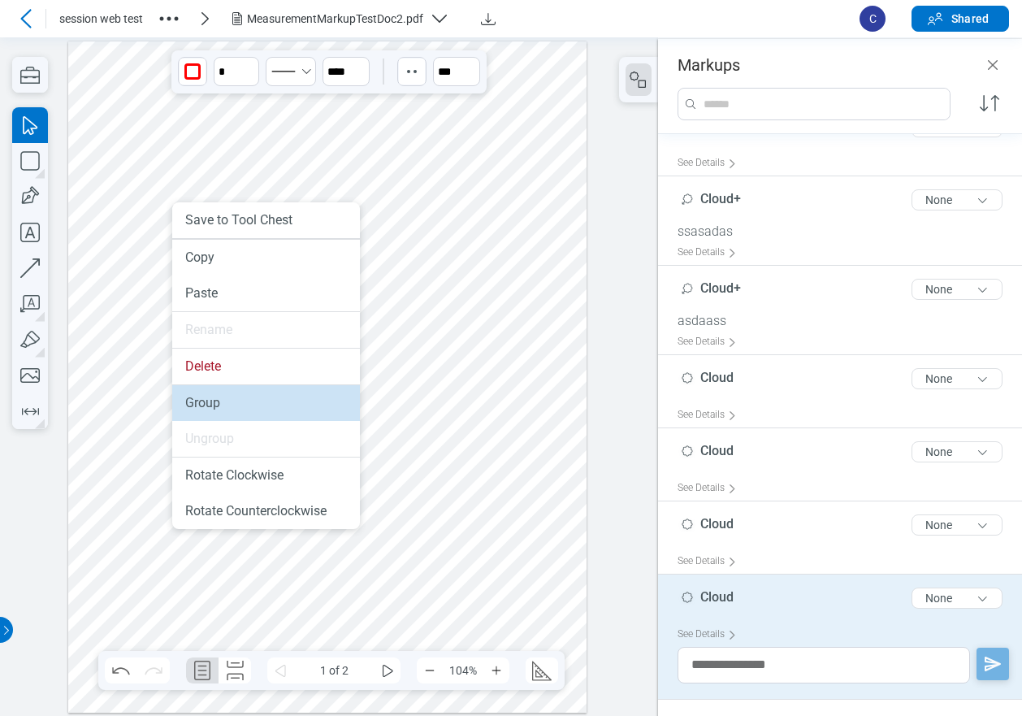
click at [220, 401] on li "Group" at bounding box center [266, 403] width 188 height 36
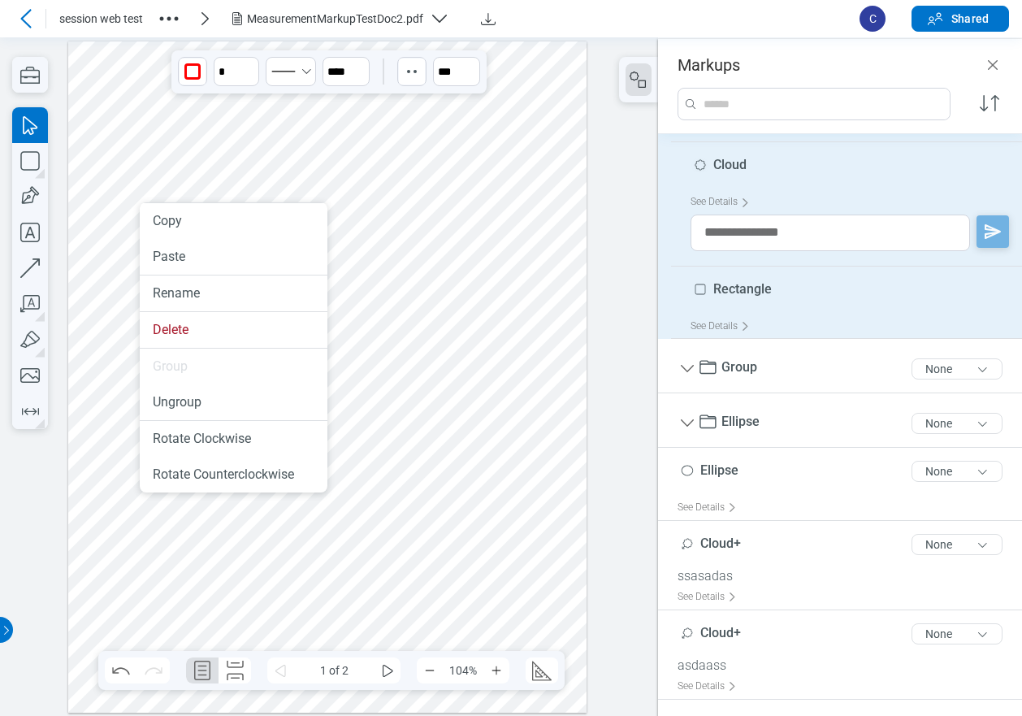
scroll to position [894, 0]
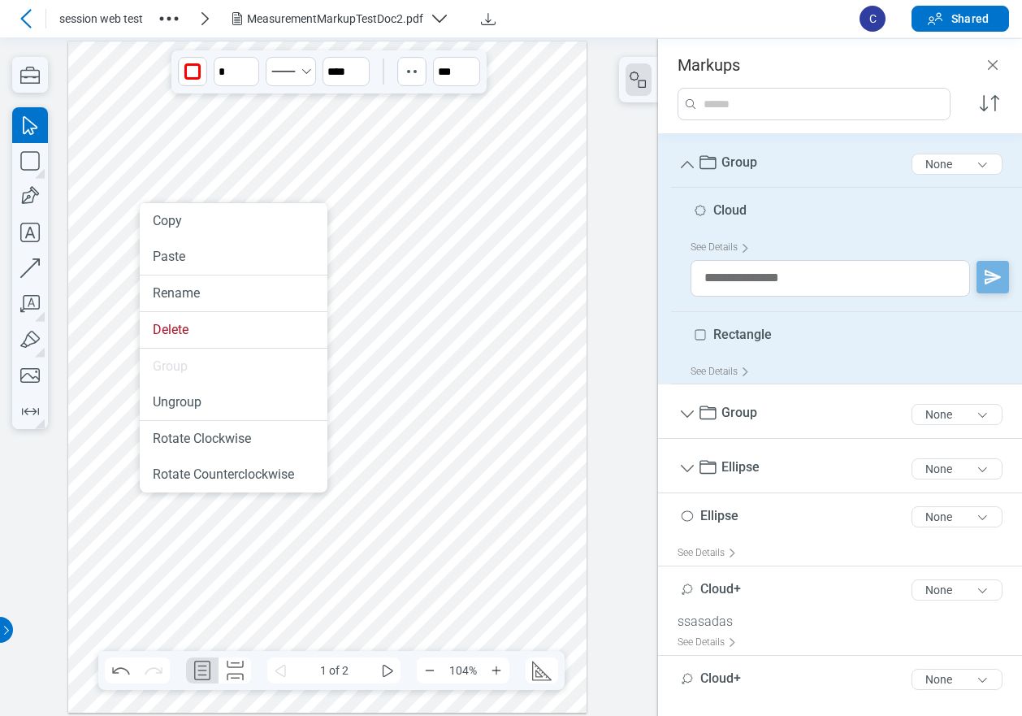
click at [203, 168] on div at bounding box center [327, 377] width 519 height 672
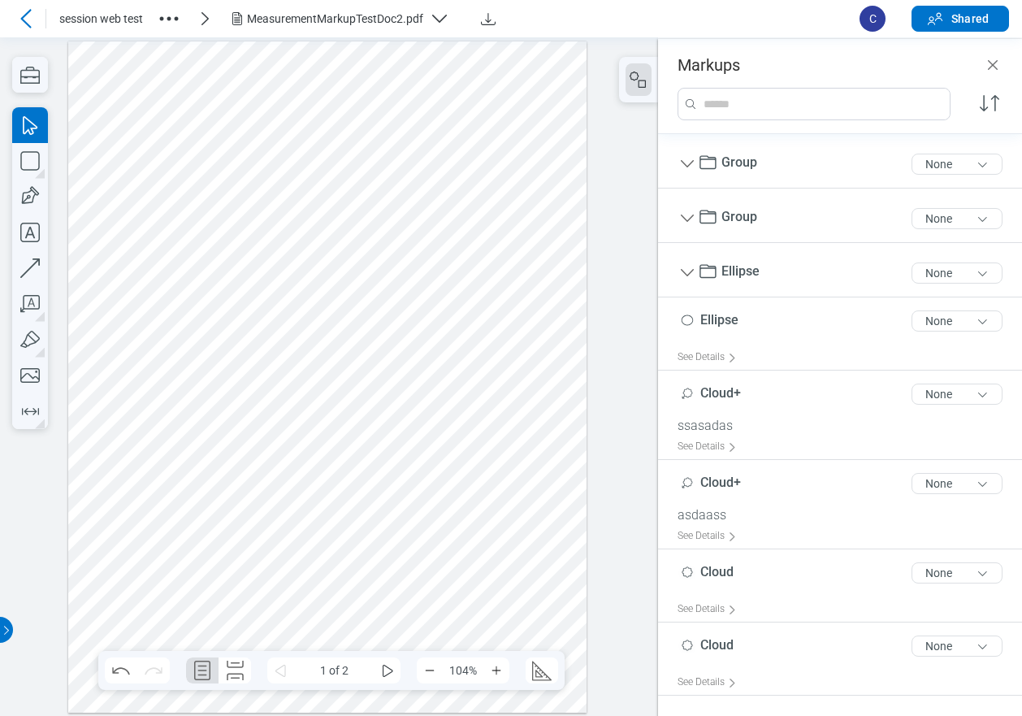
click at [140, 220] on div at bounding box center [327, 377] width 519 height 672
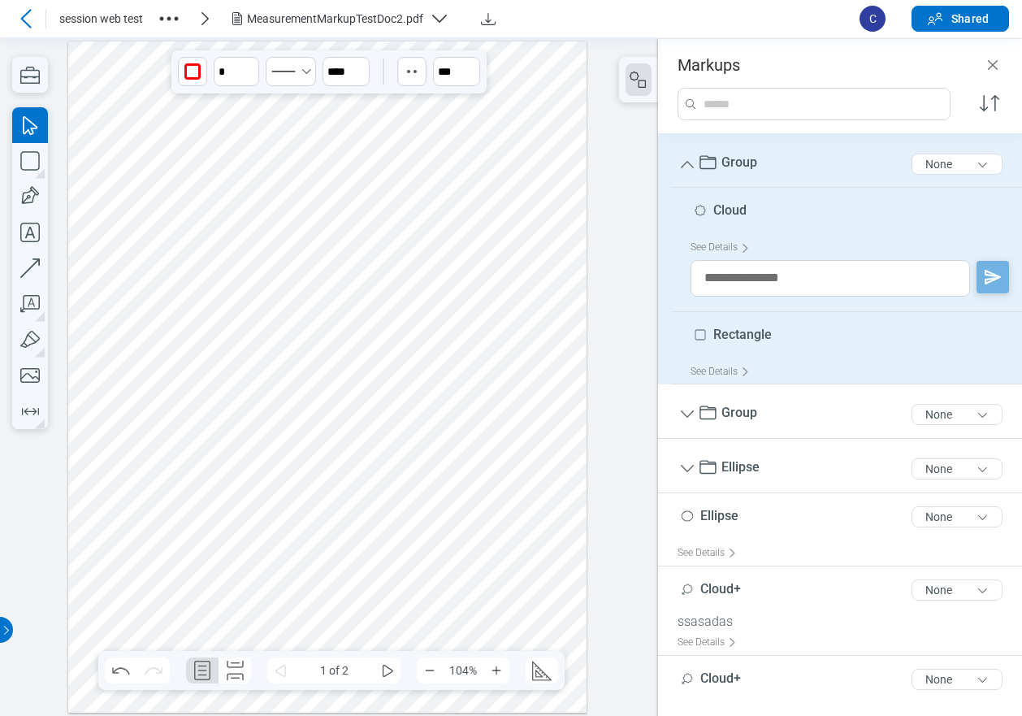
click at [206, 207] on div at bounding box center [327, 377] width 519 height 672
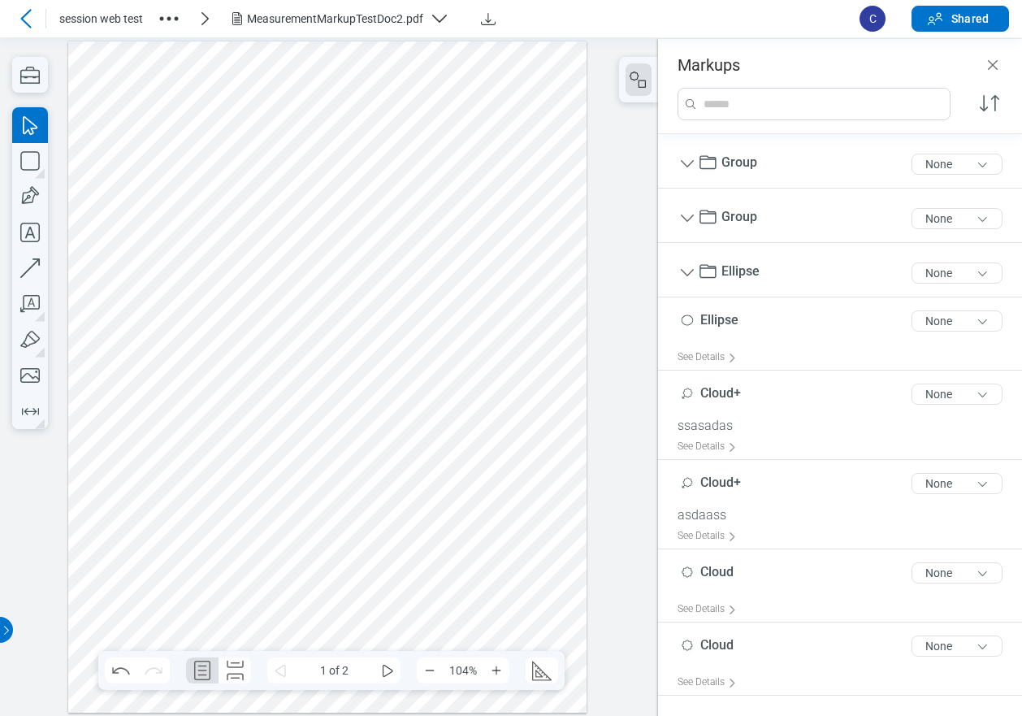
click at [137, 229] on div at bounding box center [327, 377] width 519 height 672
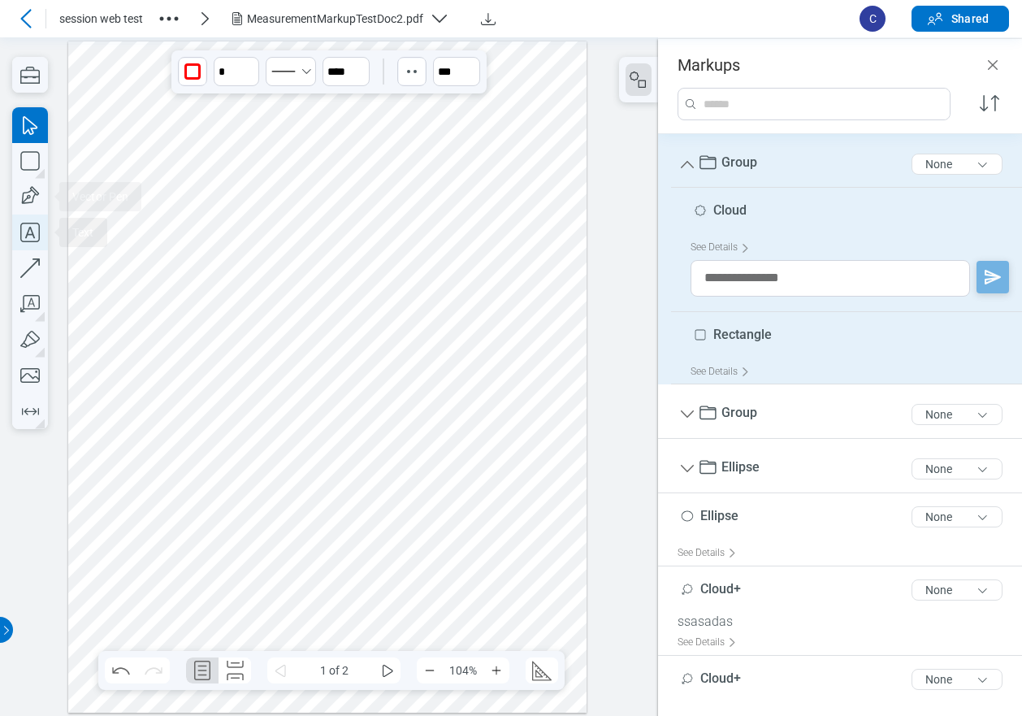
click at [32, 232] on icon "button" at bounding box center [29, 232] width 19 height 19
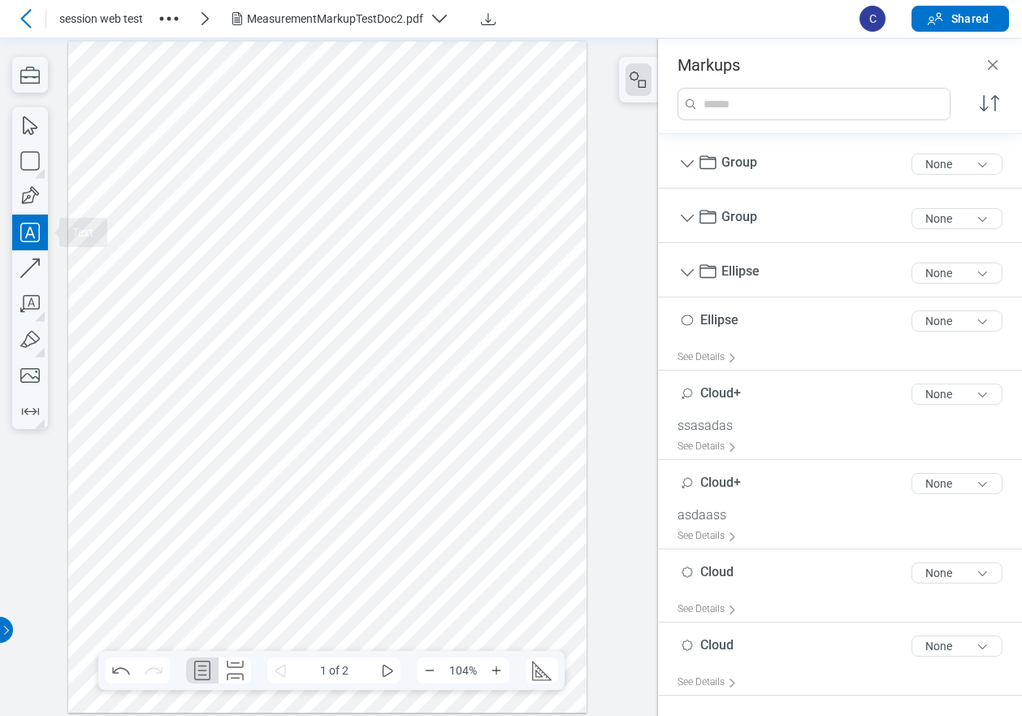
click at [28, 223] on icon "button" at bounding box center [29, 232] width 19 height 19
click at [27, 84] on icon "button" at bounding box center [30, 75] width 36 height 36
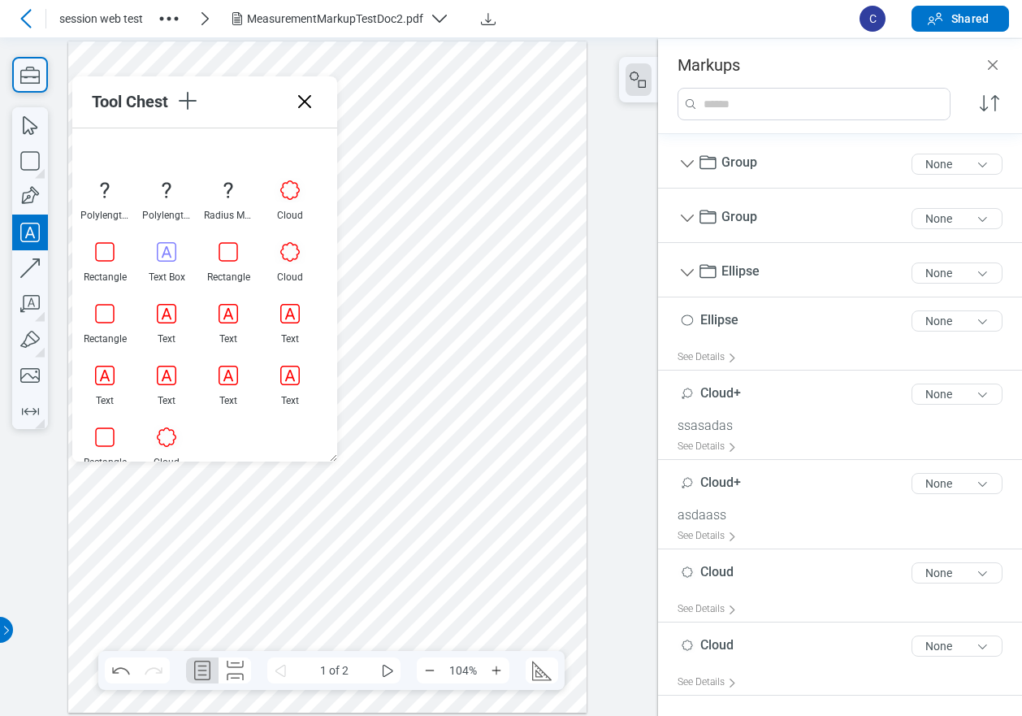
scroll to position [325, 0]
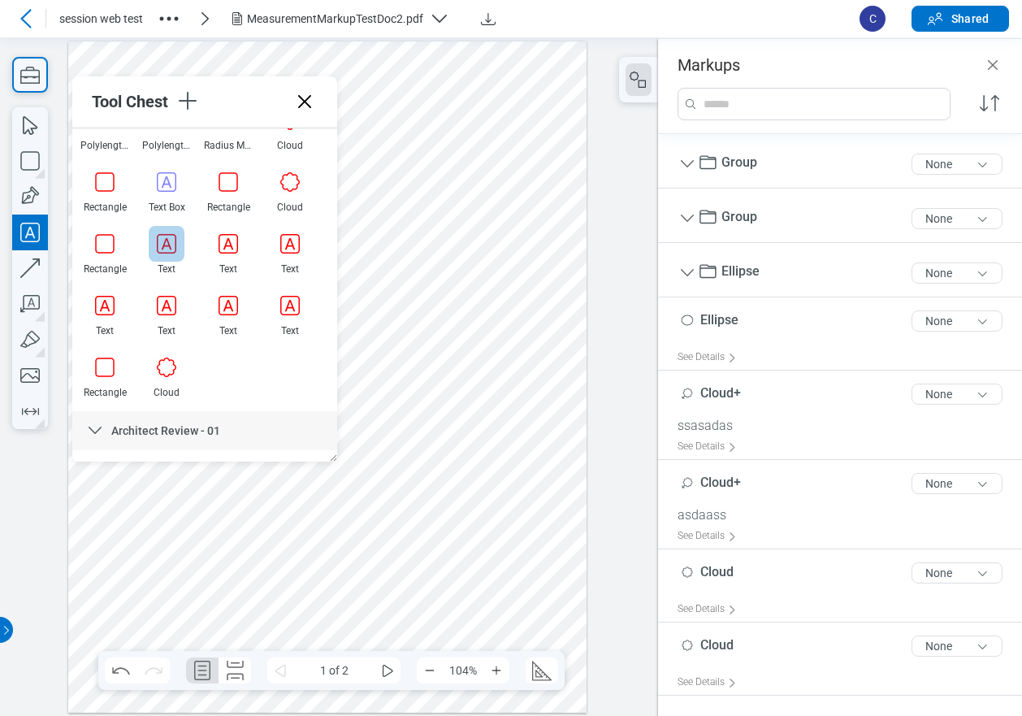
click at [154, 238] on div at bounding box center [167, 244] width 36 height 36
click at [167, 245] on div at bounding box center [167, 244] width 36 height 36
click at [397, 249] on div at bounding box center [327, 377] width 519 height 672
click at [475, 265] on div at bounding box center [327, 377] width 519 height 672
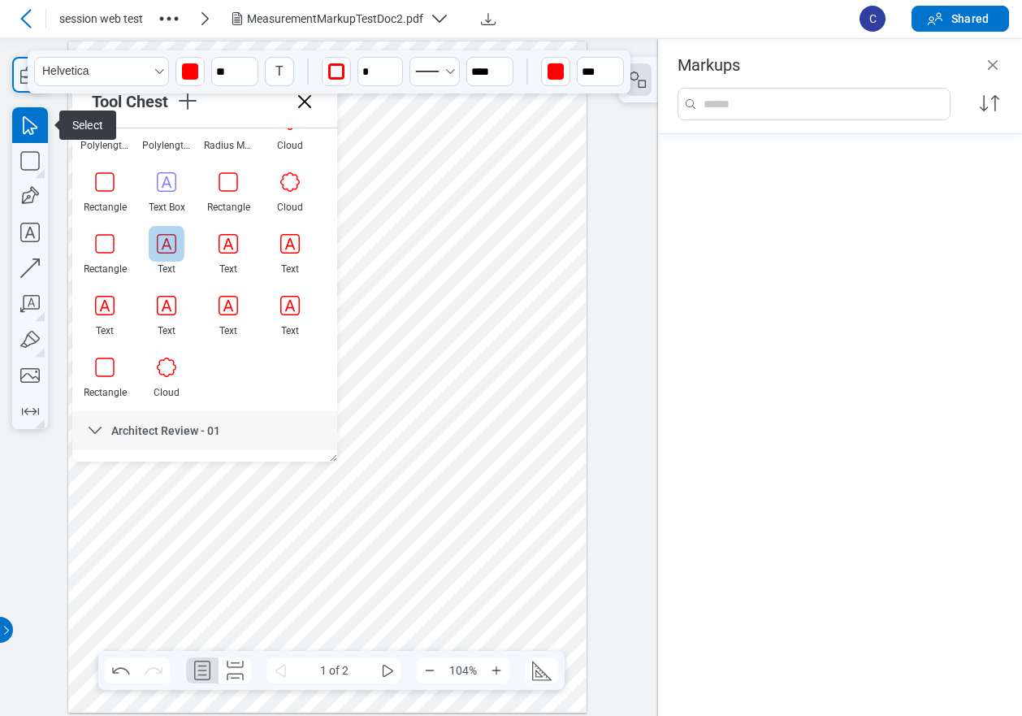
scroll to position [268, 0]
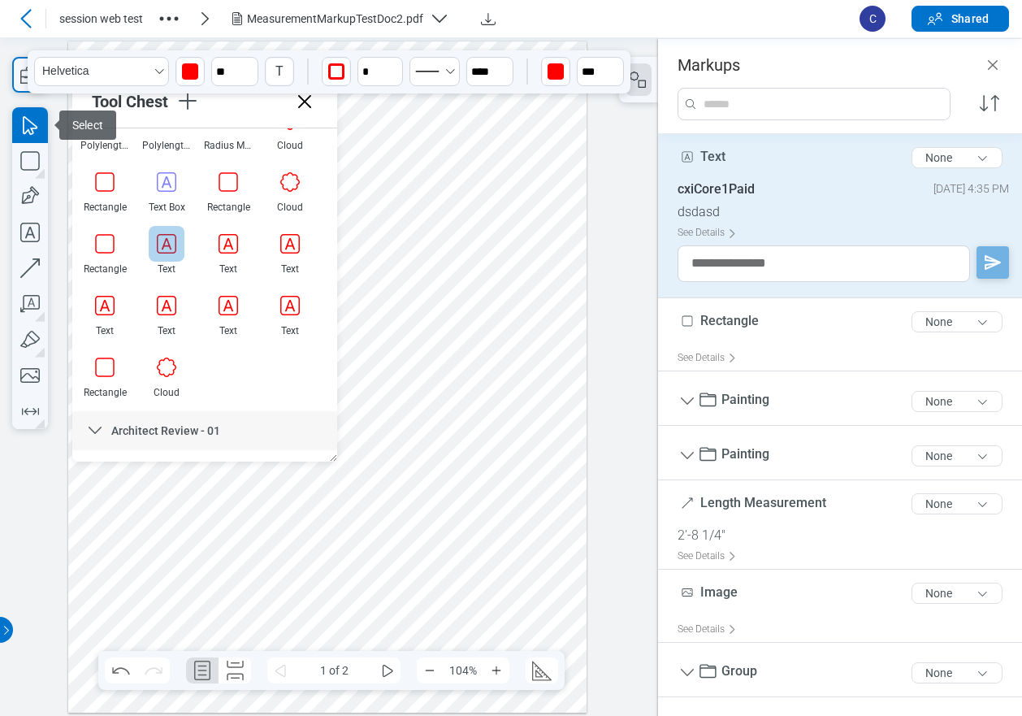
click at [173, 241] on div at bounding box center [167, 244] width 36 height 36
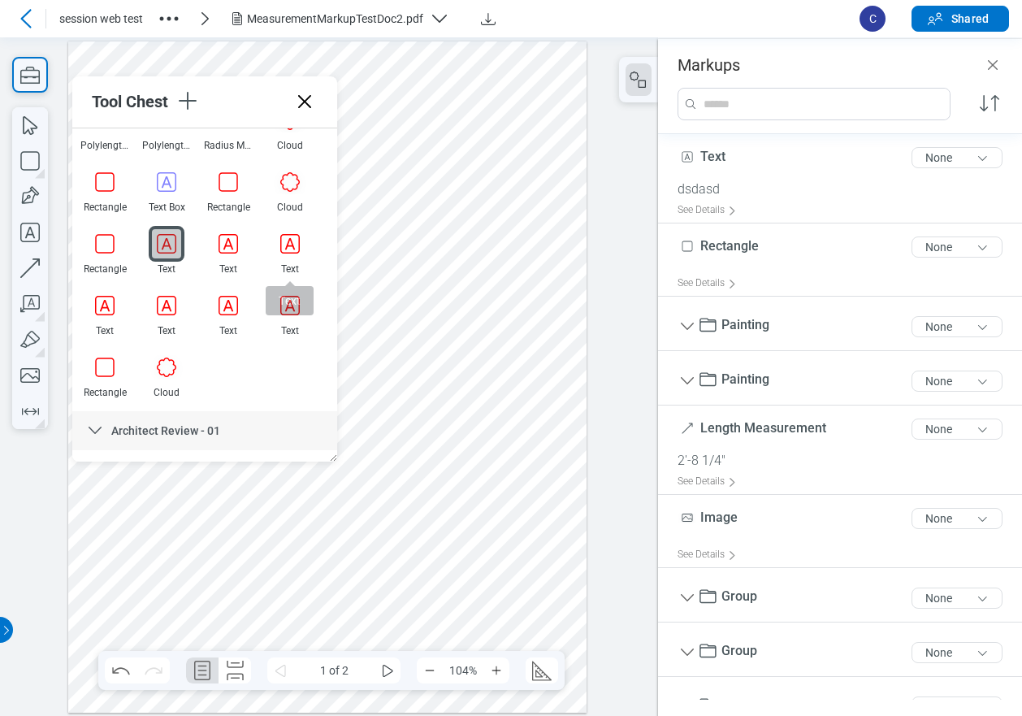
click at [521, 386] on div at bounding box center [327, 377] width 519 height 672
click at [522, 434] on div at bounding box center [327, 377] width 519 height 672
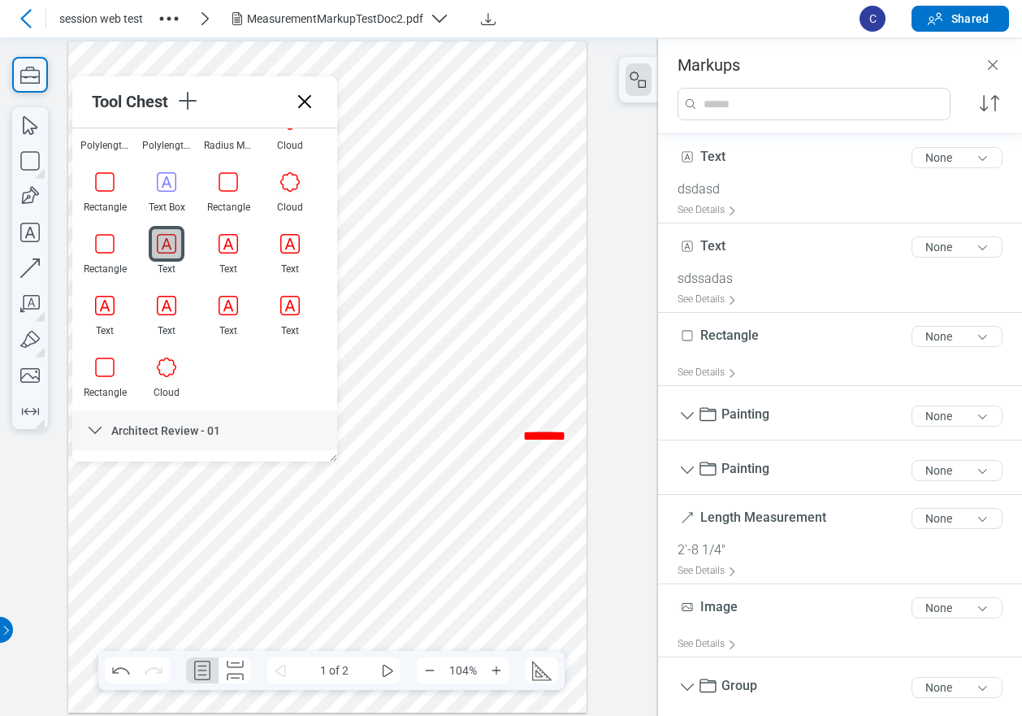
click at [539, 474] on div at bounding box center [327, 377] width 519 height 672
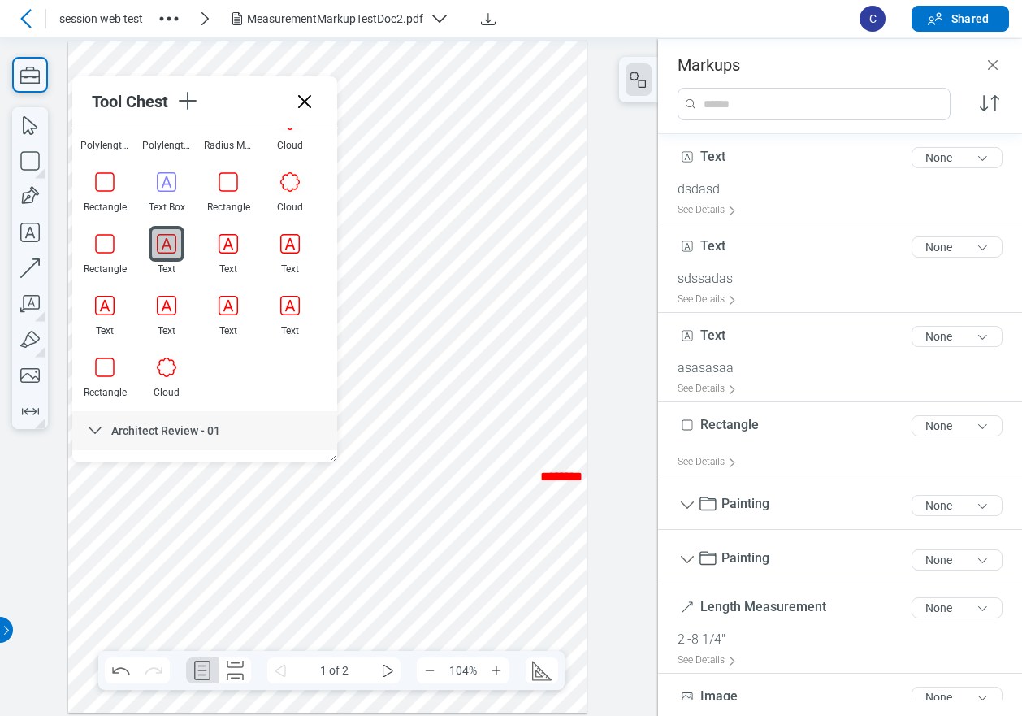
click at [546, 500] on div at bounding box center [327, 377] width 519 height 672
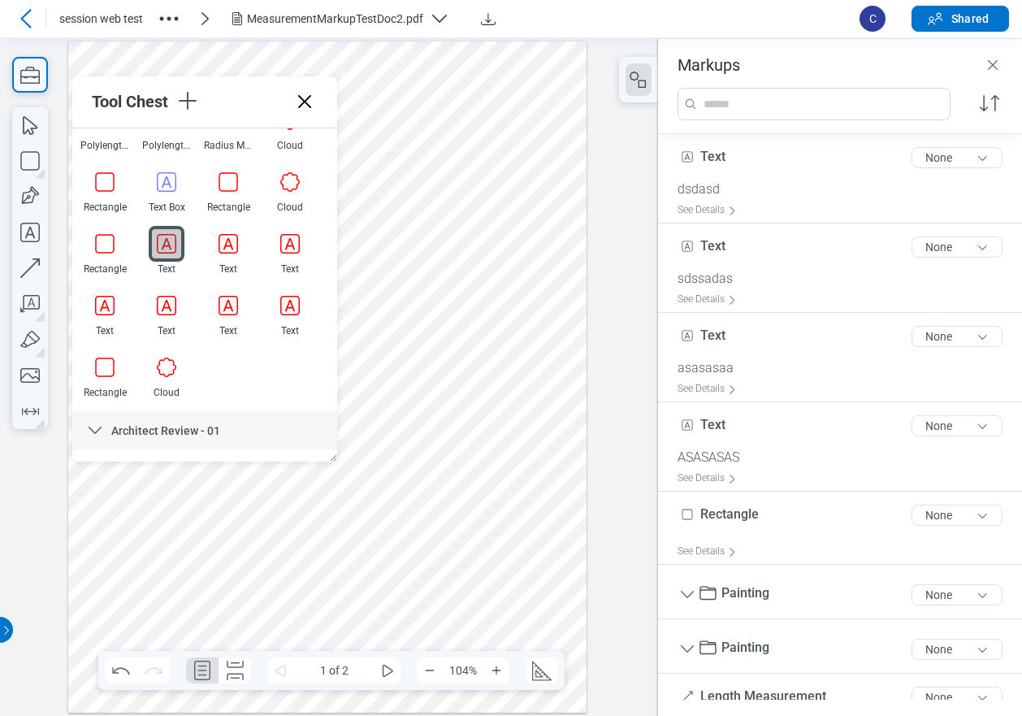
click at [357, 407] on div at bounding box center [327, 377] width 519 height 672
click at [444, 462] on div at bounding box center [327, 377] width 519 height 672
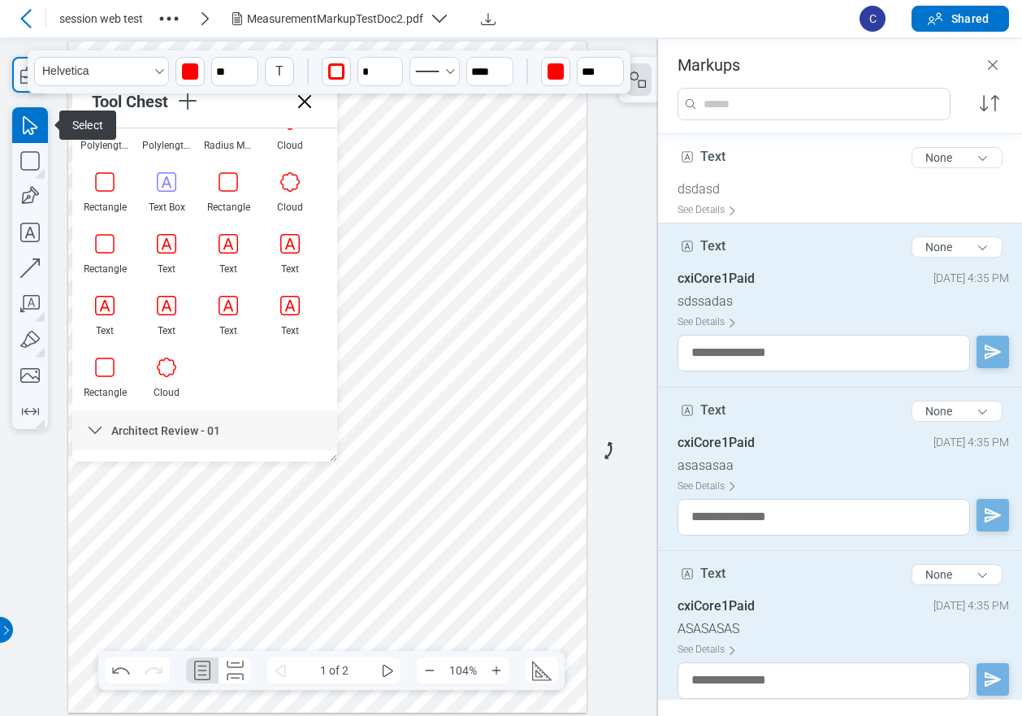
click at [554, 367] on div at bounding box center [327, 377] width 519 height 672
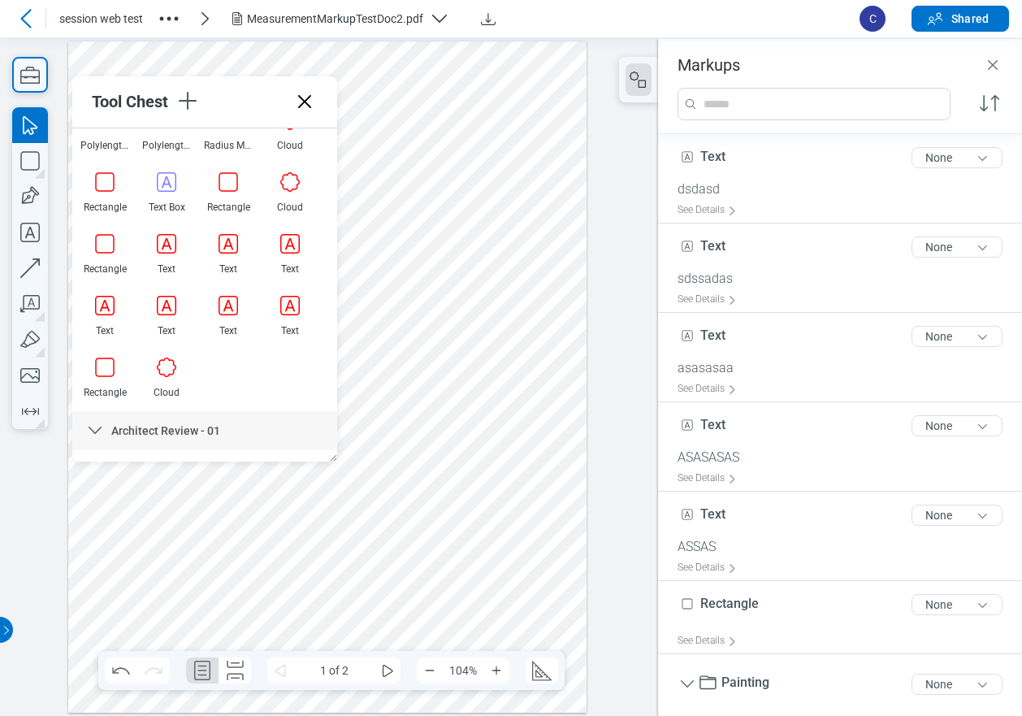
drag, startPoint x: 515, startPoint y: 78, endPoint x: 531, endPoint y: 72, distance: 16.5
click at [515, 78] on div at bounding box center [327, 377] width 519 height 672
click at [306, 101] on icon at bounding box center [304, 101] width 13 height 13
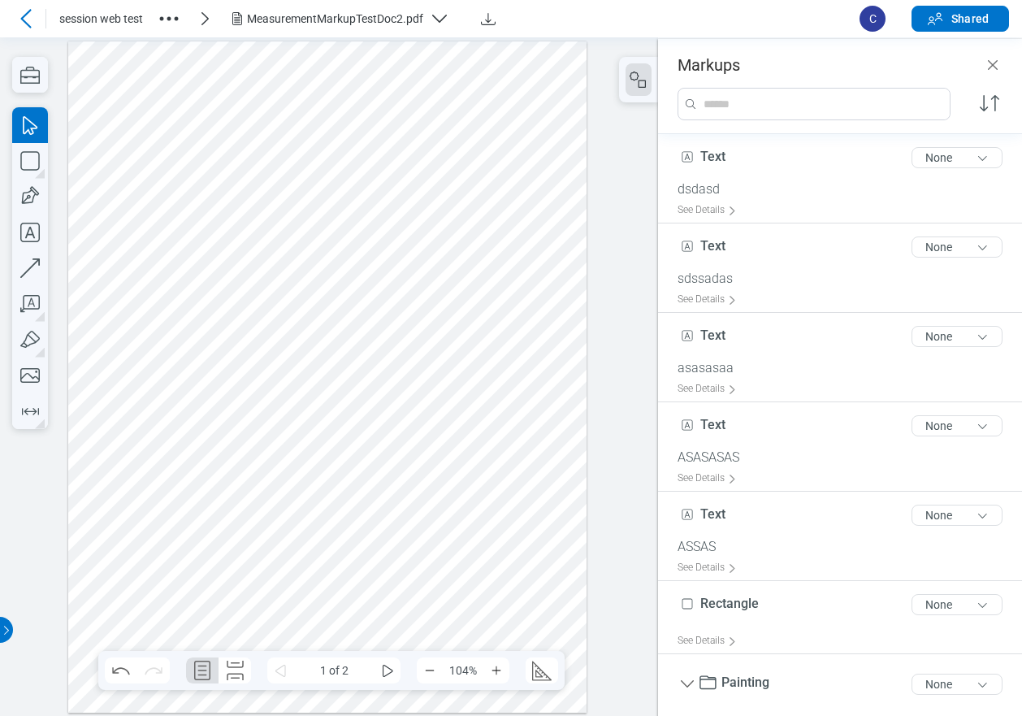
click at [300, 17] on div "MeasurementMarkupTestDoc2.pdf" at bounding box center [335, 19] width 176 height 16
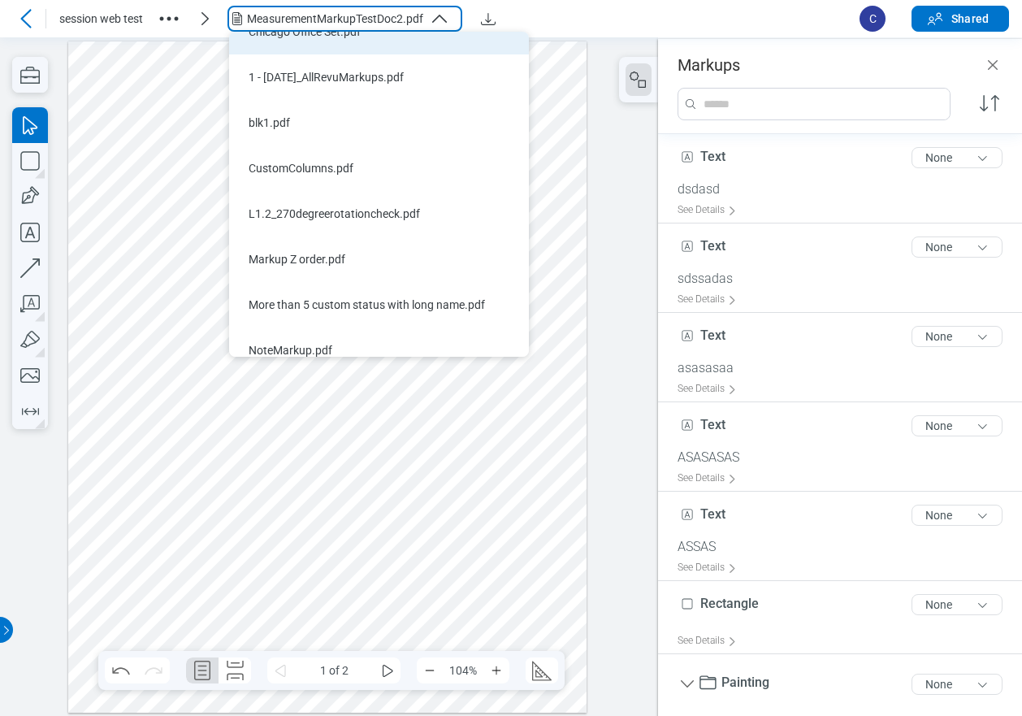
scroll to position [244, 0]
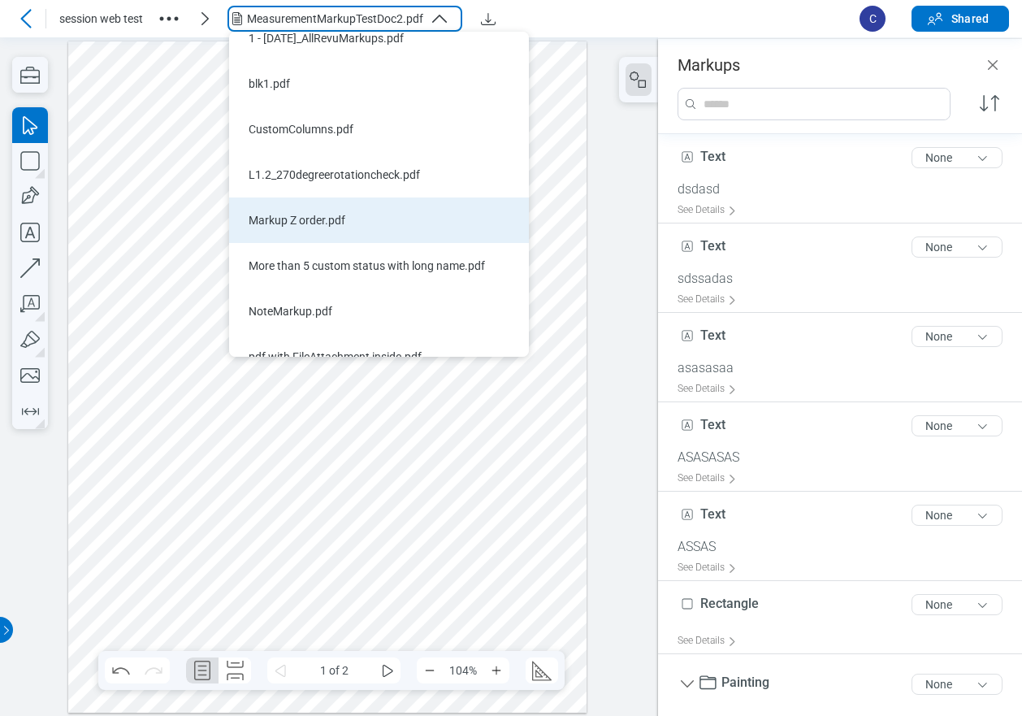
click at [317, 217] on div "Markup Z order.pdf" at bounding box center [369, 220] width 241 height 16
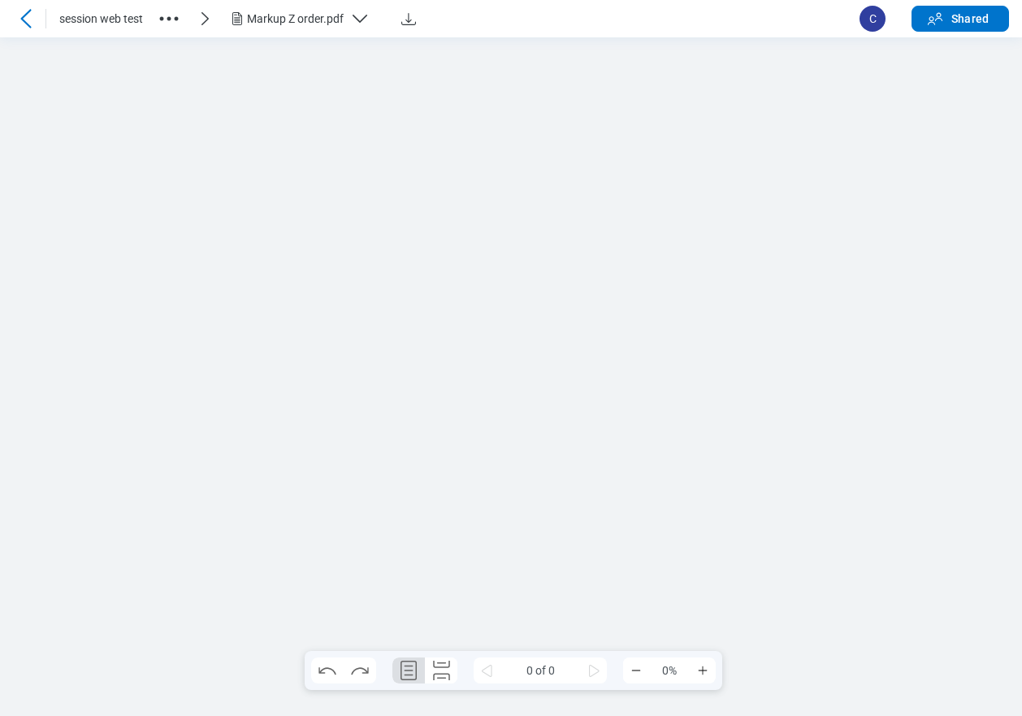
scroll to position [0, 0]
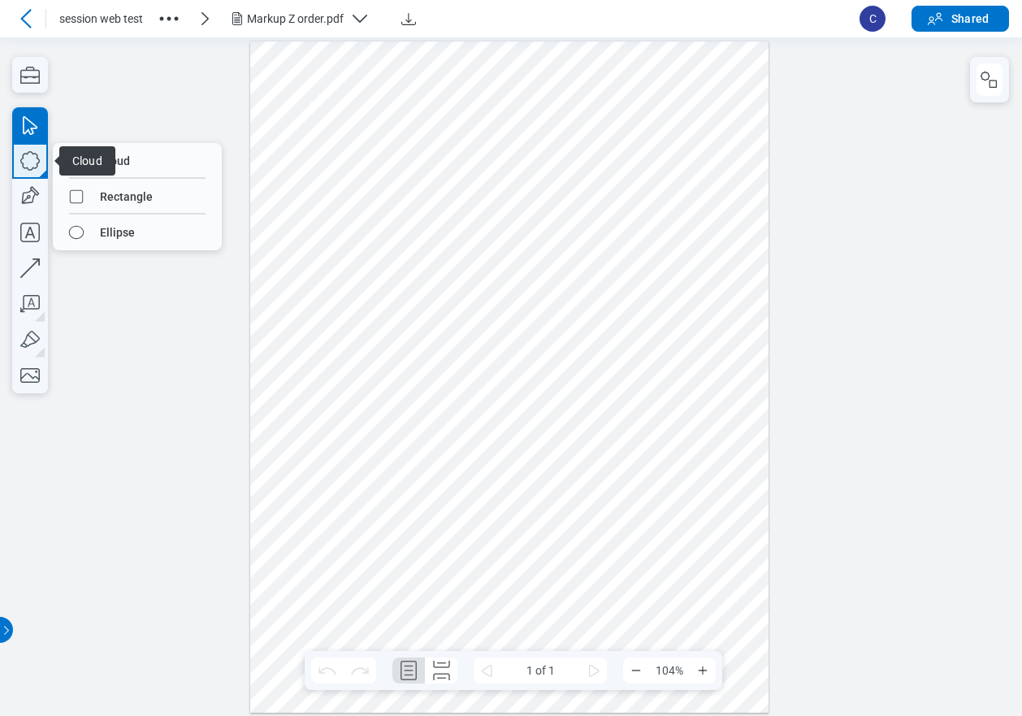
click at [28, 162] on icon "button" at bounding box center [30, 161] width 36 height 36
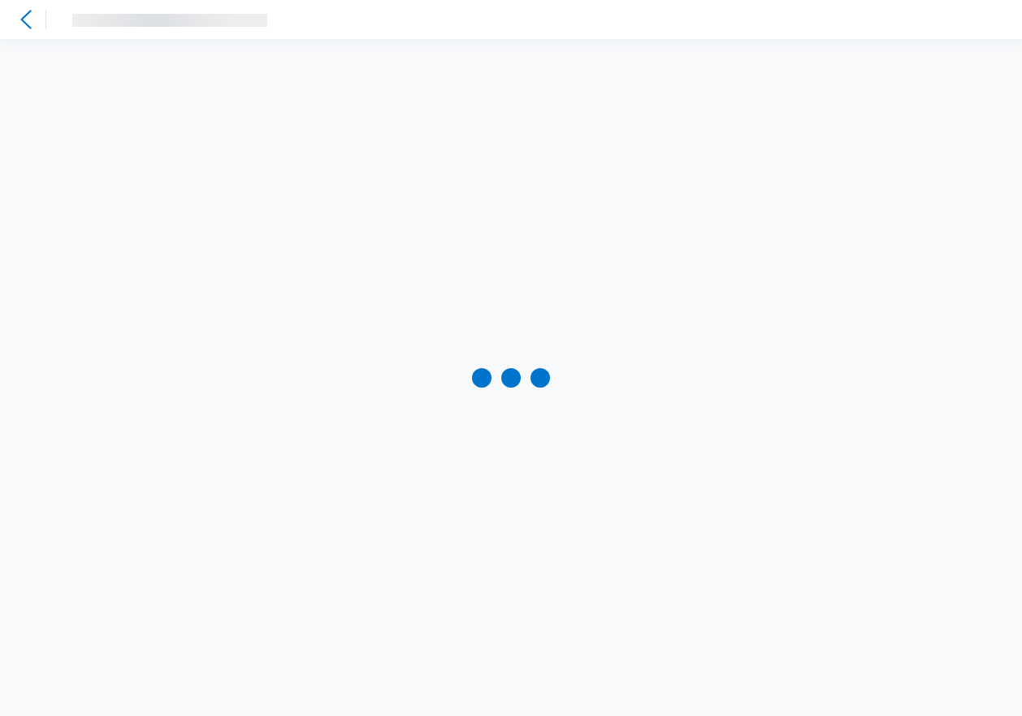
click at [133, 189] on div at bounding box center [511, 377] width 1022 height 677
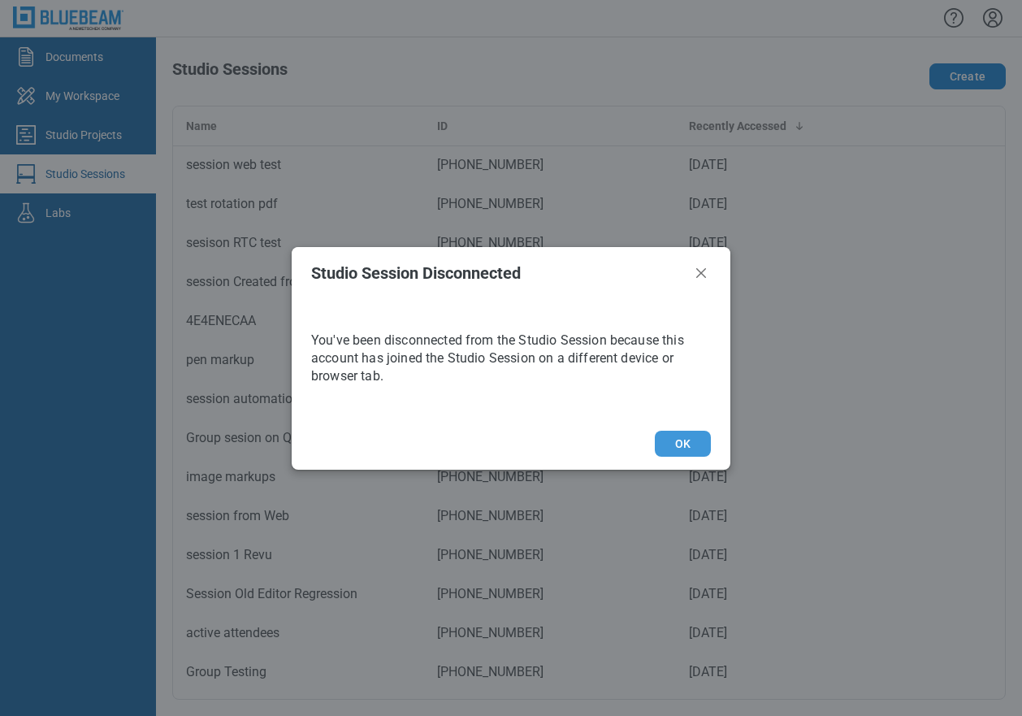
click at [682, 448] on button "OK" at bounding box center [683, 444] width 56 height 26
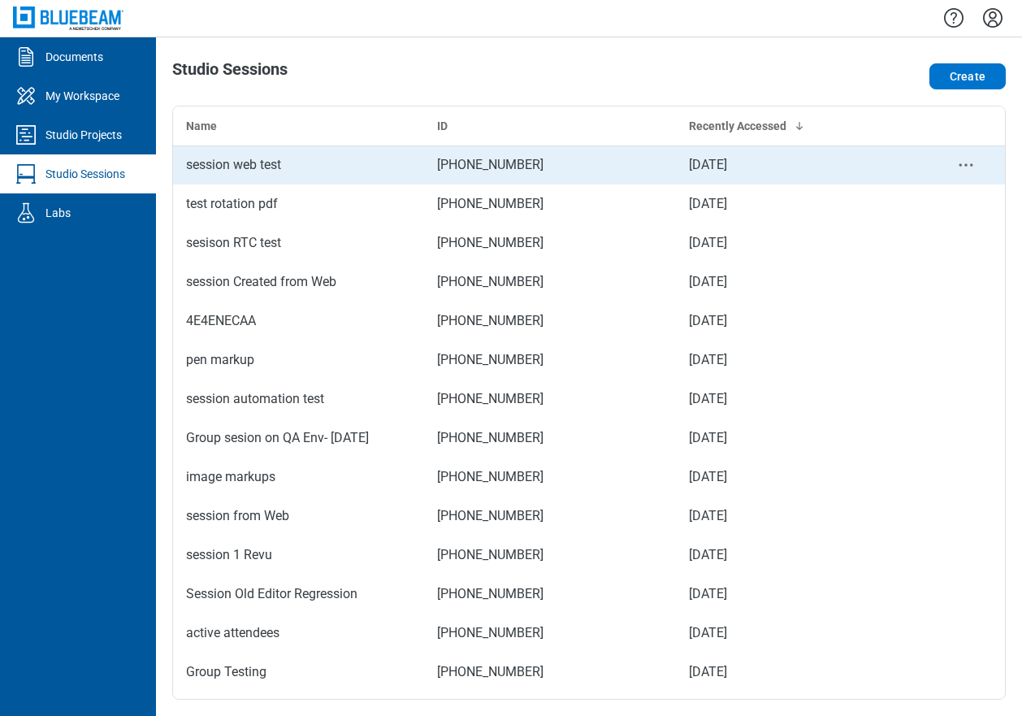
click at [331, 155] on div "session web test" at bounding box center [298, 164] width 225 height 19
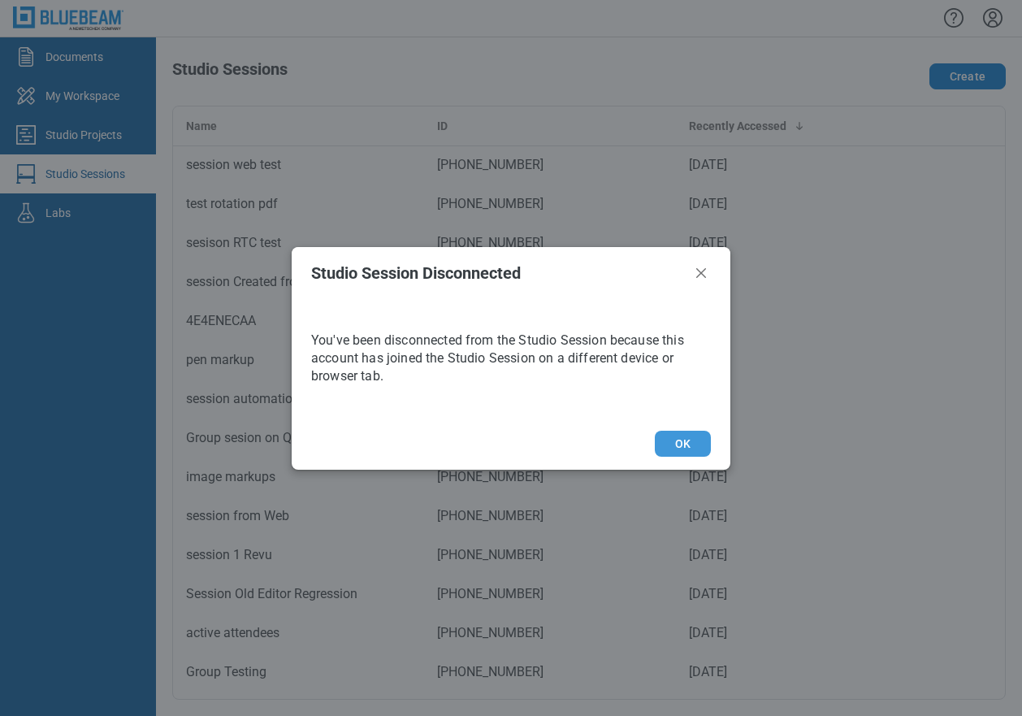
click at [683, 440] on button "OK" at bounding box center [683, 444] width 56 height 26
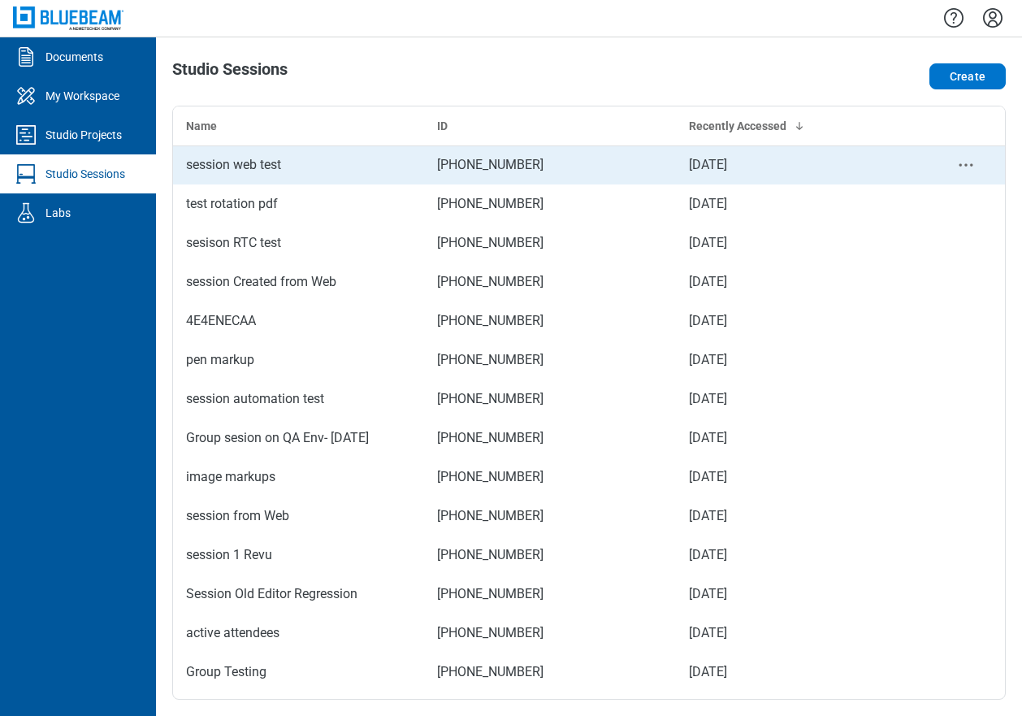
click at [261, 166] on div "session web test" at bounding box center [298, 164] width 225 height 19
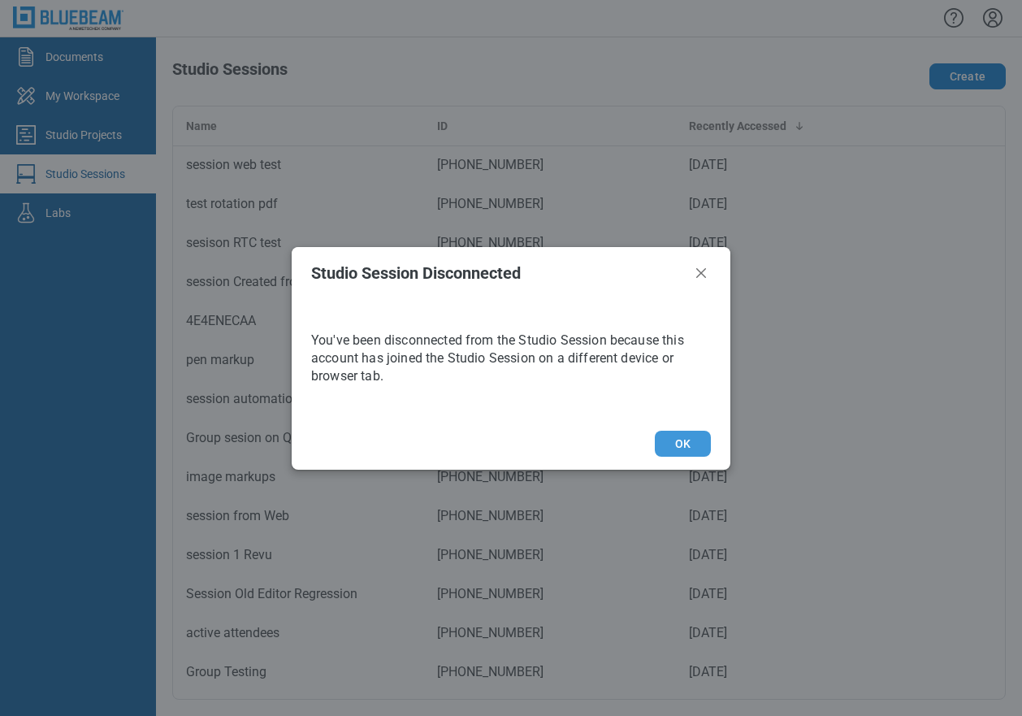
click at [690, 437] on button "OK" at bounding box center [683, 444] width 56 height 26
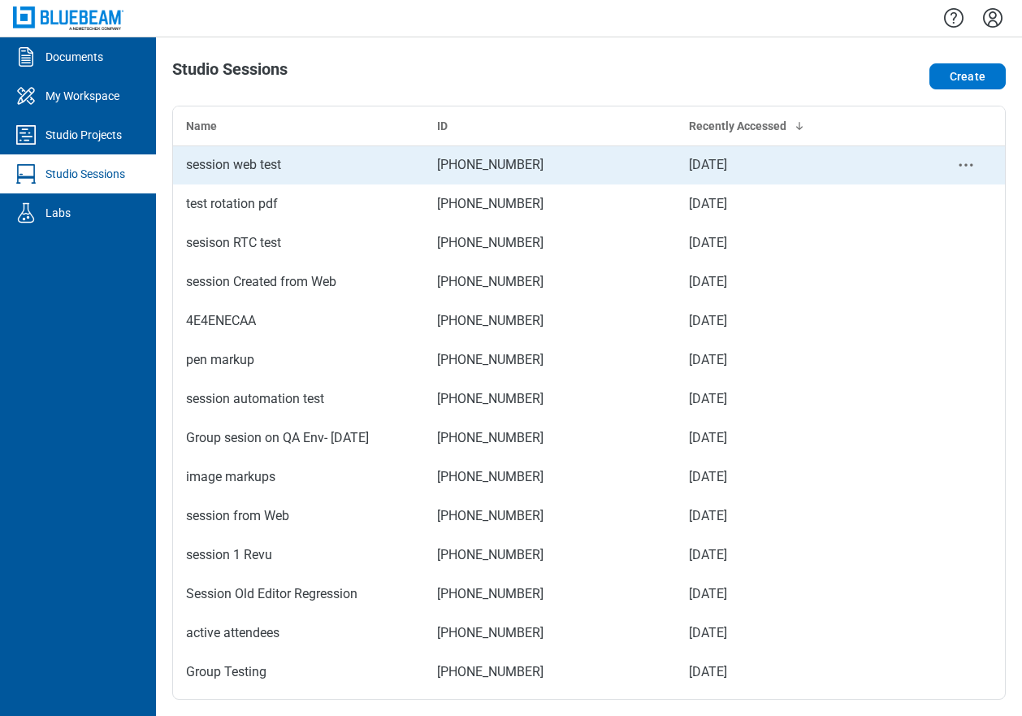
click at [307, 171] on div "session web test" at bounding box center [298, 164] width 225 height 19
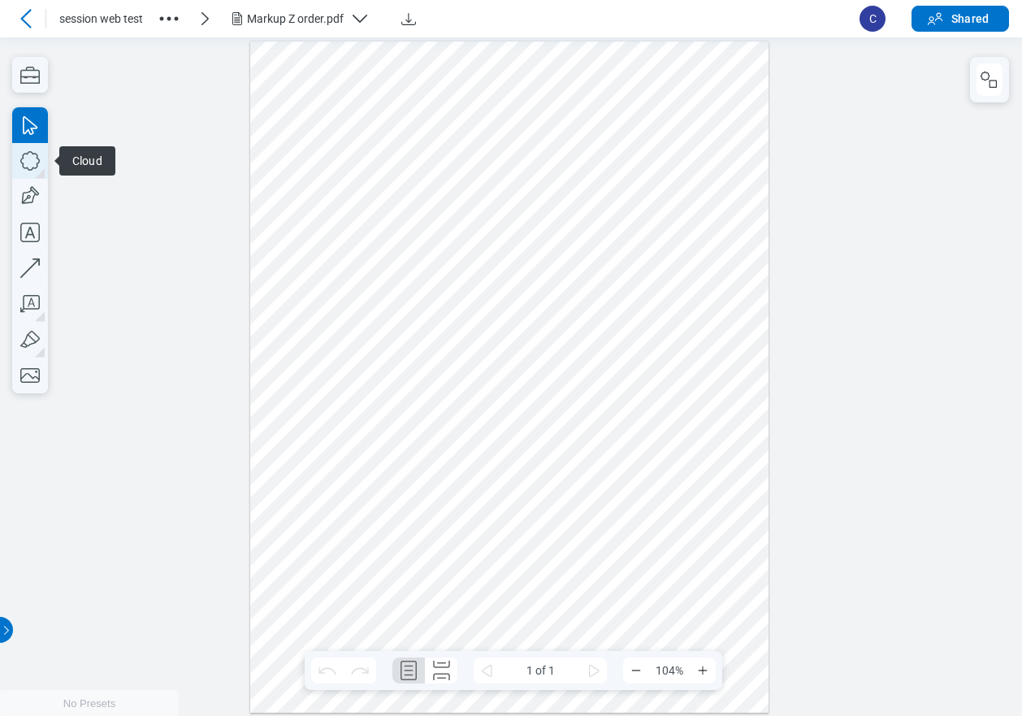
click at [34, 164] on icon "button" at bounding box center [30, 161] width 36 height 36
drag, startPoint x: 396, startPoint y: 445, endPoint x: 470, endPoint y: 501, distance: 92.8
click at [470, 501] on div at bounding box center [509, 377] width 519 height 672
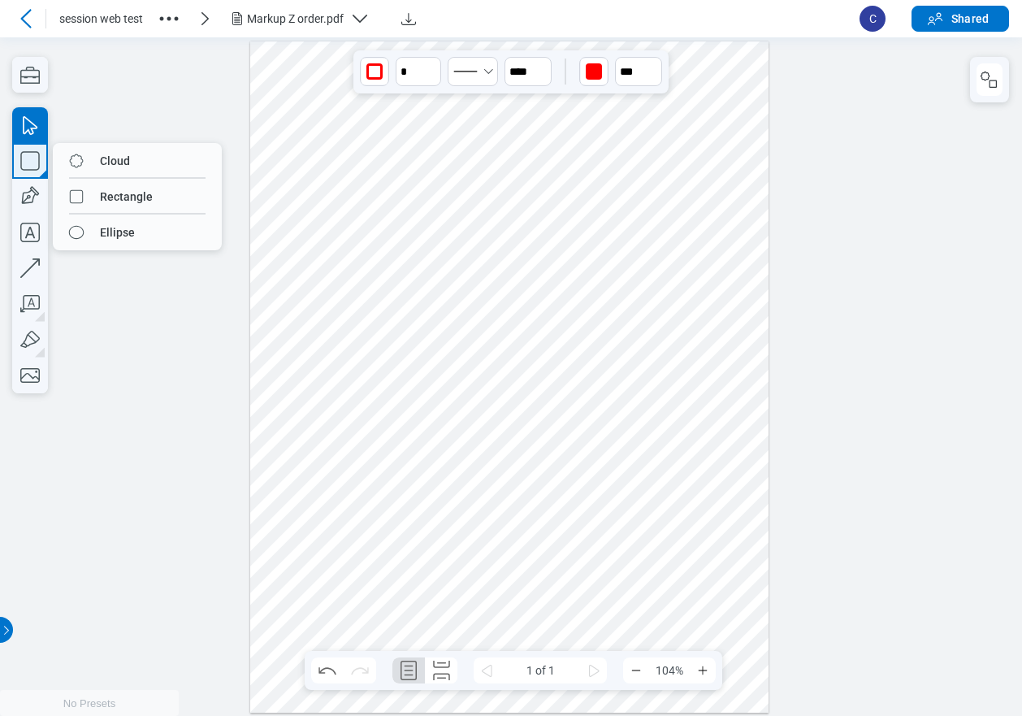
click at [41, 162] on icon "button" at bounding box center [30, 161] width 36 height 36
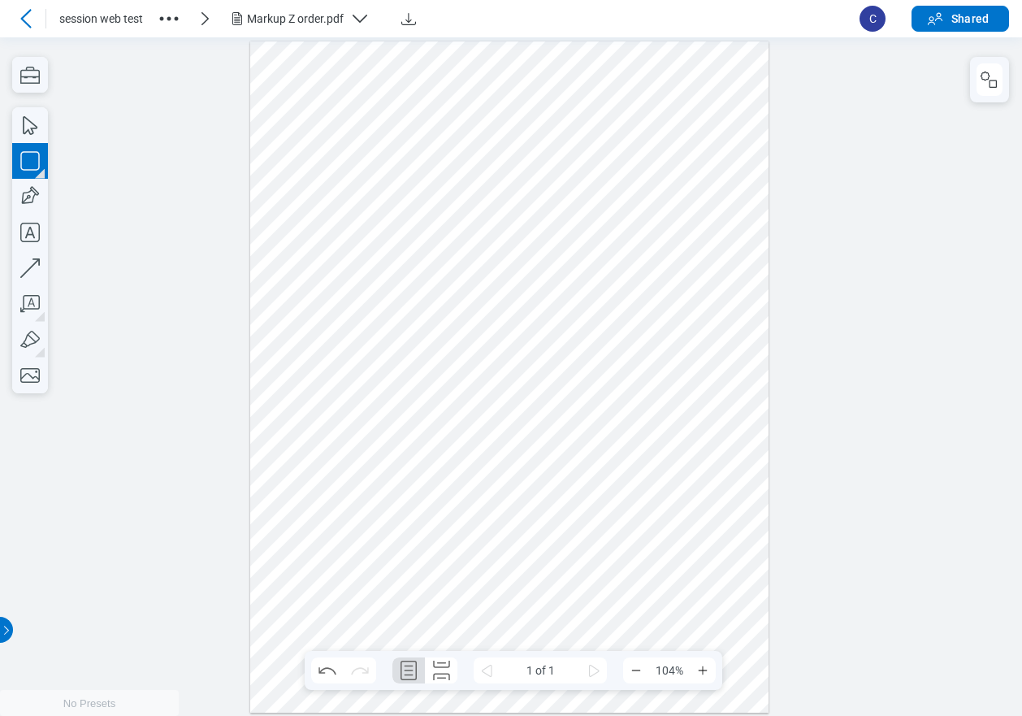
drag, startPoint x: 427, startPoint y: 466, endPoint x: 492, endPoint y: 533, distance: 94.2
click at [492, 533] on div at bounding box center [509, 377] width 519 height 672
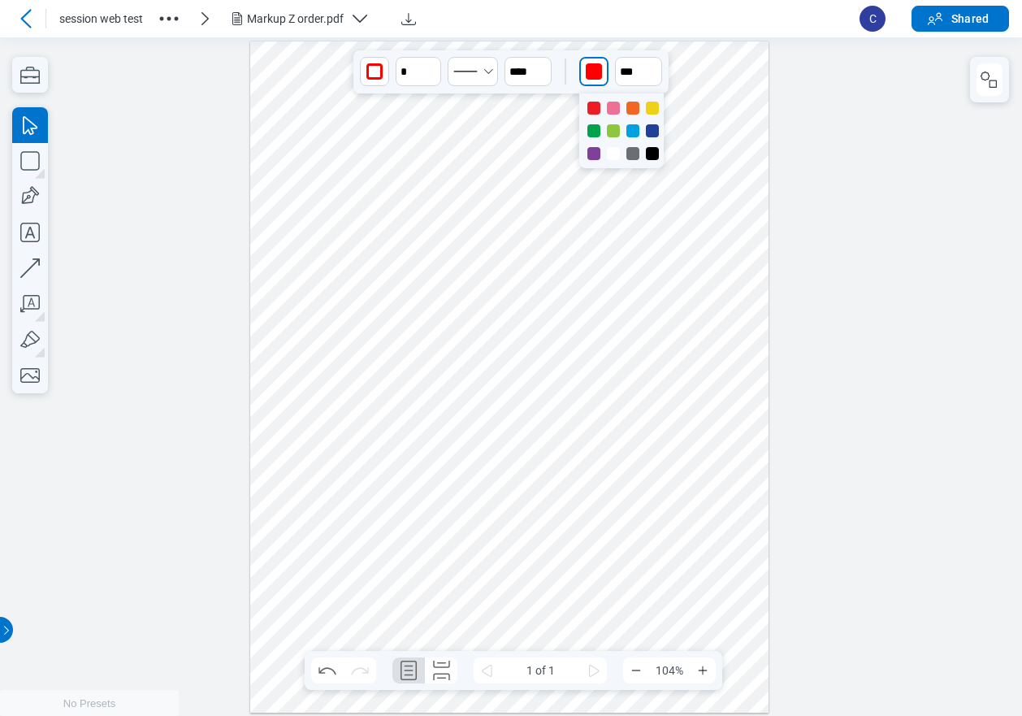
click at [600, 72] on div "button" at bounding box center [594, 71] width 16 height 16
click at [596, 130] on div at bounding box center [593, 130] width 13 height 13
click at [635, 73] on input "**" at bounding box center [638, 71] width 47 height 29
type input "**"
drag, startPoint x: 639, startPoint y: 245, endPoint x: 639, endPoint y: 107, distance: 137.3
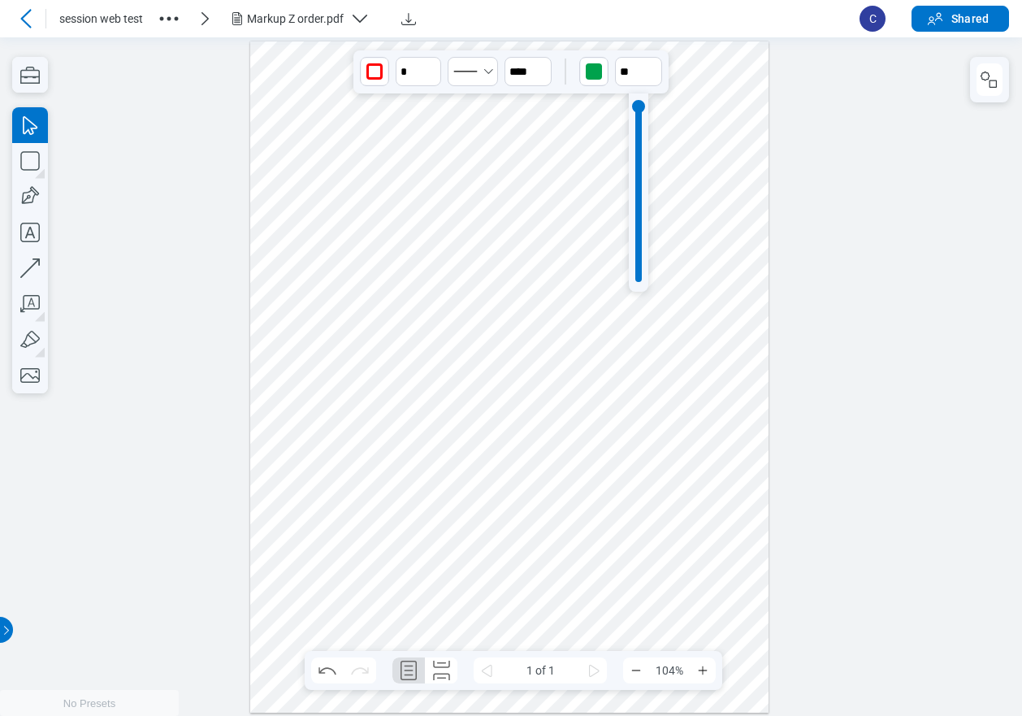
click at [639, 107] on div at bounding box center [638, 106] width 13 height 13
click at [561, 401] on div at bounding box center [509, 377] width 519 height 672
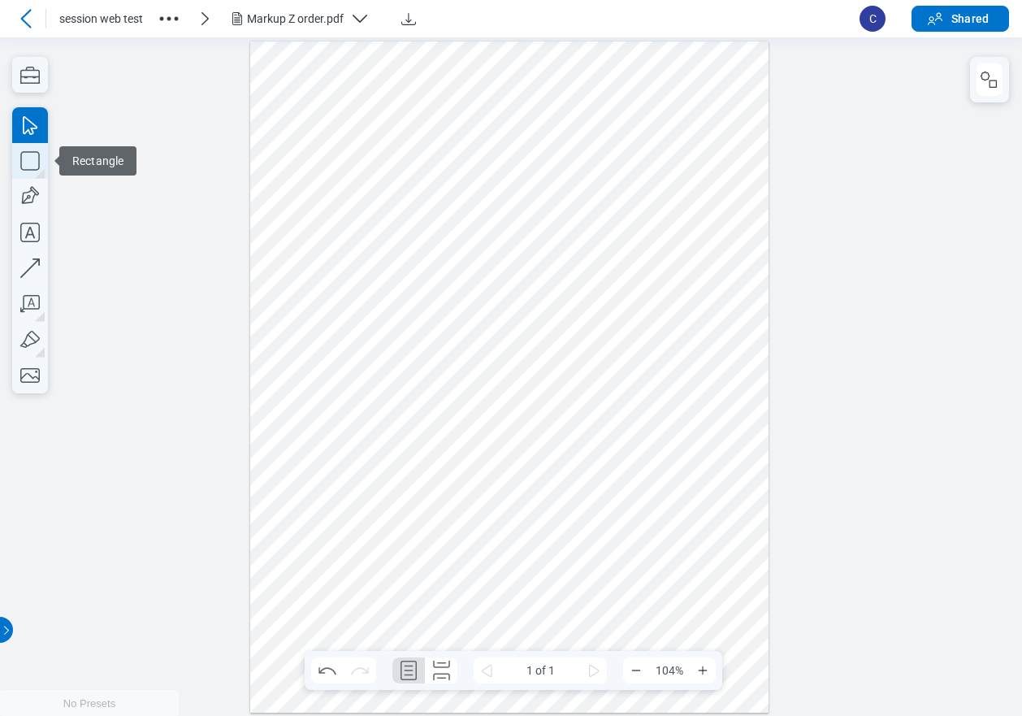
click at [31, 160] on icon "button" at bounding box center [30, 161] width 36 height 36
drag, startPoint x: 450, startPoint y: 504, endPoint x: 522, endPoint y: 570, distance: 97.2
click at [522, 570] on div at bounding box center [509, 377] width 519 height 672
click at [591, 71] on div "button" at bounding box center [594, 71] width 16 height 16
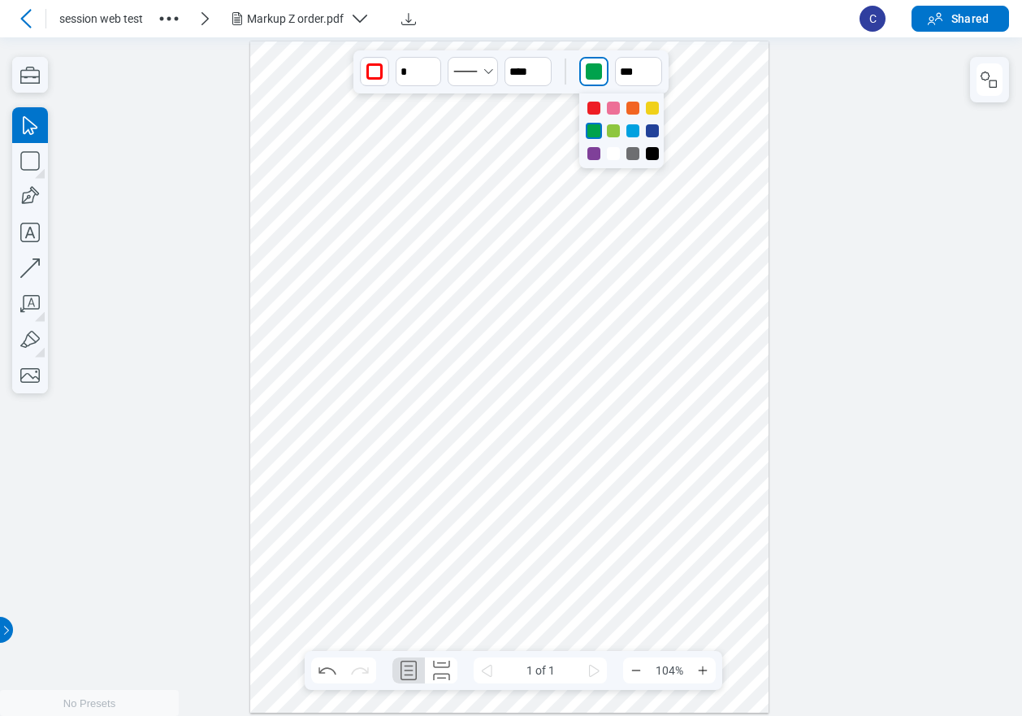
click at [656, 104] on div at bounding box center [652, 108] width 13 height 13
click at [613, 448] on div at bounding box center [509, 377] width 519 height 672
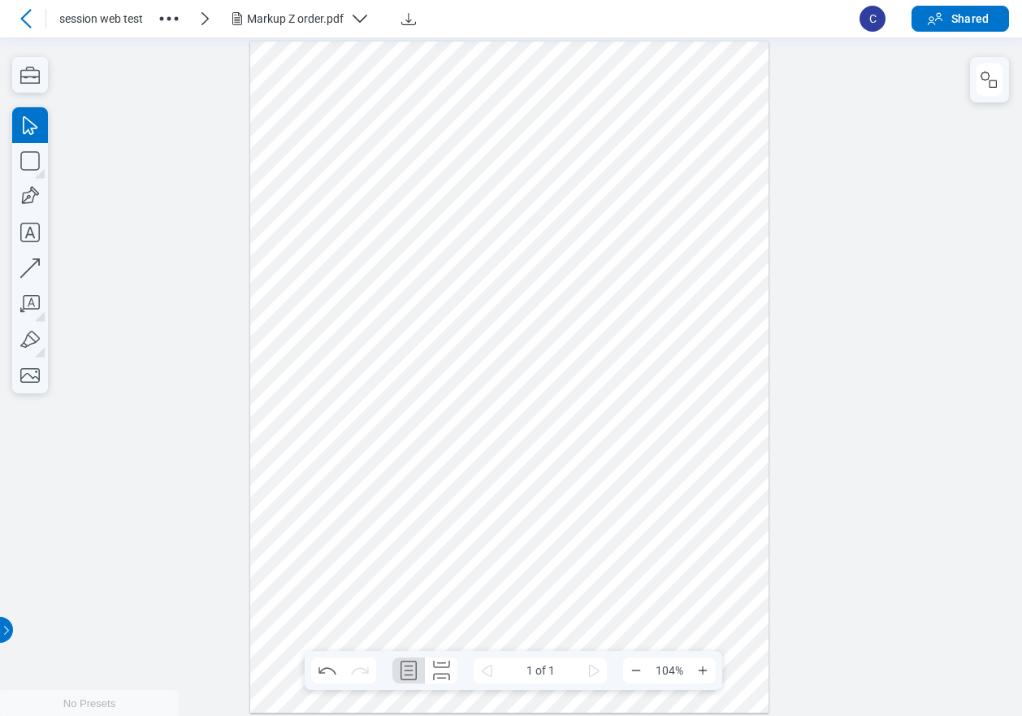
click at [414, 464] on div at bounding box center [509, 377] width 519 height 672
click at [661, 459] on div at bounding box center [509, 377] width 519 height 672
click at [420, 25] on button "Download" at bounding box center [409, 19] width 26 height 26
click at [410, 16] on icon "Download" at bounding box center [408, 18] width 19 height 19
drag, startPoint x: 297, startPoint y: 173, endPoint x: 306, endPoint y: 171, distance: 9.3
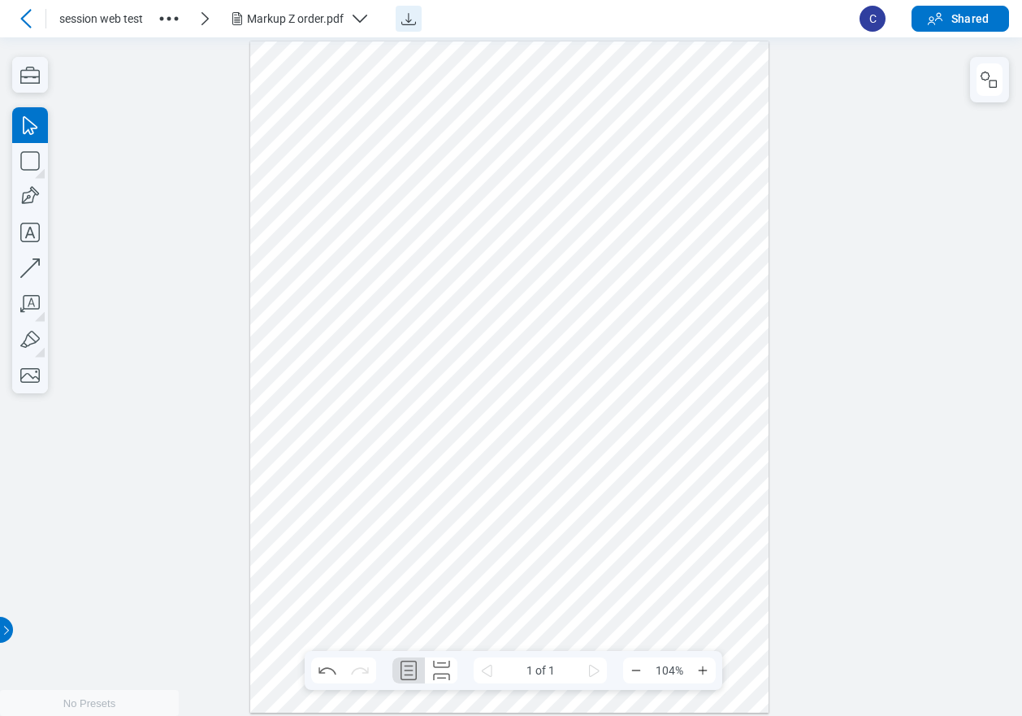
click at [297, 173] on div at bounding box center [509, 377] width 519 height 672
click at [22, 22] on icon at bounding box center [25, 18] width 19 height 19
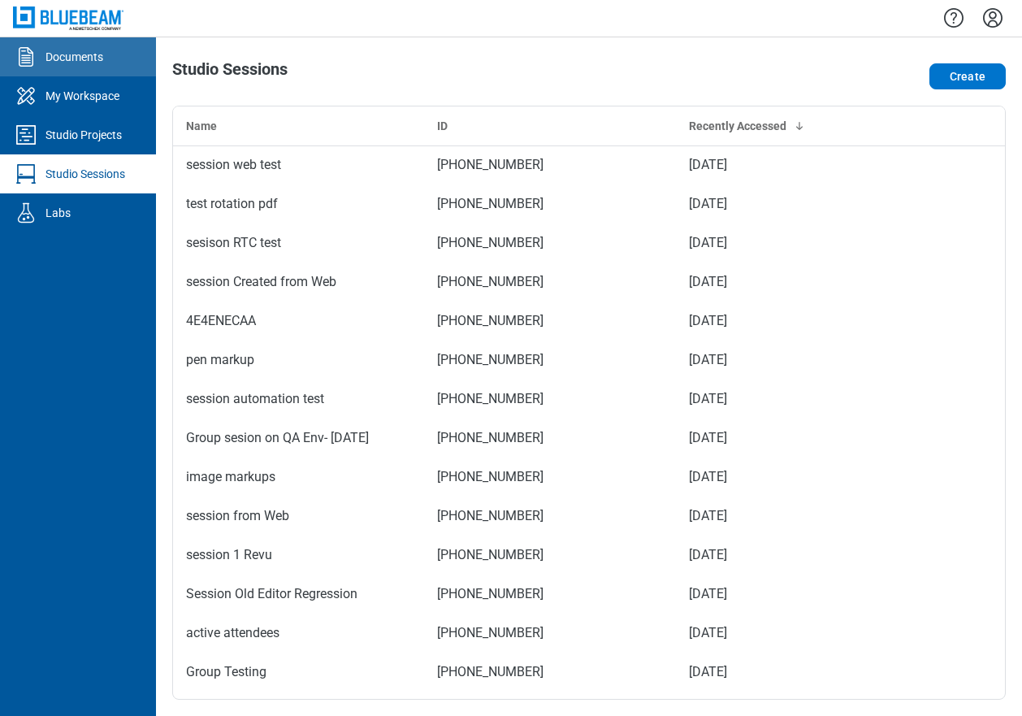
click at [86, 56] on div "Documents" at bounding box center [74, 57] width 58 height 16
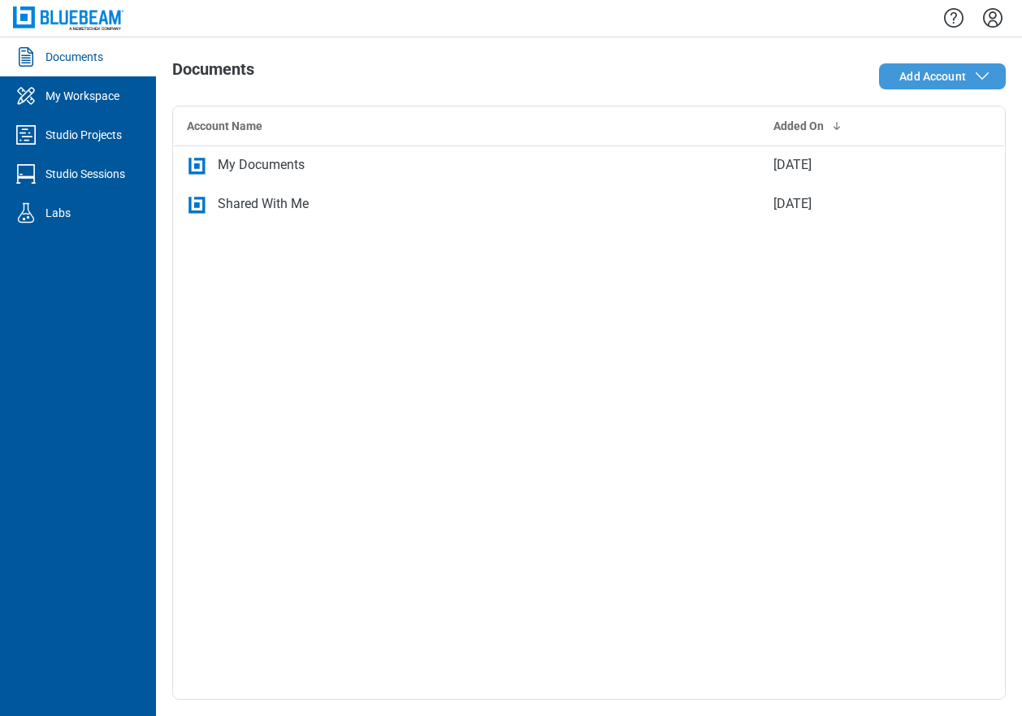
click at [922, 75] on span "Add Account" at bounding box center [932, 76] width 67 height 16
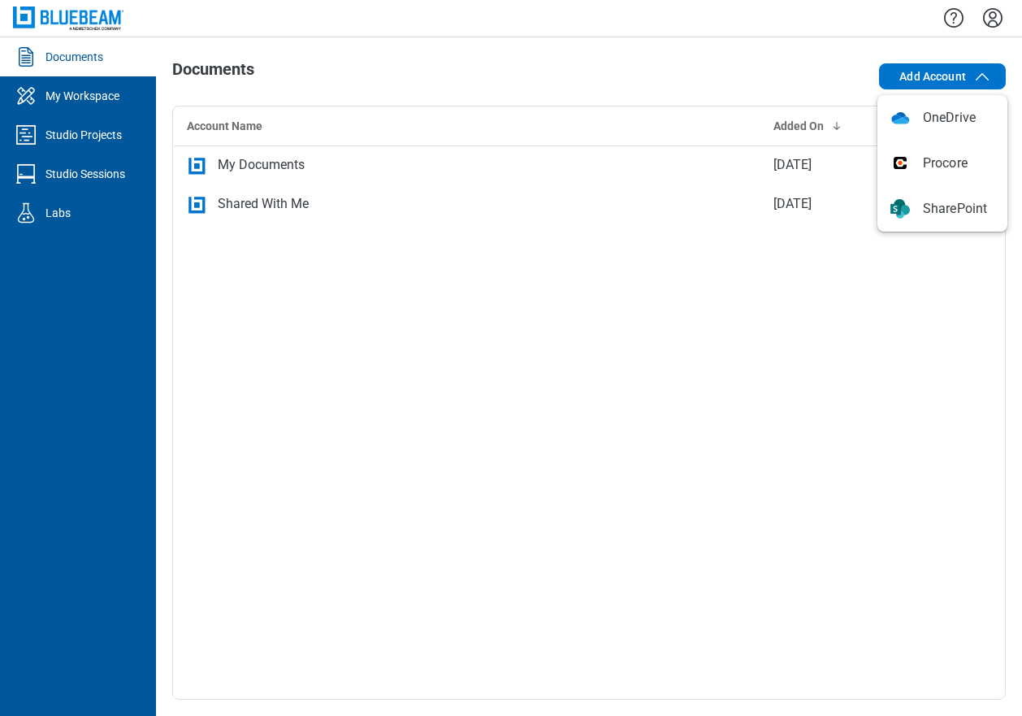
click at [497, 331] on div "Account Name Added On My Documents [DATE] Shared With Me [DATE]" at bounding box center [589, 403] width 834 height 594
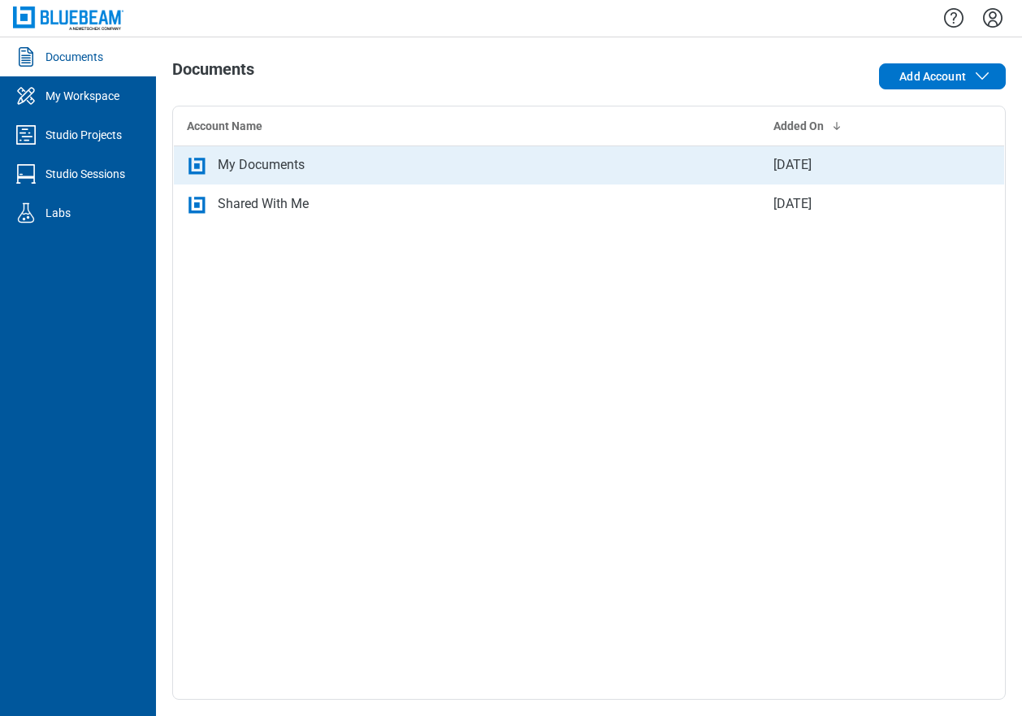
click at [292, 169] on div "My Documents" at bounding box center [261, 164] width 87 height 19
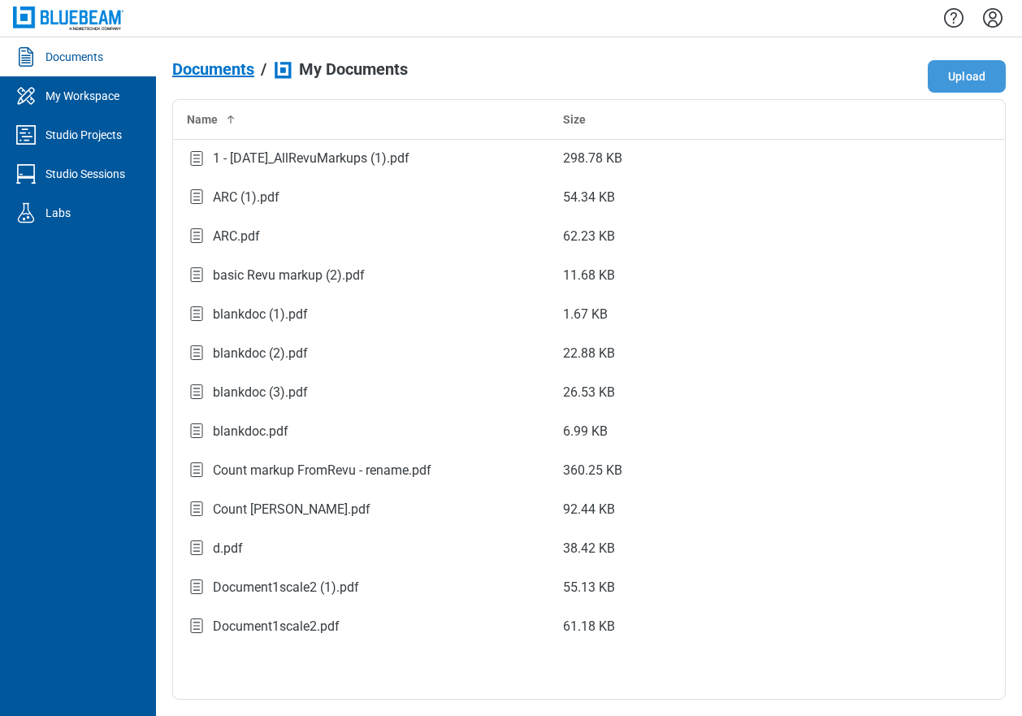
click at [964, 78] on button "Upload" at bounding box center [967, 76] width 78 height 32
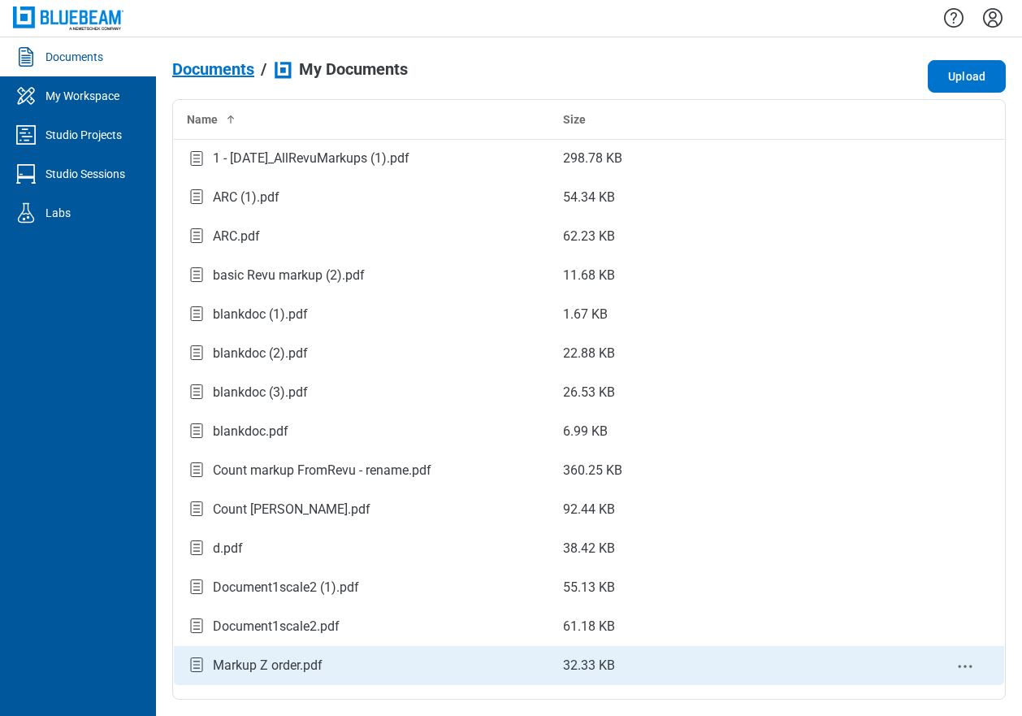
click at [258, 670] on div "Markup Z order.pdf" at bounding box center [268, 665] width 110 height 19
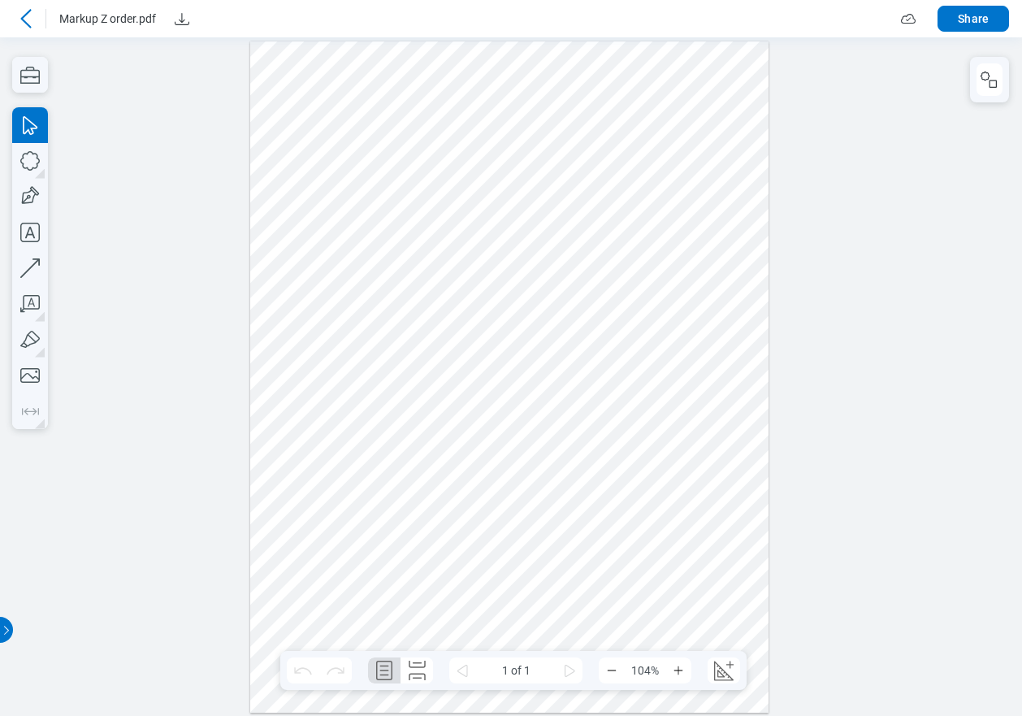
drag, startPoint x: 621, startPoint y: 512, endPoint x: 606, endPoint y: 510, distance: 14.7
click at [621, 512] on div at bounding box center [509, 377] width 519 height 672
click at [444, 479] on div at bounding box center [509, 377] width 519 height 672
click at [605, 475] on div at bounding box center [509, 377] width 519 height 672
click at [31, 162] on icon "button" at bounding box center [30, 161] width 36 height 36
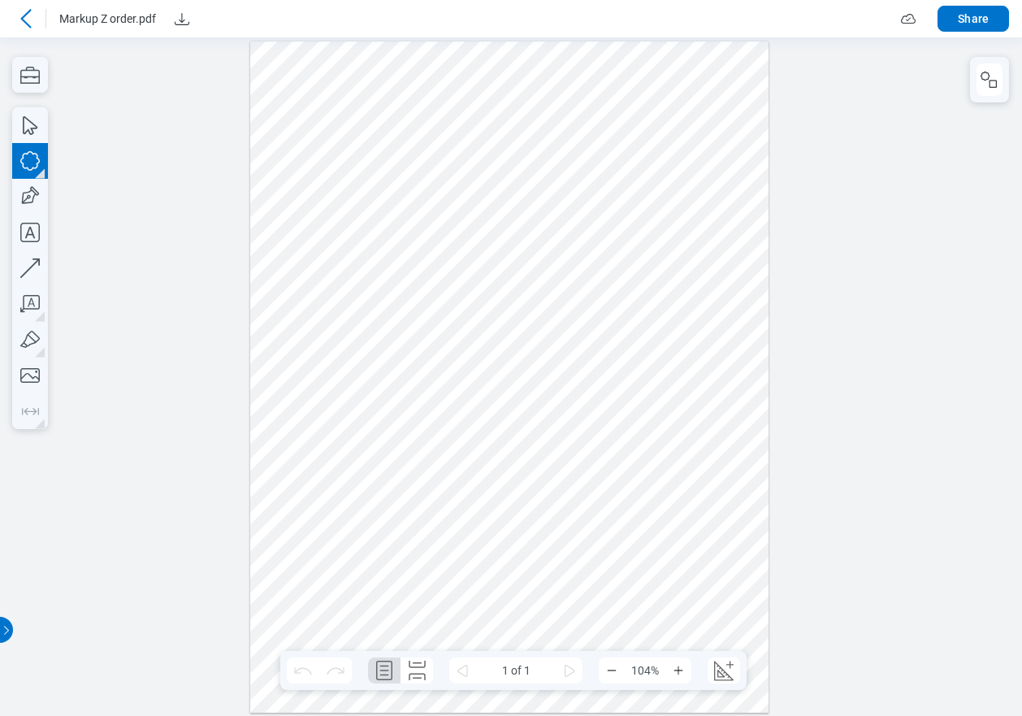
drag, startPoint x: 593, startPoint y: 448, endPoint x: 663, endPoint y: 500, distance: 87.1
click at [663, 500] on div at bounding box center [509, 377] width 519 height 672
click at [35, 157] on icon "button" at bounding box center [30, 161] width 36 height 36
click at [35, 162] on icon "button" at bounding box center [30, 161] width 36 height 36
drag, startPoint x: 610, startPoint y: 473, endPoint x: 709, endPoint y: 542, distance: 120.8
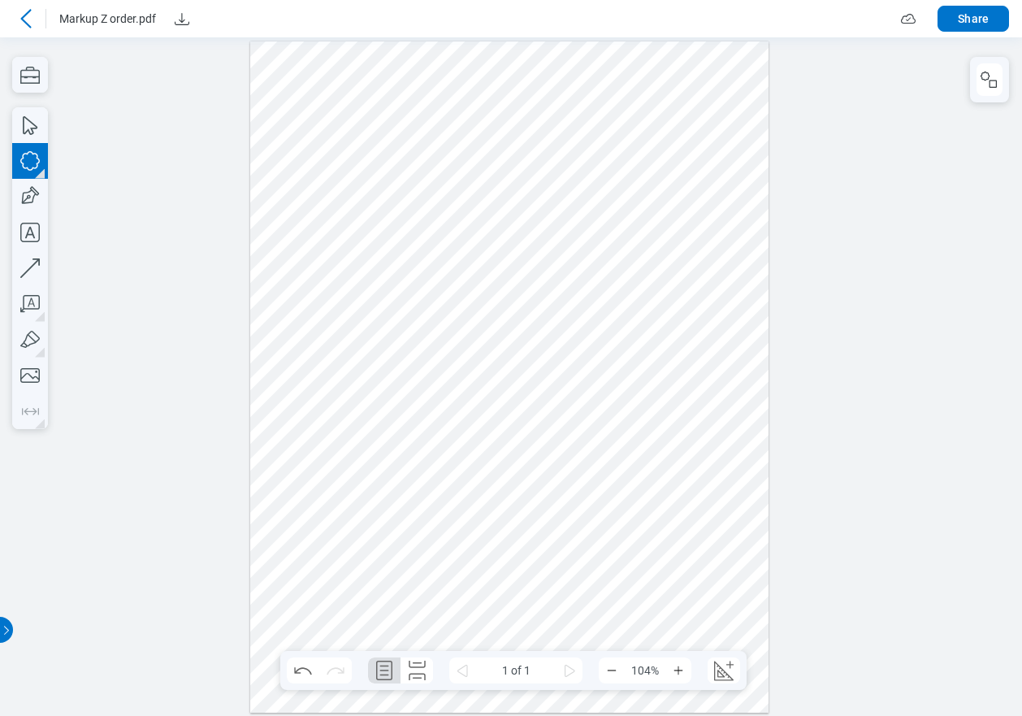
click at [709, 542] on div at bounding box center [509, 377] width 519 height 672
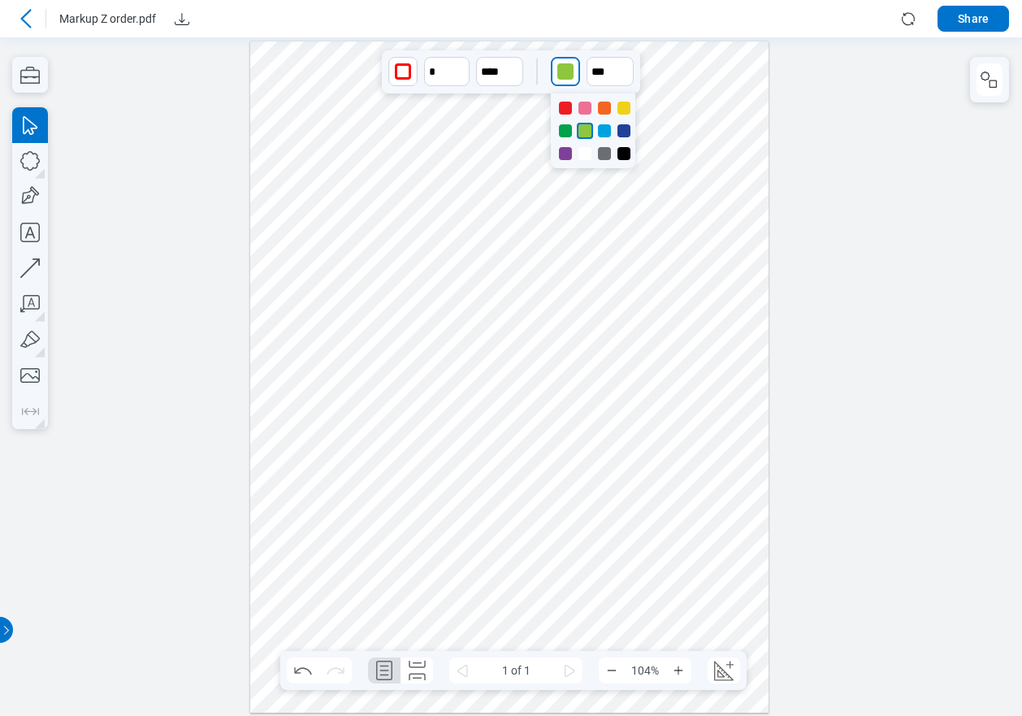
click at [565, 70] on div "button" at bounding box center [565, 71] width 16 height 16
click at [603, 104] on div at bounding box center [604, 108] width 13 height 13
click at [610, 72] on input "**" at bounding box center [610, 71] width 47 height 29
drag, startPoint x: 607, startPoint y: 238, endPoint x: 610, endPoint y: 137, distance: 100.8
click at [609, 108] on div at bounding box center [610, 192] width 6 height 179
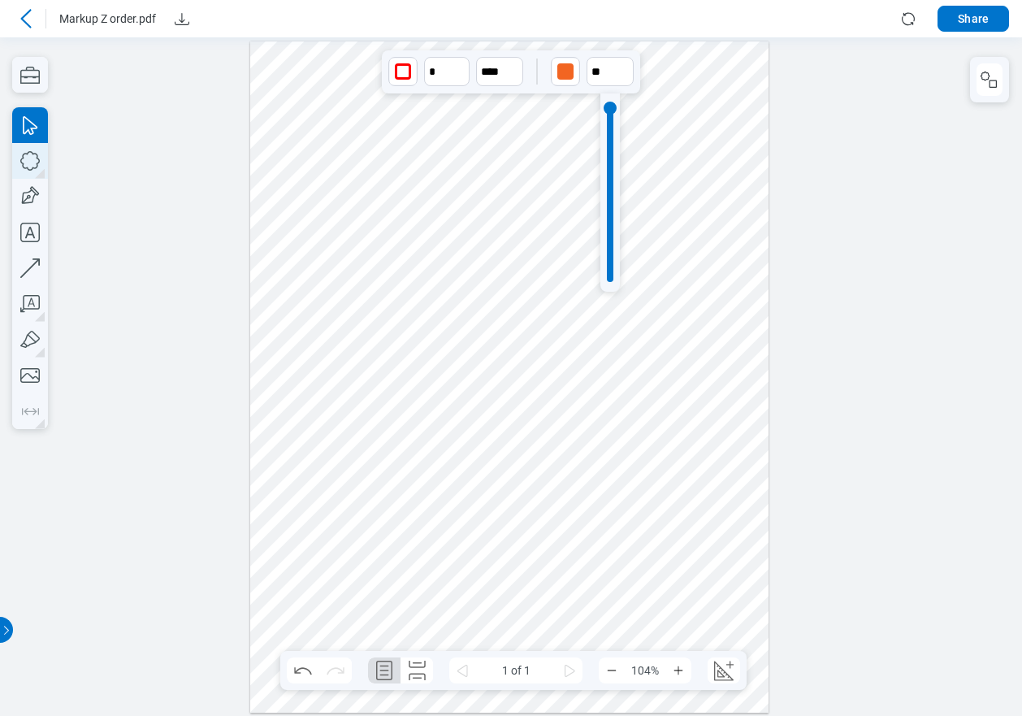
type input "***"
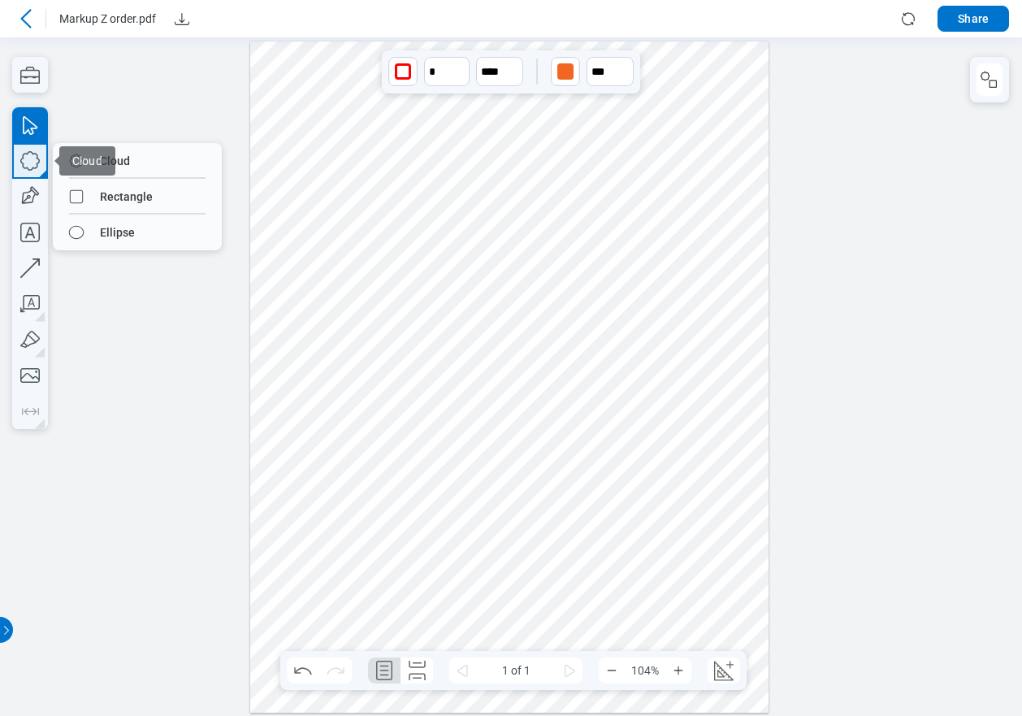
click at [31, 161] on icon "button" at bounding box center [30, 161] width 36 height 36
drag, startPoint x: 132, startPoint y: 168, endPoint x: 291, endPoint y: 214, distance: 165.1
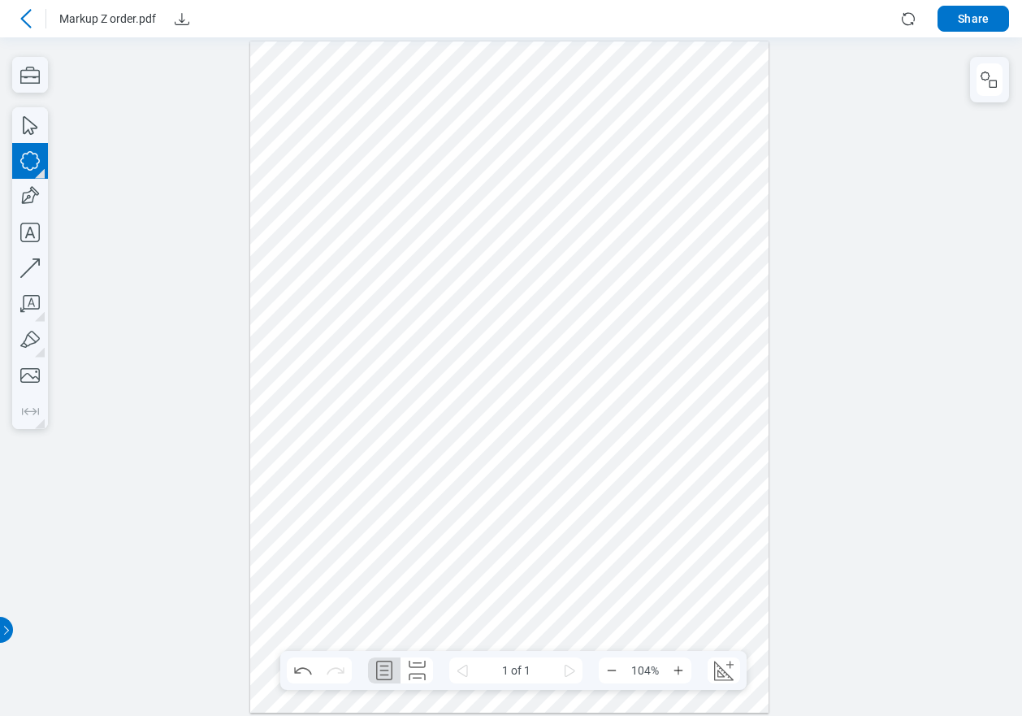
drag, startPoint x: 638, startPoint y: 521, endPoint x: 742, endPoint y: 587, distance: 123.1
click at [742, 587] on div at bounding box center [509, 377] width 519 height 672
click at [559, 72] on div "button" at bounding box center [565, 71] width 16 height 16
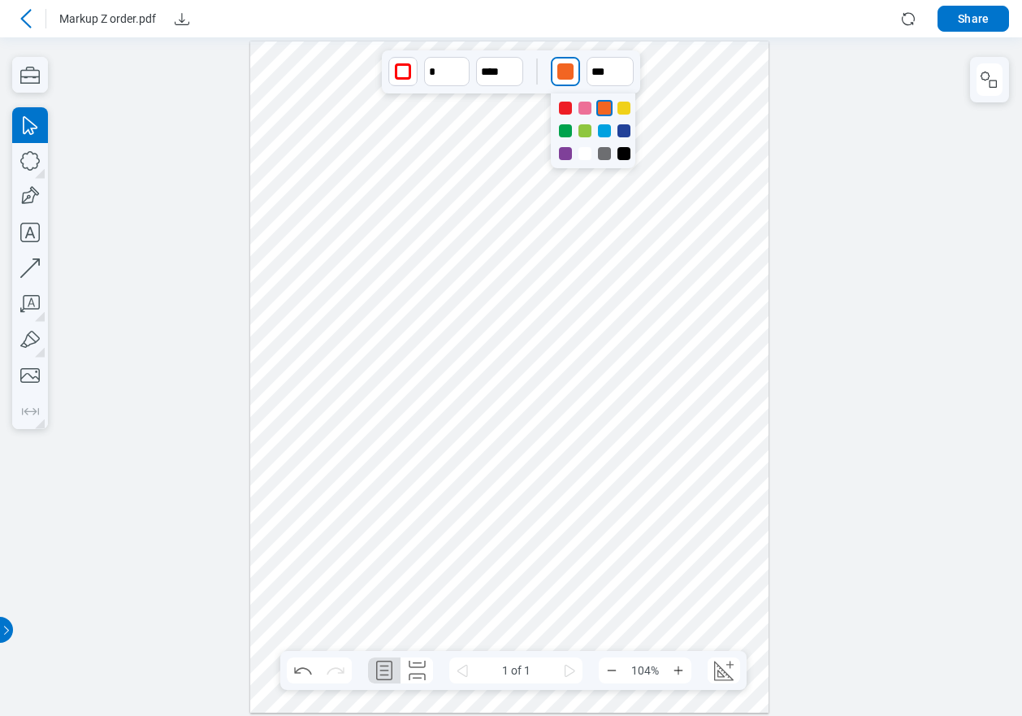
click at [630, 110] on div at bounding box center [623, 108] width 13 height 13
click at [719, 358] on div at bounding box center [509, 377] width 519 height 672
click at [14, 16] on div at bounding box center [26, 19] width 26 height 26
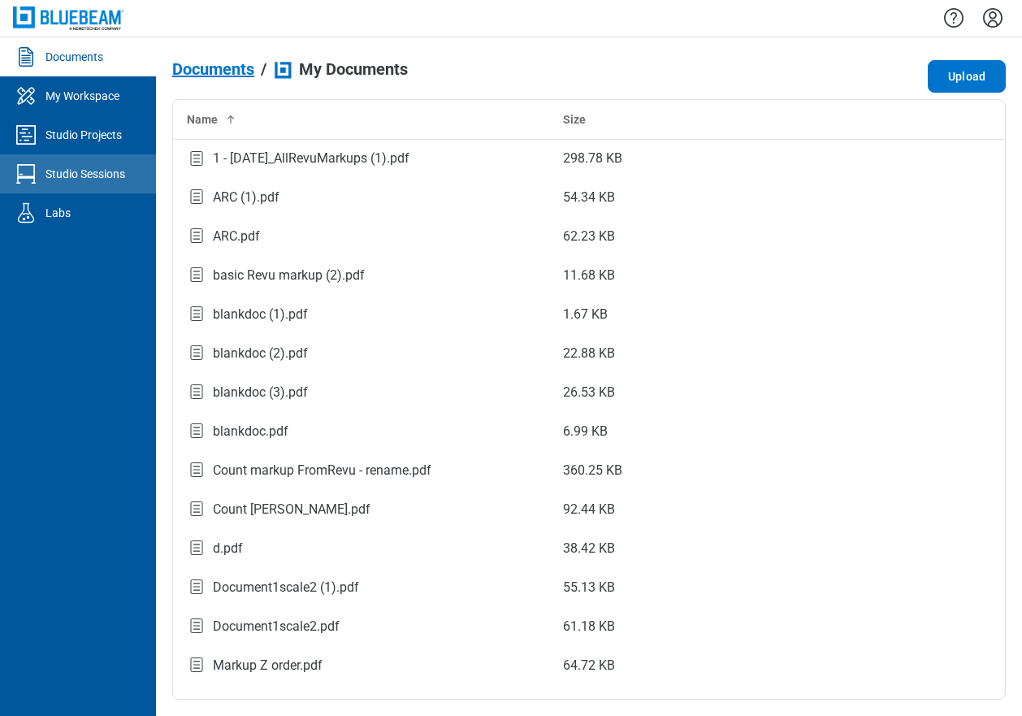
click at [93, 169] on div "Studio Sessions" at bounding box center [85, 174] width 80 height 16
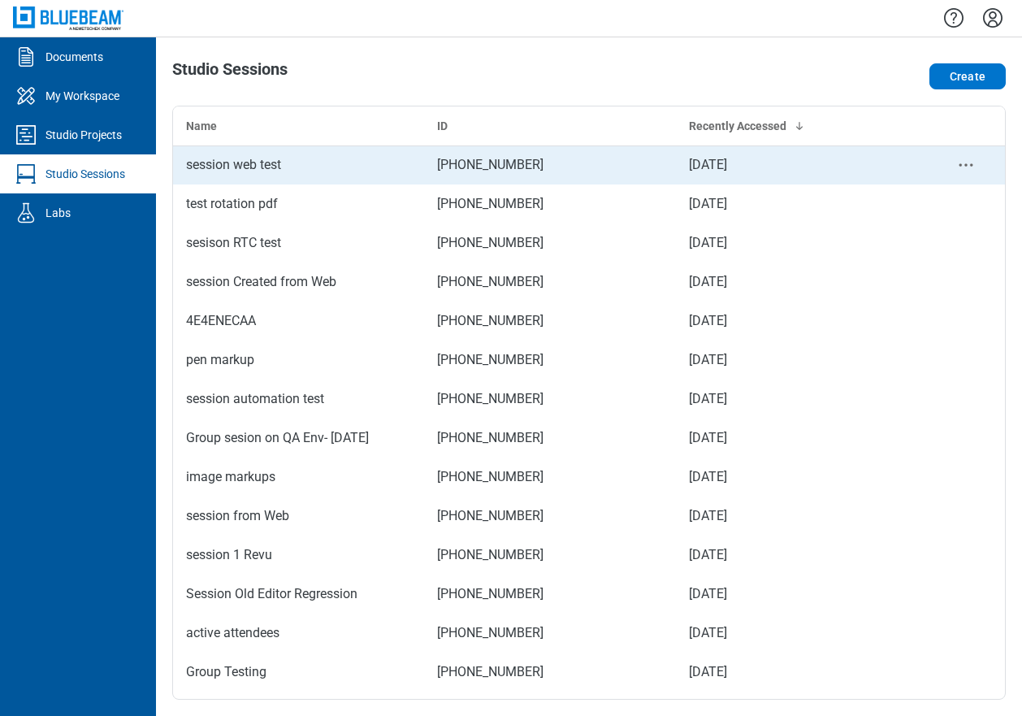
click at [267, 163] on div "session web test" at bounding box center [298, 164] width 225 height 19
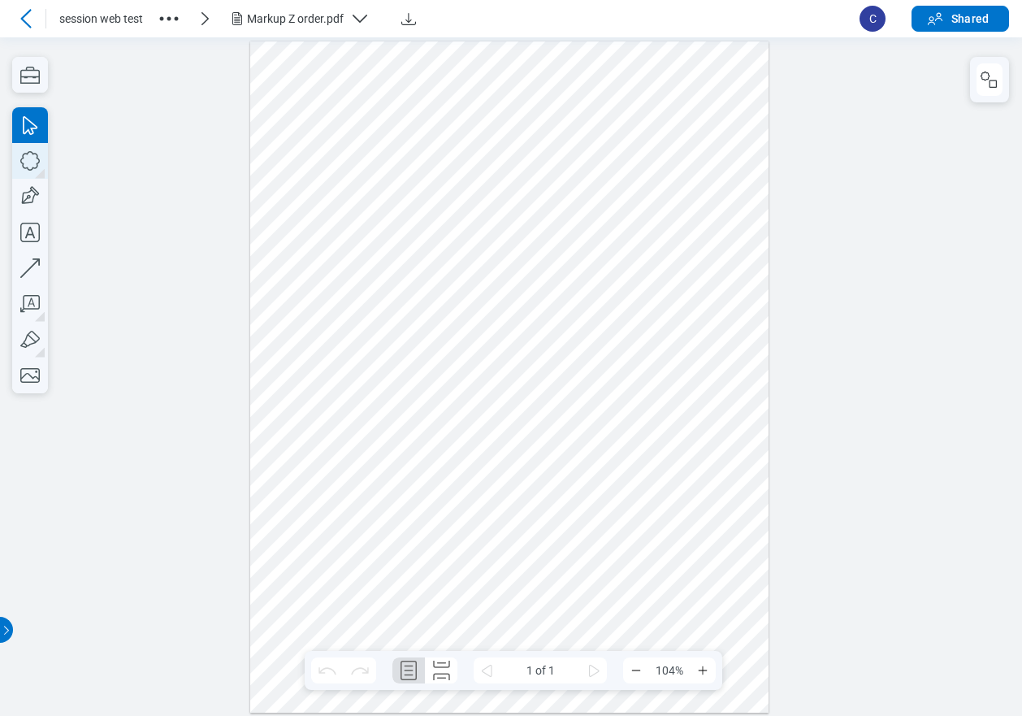
click at [30, 162] on icon "button" at bounding box center [30, 161] width 36 height 36
drag, startPoint x: 583, startPoint y: 435, endPoint x: 682, endPoint y: 497, distance: 117.5
click at [682, 497] on div at bounding box center [509, 377] width 519 height 672
click at [36, 162] on icon "button" at bounding box center [30, 161] width 36 height 36
drag, startPoint x: 645, startPoint y: 482, endPoint x: 714, endPoint y: 547, distance: 94.8
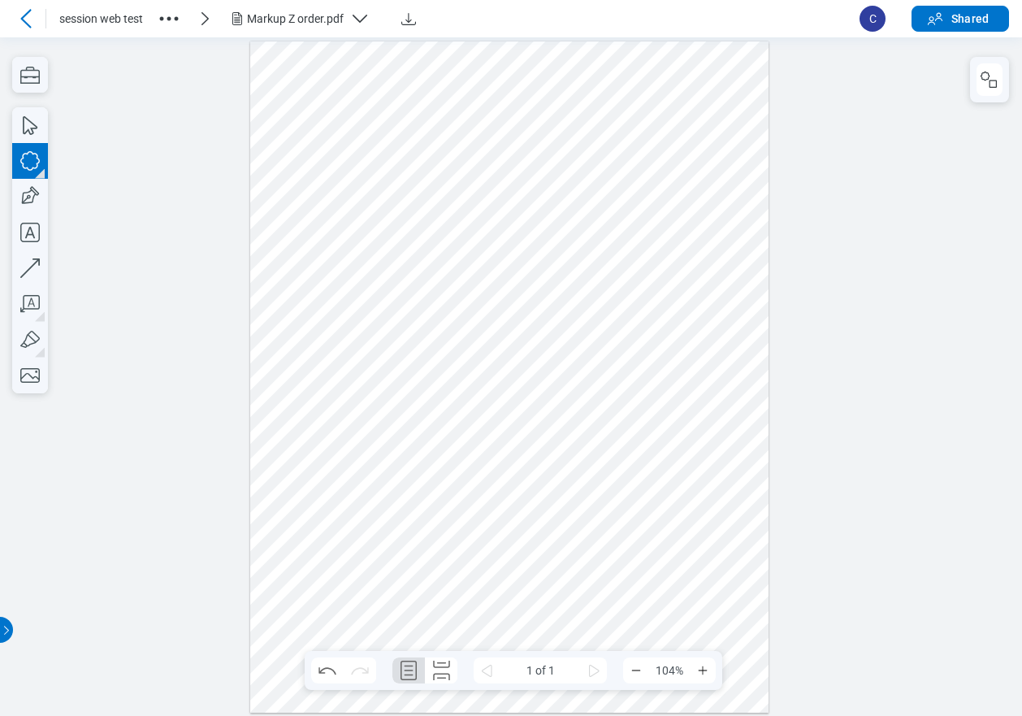
click at [714, 547] on div at bounding box center [509, 377] width 519 height 672
click at [569, 79] on div "button" at bounding box center [565, 71] width 16 height 16
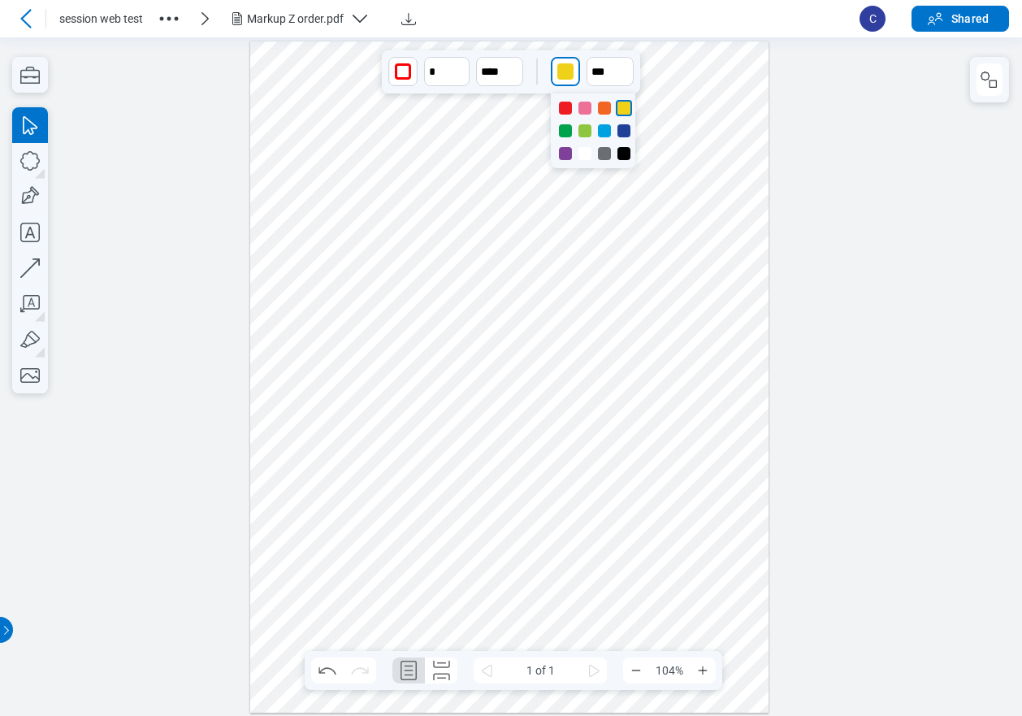
click at [585, 111] on div at bounding box center [584, 108] width 13 height 13
click at [31, 168] on icon "button" at bounding box center [30, 161] width 36 height 36
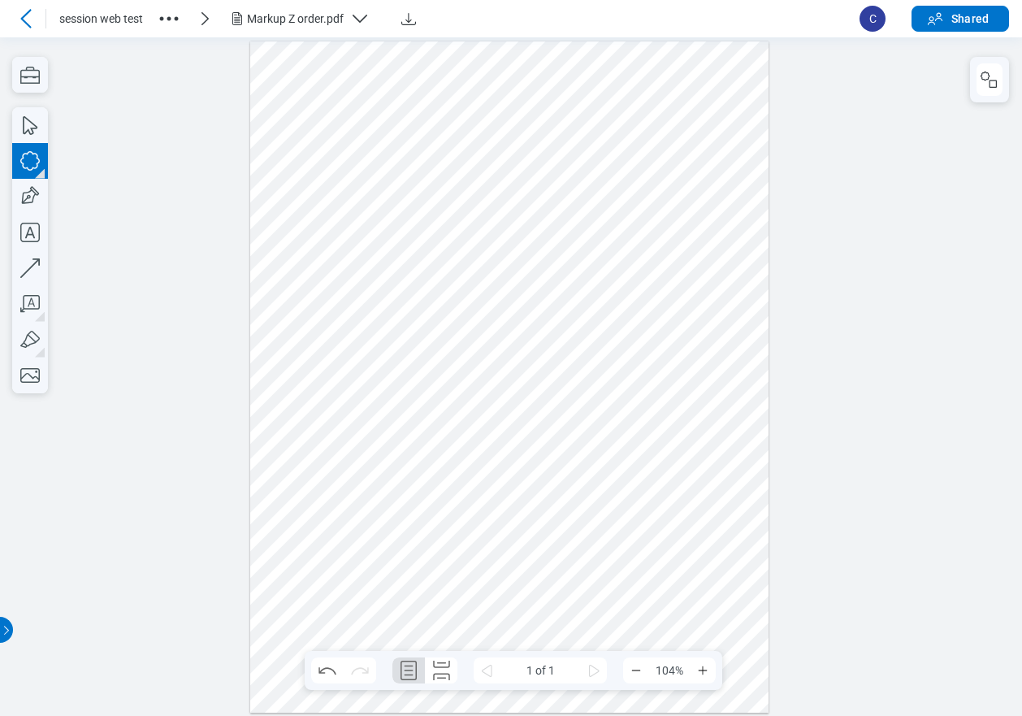
drag, startPoint x: 640, startPoint y: 518, endPoint x: 741, endPoint y: 594, distance: 125.9
click at [741, 594] on div at bounding box center [509, 377] width 519 height 672
click at [569, 67] on div "button" at bounding box center [565, 71] width 16 height 16
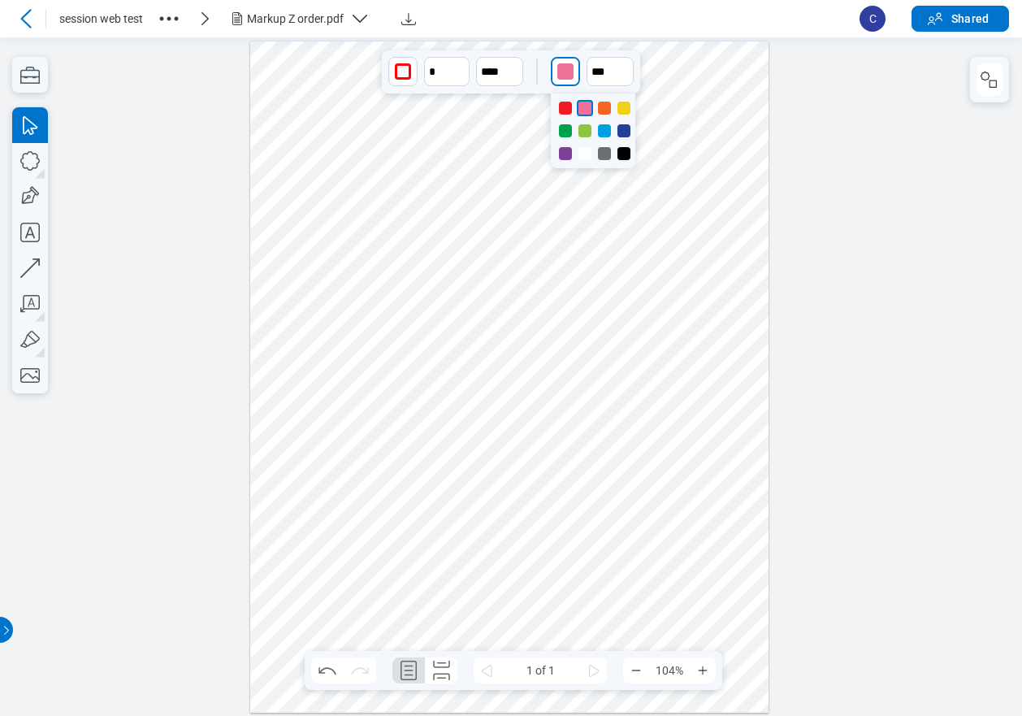
click at [605, 130] on div at bounding box center [604, 130] width 13 height 13
click at [706, 373] on div at bounding box center [509, 377] width 519 height 672
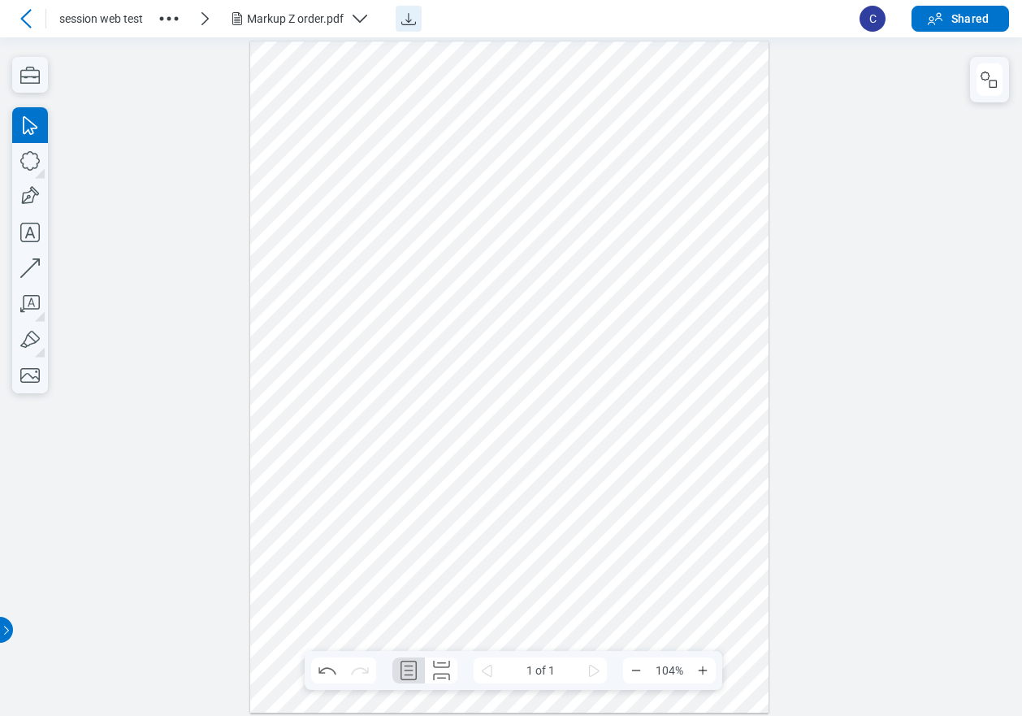
click at [407, 15] on icon "Download" at bounding box center [408, 18] width 19 height 19
click at [942, 119] on div at bounding box center [511, 376] width 1022 height 678
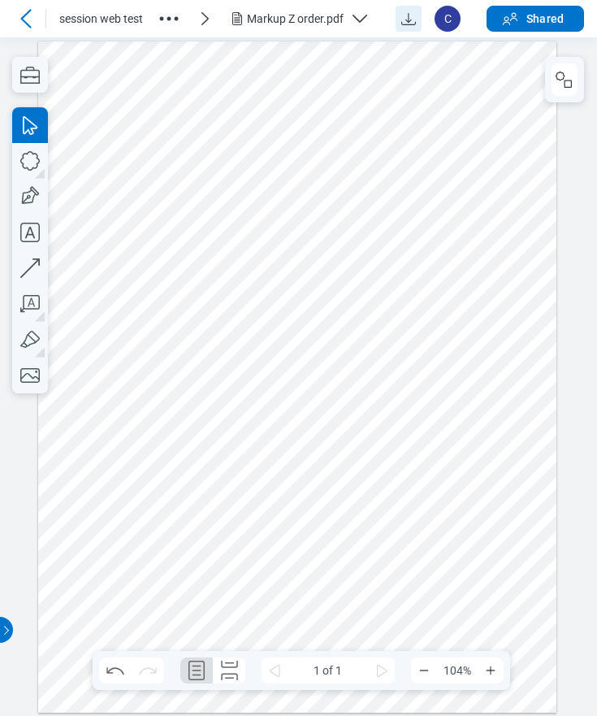
click at [28, 23] on icon at bounding box center [25, 18] width 19 height 19
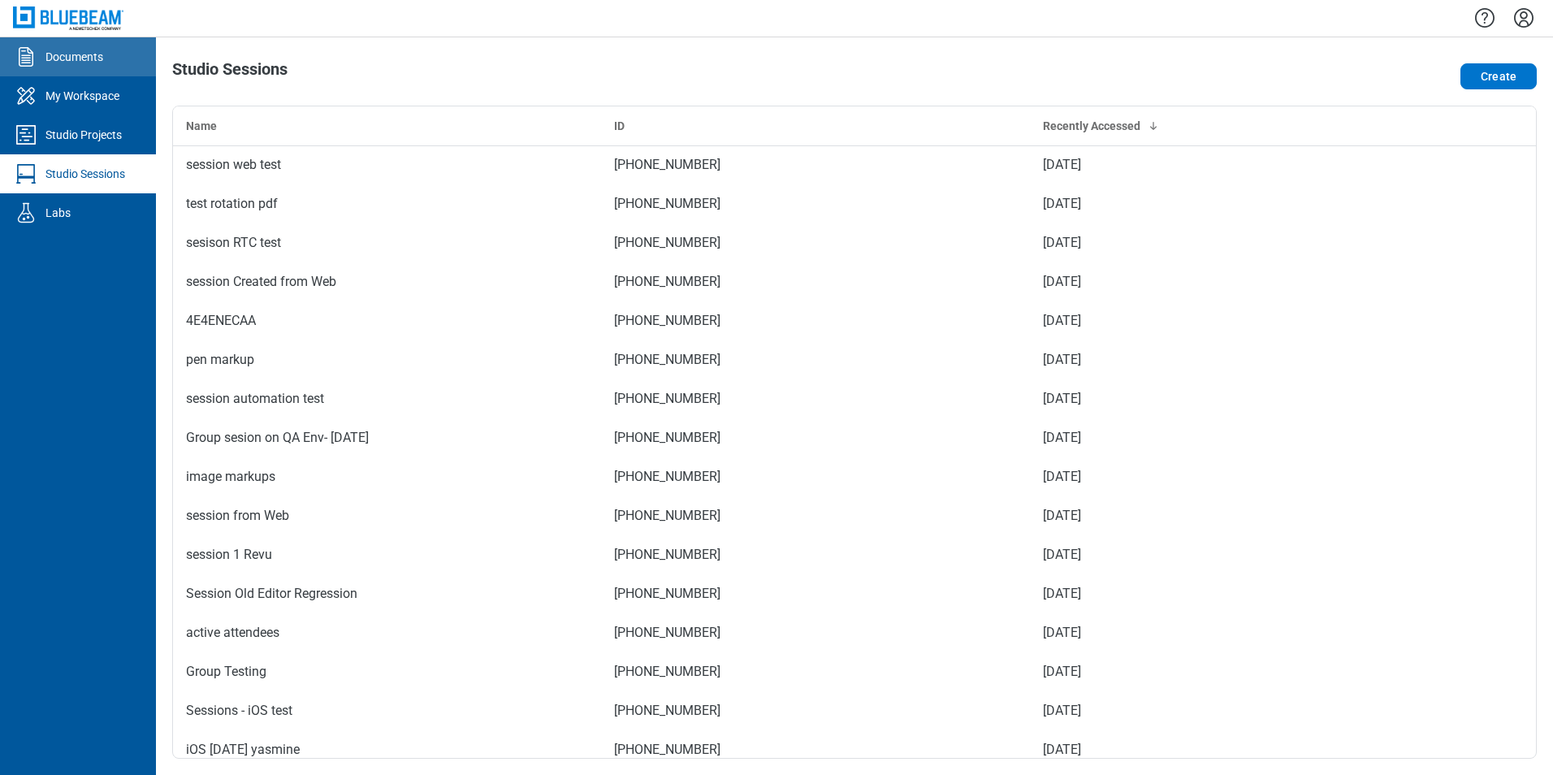
click at [102, 52] on div "Documents" at bounding box center [74, 57] width 58 height 16
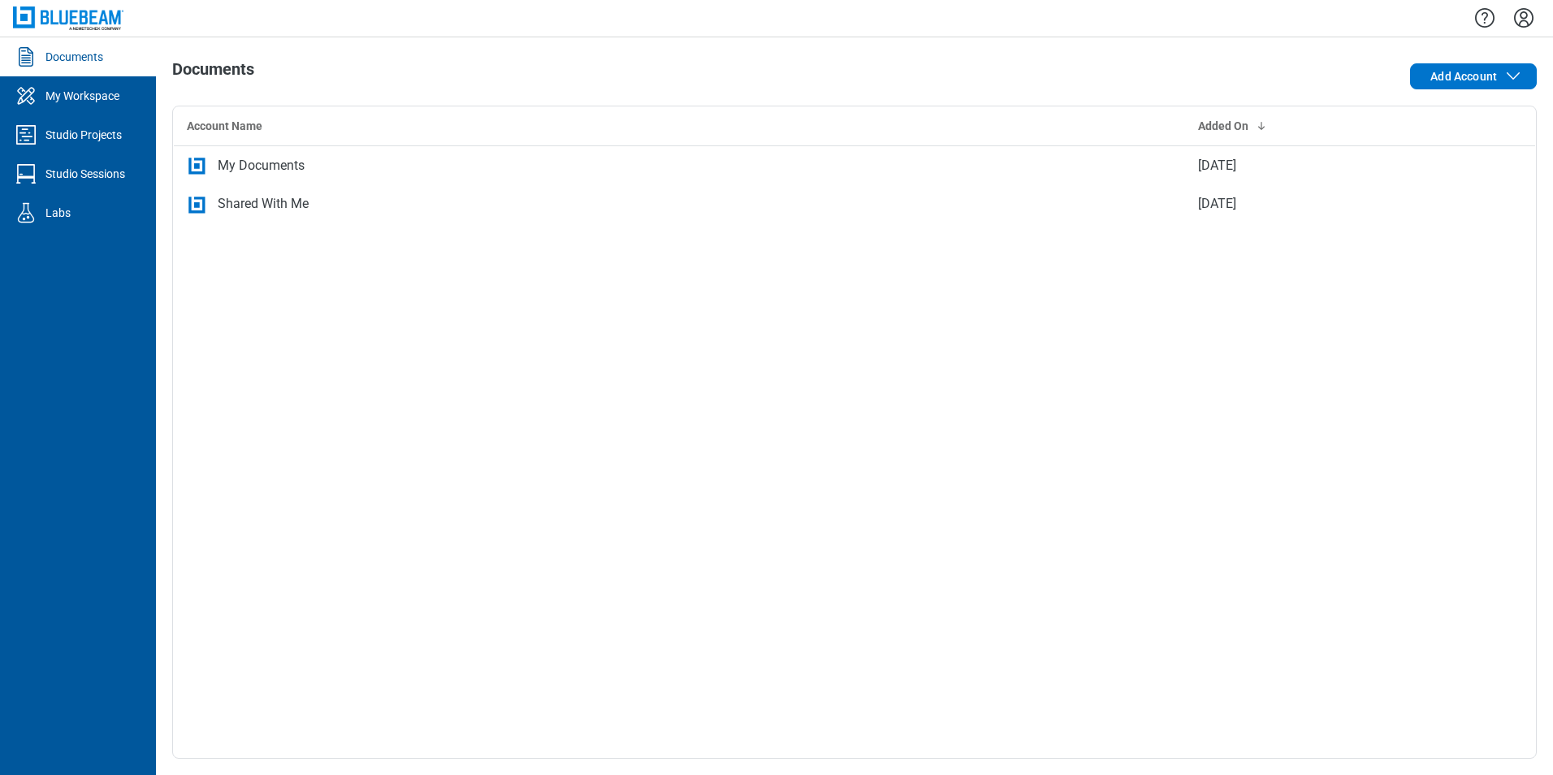
click at [266, 176] on td "My Documents" at bounding box center [680, 164] width 1012 height 39
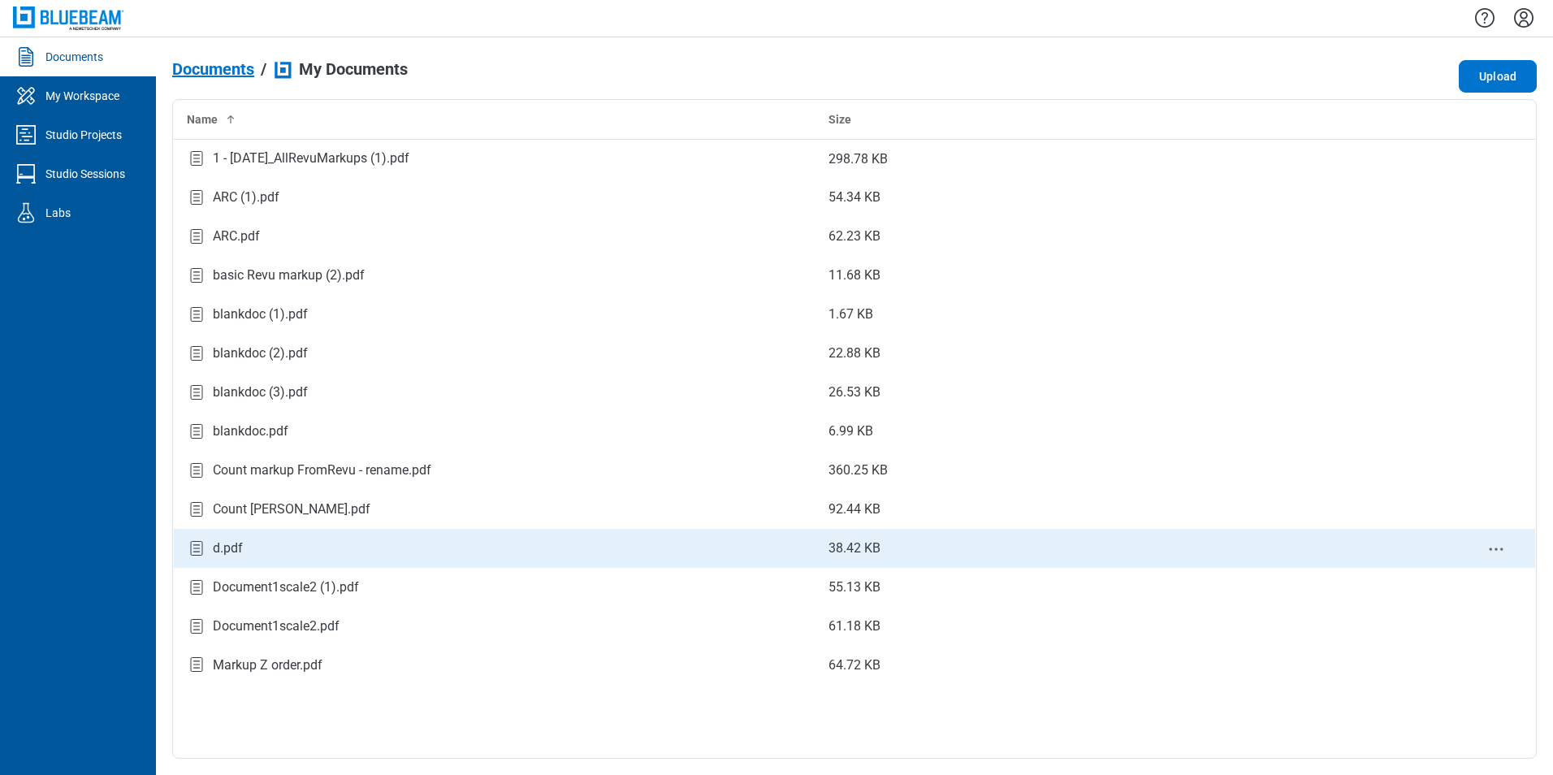
click at [264, 544] on div "d.pdf" at bounding box center [495, 549] width 616 height 22
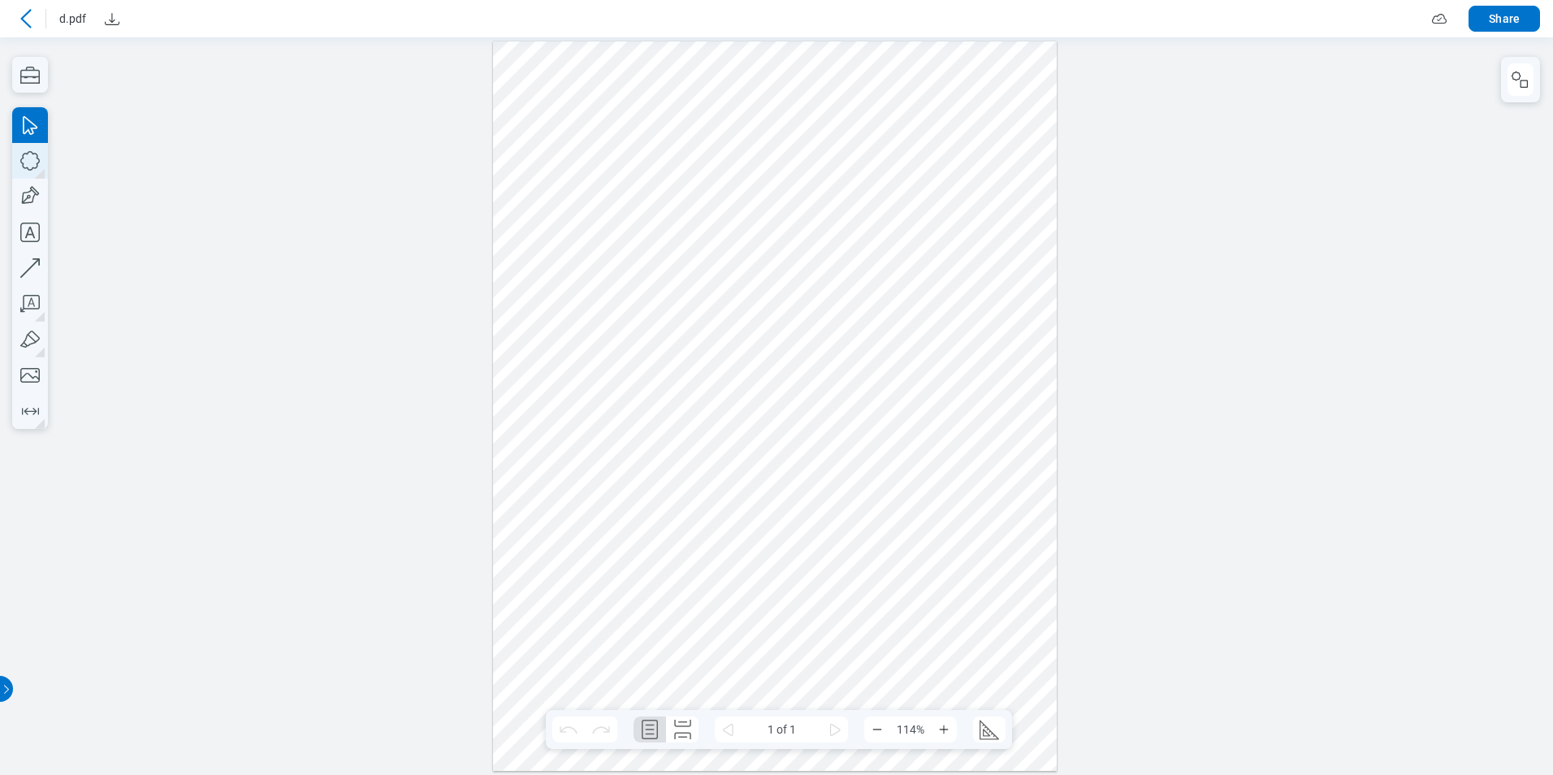
click at [34, 164] on icon "button" at bounding box center [30, 161] width 36 height 36
drag, startPoint x: 521, startPoint y: 201, endPoint x: 596, endPoint y: 254, distance: 92.7
click at [596, 254] on div at bounding box center [775, 406] width 565 height 730
click at [32, 165] on icon "button" at bounding box center [30, 161] width 36 height 36
drag, startPoint x: 548, startPoint y: 219, endPoint x: 635, endPoint y: 292, distance: 113.1
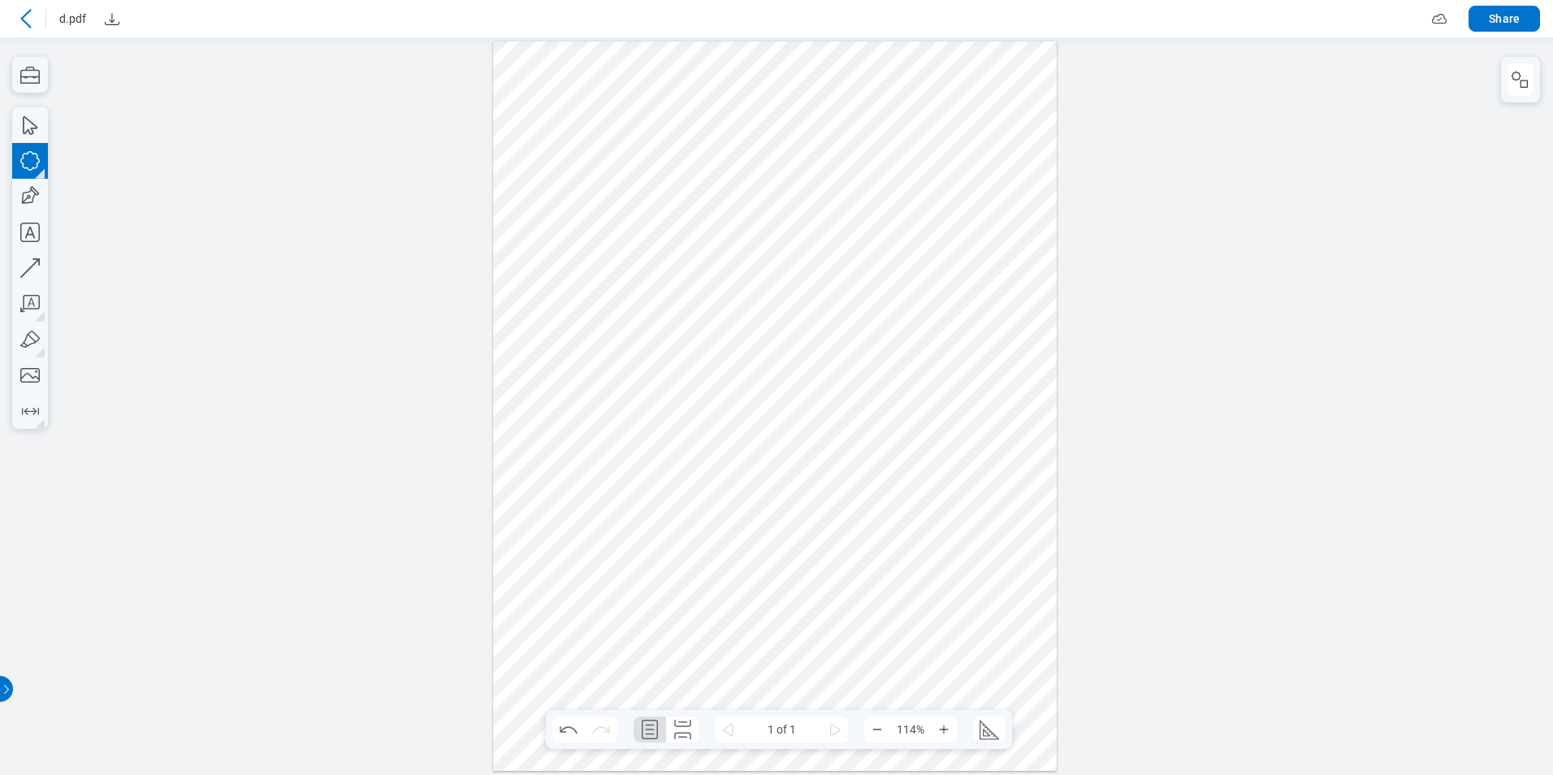
click at [635, 292] on div at bounding box center [775, 406] width 565 height 730
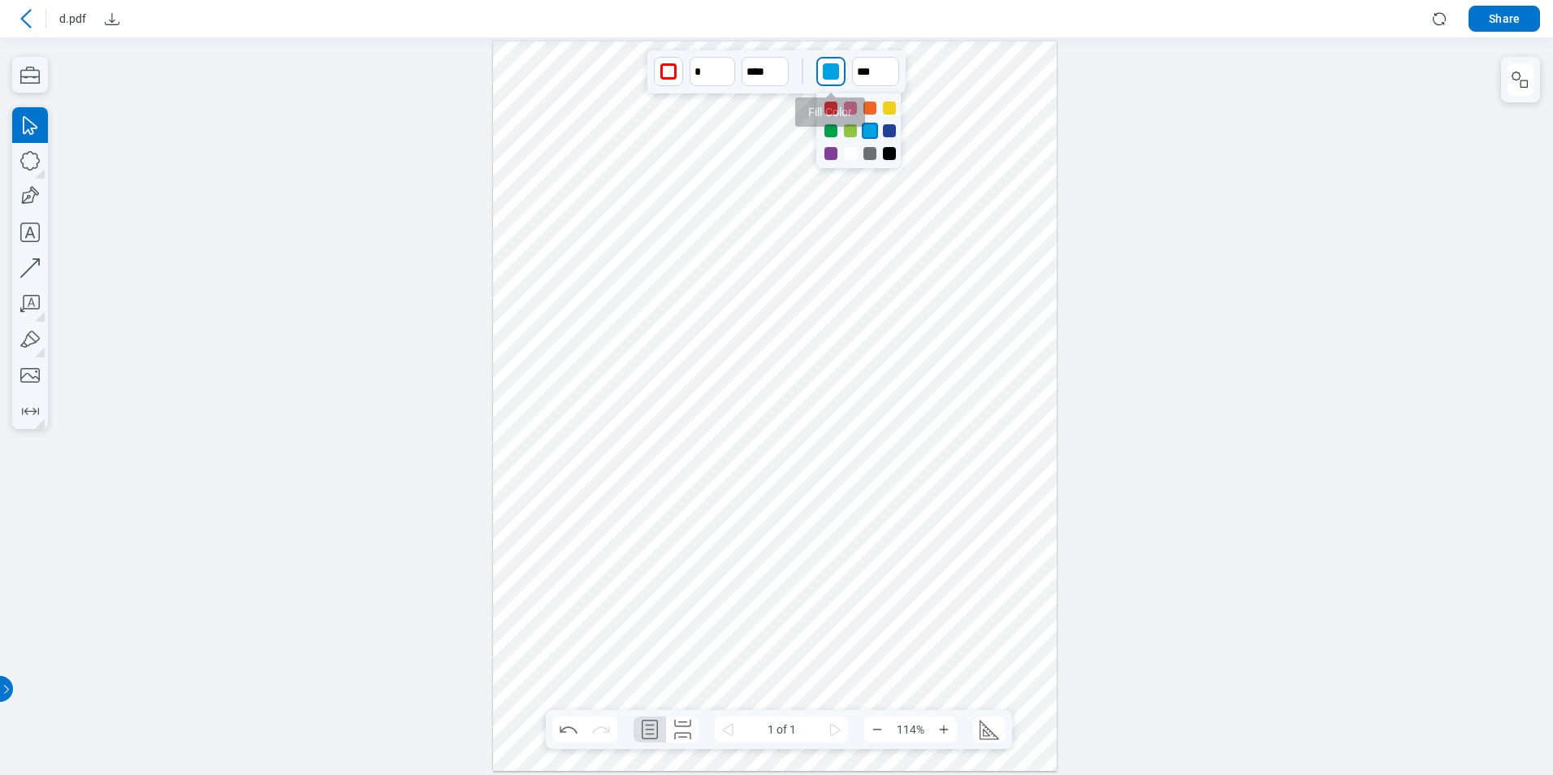
click at [836, 68] on div "button" at bounding box center [831, 71] width 16 height 16
click at [870, 111] on div at bounding box center [870, 108] width 13 height 13
click at [37, 162] on icon "button" at bounding box center [30, 161] width 36 height 36
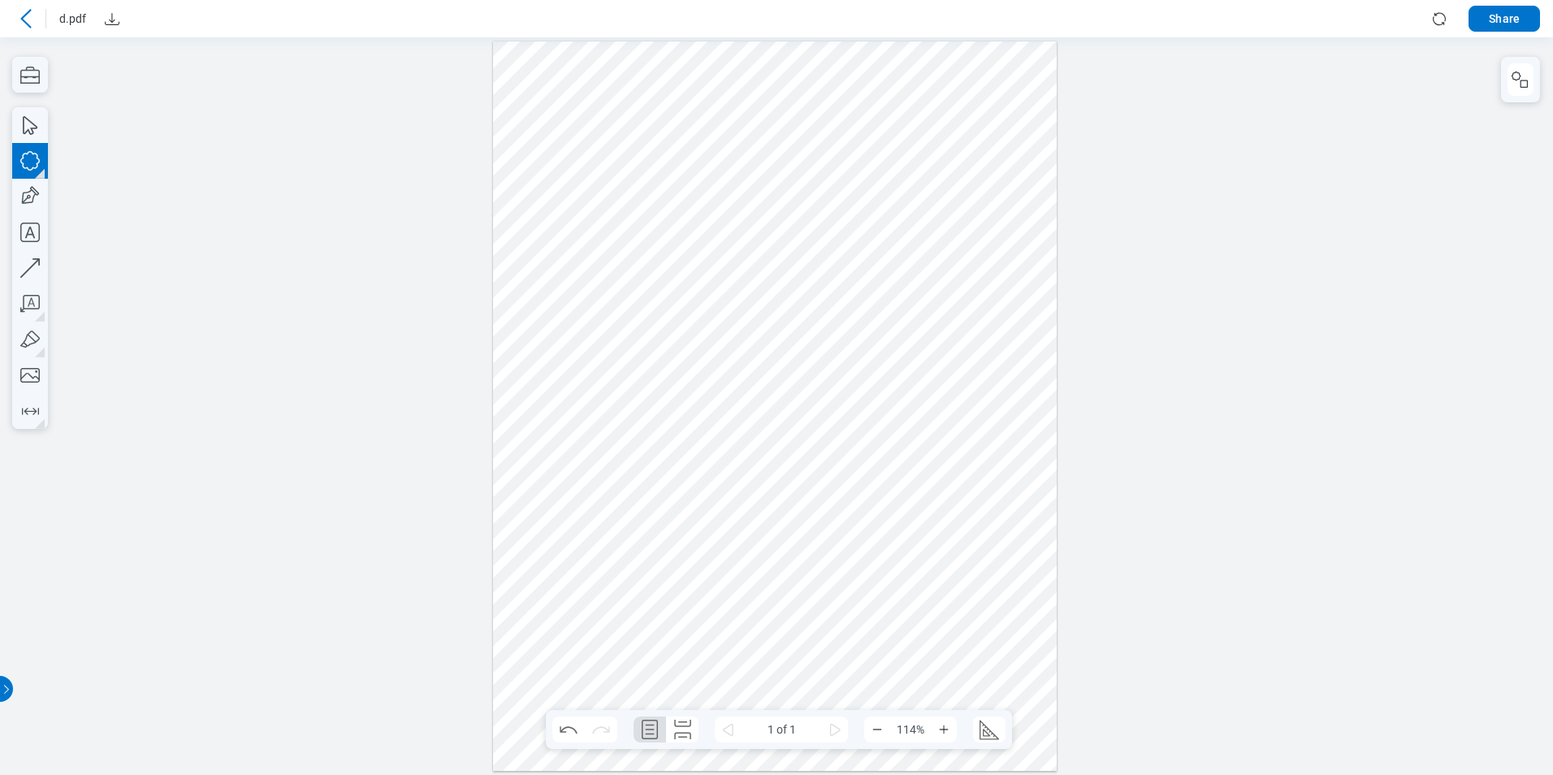
drag, startPoint x: 578, startPoint y: 258, endPoint x: 674, endPoint y: 330, distance: 120.7
click at [674, 330] on div at bounding box center [775, 406] width 565 height 730
drag, startPoint x: 832, startPoint y: 76, endPoint x: 840, endPoint y: 92, distance: 17.4
click at [833, 76] on div "button" at bounding box center [831, 71] width 16 height 16
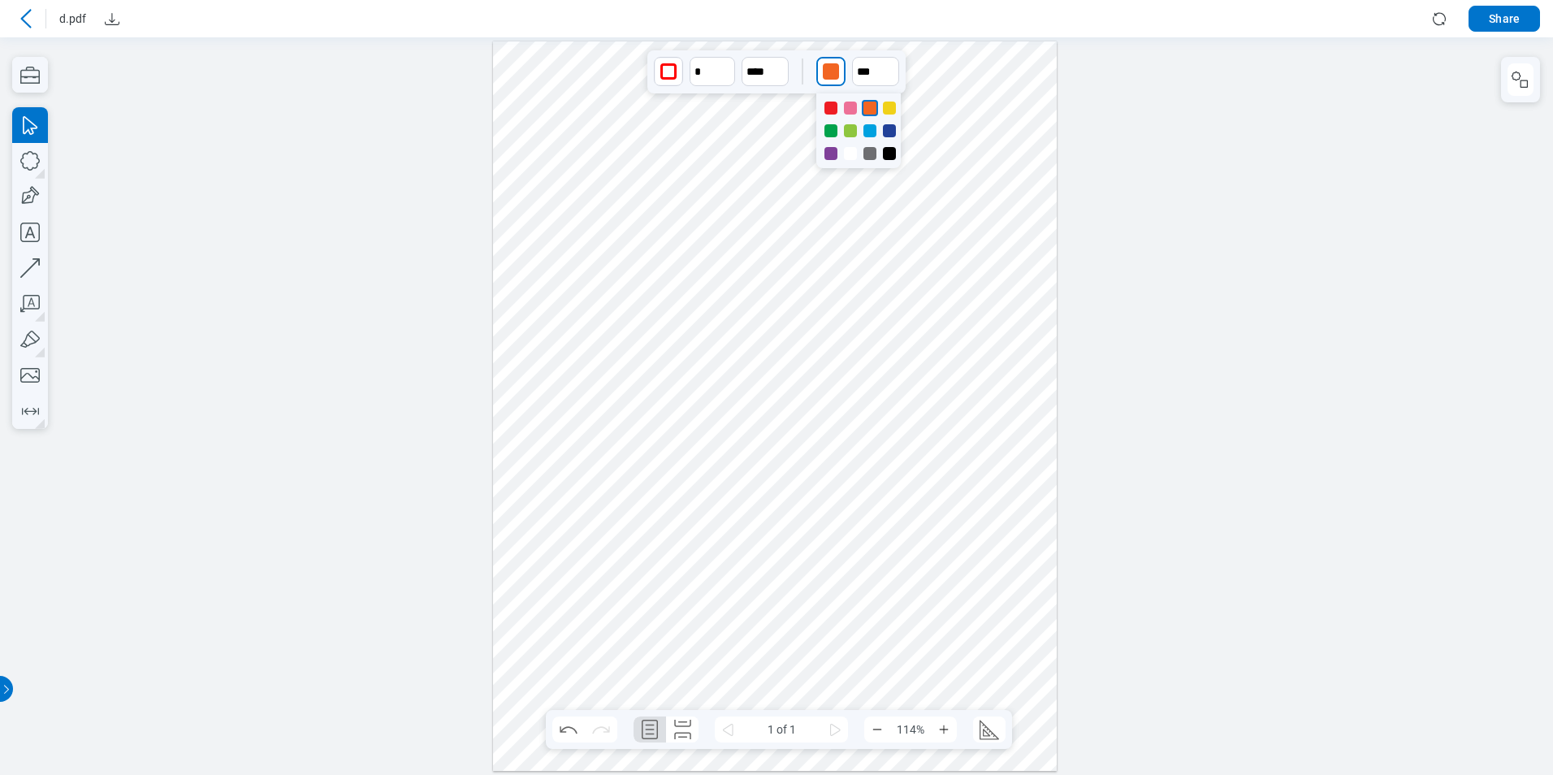
click at [892, 129] on div at bounding box center [889, 130] width 13 height 13
click at [693, 224] on div at bounding box center [775, 406] width 565 height 730
click at [528, 209] on div at bounding box center [775, 406] width 565 height 730
click at [110, 19] on icon "Download" at bounding box center [111, 18] width 19 height 19
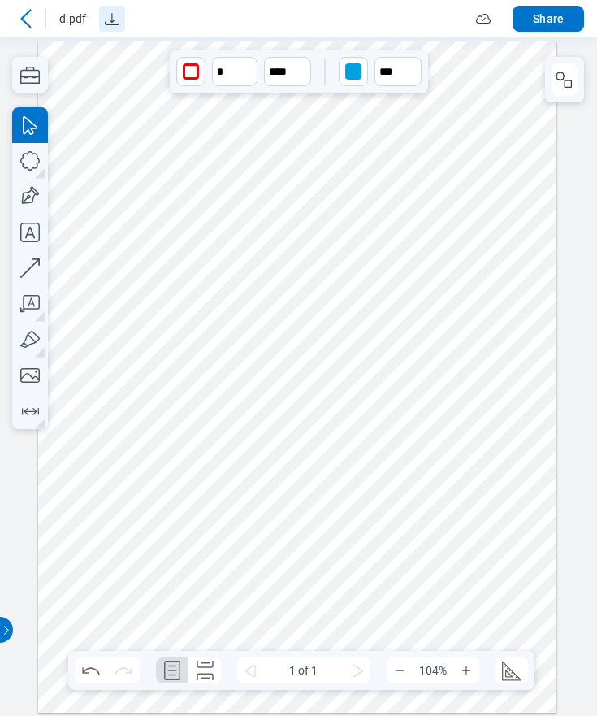
click at [26, 15] on icon at bounding box center [25, 18] width 19 height 19
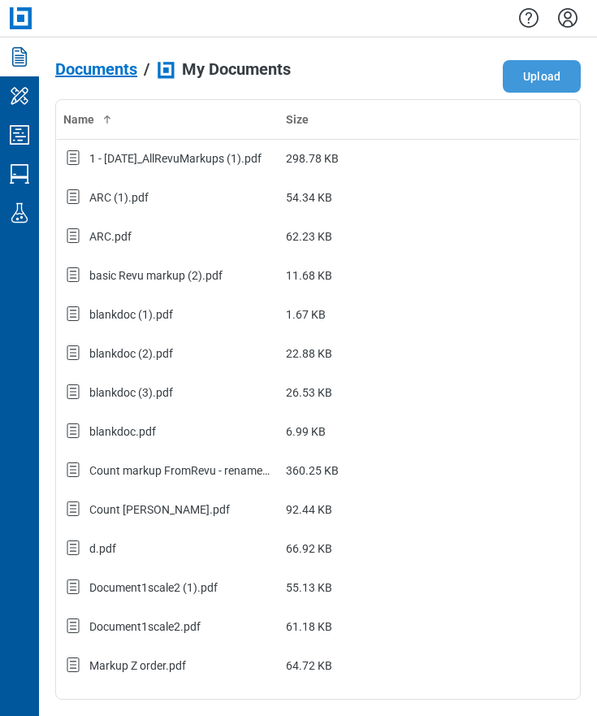
click at [534, 78] on button "Upload" at bounding box center [542, 76] width 78 height 32
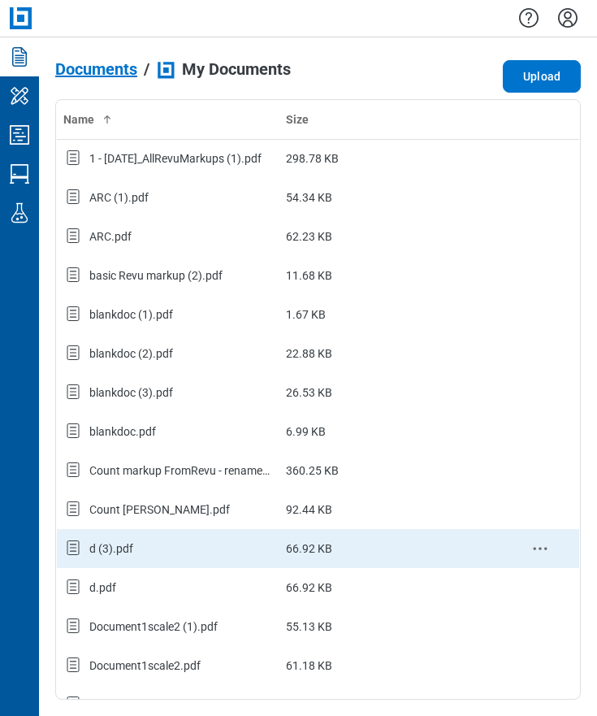
click at [158, 539] on div "d (3).pdf" at bounding box center [168, 548] width 210 height 21
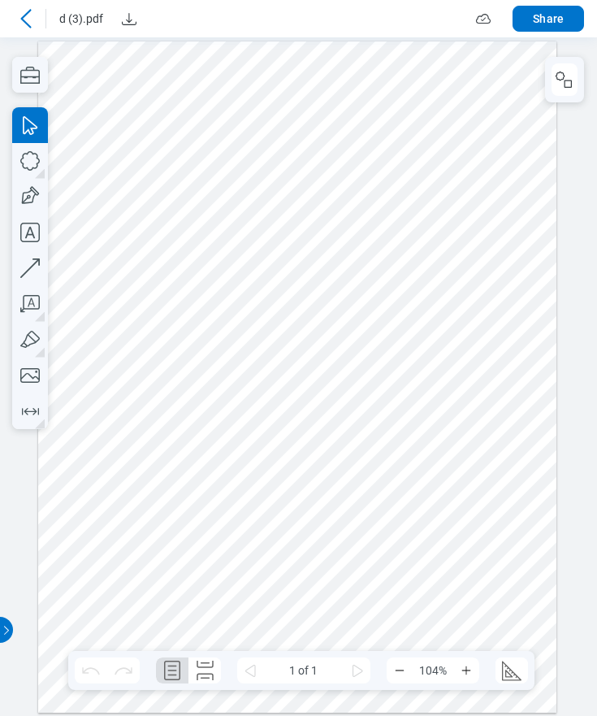
click at [27, 14] on icon at bounding box center [25, 18] width 11 height 19
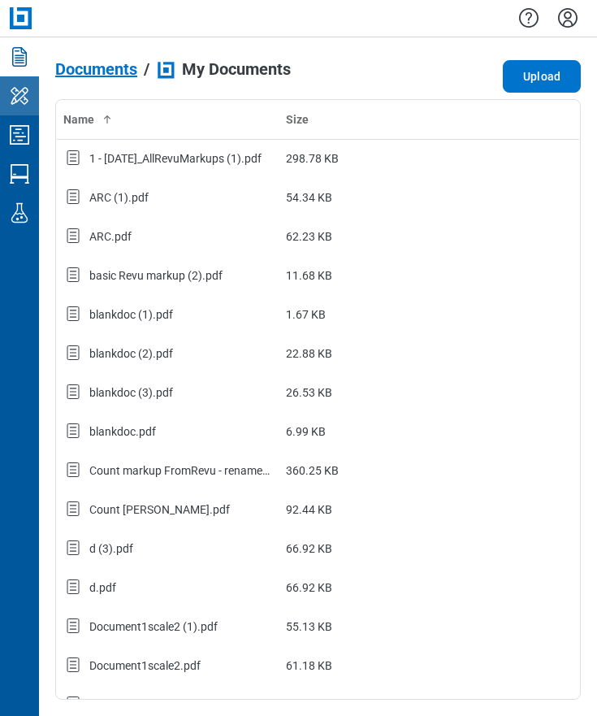
click at [28, 100] on icon "My Workspace" at bounding box center [20, 95] width 18 height 17
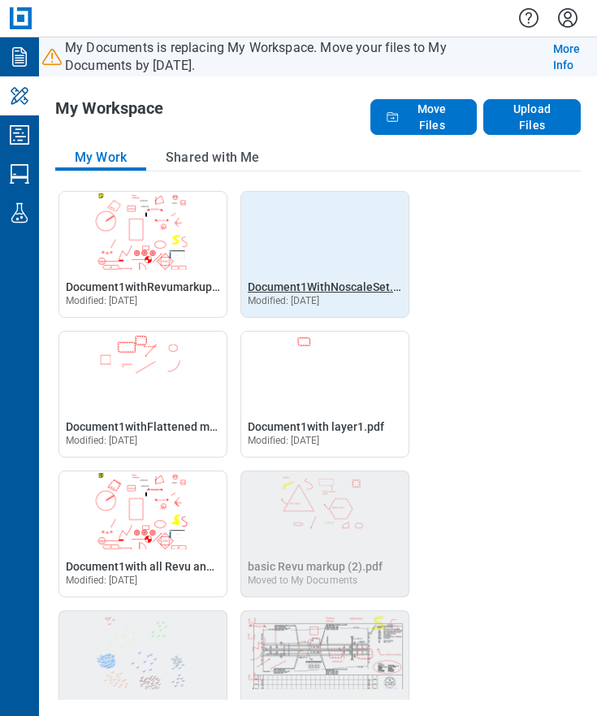
click at [311, 287] on span "Document1WithNoscaleSet.pdf" at bounding box center [329, 286] width 162 height 13
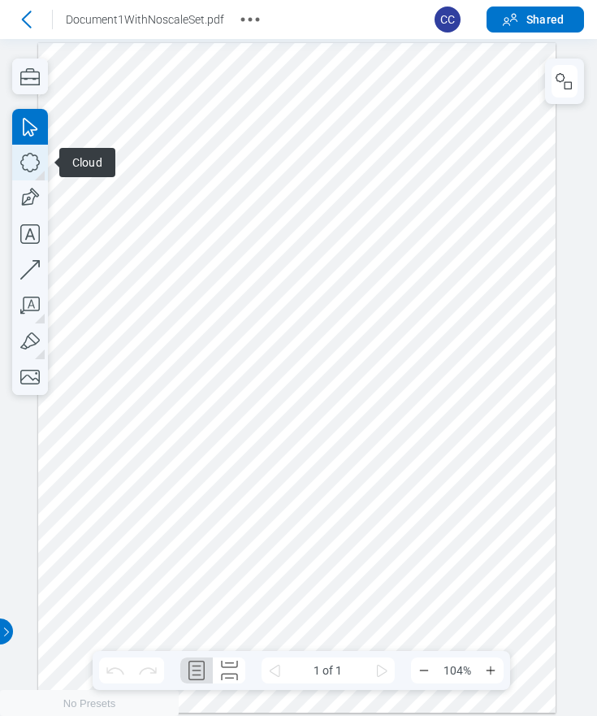
click at [33, 162] on icon "button" at bounding box center [30, 163] width 36 height 36
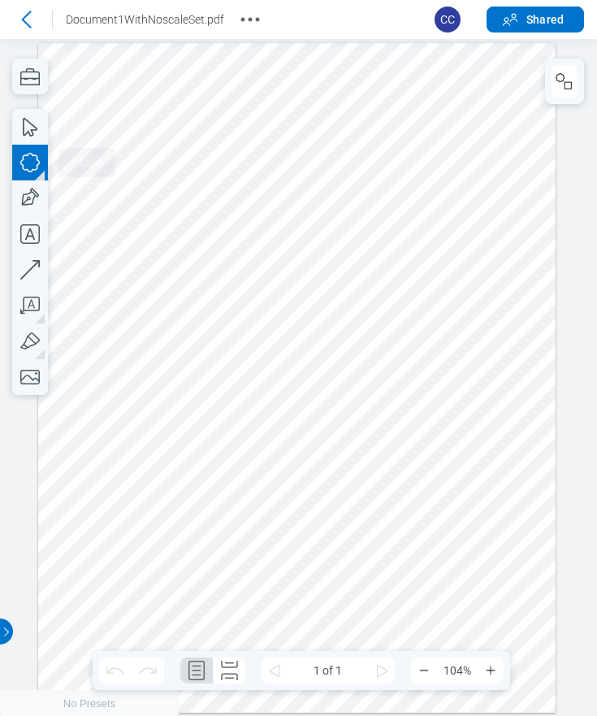
drag, startPoint x: 236, startPoint y: 222, endPoint x: 277, endPoint y: 281, distance: 72.4
click at [288, 278] on div at bounding box center [297, 378] width 518 height 670
click at [27, 167] on icon "button" at bounding box center [30, 163] width 36 height 36
drag, startPoint x: 231, startPoint y: 232, endPoint x: 355, endPoint y: 336, distance: 162.1
click at [355, 336] on div at bounding box center [297, 378] width 518 height 670
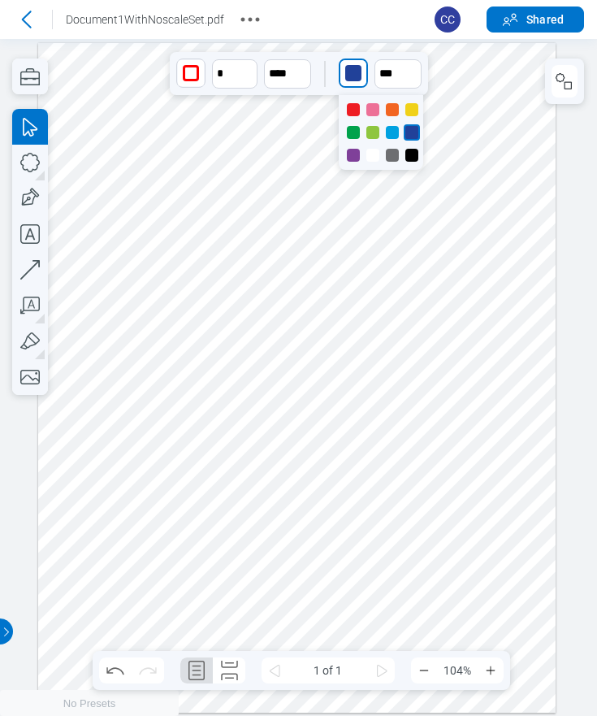
click at [353, 83] on div "button" at bounding box center [353, 73] width 26 height 26
click at [375, 130] on div at bounding box center [372, 132] width 13 height 13
click at [28, 165] on icon "button" at bounding box center [30, 163] width 36 height 36
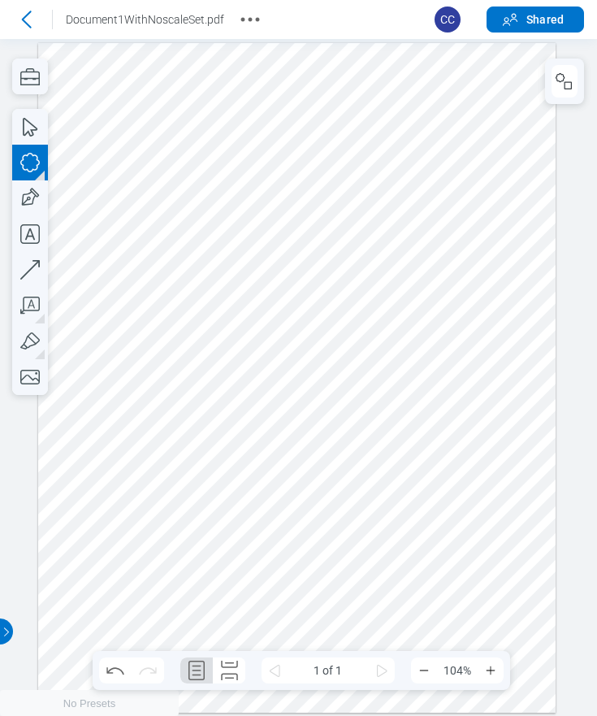
drag, startPoint x: 288, startPoint y: 292, endPoint x: 388, endPoint y: 383, distance: 135.2
click at [388, 383] on div at bounding box center [297, 378] width 518 height 670
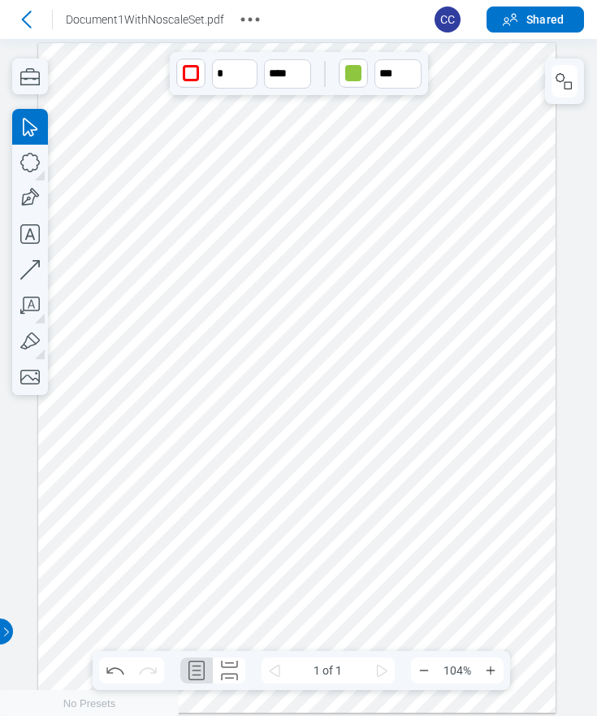
click at [362, 69] on div "button" at bounding box center [353, 73] width 26 height 26
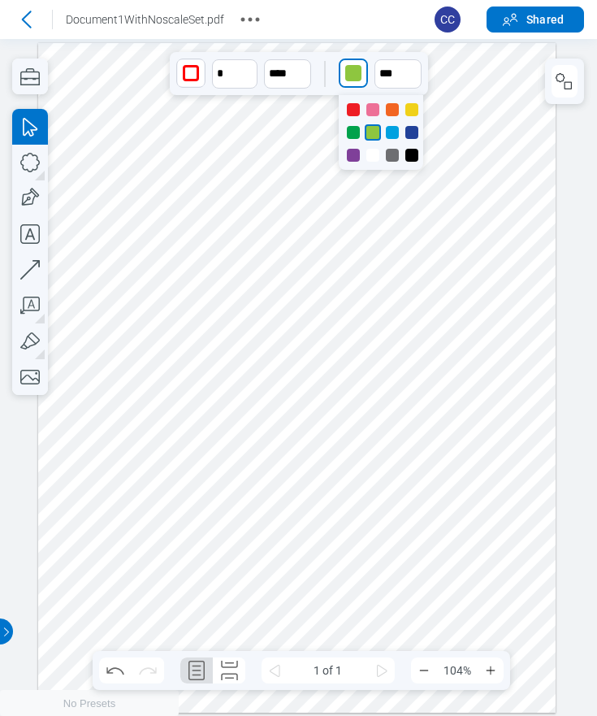
click at [412, 128] on div at bounding box center [411, 132] width 13 height 13
click at [408, 110] on div at bounding box center [411, 109] width 13 height 13
click at [459, 306] on div at bounding box center [297, 378] width 518 height 670
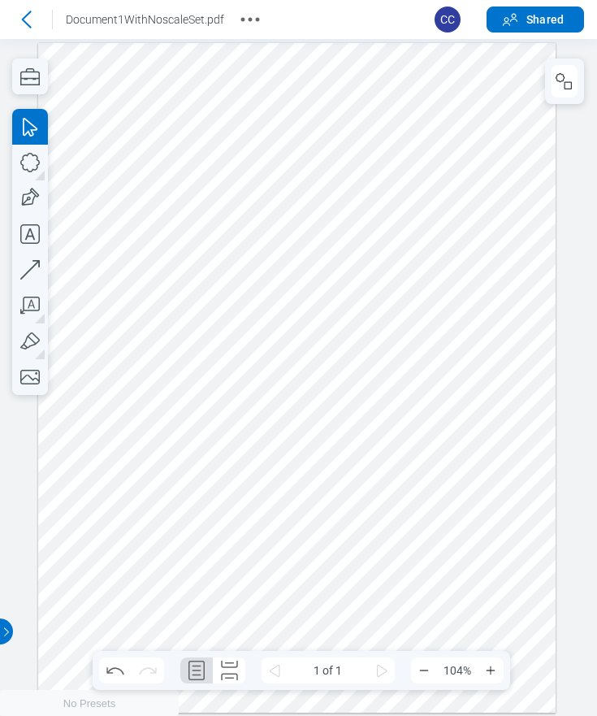
click at [373, 177] on div at bounding box center [297, 378] width 518 height 670
click at [256, 25] on icon "More actions" at bounding box center [250, 19] width 26 height 26
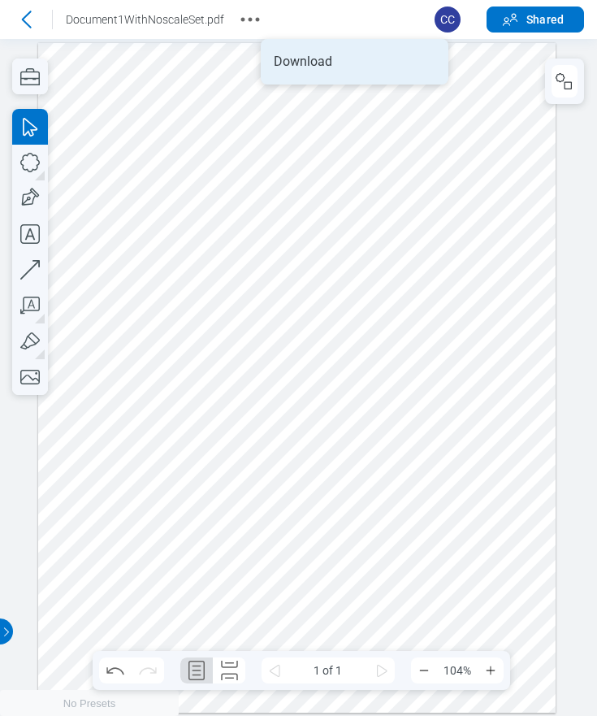
drag, startPoint x: 290, startPoint y: 67, endPoint x: 302, endPoint y: 32, distance: 37.0
click at [290, 67] on li "Download" at bounding box center [355, 61] width 188 height 45
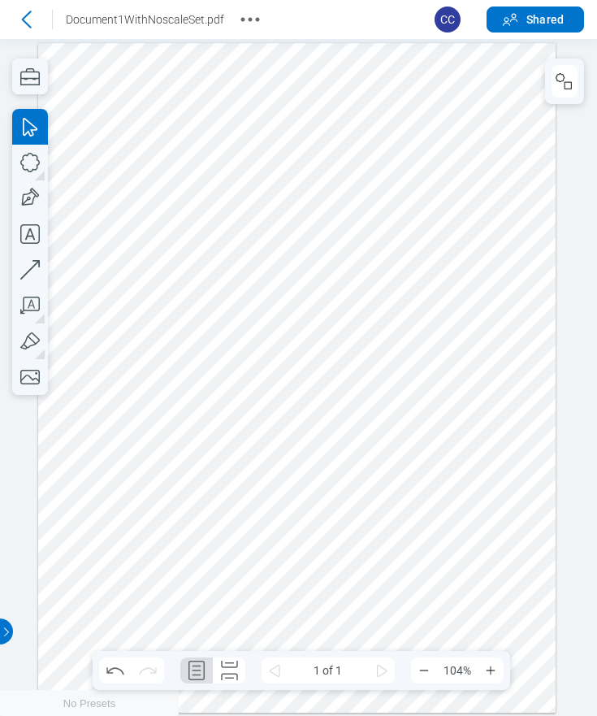
click at [86, 177] on div at bounding box center [297, 378] width 518 height 670
click at [418, 177] on div at bounding box center [297, 378] width 518 height 670
click at [29, 18] on icon at bounding box center [26, 19] width 26 height 26
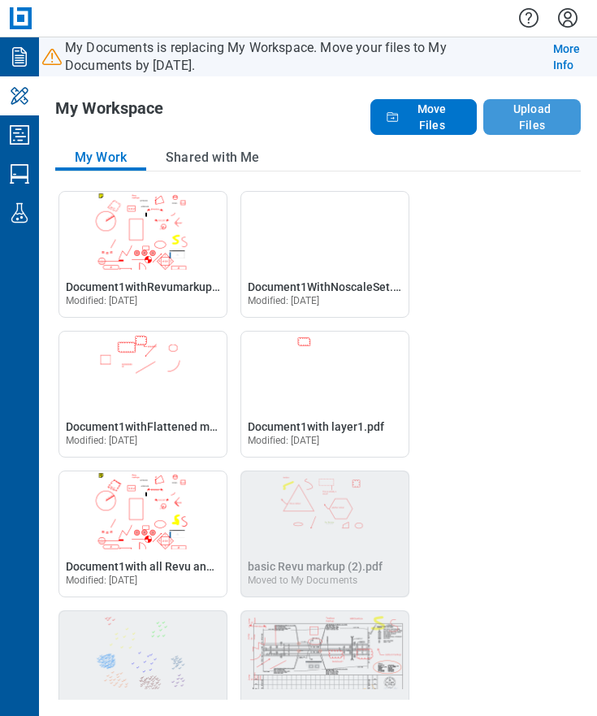
click at [526, 110] on button "Upload Files" at bounding box center [531, 117] width 97 height 36
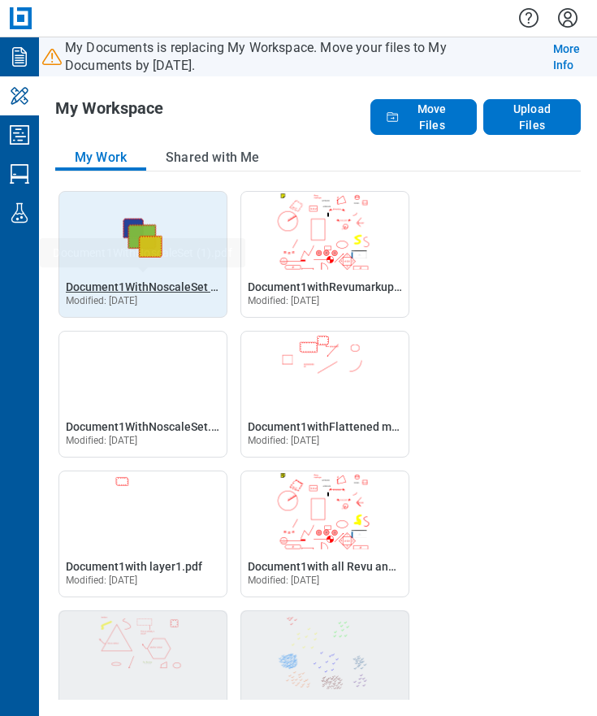
click at [166, 284] on span "Document1WithNoscaleSet (1).pdf" at bounding box center [156, 286] width 180 height 13
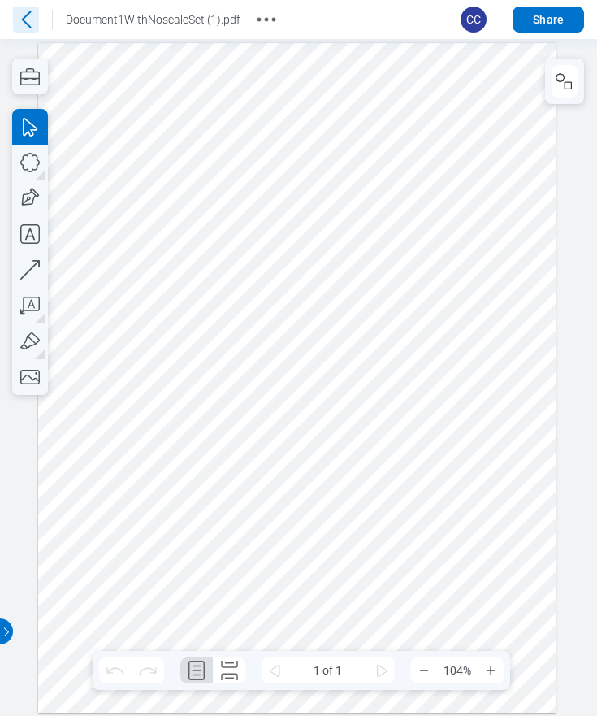
click at [32, 23] on icon at bounding box center [26, 19] width 26 height 26
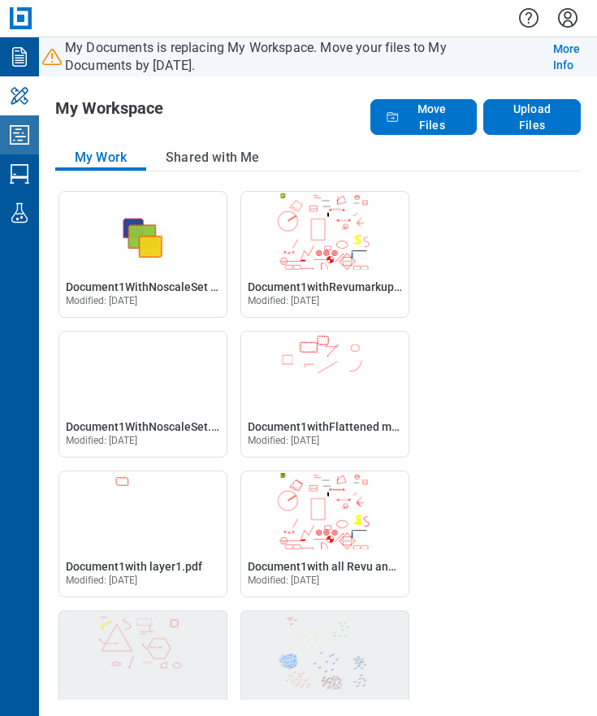
click at [27, 144] on icon "Studio Projects" at bounding box center [19, 134] width 19 height 19
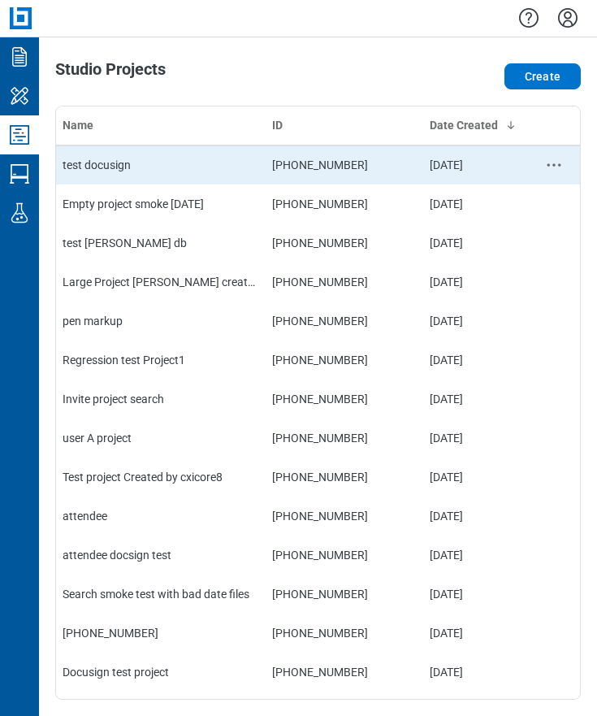
click at [118, 165] on td "test docusign" at bounding box center [161, 164] width 210 height 39
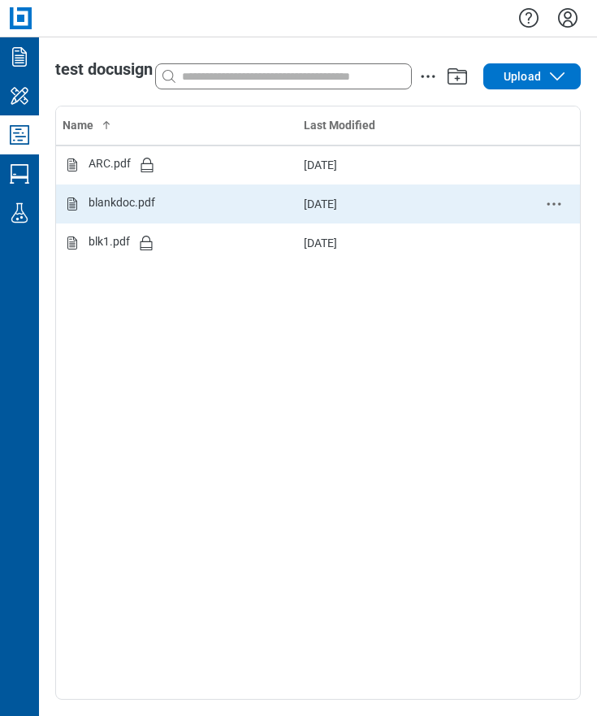
click at [125, 210] on div "blankdoc.pdf" at bounding box center [122, 203] width 67 height 19
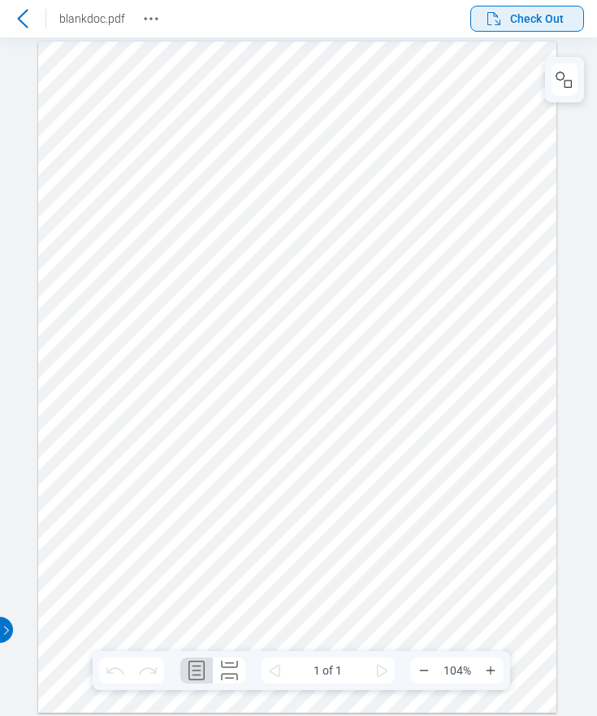
click at [520, 21] on span "Check Out" at bounding box center [537, 19] width 54 height 16
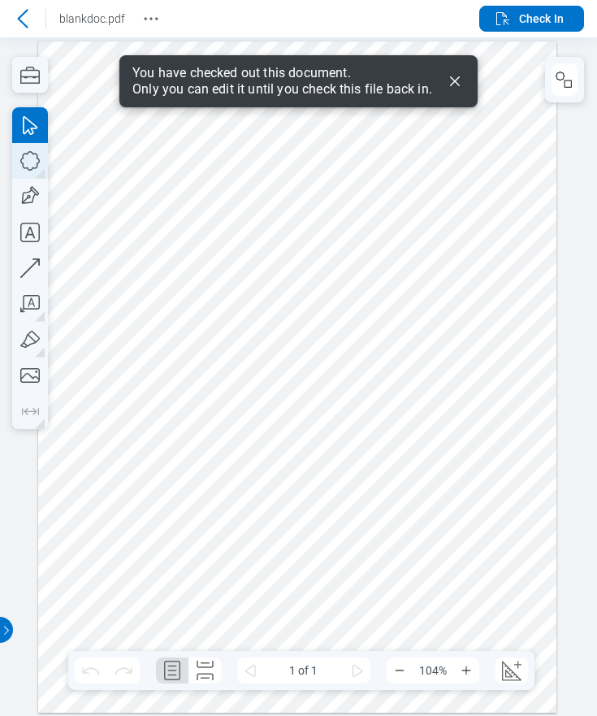
click at [34, 167] on icon "button" at bounding box center [29, 160] width 19 height 19
drag, startPoint x: 315, startPoint y: 291, endPoint x: 335, endPoint y: 309, distance: 26.5
click at [331, 305] on div at bounding box center [297, 377] width 519 height 672
click at [36, 162] on icon "button" at bounding box center [30, 161] width 36 height 36
drag, startPoint x: 312, startPoint y: 282, endPoint x: 273, endPoint y: 266, distance: 42.2
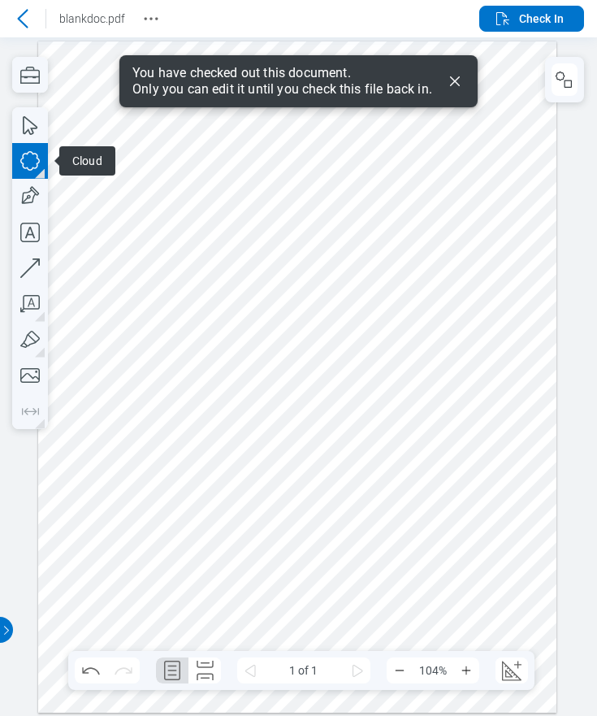
click at [312, 284] on div at bounding box center [297, 377] width 519 height 672
click at [306, 256] on div at bounding box center [297, 377] width 519 height 672
drag, startPoint x: 411, startPoint y: 256, endPoint x: 415, endPoint y: 309, distance: 53.0
click at [411, 257] on div at bounding box center [297, 377] width 519 height 672
click at [411, 357] on div at bounding box center [297, 377] width 519 height 672
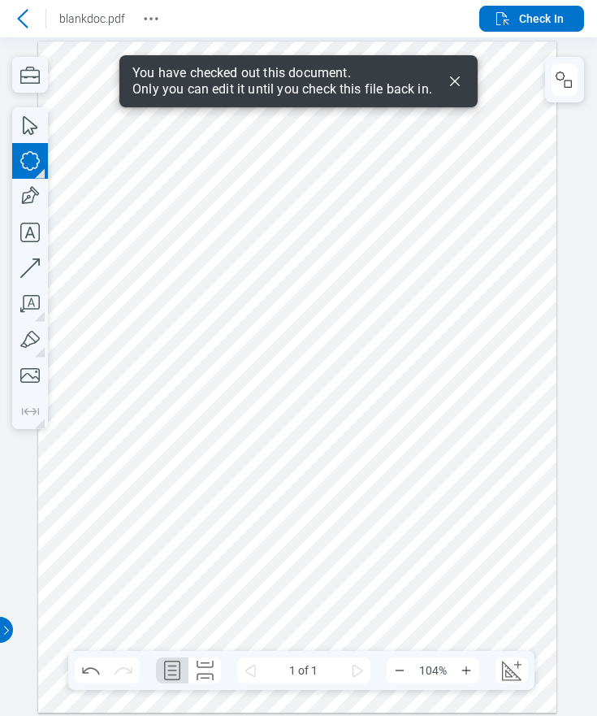
drag, startPoint x: 311, startPoint y: 354, endPoint x: 310, endPoint y: 307, distance: 47.2
click at [311, 349] on div at bounding box center [297, 377] width 519 height 672
click at [312, 283] on div at bounding box center [297, 377] width 519 height 672
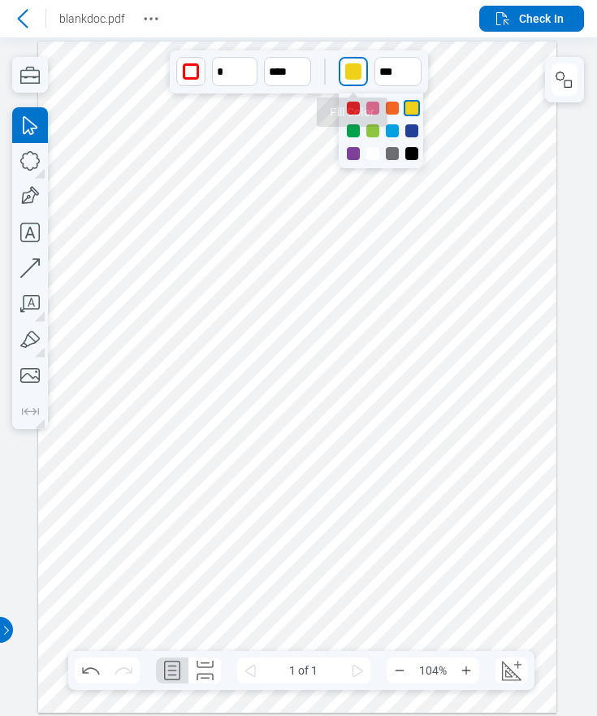
click at [363, 75] on div "button" at bounding box center [353, 71] width 26 height 26
click at [386, 109] on div at bounding box center [392, 108] width 13 height 13
click at [33, 158] on icon "button" at bounding box center [30, 161] width 36 height 36
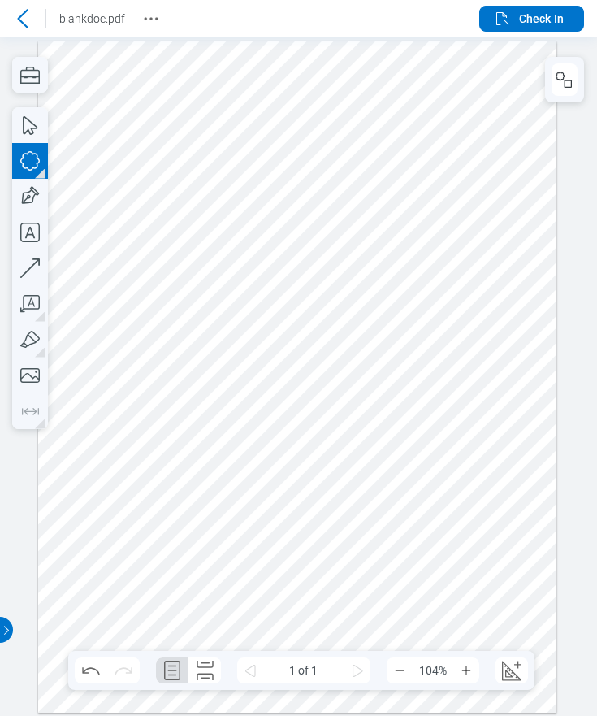
drag, startPoint x: 338, startPoint y: 297, endPoint x: 476, endPoint y: 407, distance: 176.4
click at [476, 407] on div at bounding box center [297, 377] width 519 height 672
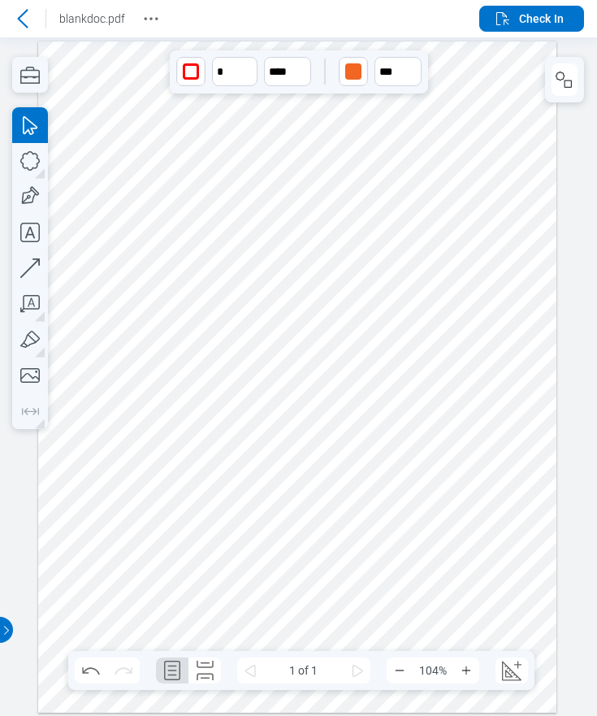
click at [357, 73] on div "button" at bounding box center [353, 71] width 16 height 16
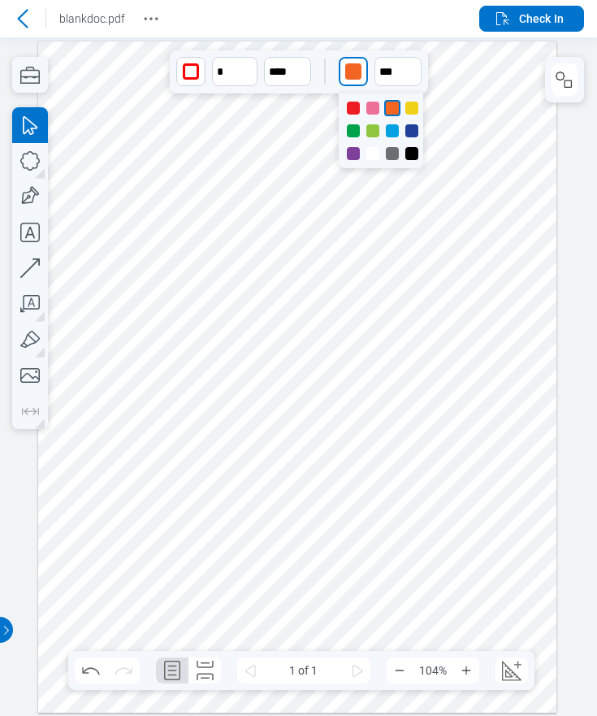
click at [415, 132] on div at bounding box center [411, 130] width 13 height 13
click at [459, 212] on div at bounding box center [297, 377] width 519 height 672
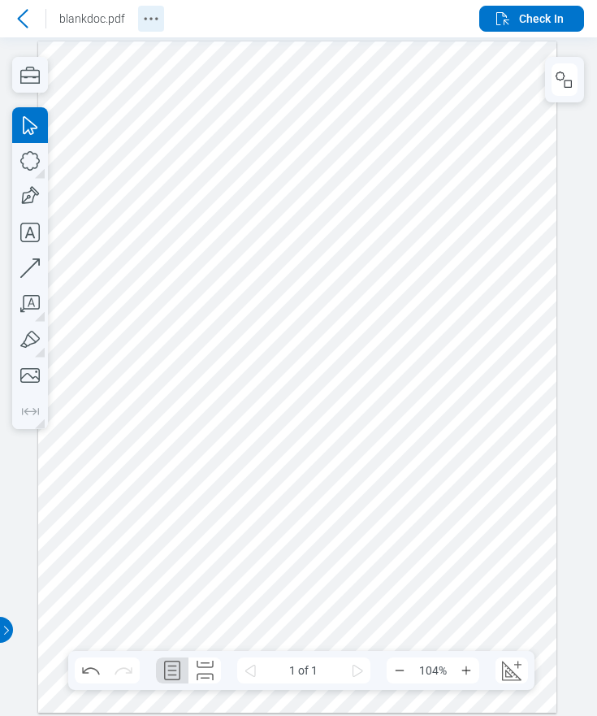
click at [158, 16] on icon "Revision History" at bounding box center [150, 18] width 19 height 19
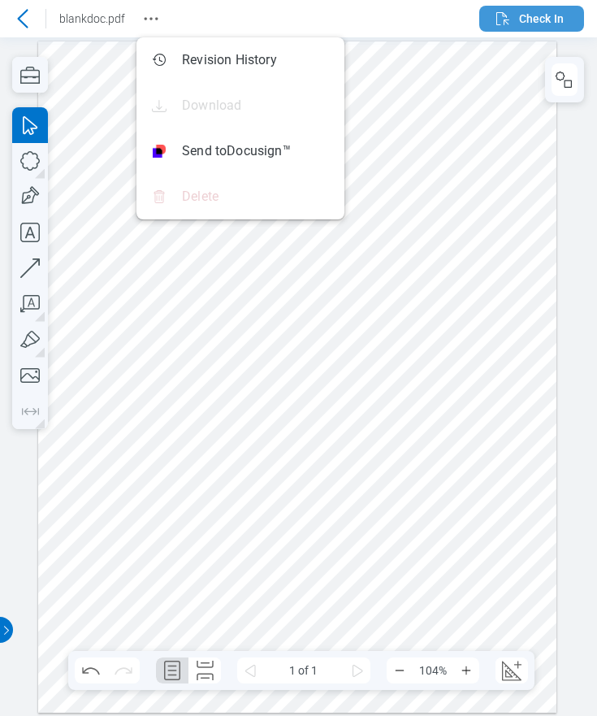
click at [531, 18] on span "Check In" at bounding box center [541, 19] width 45 height 16
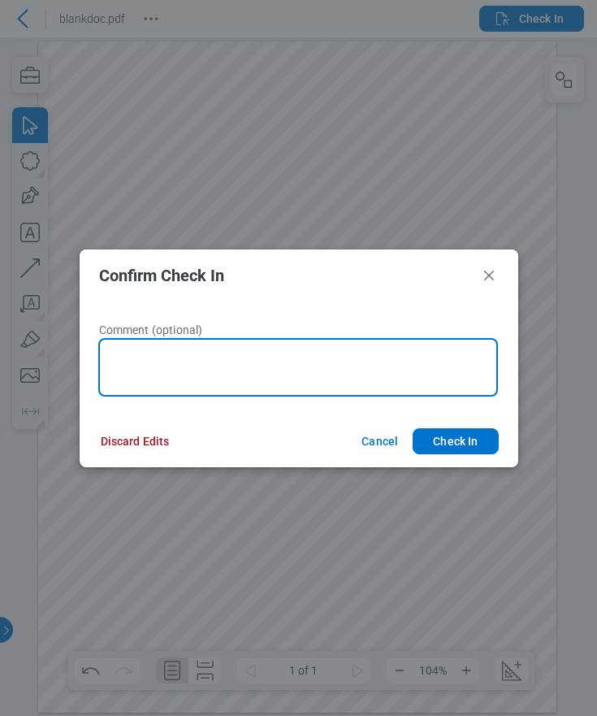
click at [279, 357] on textarea at bounding box center [298, 367] width 400 height 58
type textarea "***"
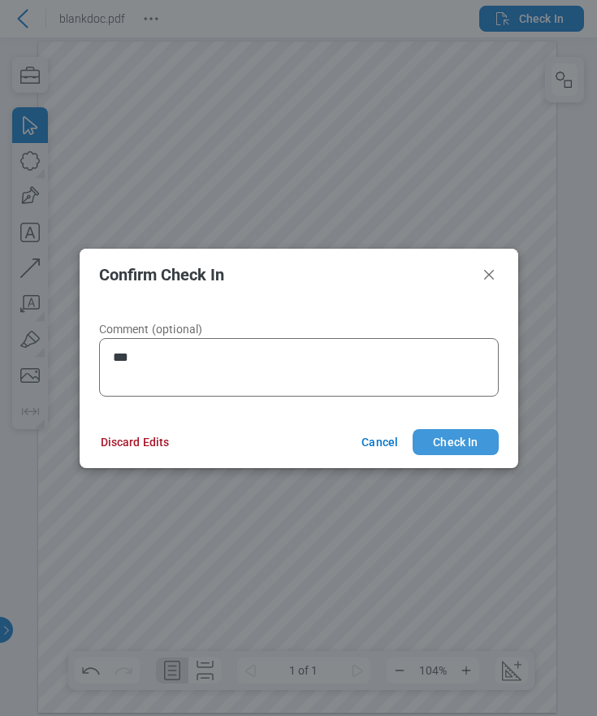
click at [439, 436] on button "Check In" at bounding box center [455, 442] width 85 height 26
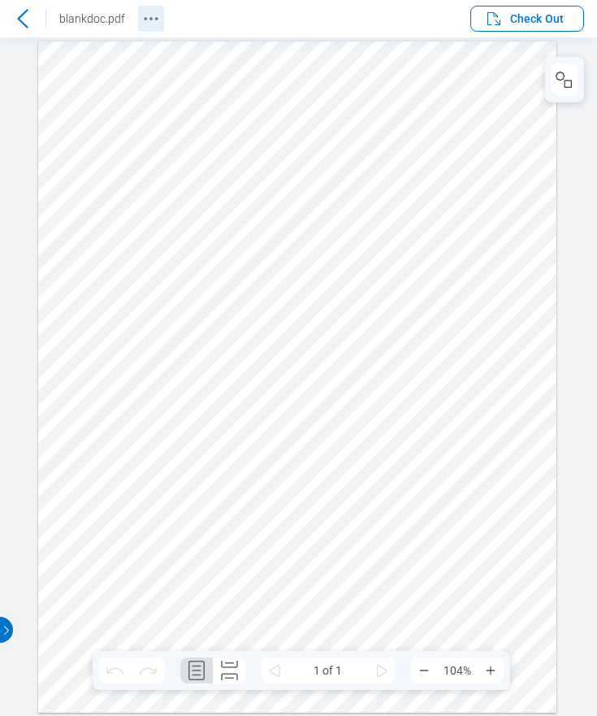
click at [155, 15] on icon "Revision History" at bounding box center [150, 18] width 19 height 19
click at [110, 190] on div at bounding box center [297, 377] width 519 height 672
click at [373, 147] on div at bounding box center [297, 377] width 519 height 672
click at [20, 18] on icon at bounding box center [22, 18] width 19 height 19
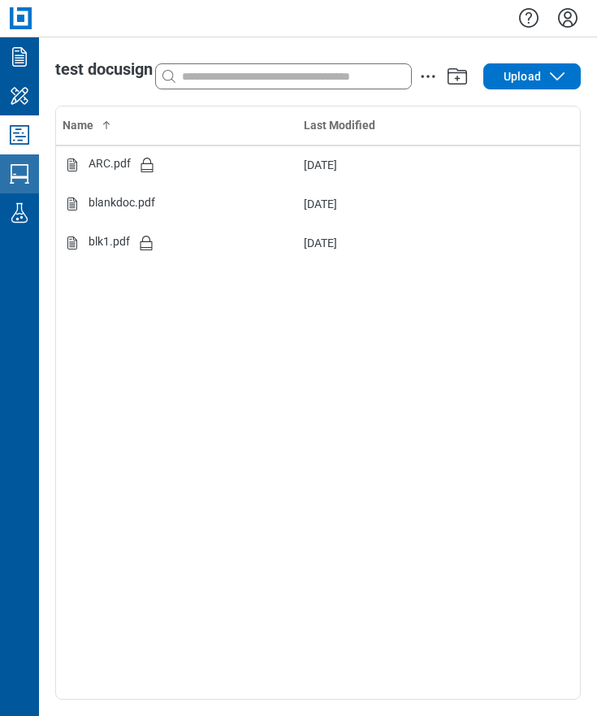
click at [19, 179] on icon "Studio Sessions" at bounding box center [19, 174] width 26 height 26
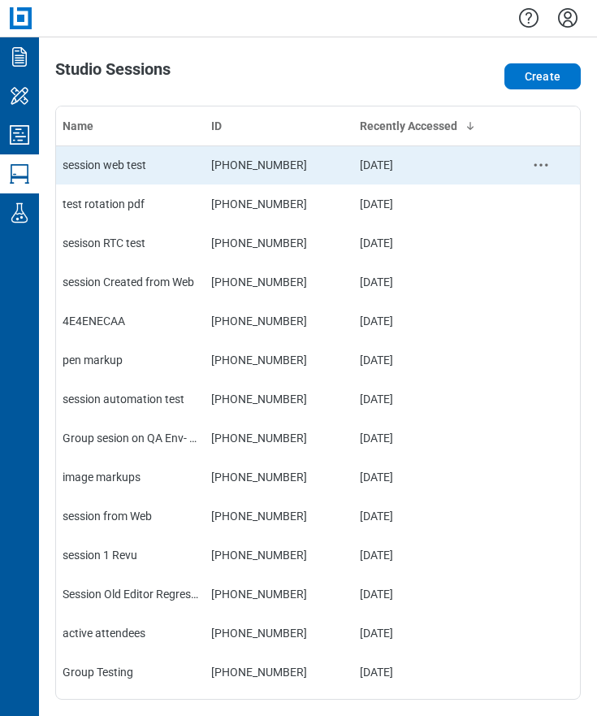
click at [175, 164] on div "session web test" at bounding box center [131, 165] width 136 height 16
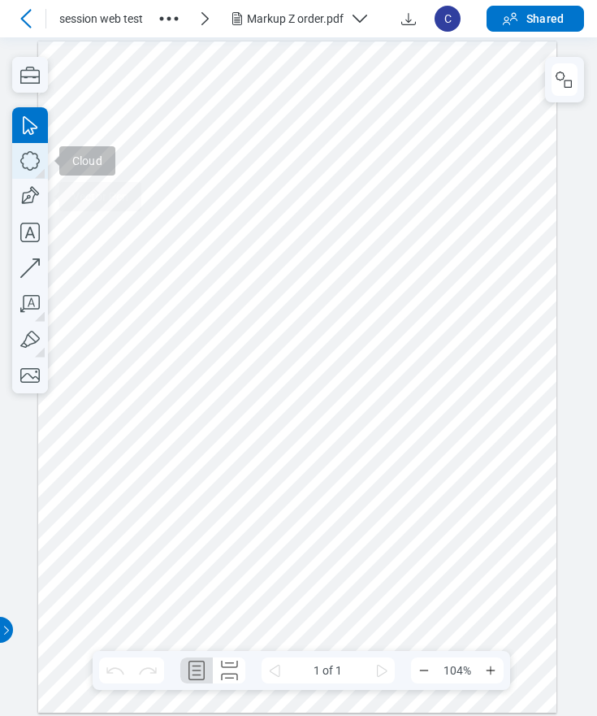
click at [31, 161] on icon "button" at bounding box center [30, 161] width 36 height 36
drag, startPoint x: 411, startPoint y: 267, endPoint x: 471, endPoint y: 336, distance: 91.0
click at [471, 336] on div at bounding box center [297, 377] width 519 height 672
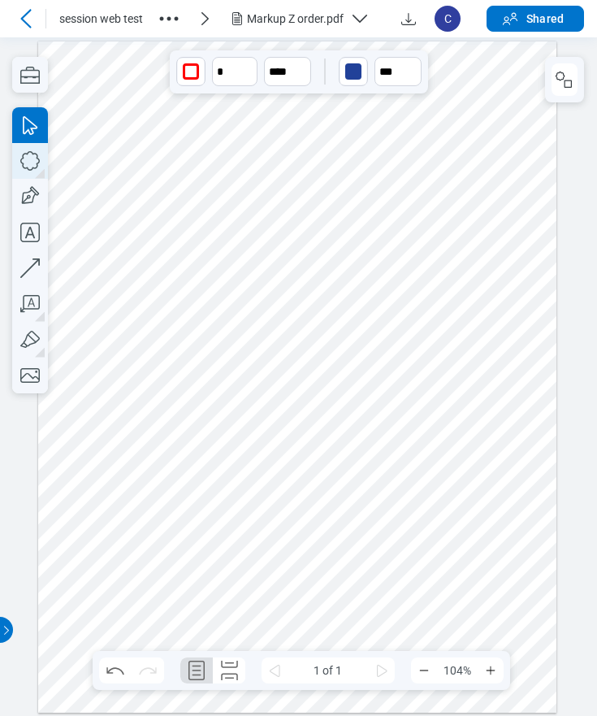
click at [37, 175] on icon "button" at bounding box center [30, 161] width 36 height 36
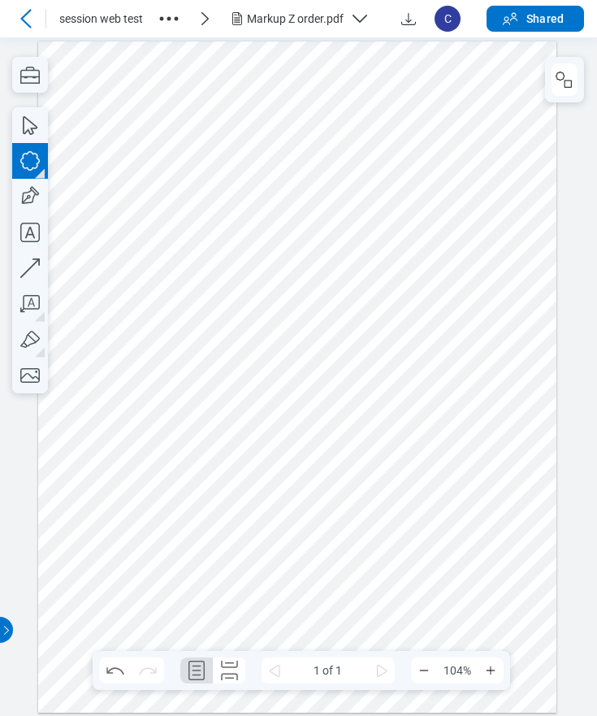
drag, startPoint x: 445, startPoint y: 294, endPoint x: 513, endPoint y: 366, distance: 98.9
click at [513, 366] on div at bounding box center [297, 377] width 519 height 672
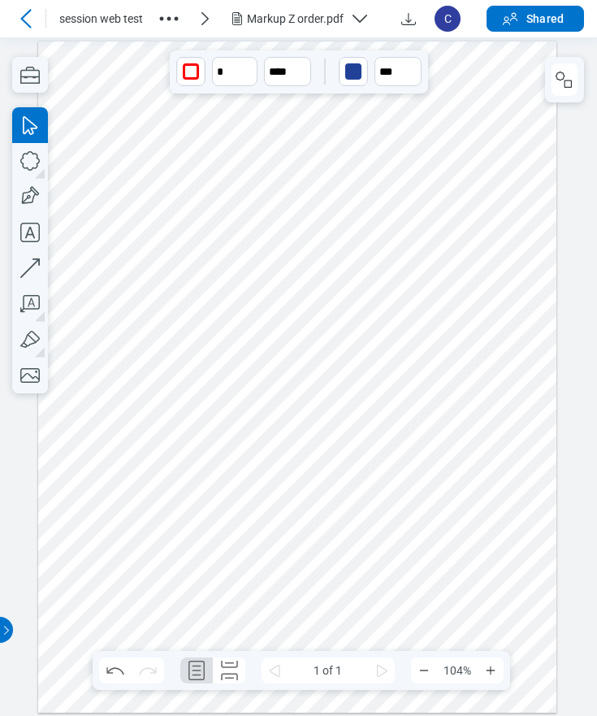
click at [359, 79] on div "button" at bounding box center [353, 71] width 16 height 16
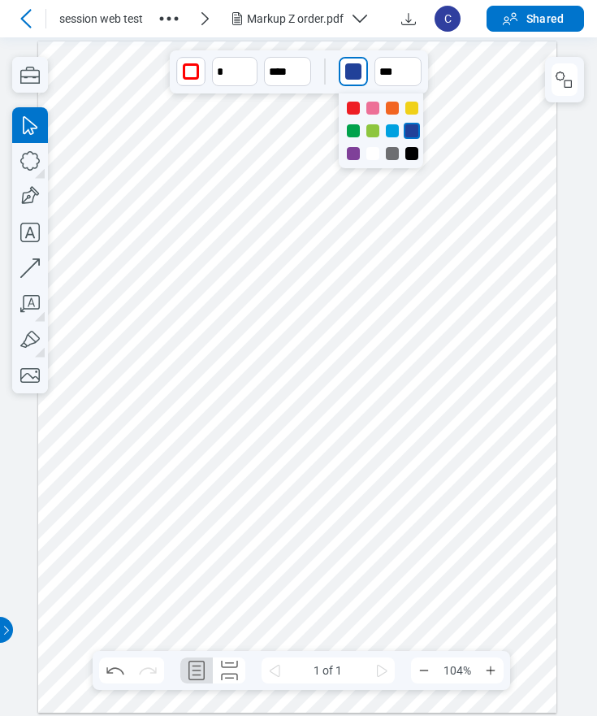
click at [416, 103] on div at bounding box center [411, 108] width 13 height 13
click at [37, 160] on icon "button" at bounding box center [30, 161] width 36 height 36
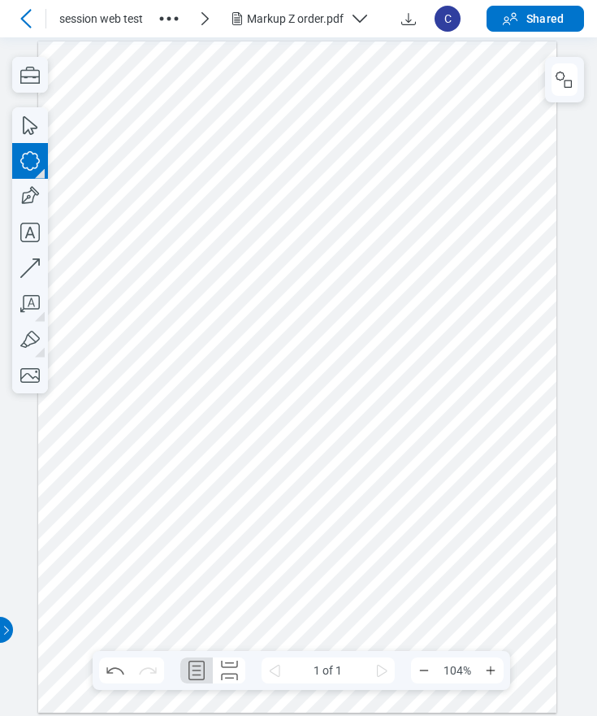
drag, startPoint x: 464, startPoint y: 324, endPoint x: 540, endPoint y: 405, distance: 110.9
click at [540, 405] on div at bounding box center [297, 377] width 519 height 672
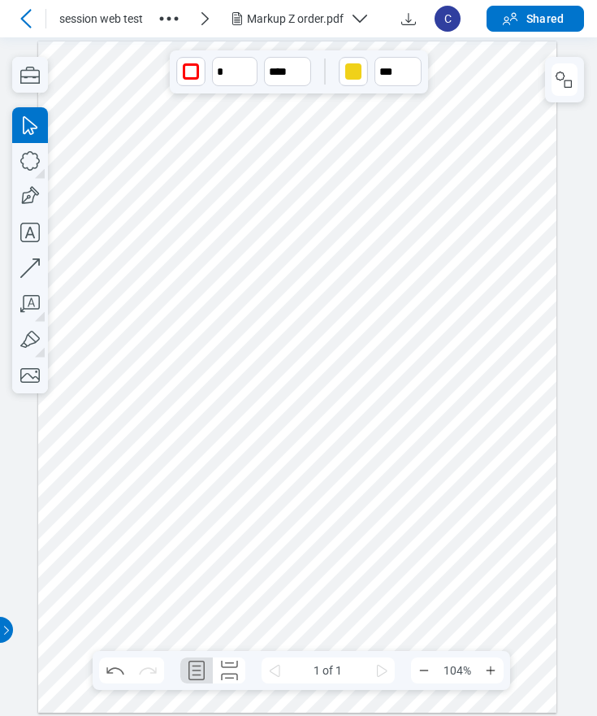
click at [349, 71] on div "button" at bounding box center [353, 71] width 16 height 16
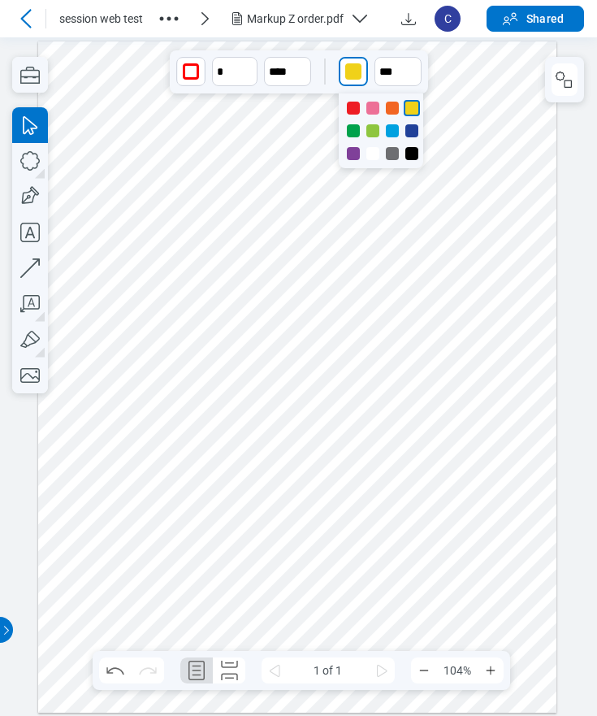
click at [409, 134] on div at bounding box center [411, 130] width 13 height 13
click at [395, 108] on div at bounding box center [392, 108] width 13 height 13
click at [530, 236] on div at bounding box center [297, 377] width 519 height 672
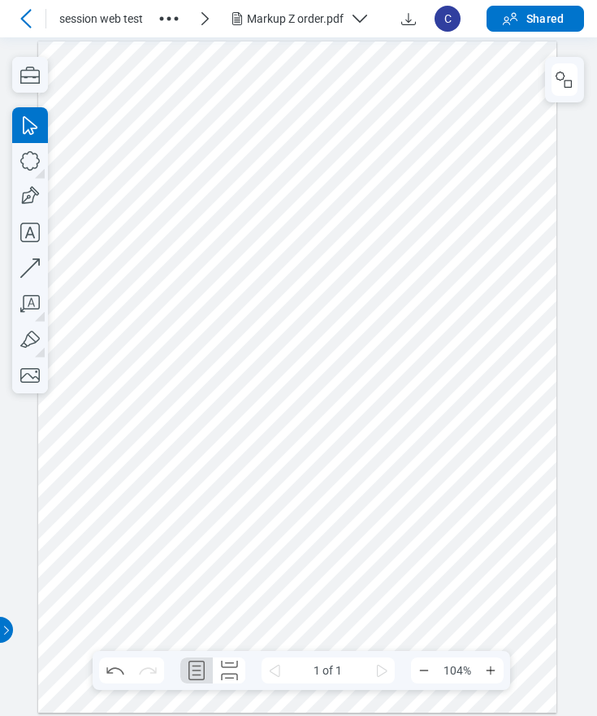
drag, startPoint x: 426, startPoint y: 283, endPoint x: 448, endPoint y: 297, distance: 26.4
click at [426, 283] on div at bounding box center [297, 377] width 519 height 672
click at [462, 307] on div at bounding box center [297, 377] width 519 height 672
click at [493, 345] on div at bounding box center [297, 377] width 519 height 672
click at [516, 262] on div at bounding box center [297, 377] width 519 height 672
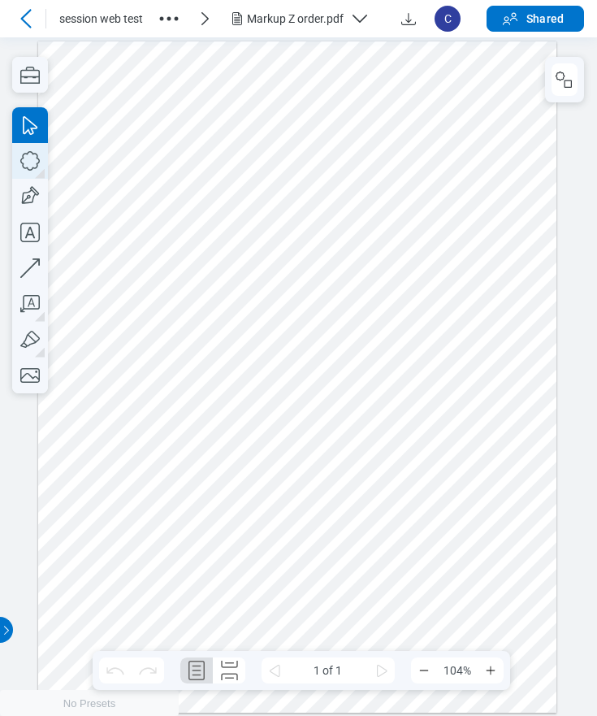
click at [30, 167] on icon "button" at bounding box center [30, 161] width 36 height 36
drag, startPoint x: 97, startPoint y: 329, endPoint x: 158, endPoint y: 401, distance: 94.6
click at [158, 401] on div at bounding box center [297, 377] width 519 height 672
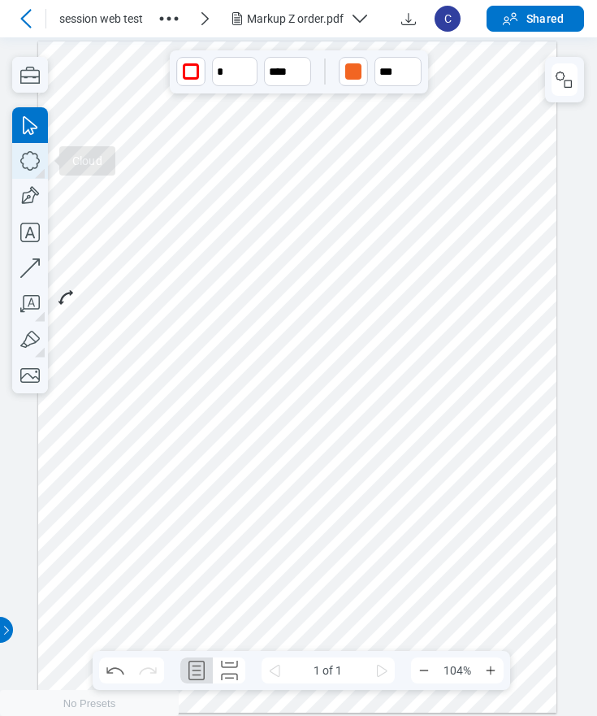
click at [28, 160] on icon "button" at bounding box center [30, 161] width 36 height 36
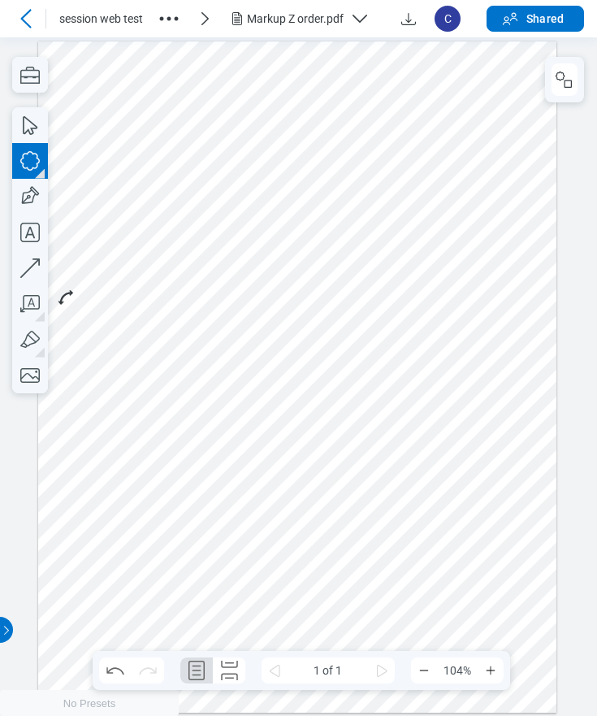
drag, startPoint x: 155, startPoint y: 395, endPoint x: 208, endPoint y: 434, distance: 65.6
click at [208, 434] on div at bounding box center [297, 377] width 519 height 672
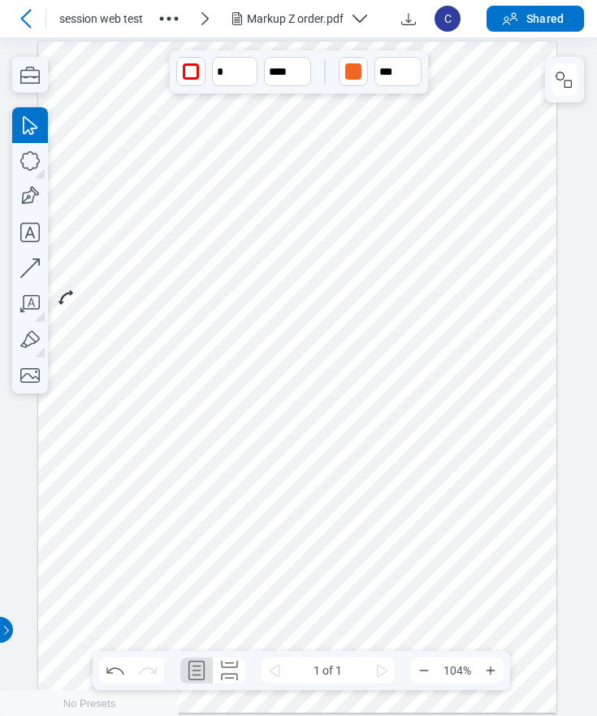
click at [361, 75] on div "button" at bounding box center [353, 71] width 16 height 16
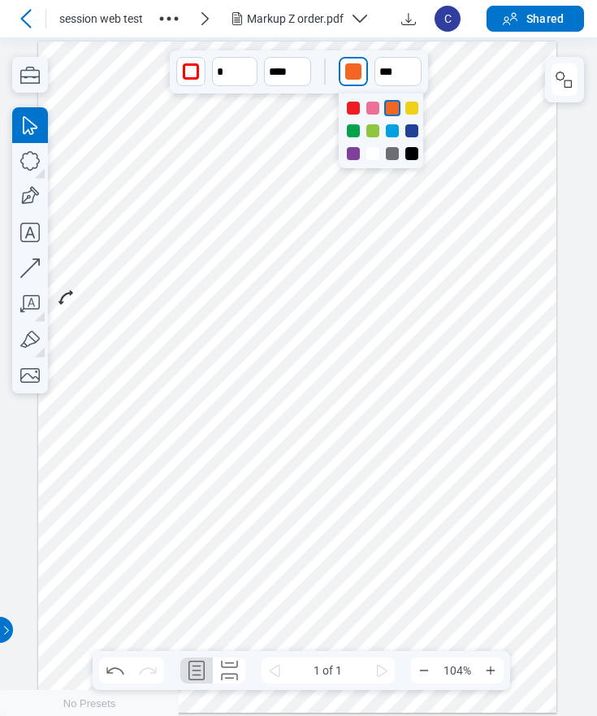
click at [388, 131] on div at bounding box center [392, 130] width 13 height 13
click at [38, 164] on icon "button" at bounding box center [30, 161] width 36 height 36
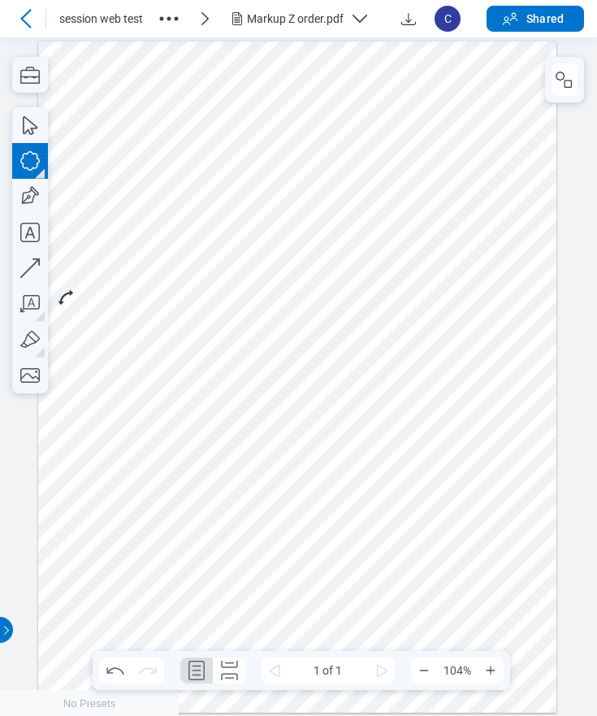
drag, startPoint x: 154, startPoint y: 383, endPoint x: 252, endPoint y: 458, distance: 123.5
click at [252, 458] on div at bounding box center [297, 377] width 519 height 672
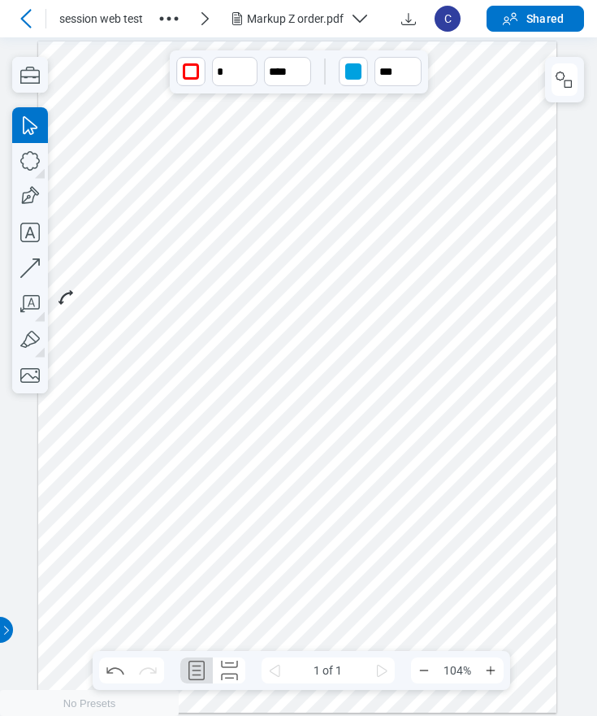
click at [356, 76] on div "button" at bounding box center [353, 71] width 16 height 16
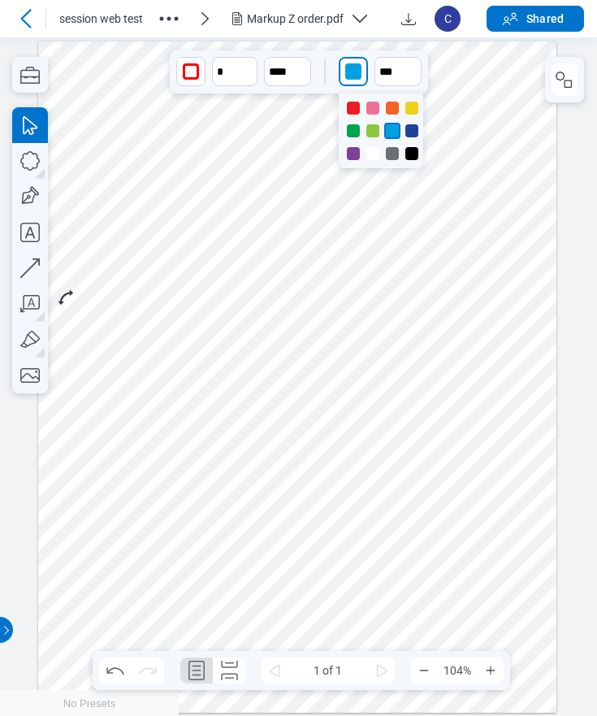
click at [414, 106] on div at bounding box center [411, 108] width 13 height 13
click at [173, 272] on div at bounding box center [297, 377] width 519 height 672
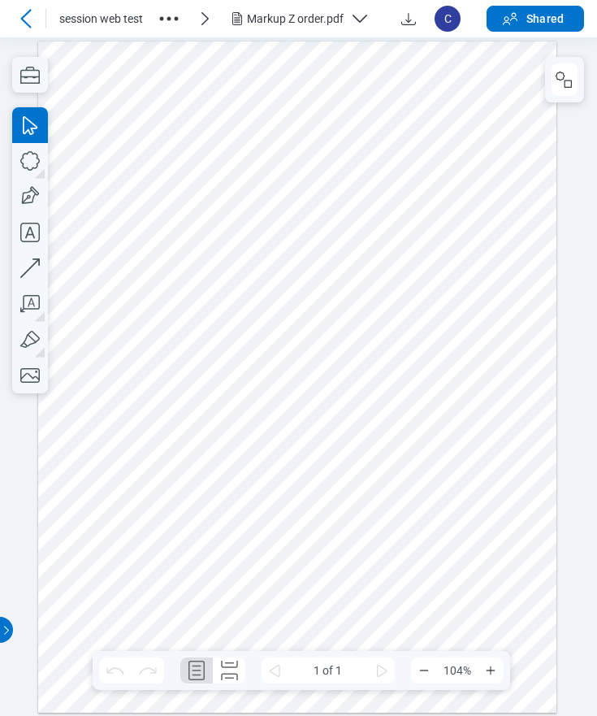
click at [227, 260] on div at bounding box center [297, 377] width 519 height 672
click at [144, 379] on div at bounding box center [297, 377] width 519 height 672
click at [150, 572] on div at bounding box center [297, 377] width 519 height 672
click at [37, 163] on icon "button" at bounding box center [29, 160] width 19 height 19
drag, startPoint x: 73, startPoint y: 553, endPoint x: 113, endPoint y: 574, distance: 44.7
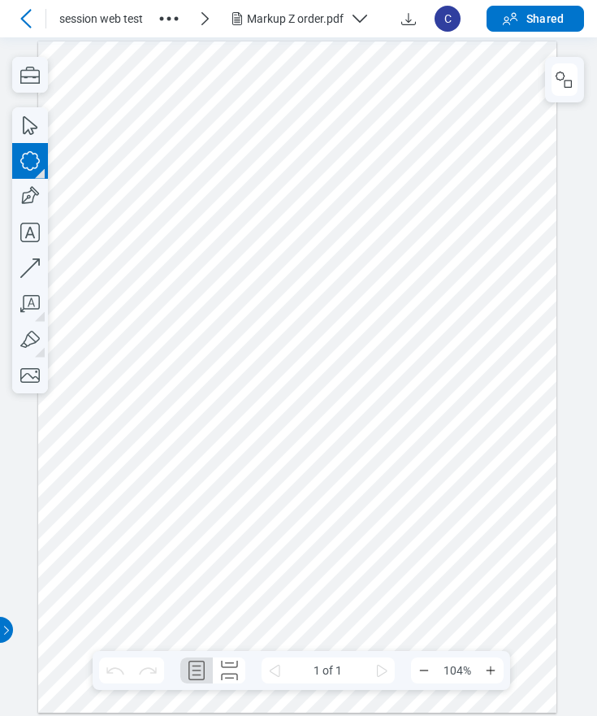
click at [113, 574] on div at bounding box center [297, 377] width 519 height 672
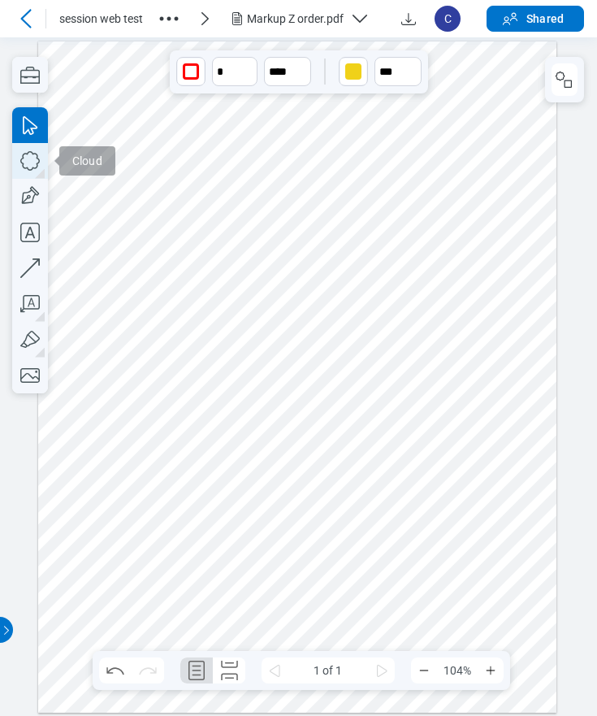
click at [31, 165] on icon "button" at bounding box center [30, 161] width 36 height 36
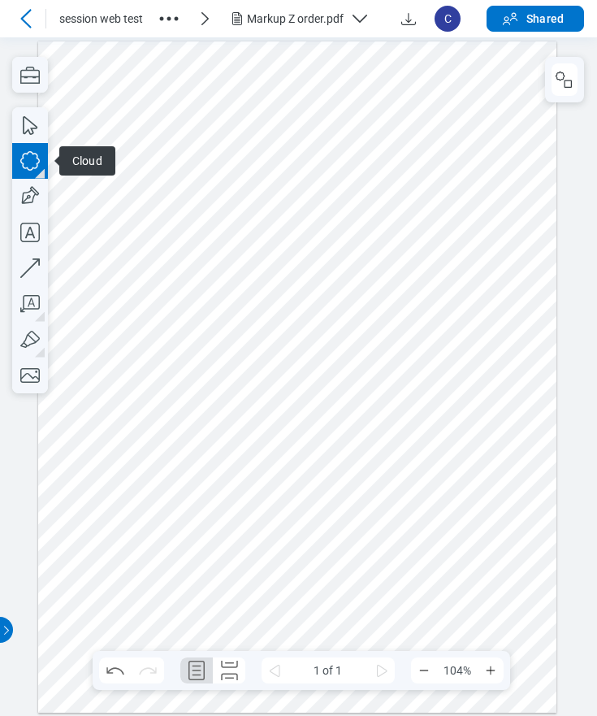
click at [34, 155] on icon "button" at bounding box center [30, 161] width 36 height 36
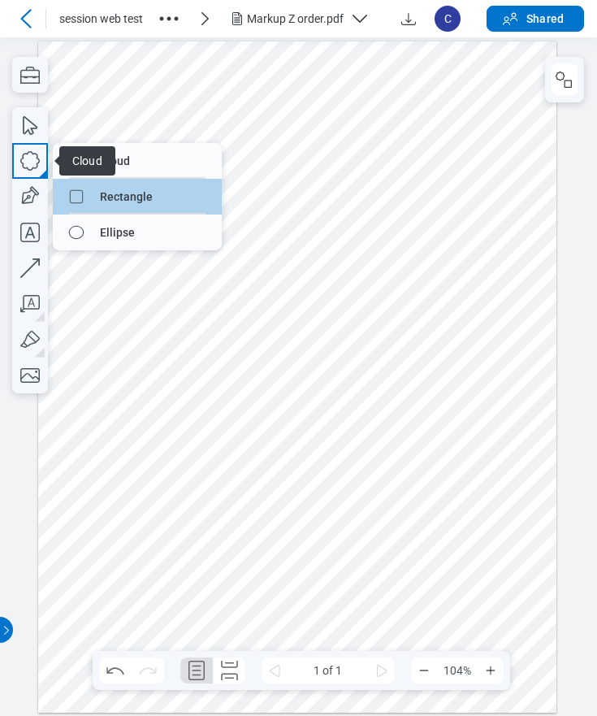
drag, startPoint x: 115, startPoint y: 191, endPoint x: 115, endPoint y: 154, distance: 36.6
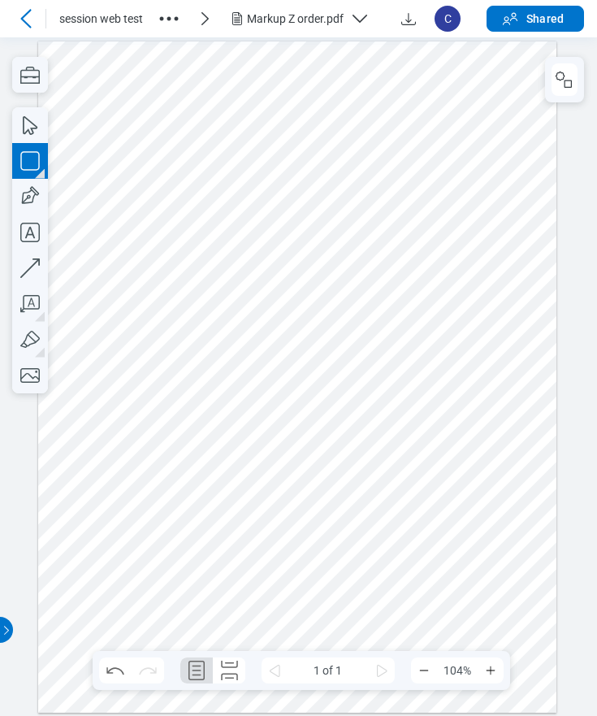
drag, startPoint x: 130, startPoint y: 546, endPoint x: 153, endPoint y: 574, distance: 35.8
click at [153, 574] on div at bounding box center [297, 377] width 519 height 672
drag, startPoint x: 180, startPoint y: 578, endPoint x: 137, endPoint y: 569, distance: 43.4
click at [179, 578] on div at bounding box center [297, 377] width 519 height 672
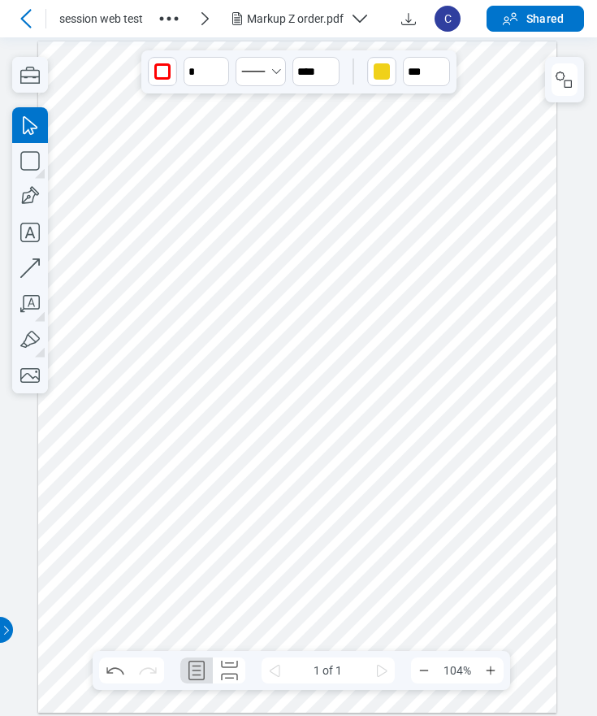
drag, startPoint x: 145, startPoint y: 559, endPoint x: 117, endPoint y: 577, distance: 32.9
click at [117, 577] on div at bounding box center [297, 377] width 519 height 672
drag, startPoint x: 149, startPoint y: 577, endPoint x: 141, endPoint y: 572, distance: 10.2
click at [149, 577] on div at bounding box center [297, 377] width 519 height 672
drag, startPoint x: 54, startPoint y: 528, endPoint x: 142, endPoint y: 607, distance: 117.9
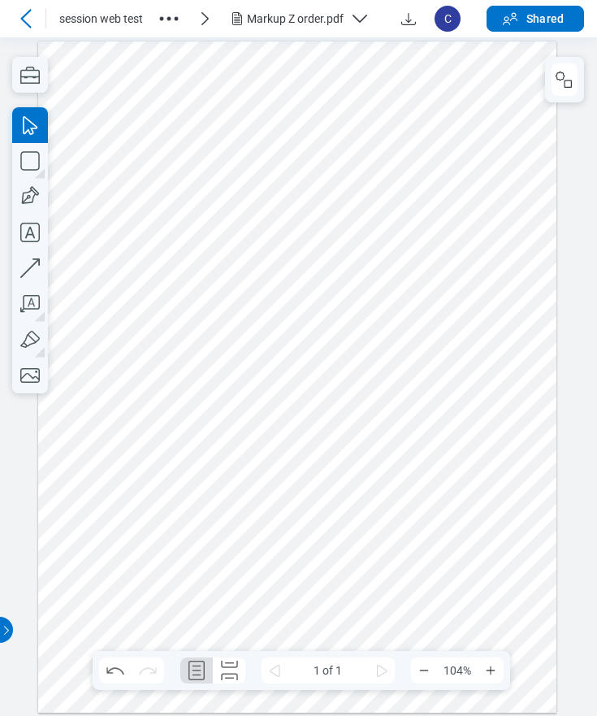
click at [142, 607] on div at bounding box center [297, 377] width 519 height 672
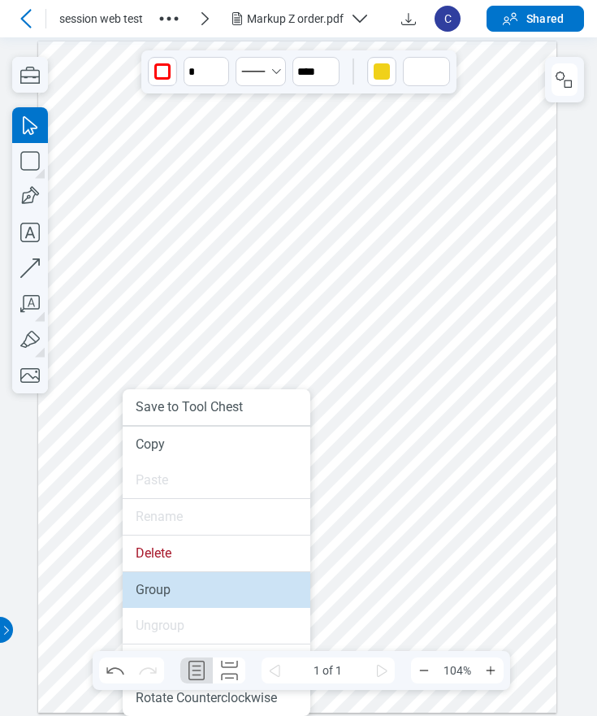
click at [149, 587] on li "Group" at bounding box center [217, 590] width 188 height 36
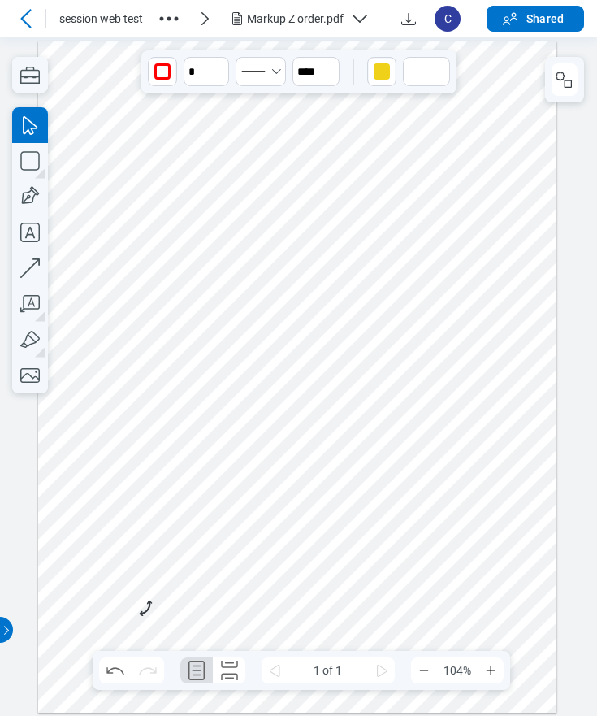
click at [159, 584] on div at bounding box center [297, 377] width 519 height 672
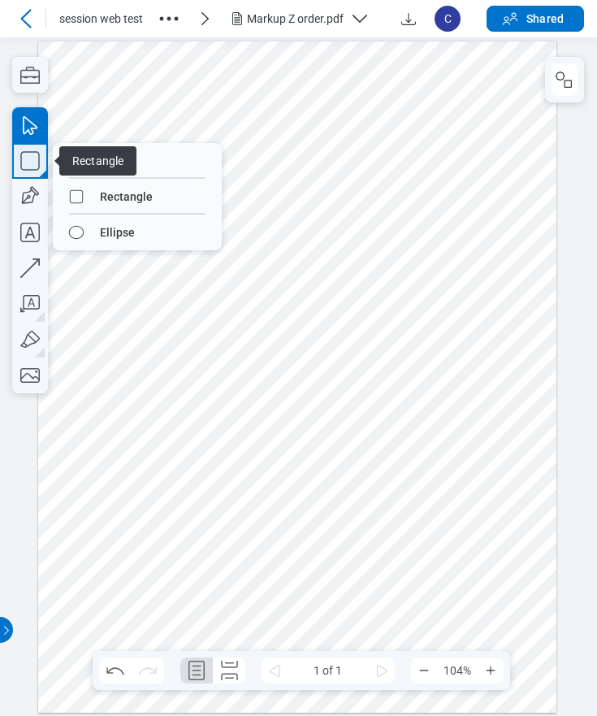
click at [28, 165] on icon "button" at bounding box center [30, 161] width 36 height 36
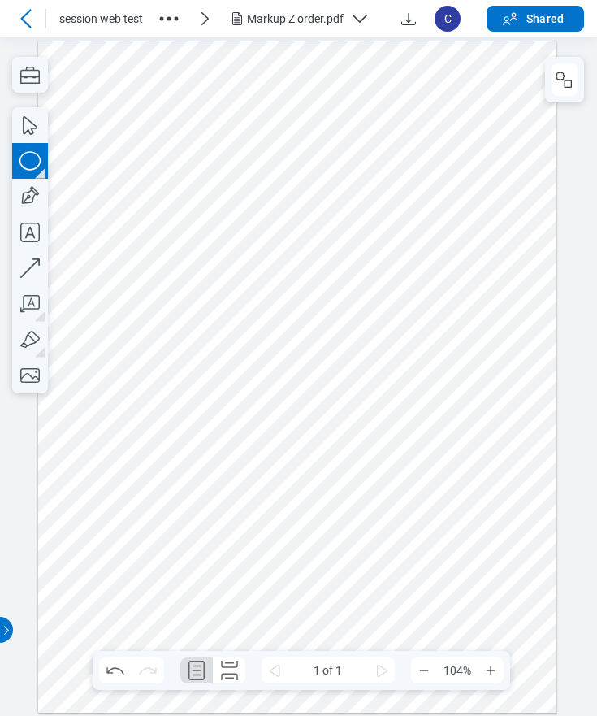
drag, startPoint x: 83, startPoint y: 572, endPoint x: 113, endPoint y: 617, distance: 54.5
click at [113, 617] on div at bounding box center [297, 377] width 519 height 672
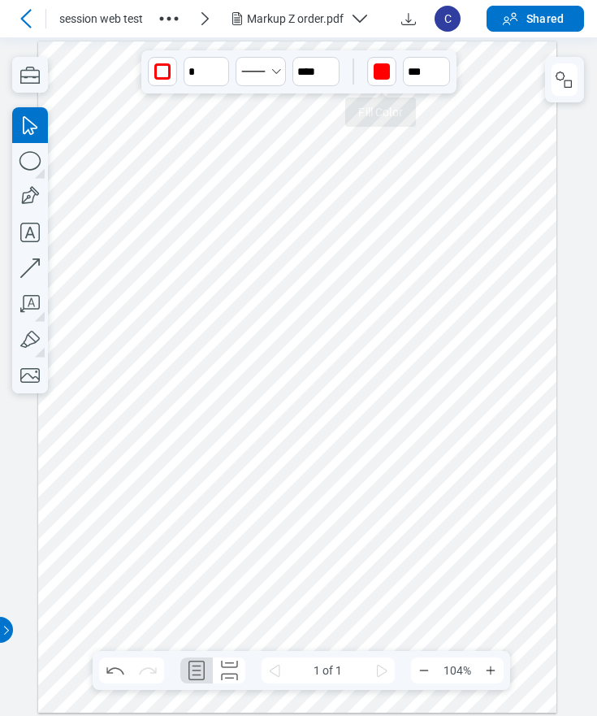
click at [380, 58] on div "button" at bounding box center [382, 71] width 26 height 26
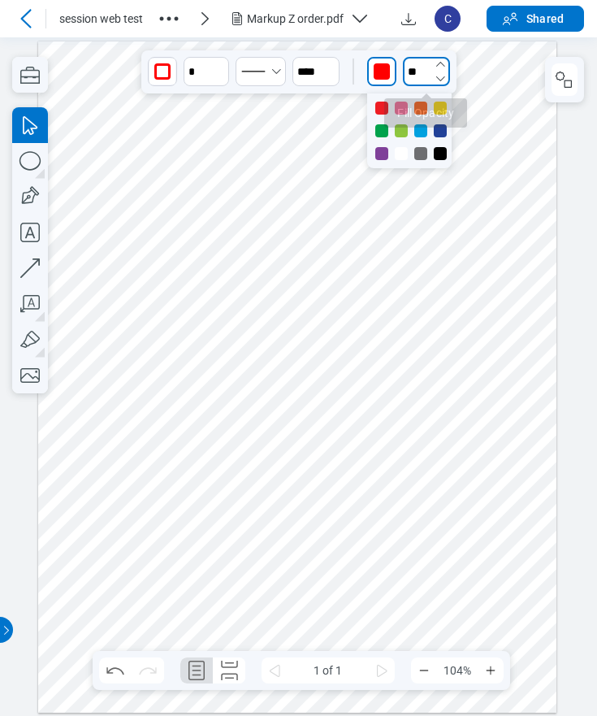
click at [426, 74] on input "**" at bounding box center [426, 71] width 47 height 29
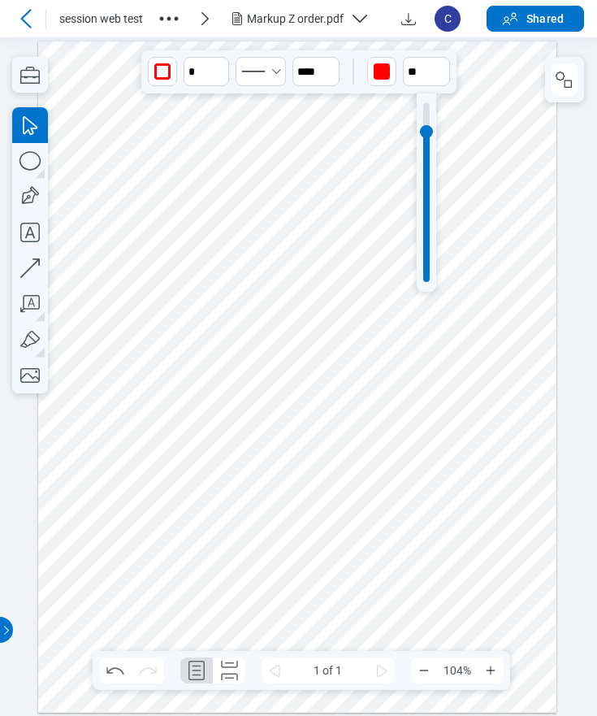
type input "**"
drag, startPoint x: 424, startPoint y: 241, endPoint x: 419, endPoint y: 153, distance: 88.7
click at [427, 130] on div at bounding box center [426, 129] width 13 height 13
click at [169, 559] on div at bounding box center [297, 377] width 519 height 672
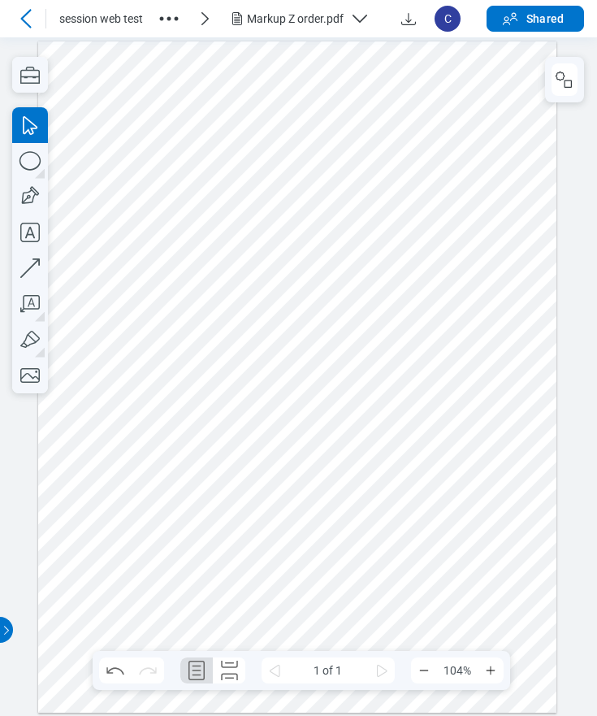
click at [110, 554] on div at bounding box center [297, 377] width 519 height 672
click at [164, 564] on div at bounding box center [297, 377] width 519 height 672
click at [96, 600] on div at bounding box center [297, 377] width 519 height 672
click at [178, 588] on div at bounding box center [297, 377] width 519 height 672
click at [63, 664] on div at bounding box center [297, 377] width 519 height 672
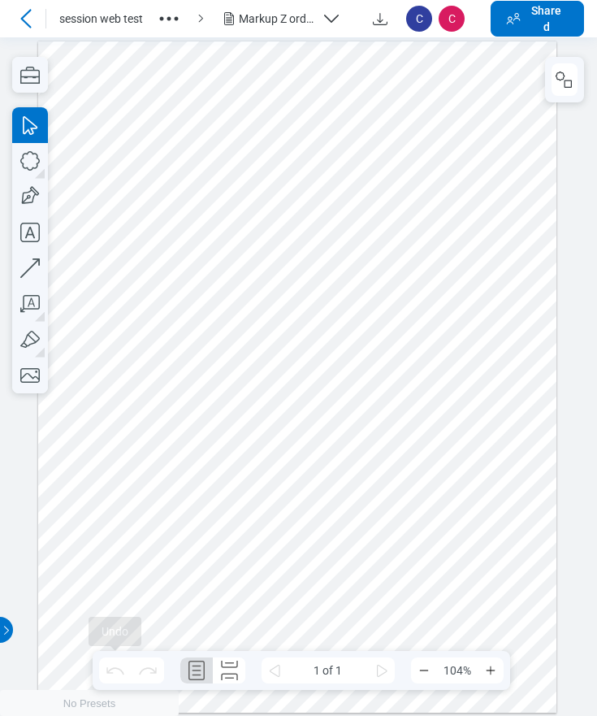
click at [78, 648] on div at bounding box center [297, 377] width 519 height 672
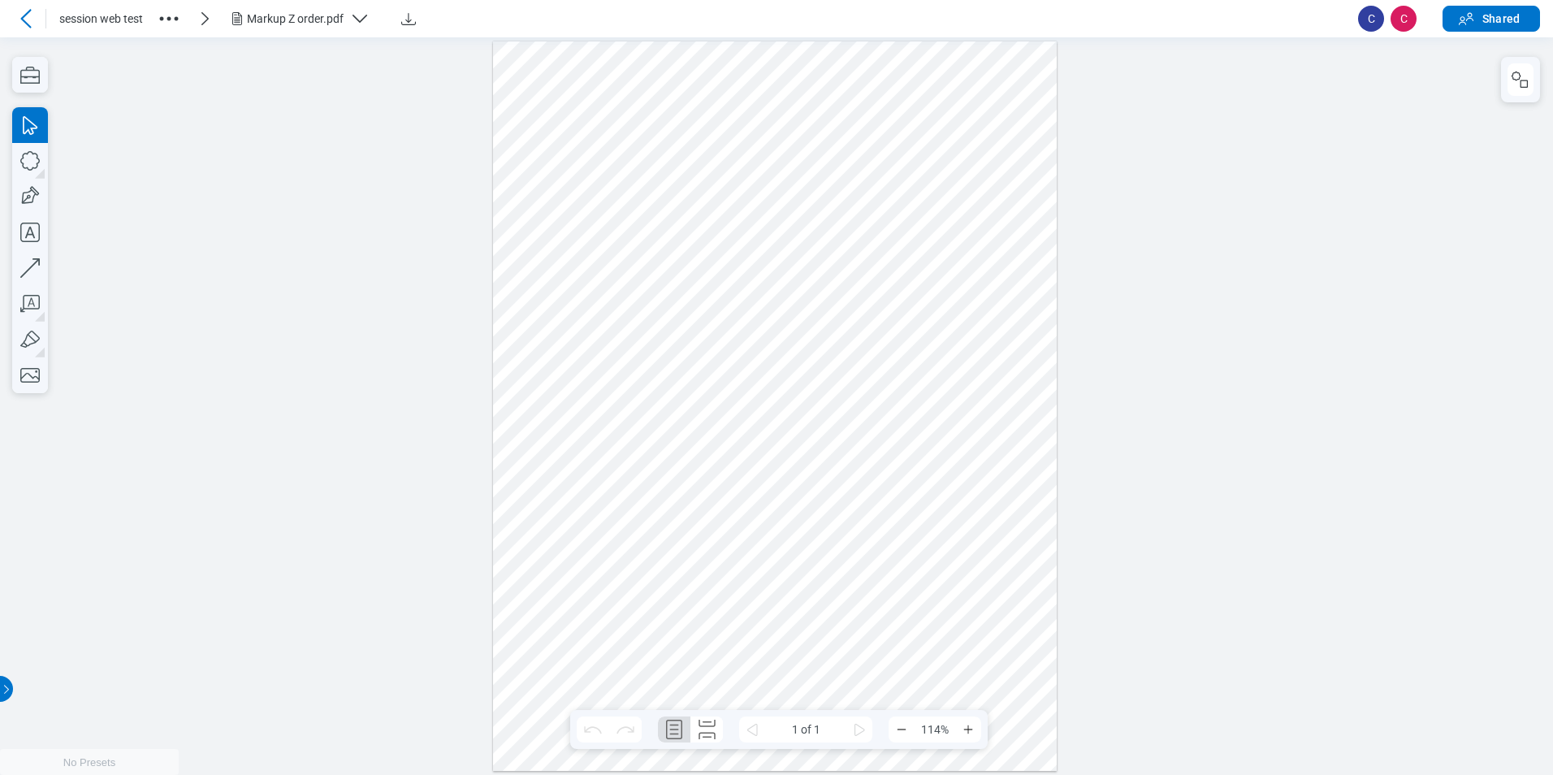
drag, startPoint x: 525, startPoint y: 71, endPoint x: 1005, endPoint y: 716, distance: 804.2
click at [596, 715] on div at bounding box center [775, 406] width 565 height 730
click at [596, 288] on div at bounding box center [775, 406] width 565 height 730
drag, startPoint x: 560, startPoint y: 355, endPoint x: 1068, endPoint y: 665, distance: 595.4
click at [596, 665] on div at bounding box center [776, 406] width 1553 height 738
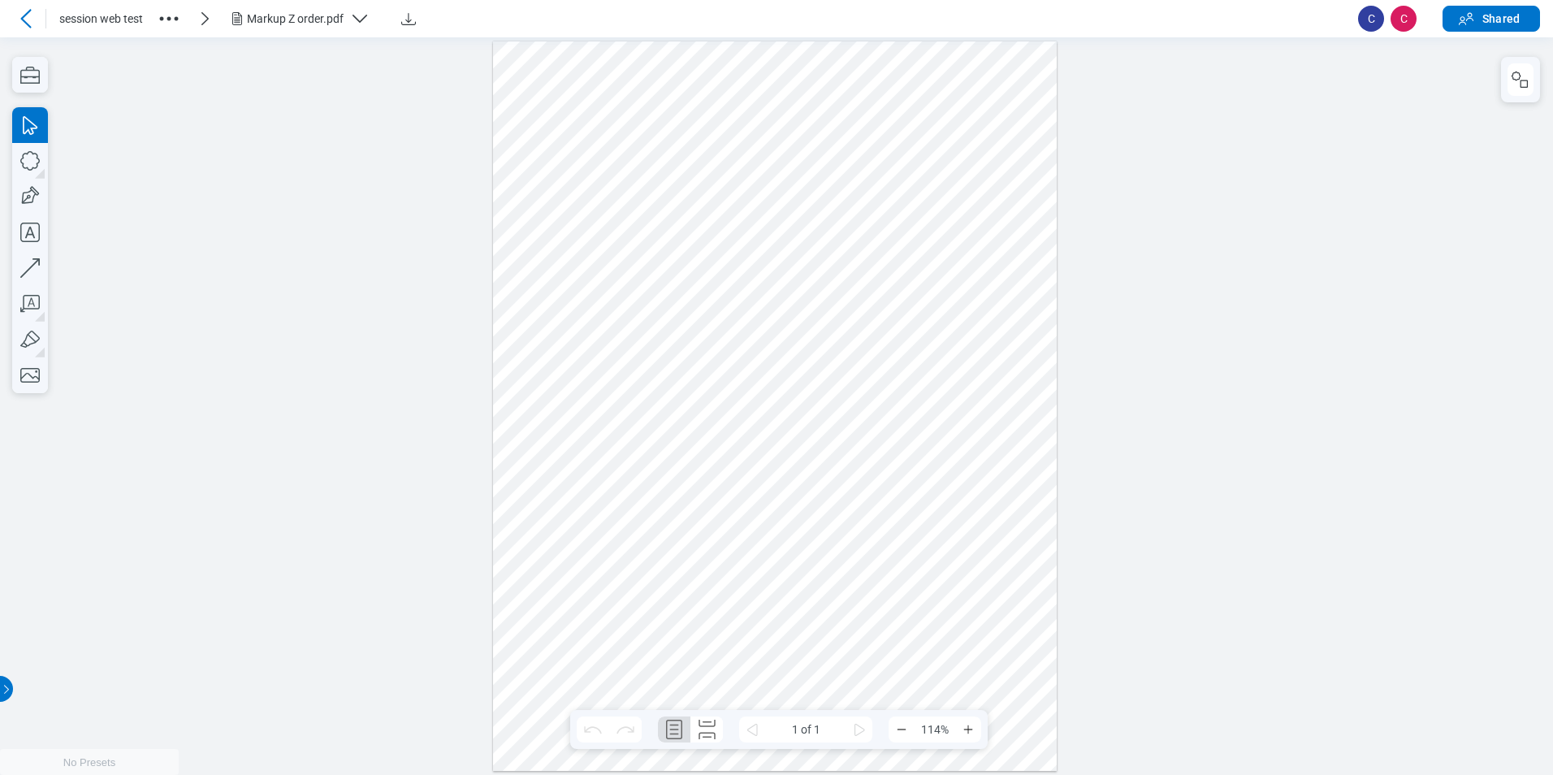
click at [596, 645] on div at bounding box center [775, 406] width 565 height 730
click at [596, 563] on div at bounding box center [775, 406] width 565 height 730
click at [596, 493] on div at bounding box center [775, 406] width 565 height 730
click at [596, 610] on div at bounding box center [775, 406] width 565 height 730
click at [596, 584] on div at bounding box center [775, 406] width 565 height 730
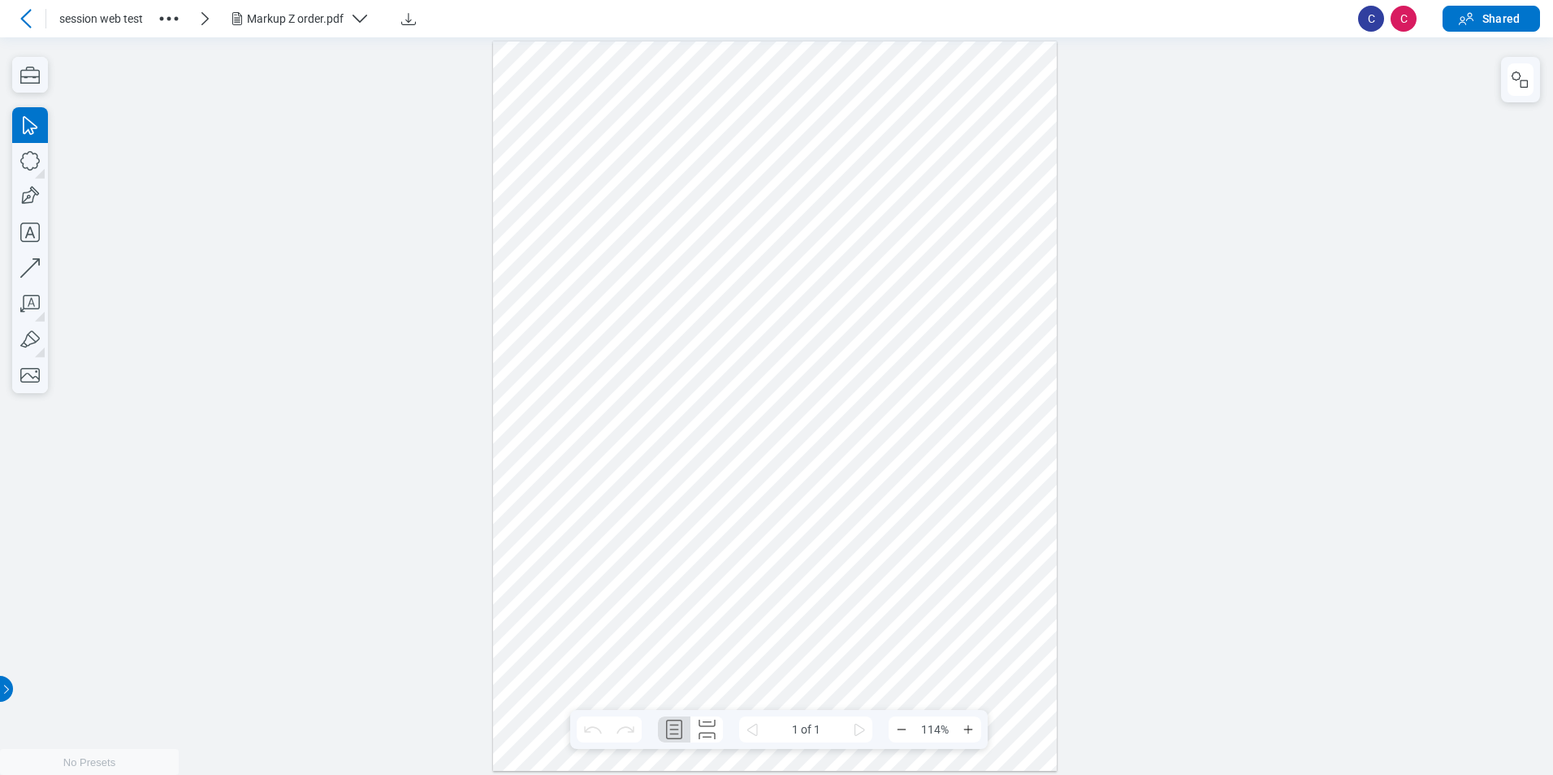
drag, startPoint x: 863, startPoint y: 463, endPoint x: 1036, endPoint y: 665, distance: 265.6
click at [596, 665] on div at bounding box center [775, 406] width 565 height 730
drag, startPoint x: 850, startPoint y: 275, endPoint x: 1021, endPoint y: 427, distance: 228.5
click at [596, 427] on div at bounding box center [775, 406] width 565 height 730
drag, startPoint x: 742, startPoint y: 360, endPoint x: 905, endPoint y: 471, distance: 197.6
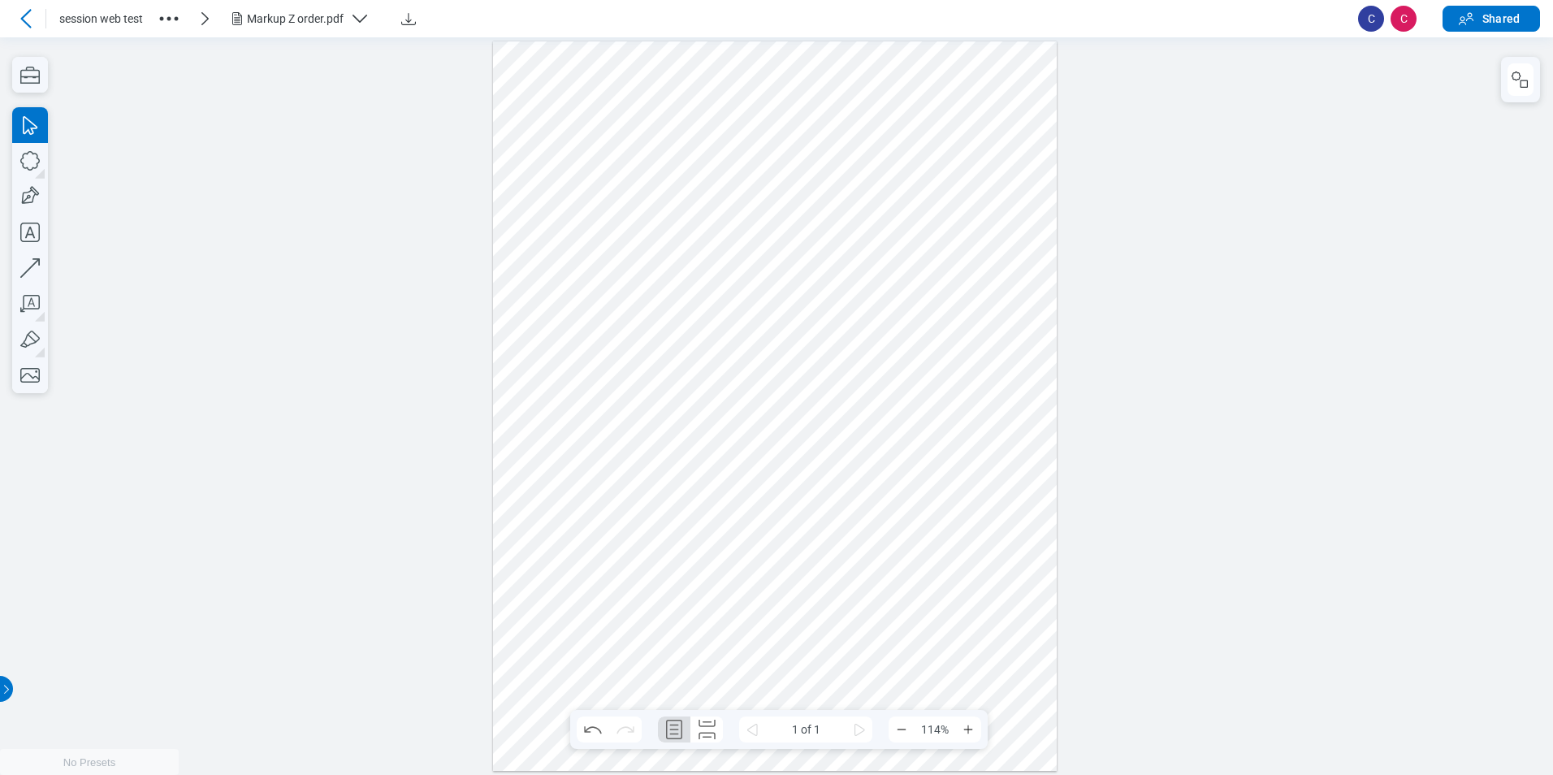
click at [596, 471] on div at bounding box center [775, 406] width 565 height 730
click at [596, 463] on div at bounding box center [775, 406] width 565 height 730
drag, startPoint x: 547, startPoint y: 366, endPoint x: 743, endPoint y: 598, distance: 304.4
click at [596, 602] on div at bounding box center [775, 406] width 565 height 730
click at [596, 536] on div at bounding box center [775, 406] width 565 height 730
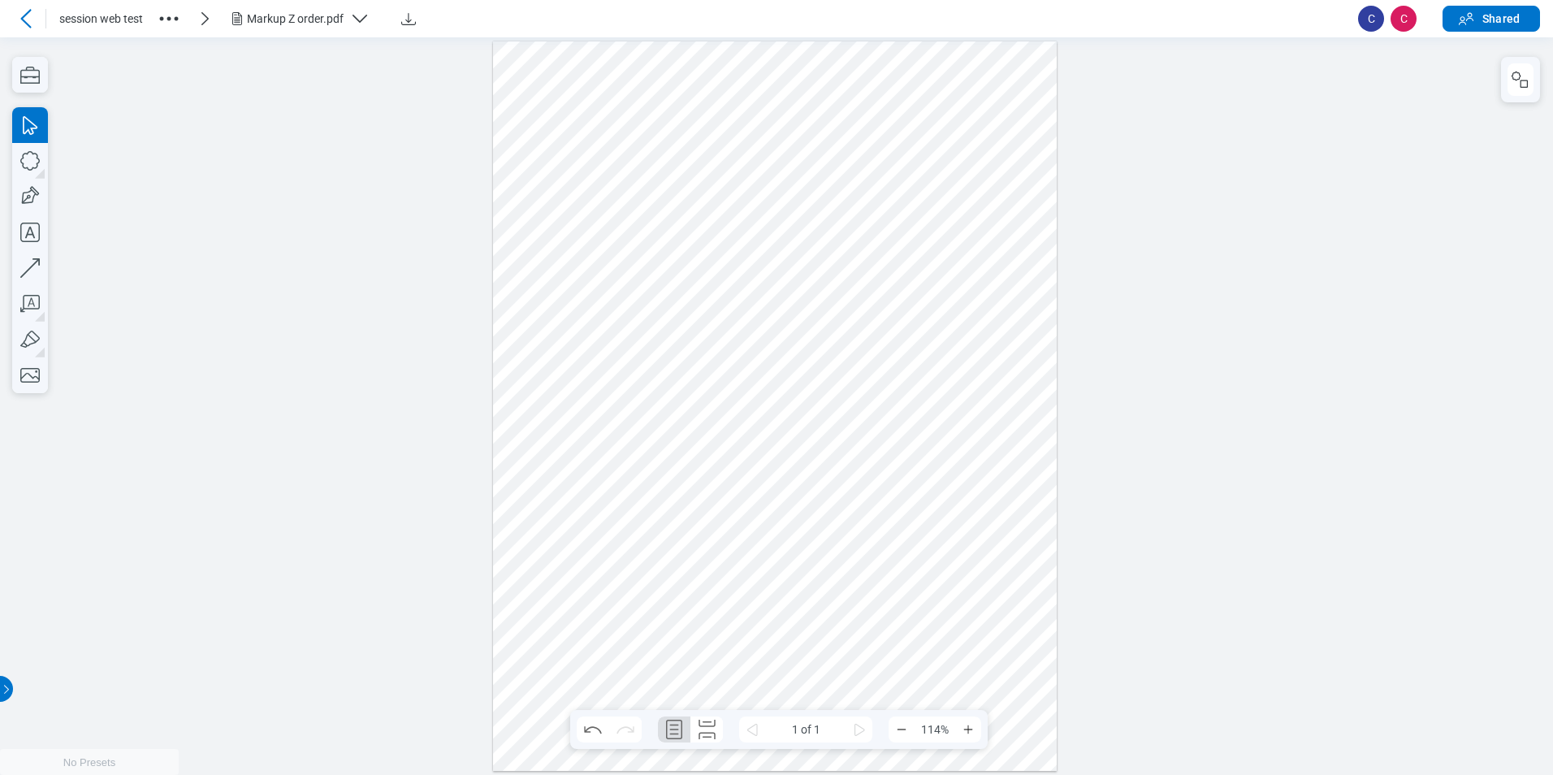
click at [596, 538] on div at bounding box center [775, 406] width 565 height 730
click at [596, 571] on div at bounding box center [775, 406] width 565 height 730
click at [596, 601] on div at bounding box center [775, 406] width 565 height 730
click at [596, 524] on div at bounding box center [775, 406] width 565 height 730
click at [596, 470] on div at bounding box center [775, 406] width 565 height 730
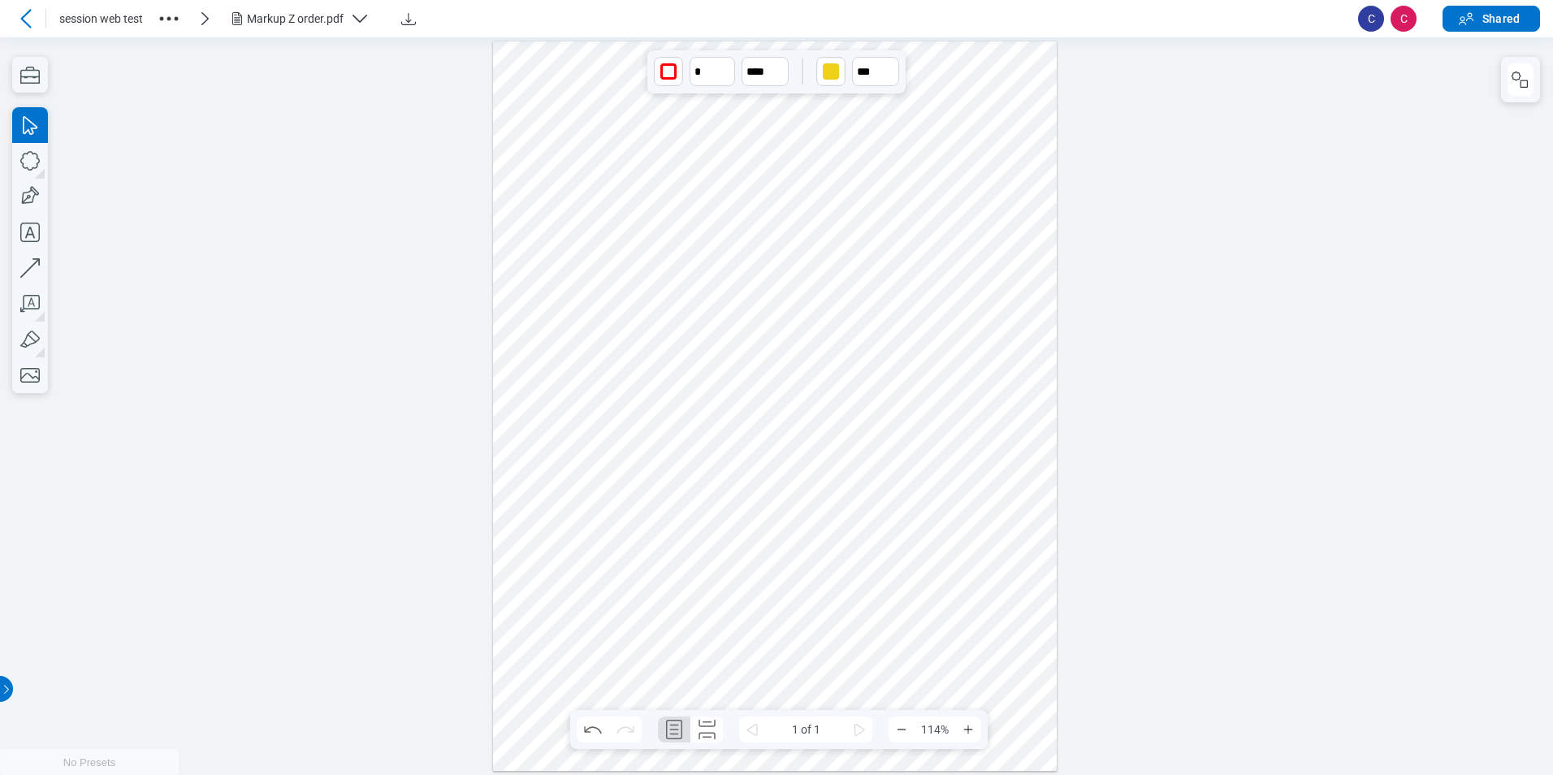
click at [596, 448] on div at bounding box center [775, 406] width 565 height 730
click at [554, 600] on div at bounding box center [775, 406] width 565 height 730
click at [565, 656] on div at bounding box center [775, 406] width 565 height 730
click at [573, 644] on div at bounding box center [775, 406] width 565 height 730
click at [558, 609] on div at bounding box center [775, 406] width 565 height 730
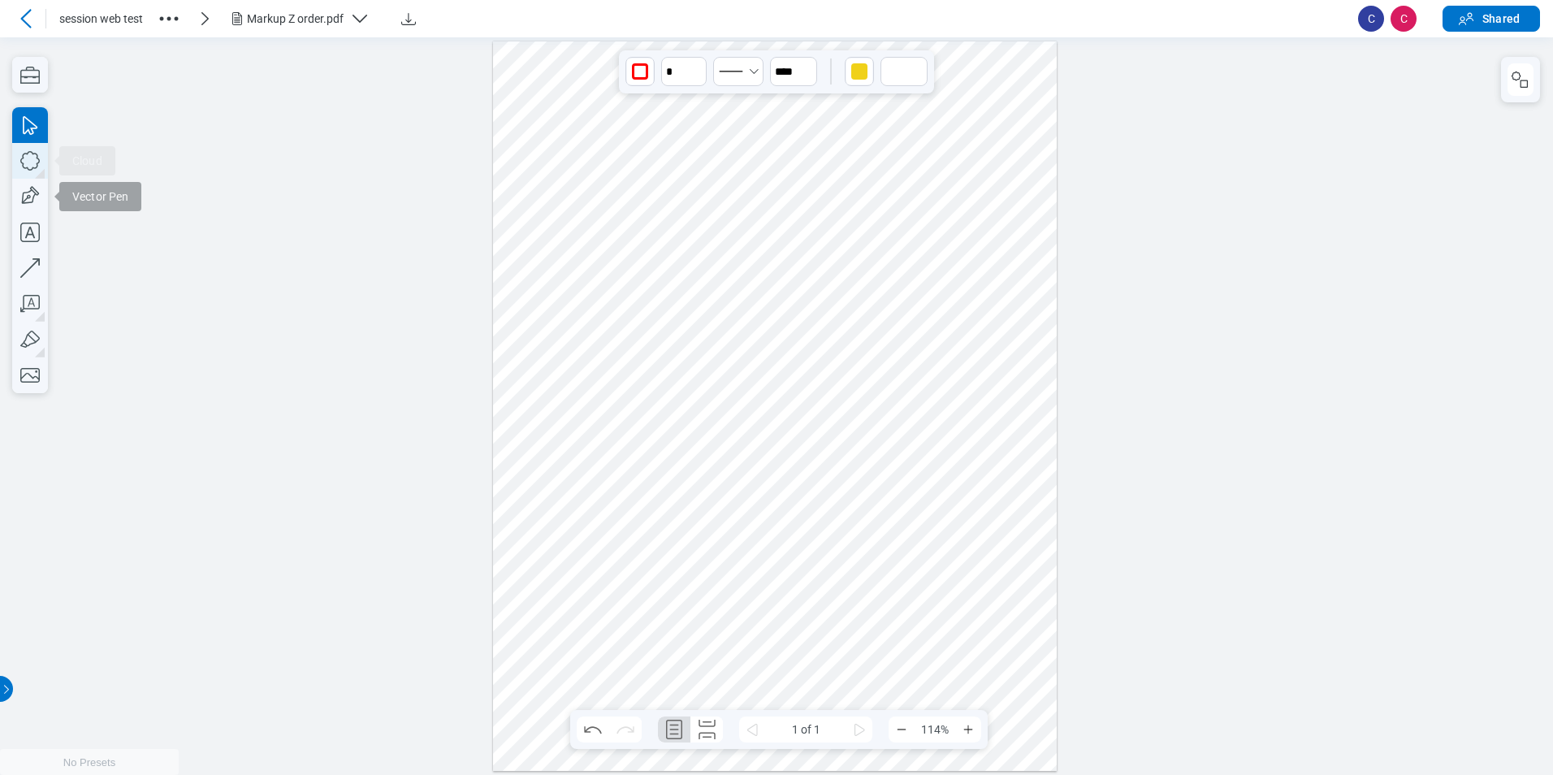
click at [34, 158] on icon "button" at bounding box center [30, 161] width 36 height 36
drag, startPoint x: 648, startPoint y: 483, endPoint x: 772, endPoint y: 591, distance: 163.6
click at [596, 591] on div at bounding box center [775, 406] width 565 height 730
click at [41, 166] on icon "button" at bounding box center [30, 161] width 36 height 36
click at [33, 161] on icon "button" at bounding box center [30, 161] width 36 height 36
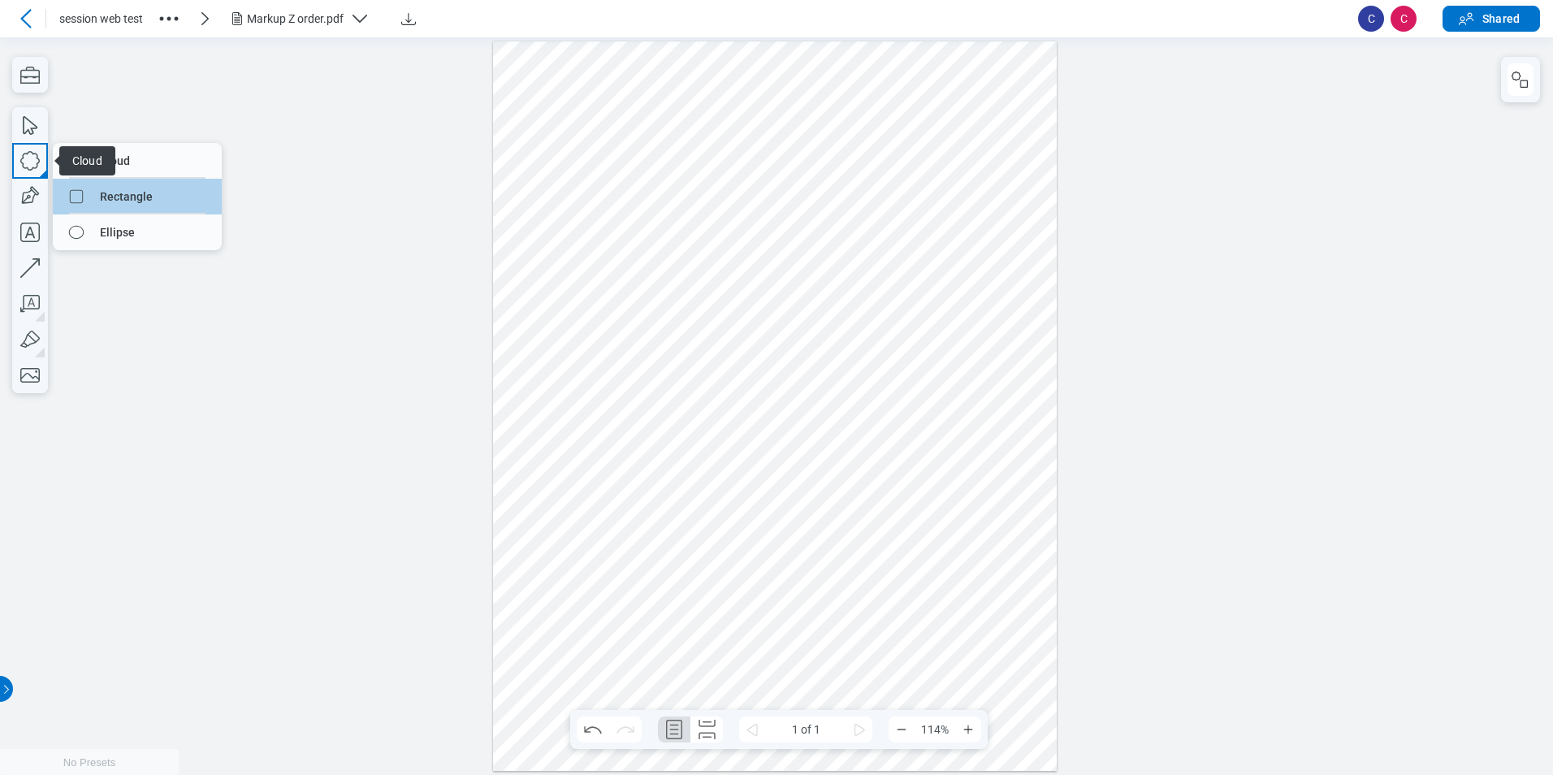
drag, startPoint x: 154, startPoint y: 172, endPoint x: 123, endPoint y: 190, distance: 36.4
drag, startPoint x: 796, startPoint y: 518, endPoint x: 843, endPoint y: 573, distance: 71.5
click at [596, 573] on div at bounding box center [775, 406] width 565 height 730
drag, startPoint x: 900, startPoint y: 571, endPoint x: 883, endPoint y: 557, distance: 22.0
click at [596, 570] on div at bounding box center [775, 406] width 565 height 730
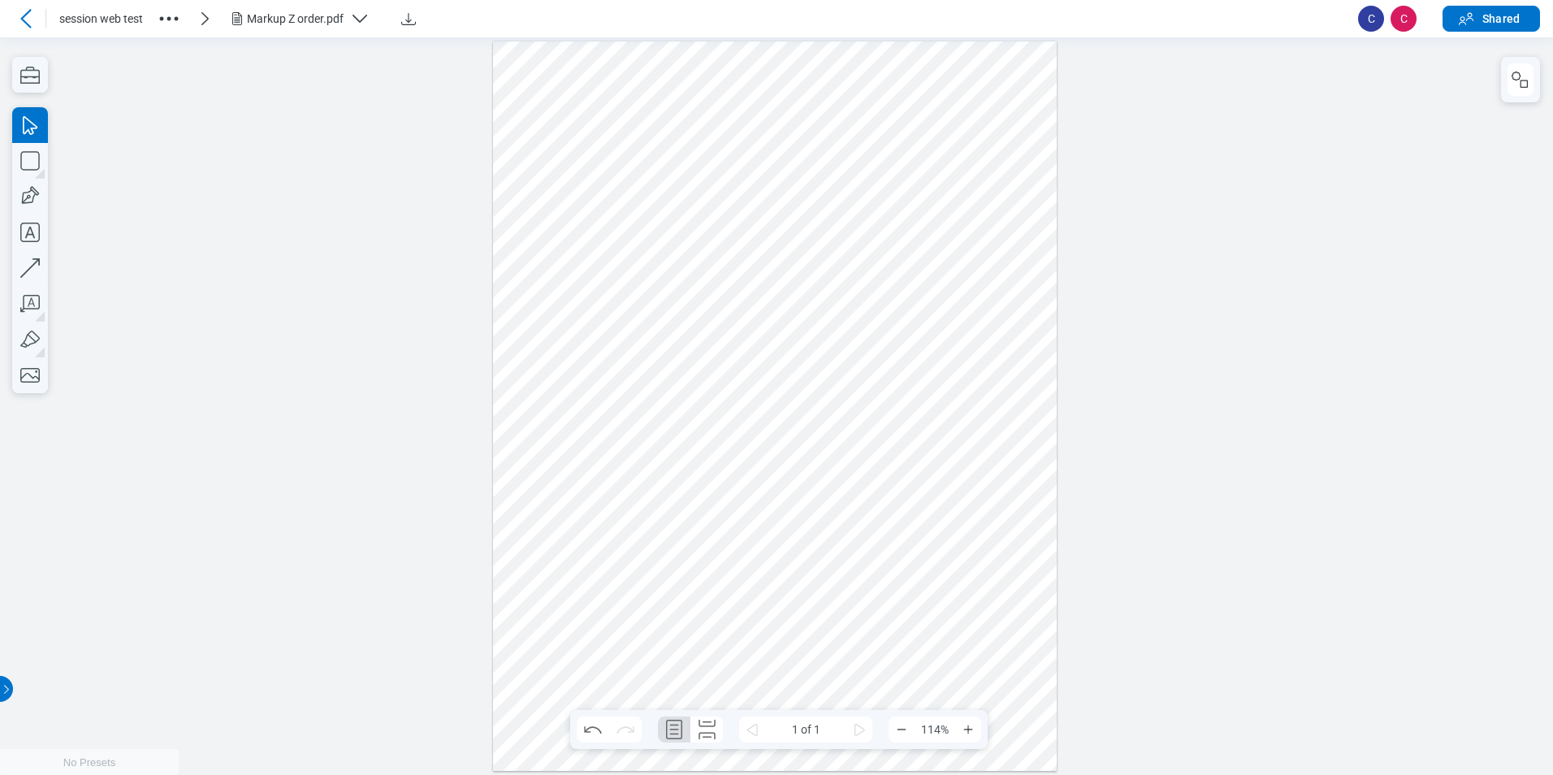
drag, startPoint x: 635, startPoint y: 482, endPoint x: 896, endPoint y: 620, distance: 295.8
click at [596, 620] on div at bounding box center [775, 406] width 565 height 730
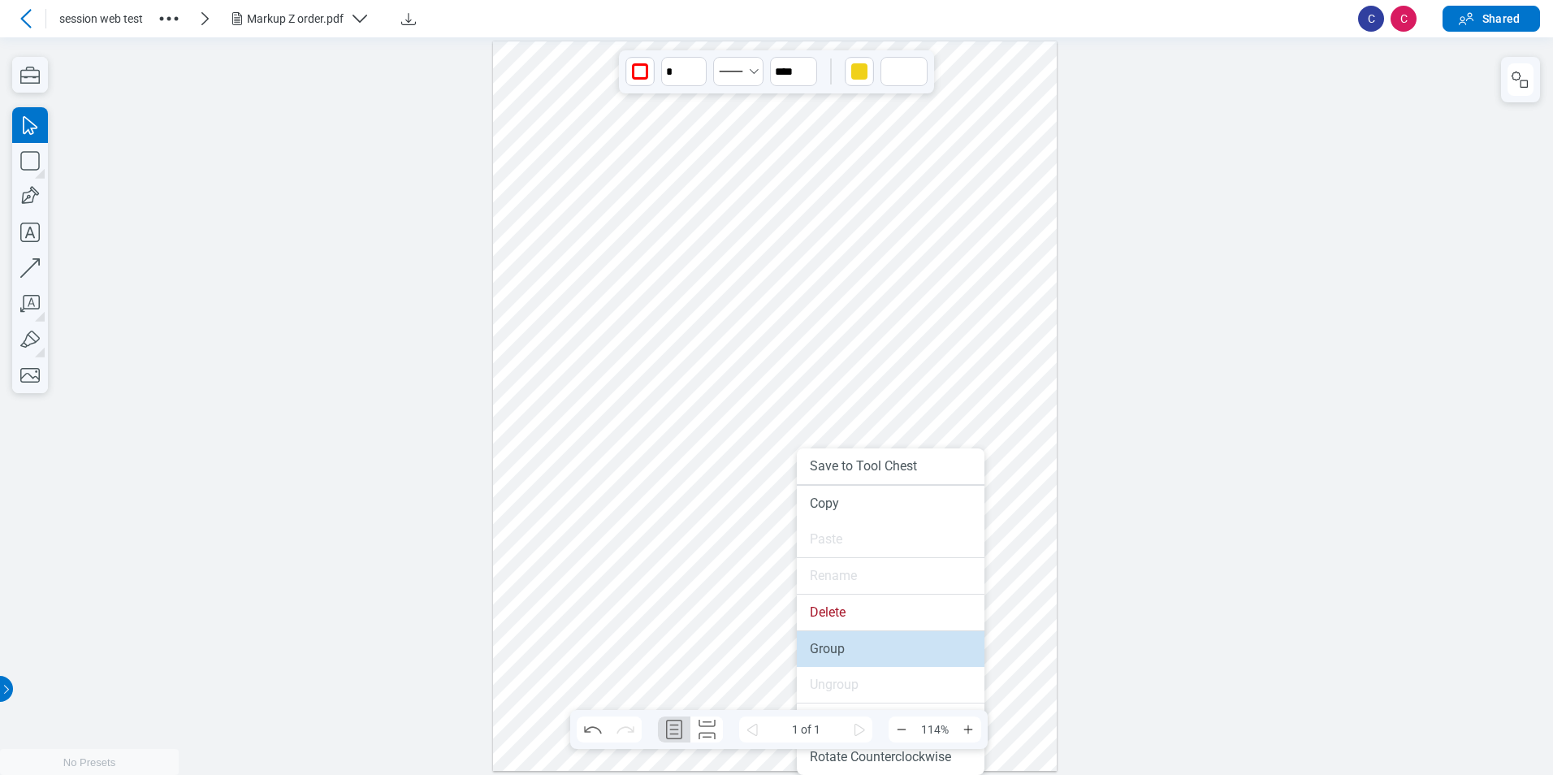
click at [596, 639] on li "Group" at bounding box center [891, 649] width 188 height 36
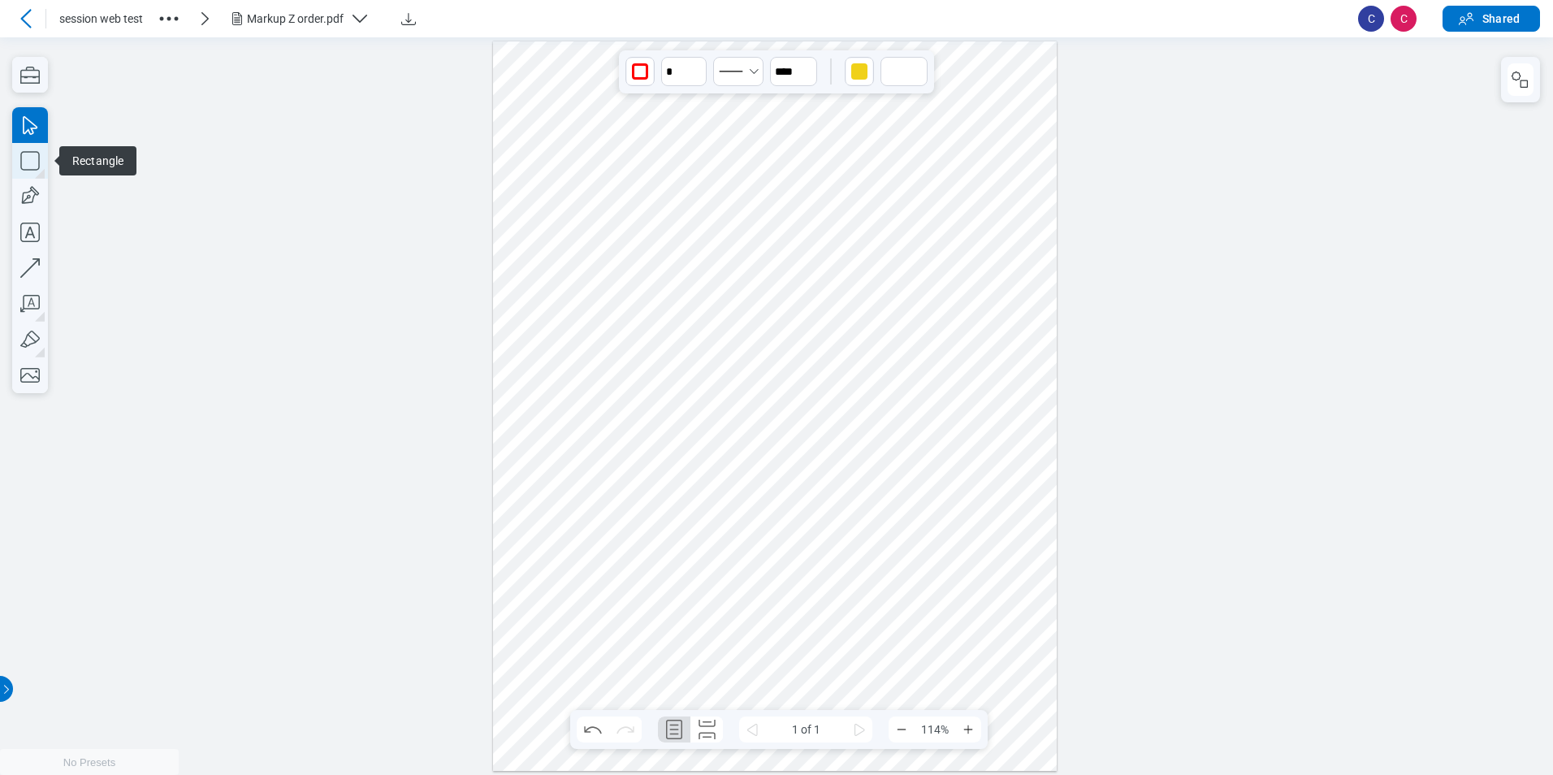
click at [27, 155] on icon "button" at bounding box center [30, 161] width 36 height 36
drag, startPoint x: 735, startPoint y: 565, endPoint x: 845, endPoint y: 670, distance: 151.7
click at [596, 670] on div at bounding box center [775, 406] width 565 height 730
click at [596, 635] on div at bounding box center [775, 406] width 565 height 730
drag, startPoint x: 776, startPoint y: 614, endPoint x: 765, endPoint y: 613, distance: 10.7
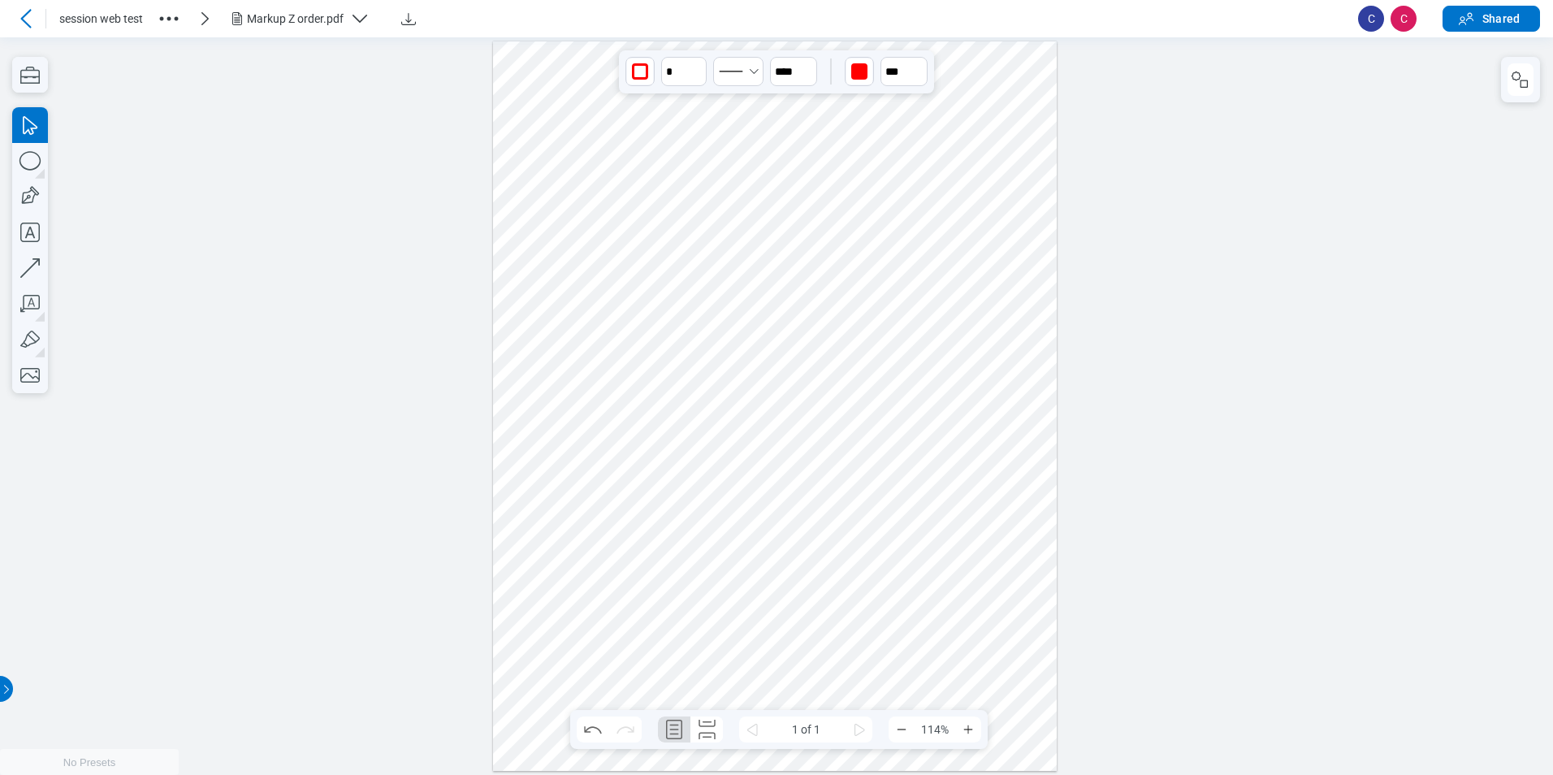
click at [596, 613] on div at bounding box center [775, 406] width 565 height 730
click at [596, 596] on div at bounding box center [775, 406] width 565 height 730
click at [596, 548] on div at bounding box center [775, 406] width 565 height 730
click at [596, 630] on div at bounding box center [775, 406] width 565 height 730
click at [596, 591] on div at bounding box center [775, 406] width 565 height 730
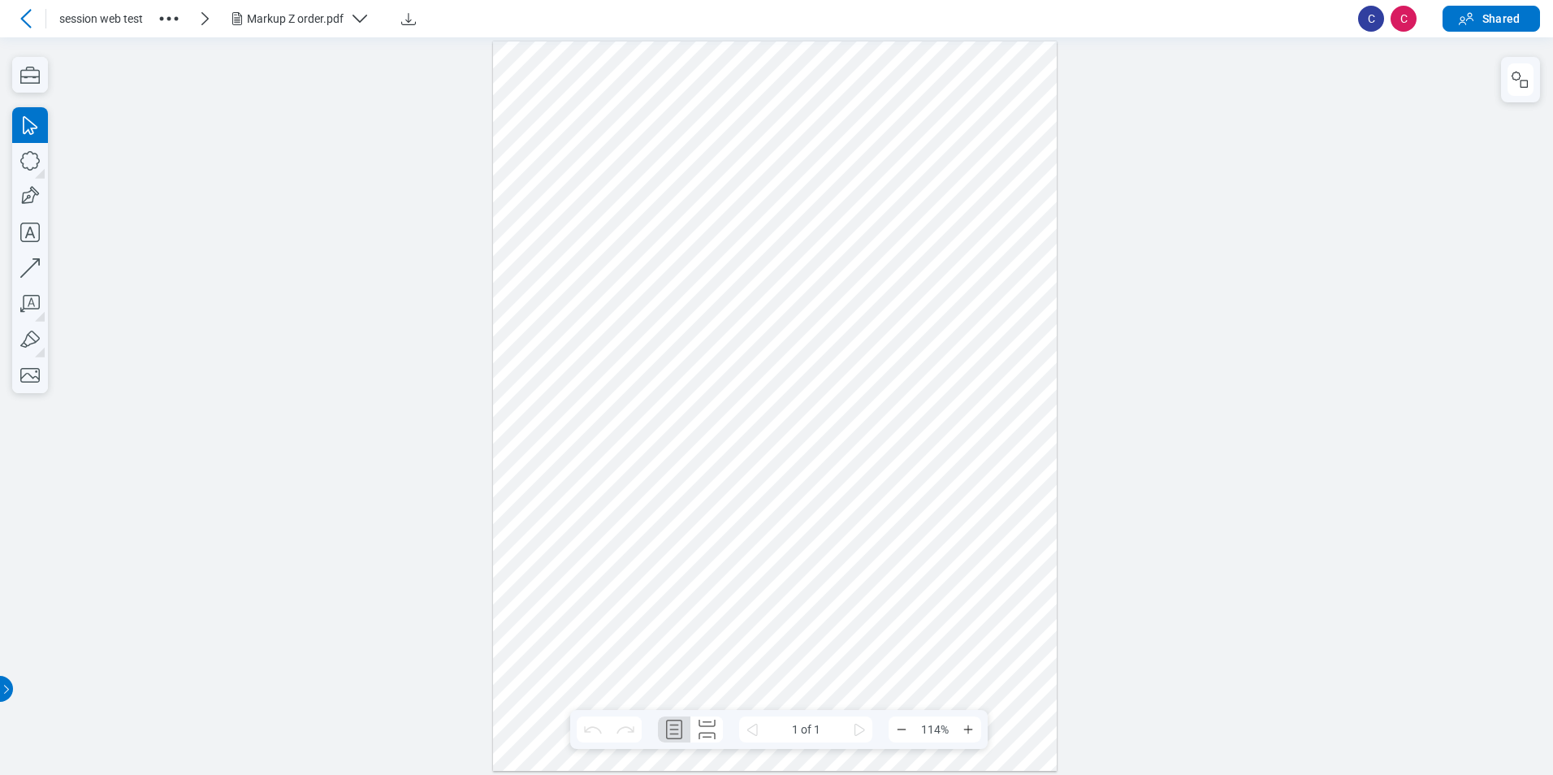
drag, startPoint x: 909, startPoint y: 484, endPoint x: 236, endPoint y: 356, distance: 685.7
click at [909, 484] on div at bounding box center [775, 406] width 565 height 730
click at [34, 169] on icon "button" at bounding box center [30, 161] width 36 height 36
drag, startPoint x: 938, startPoint y: 465, endPoint x: 977, endPoint y: 505, distance: 56.9
click at [977, 505] on div at bounding box center [775, 406] width 565 height 730
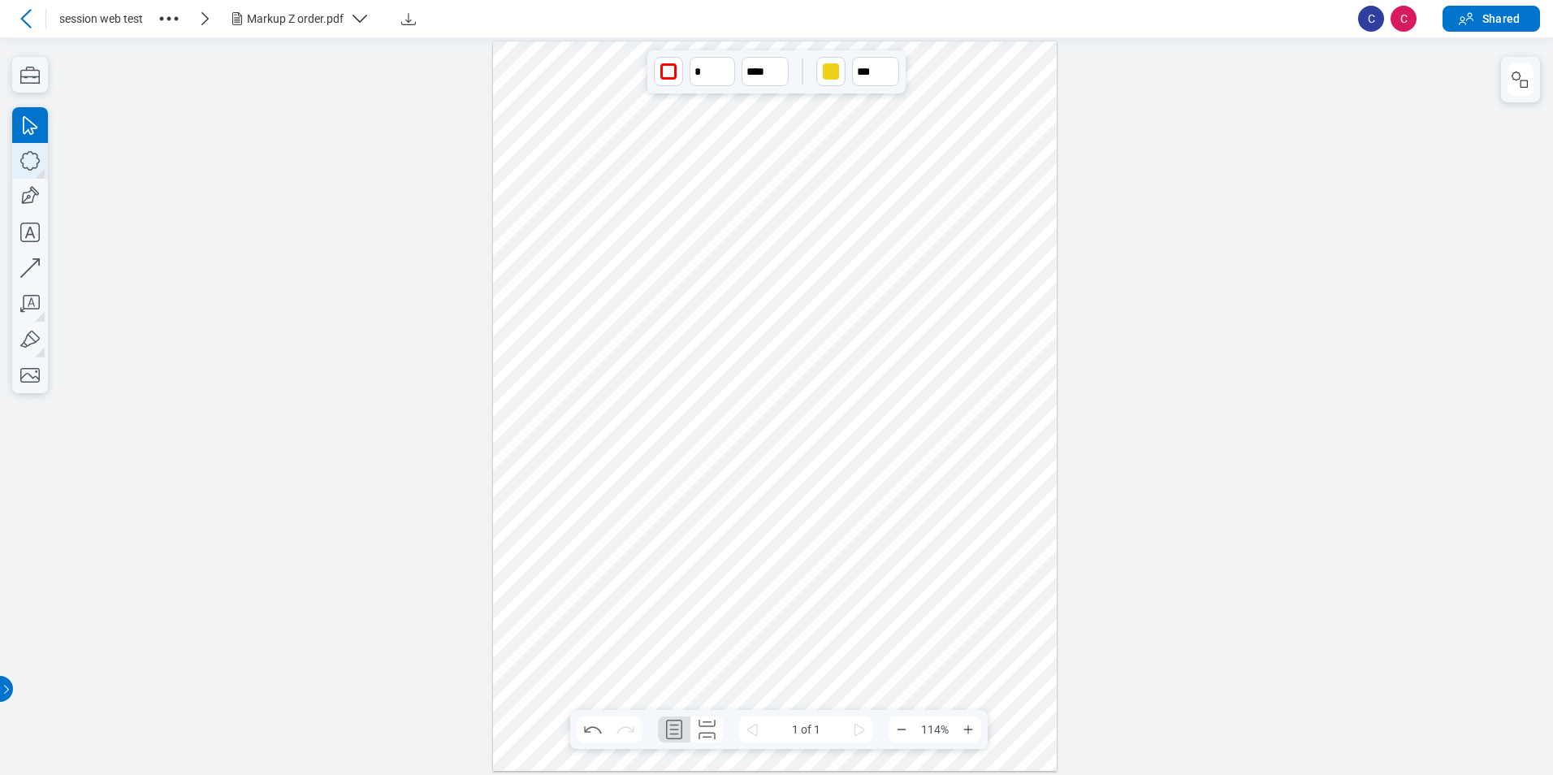
click at [38, 162] on icon "button" at bounding box center [30, 161] width 36 height 36
drag, startPoint x: 1009, startPoint y: 531, endPoint x: 1035, endPoint y: 561, distance: 40.4
click at [1035, 561] on div at bounding box center [775, 406] width 565 height 730
click at [960, 392] on div at bounding box center [775, 406] width 565 height 730
drag, startPoint x: 876, startPoint y: 410, endPoint x: 868, endPoint y: 409, distance: 8.3
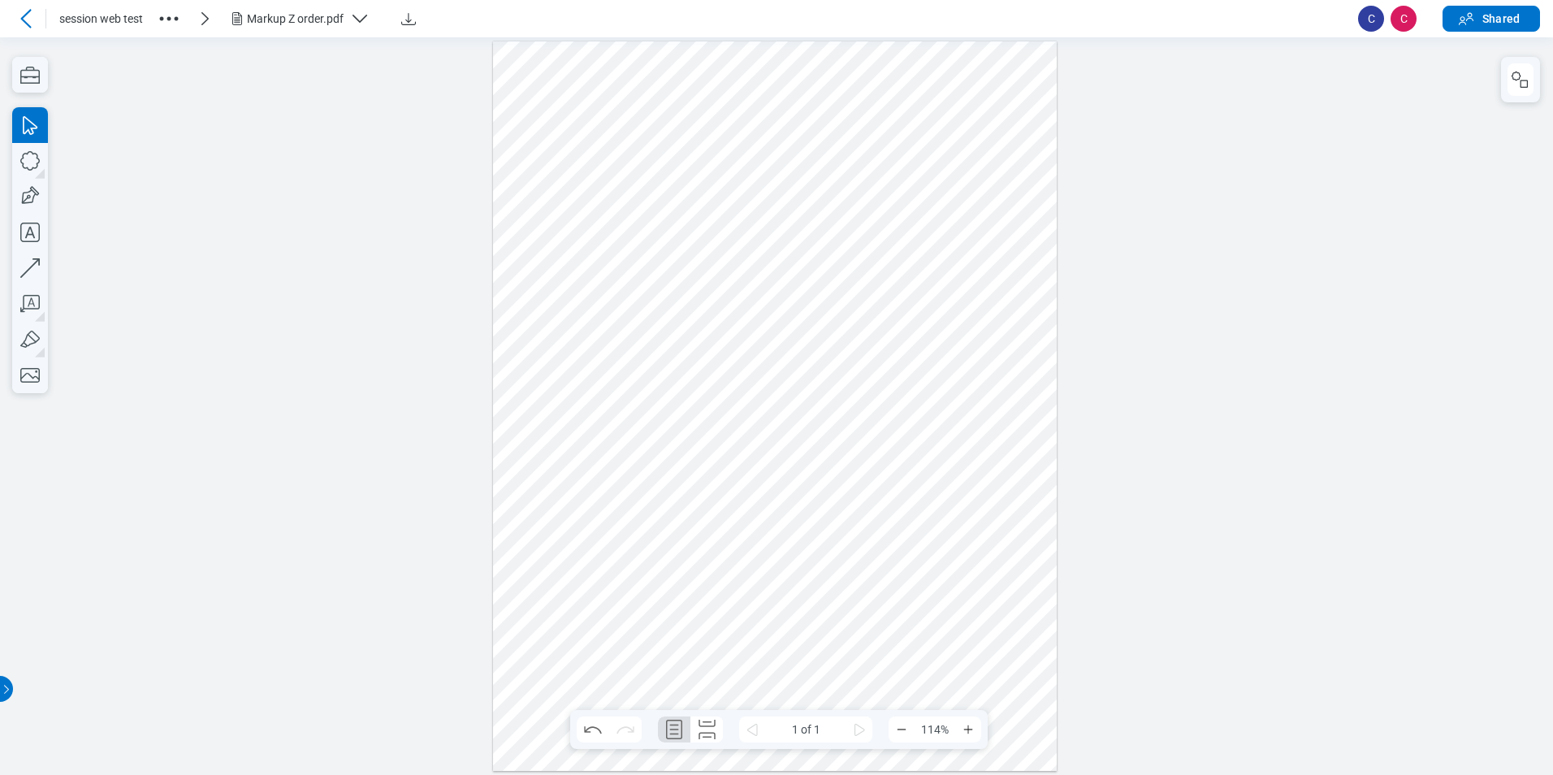
click at [875, 410] on div at bounding box center [775, 406] width 565 height 730
click at [868, 409] on div at bounding box center [775, 406] width 565 height 730
drag, startPoint x: 868, startPoint y: 409, endPoint x: 1024, endPoint y: 574, distance: 226.4
click at [1024, 574] on div at bounding box center [775, 406] width 565 height 730
click at [969, 505] on div at bounding box center [775, 406] width 565 height 730
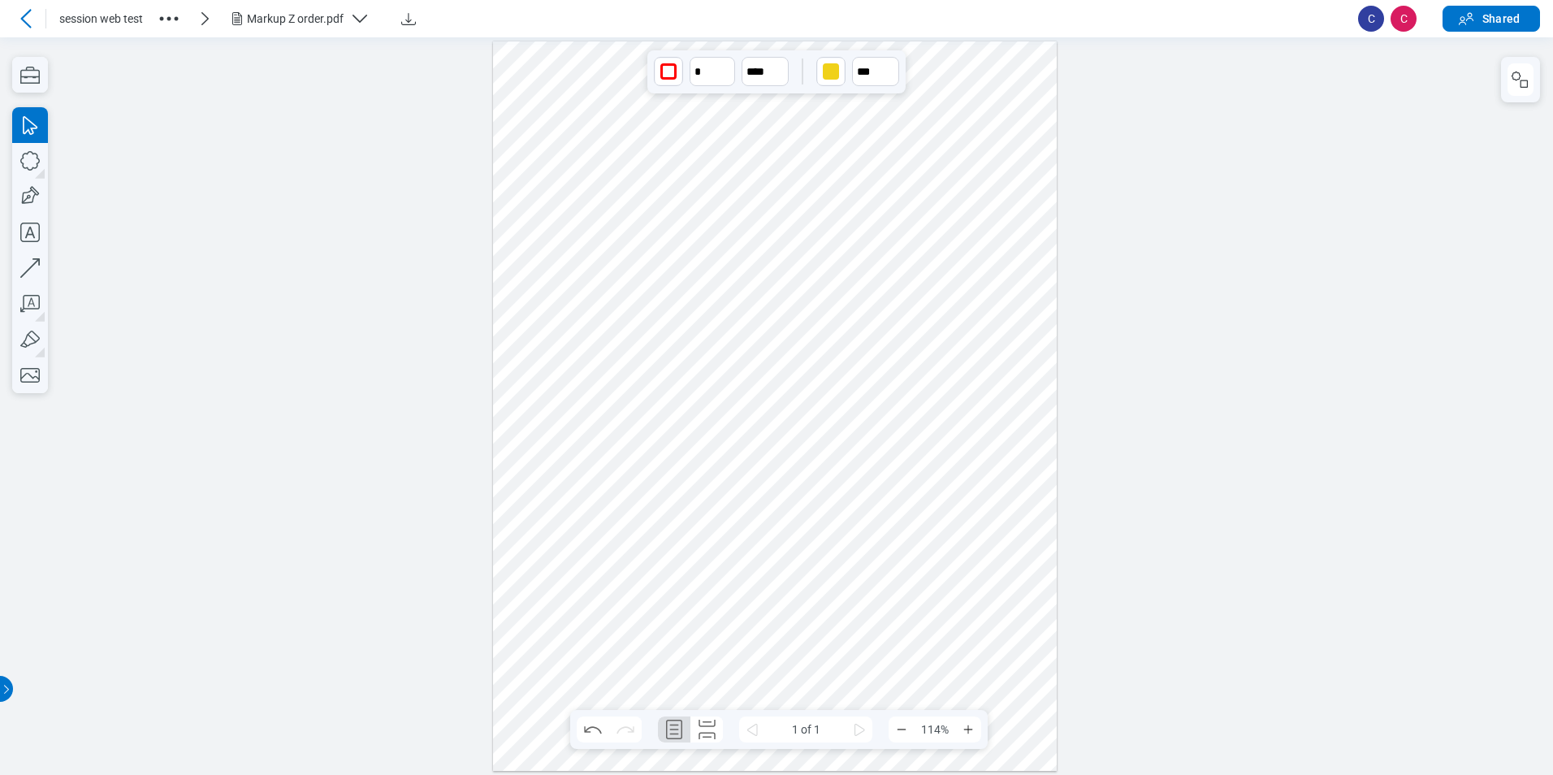
click at [895, 399] on div at bounding box center [775, 406] width 565 height 730
drag, startPoint x: 869, startPoint y: 409, endPoint x: 1055, endPoint y: 572, distance: 247.6
click at [1055, 572] on div at bounding box center [775, 406] width 565 height 730
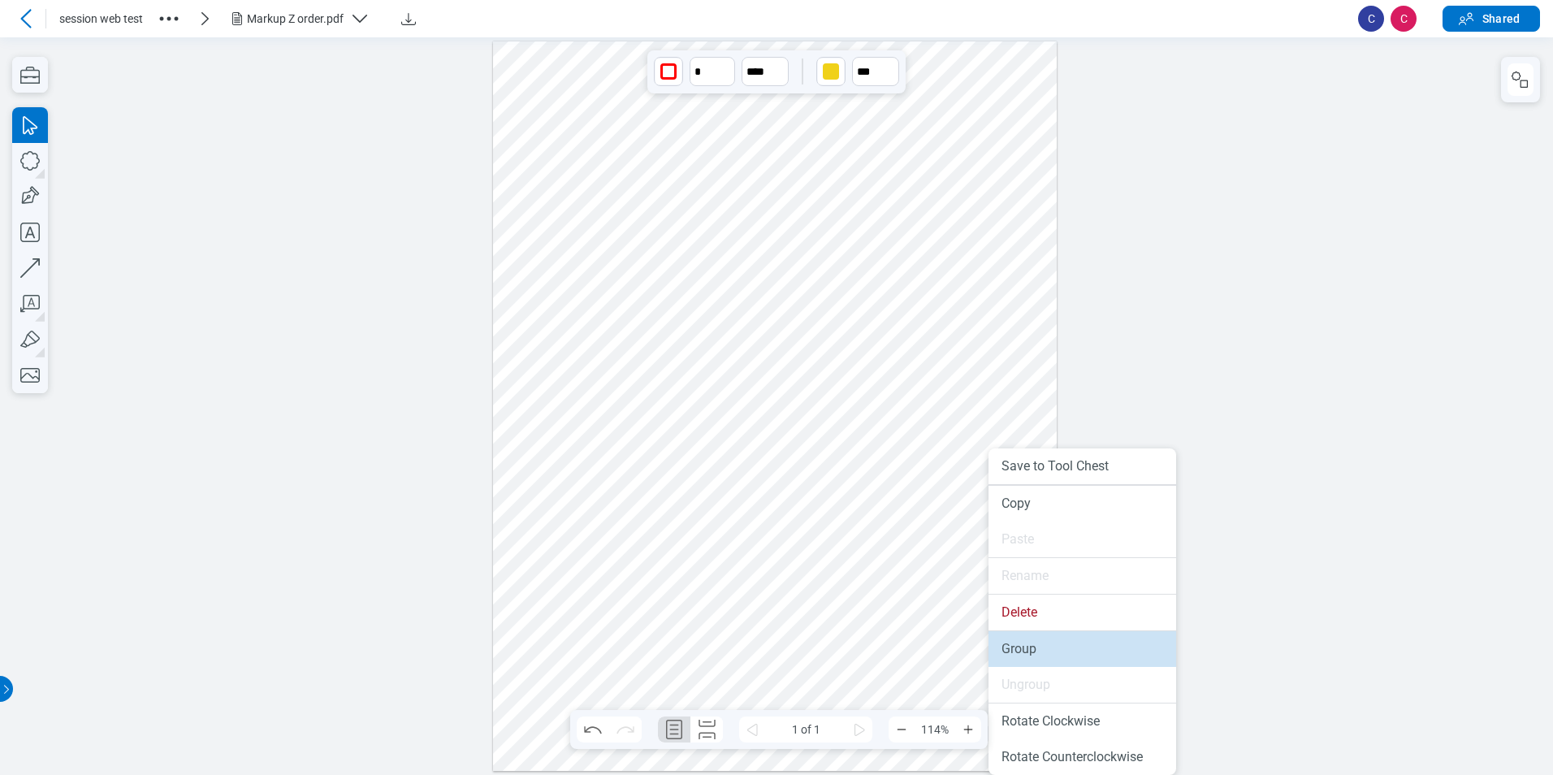
click at [1028, 639] on li "Group" at bounding box center [1083, 649] width 188 height 36
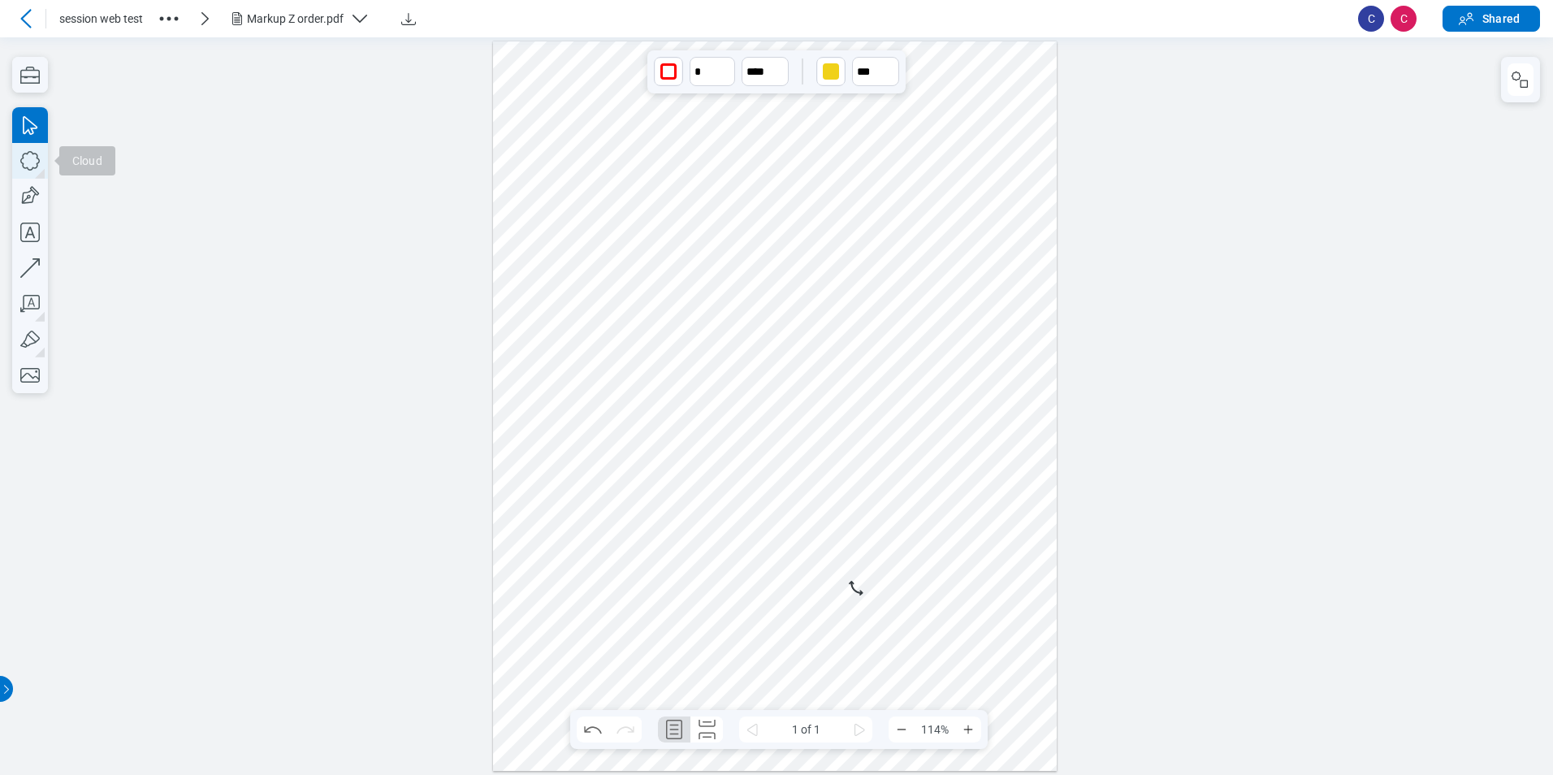
click at [33, 164] on icon "button" at bounding box center [30, 161] width 36 height 36
drag, startPoint x: 132, startPoint y: 167, endPoint x: 473, endPoint y: 302, distance: 366.9
click at [41, 157] on icon "button" at bounding box center [30, 161] width 36 height 36
drag, startPoint x: 894, startPoint y: 614, endPoint x: 934, endPoint y: 649, distance: 53.0
click at [934, 649] on div at bounding box center [775, 406] width 565 height 730
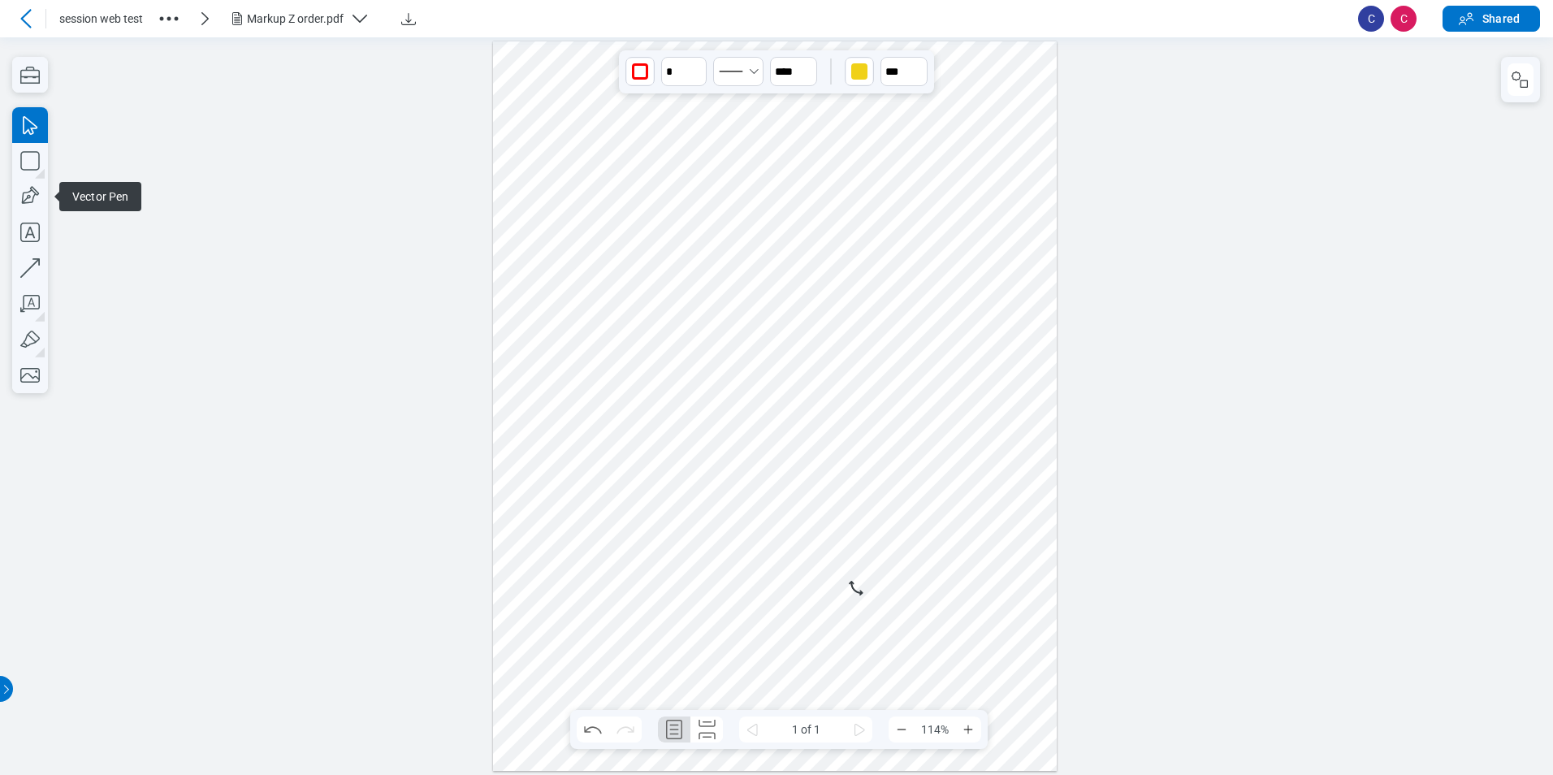
click at [919, 630] on div at bounding box center [775, 406] width 565 height 730
click at [866, 73] on div "button" at bounding box center [859, 71] width 16 height 16
click at [895, 108] on div at bounding box center [898, 108] width 13 height 13
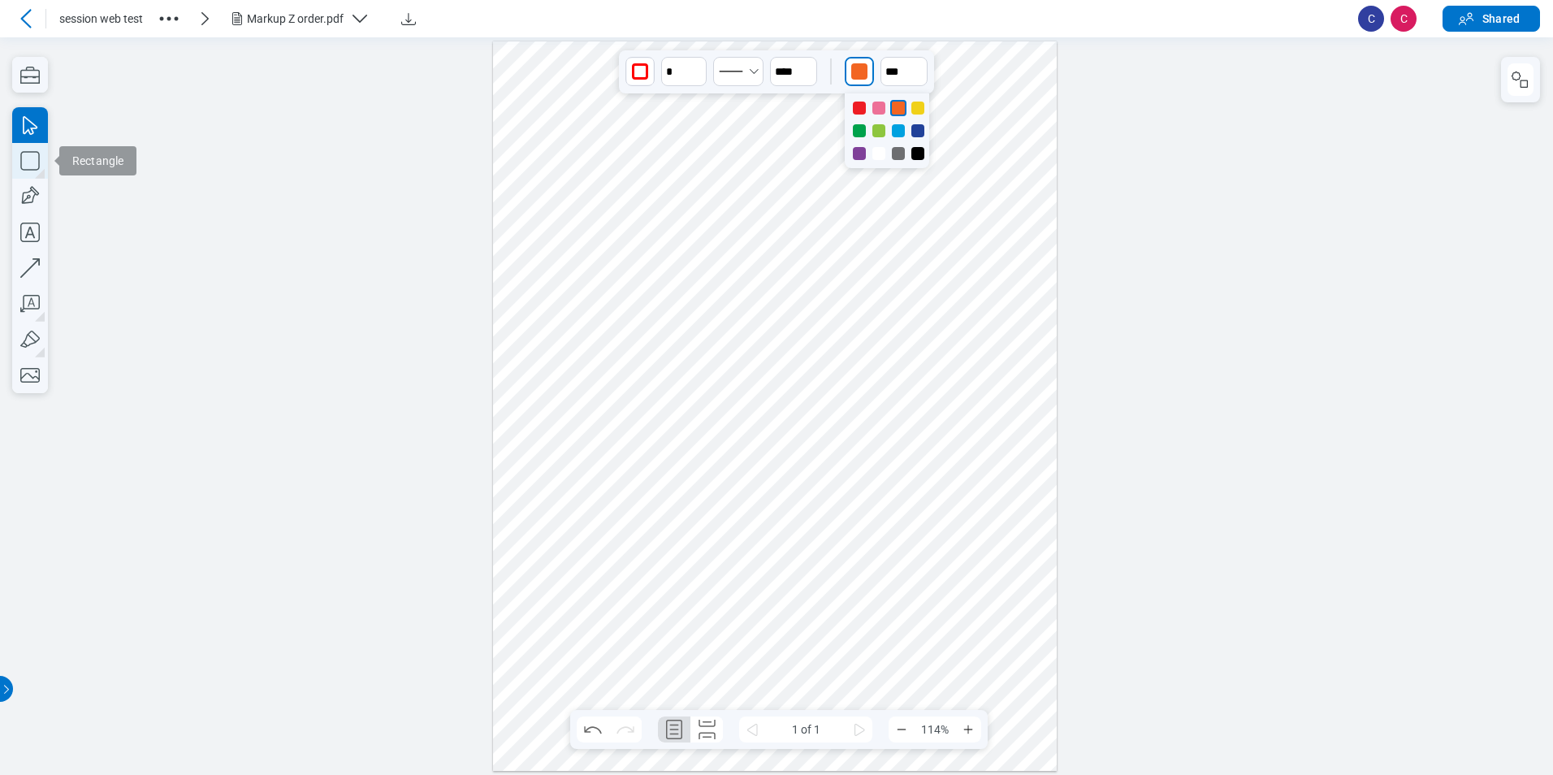
click at [24, 156] on icon "button" at bounding box center [30, 161] width 36 height 36
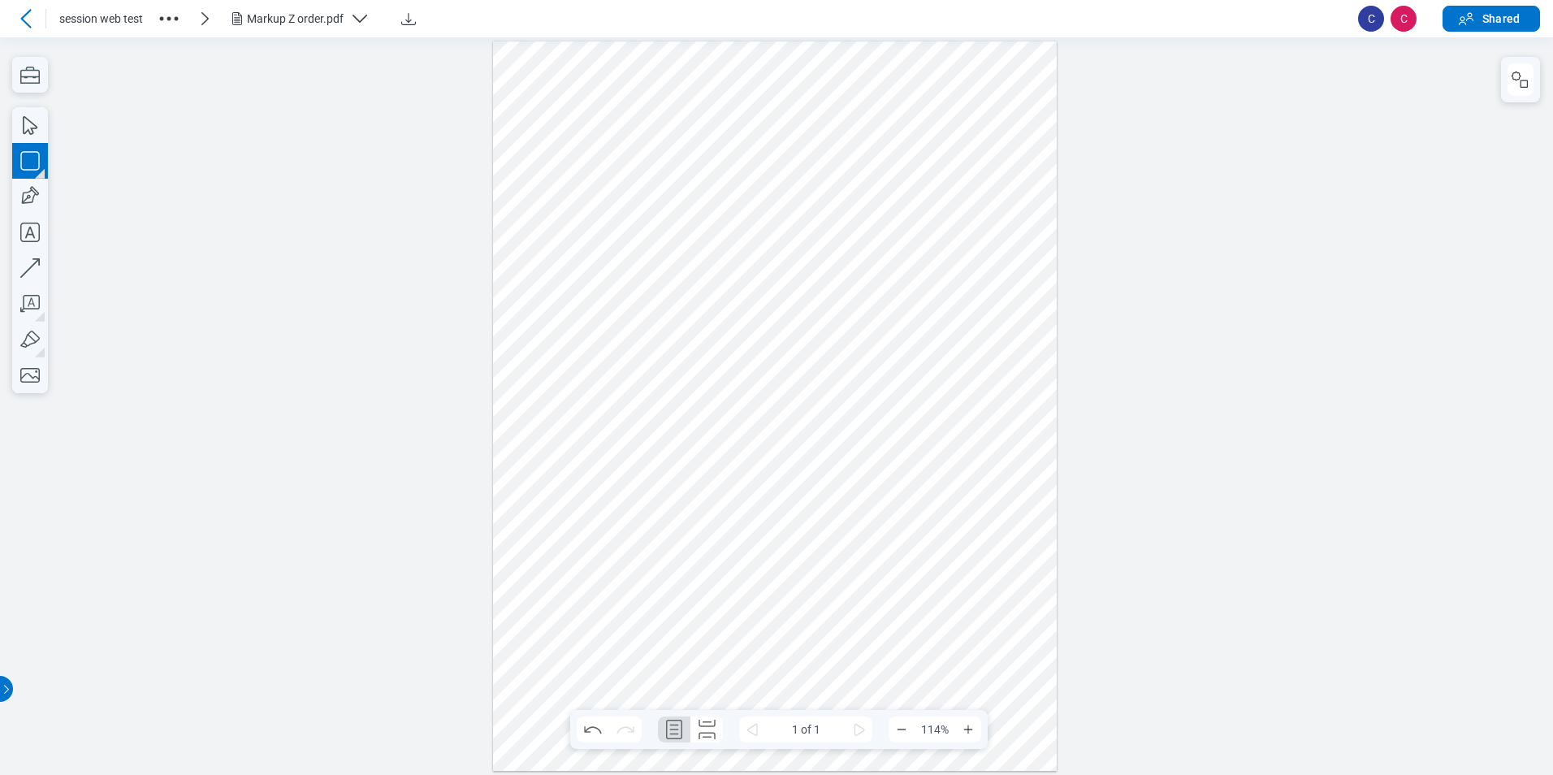
drag, startPoint x: 903, startPoint y: 625, endPoint x: 963, endPoint y: 678, distance: 80.6
click at [963, 678] on div at bounding box center [775, 406] width 565 height 730
click at [1003, 656] on div at bounding box center [775, 406] width 565 height 730
click at [938, 643] on div at bounding box center [775, 406] width 565 height 730
drag, startPoint x: 860, startPoint y: 586, endPoint x: 980, endPoint y: 684, distance: 154.7
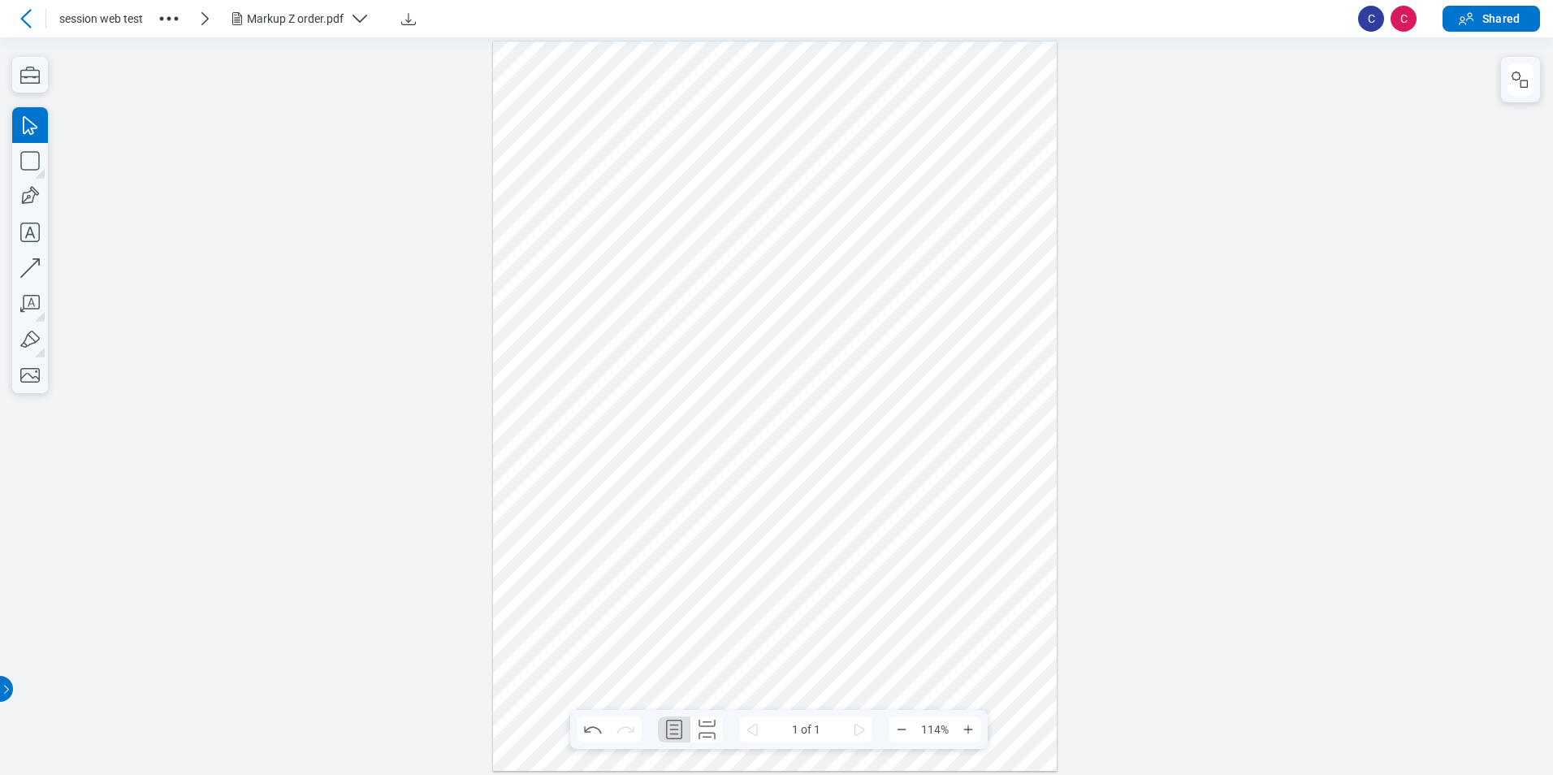
click at [980, 684] on div at bounding box center [775, 406] width 565 height 730
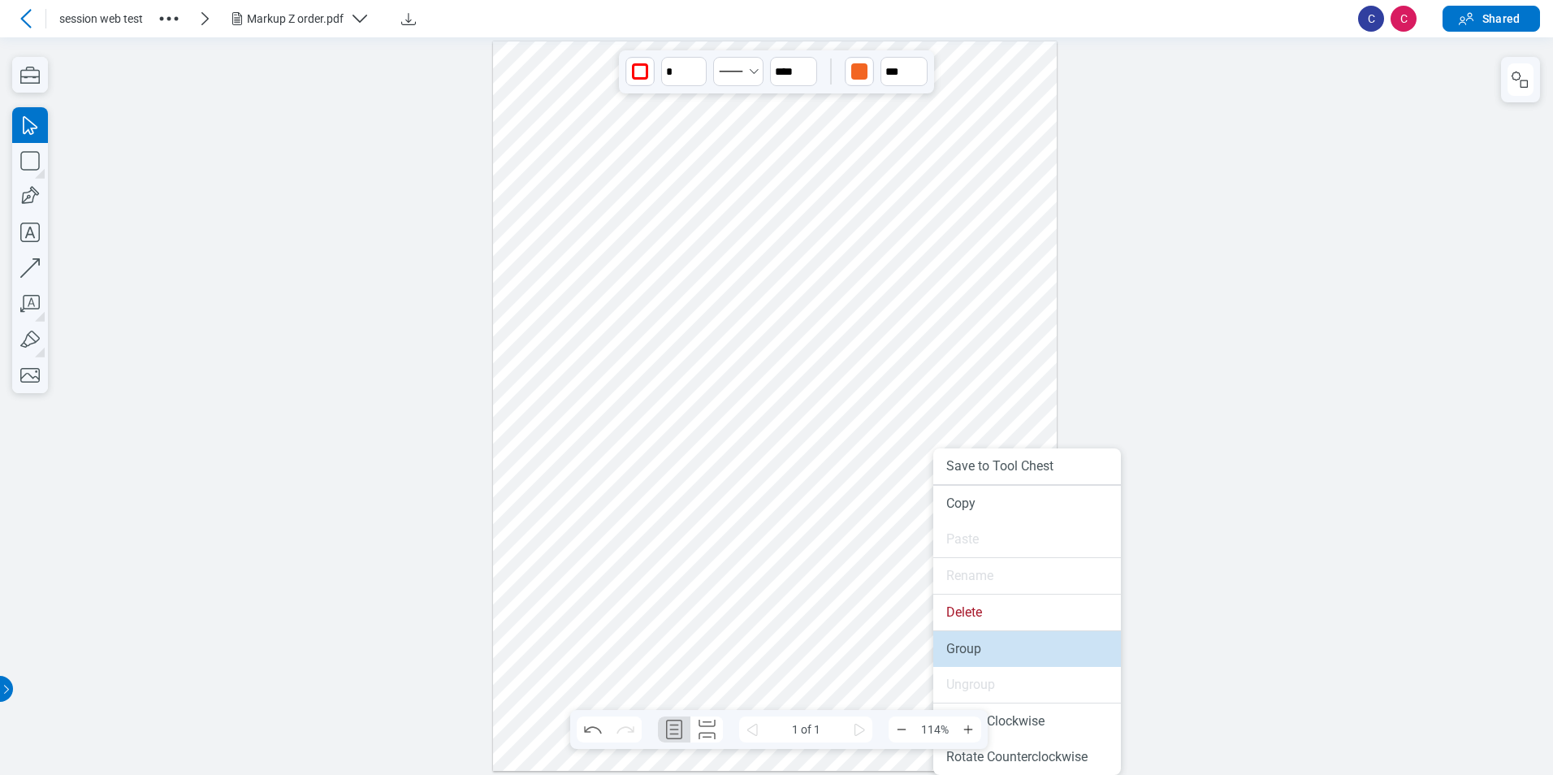
click at [961, 642] on li "Group" at bounding box center [1028, 649] width 188 height 36
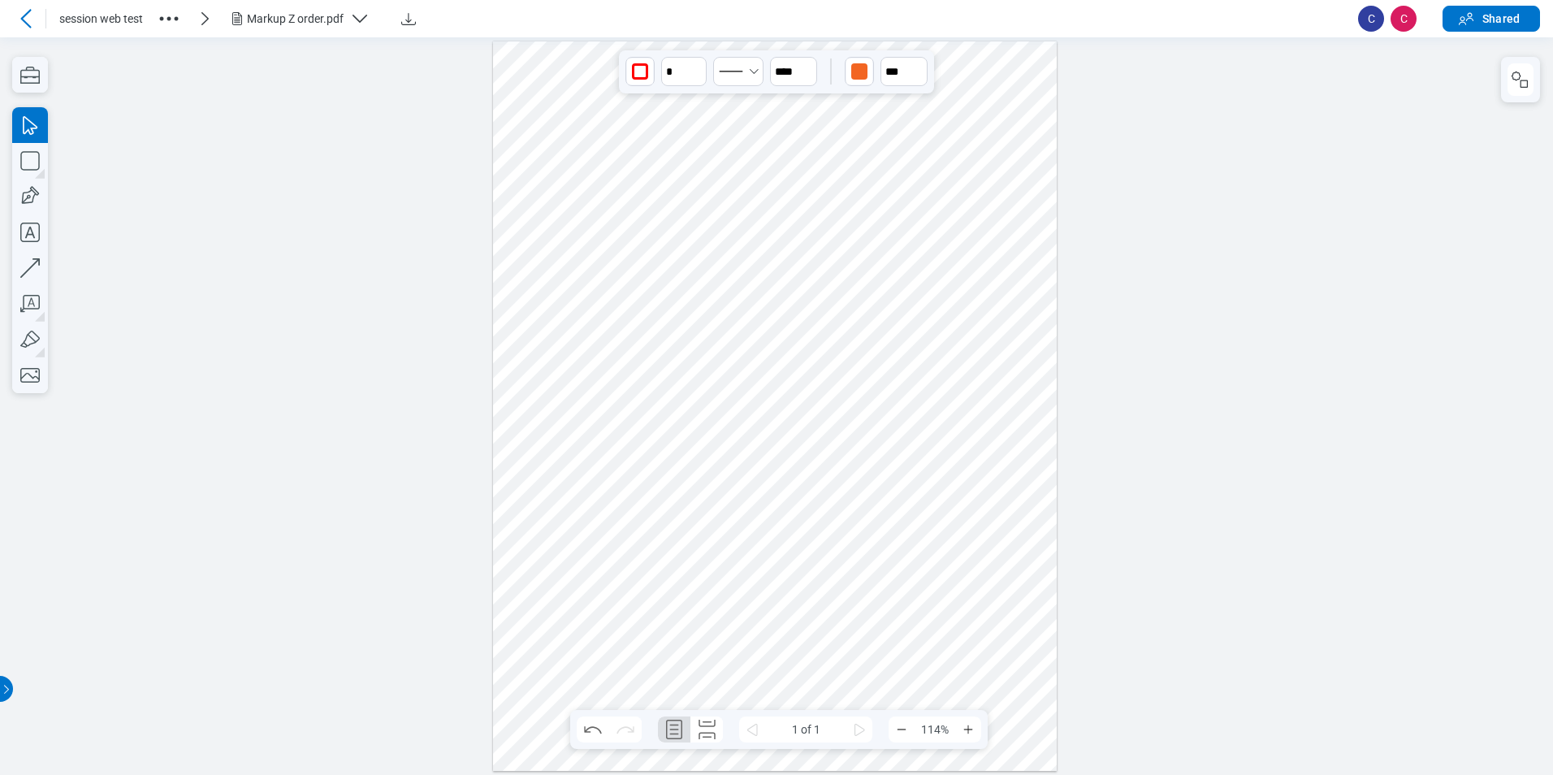
drag, startPoint x: 923, startPoint y: 639, endPoint x: 994, endPoint y: 570, distance: 98.8
click at [994, 570] on div at bounding box center [775, 406] width 565 height 730
drag, startPoint x: 989, startPoint y: 665, endPoint x: 921, endPoint y: 583, distance: 106.1
click at [988, 661] on div at bounding box center [775, 406] width 565 height 730
drag, startPoint x: 867, startPoint y: 409, endPoint x: 1063, endPoint y: 657, distance: 315.8
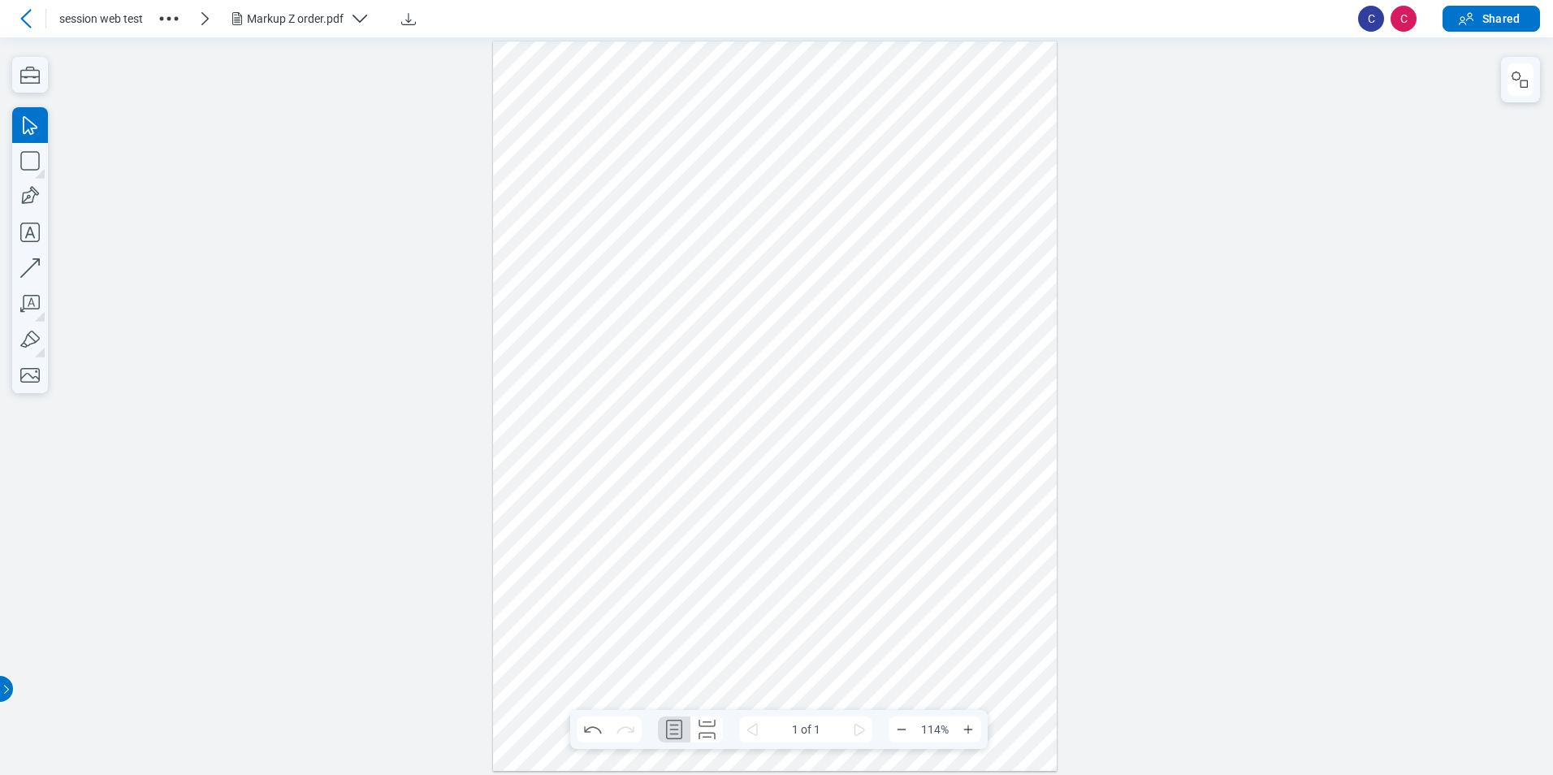
click at [1063, 657] on div at bounding box center [776, 406] width 1553 height 738
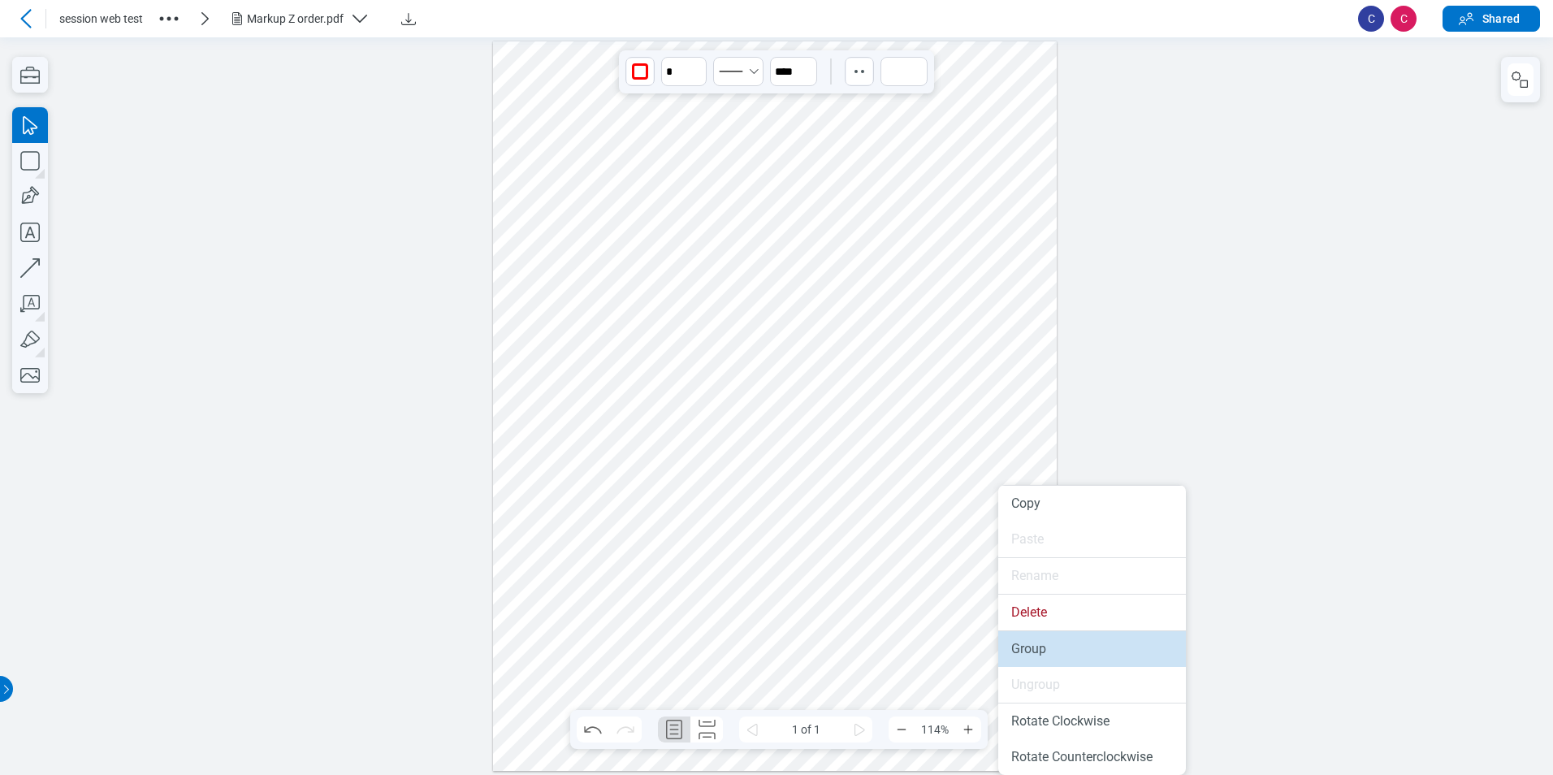
click at [1042, 656] on li "Group" at bounding box center [1093, 649] width 188 height 36
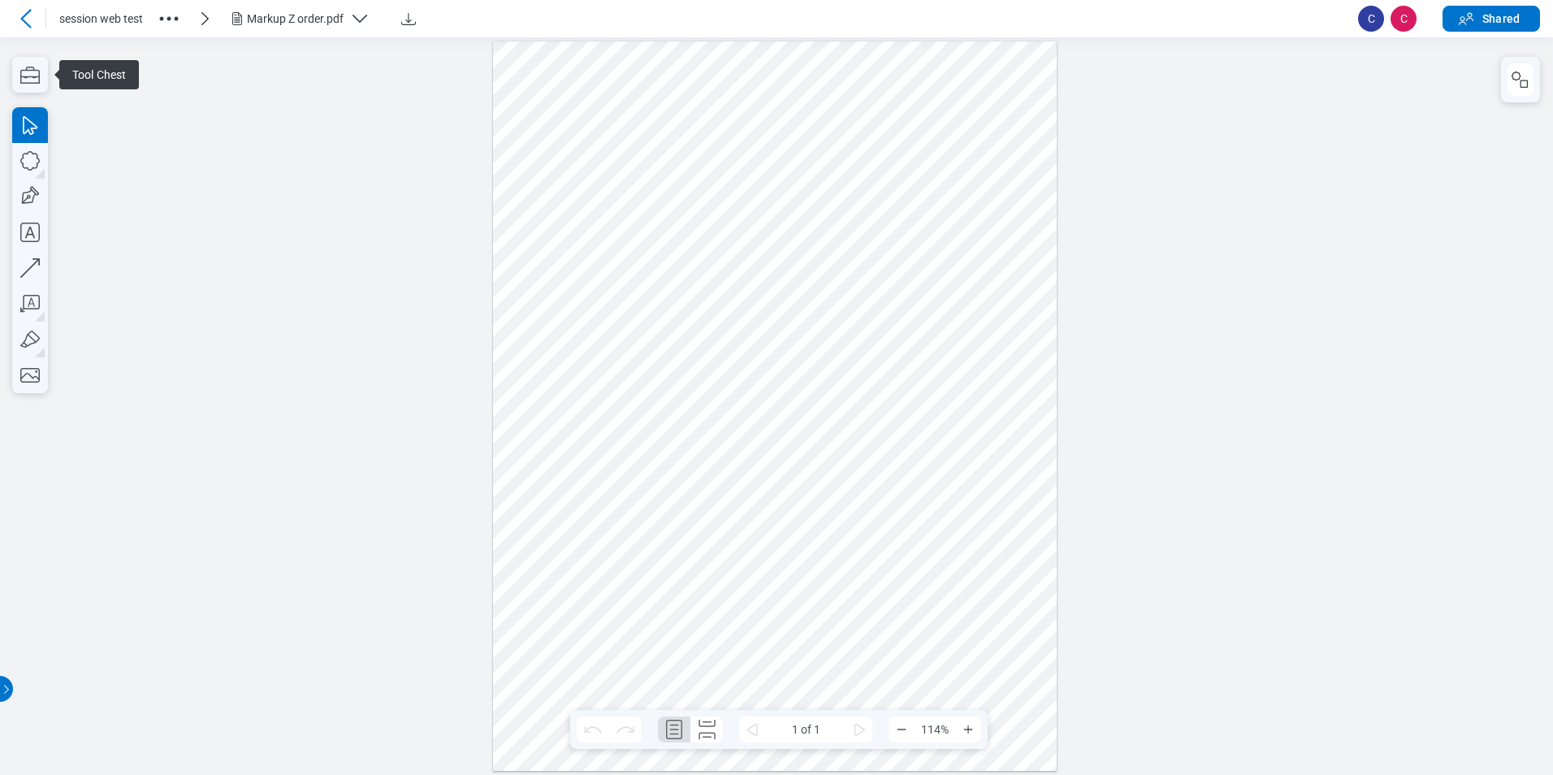
click at [903, 454] on div at bounding box center [775, 406] width 565 height 730
drag, startPoint x: 935, startPoint y: 496, endPoint x: 981, endPoint y: 559, distance: 78.5
click at [937, 497] on div at bounding box center [775, 406] width 565 height 730
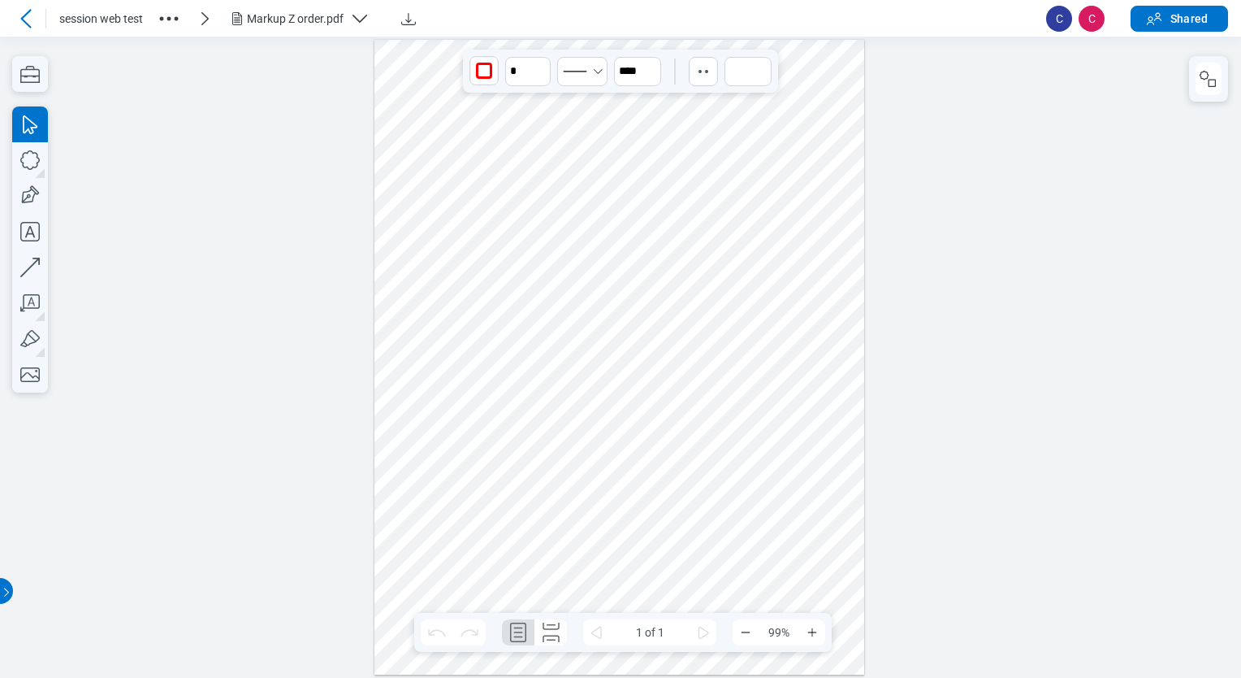
drag, startPoint x: 776, startPoint y: 263, endPoint x: 762, endPoint y: 260, distance: 14.2
click at [775, 263] on div at bounding box center [620, 357] width 491 height 635
click at [304, 21] on div "Markup Z order.pdf" at bounding box center [295, 19] width 97 height 16
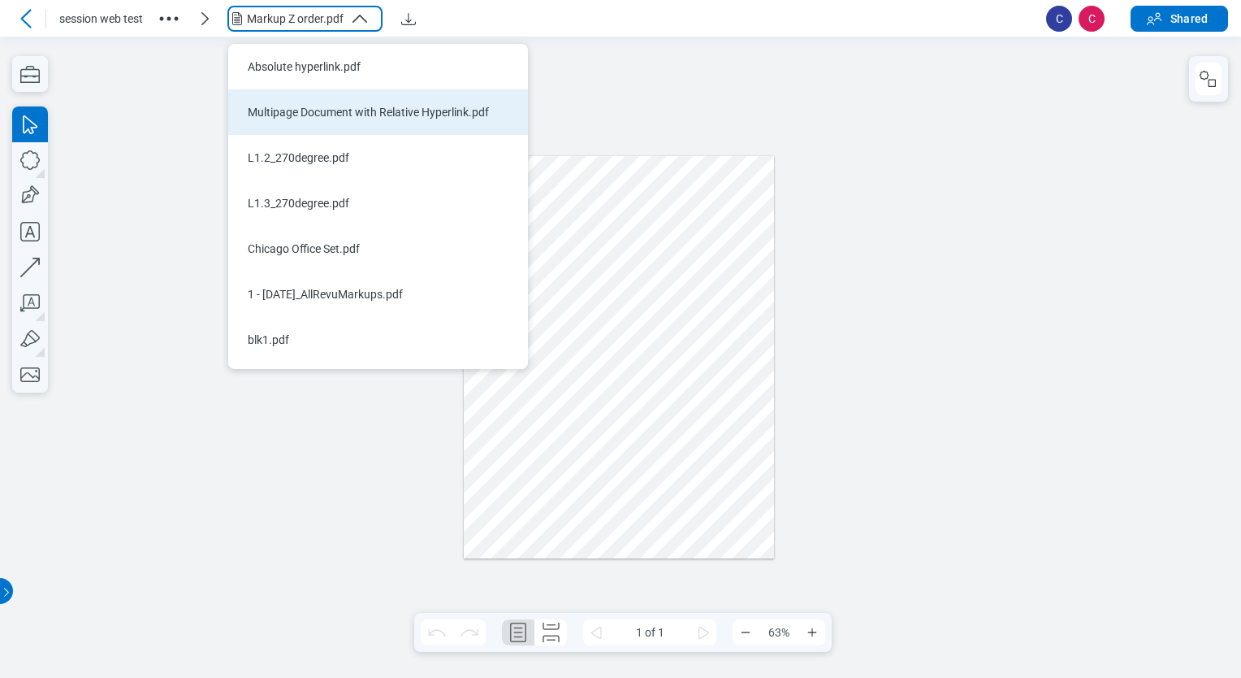
click at [317, 114] on div "Multipage Document with Relative Hyperlink.pdf" at bounding box center [368, 112] width 241 height 16
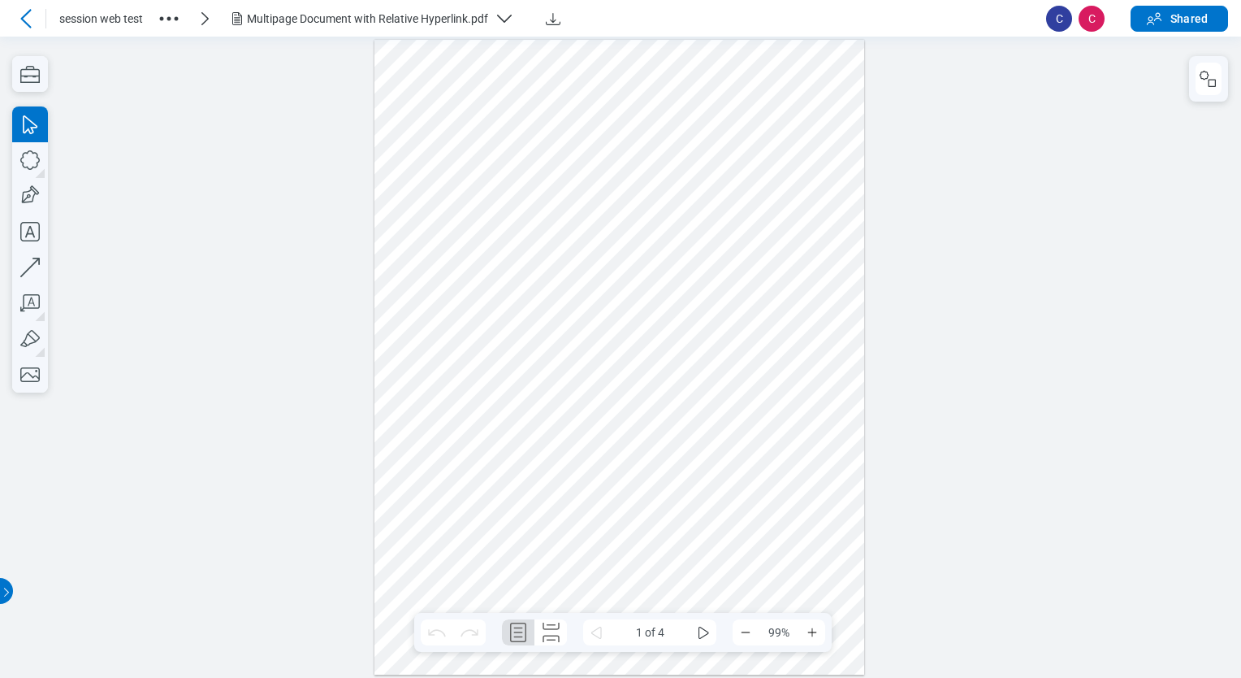
click at [626, 381] on div at bounding box center [620, 357] width 491 height 635
drag, startPoint x: 647, startPoint y: 288, endPoint x: 649, endPoint y: 350, distance: 62.6
drag, startPoint x: 601, startPoint y: 301, endPoint x: 671, endPoint y: 396, distance: 118.6
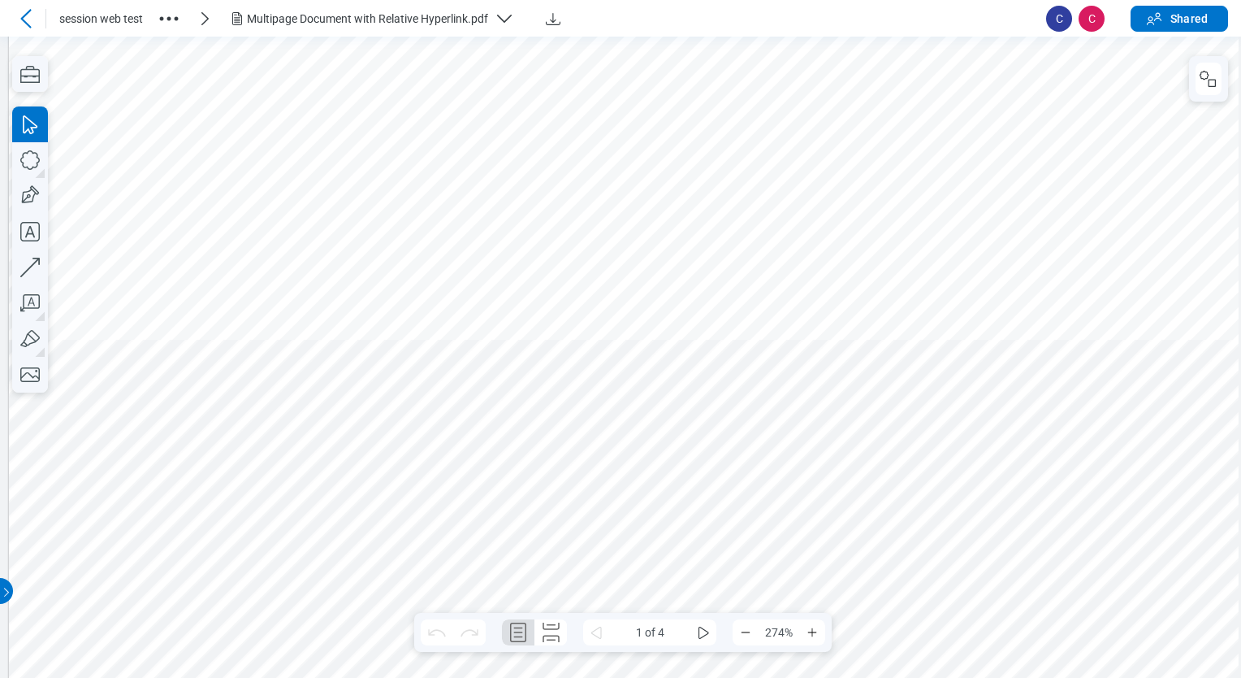
scroll to position [681, 69]
drag, startPoint x: 583, startPoint y: 387, endPoint x: 537, endPoint y: 367, distance: 50.2
drag, startPoint x: 519, startPoint y: 351, endPoint x: 727, endPoint y: 338, distance: 208.4
drag, startPoint x: 695, startPoint y: 161, endPoint x: 693, endPoint y: 214, distance: 52.8
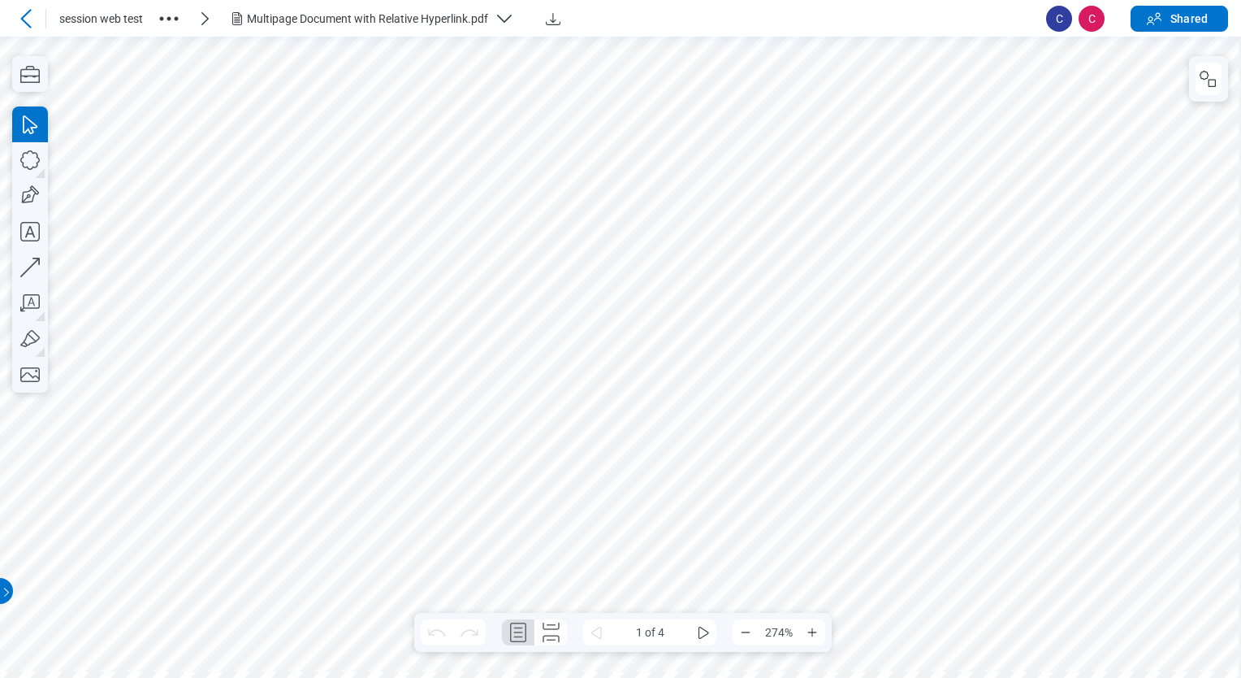
scroll to position [0, 2]
drag, startPoint x: 567, startPoint y: 373, endPoint x: 539, endPoint y: 376, distance: 28.6
drag, startPoint x: 550, startPoint y: 407, endPoint x: 489, endPoint y: 381, distance: 66.2
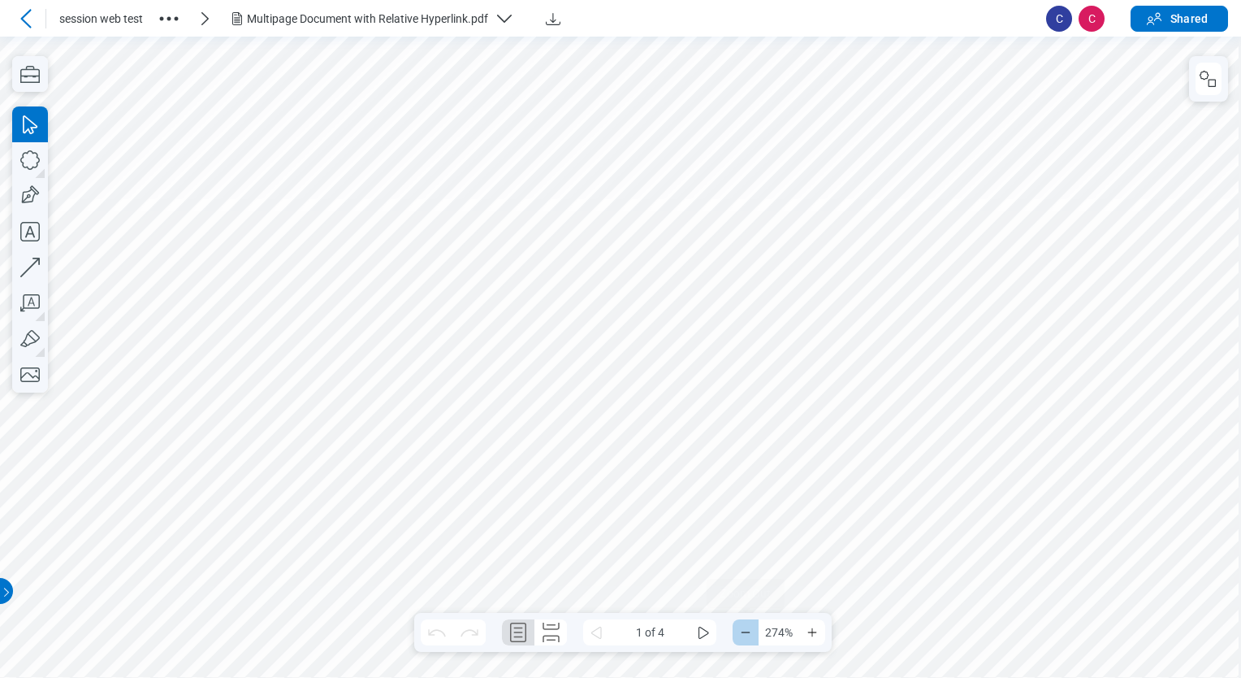
click at [750, 633] on icon "Zoom Out" at bounding box center [745, 632] width 13 height 13
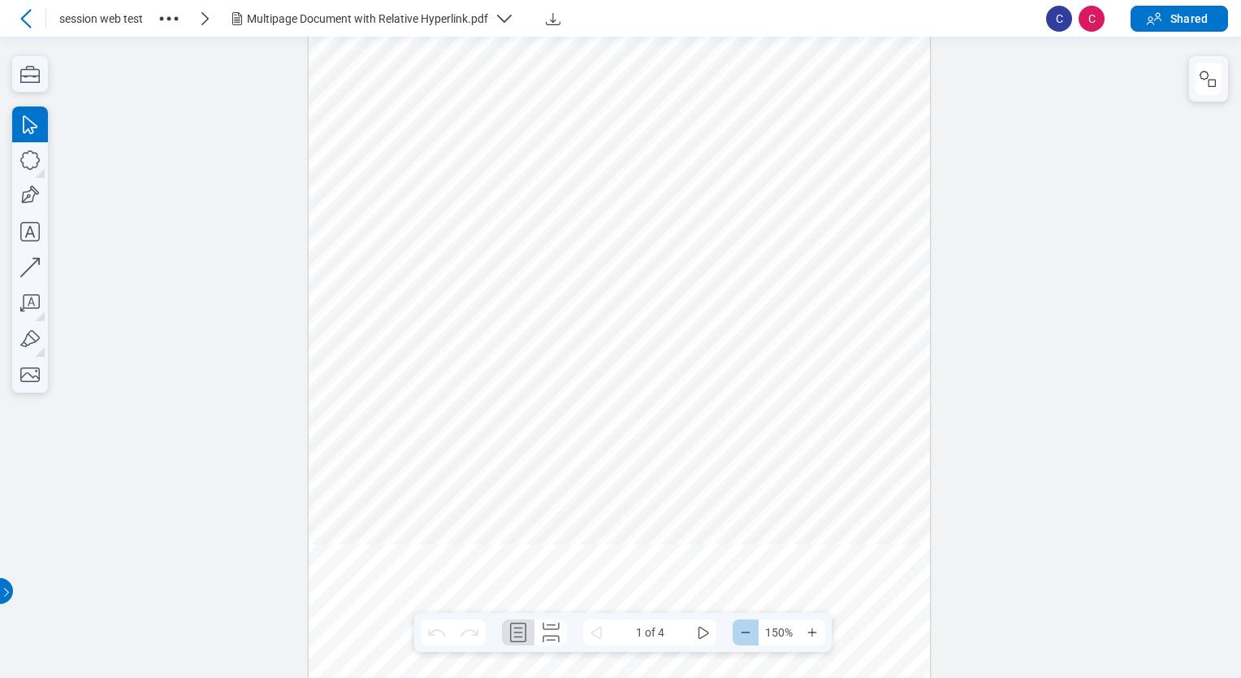
click at [750, 633] on icon "Zoom Out" at bounding box center [745, 632] width 13 height 13
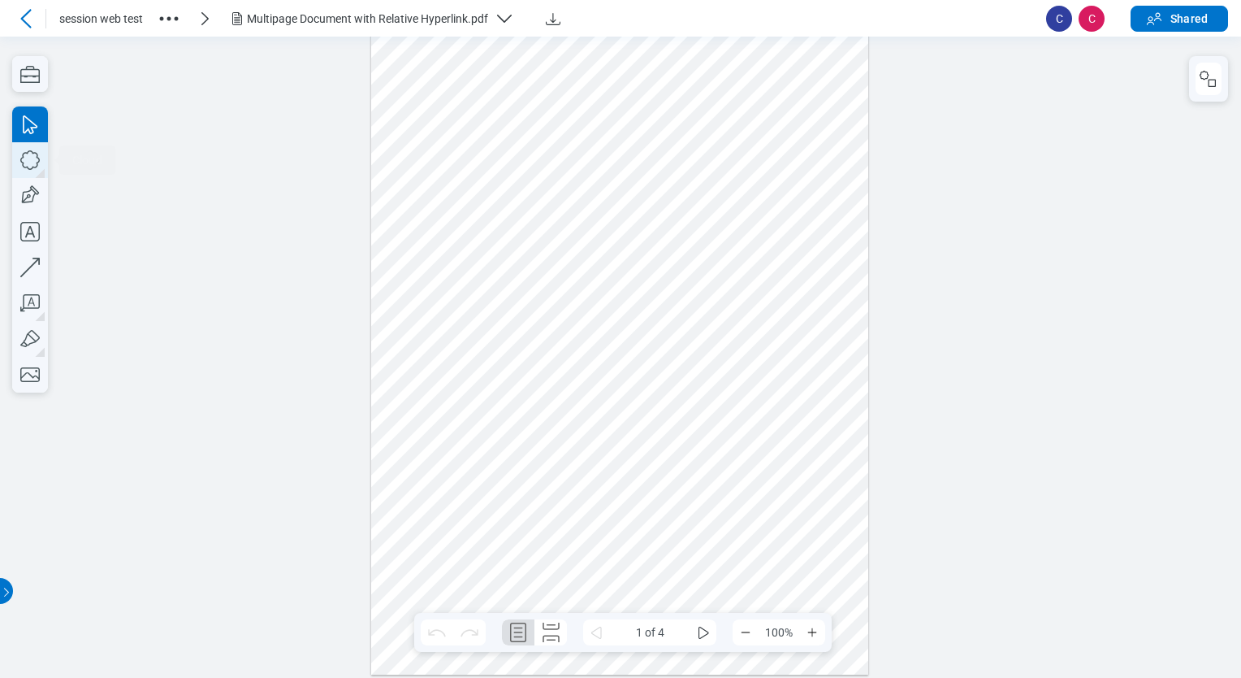
click at [30, 161] on icon "button" at bounding box center [30, 160] width 36 height 36
drag, startPoint x: 440, startPoint y: 275, endPoint x: 493, endPoint y: 314, distance: 66.1
click at [510, 321] on div at bounding box center [619, 352] width 497 height 643
click at [41, 159] on icon "button" at bounding box center [30, 160] width 36 height 36
click at [600, 307] on div at bounding box center [619, 352] width 497 height 643
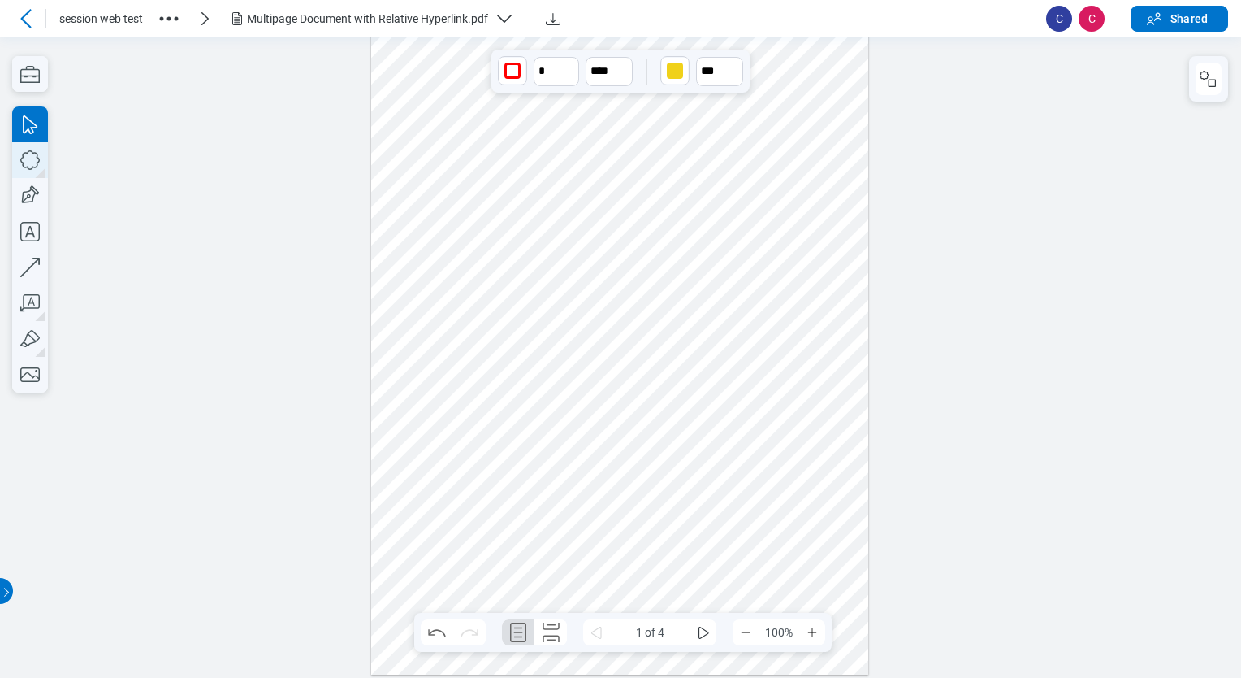
click at [36, 154] on icon "button" at bounding box center [30, 160] width 36 height 36
drag, startPoint x: 522, startPoint y: 333, endPoint x: 583, endPoint y: 388, distance: 81.7
click at [572, 393] on div at bounding box center [619, 352] width 497 height 643
click at [623, 375] on div at bounding box center [619, 352] width 497 height 643
drag, startPoint x: 650, startPoint y: 351, endPoint x: 557, endPoint y: 299, distance: 106.9
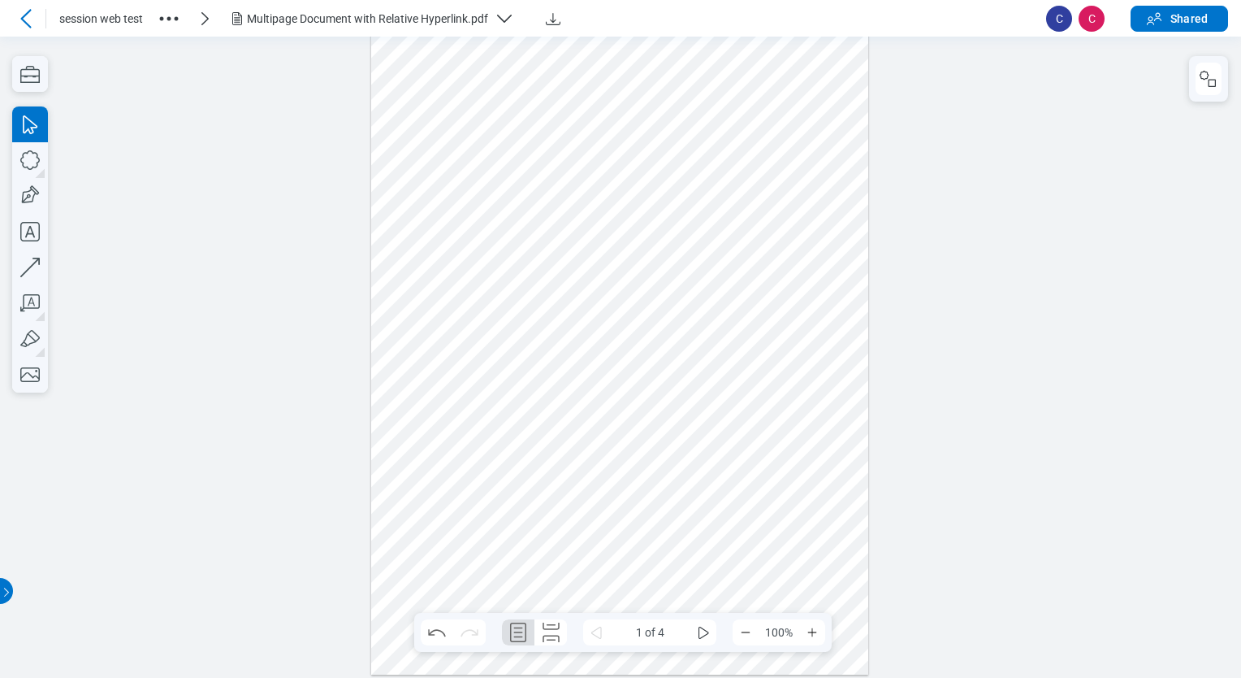
click at [652, 350] on div at bounding box center [619, 352] width 497 height 643
click at [466, 306] on div at bounding box center [619, 352] width 497 height 643
click at [508, 286] on div at bounding box center [619, 352] width 497 height 643
click at [535, 356] on div at bounding box center [619, 352] width 497 height 643
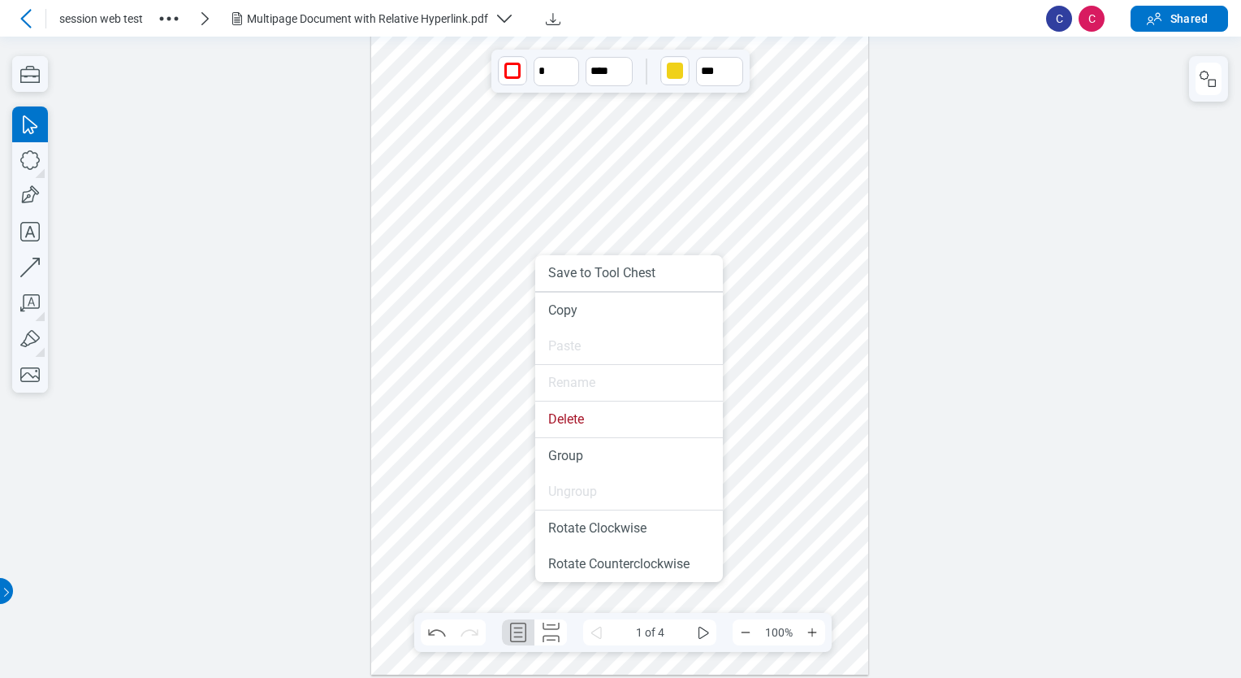
click at [750, 281] on div at bounding box center [619, 352] width 497 height 643
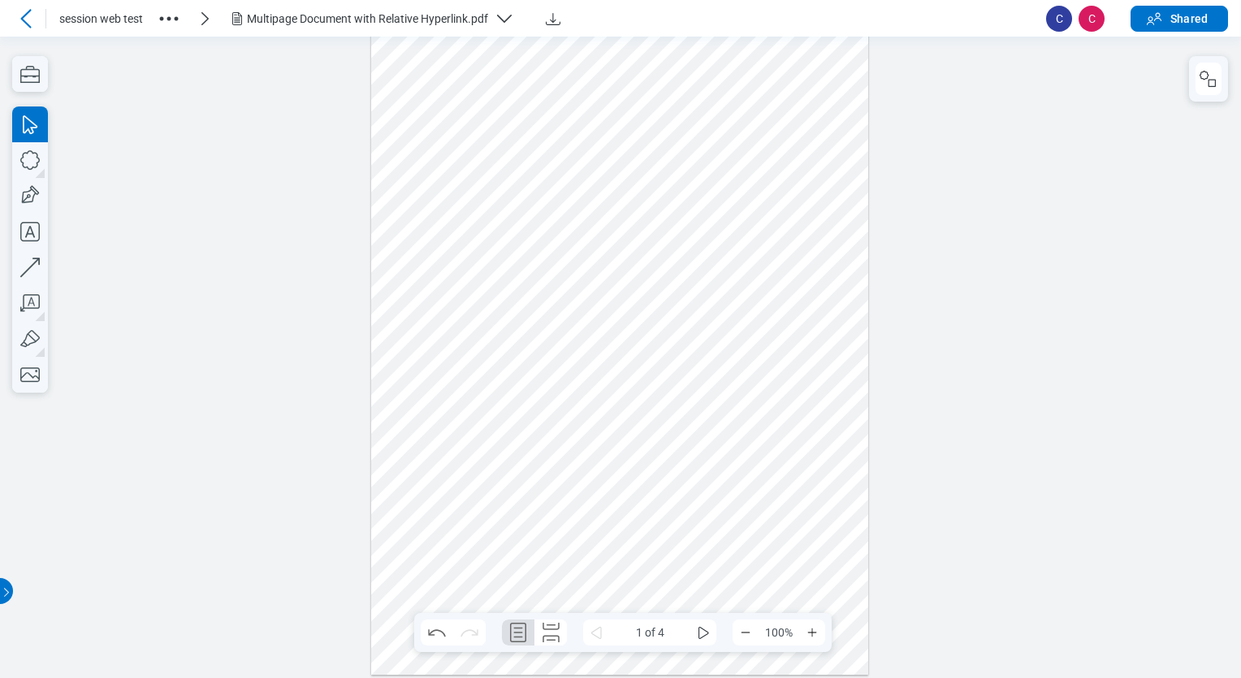
drag, startPoint x: 422, startPoint y: 223, endPoint x: 634, endPoint y: 406, distance: 279.4
click at [635, 413] on div at bounding box center [619, 352] width 497 height 643
